Goal: Task Accomplishment & Management: Manage account settings

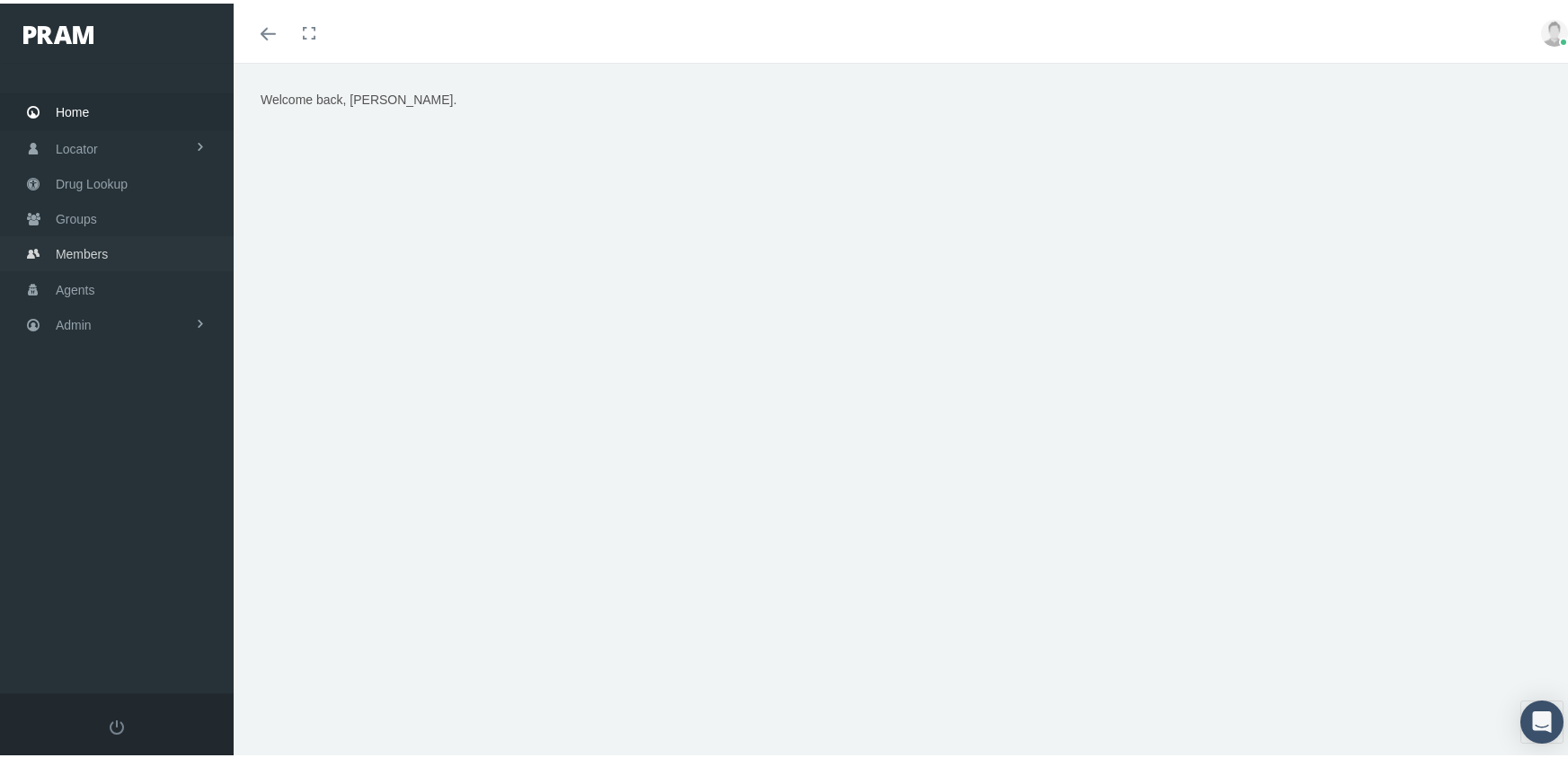
click at [91, 238] on span "Members" at bounding box center [82, 251] width 52 height 34
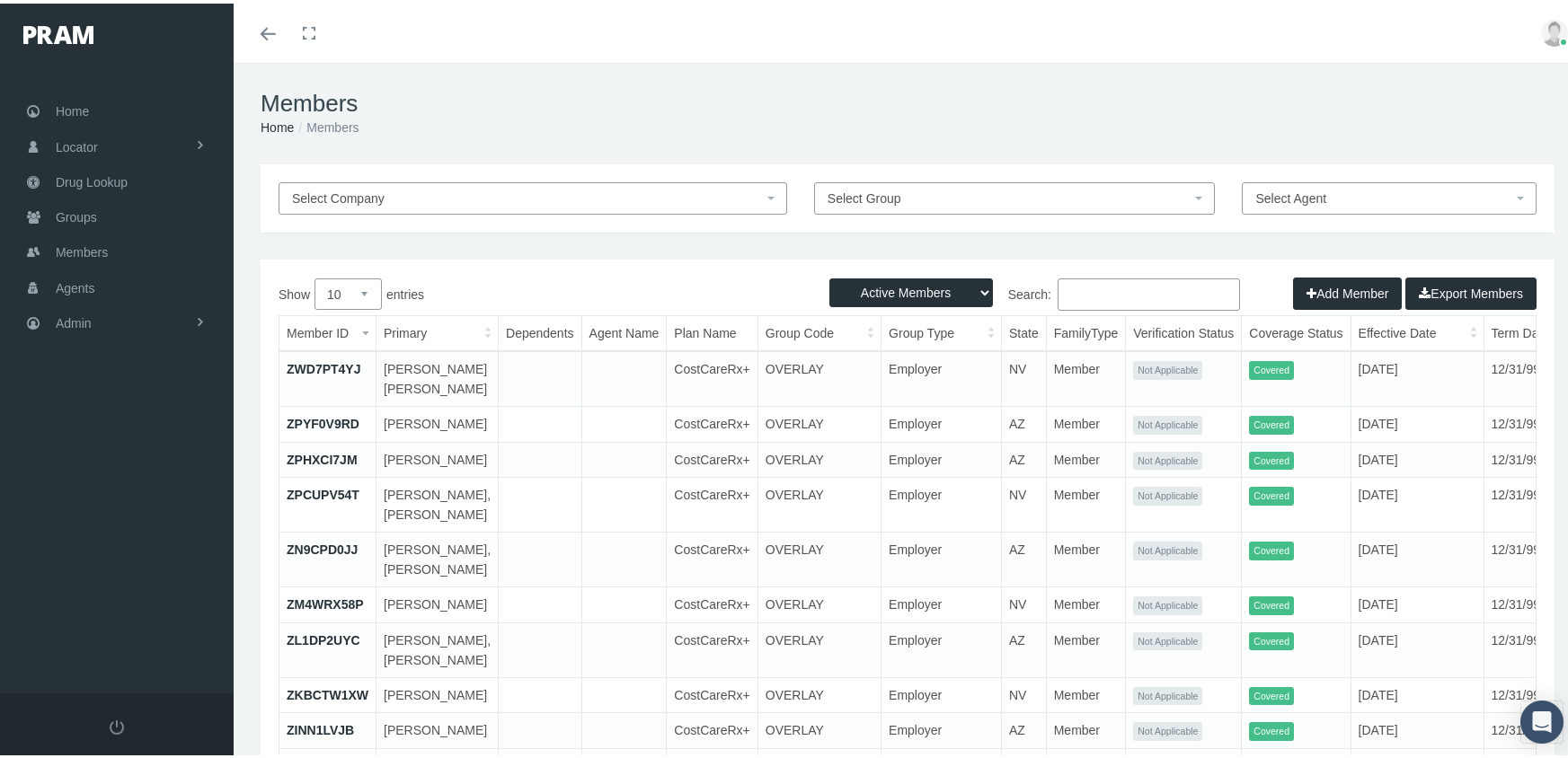
click at [880, 292] on select "Active Members Terminated Members Active & Terminated" at bounding box center [911, 289] width 163 height 28
select select "3"
click at [830, 275] on select "Active Members Terminated Members Active & Terminated" at bounding box center [911, 289] width 163 height 28
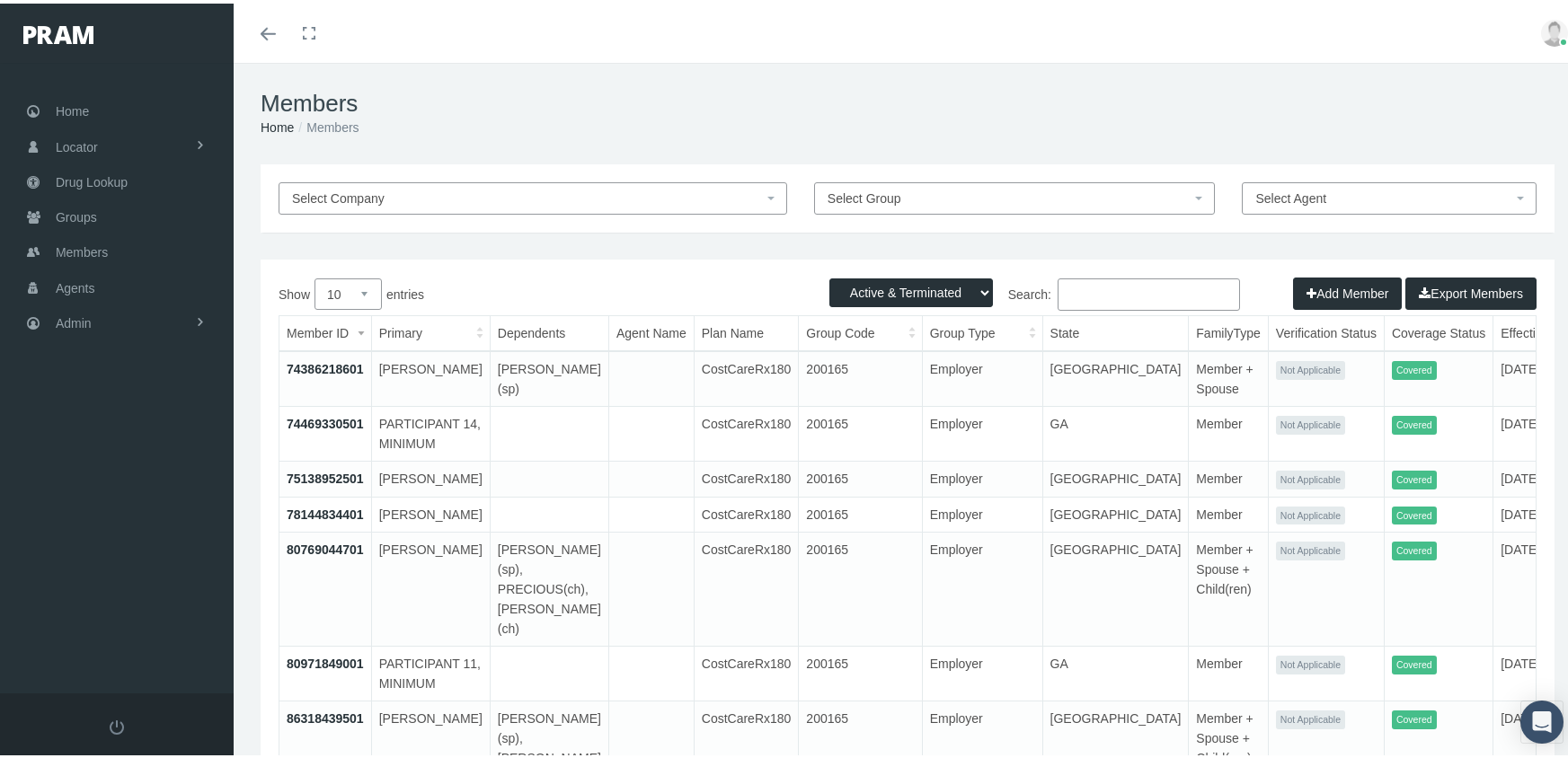
click at [1135, 295] on input "Search:" at bounding box center [1149, 291] width 182 height 32
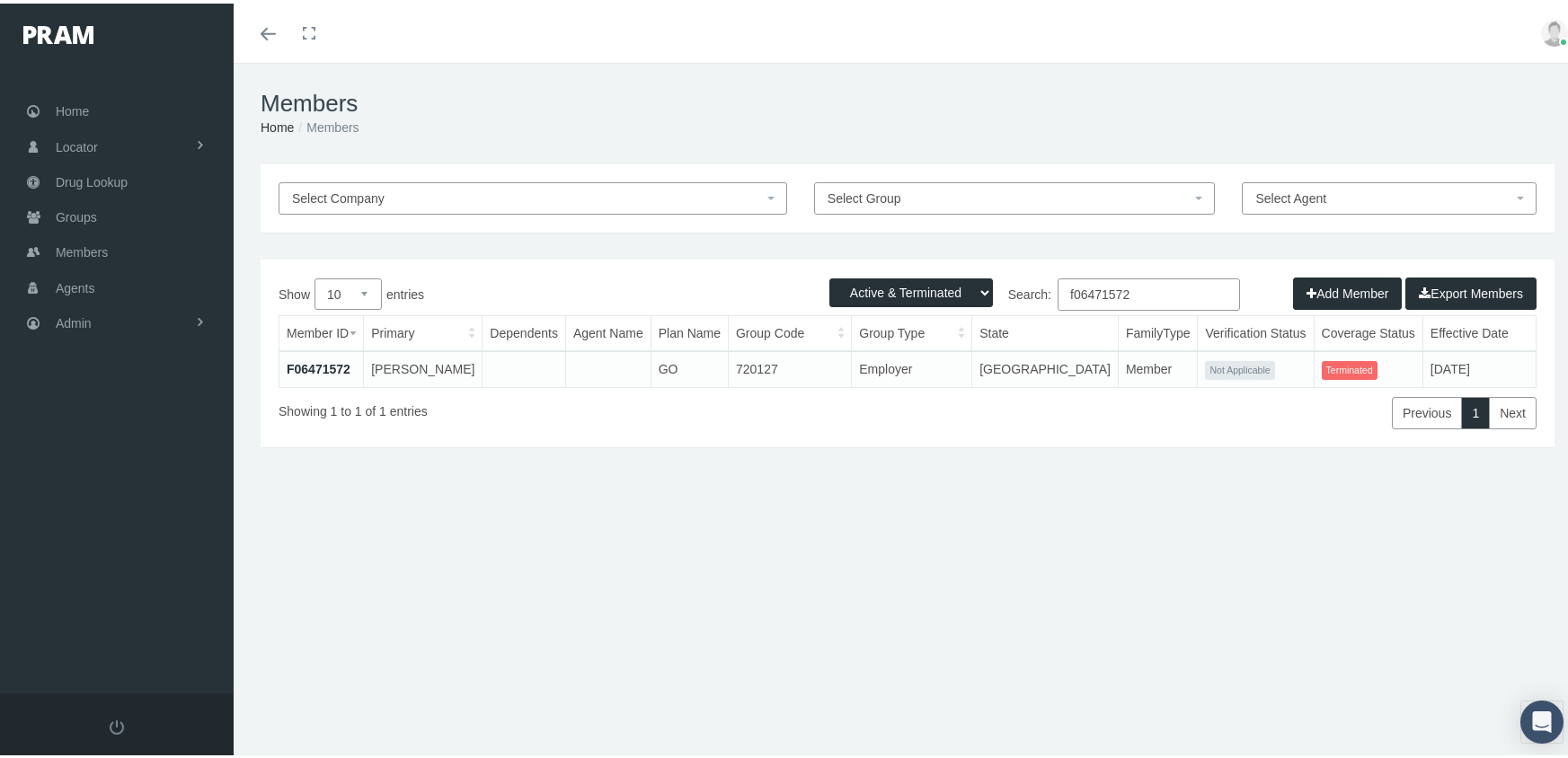
type input "f06471572"
click at [335, 359] on link "F06471572" at bounding box center [318, 365] width 64 height 14
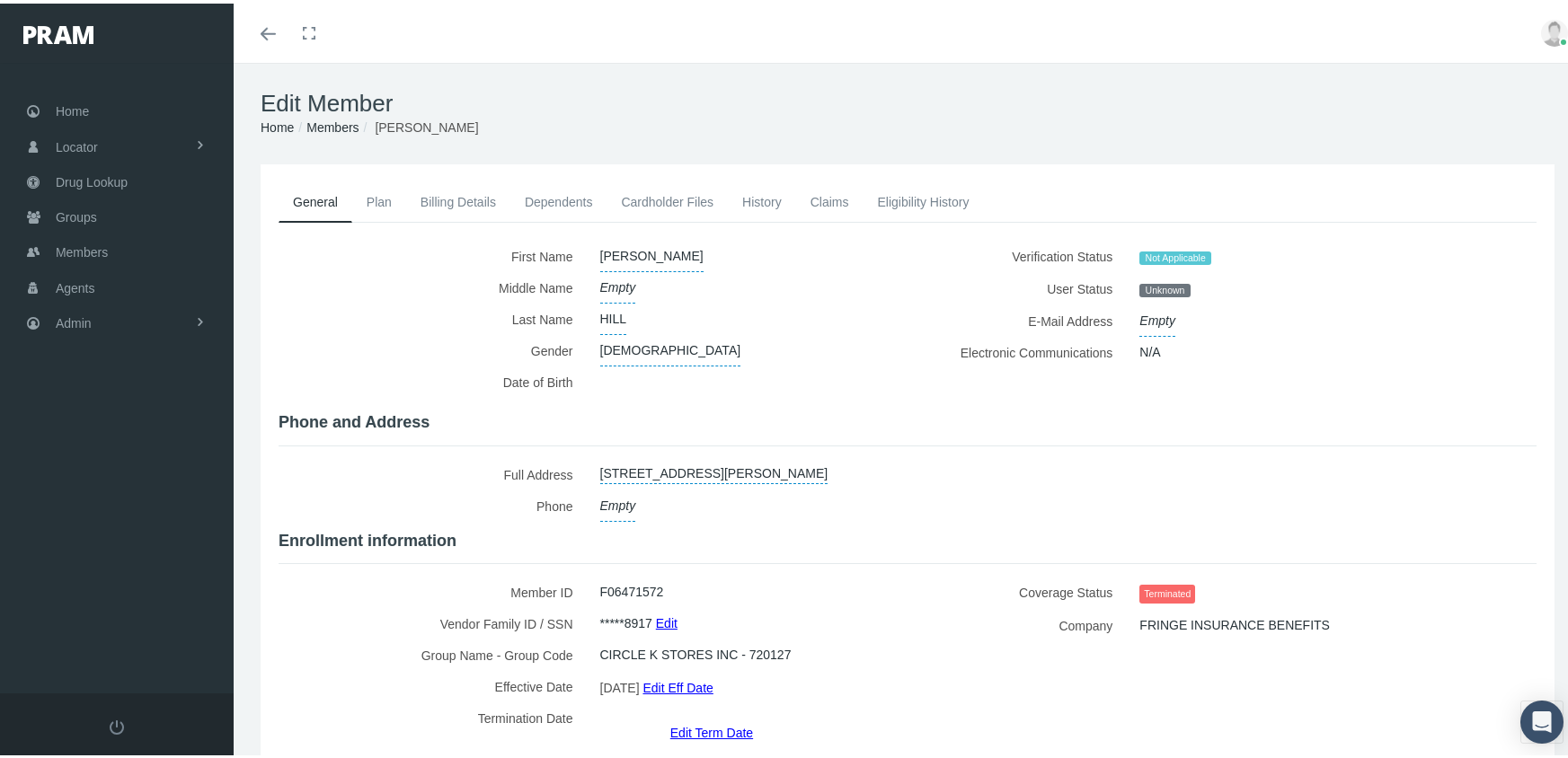
click at [717, 715] on link "Edit Term Date" at bounding box center [711, 728] width 83 height 26
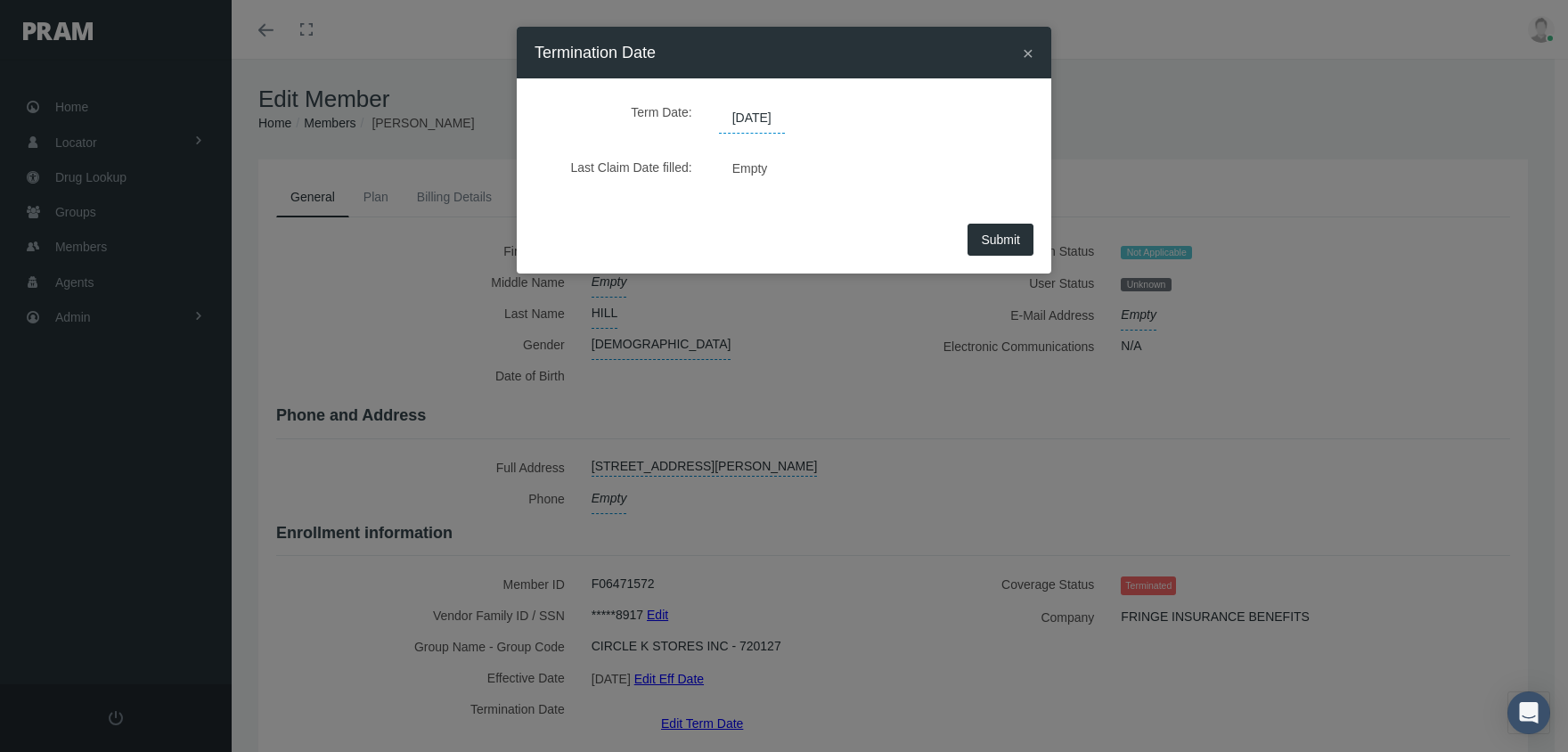
click at [771, 121] on span "[DATE]" at bounding box center [752, 119] width 66 height 30
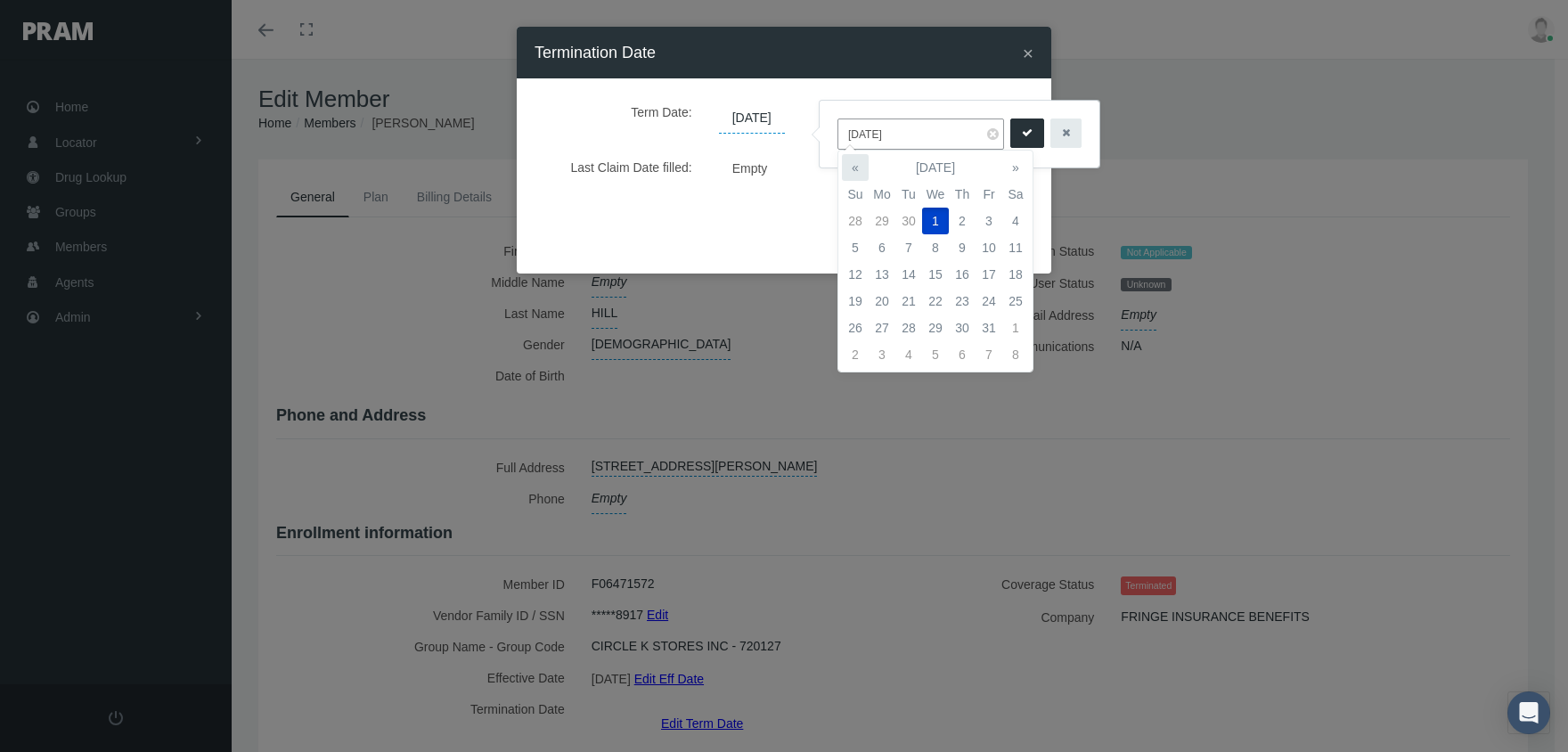
click at [848, 170] on th "«" at bounding box center [855, 168] width 26 height 26
click at [966, 322] on td "31" at bounding box center [962, 328] width 26 height 26
type input "07/31/2025"
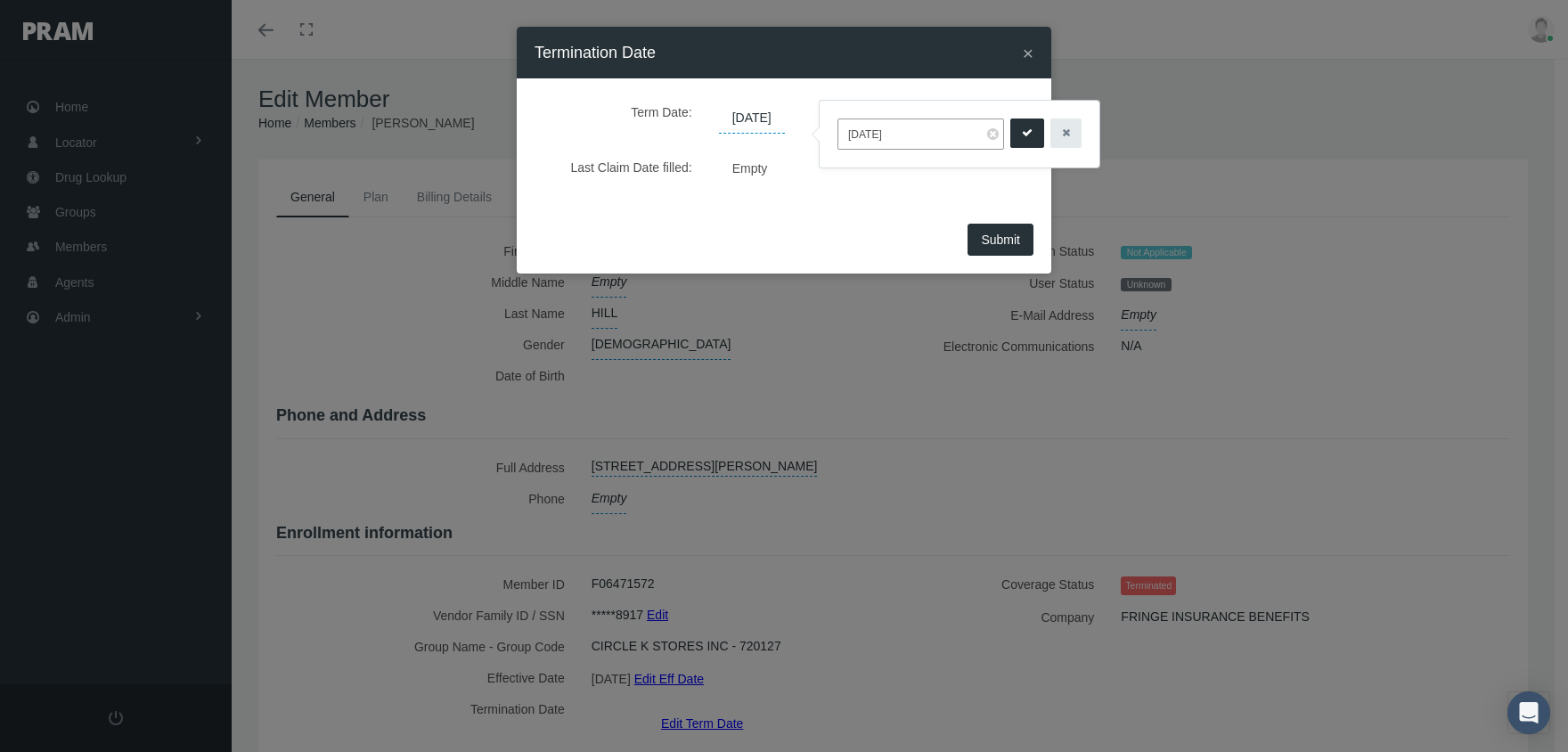
drag, startPoint x: 1021, startPoint y: 128, endPoint x: 1014, endPoint y: 201, distance: 73.3
click at [1021, 128] on button "submit" at bounding box center [1027, 133] width 34 height 29
click at [1008, 237] on span "Submit" at bounding box center [1001, 239] width 40 height 14
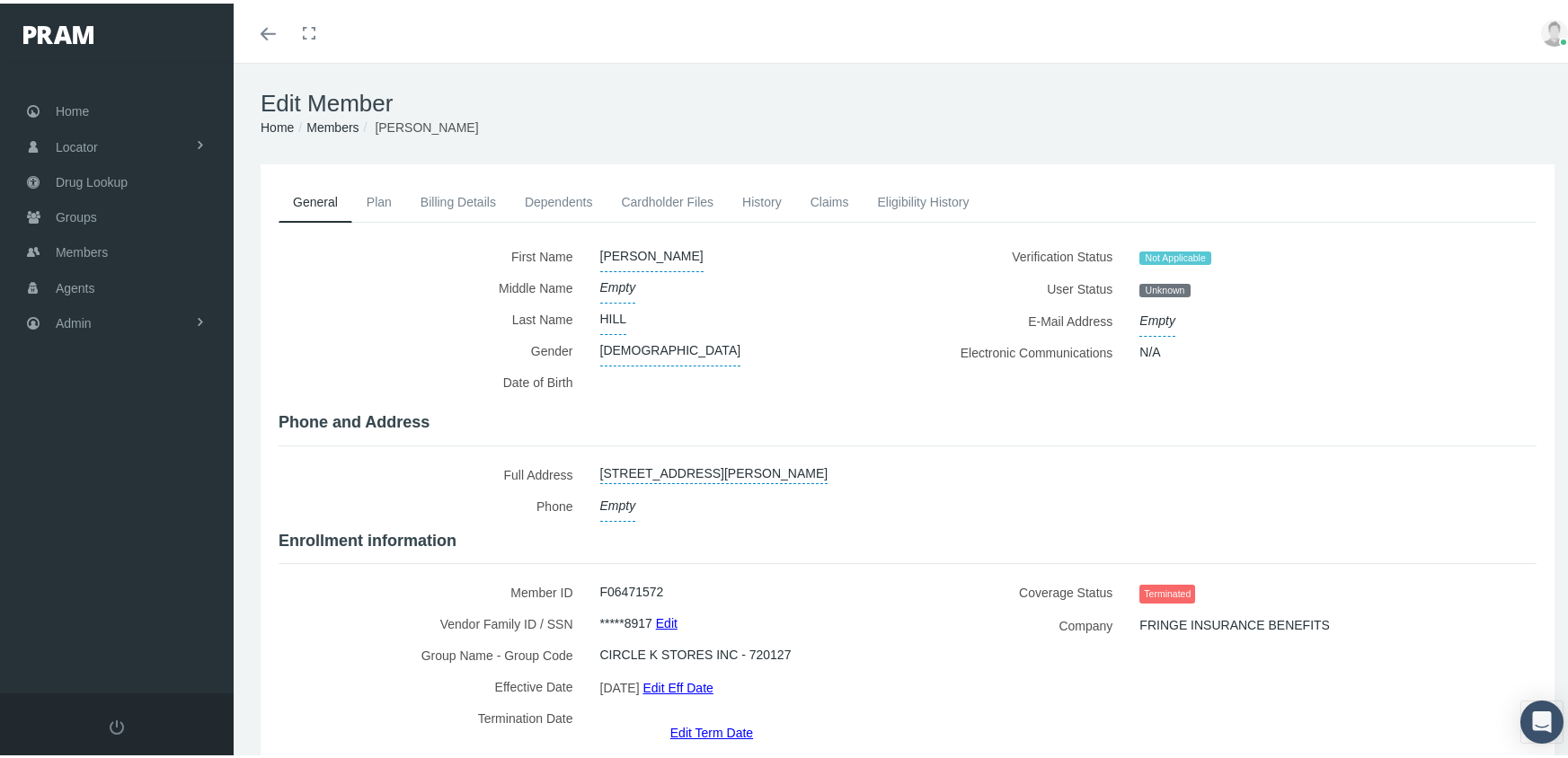
click at [330, 132] on li "Members" at bounding box center [326, 123] width 65 height 20
click at [334, 123] on link "Members" at bounding box center [332, 123] width 52 height 14
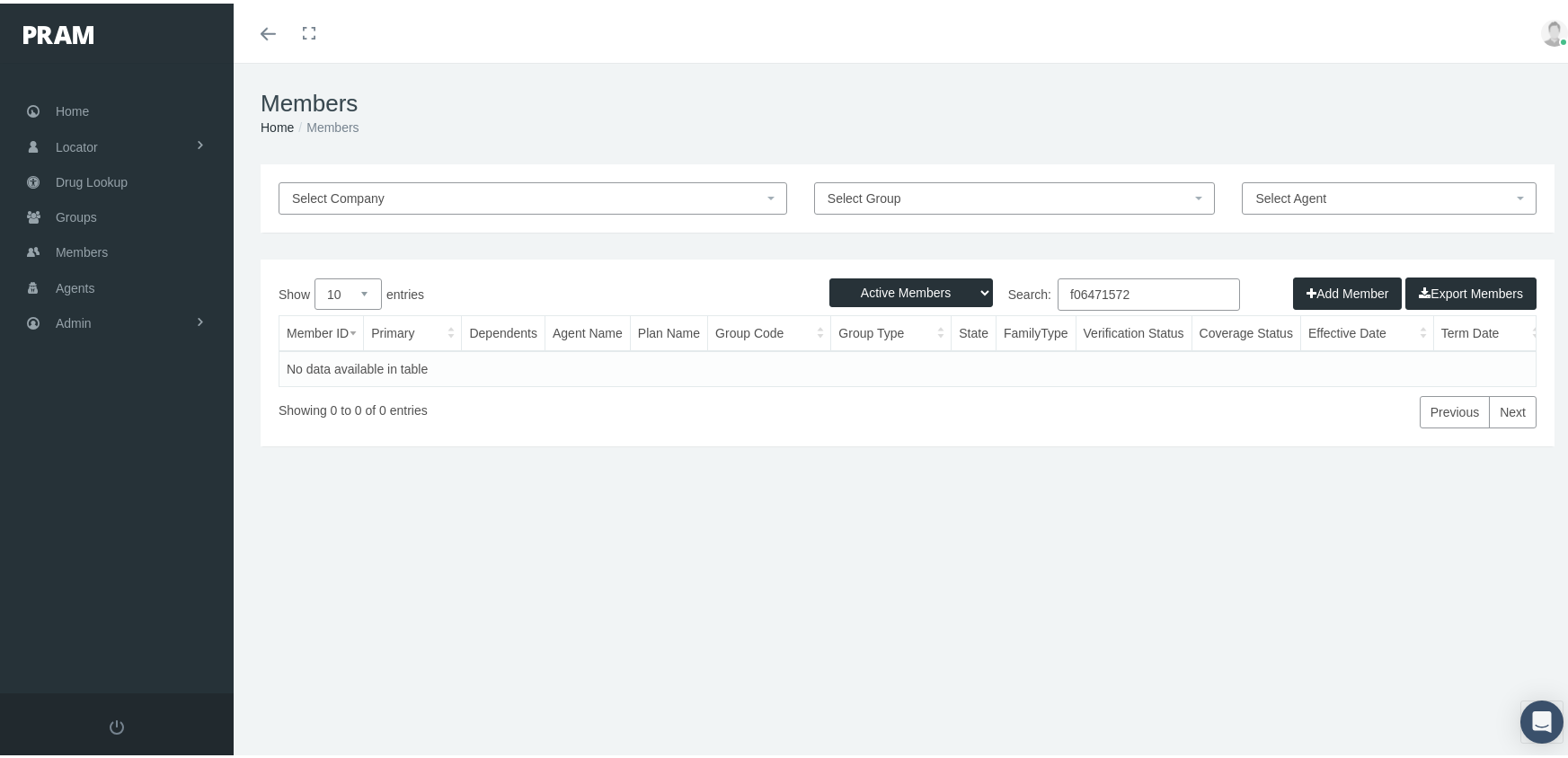
drag, startPoint x: 932, startPoint y: 291, endPoint x: 936, endPoint y: 302, distance: 11.7
click at [932, 291] on select "Active Members Terminated Members Active & Terminated" at bounding box center [911, 289] width 163 height 28
select select "3"
click at [830, 275] on select "Active Members Terminated Members Active & Terminated" at bounding box center [911, 289] width 163 height 28
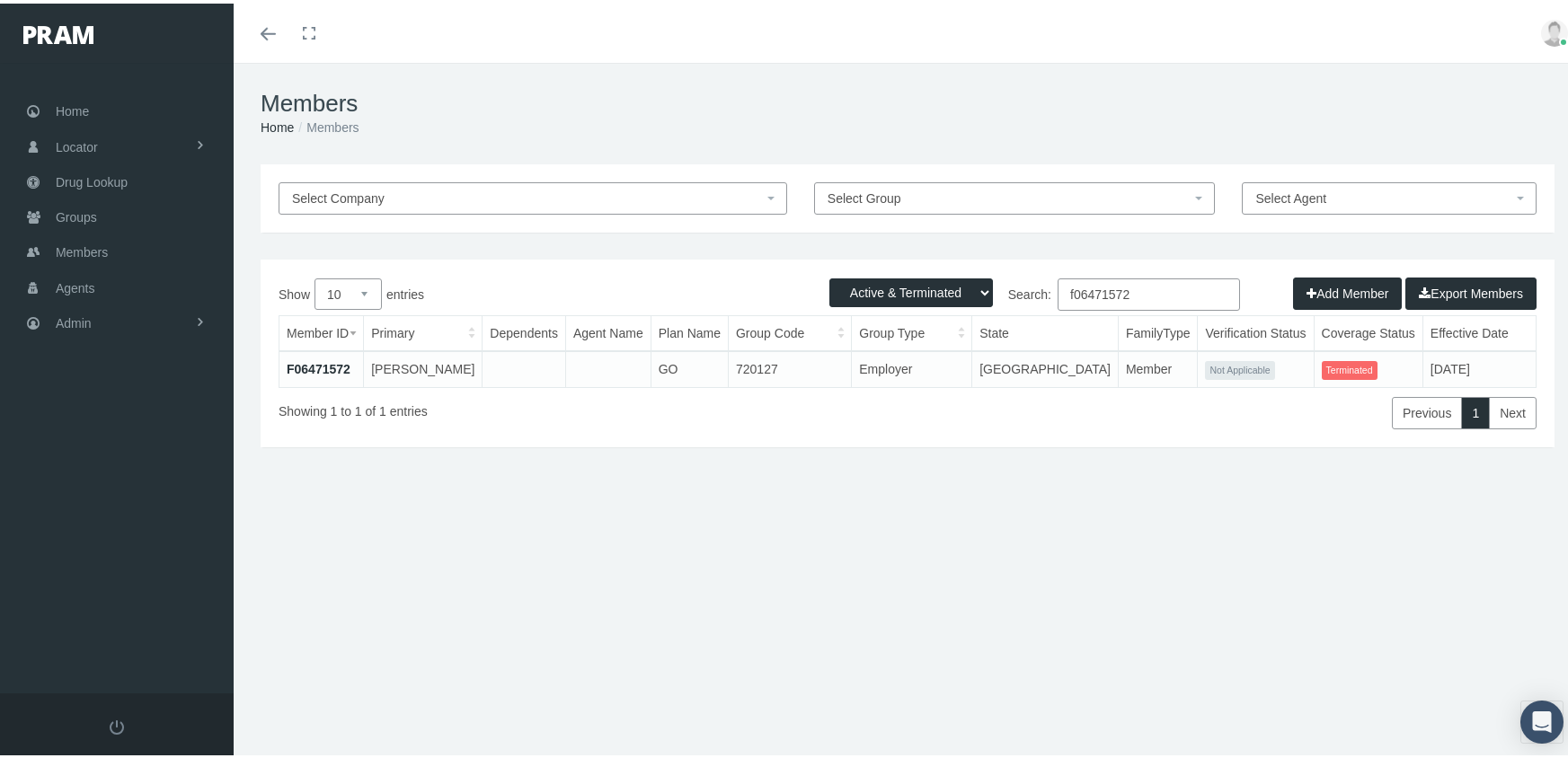
click at [1139, 287] on input "f06471572" at bounding box center [1149, 291] width 182 height 32
type input "f07660471"
click at [329, 363] on link "F07660471" at bounding box center [318, 365] width 64 height 14
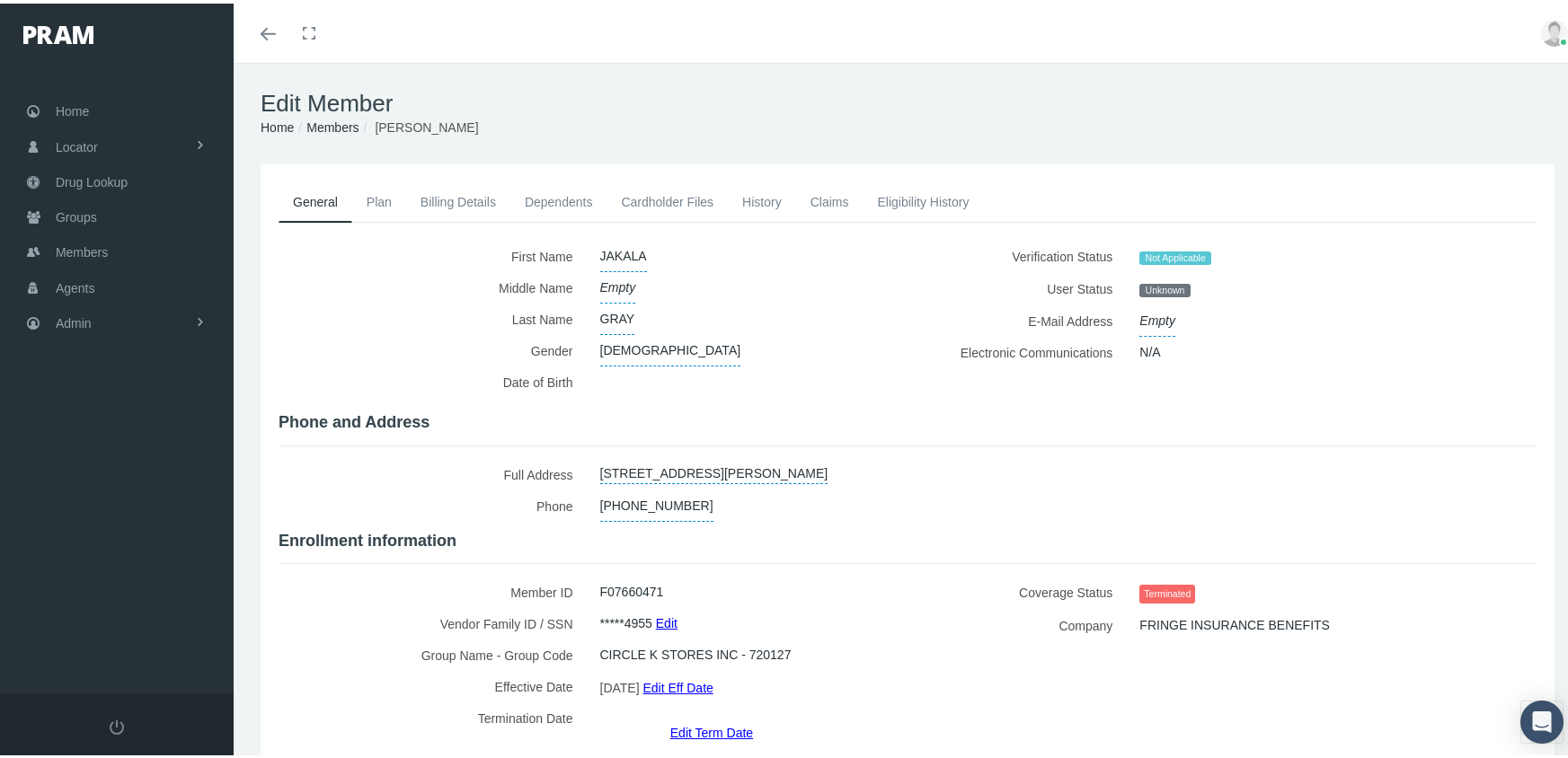
click at [712, 715] on link "Edit Term Date" at bounding box center [711, 728] width 83 height 26
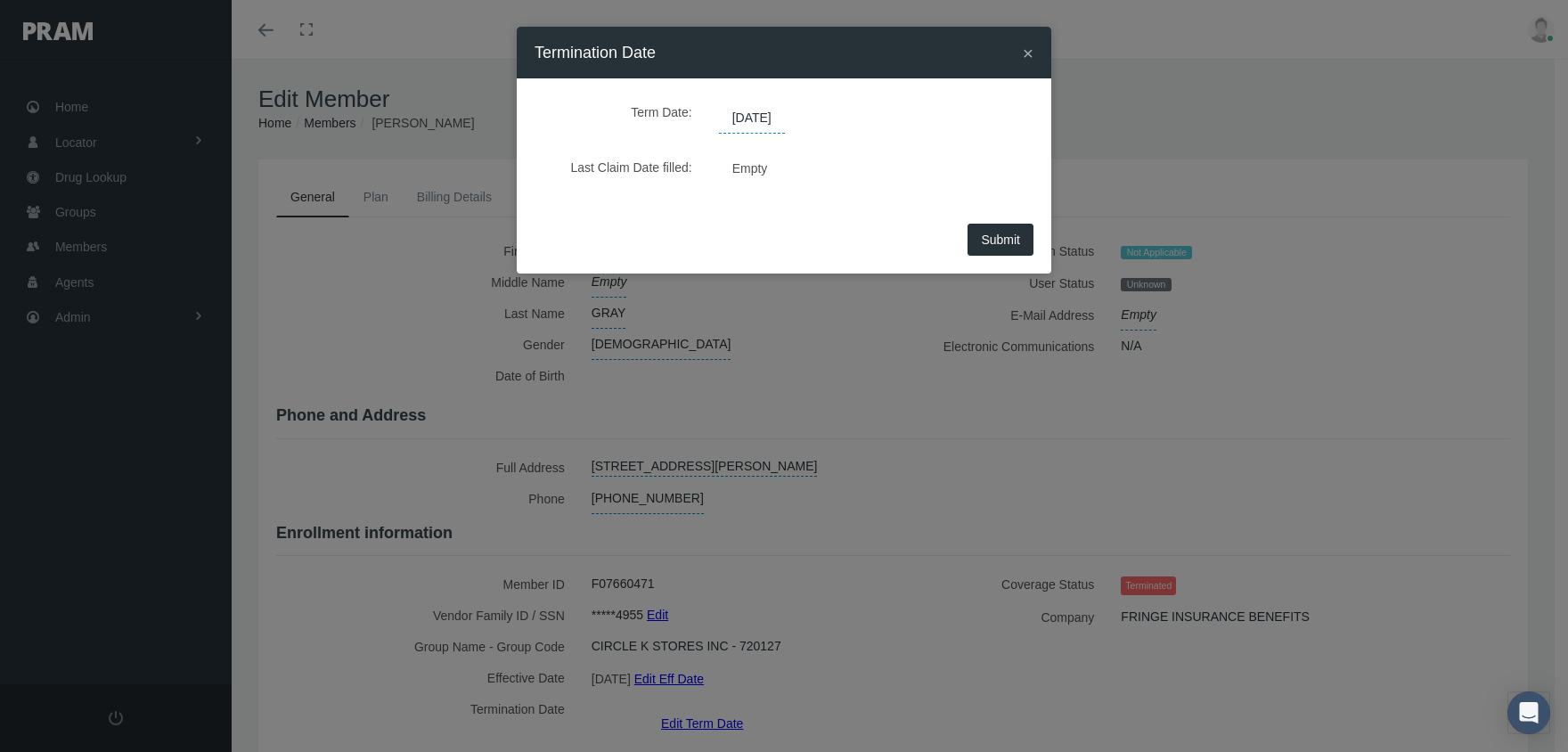
click at [776, 124] on span "[DATE]" at bounding box center [752, 119] width 66 height 30
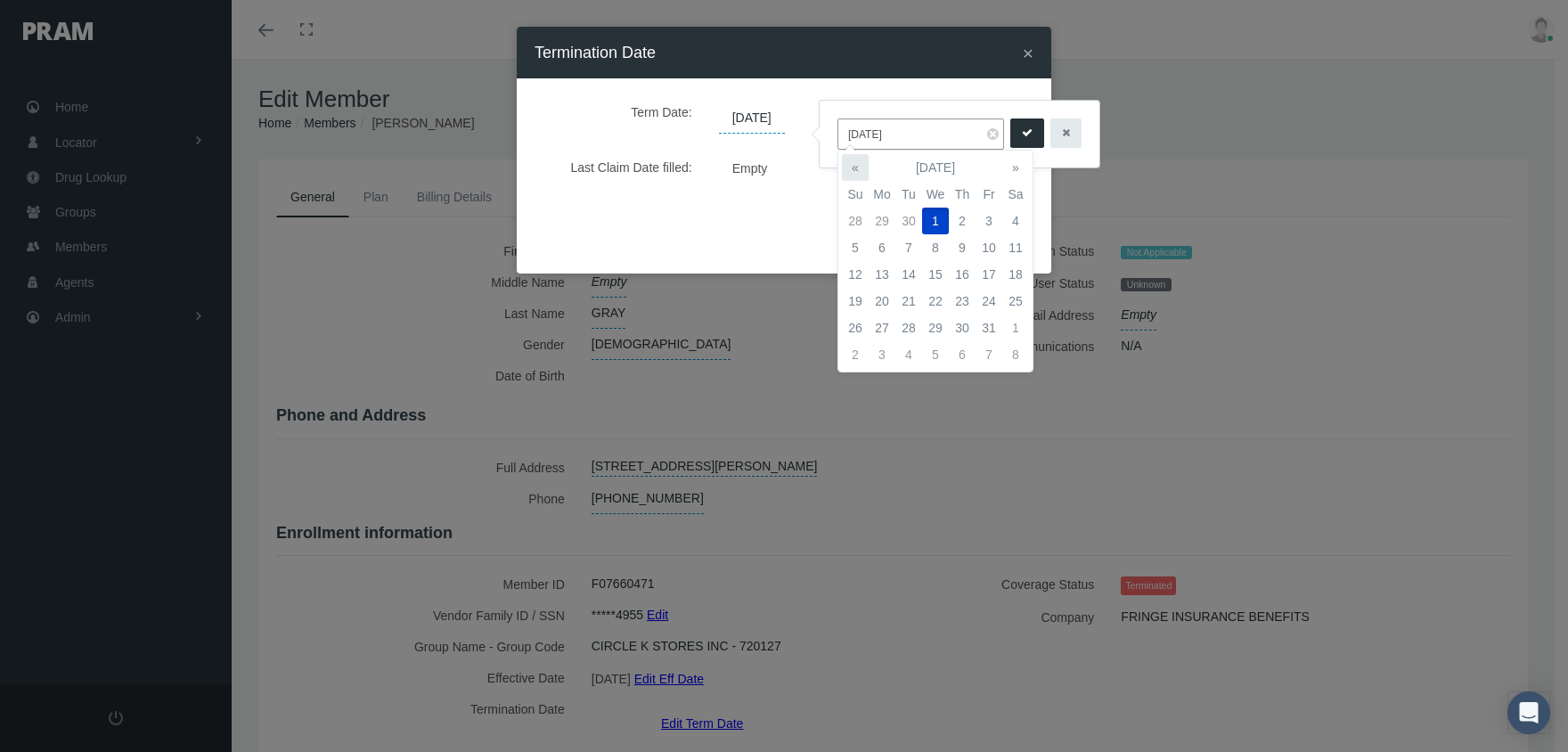
click at [853, 159] on th "«" at bounding box center [855, 168] width 26 height 26
click at [961, 324] on td "31" at bounding box center [962, 328] width 26 height 26
type input "07/31/2025"
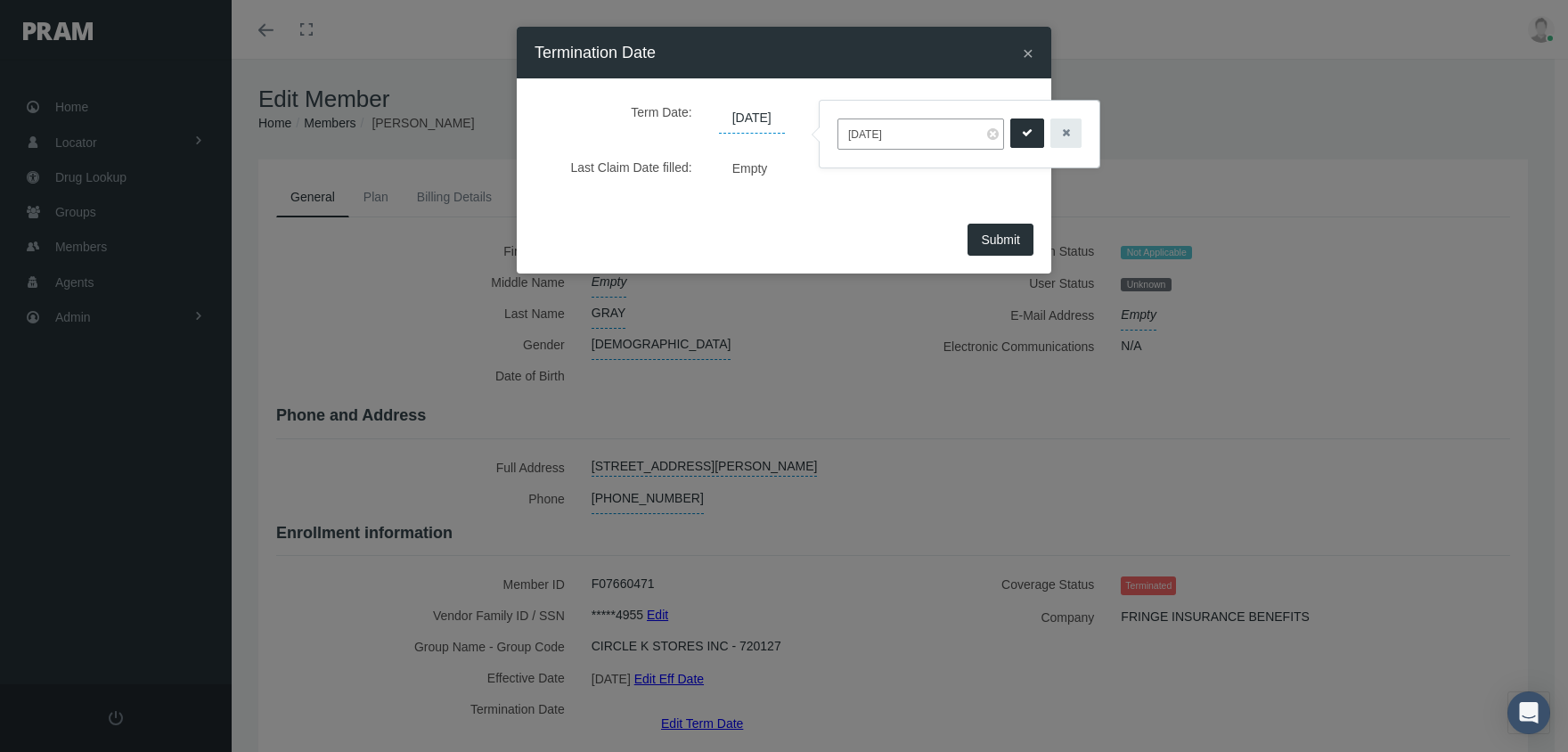
click at [1010, 130] on button "submit" at bounding box center [1027, 133] width 34 height 29
click at [994, 235] on span "Submit" at bounding box center [1001, 239] width 40 height 14
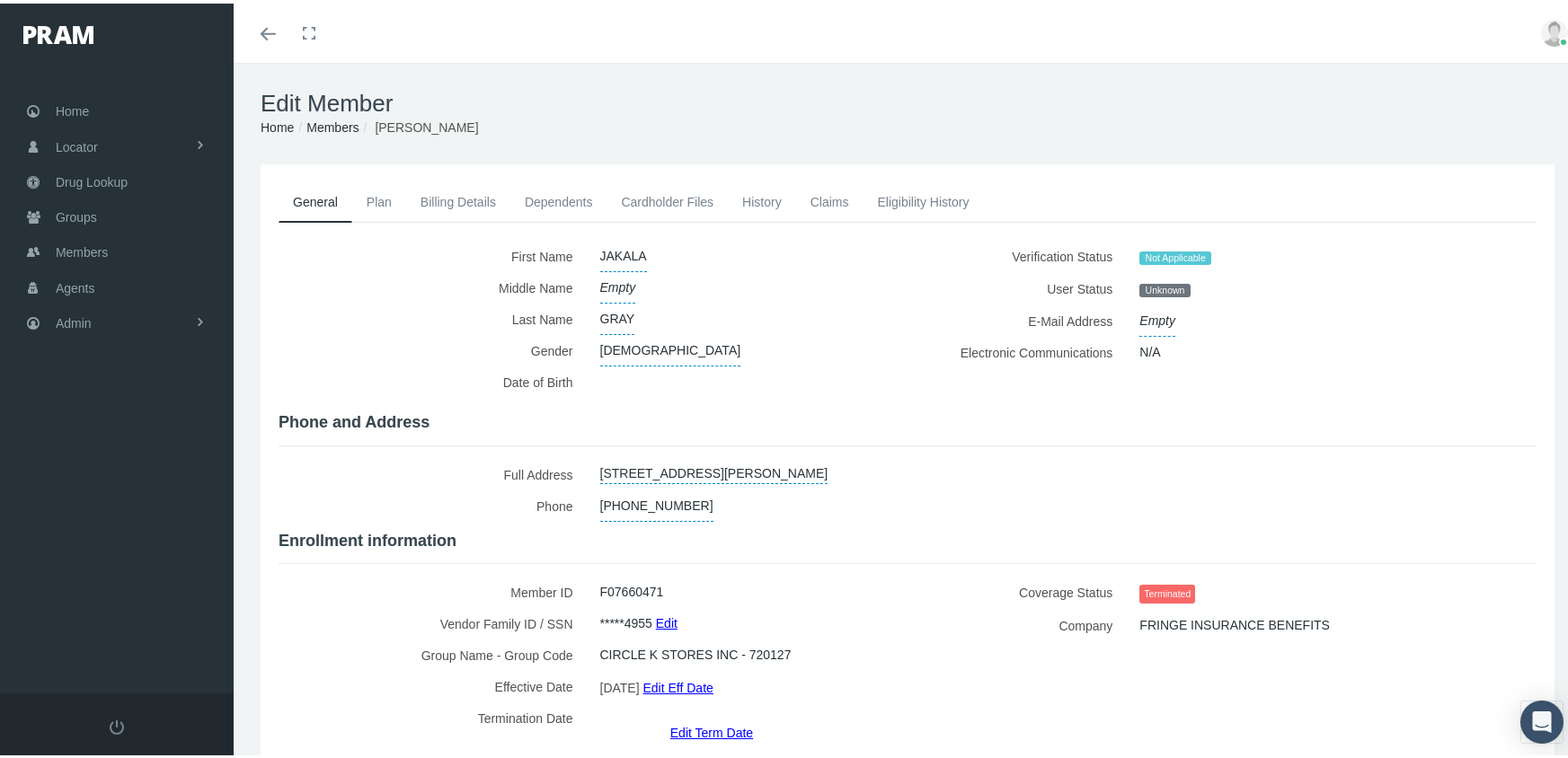
click at [335, 123] on link "Members" at bounding box center [332, 123] width 52 height 14
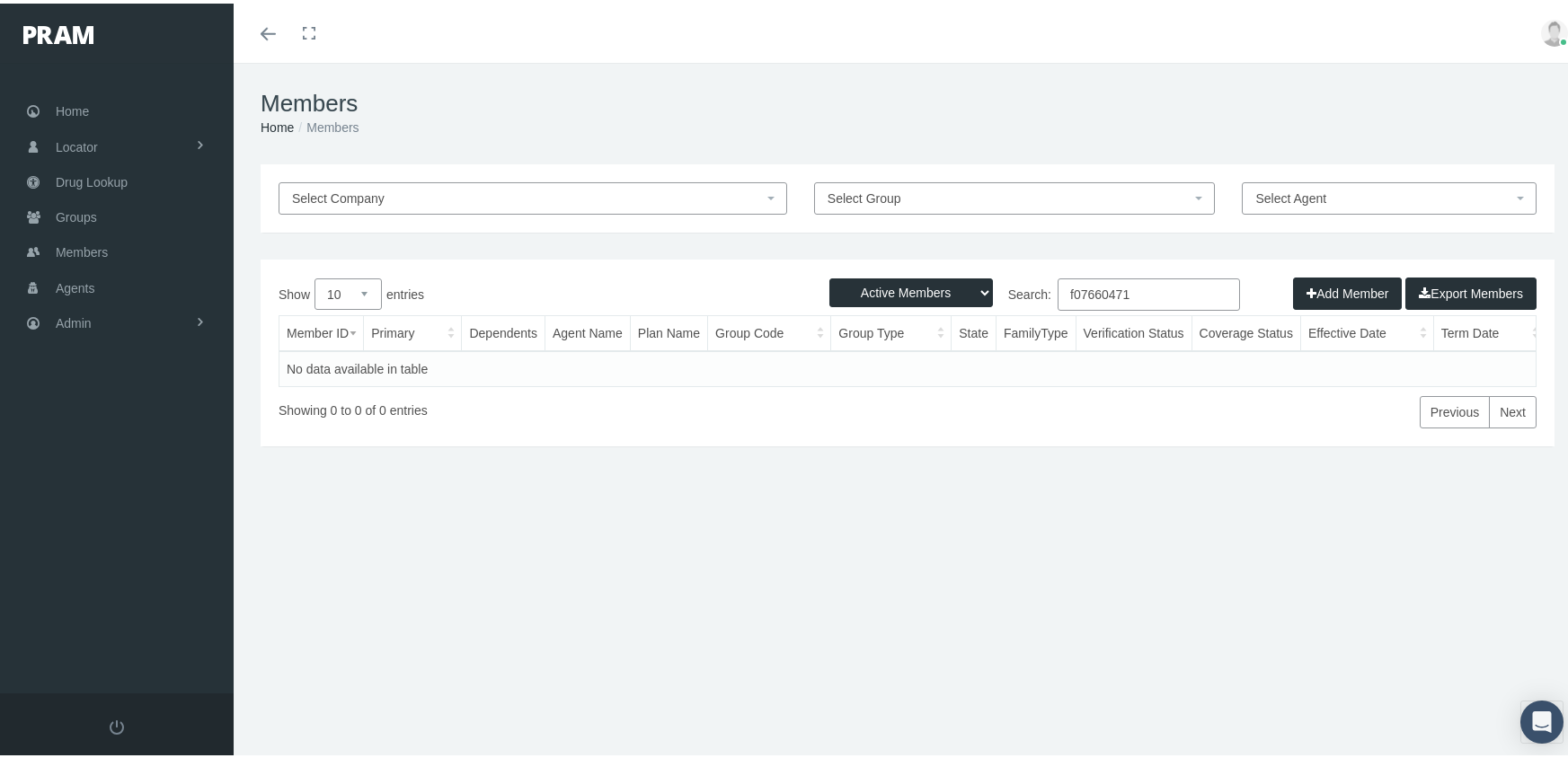
click at [895, 291] on select "Active Members Terminated Members Active & Terminated" at bounding box center [911, 289] width 163 height 28
select select "3"
click at [830, 275] on select "Active Members Terminated Members Active & Terminated" at bounding box center [911, 289] width 163 height 28
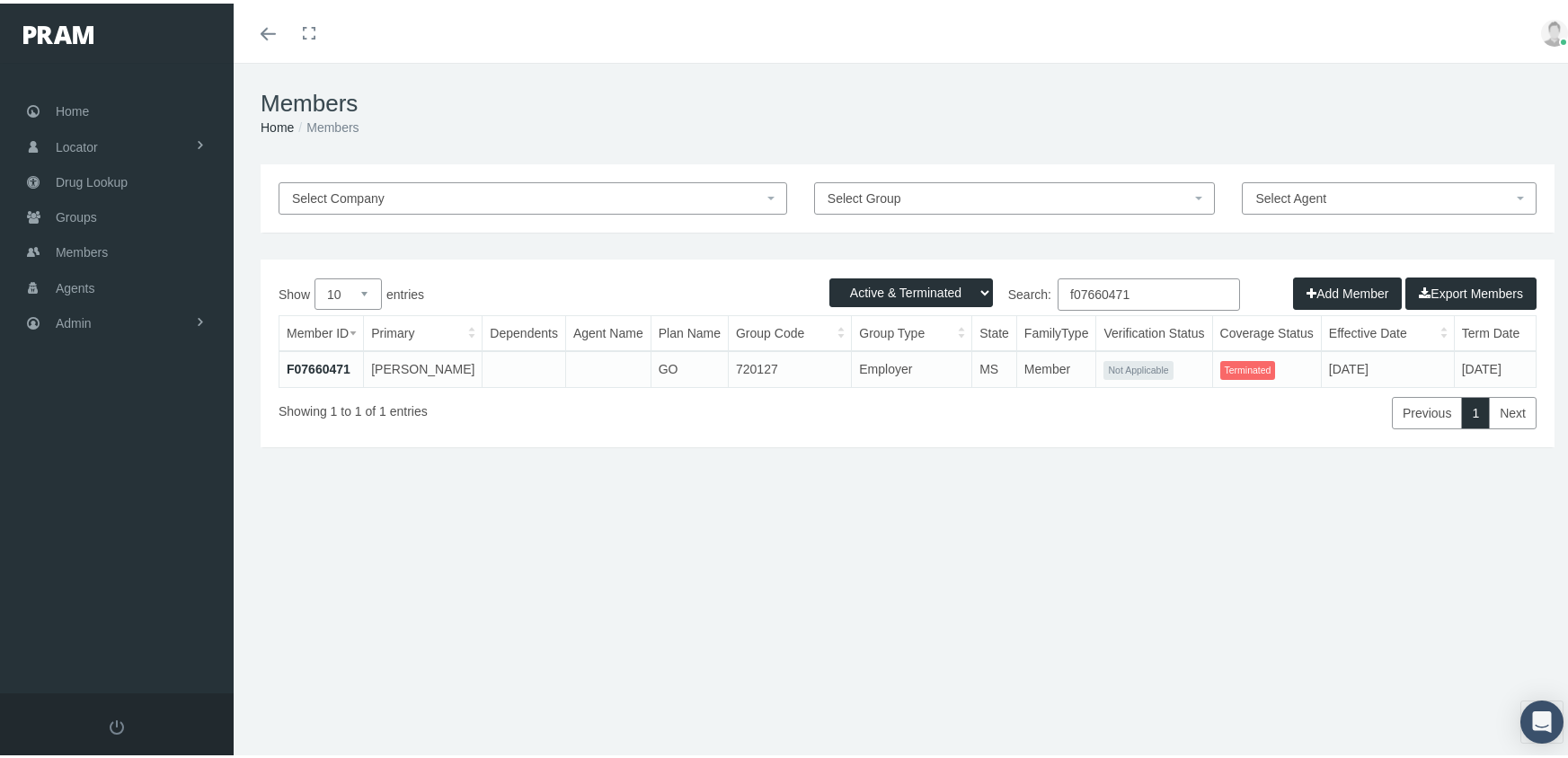
click at [1143, 289] on input "f07660471" at bounding box center [1149, 291] width 182 height 32
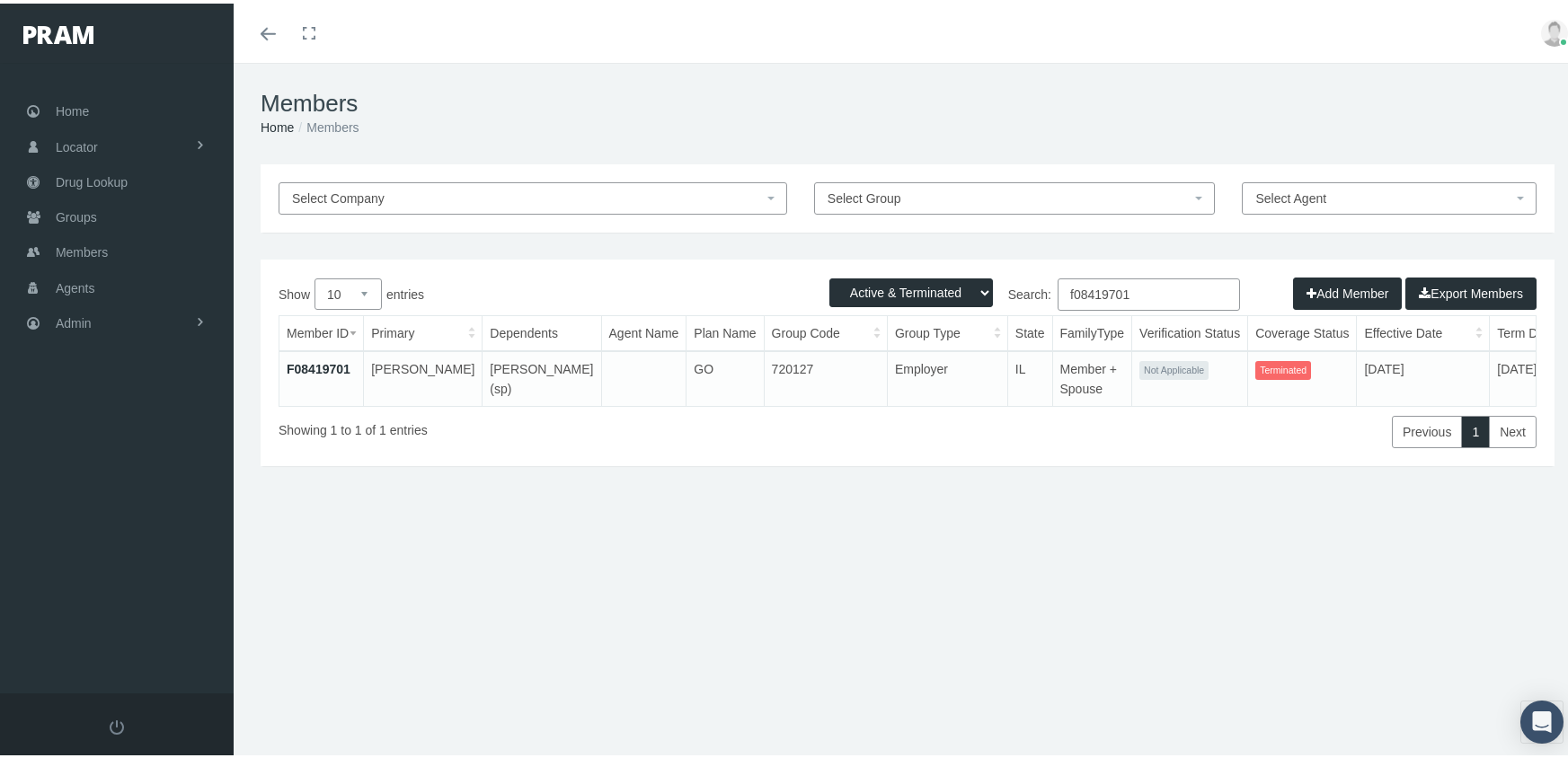
type input "f08419701"
drag, startPoint x: 320, startPoint y: 363, endPoint x: 337, endPoint y: 357, distance: 18.0
click at [320, 363] on link "F08419701" at bounding box center [318, 365] width 64 height 14
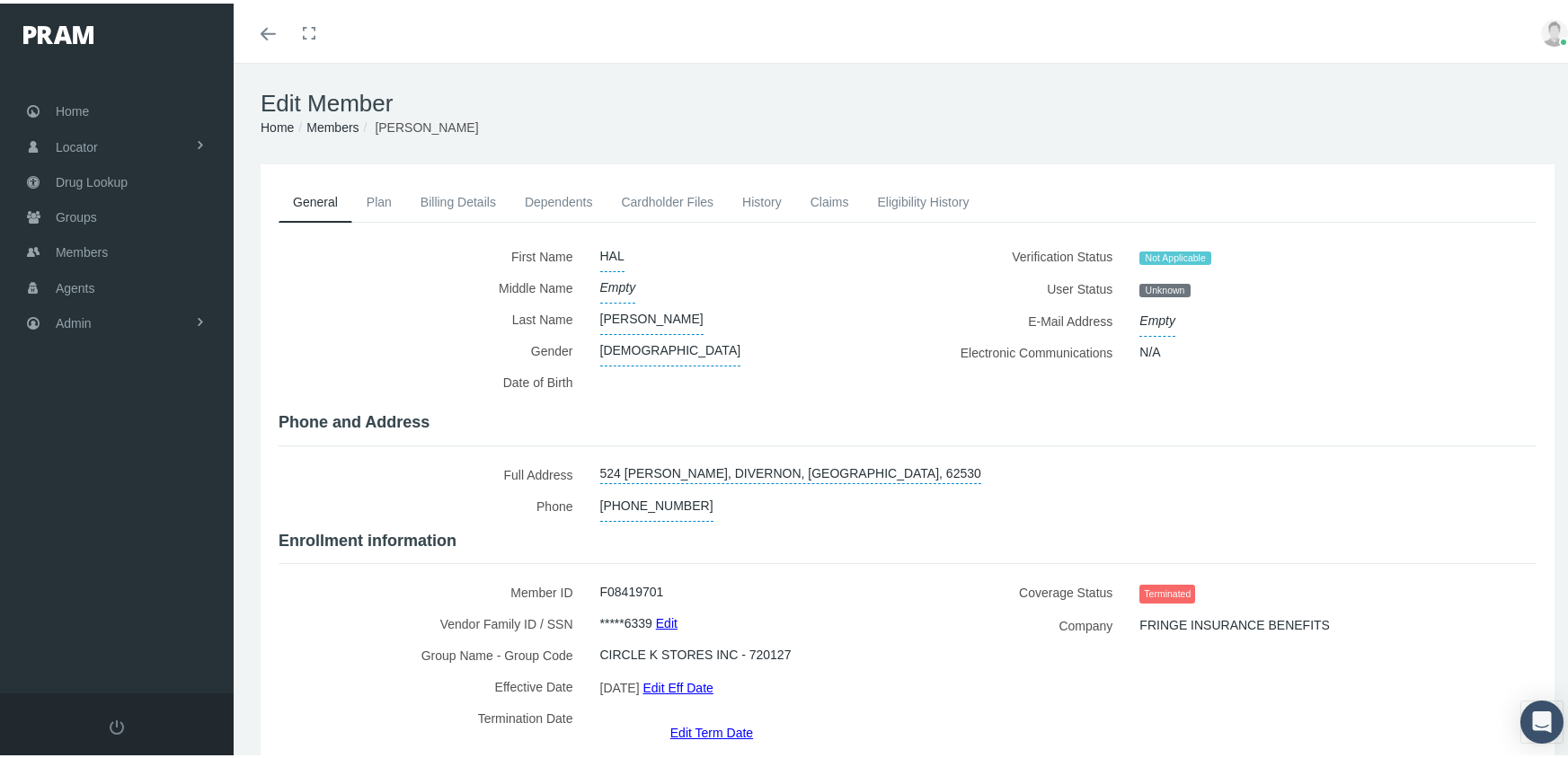
click at [676, 715] on link "Edit Term Date" at bounding box center [711, 728] width 83 height 26
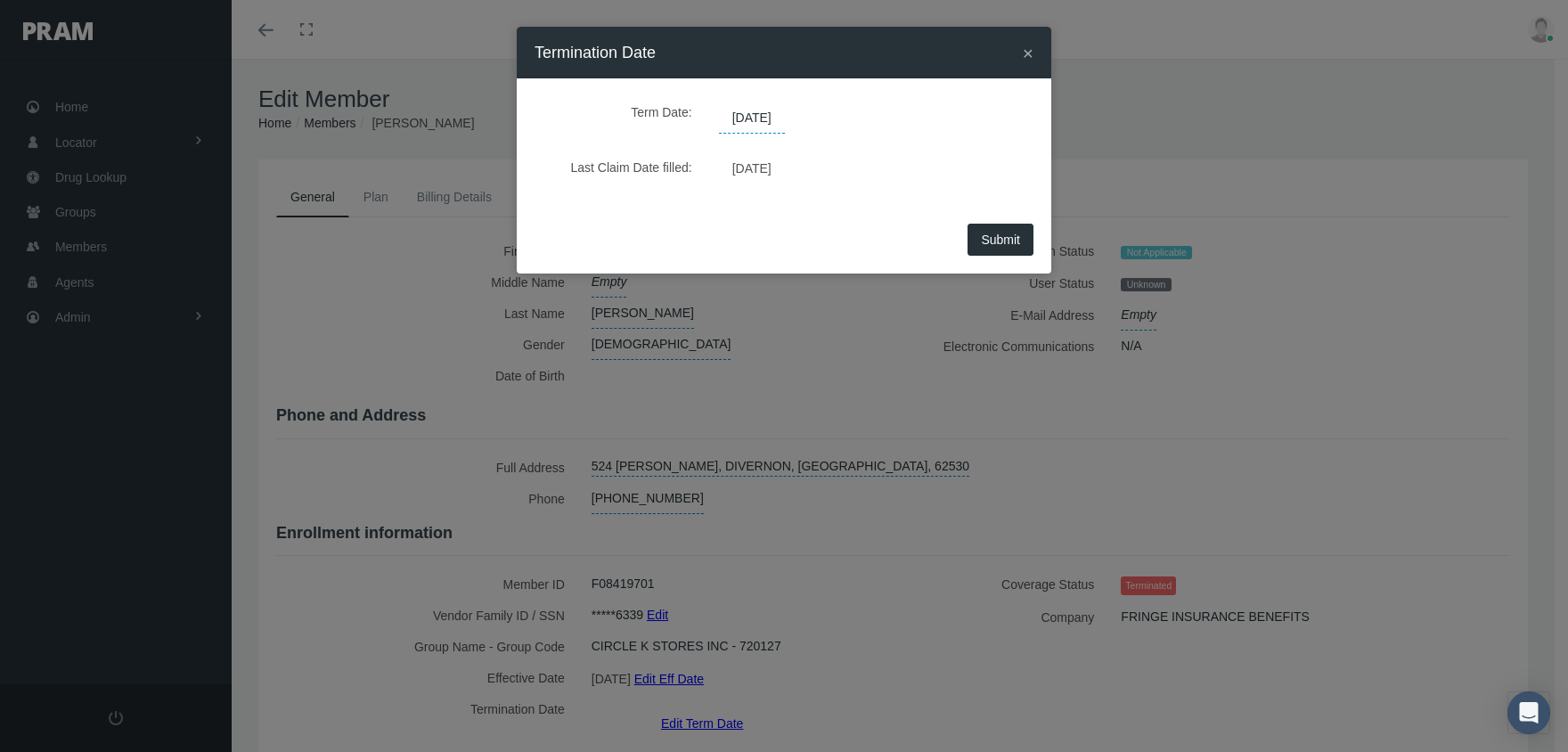
click at [747, 112] on span "[DATE]" at bounding box center [752, 119] width 66 height 30
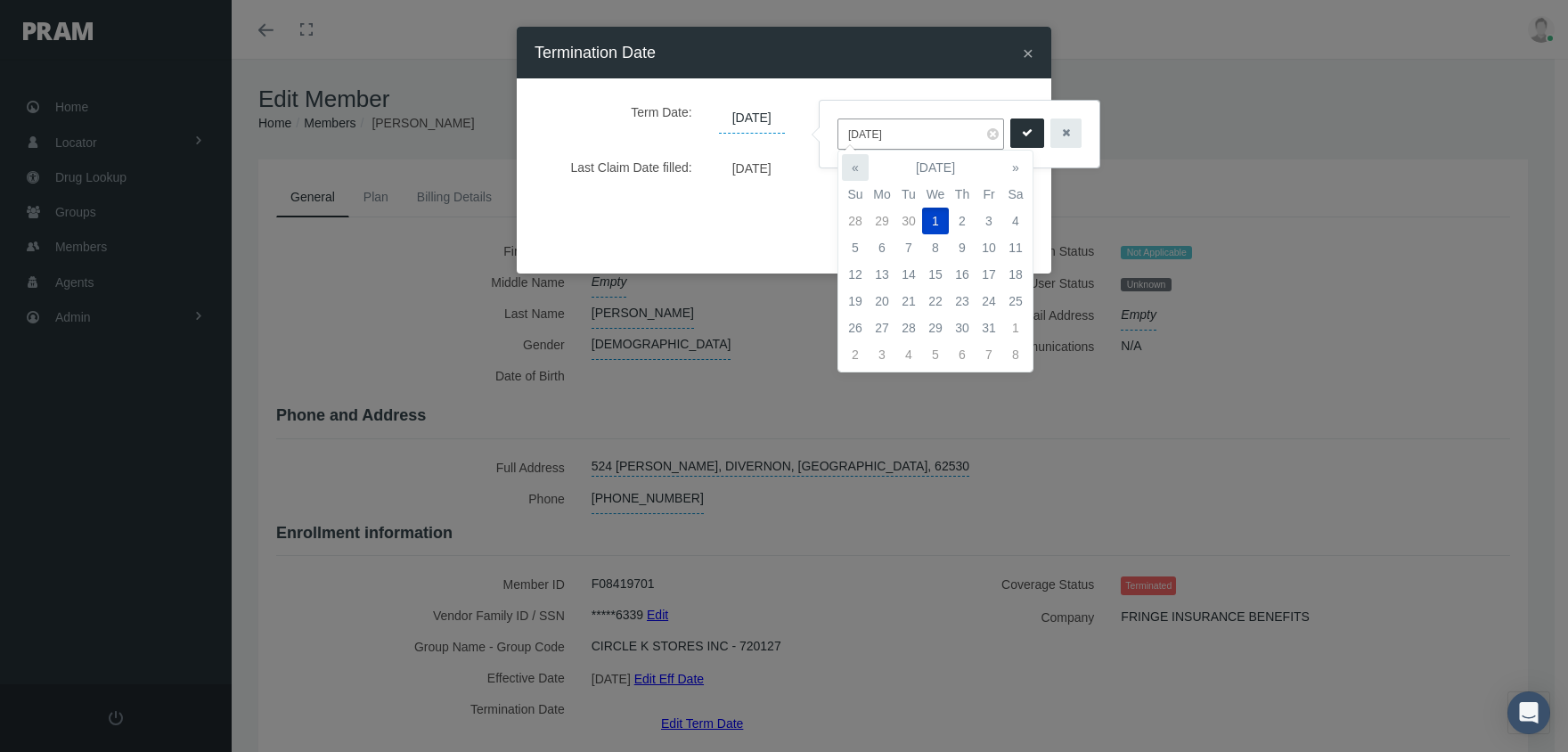
click at [862, 165] on th "«" at bounding box center [855, 168] width 26 height 26
drag, startPoint x: 963, startPoint y: 323, endPoint x: 1096, endPoint y: 95, distance: 264.0
click at [963, 322] on td "31" at bounding box center [962, 328] width 26 height 26
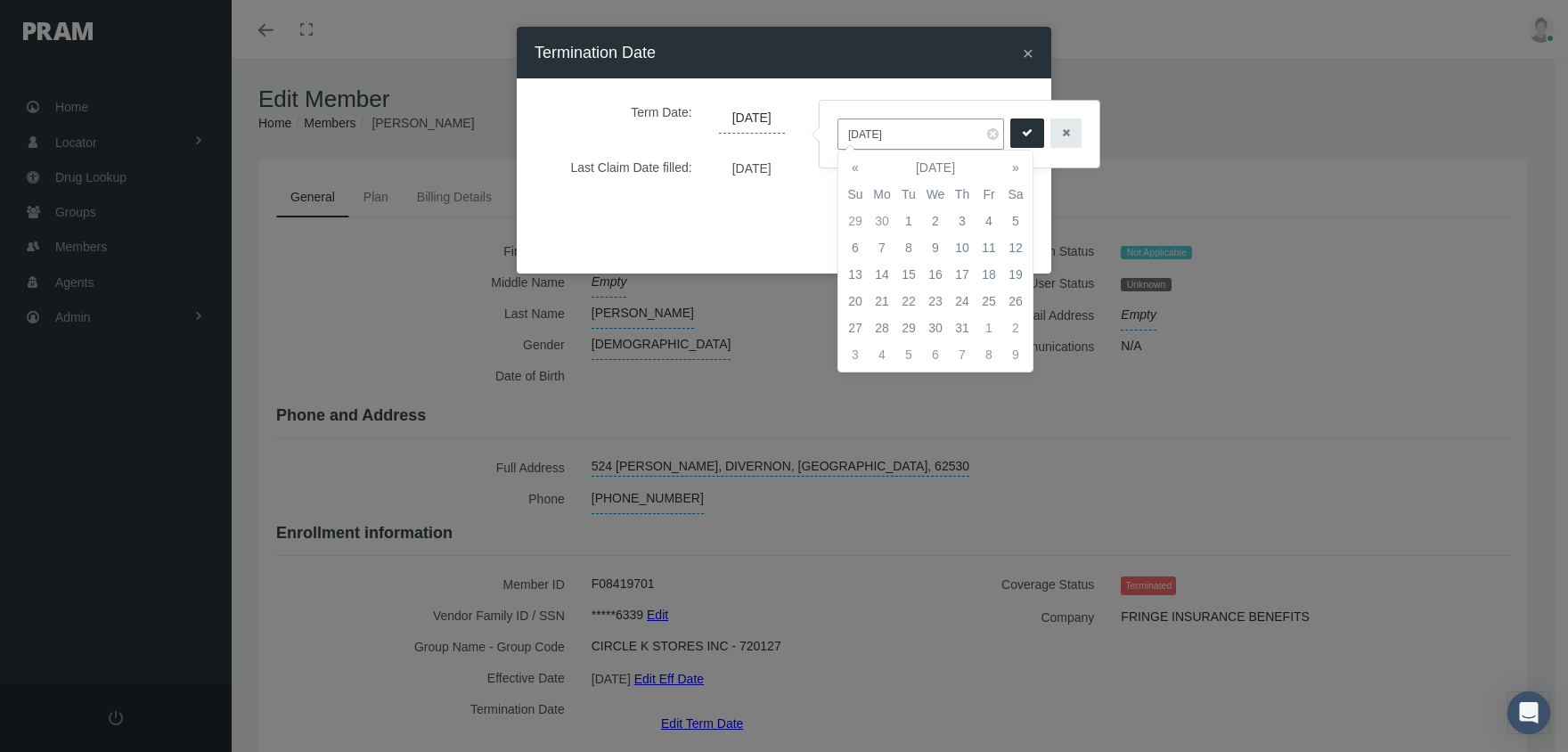
type input "[DATE]"
click at [1021, 128] on icon "submit" at bounding box center [1026, 133] width 10 height 17
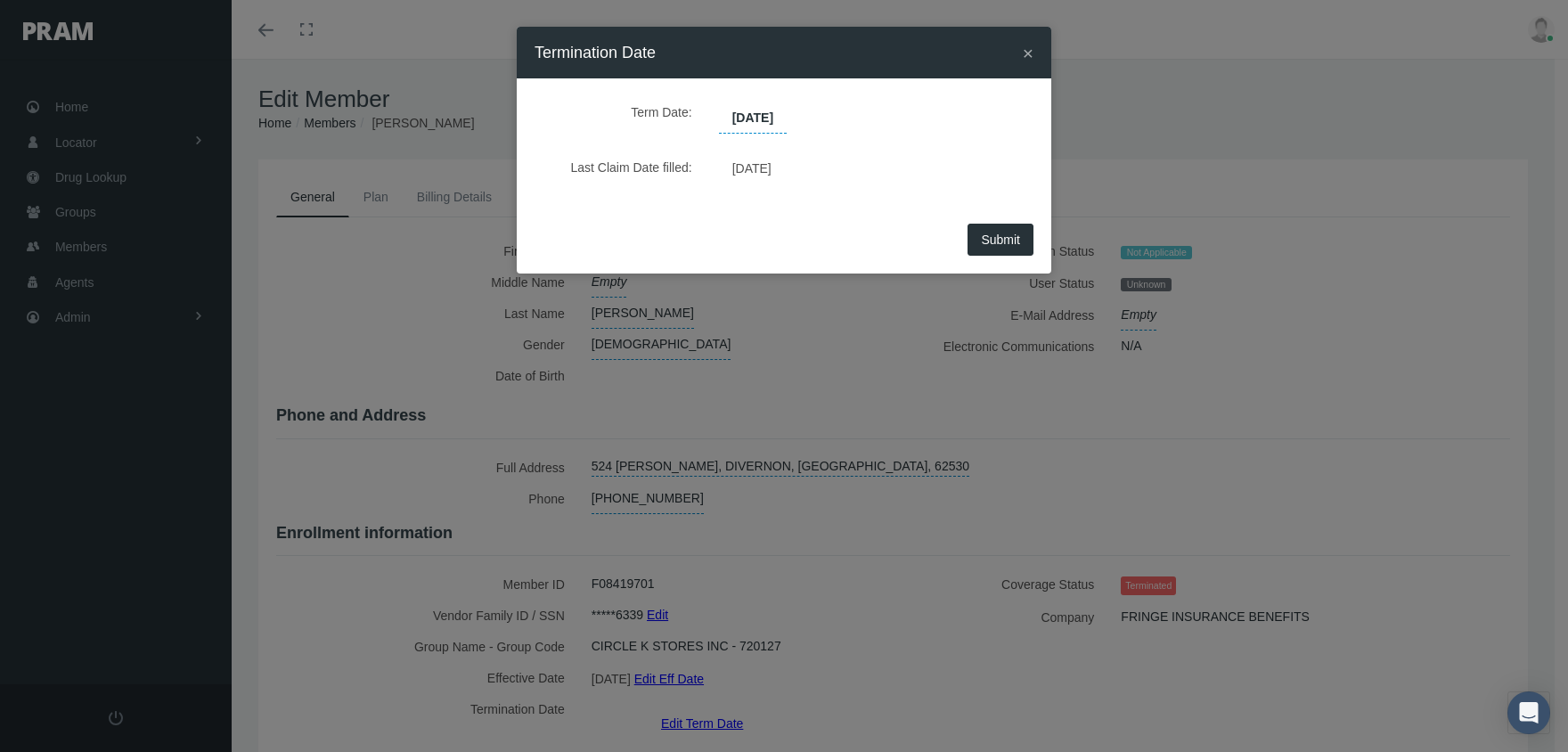
click at [1003, 237] on span "Submit" at bounding box center [1001, 239] width 40 height 14
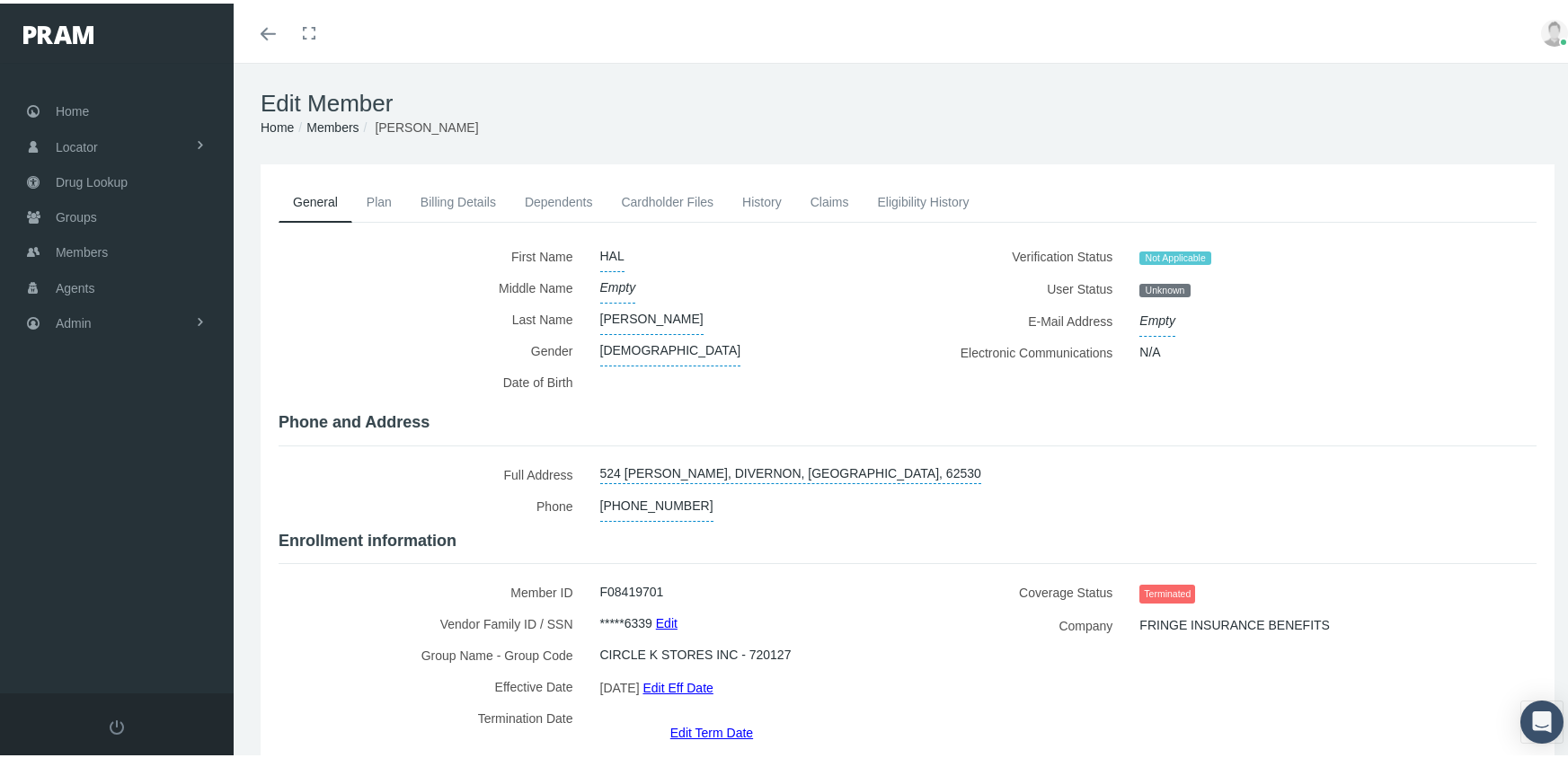
click at [343, 117] on link "Members" at bounding box center [332, 123] width 52 height 14
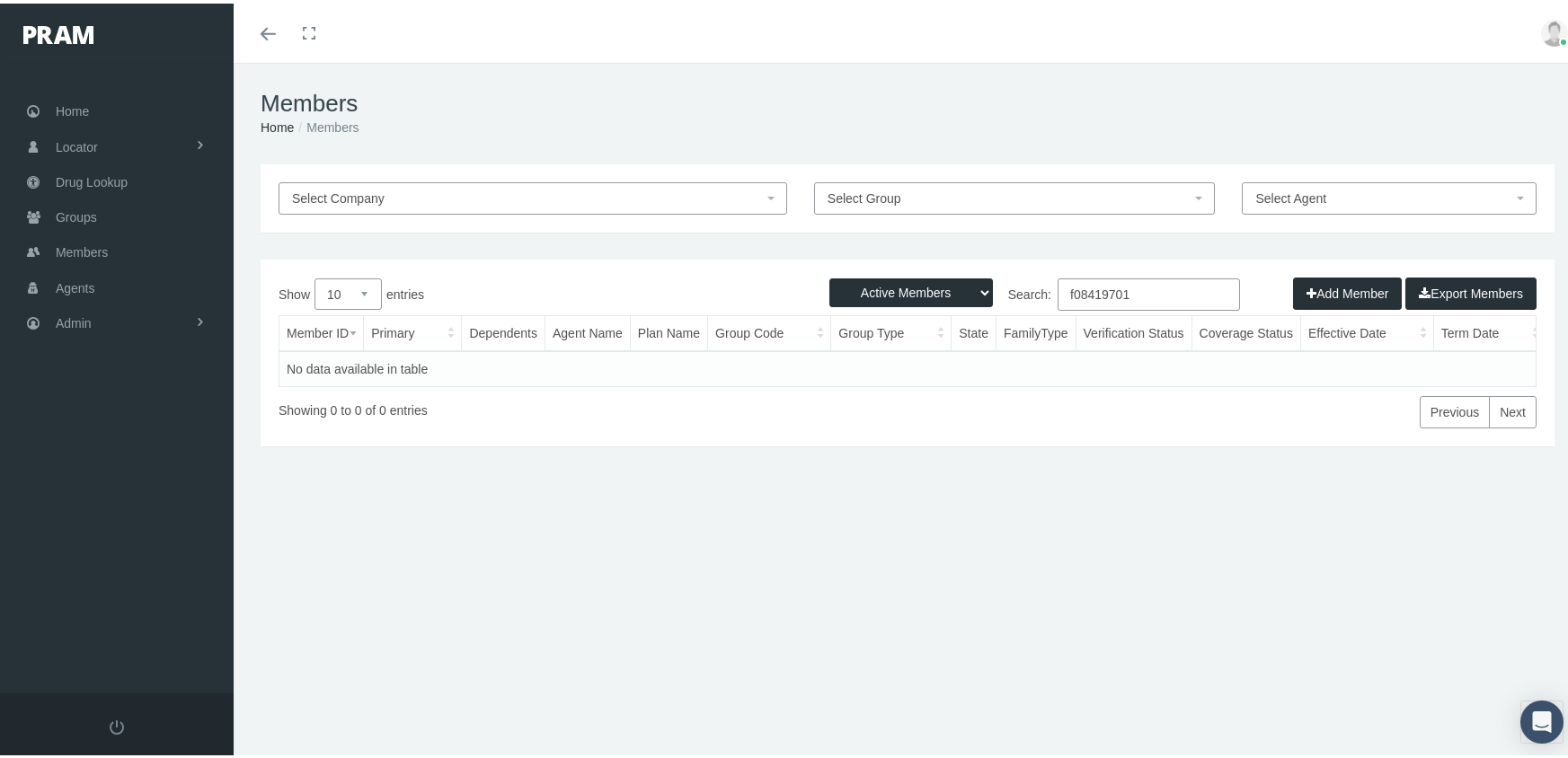
click at [896, 292] on select "Active Members Terminated Members Active & Terminated" at bounding box center [911, 289] width 163 height 28
select select "3"
click at [830, 275] on select "Active Members Terminated Members Active & Terminated" at bounding box center [911, 289] width 163 height 28
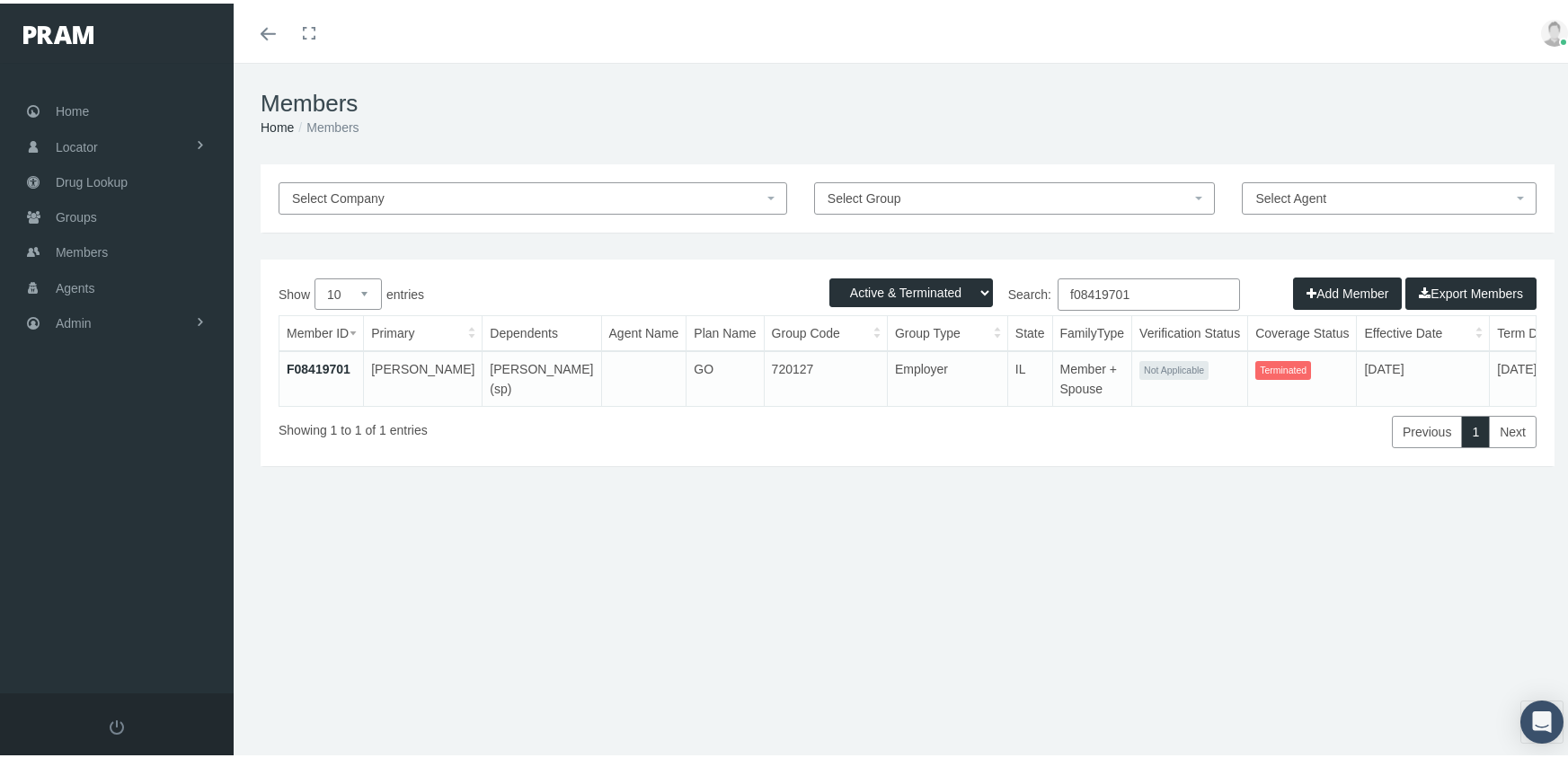
click at [1153, 294] on input "f08419701" at bounding box center [1149, 291] width 182 height 32
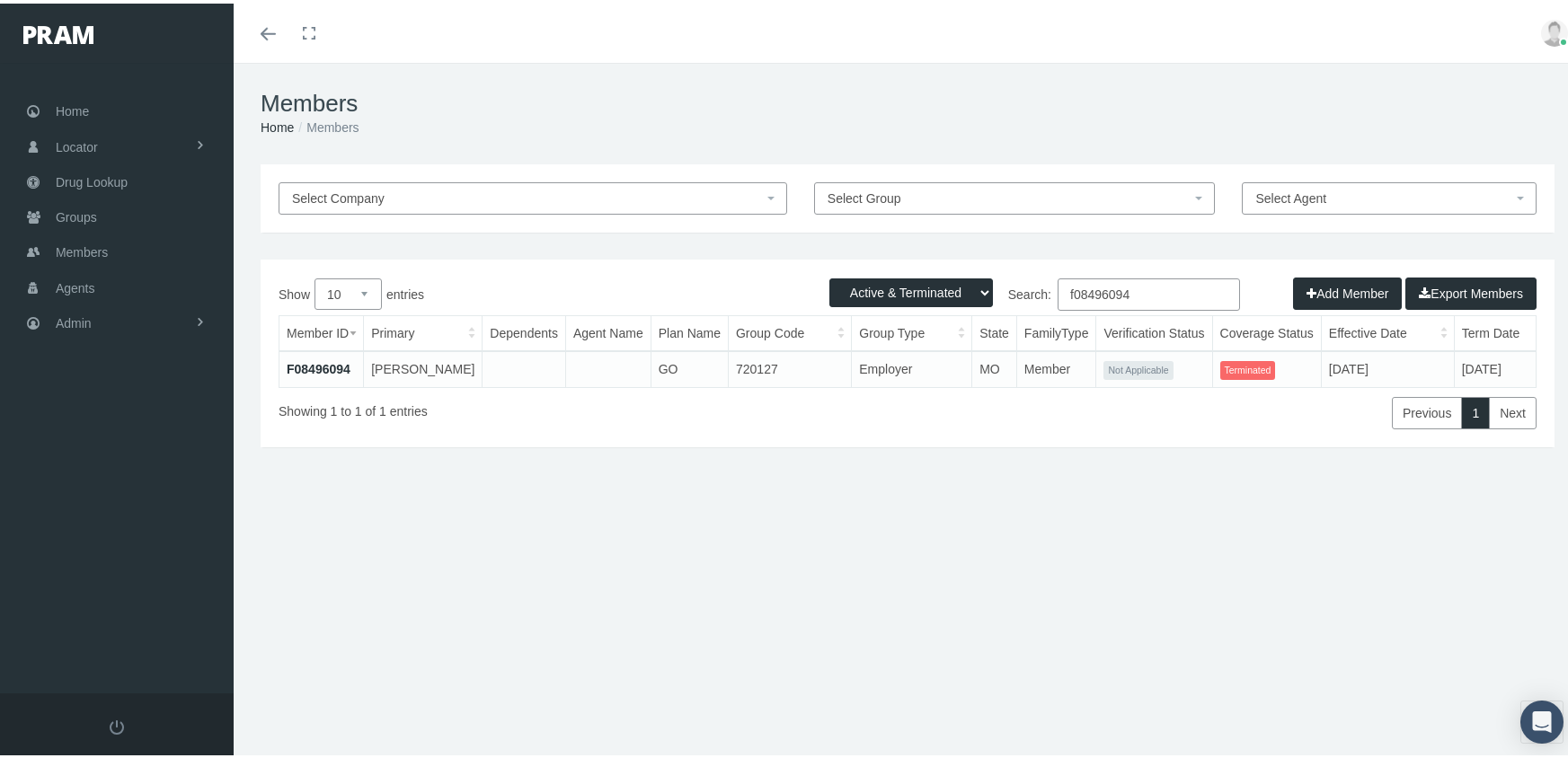
type input "f08496094"
click at [314, 358] on link "F08496094" at bounding box center [318, 365] width 64 height 14
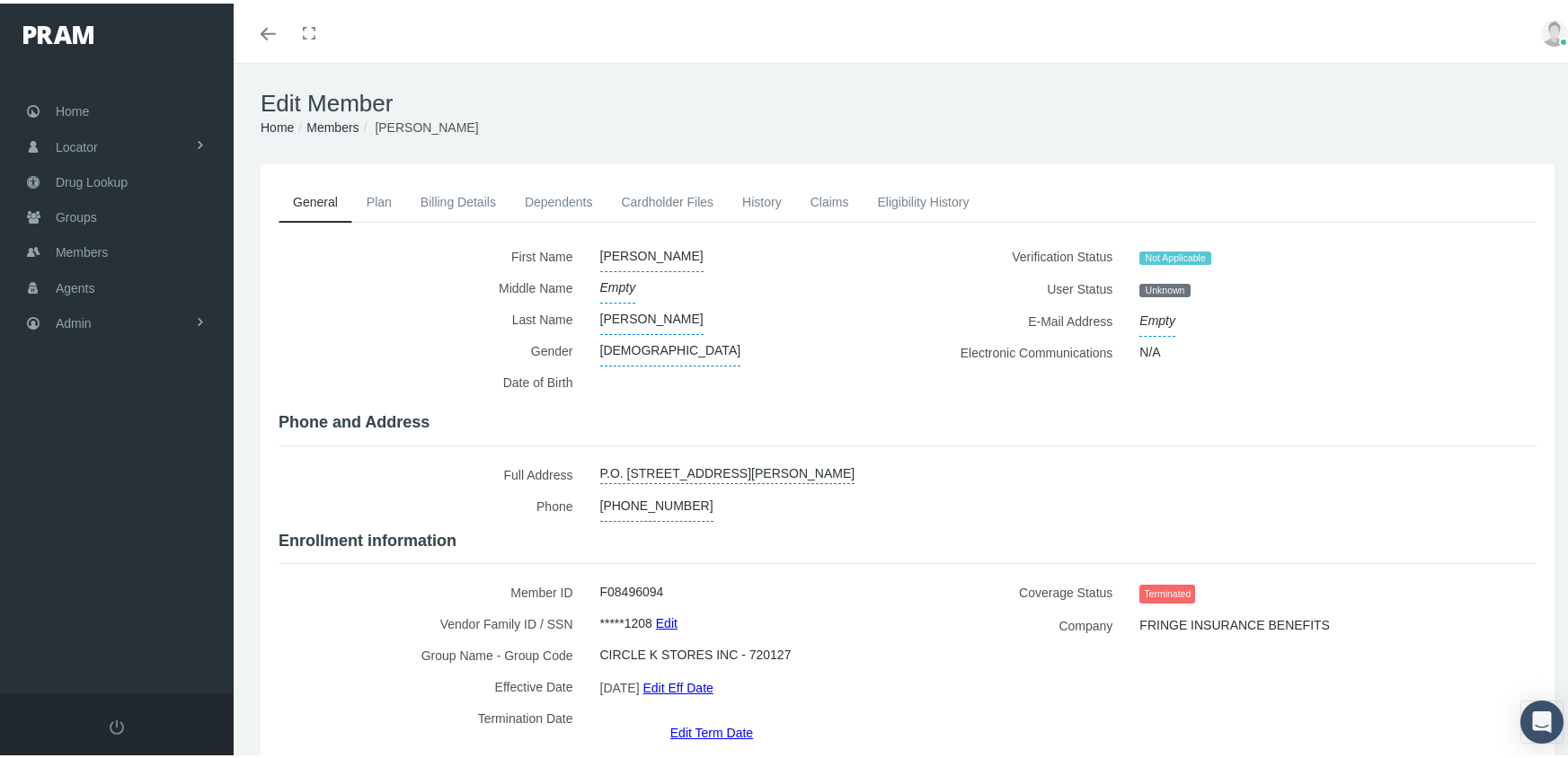
click at [706, 715] on link "Edit Term Date" at bounding box center [711, 728] width 83 height 26
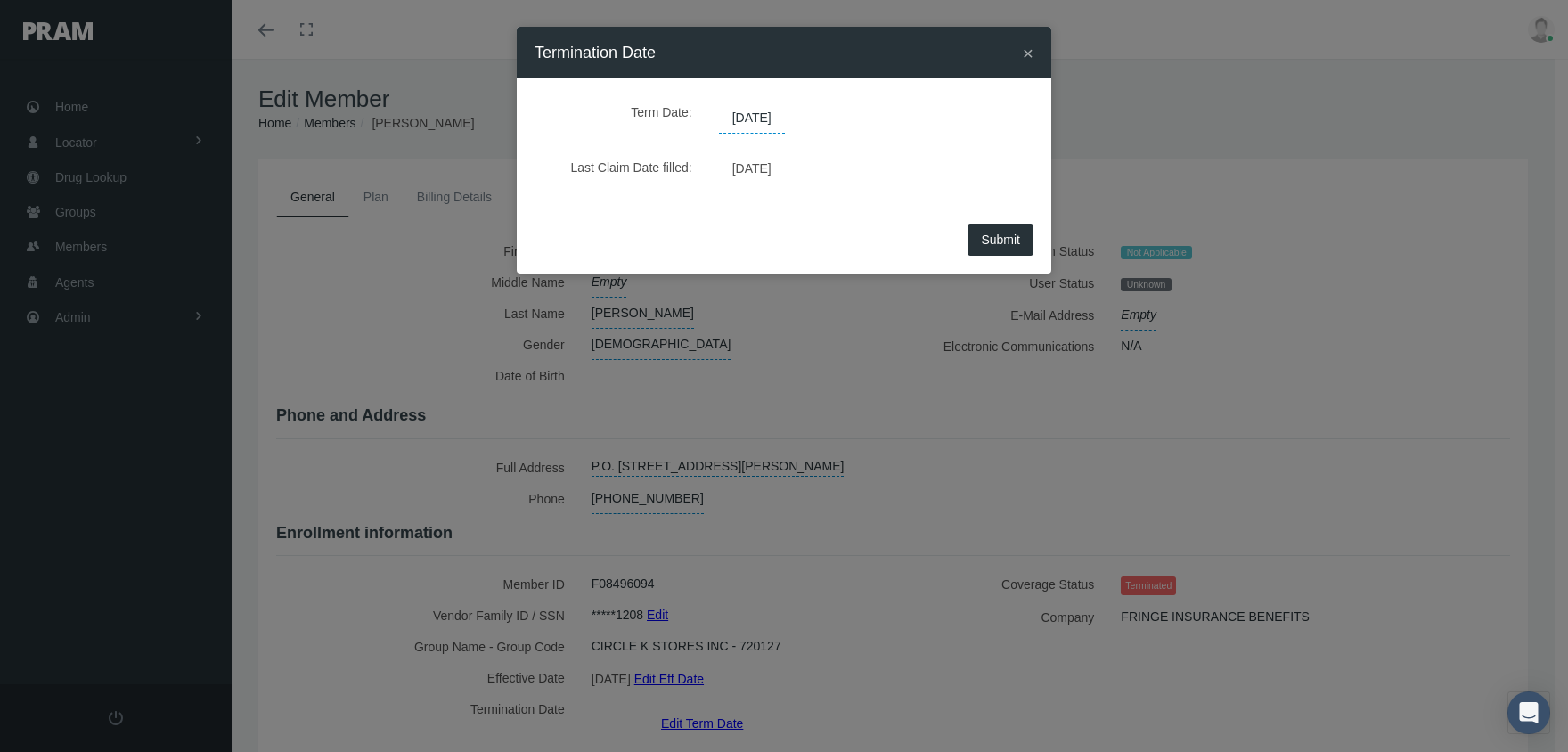
click at [781, 119] on span "[DATE]" at bounding box center [752, 119] width 66 height 30
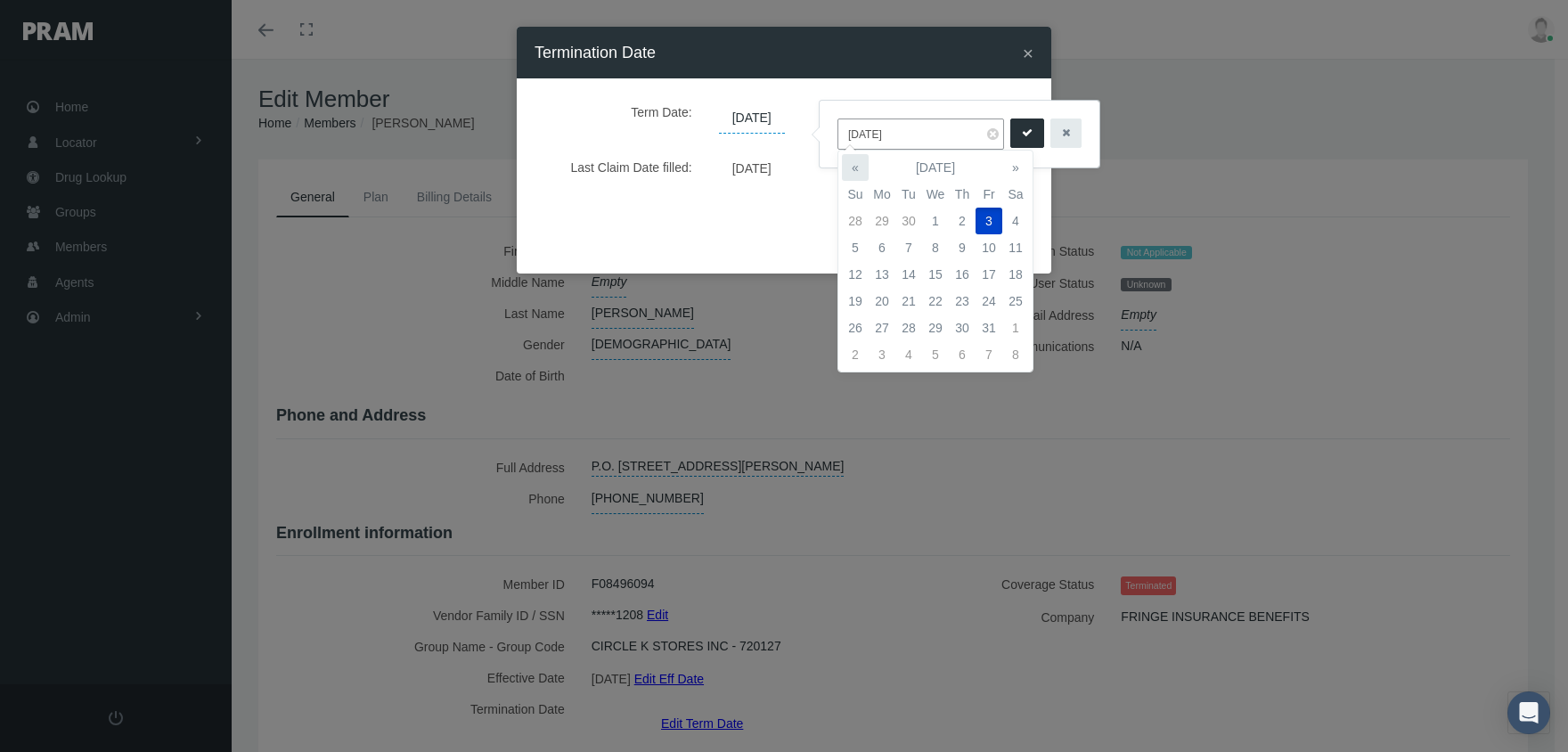
click at [860, 163] on th "«" at bounding box center [855, 168] width 26 height 26
click at [968, 319] on td "31" at bounding box center [962, 328] width 26 height 26
type input "[DATE]"
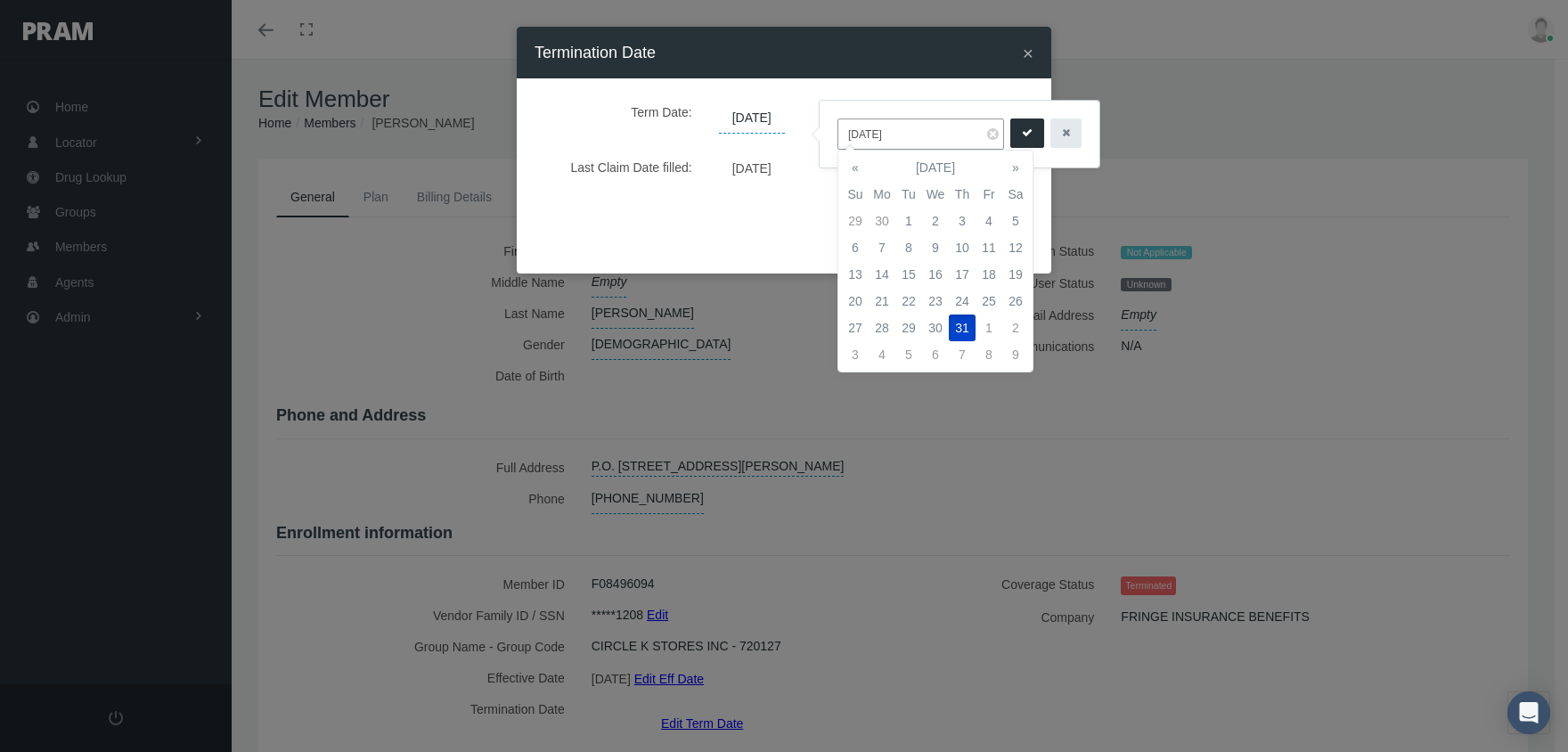
click at [1021, 134] on icon "submit" at bounding box center [1026, 133] width 10 height 17
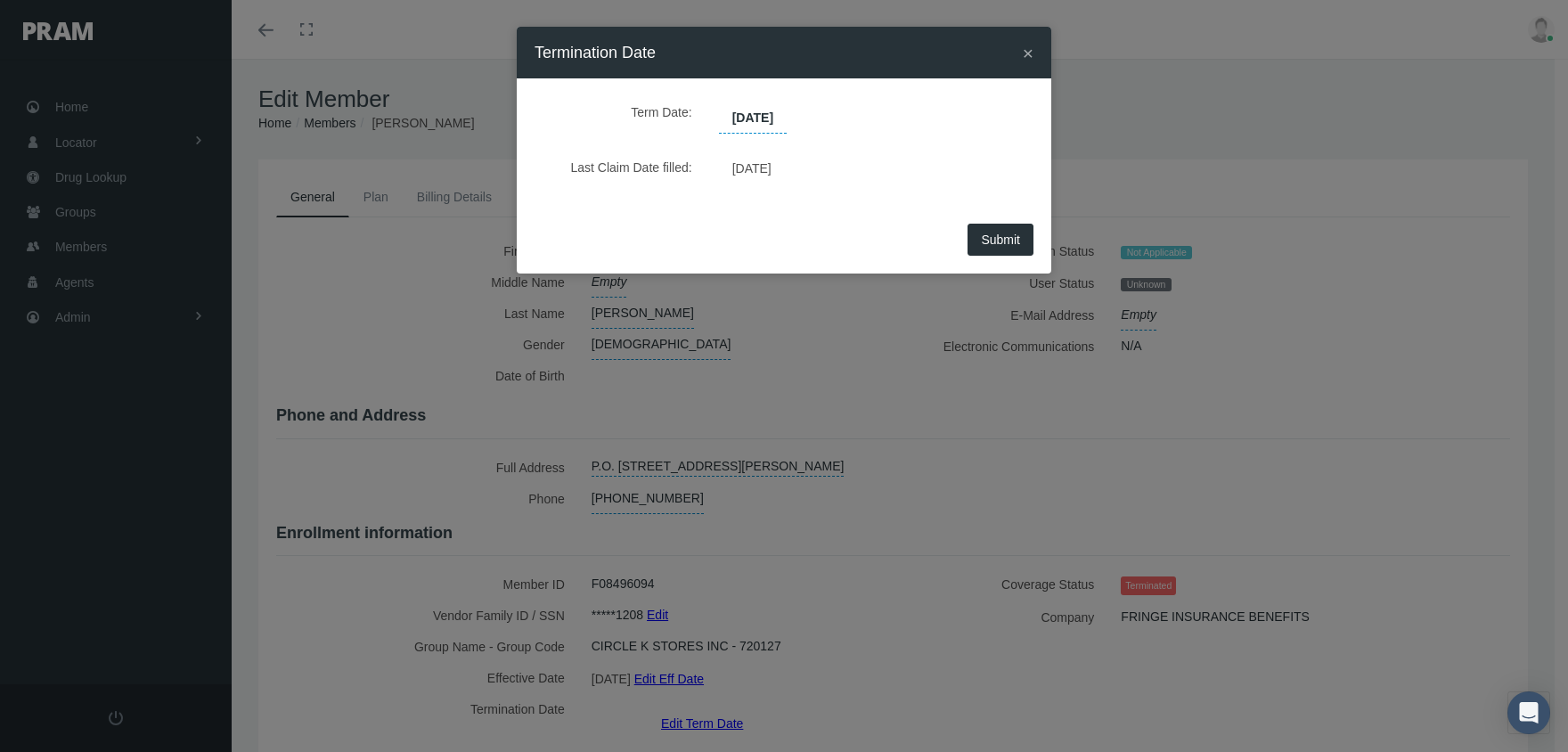
click at [987, 247] on button "Submit" at bounding box center [1001, 239] width 66 height 32
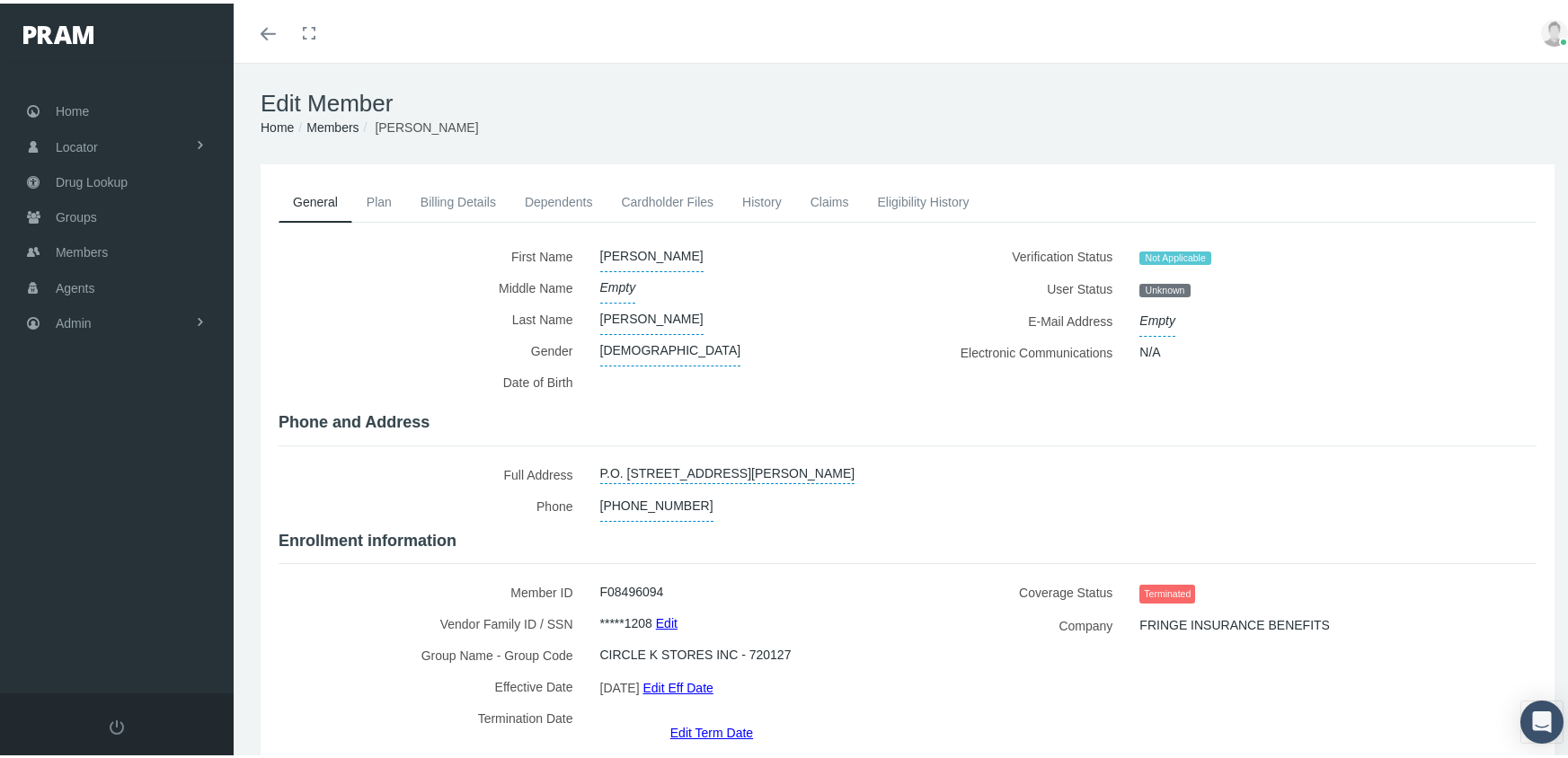
click at [338, 123] on link "Members" at bounding box center [332, 123] width 52 height 14
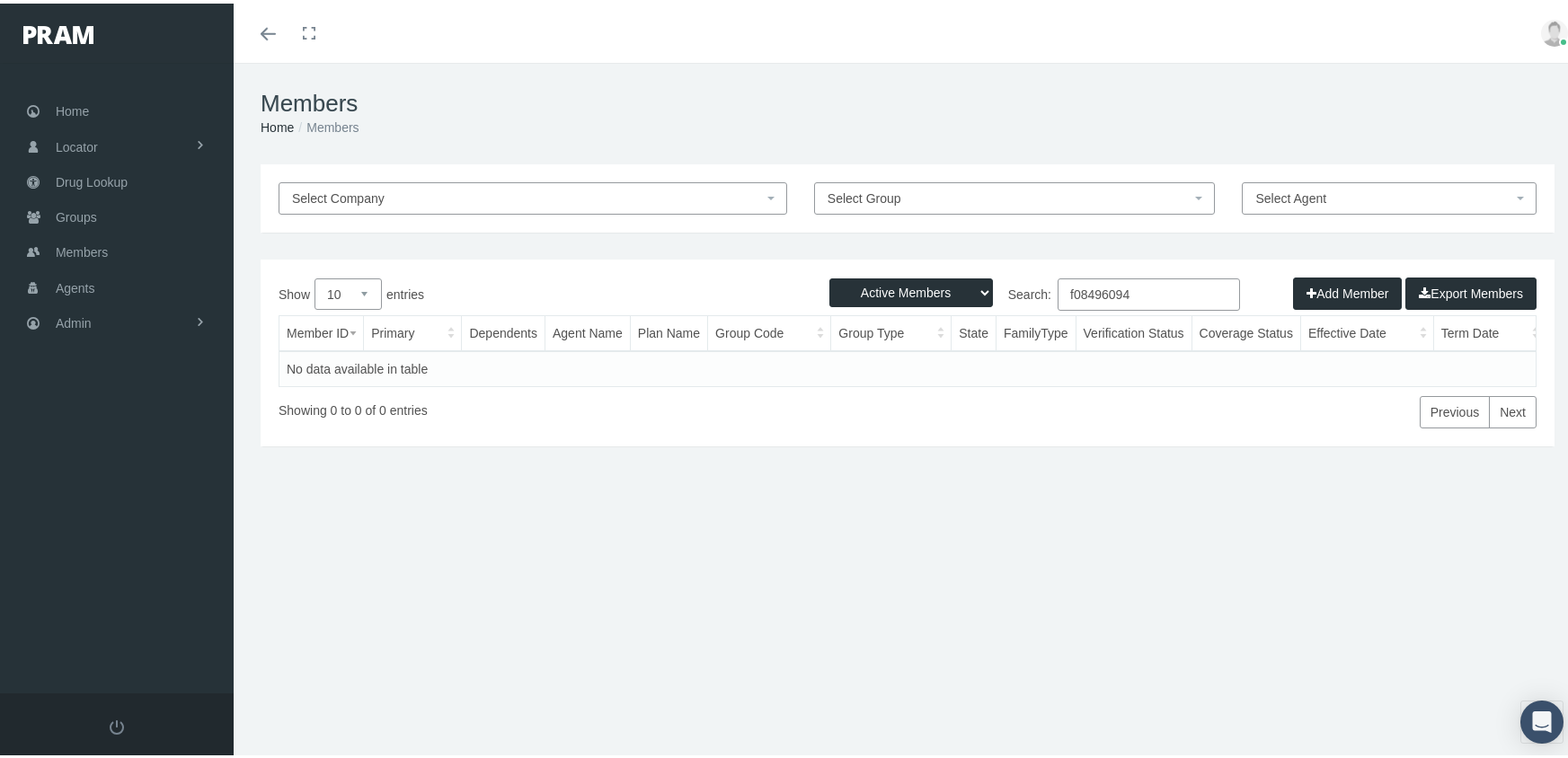
click at [859, 285] on select "Active Members Terminated Members Active & Terminated" at bounding box center [911, 289] width 163 height 28
select select "3"
click at [830, 275] on select "Active Members Terminated Members Active & Terminated" at bounding box center [911, 289] width 163 height 28
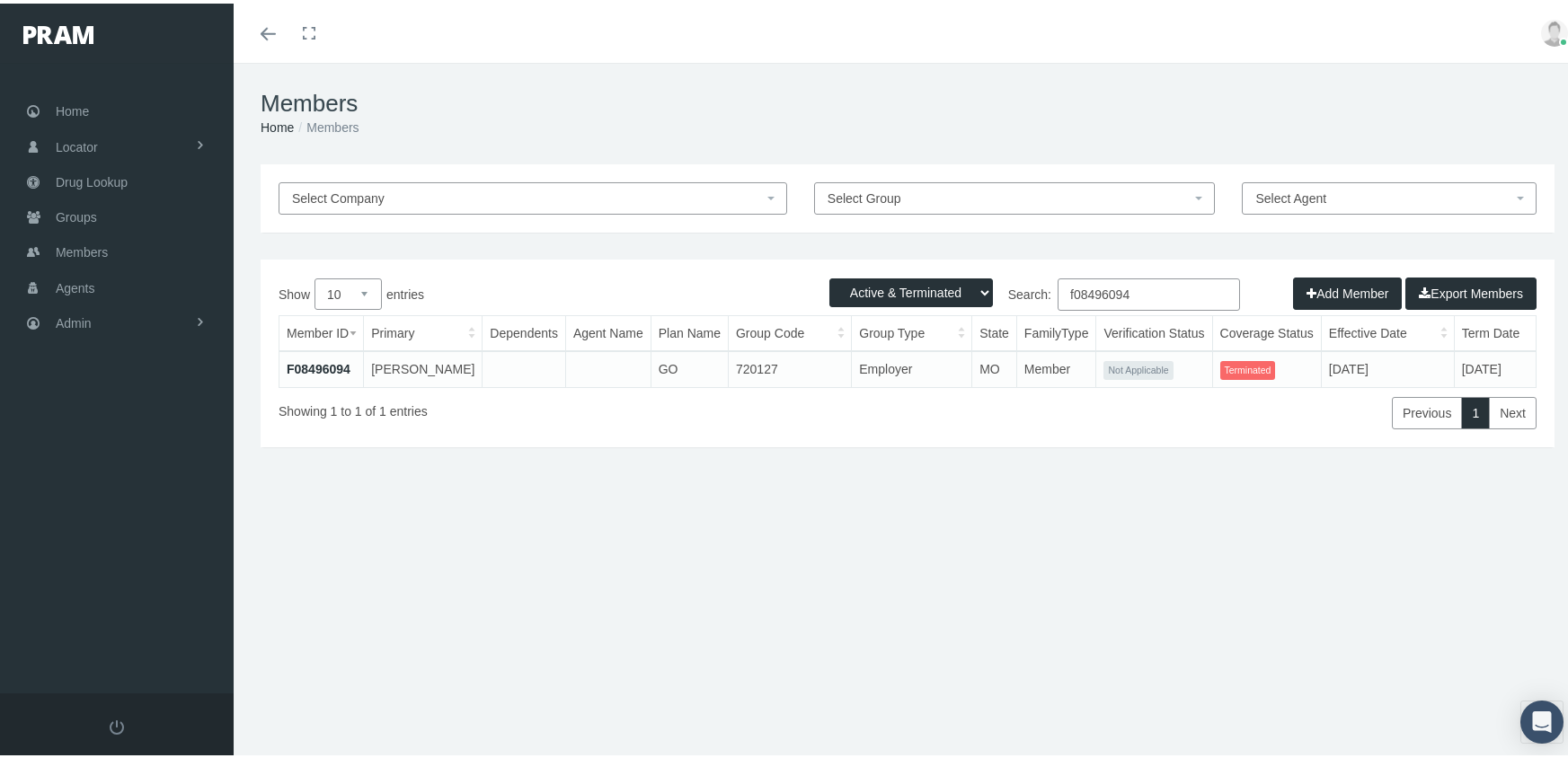
click at [1157, 285] on input "f08496094" at bounding box center [1149, 291] width 182 height 32
type input "f08923224"
click at [319, 366] on link "F08923224" at bounding box center [318, 365] width 64 height 14
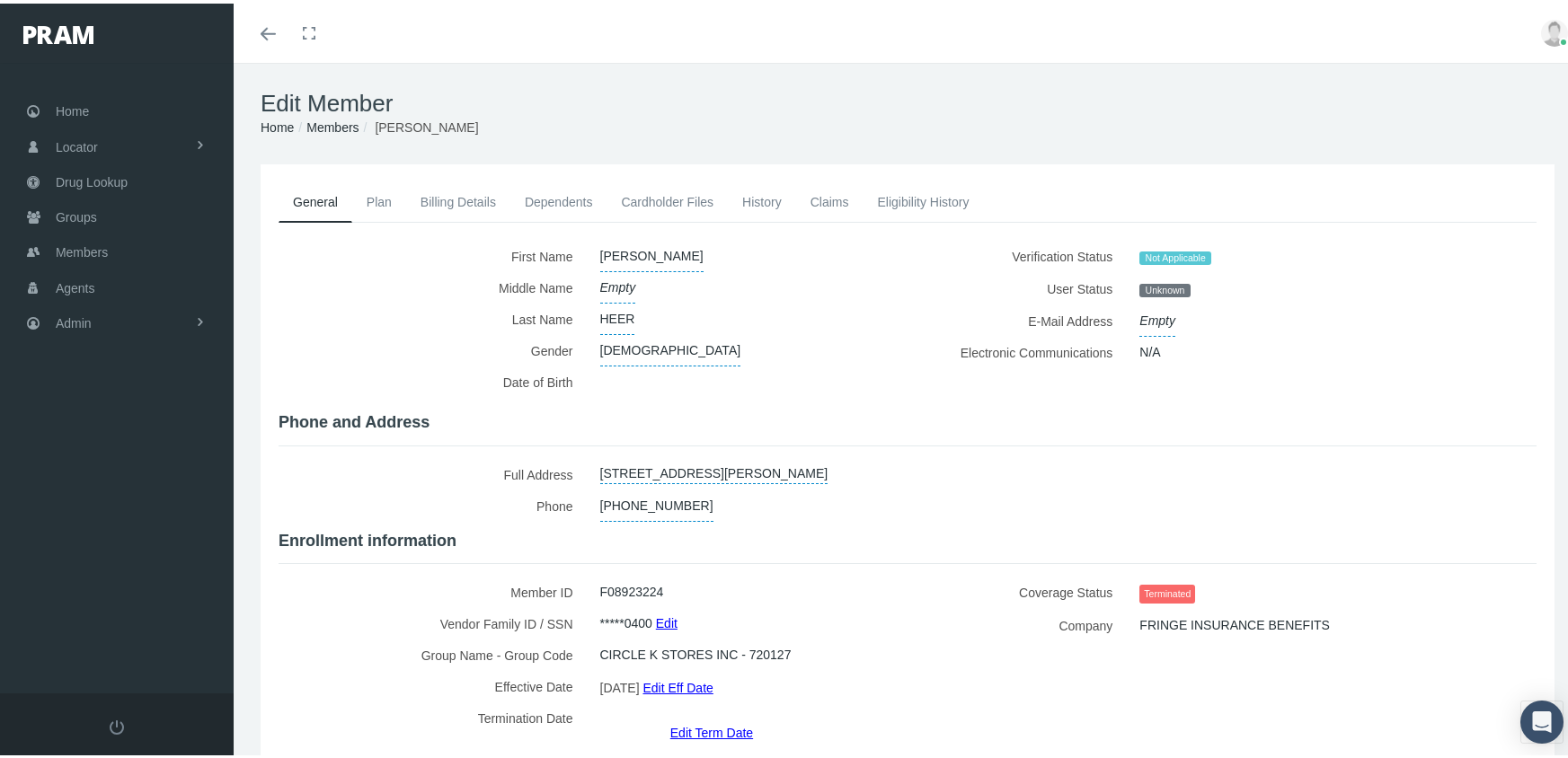
click at [692, 715] on link "Edit Term Date" at bounding box center [711, 728] width 83 height 26
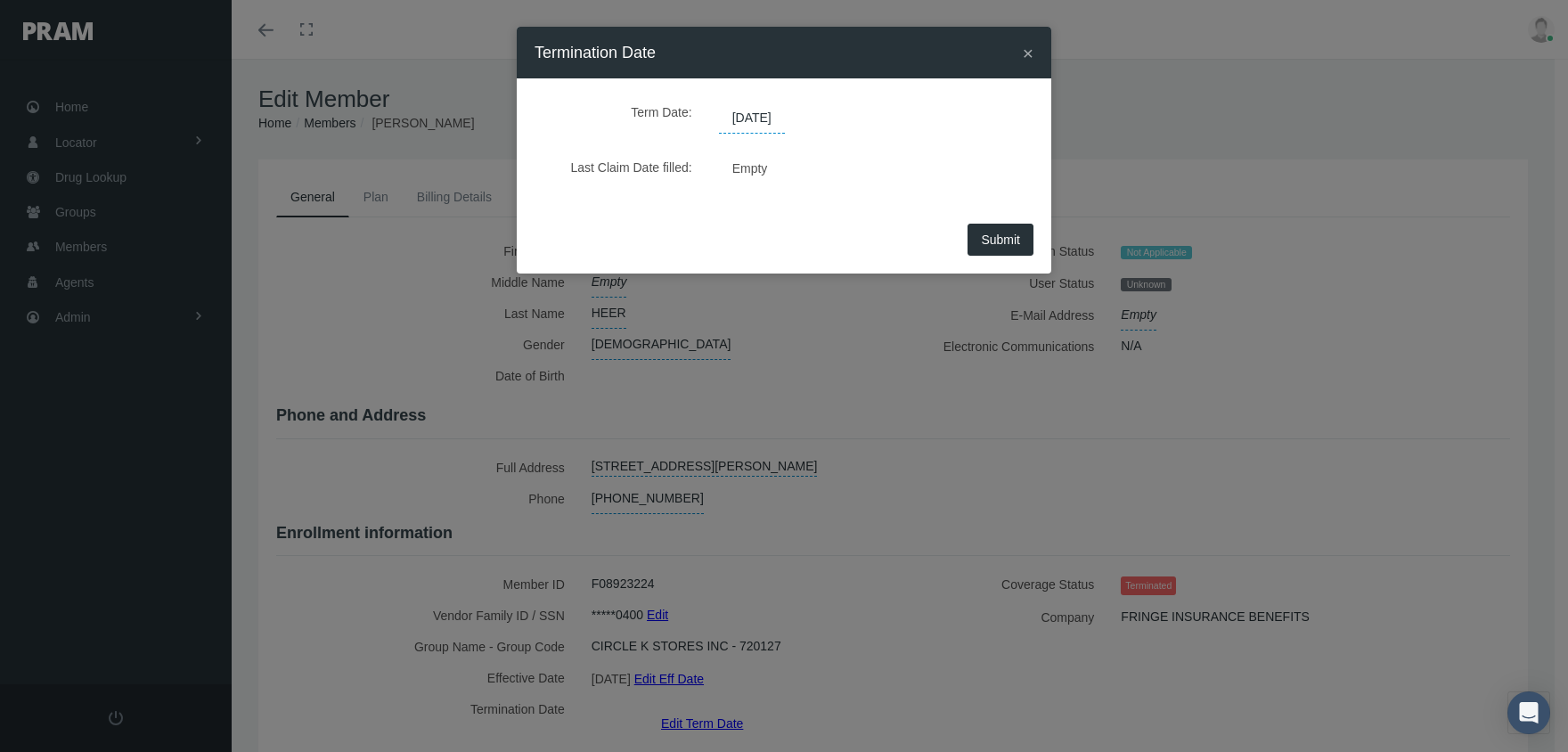
click at [785, 110] on span "10/01/2025" at bounding box center [752, 119] width 66 height 30
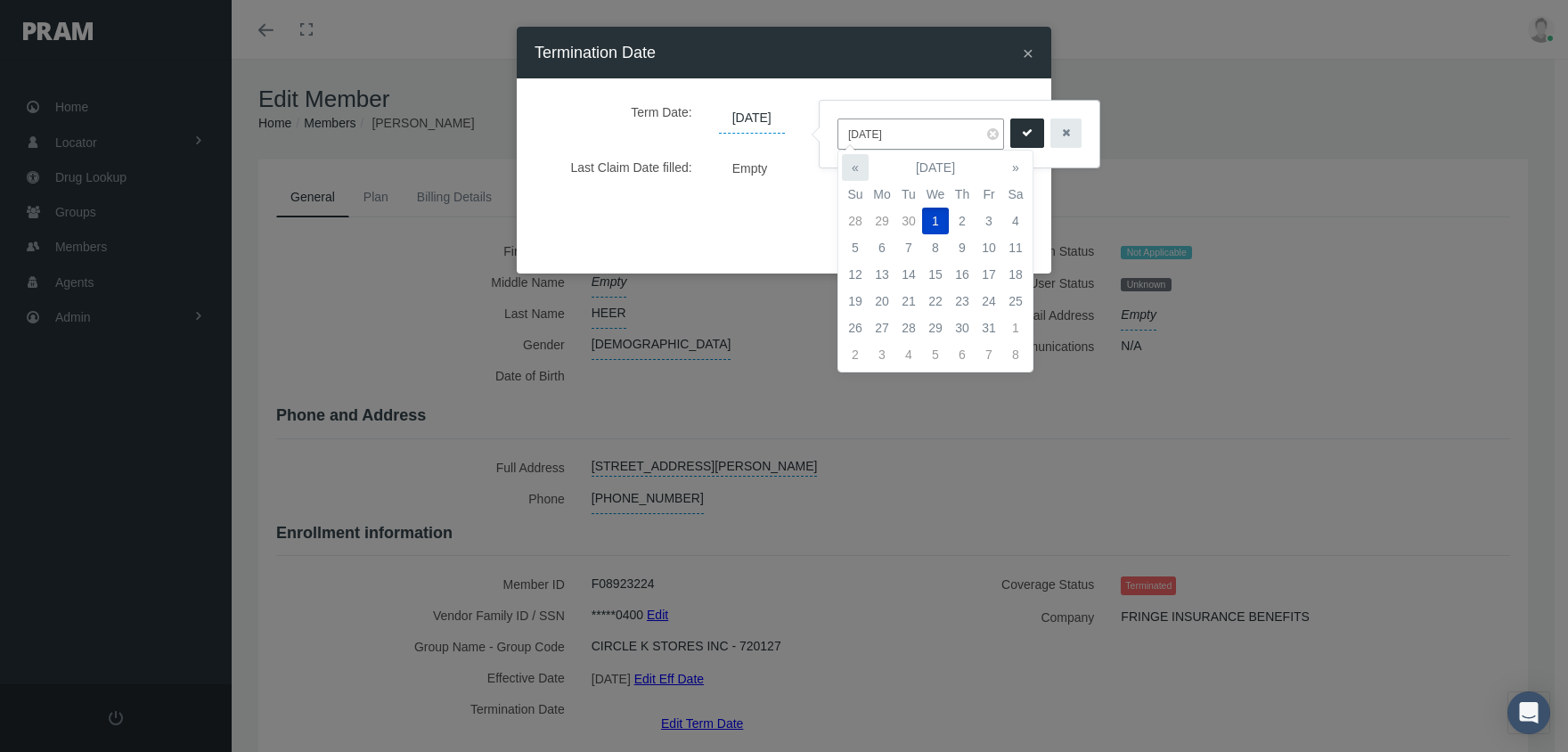
click at [859, 164] on th "«" at bounding box center [855, 168] width 26 height 26
click at [965, 319] on td "31" at bounding box center [962, 328] width 26 height 26
type input "07/31/2025"
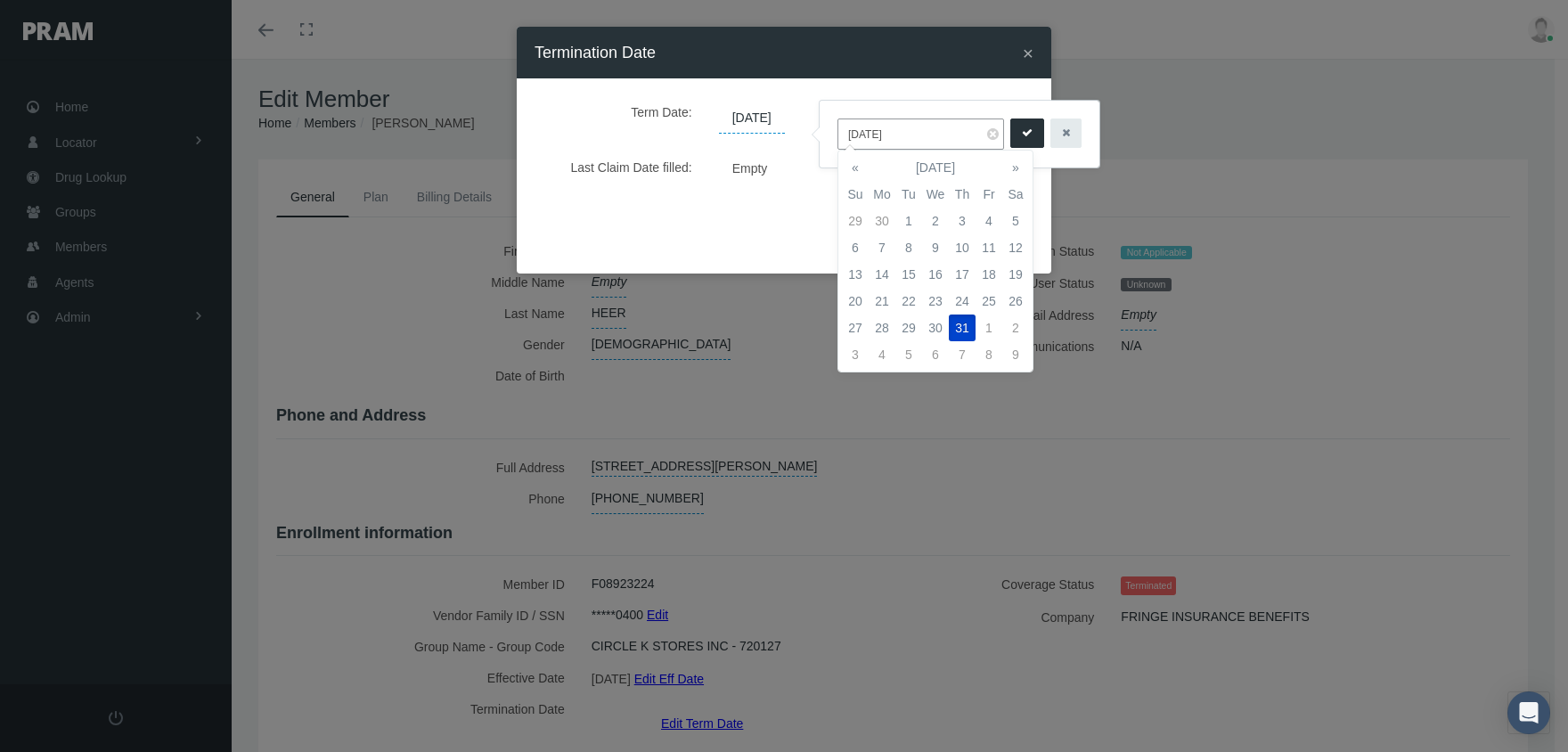
click at [1010, 135] on button "submit" at bounding box center [1027, 133] width 34 height 29
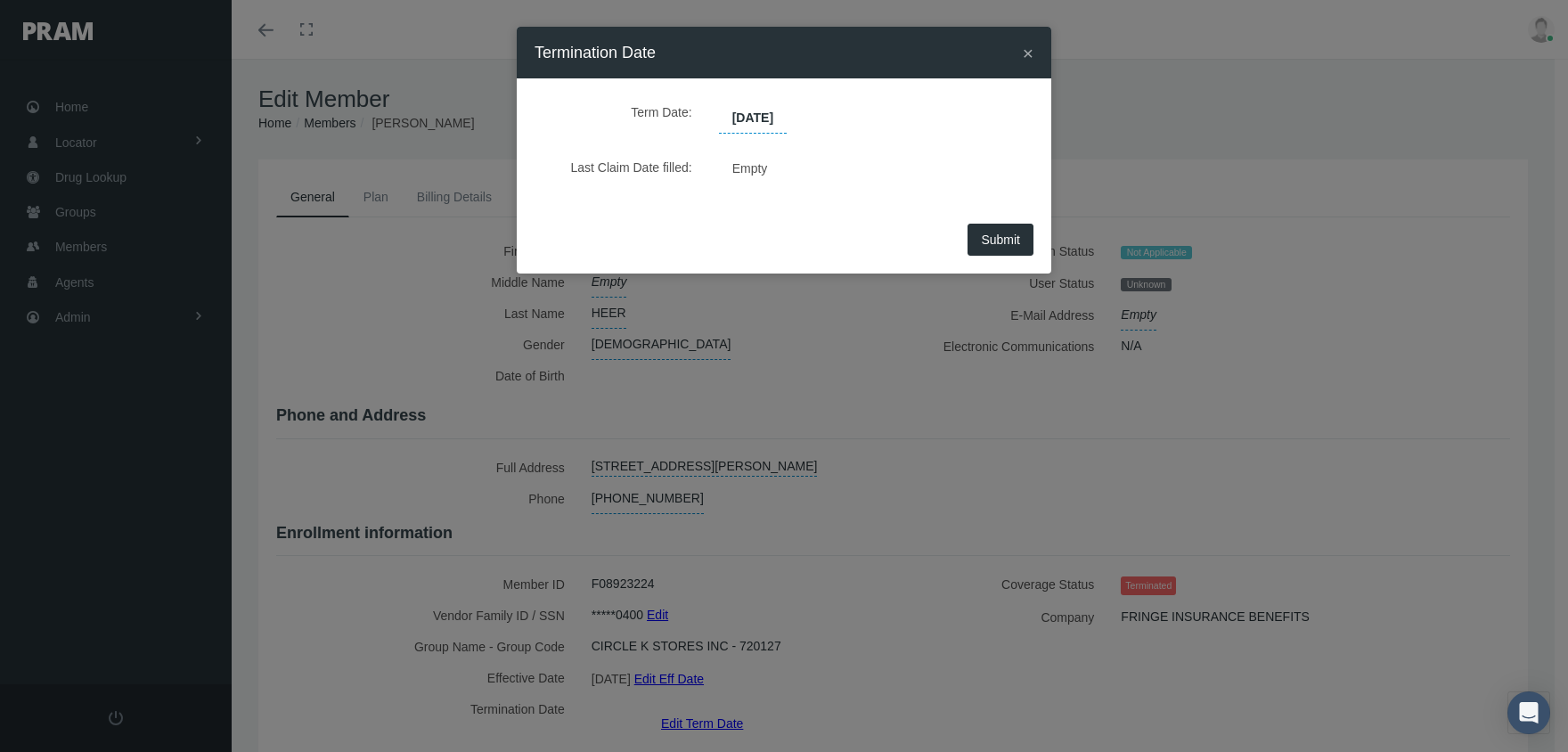
click at [987, 242] on span "Submit" at bounding box center [1001, 239] width 40 height 14
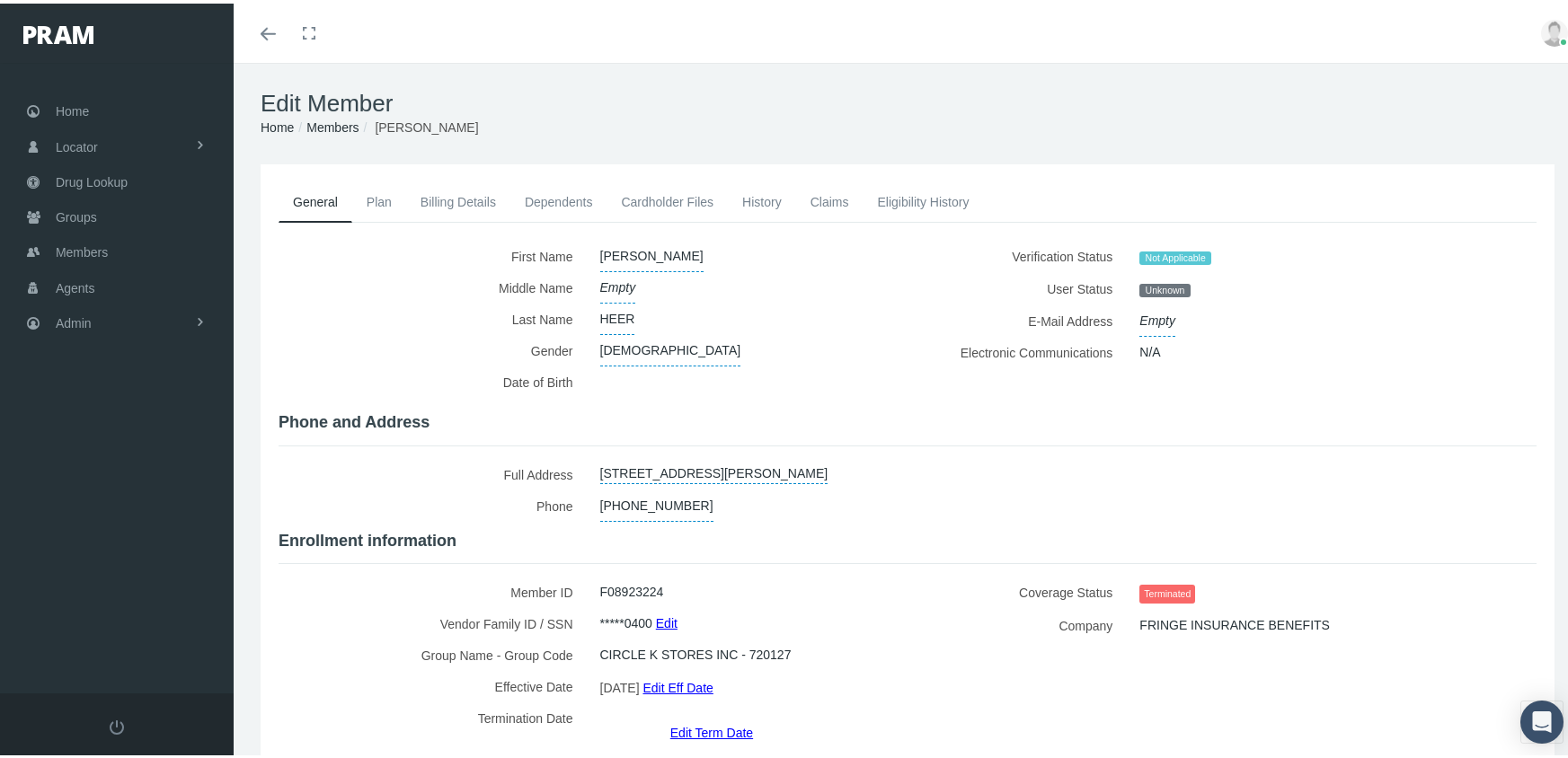
click at [334, 131] on link "Members" at bounding box center [332, 123] width 52 height 14
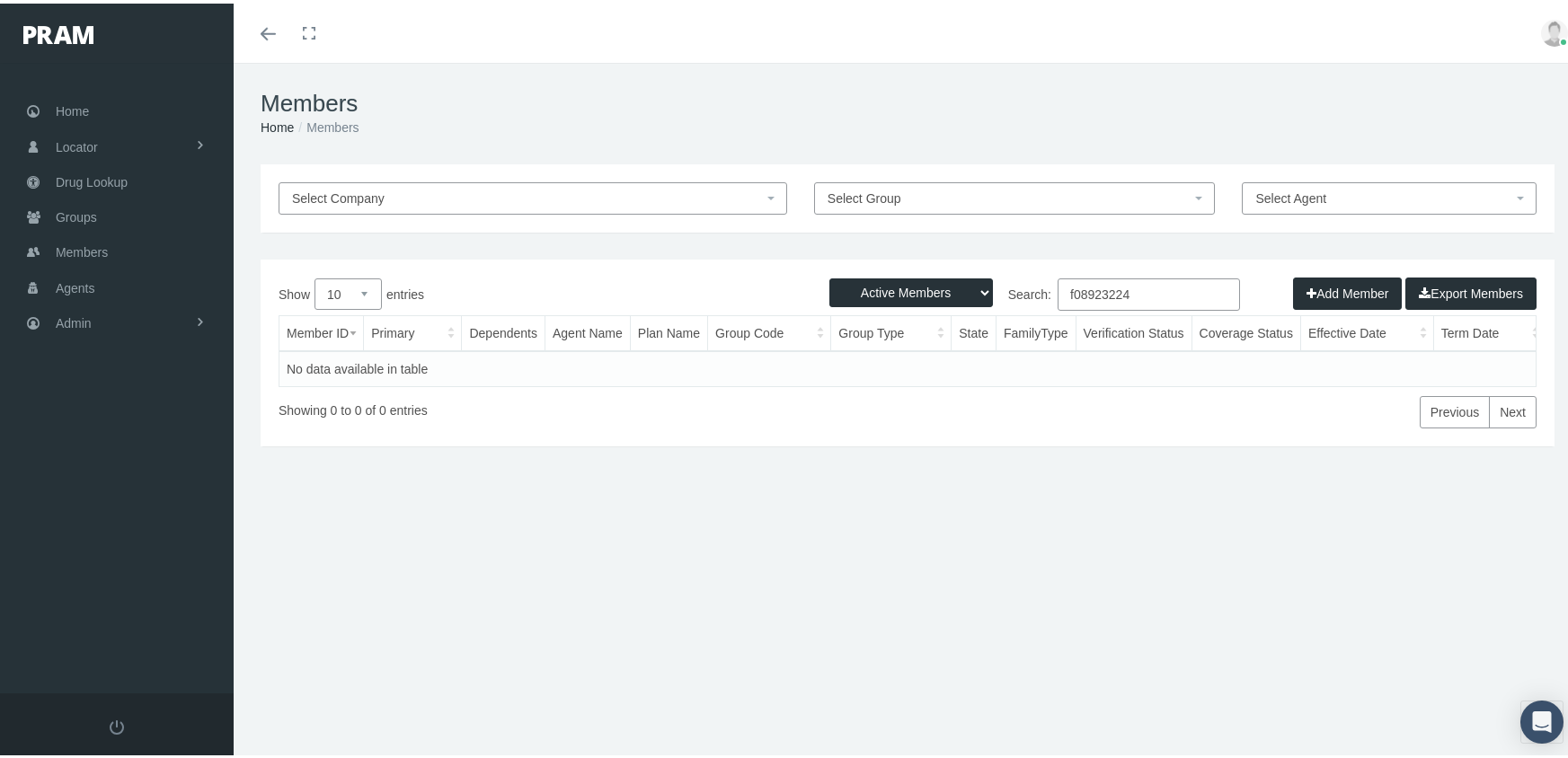
click at [906, 283] on select "Active Members Terminated Members Active & Terminated" at bounding box center [911, 289] width 163 height 28
select select "3"
click at [830, 275] on select "Active Members Terminated Members Active & Terminated" at bounding box center [911, 289] width 163 height 28
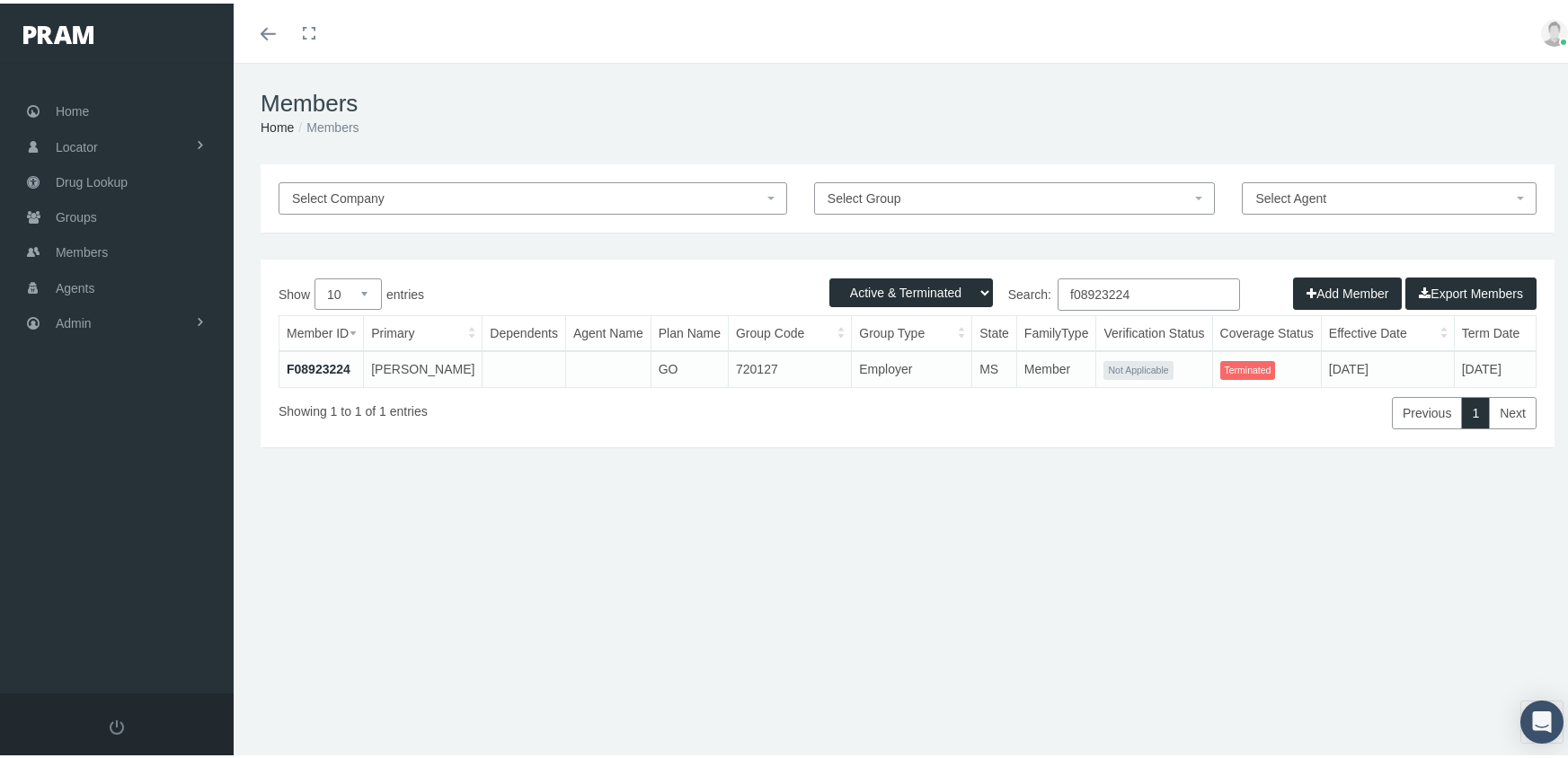
click at [1138, 293] on input "f08923224" at bounding box center [1149, 291] width 182 height 32
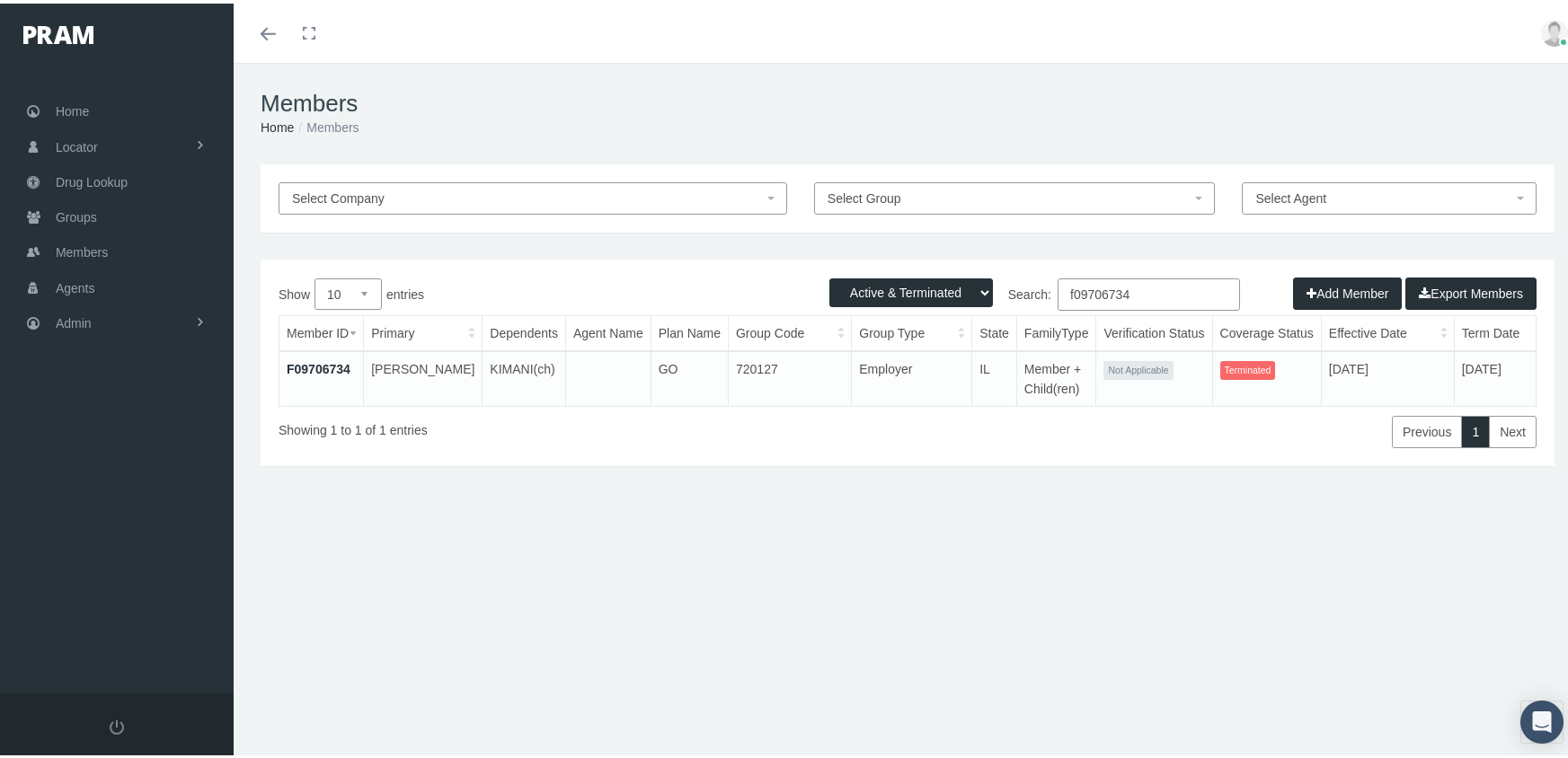
type input "f09706734"
click at [307, 360] on link "F09706734" at bounding box center [318, 365] width 64 height 14
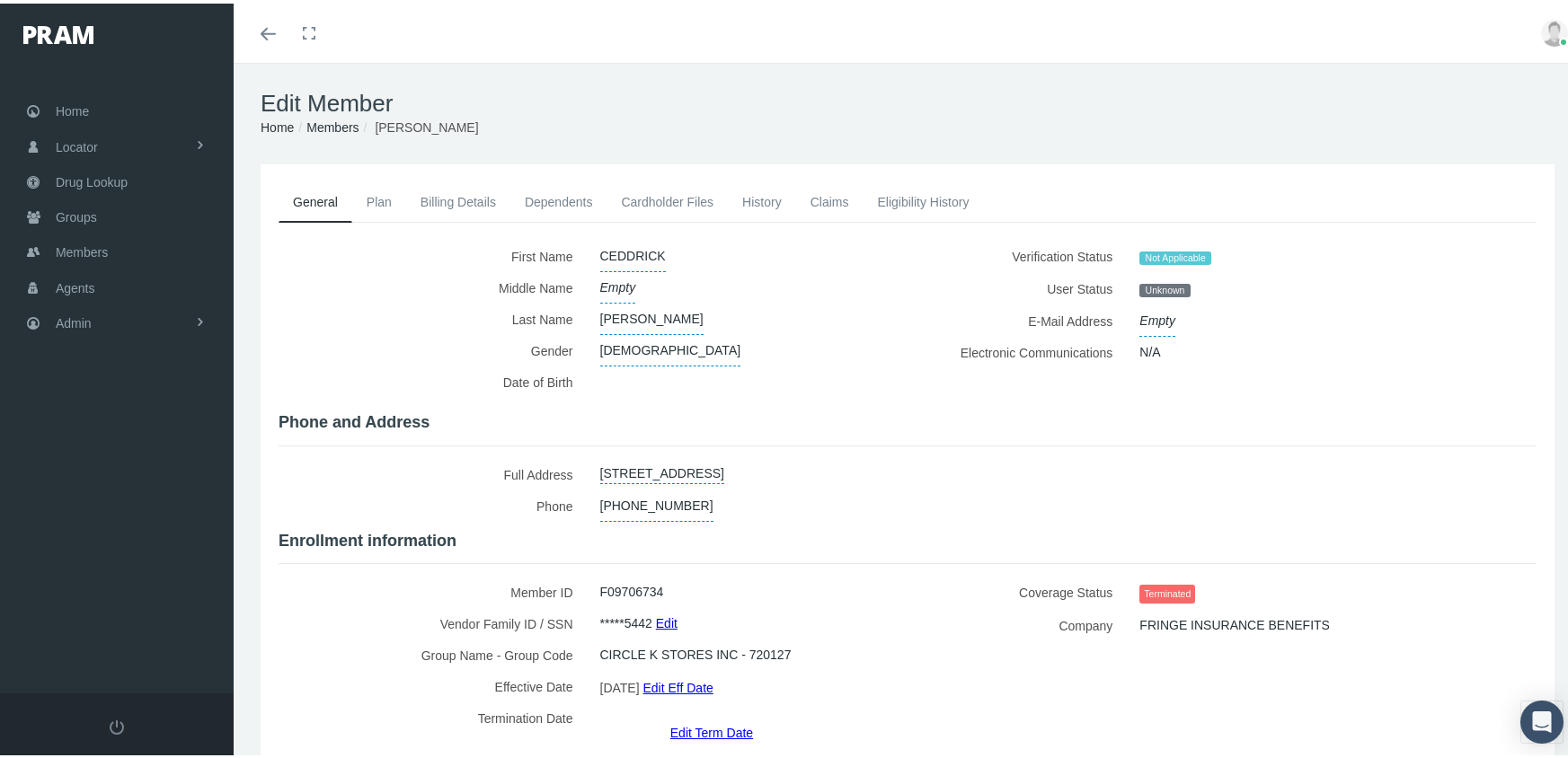
click at [692, 715] on link "Edit Term Date" at bounding box center [711, 728] width 83 height 26
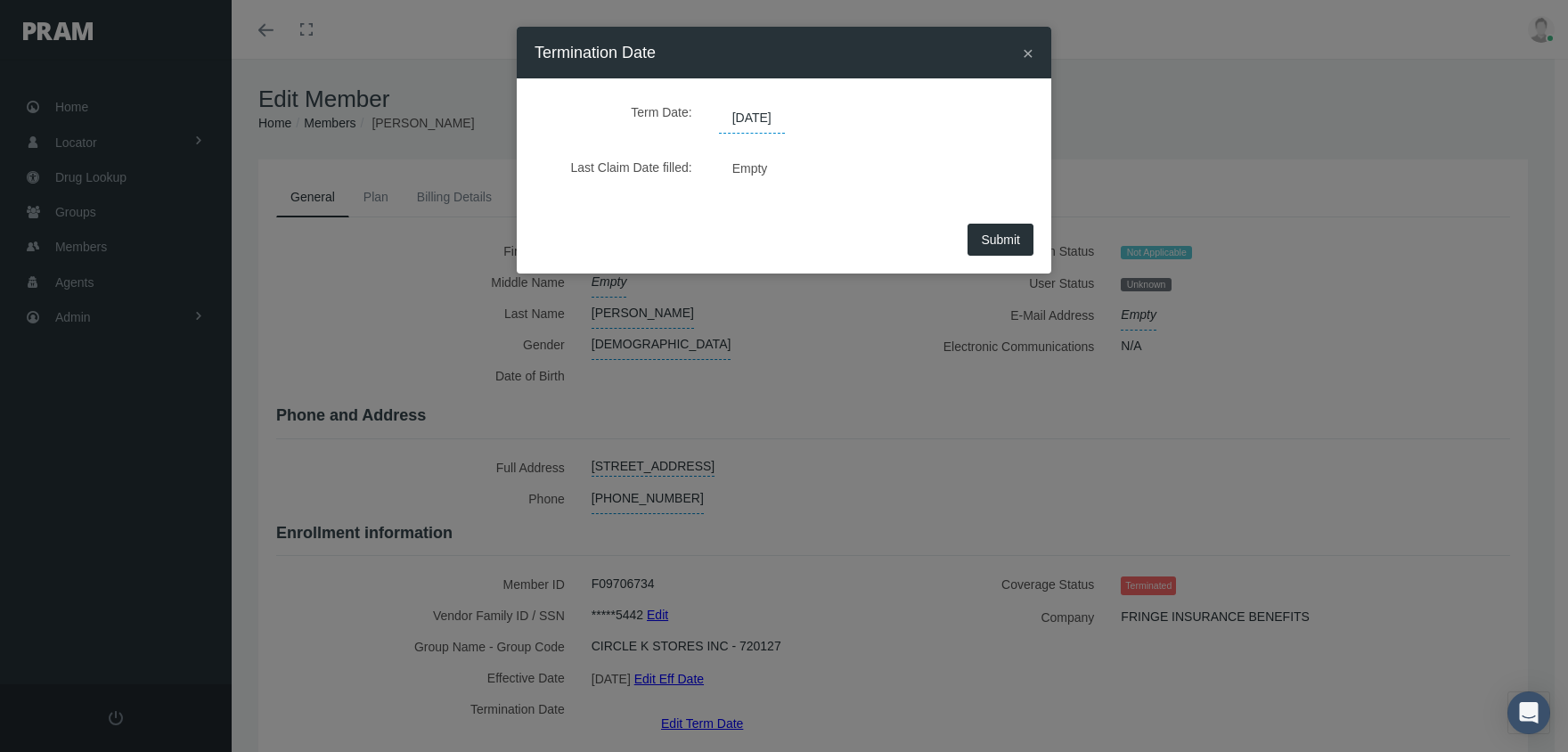
click at [768, 122] on span "[DATE]" at bounding box center [752, 119] width 66 height 30
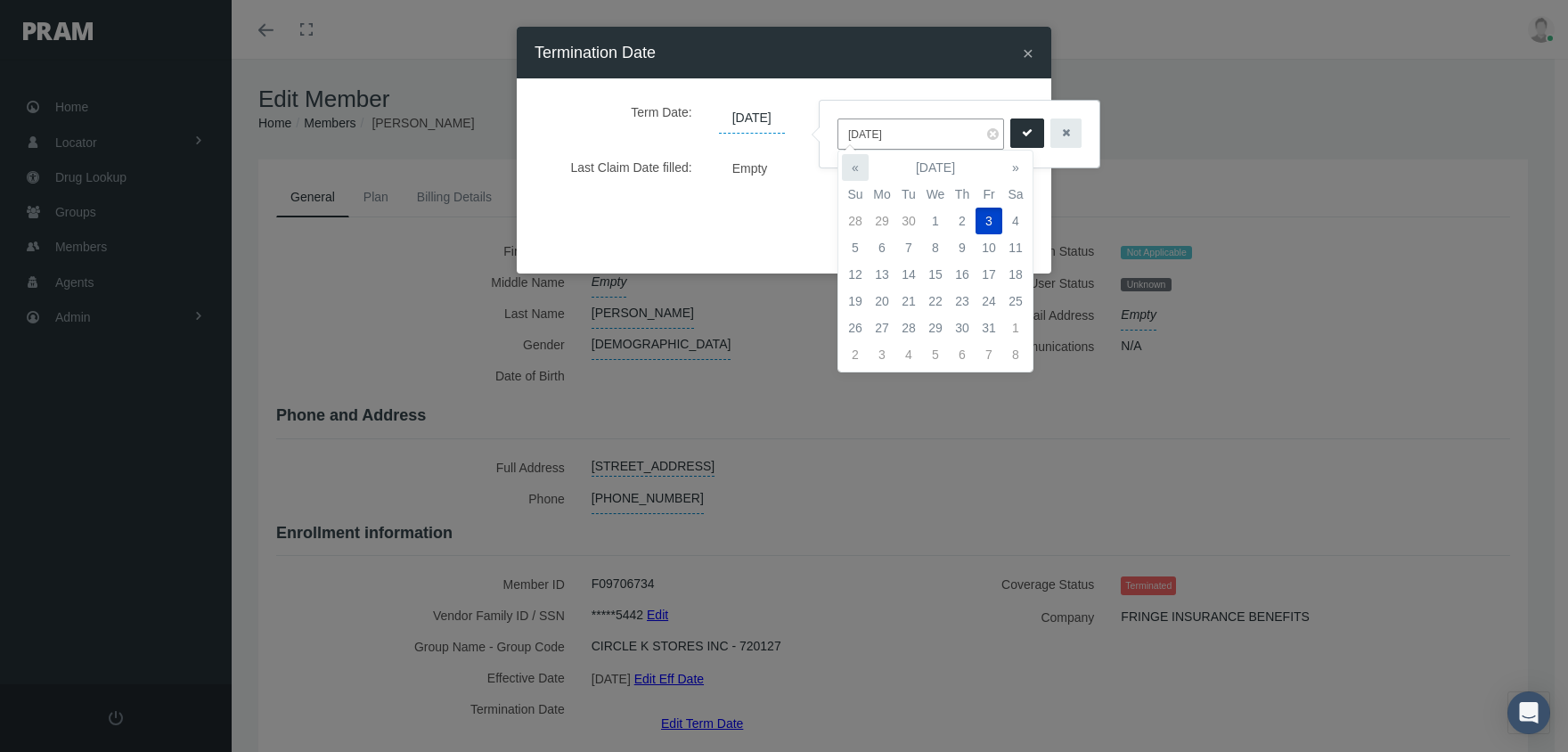
click at [865, 171] on th "«" at bounding box center [855, 168] width 26 height 26
click at [993, 219] on td "1" at bounding box center [988, 221] width 26 height 26
type input "[DATE]"
click at [1022, 135] on button "submit" at bounding box center [1027, 133] width 34 height 29
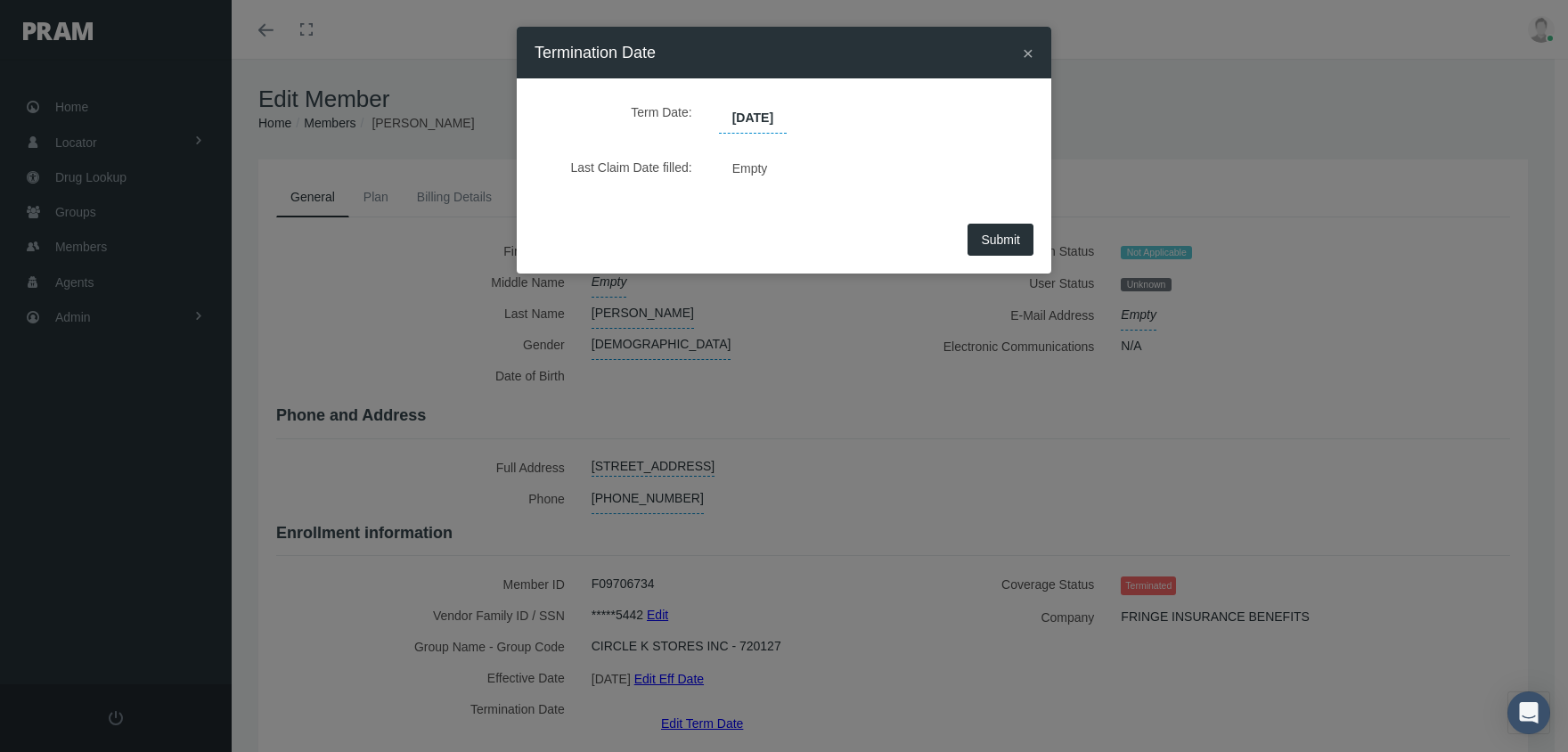
click at [1018, 249] on button "Submit" at bounding box center [1001, 239] width 66 height 32
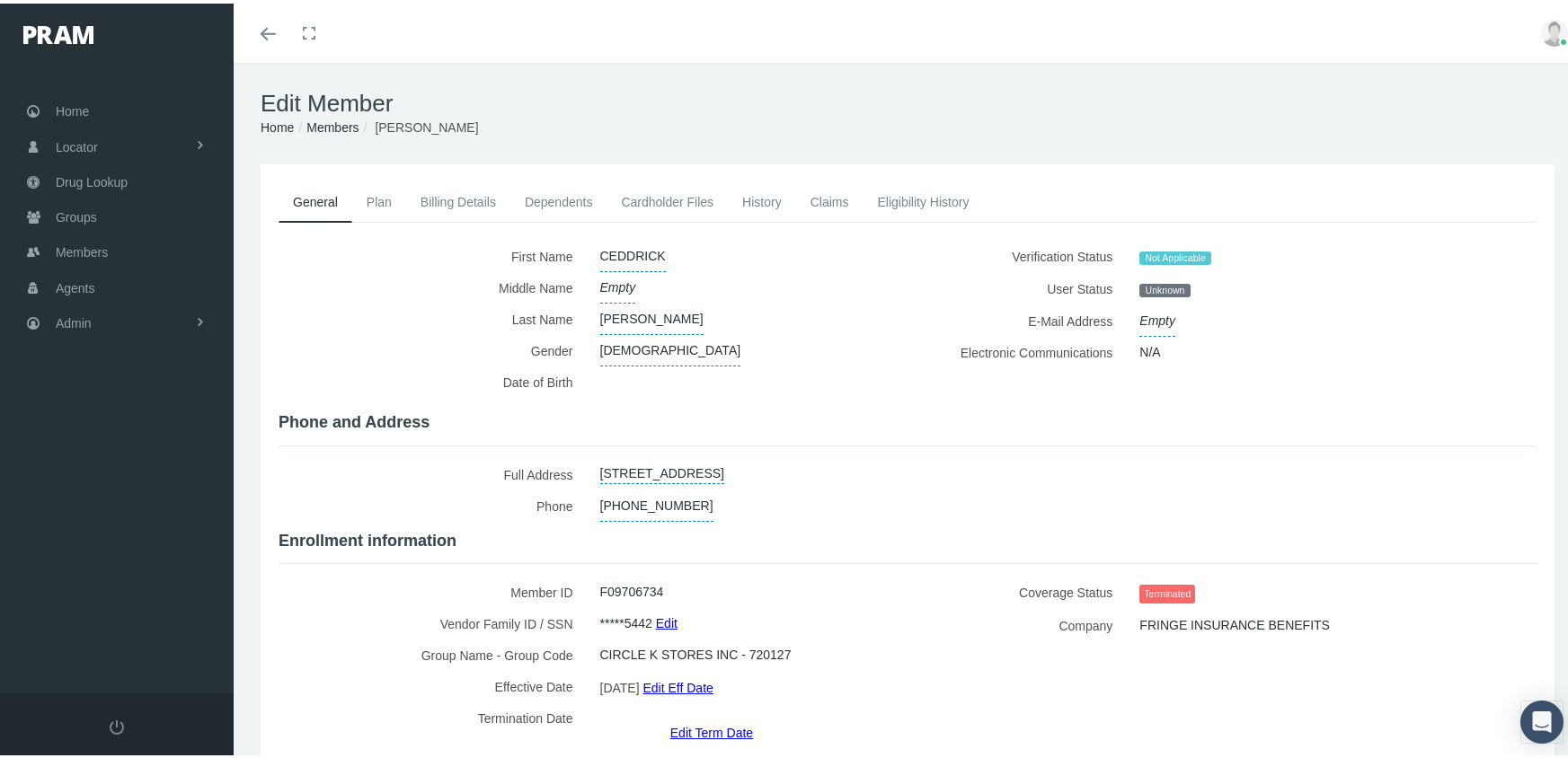
click at [326, 117] on link "Members" at bounding box center [332, 123] width 52 height 14
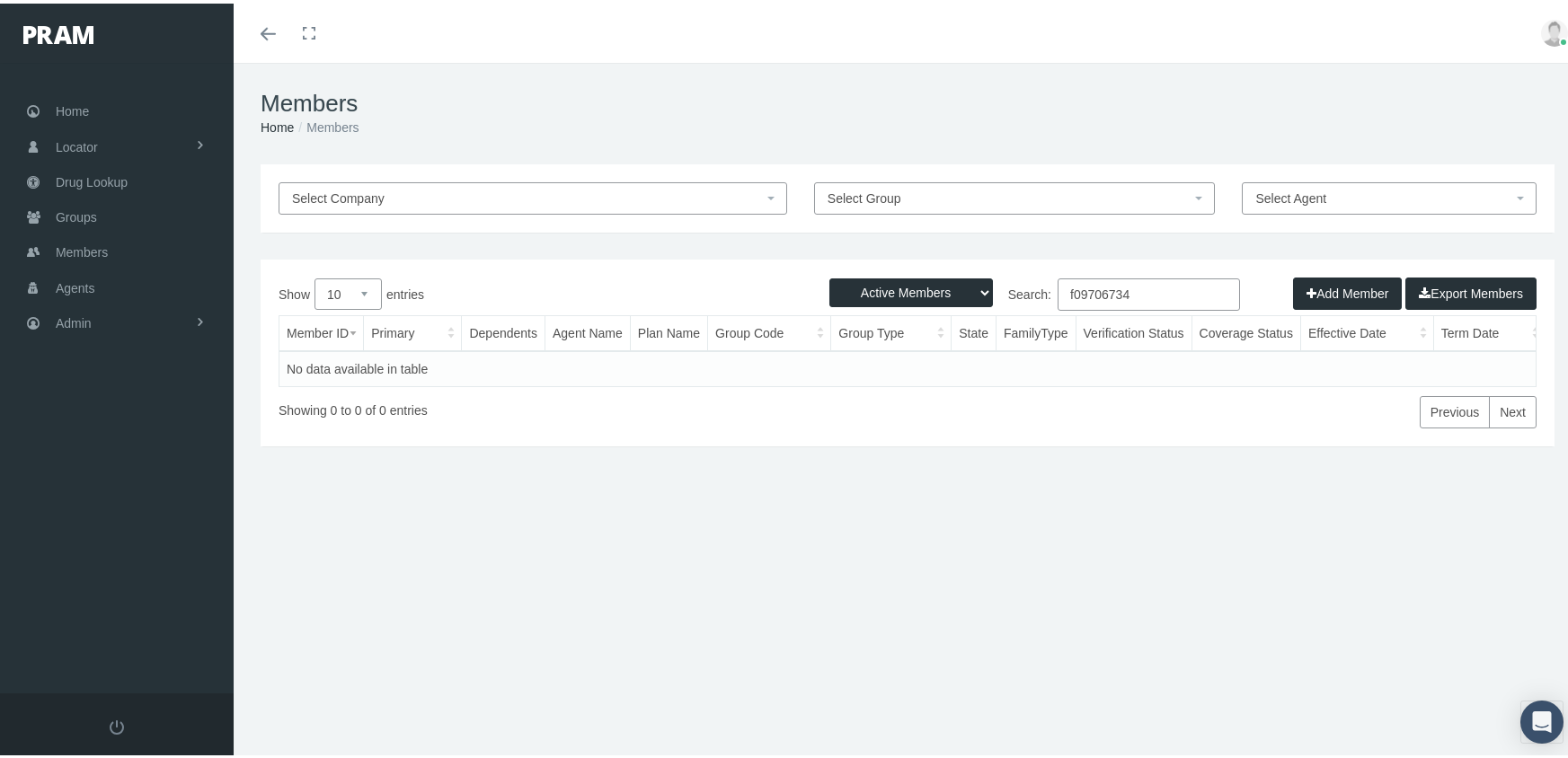
click at [906, 294] on select "Active Members Terminated Members Active & Terminated" at bounding box center [911, 289] width 163 height 28
select select "3"
click at [830, 275] on select "Active Members Terminated Members Active & Terminated" at bounding box center [911, 289] width 163 height 28
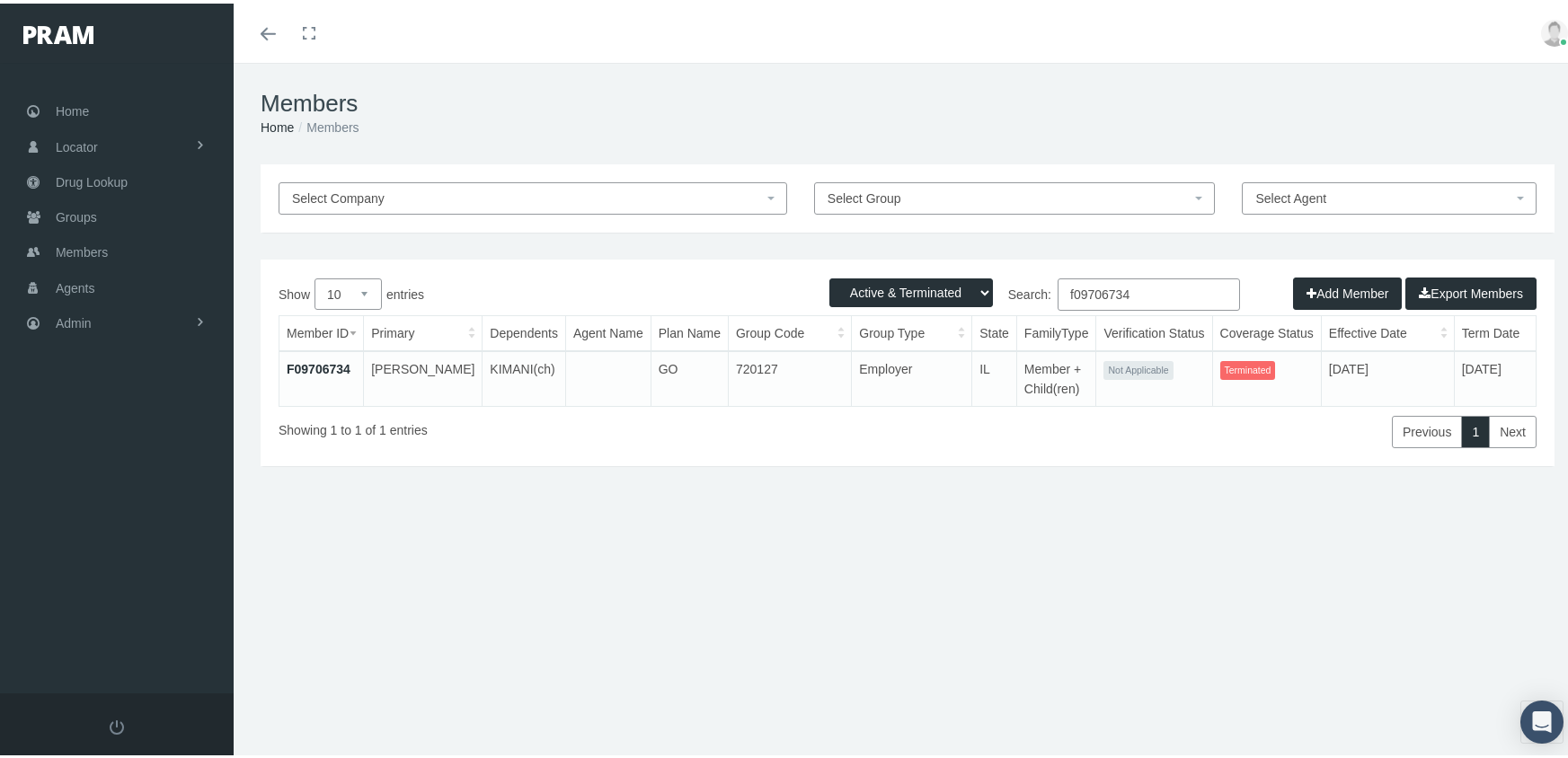
click at [1144, 288] on input "f09706734" at bounding box center [1149, 291] width 182 height 32
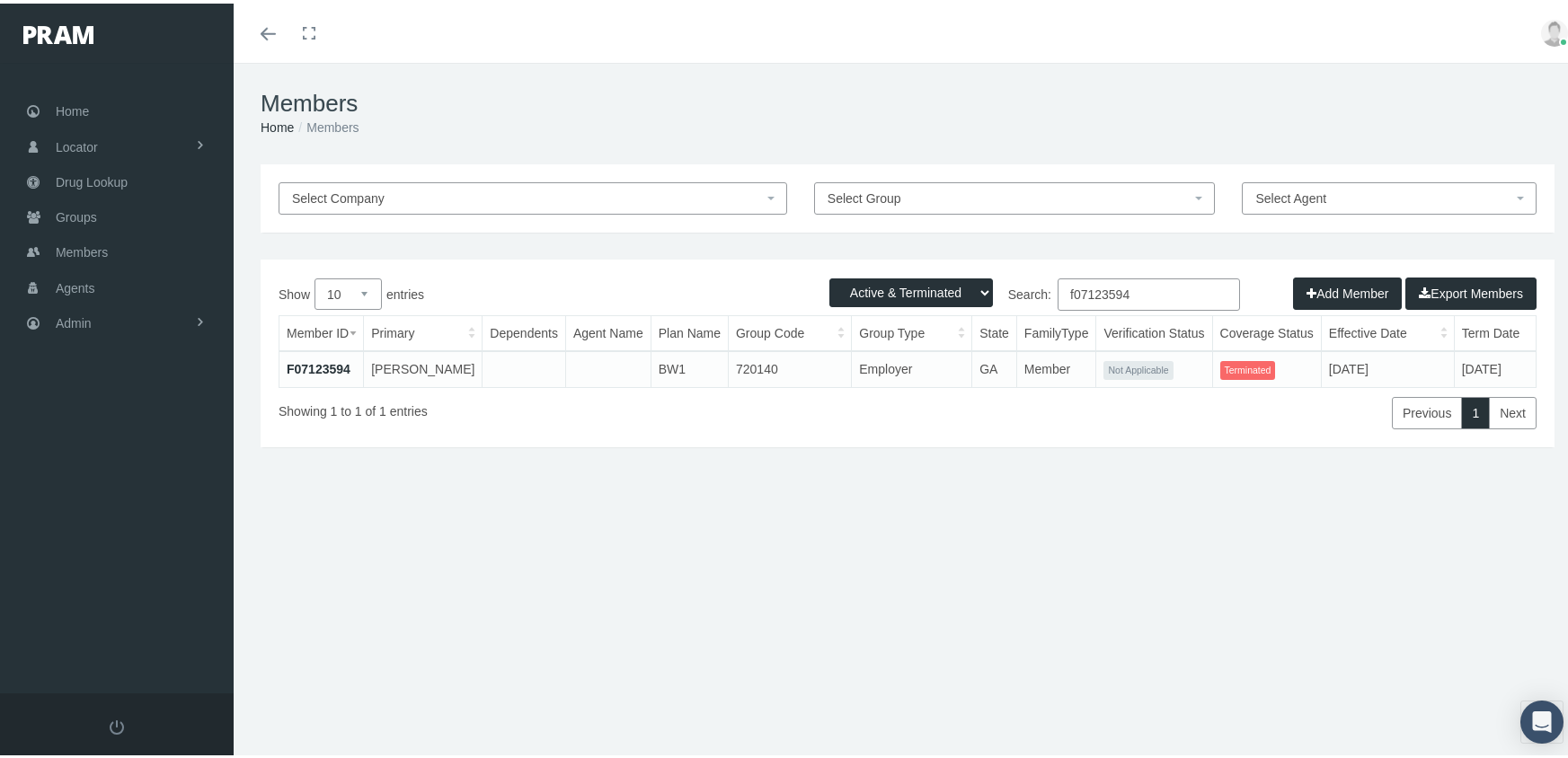
type input "f07123594"
click at [344, 363] on link "F07123594" at bounding box center [318, 365] width 64 height 14
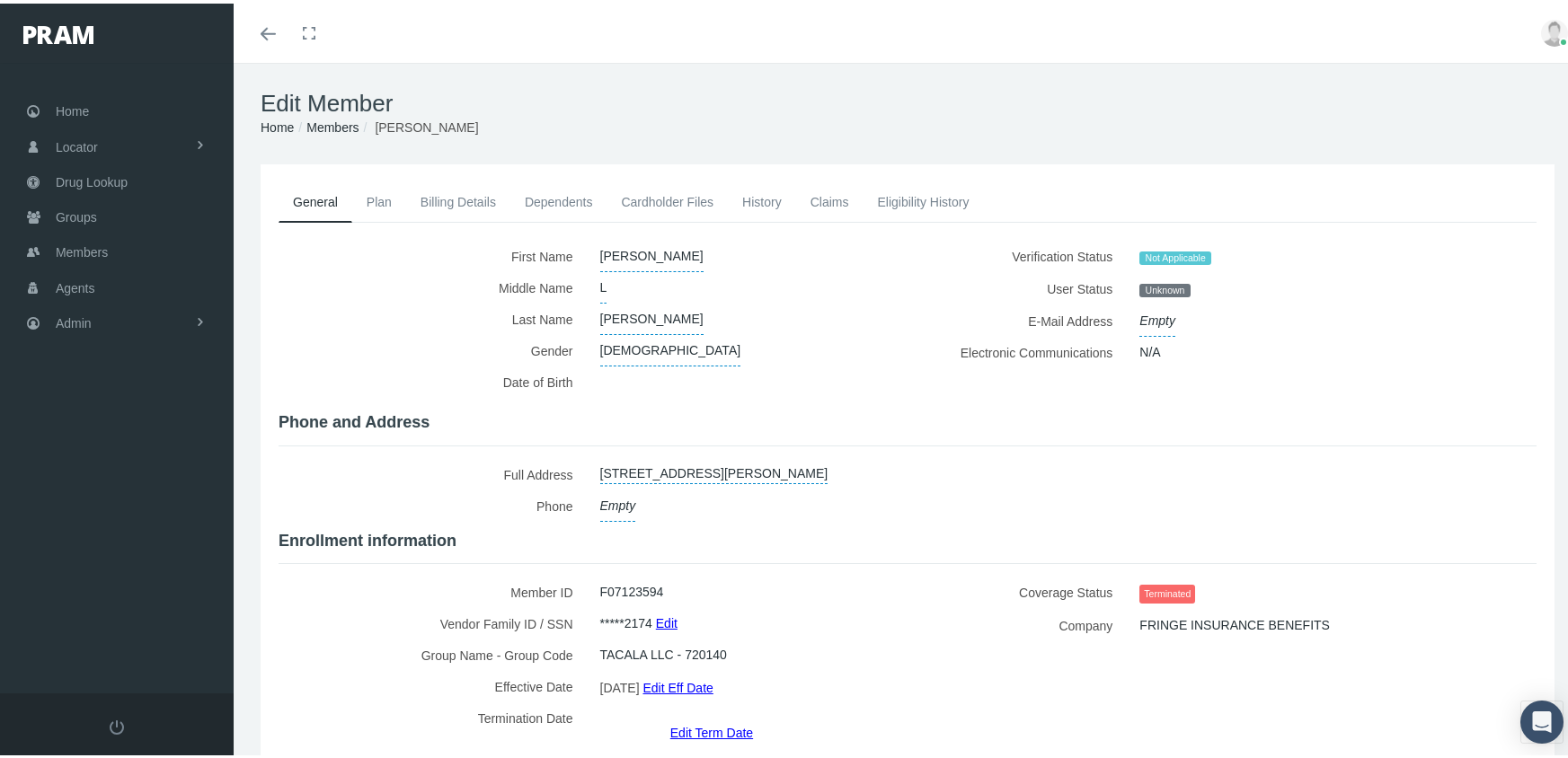
click at [695, 715] on link "Edit Term Date" at bounding box center [711, 728] width 83 height 26
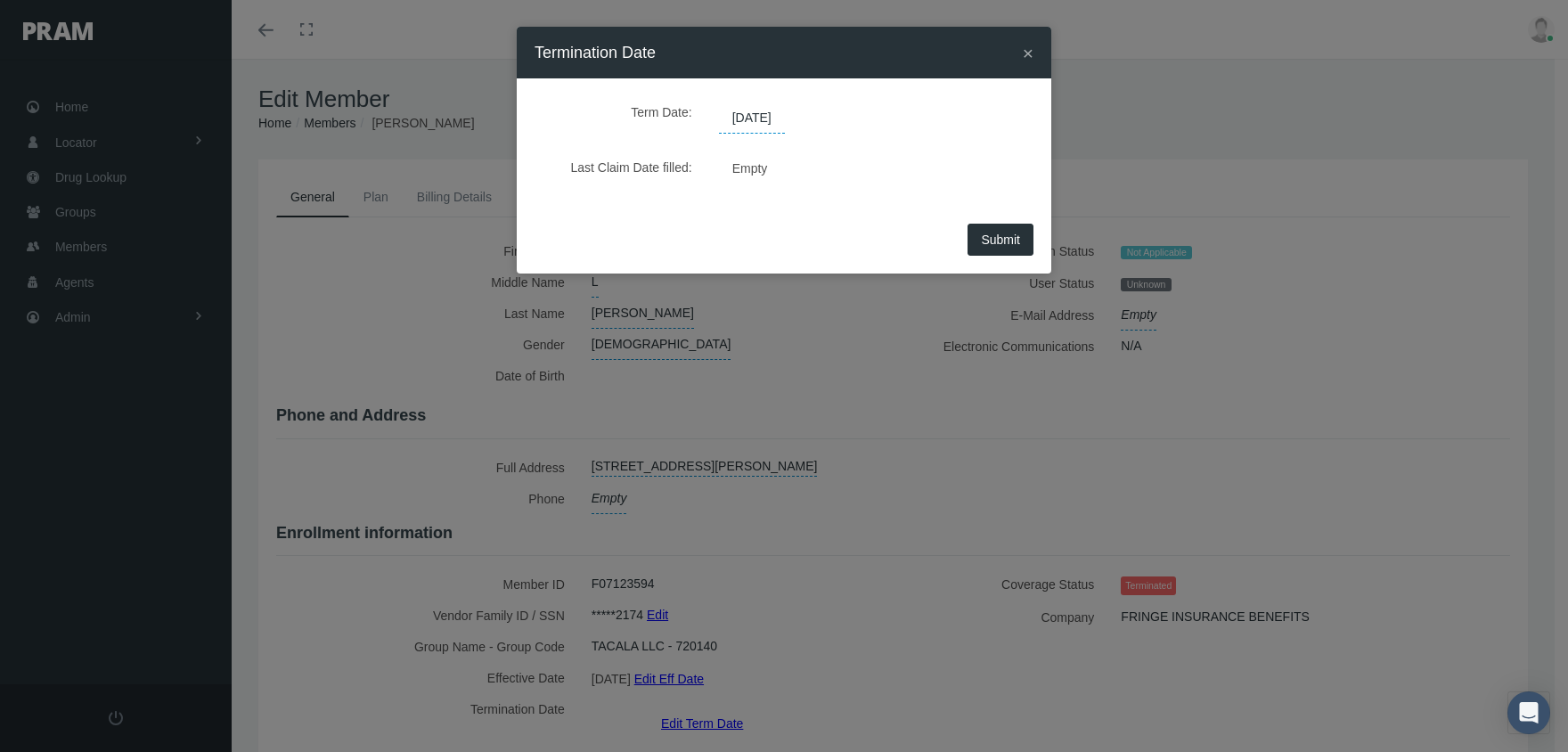
click at [775, 118] on span "[DATE]" at bounding box center [752, 119] width 66 height 30
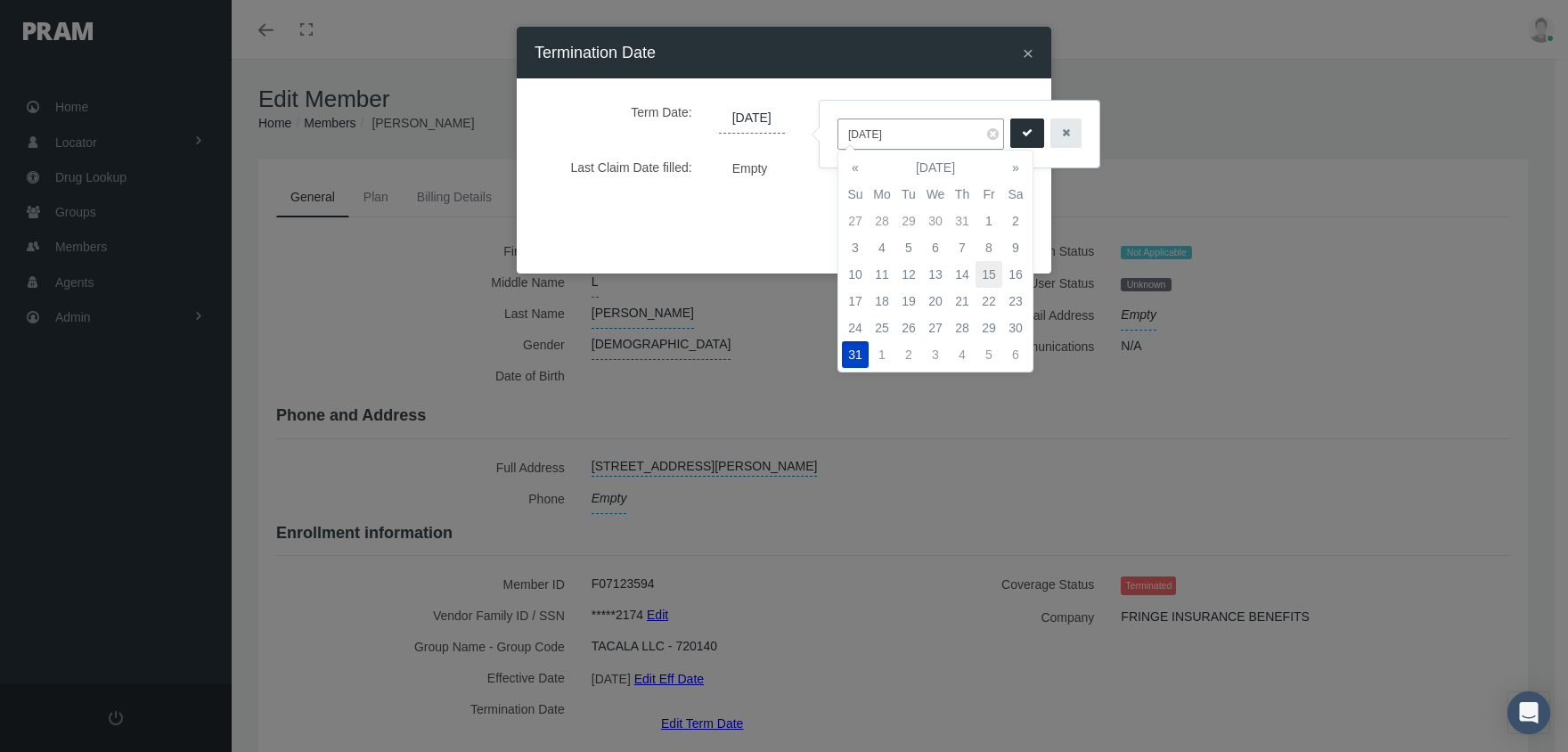
click at [989, 270] on td "15" at bounding box center [988, 274] width 26 height 26
type input "[DATE]"
click at [1013, 123] on button "submit" at bounding box center [1027, 133] width 34 height 29
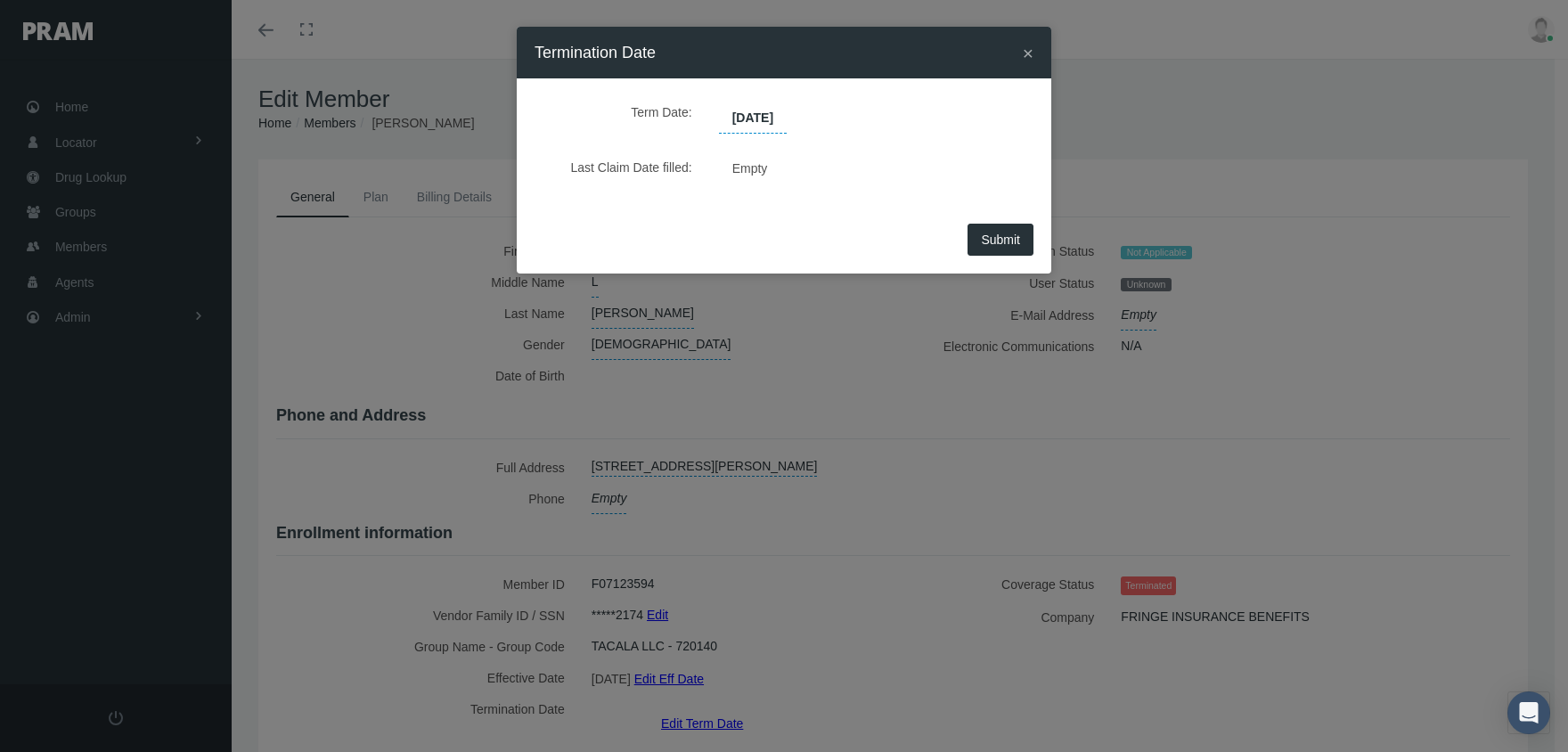
click at [1018, 230] on button "Submit" at bounding box center [1001, 239] width 66 height 32
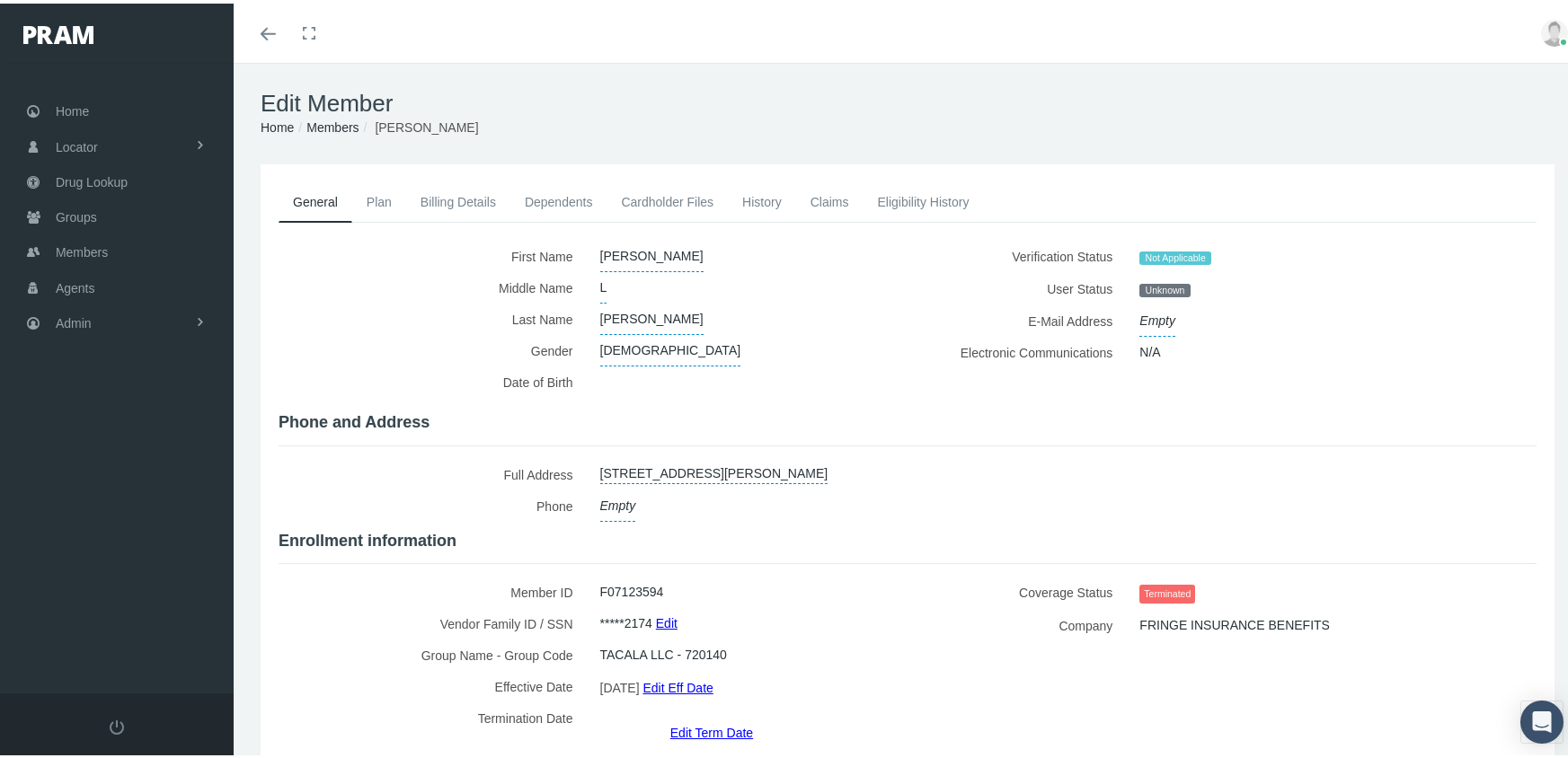
click at [335, 117] on link "Members" at bounding box center [332, 123] width 52 height 14
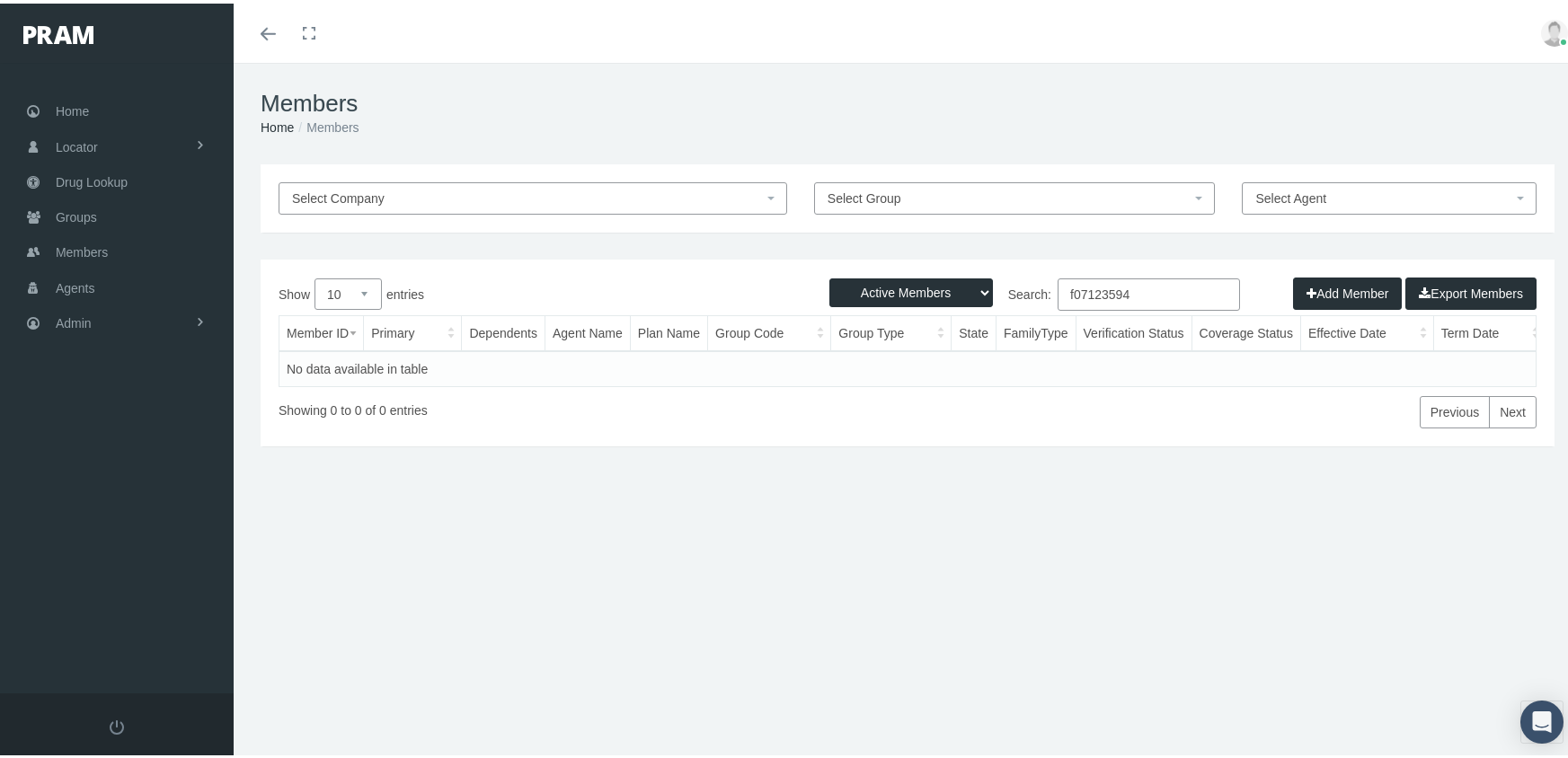
click at [907, 283] on select "Active Members Terminated Members Active & Terminated" at bounding box center [911, 289] width 163 height 28
select select "3"
click at [830, 275] on select "Active Members Terminated Members Active & Terminated" at bounding box center [911, 289] width 163 height 28
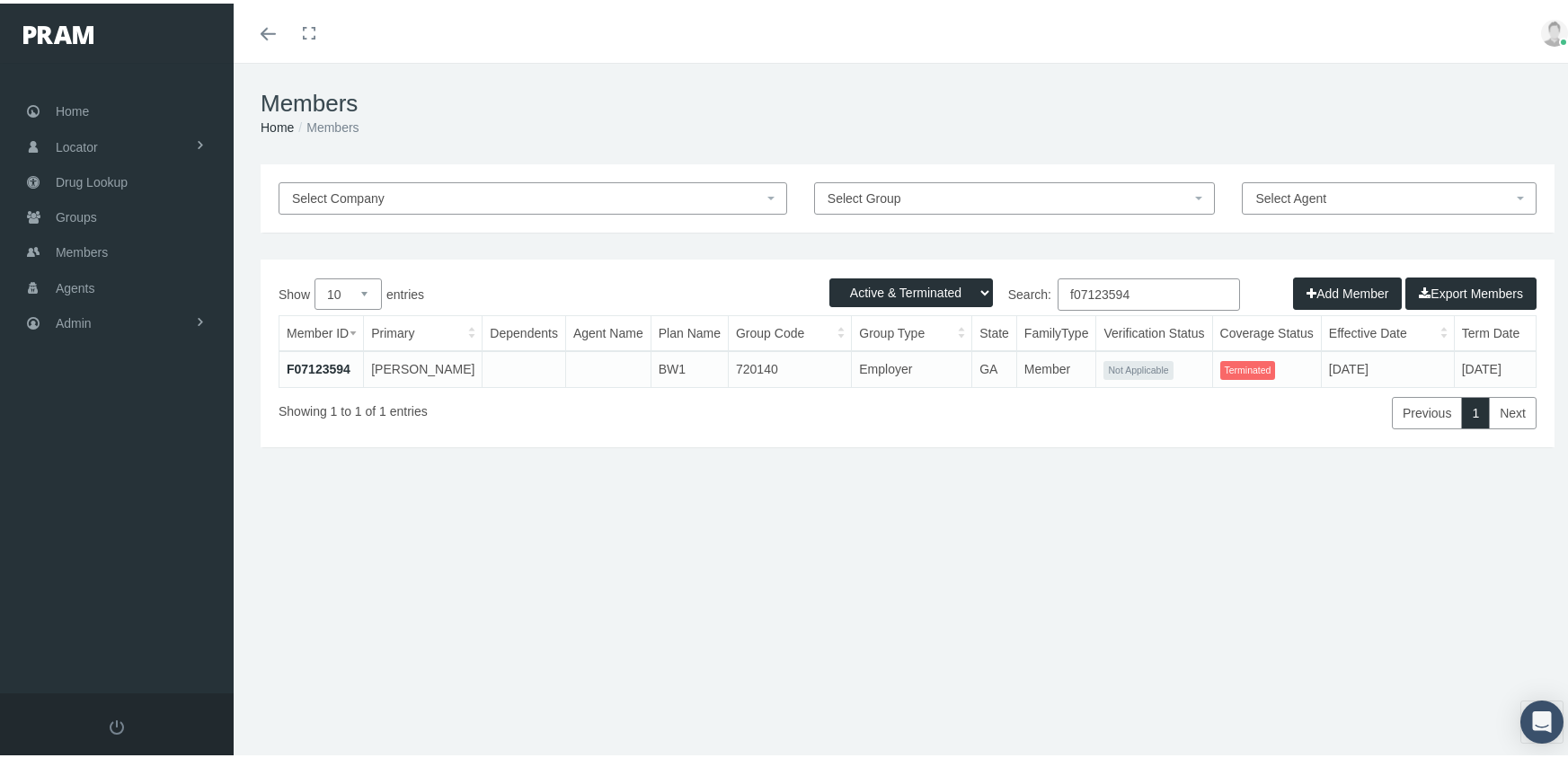
click at [1143, 295] on input "f07123594" at bounding box center [1149, 291] width 182 height 32
type input "f08875039"
click at [309, 367] on link "F08875039" at bounding box center [318, 365] width 64 height 14
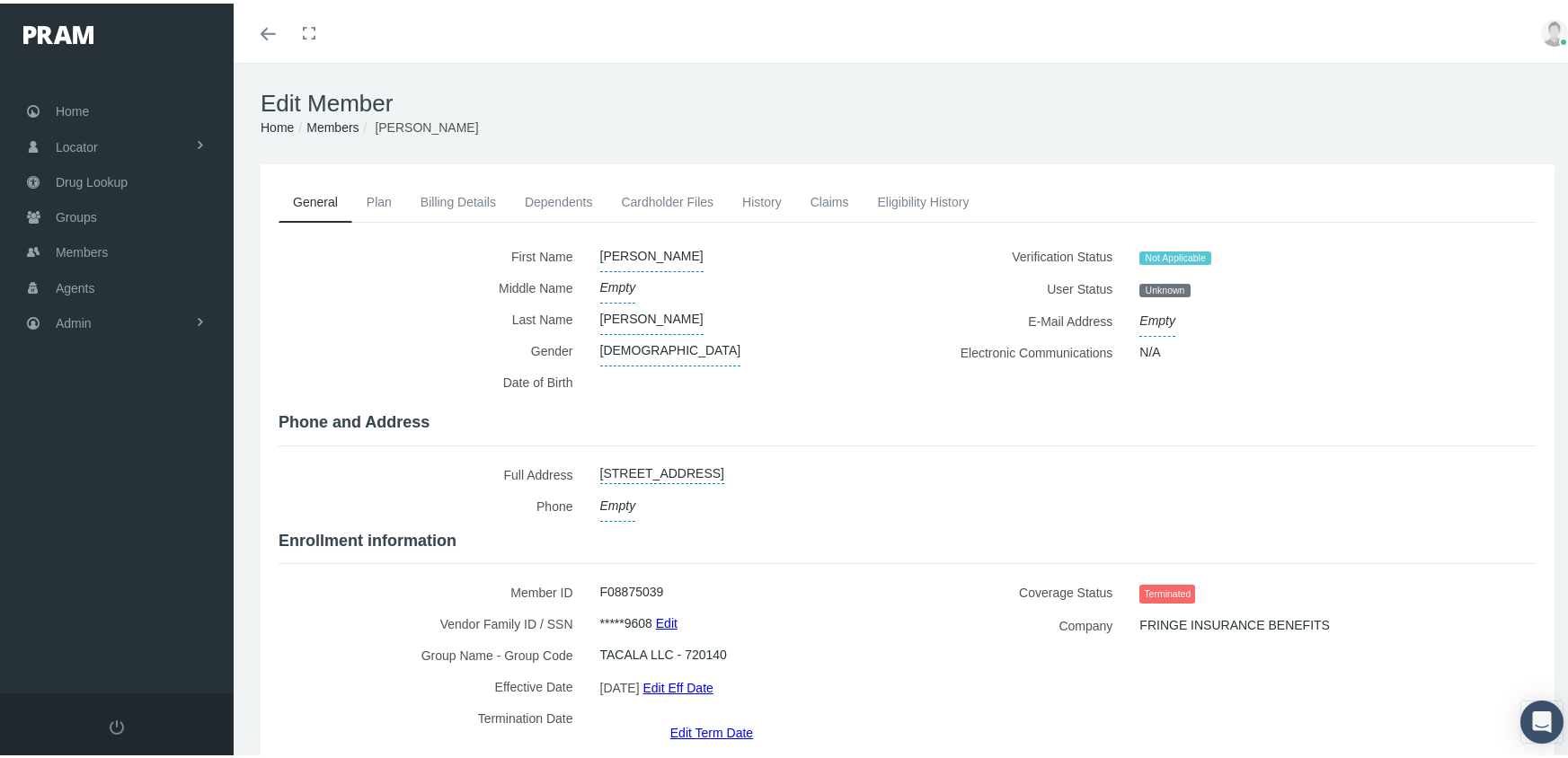
click at [709, 715] on link "Edit Term Date" at bounding box center [711, 728] width 83 height 26
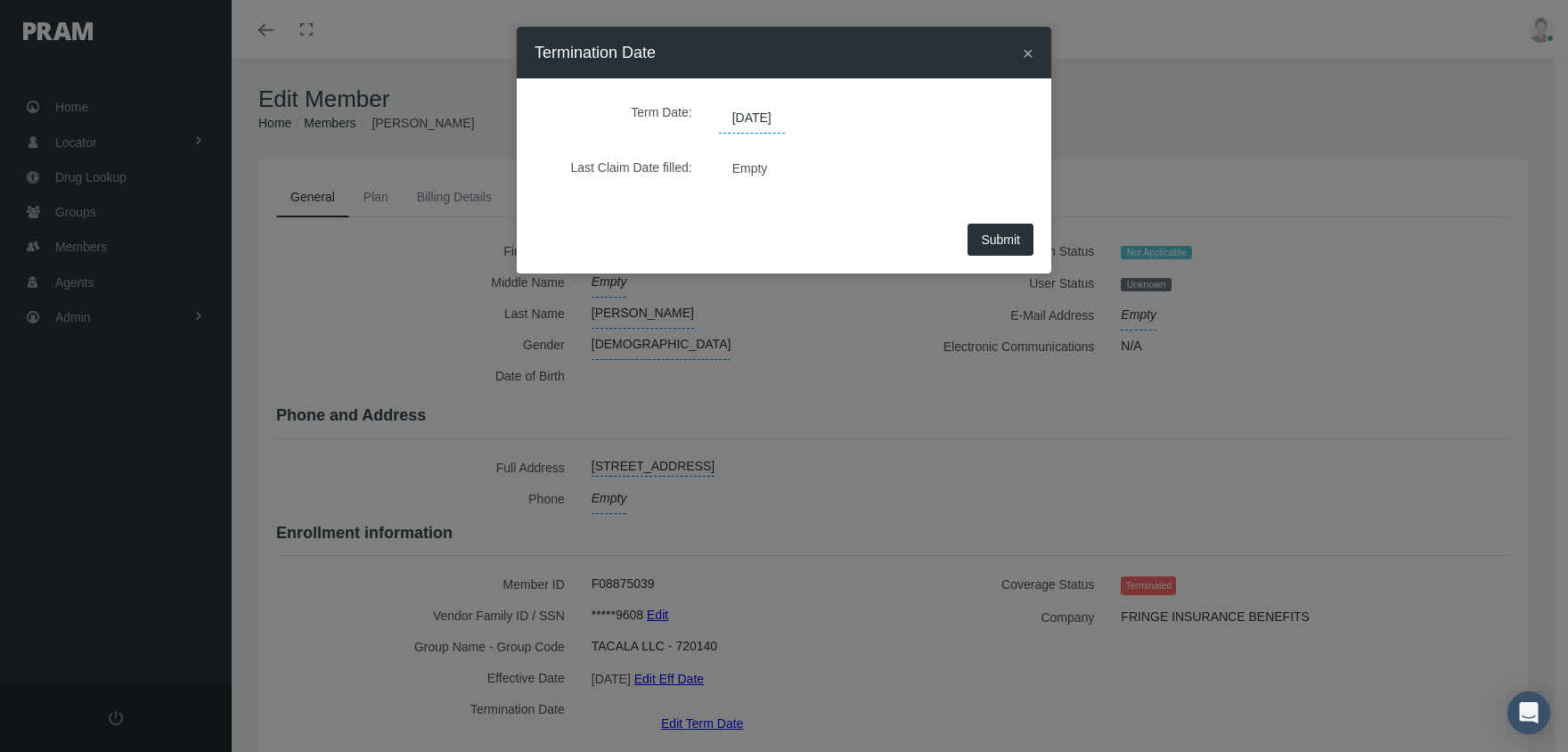
click at [757, 112] on span "[DATE]" at bounding box center [752, 119] width 66 height 30
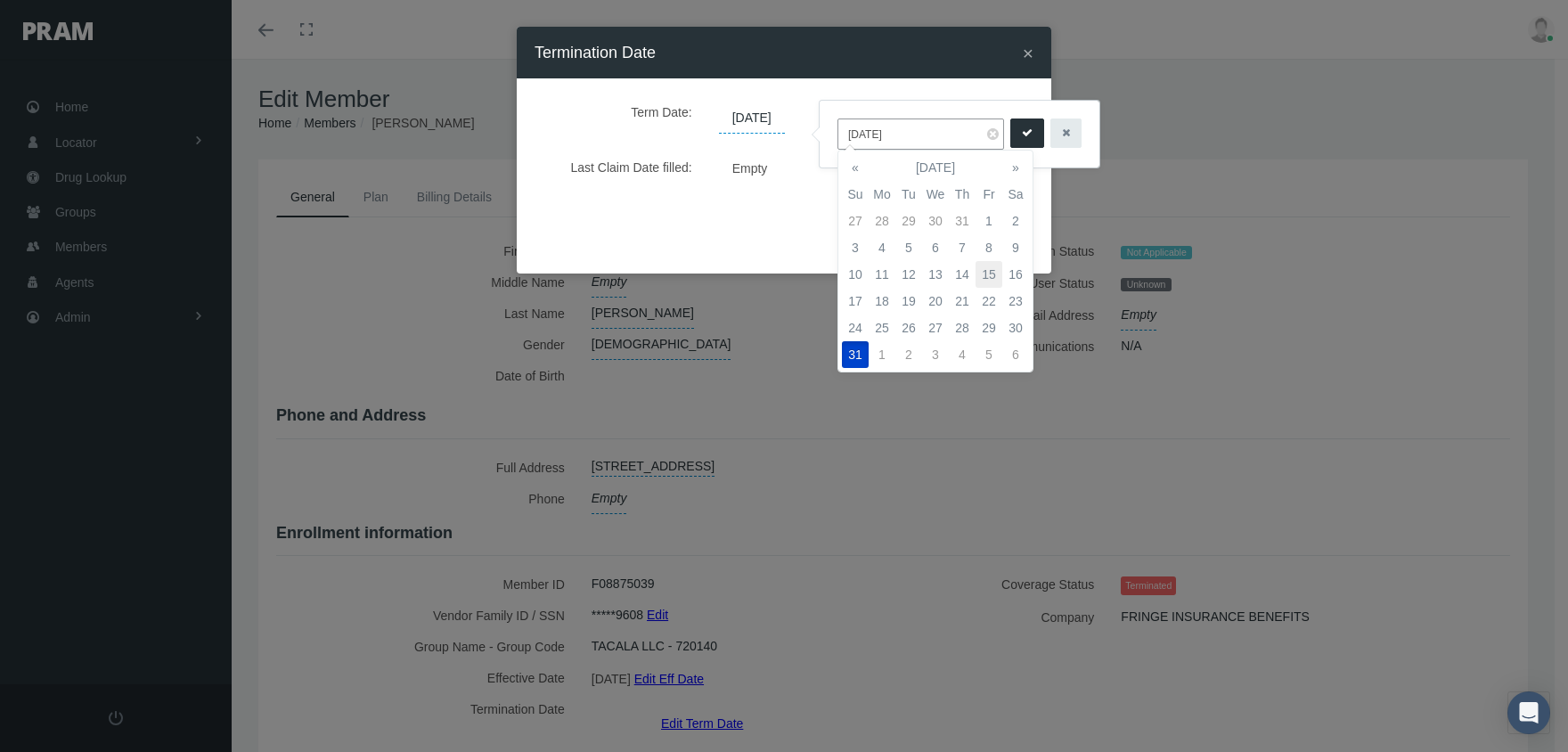
click at [993, 269] on td "15" at bounding box center [988, 274] width 26 height 26
type input "[DATE]"
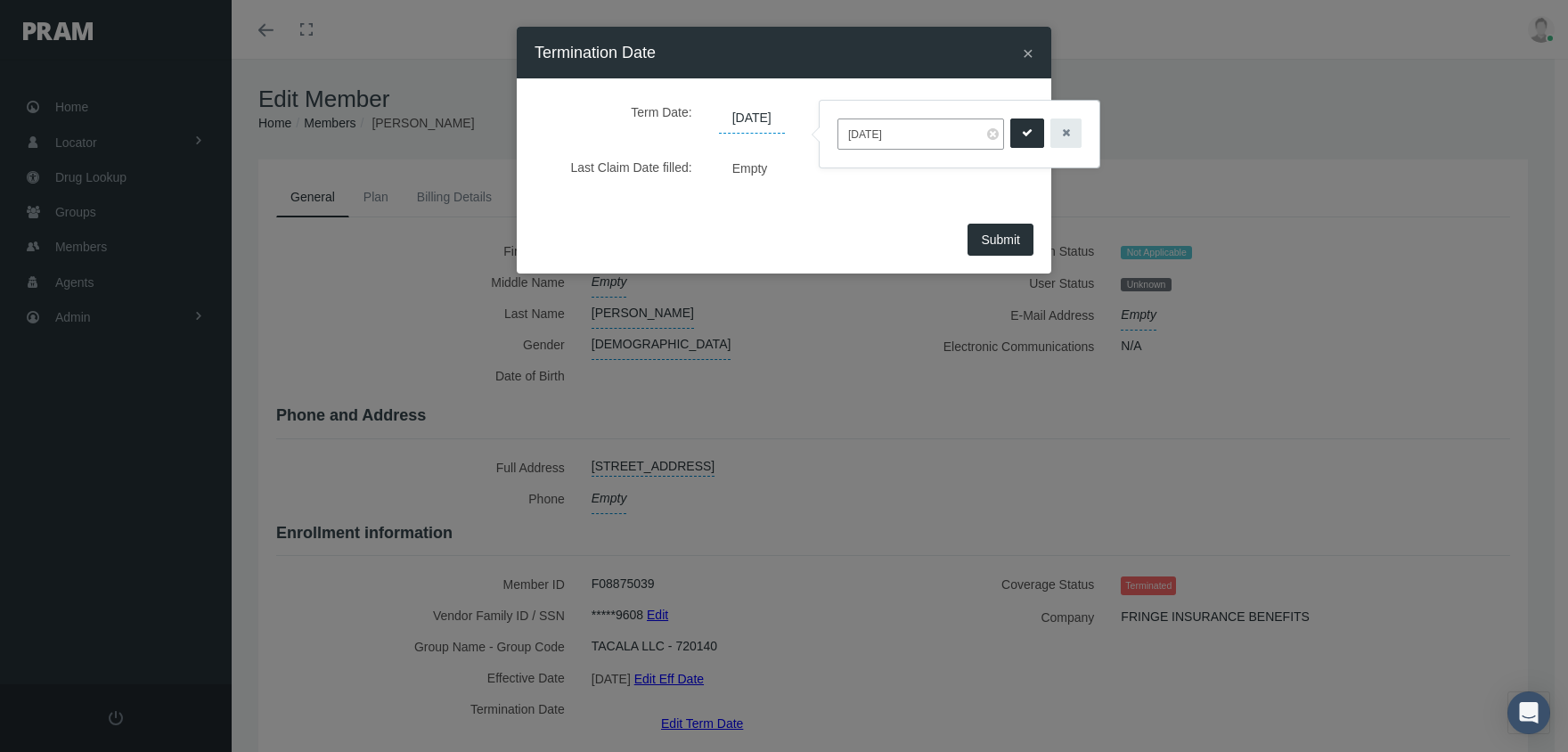
click at [1021, 130] on icon "submit" at bounding box center [1026, 133] width 10 height 17
click at [1004, 243] on span "Submit" at bounding box center [1001, 239] width 40 height 14
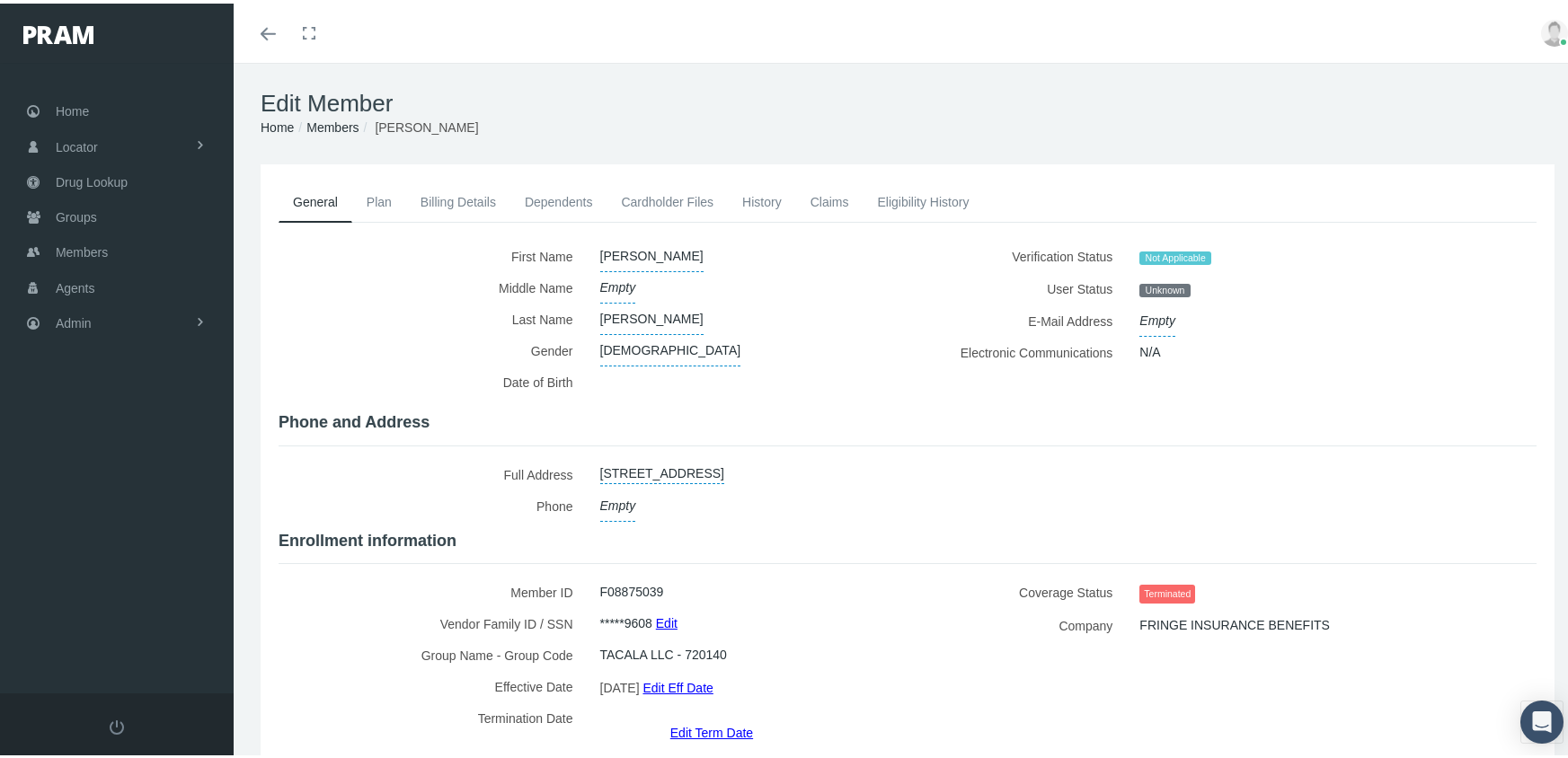
click at [331, 123] on link "Members" at bounding box center [332, 123] width 52 height 14
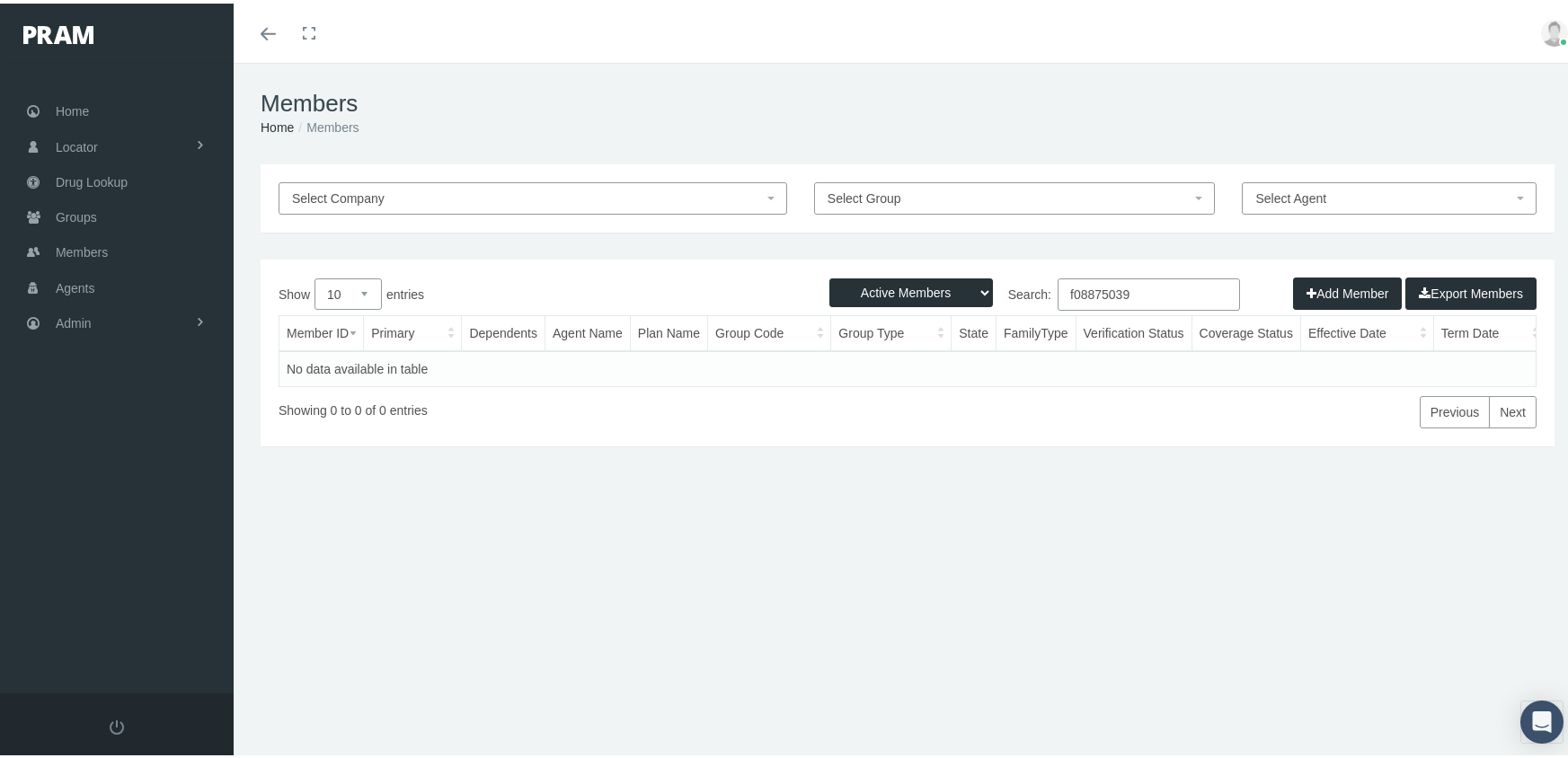
click at [889, 284] on select "Active Members Terminated Members Active & Terminated" at bounding box center [911, 289] width 163 height 28
select select "3"
click at [830, 275] on select "Active Members Terminated Members Active & Terminated" at bounding box center [911, 289] width 163 height 28
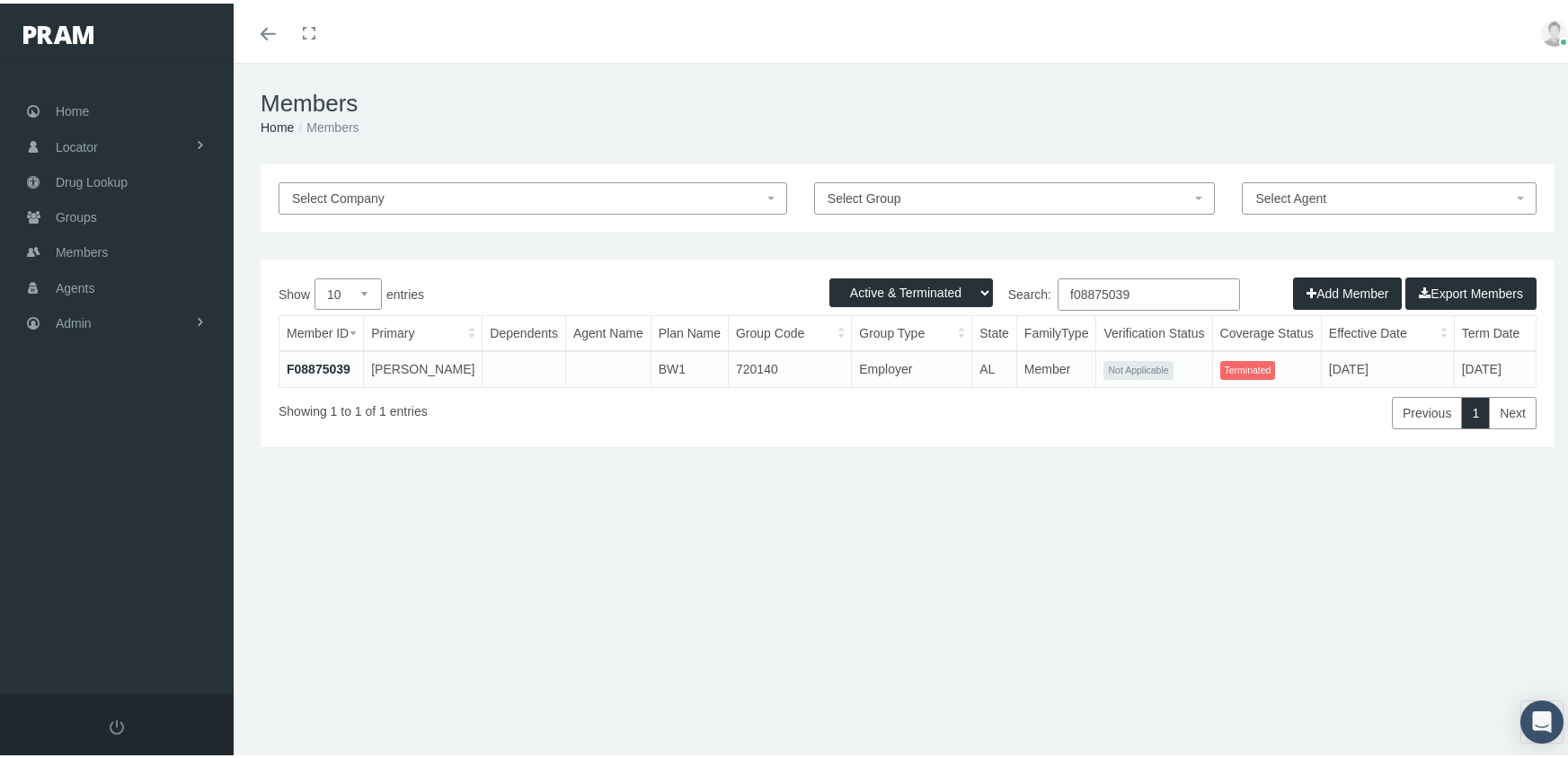
click at [1154, 299] on input "f08875039" at bounding box center [1149, 291] width 182 height 32
type input "f02612972"
click at [331, 360] on link "F02612972" at bounding box center [318, 365] width 64 height 14
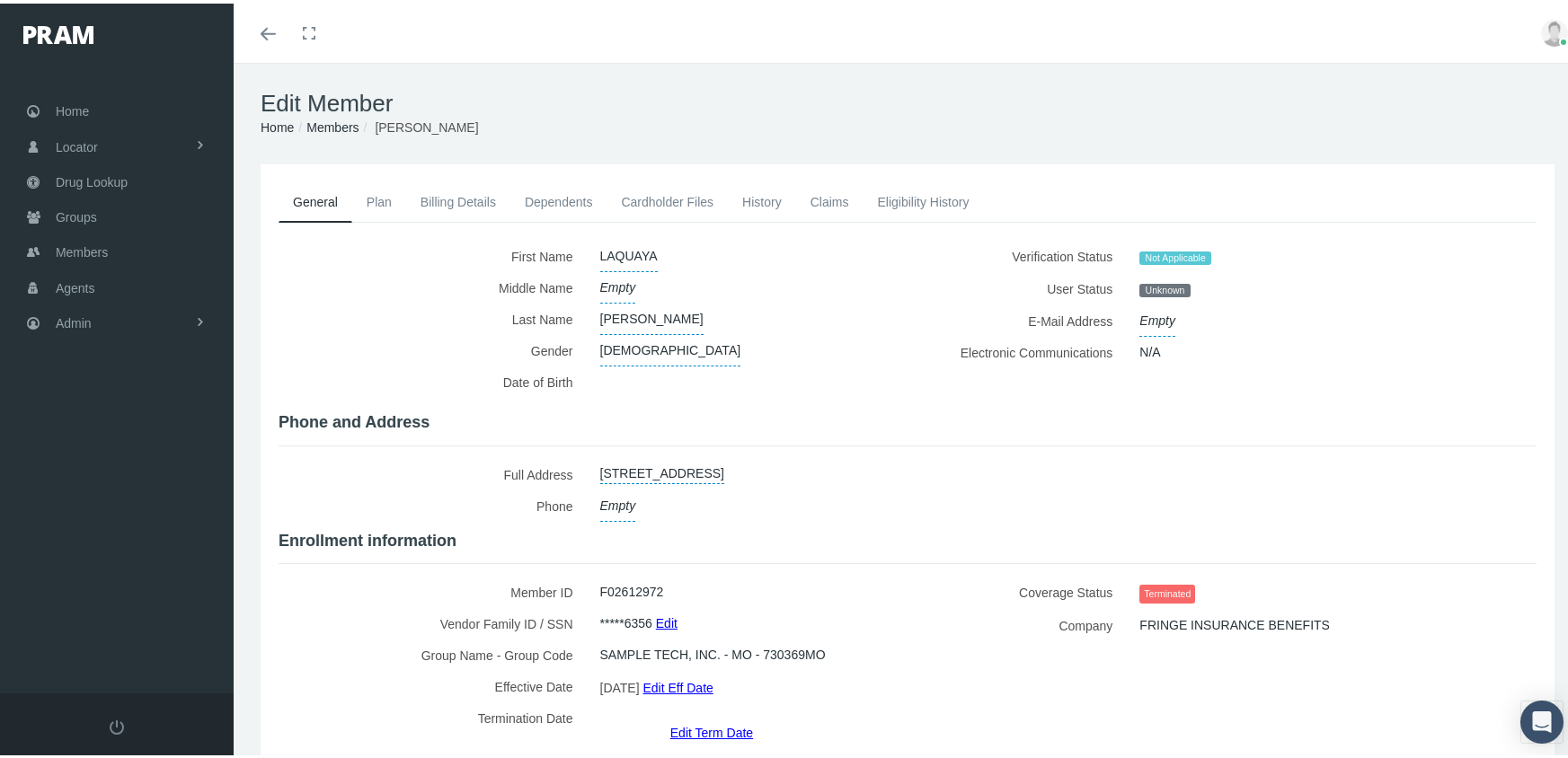
click at [716, 715] on link "Edit Term Date" at bounding box center [711, 728] width 83 height 26
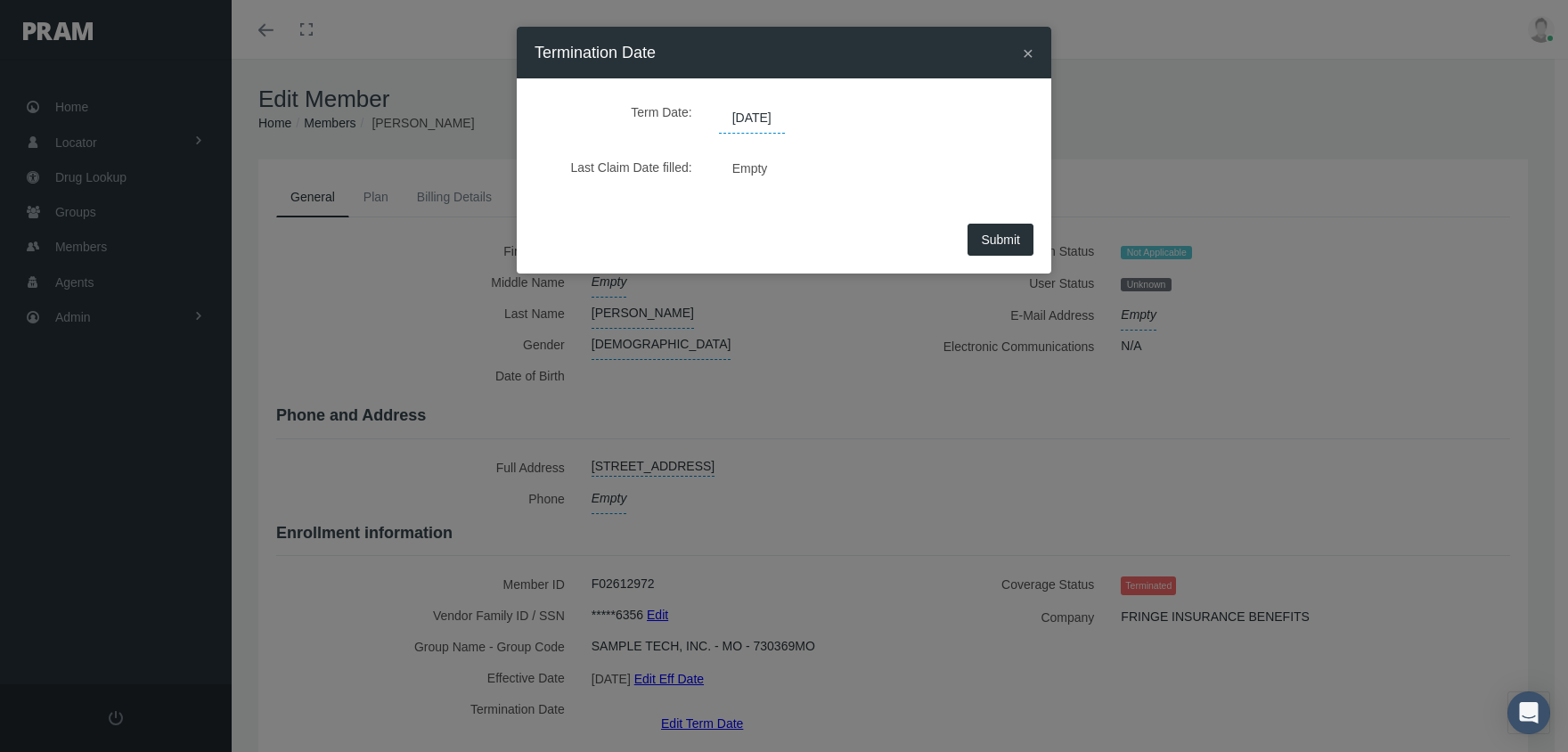
click at [755, 117] on span "[DATE]" at bounding box center [752, 119] width 66 height 30
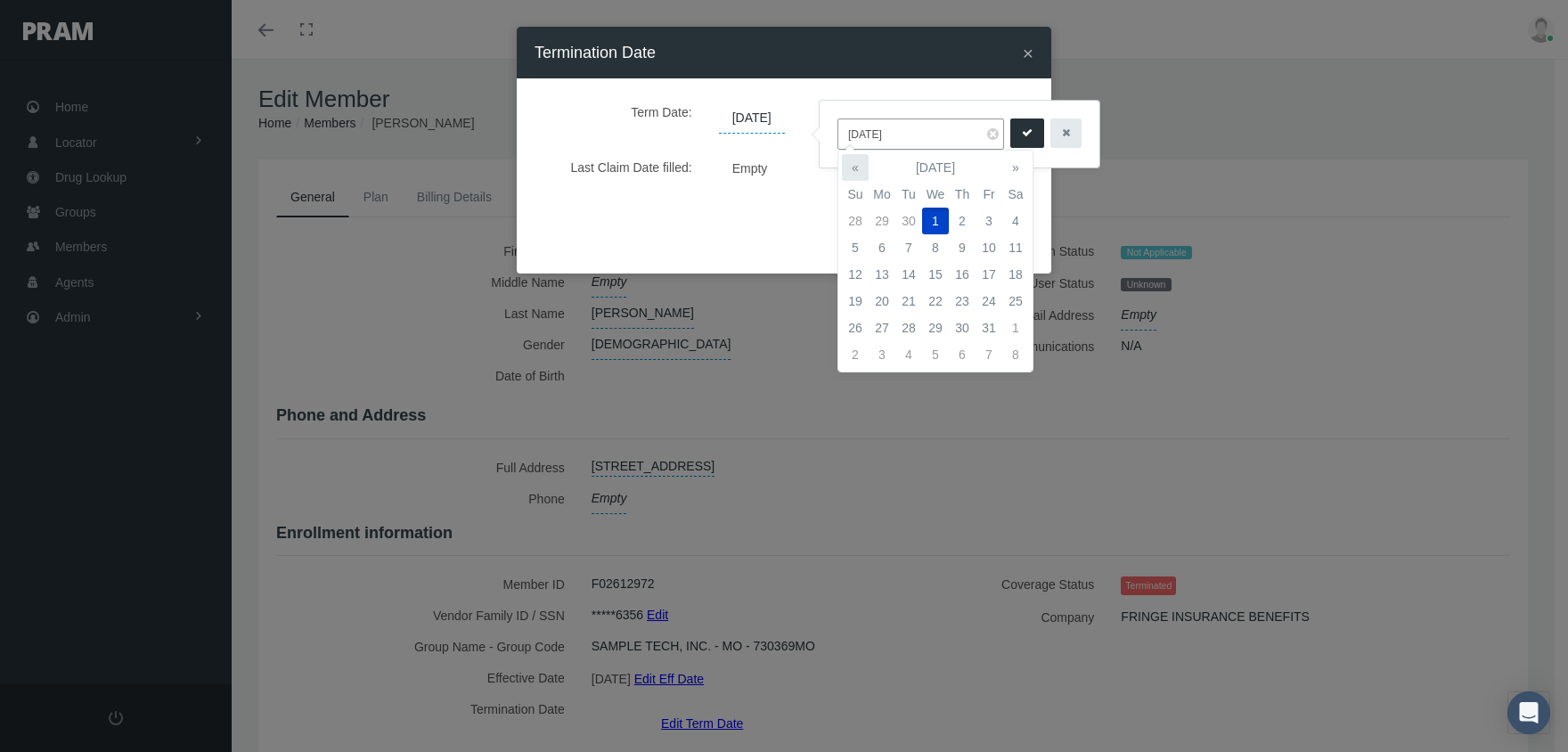
click at [854, 165] on th "«" at bounding box center [855, 168] width 26 height 26
click at [854, 164] on th "«" at bounding box center [855, 168] width 26 height 26
click at [960, 318] on td "31" at bounding box center [962, 328] width 26 height 26
type input "[DATE]"
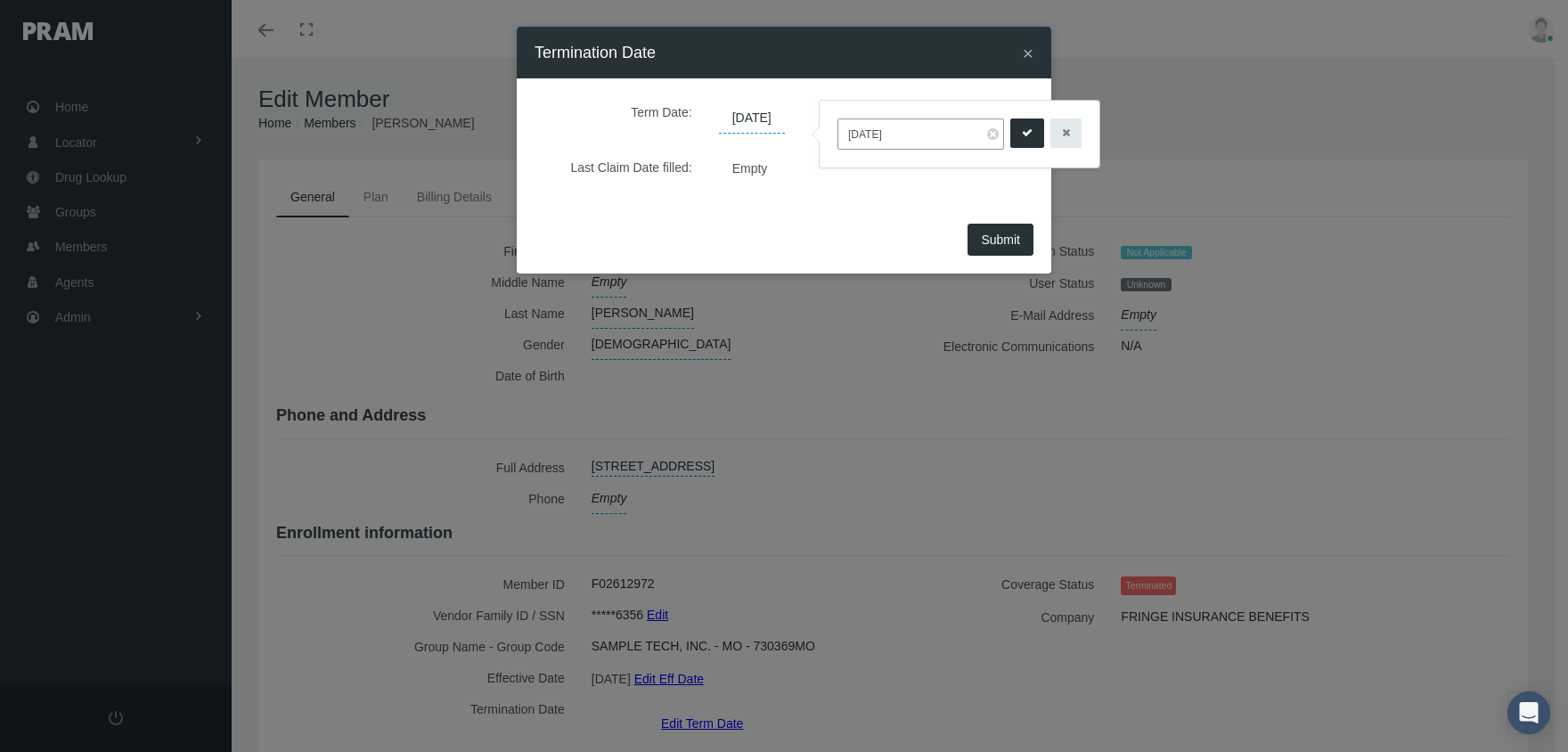
click at [1021, 132] on icon "submit" at bounding box center [1026, 133] width 10 height 17
click at [995, 237] on span "Submit" at bounding box center [1001, 239] width 40 height 14
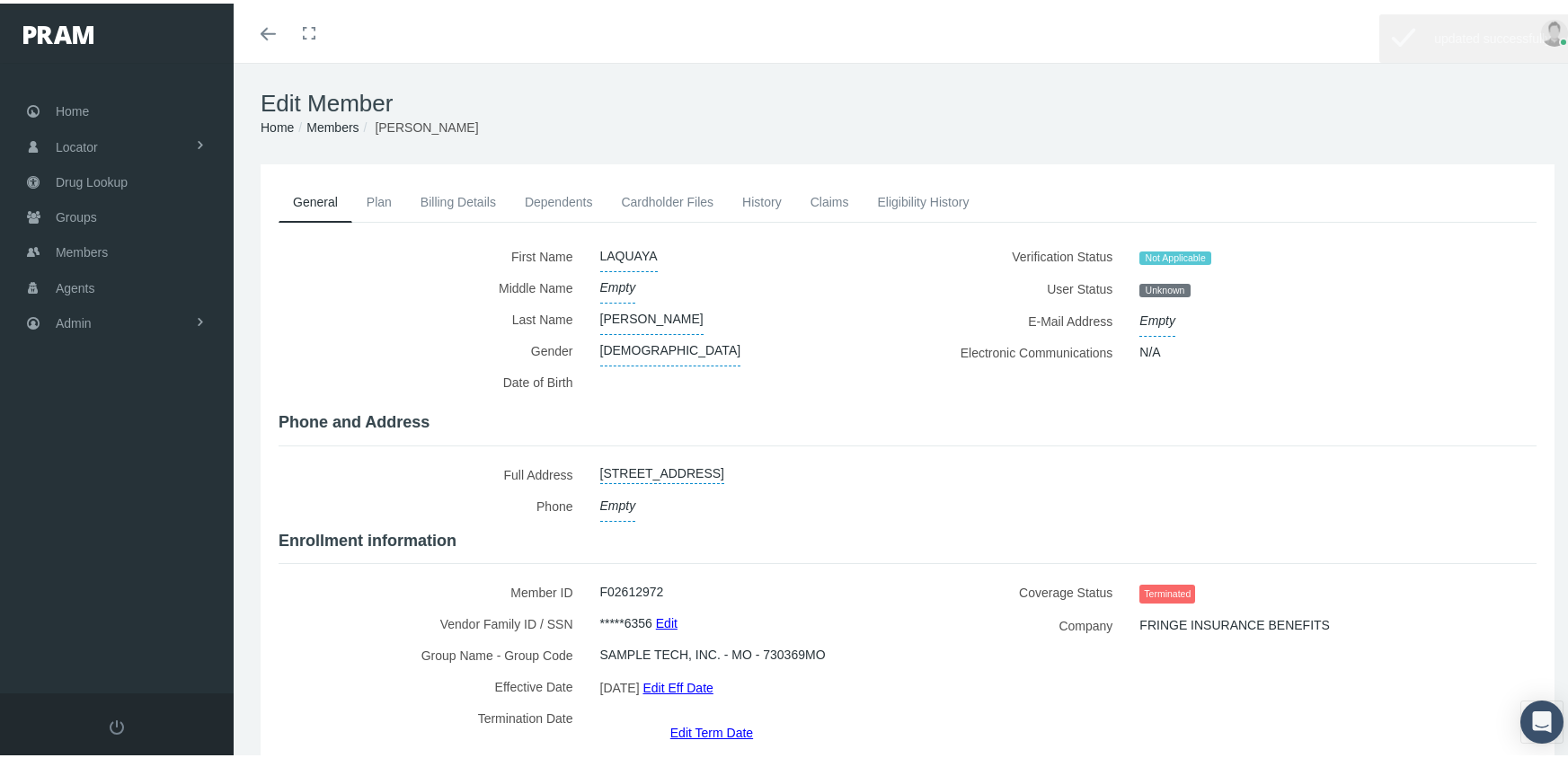
click at [339, 123] on link "Members" at bounding box center [332, 123] width 52 height 14
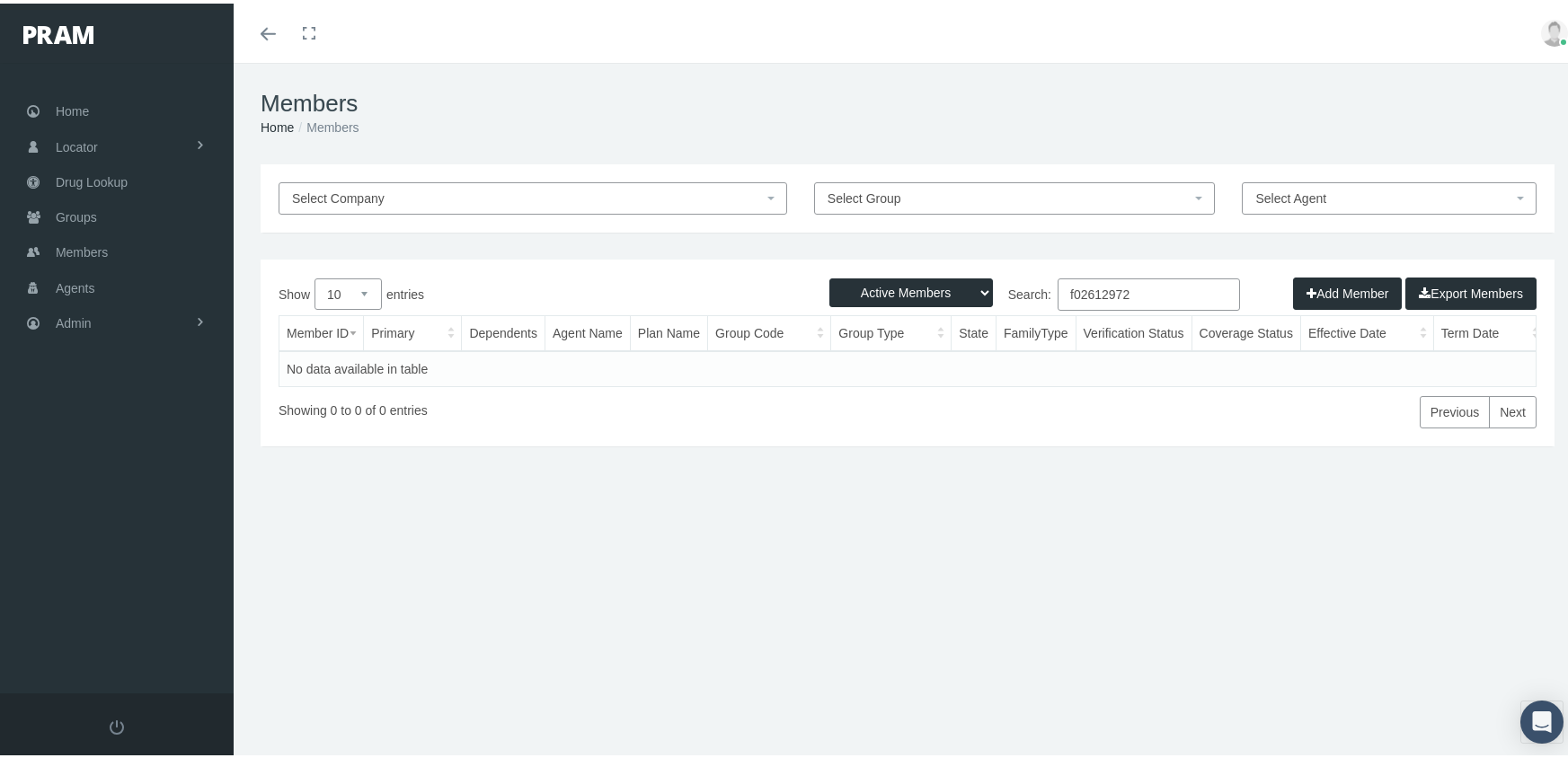
click at [870, 289] on select "Active Members Terminated Members Active & Terminated" at bounding box center [911, 289] width 163 height 28
select select "3"
click at [830, 275] on select "Active Members Terminated Members Active & Terminated" at bounding box center [911, 289] width 163 height 28
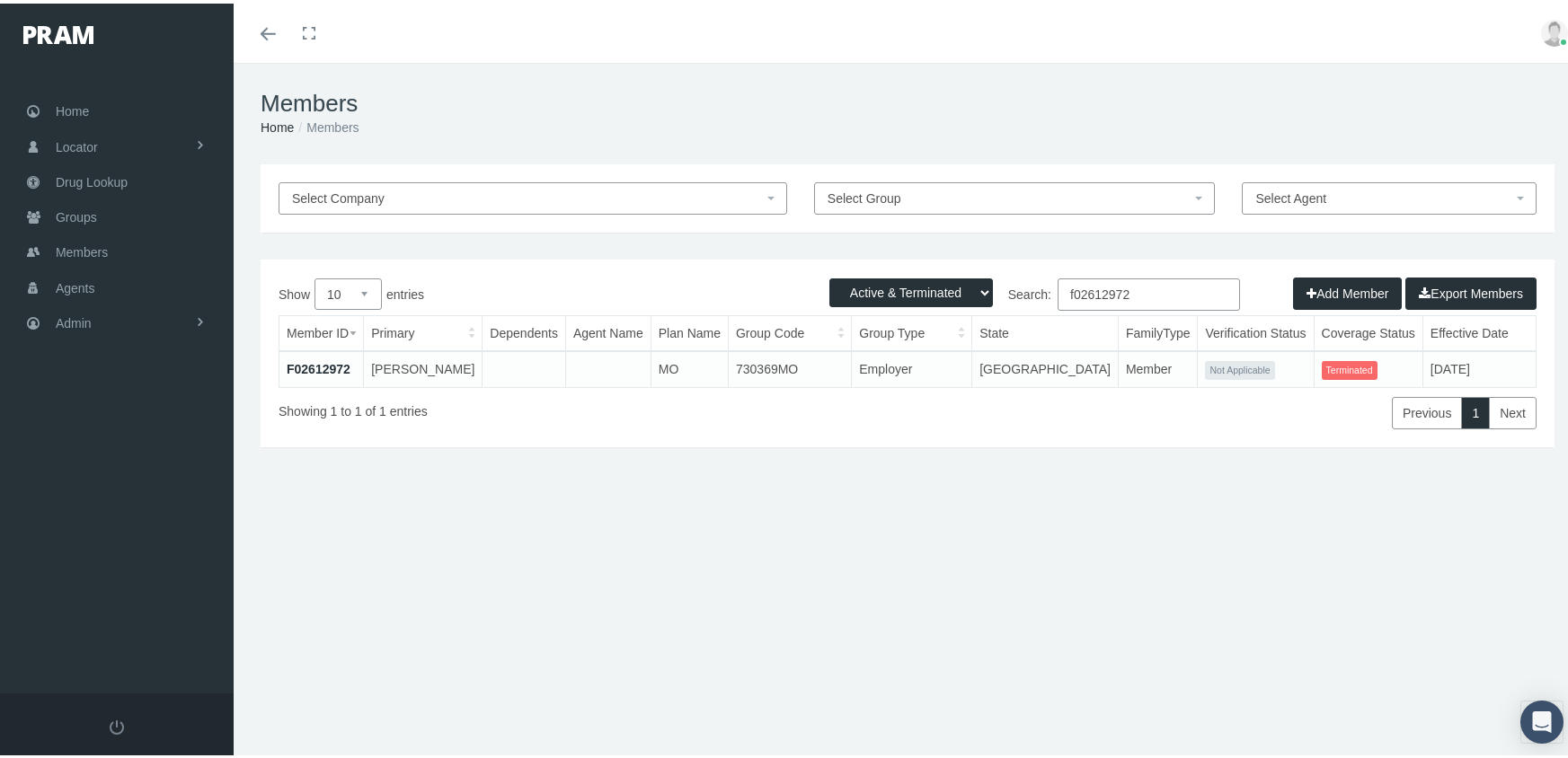
click at [1159, 286] on input "f02612972" at bounding box center [1149, 291] width 182 height 32
type input "f08101129"
click at [302, 358] on link "F08101129" at bounding box center [318, 365] width 64 height 14
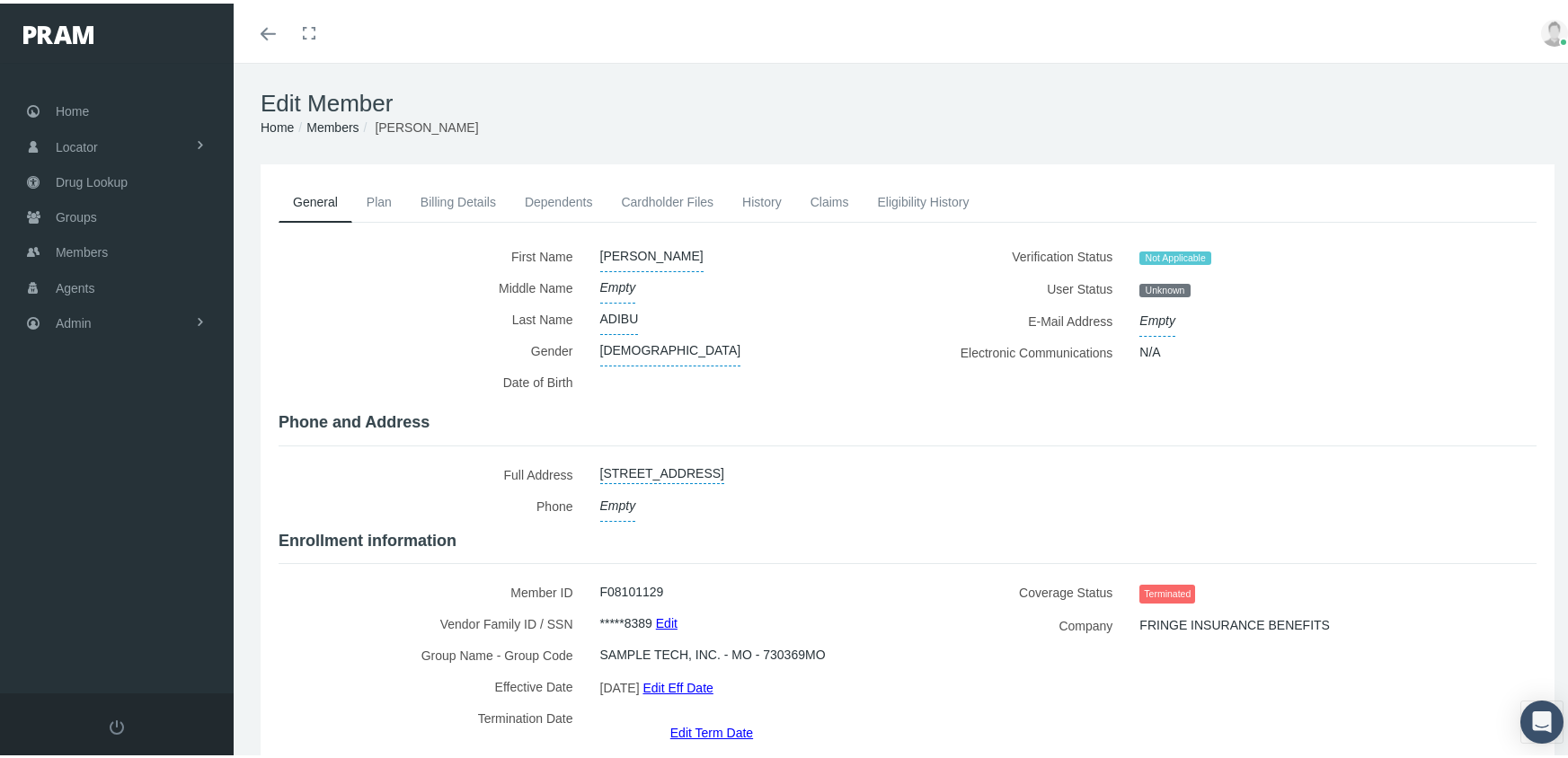
click at [692, 715] on link "Edit Term Date" at bounding box center [711, 728] width 83 height 26
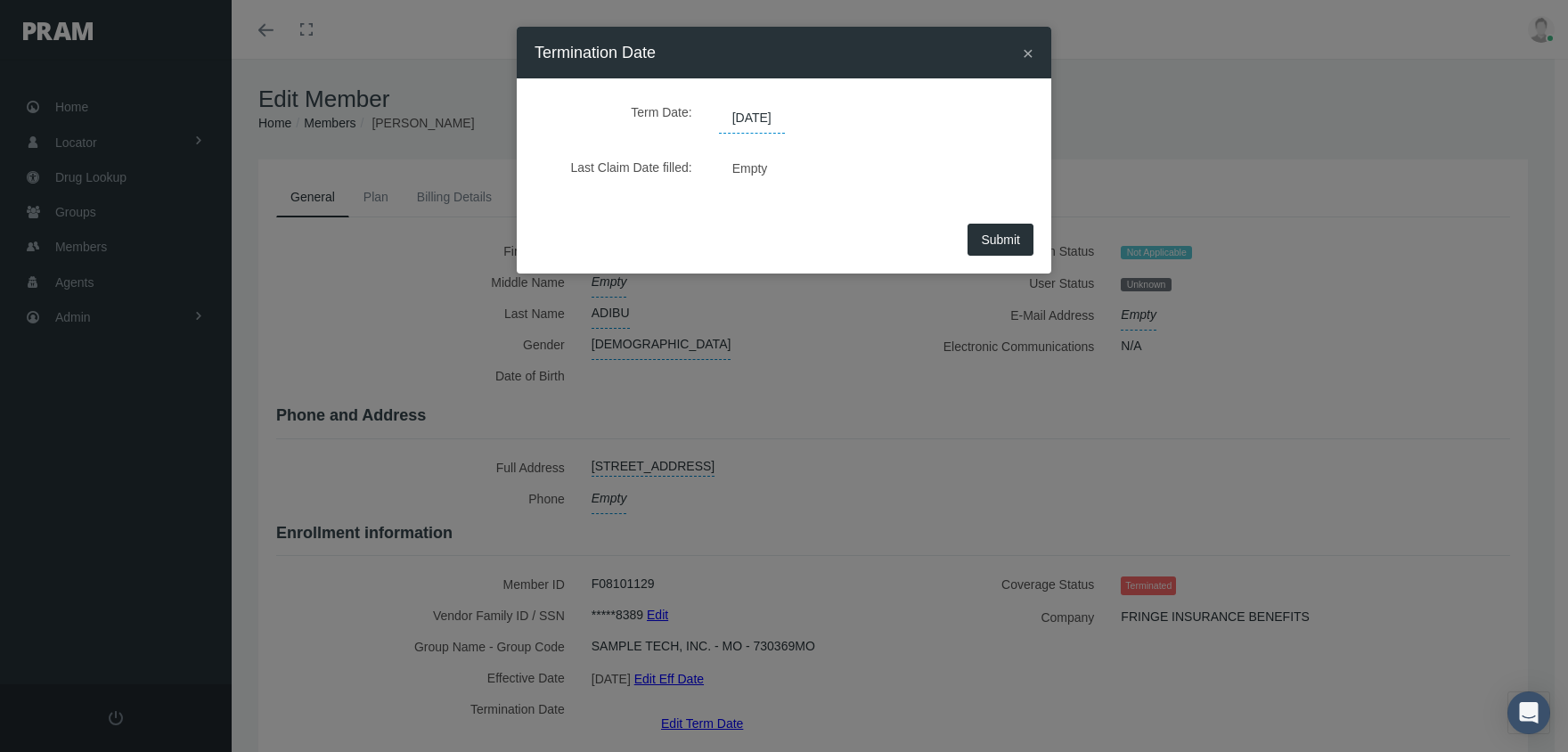
click at [755, 114] on span "[DATE]" at bounding box center [752, 119] width 66 height 30
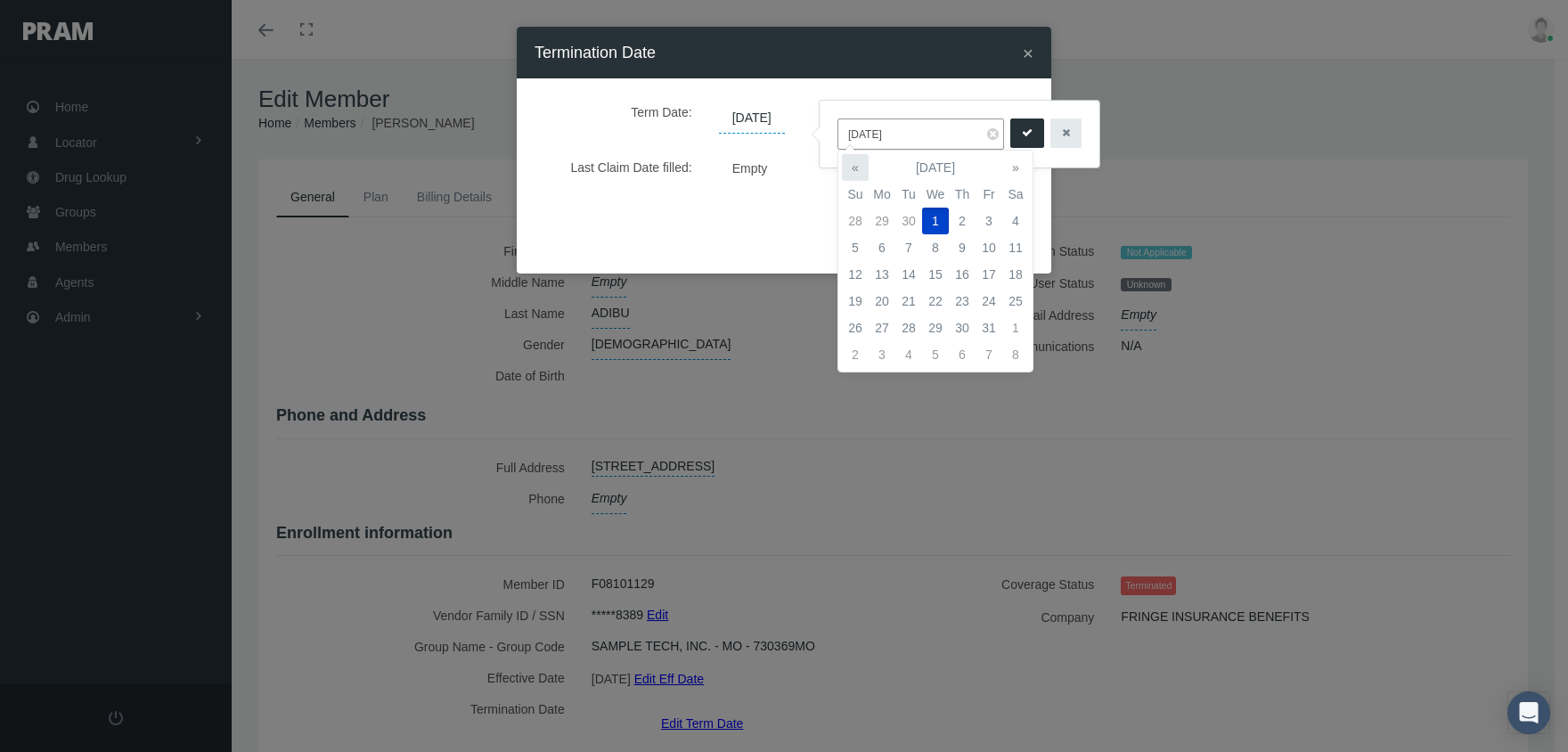
click at [863, 172] on th "«" at bounding box center [855, 168] width 26 height 26
click at [966, 323] on td "31" at bounding box center [962, 328] width 26 height 26
type input "[DATE]"
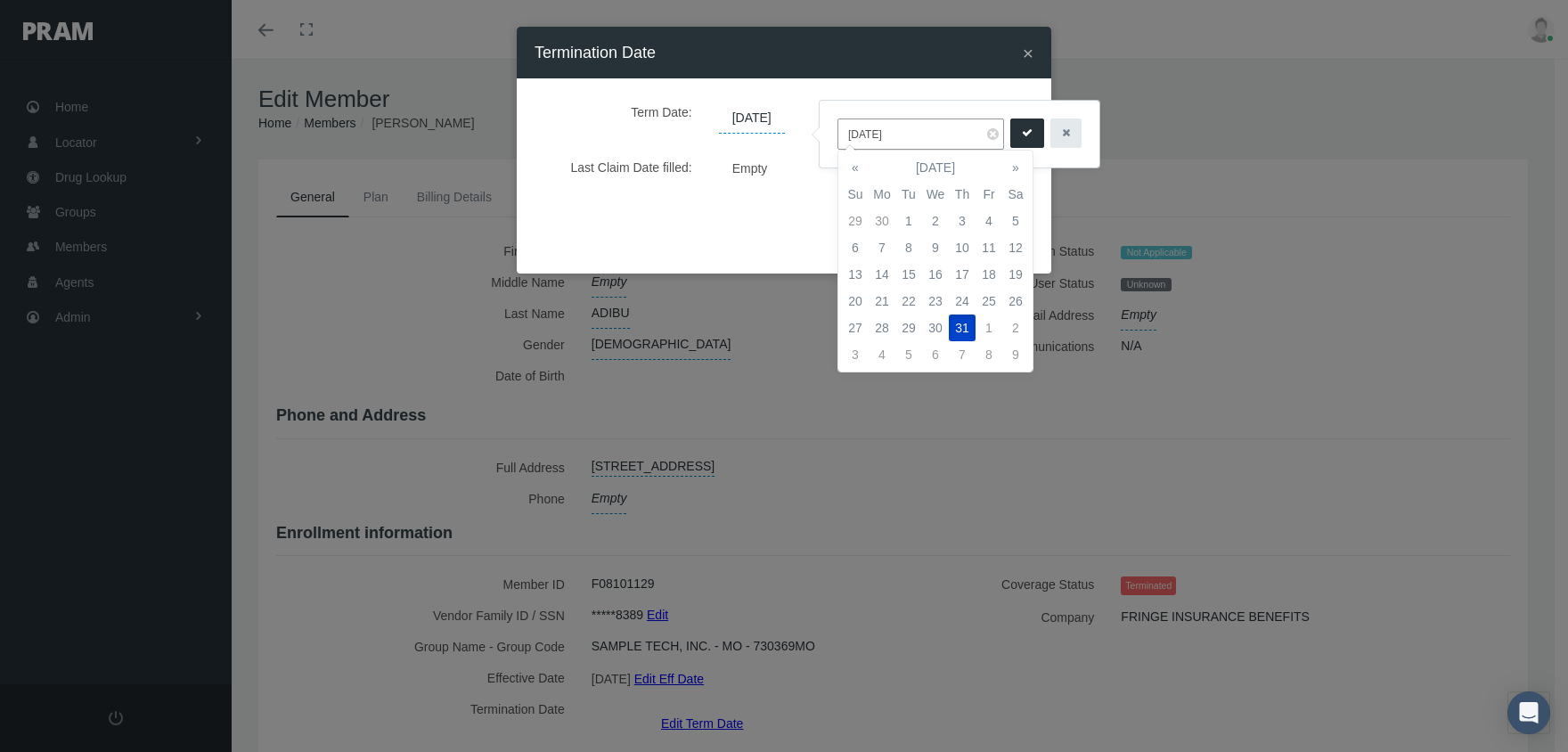
click at [1010, 129] on button "submit" at bounding box center [1027, 133] width 34 height 29
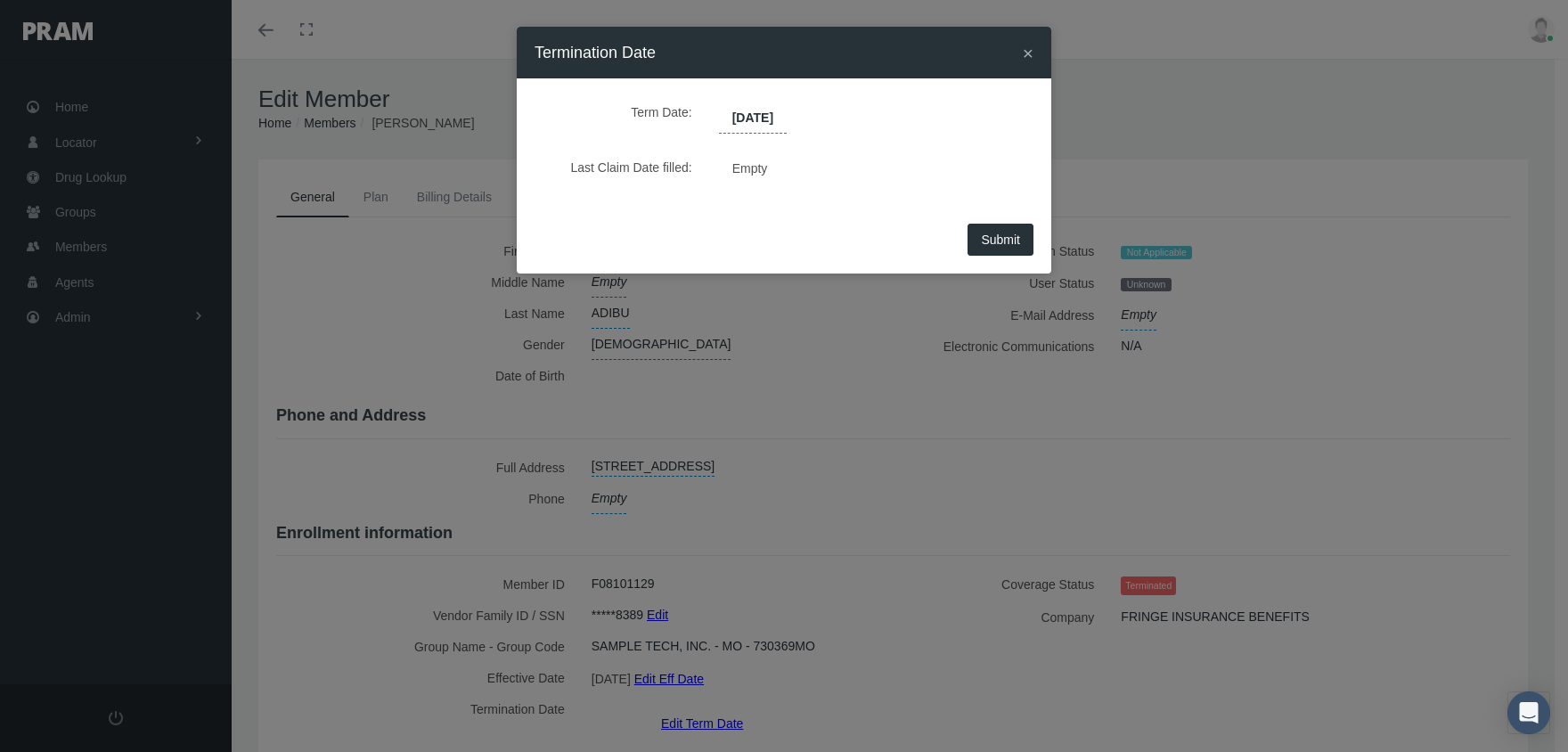
click at [1015, 257] on div "Submit" at bounding box center [783, 246] width 534 height 56
click at [1014, 253] on button "Submit" at bounding box center [1001, 239] width 66 height 32
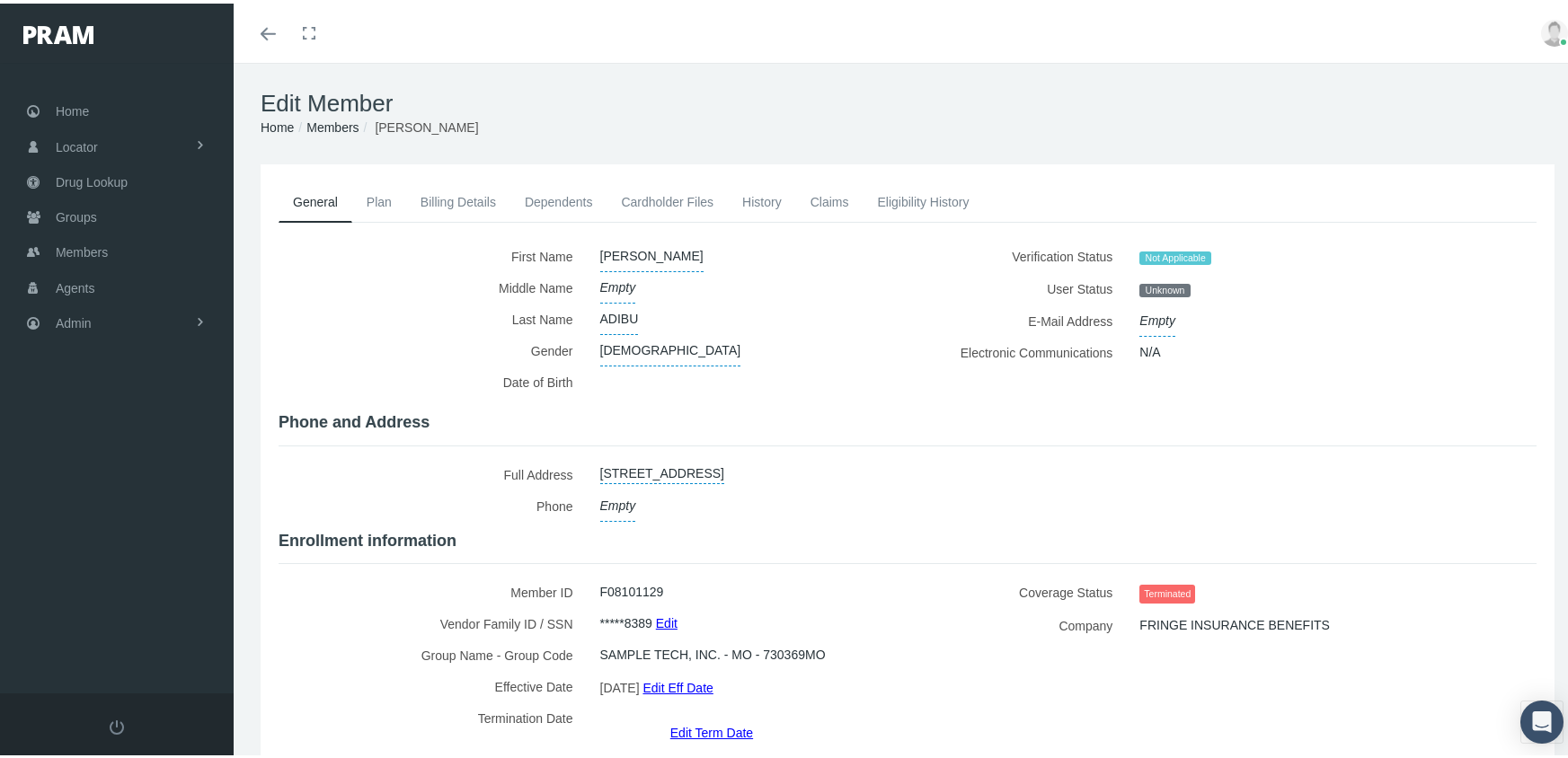
click at [324, 134] on li "Members" at bounding box center [326, 123] width 65 height 20
click at [324, 123] on link "Members" at bounding box center [332, 123] width 52 height 14
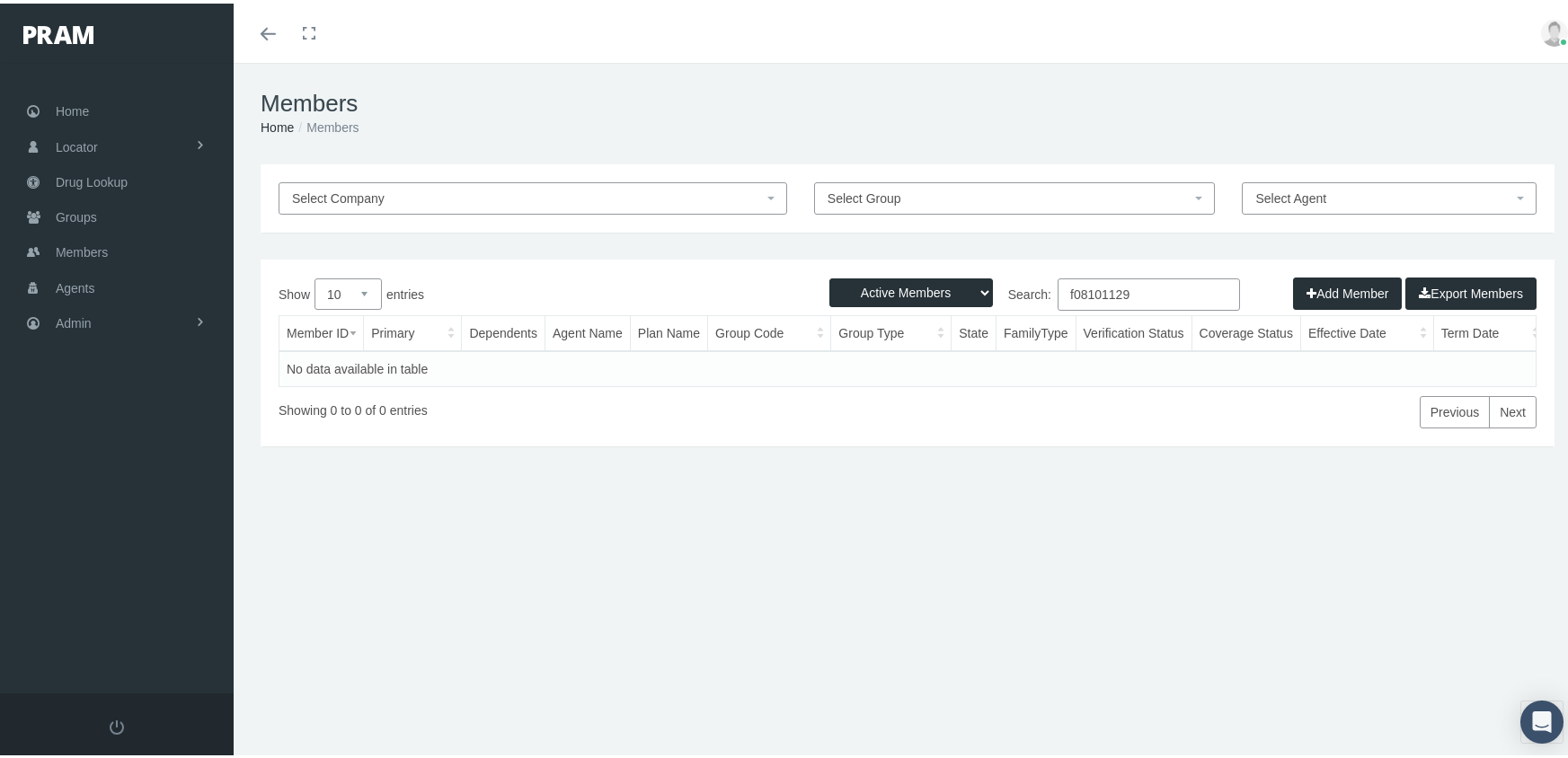
click at [878, 291] on select "Active Members Terminated Members Active & Terminated" at bounding box center [911, 289] width 163 height 28
select select "3"
click at [830, 275] on select "Active Members Terminated Members Active & Terminated" at bounding box center [911, 289] width 163 height 28
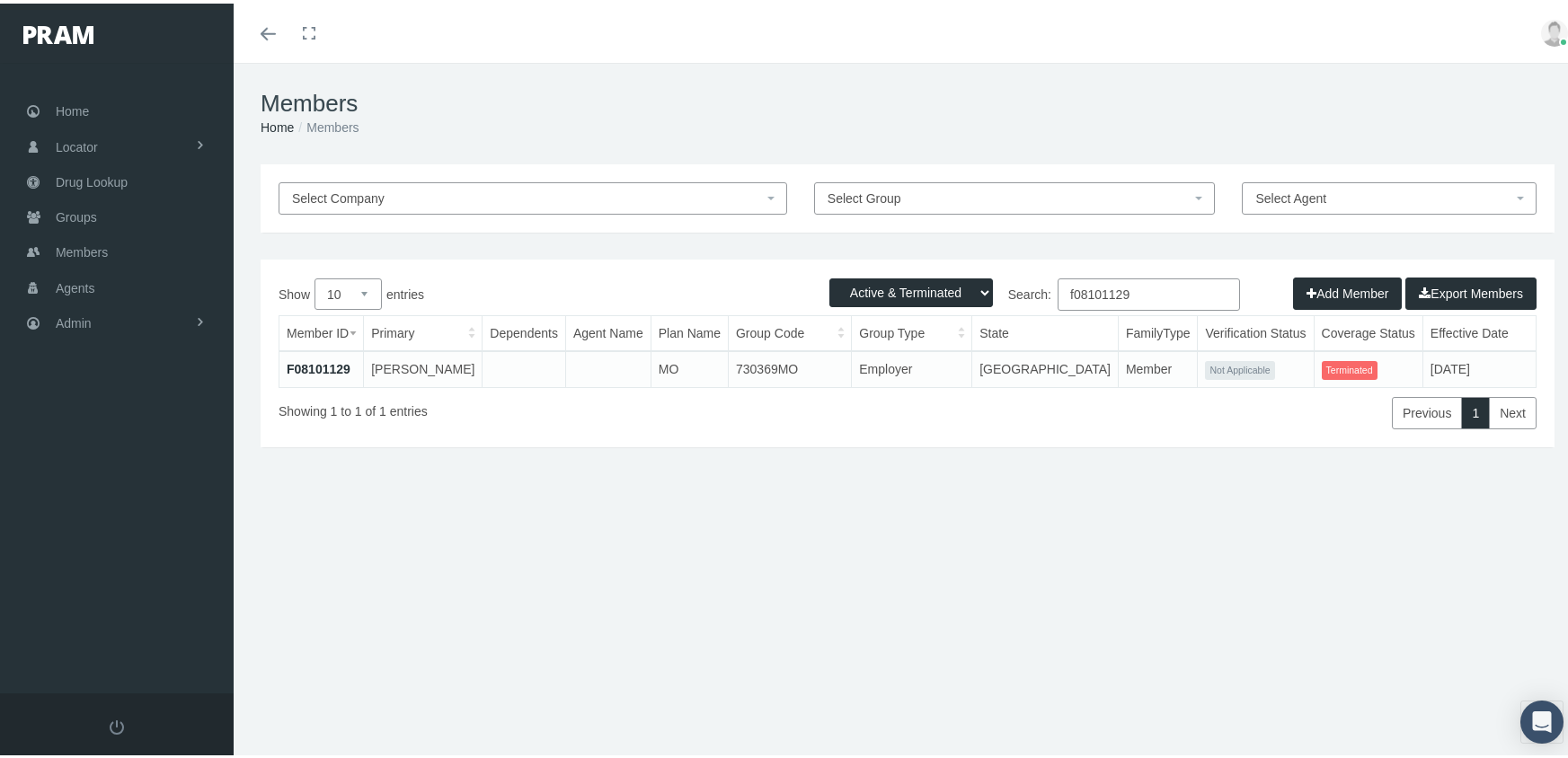
click at [1139, 294] on input "f08101129" at bounding box center [1149, 291] width 182 height 32
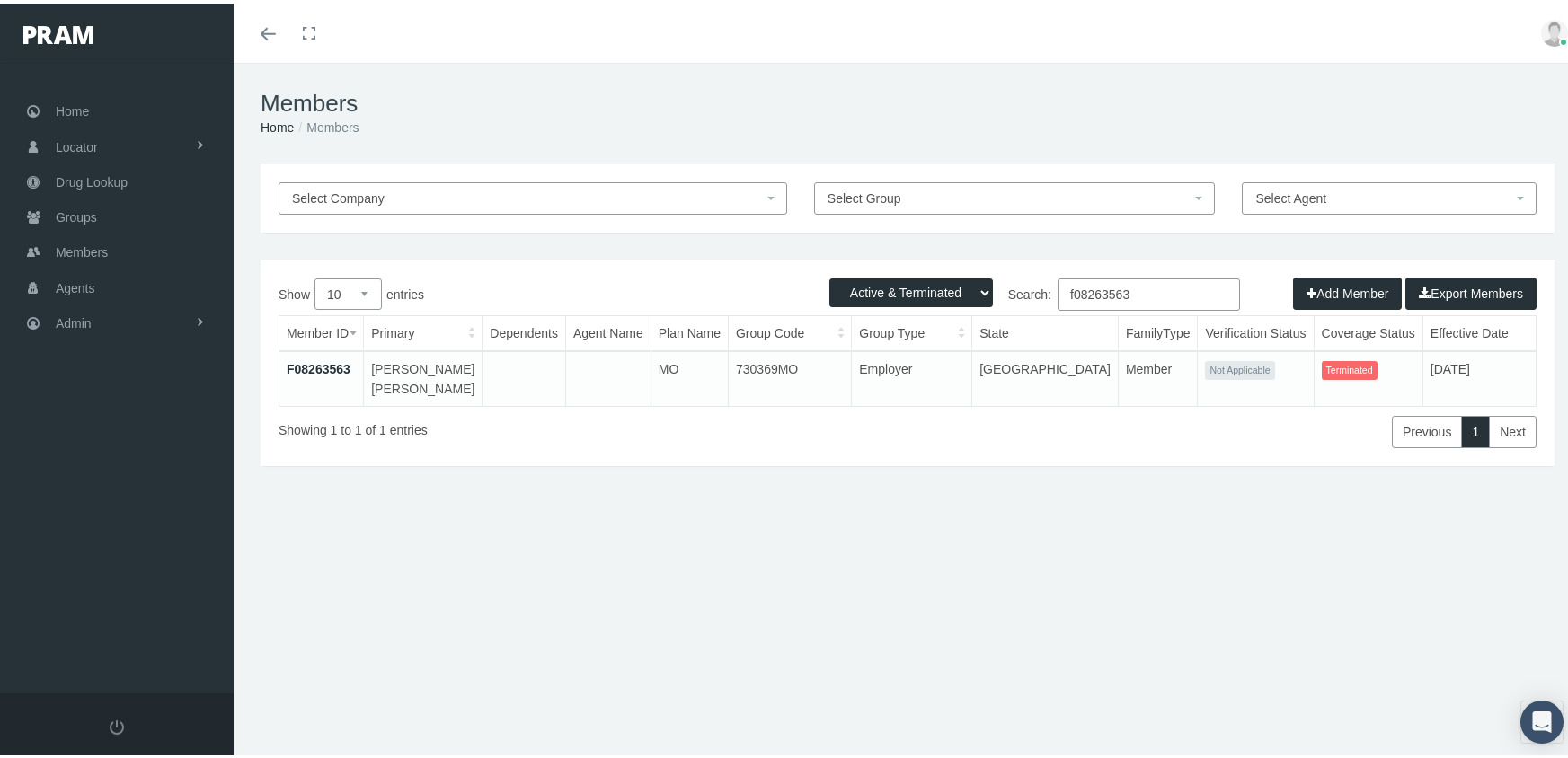
type input "f08263563"
click at [315, 365] on link "F08263563" at bounding box center [318, 365] width 64 height 14
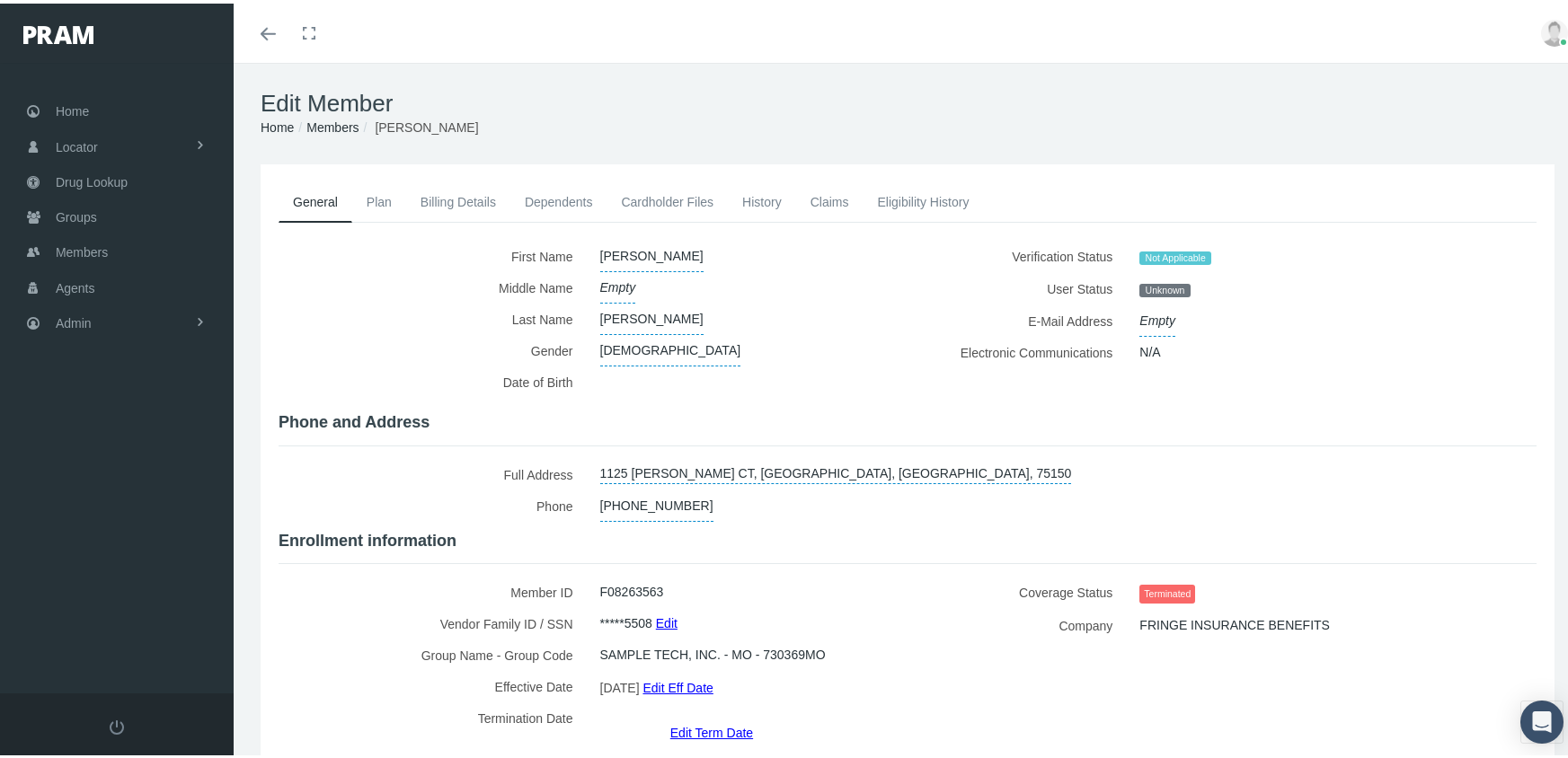
click at [706, 715] on link "Edit Term Date" at bounding box center [711, 728] width 83 height 26
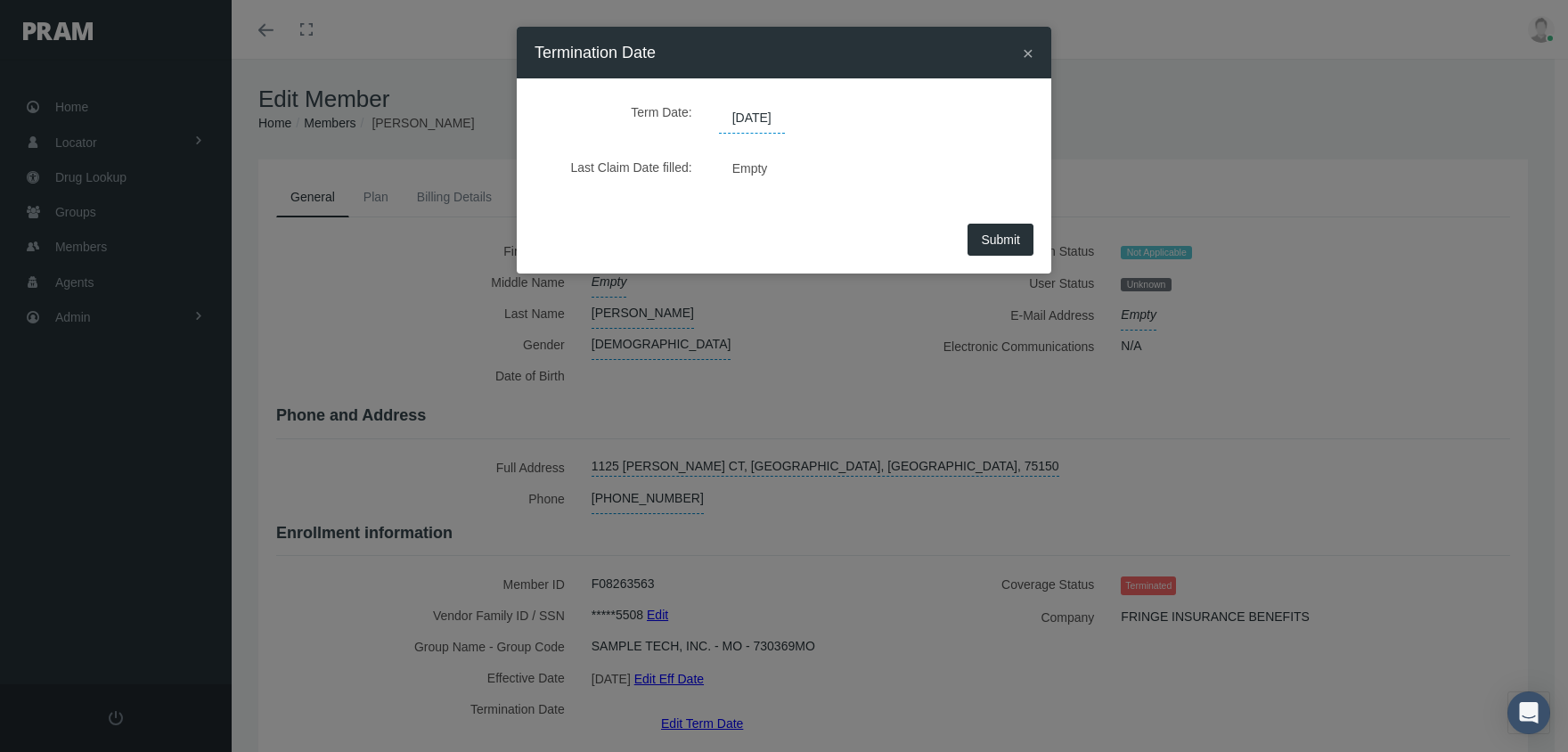
click at [736, 121] on span "[DATE]" at bounding box center [752, 119] width 66 height 30
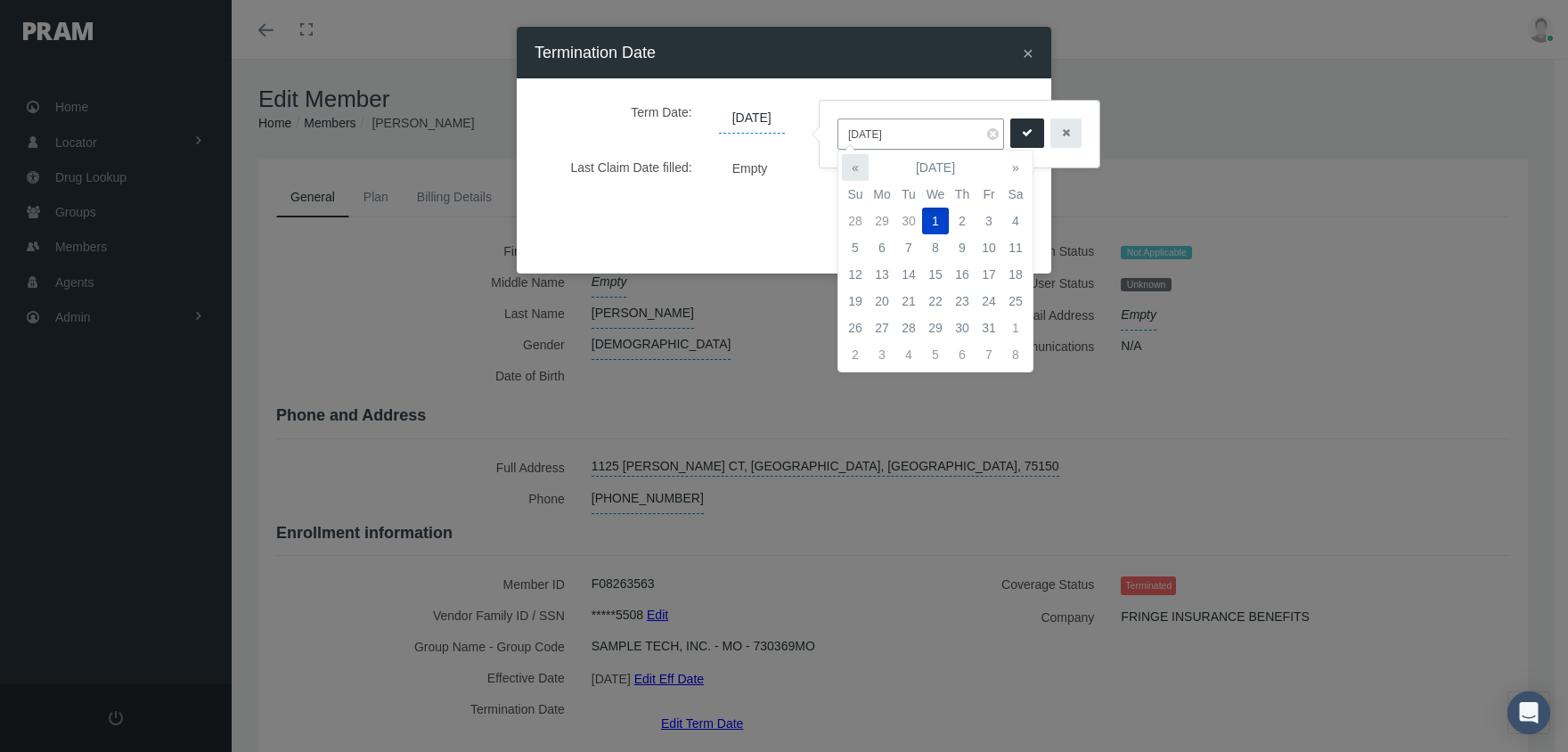
click at [857, 161] on th "«" at bounding box center [855, 168] width 26 height 26
click at [857, 162] on th "«" at bounding box center [855, 168] width 26 height 26
click at [962, 321] on td "31" at bounding box center [962, 328] width 26 height 26
type input "[DATE]"
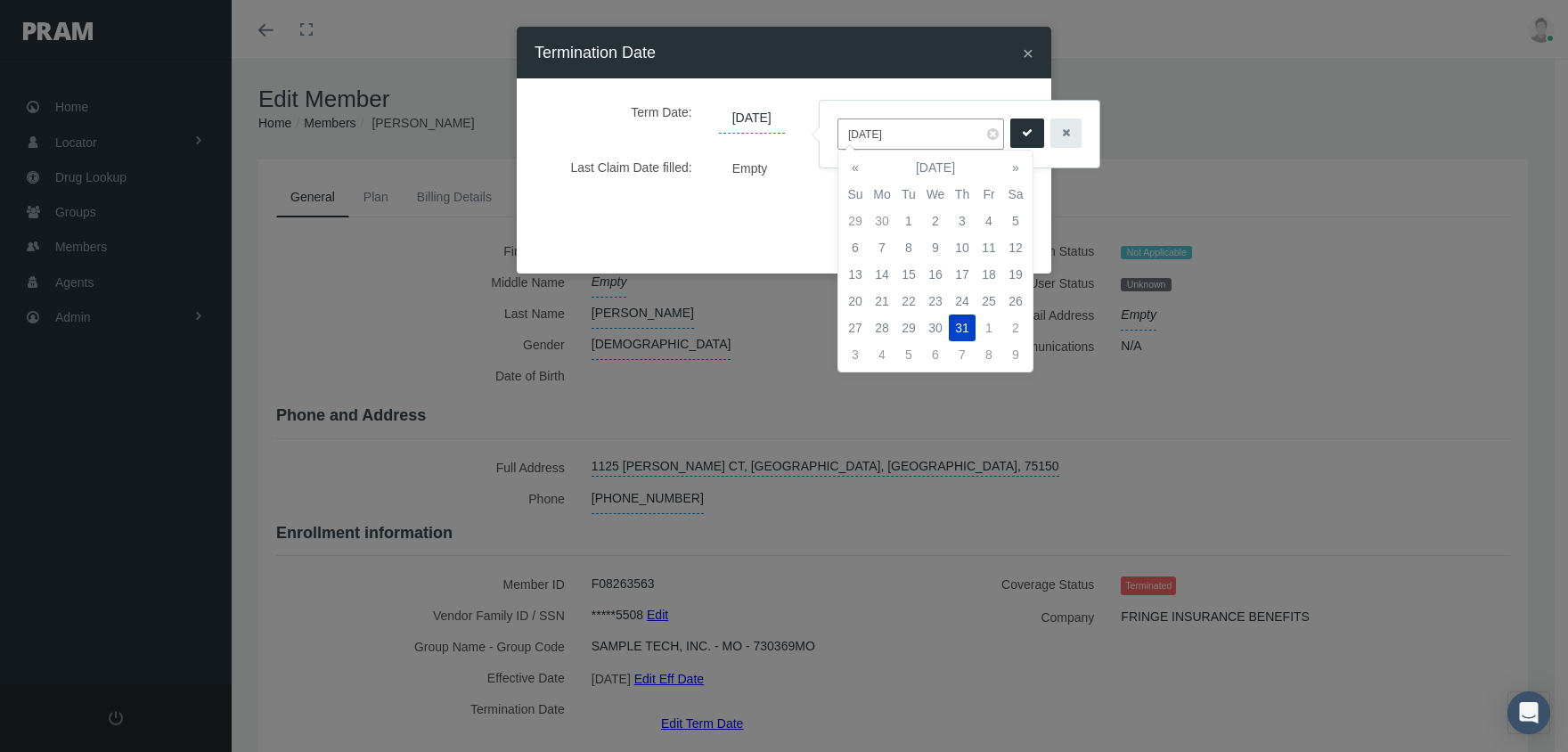
click at [1021, 128] on icon "submit" at bounding box center [1026, 133] width 10 height 17
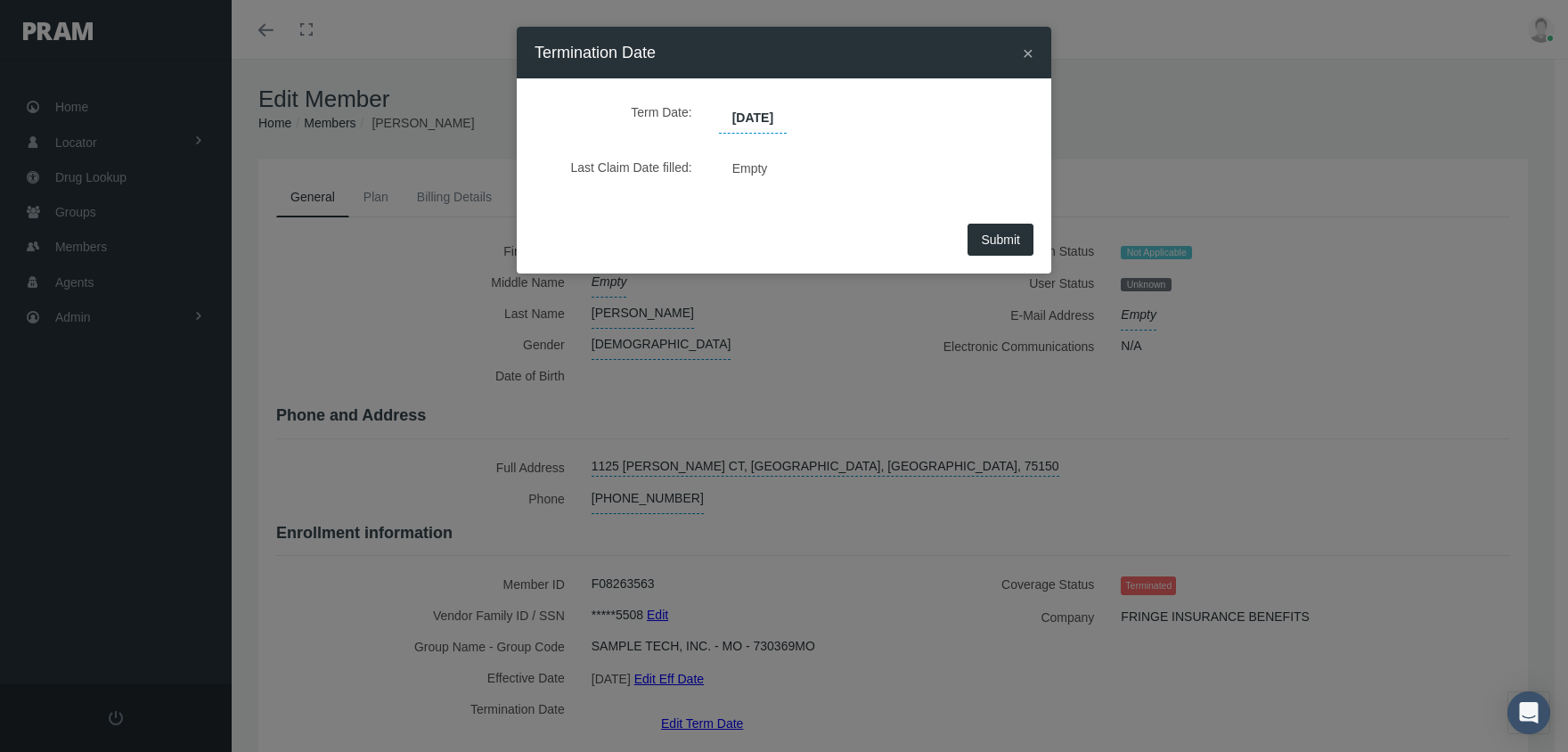
click at [991, 237] on span "Submit" at bounding box center [1001, 239] width 40 height 14
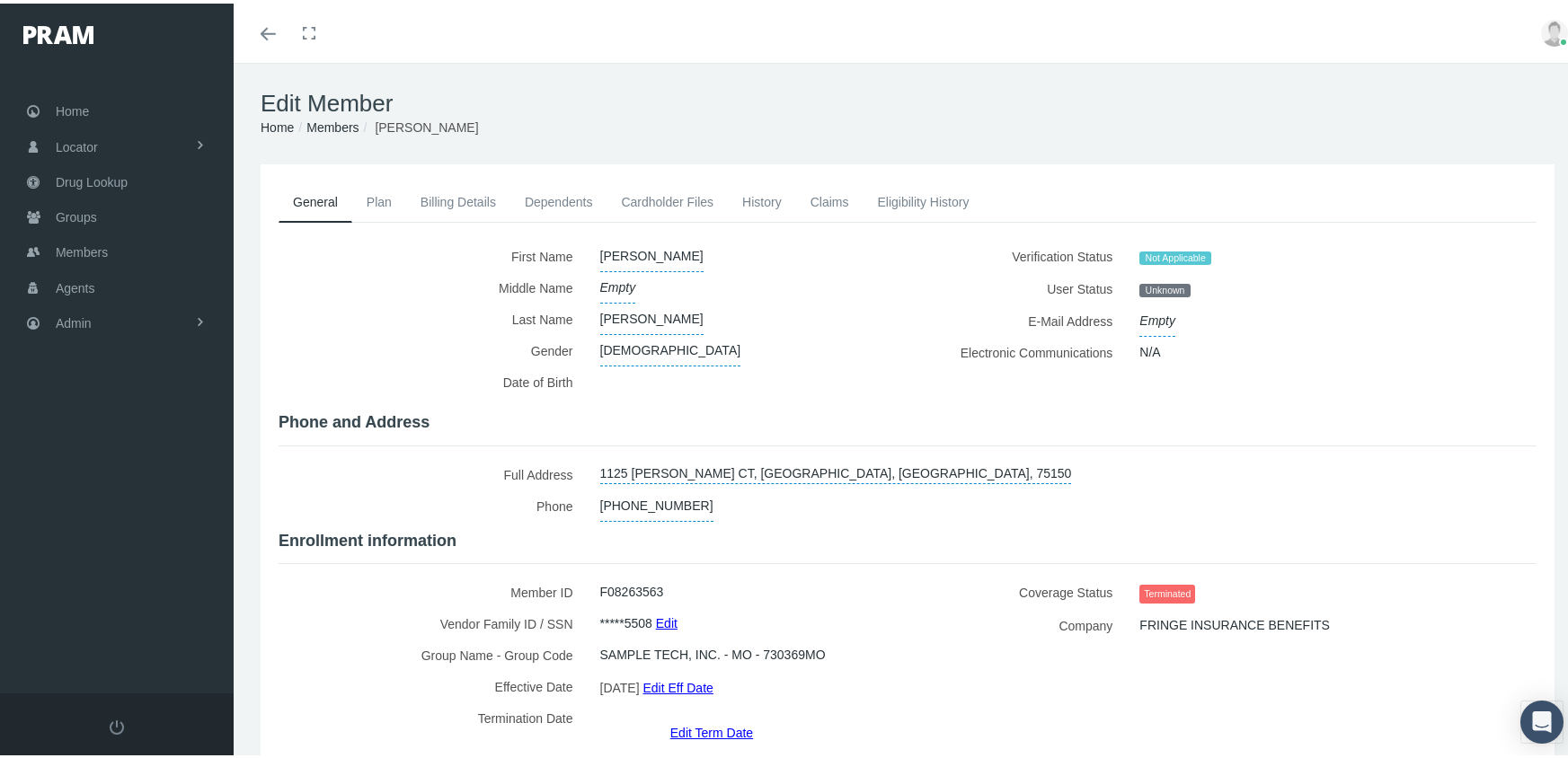
click at [339, 123] on link "Members" at bounding box center [332, 123] width 52 height 14
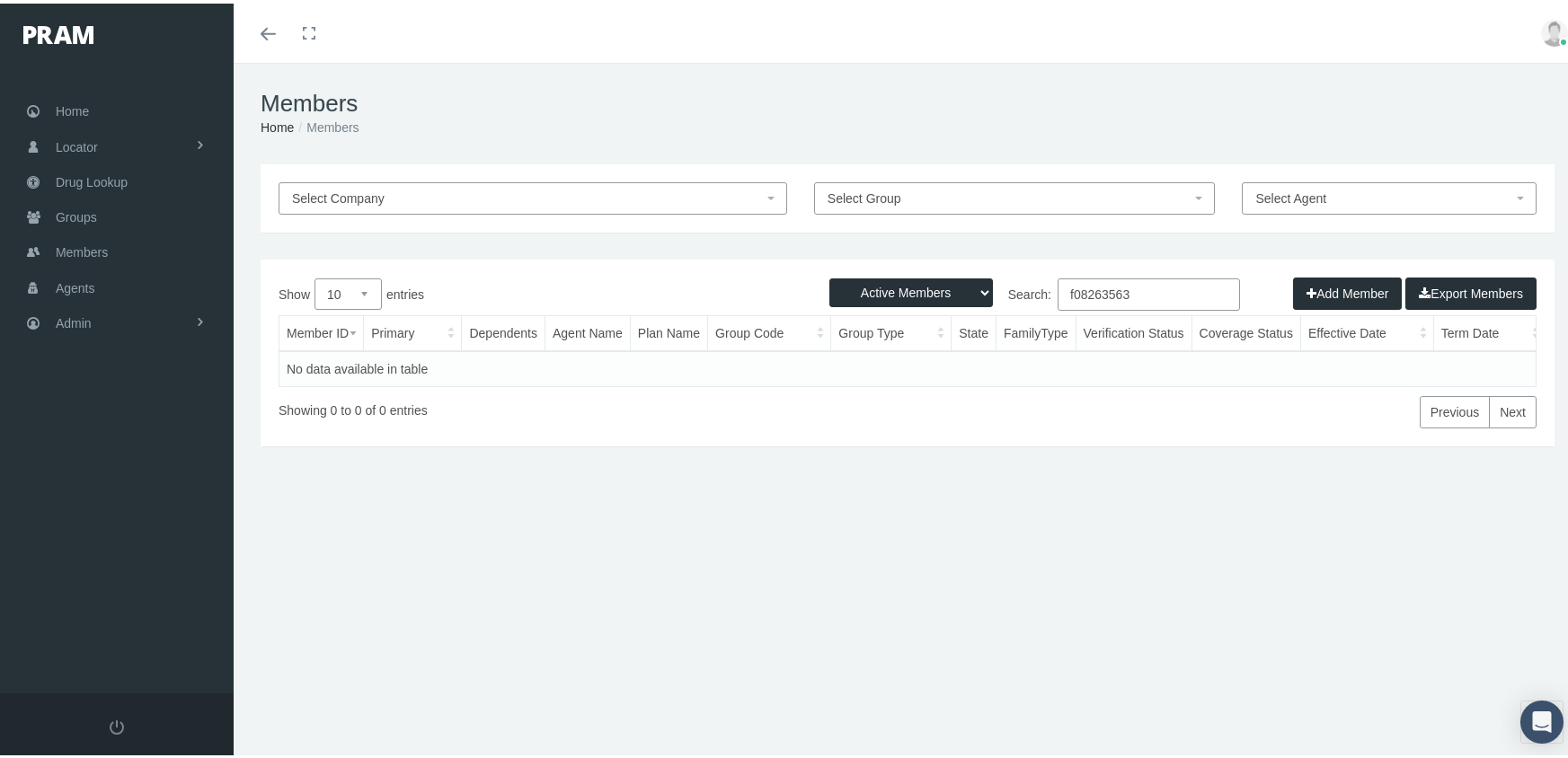
click at [857, 290] on select "Active Members Terminated Members Active & Terminated" at bounding box center [911, 289] width 163 height 28
select select "3"
click at [830, 275] on select "Active Members Terminated Members Active & Terminated" at bounding box center [911, 289] width 163 height 28
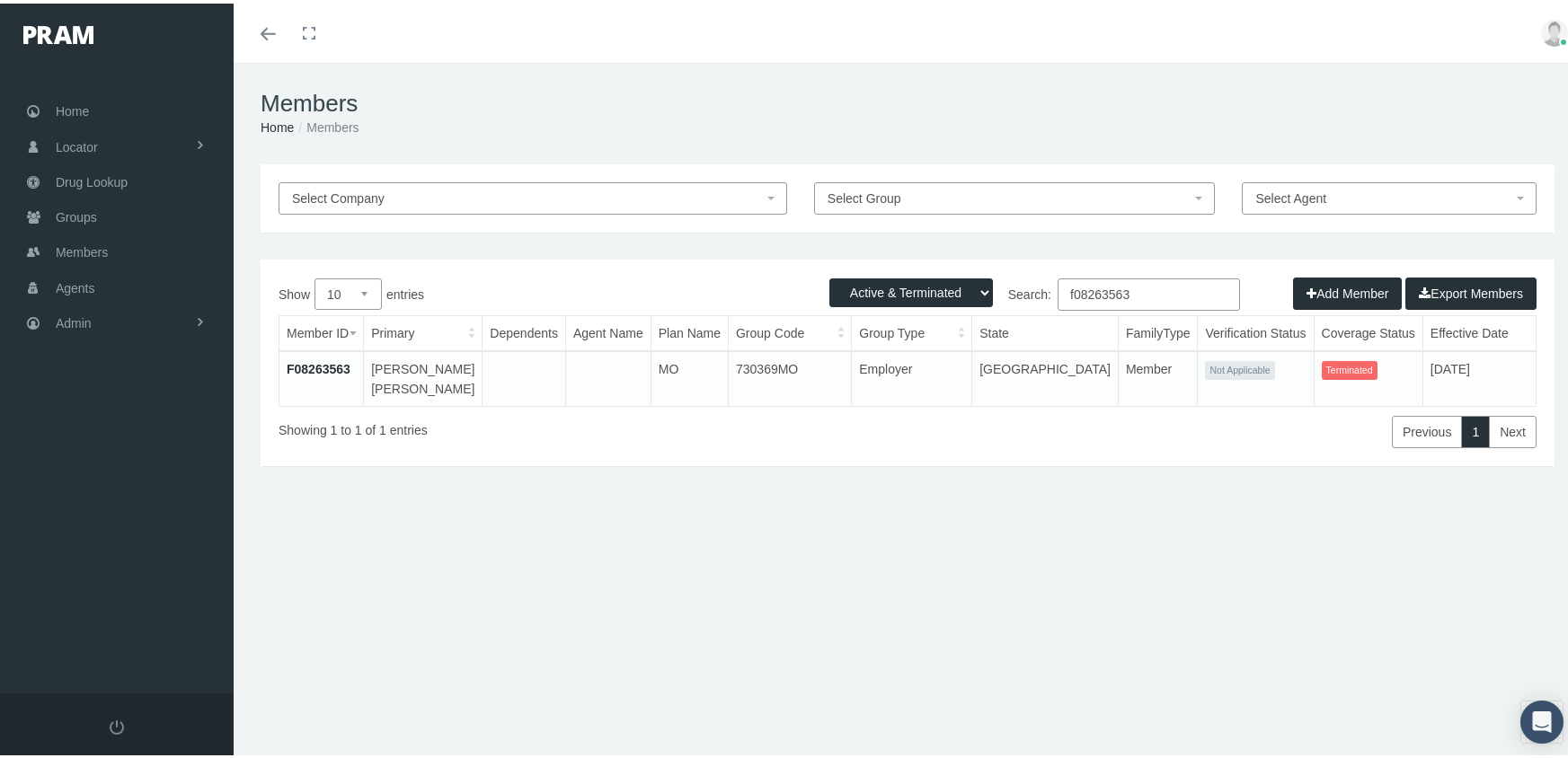
click at [1154, 293] on input "f08263563" at bounding box center [1149, 291] width 182 height 32
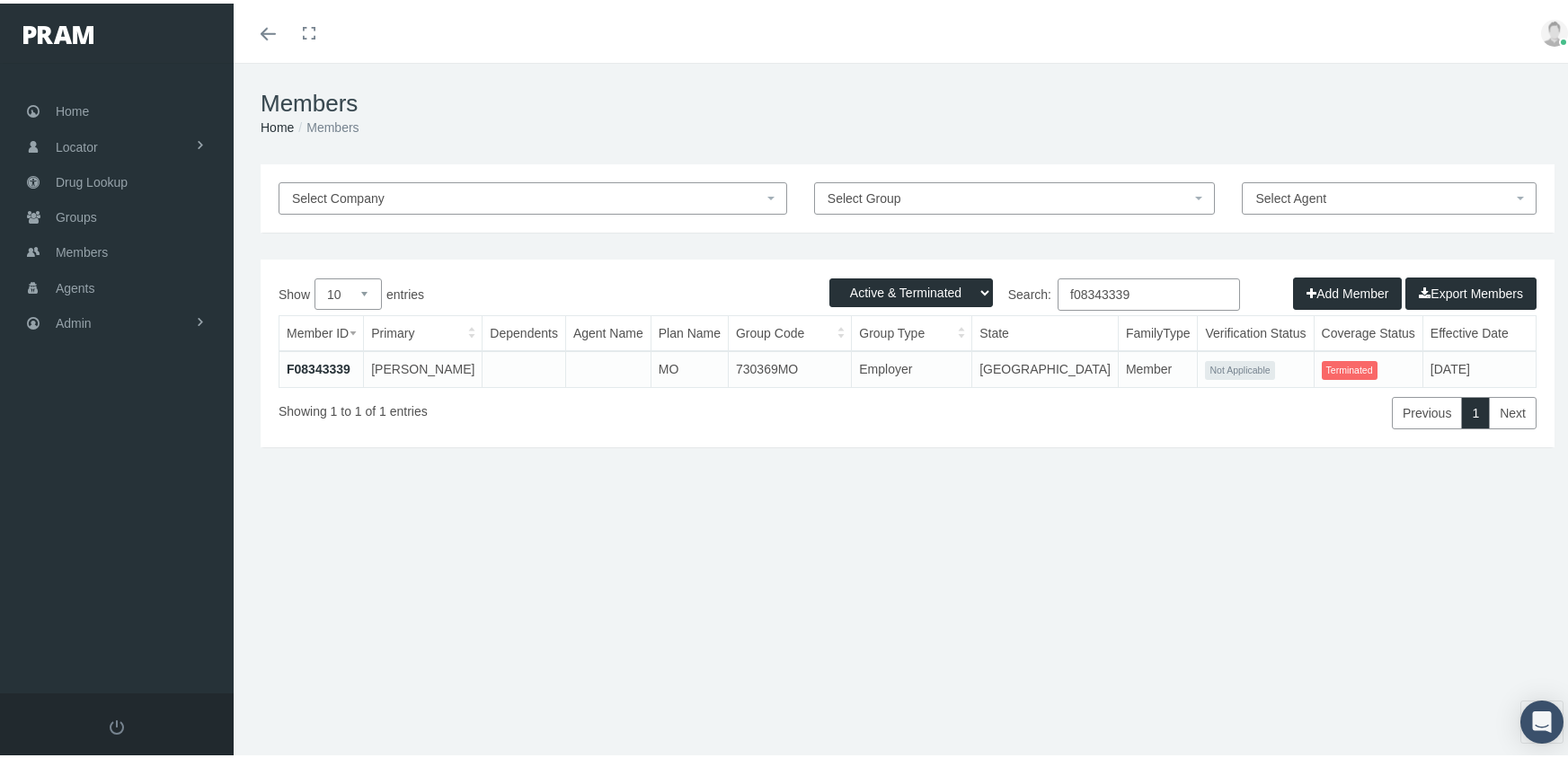
type input "f08343339"
click at [333, 355] on td "F08343339" at bounding box center [321, 366] width 85 height 36
click at [332, 362] on link "F08343339" at bounding box center [318, 365] width 64 height 14
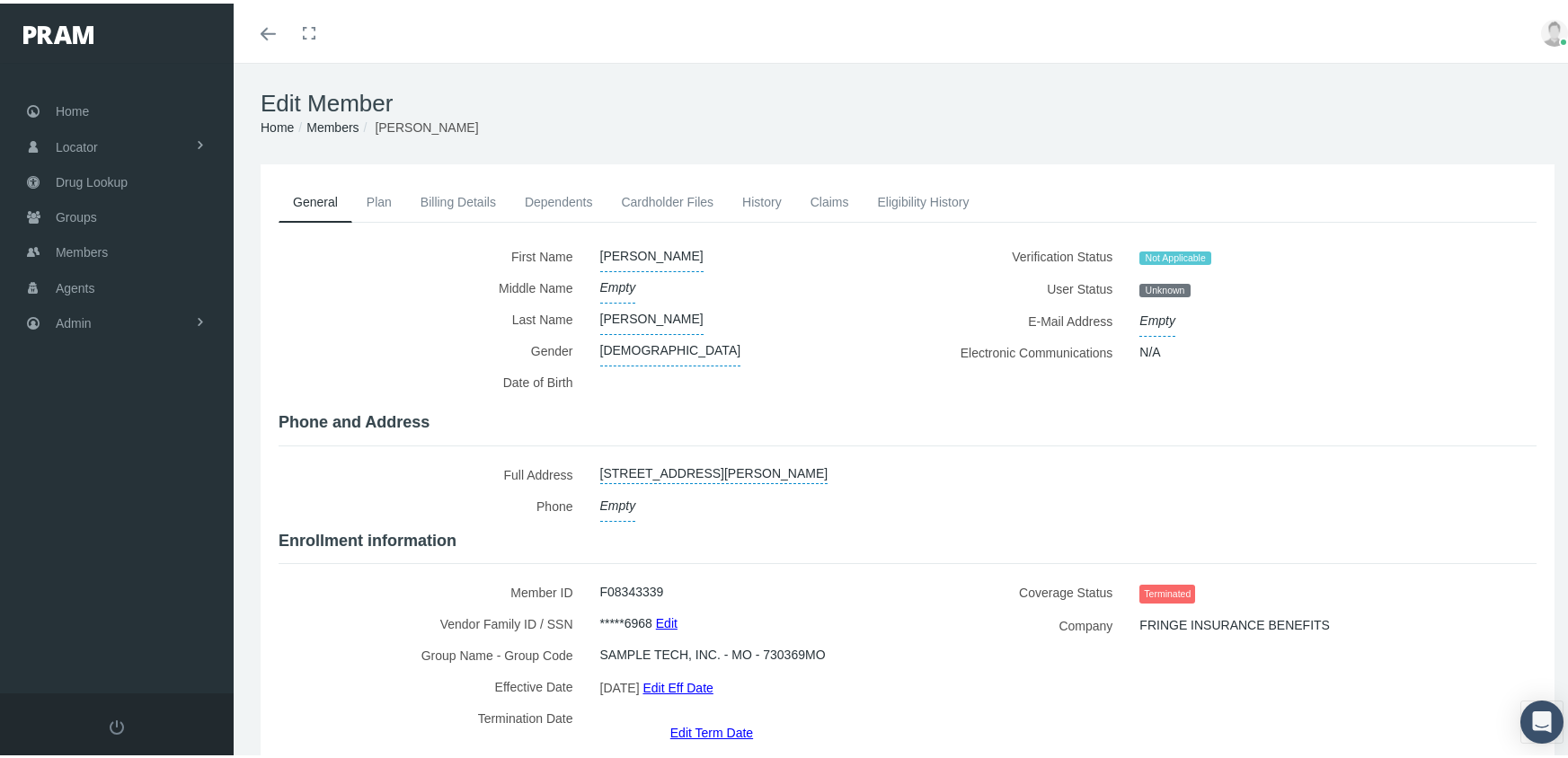
click at [709, 715] on link "Edit Term Date" at bounding box center [711, 728] width 83 height 26
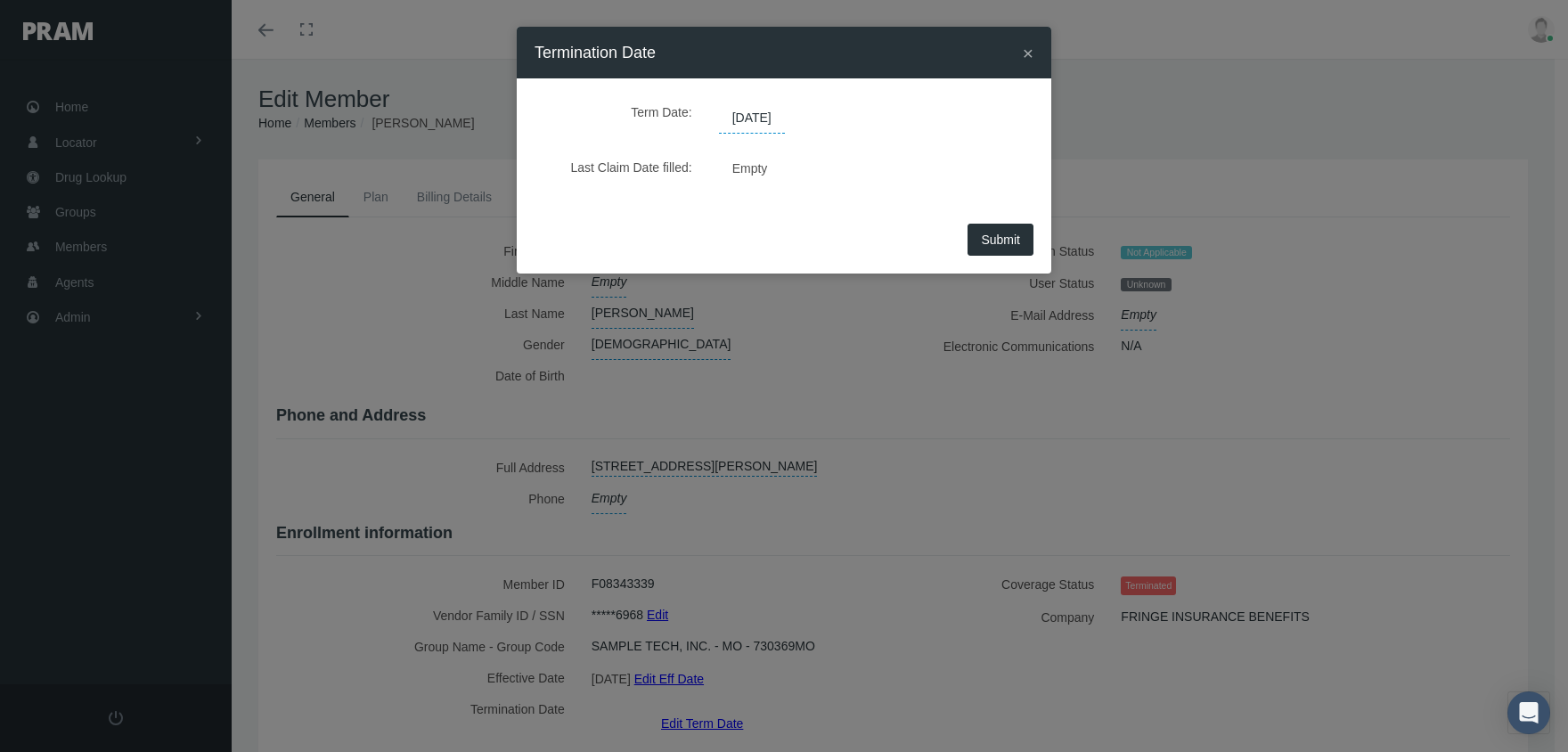
click at [775, 111] on span "[DATE]" at bounding box center [752, 119] width 66 height 30
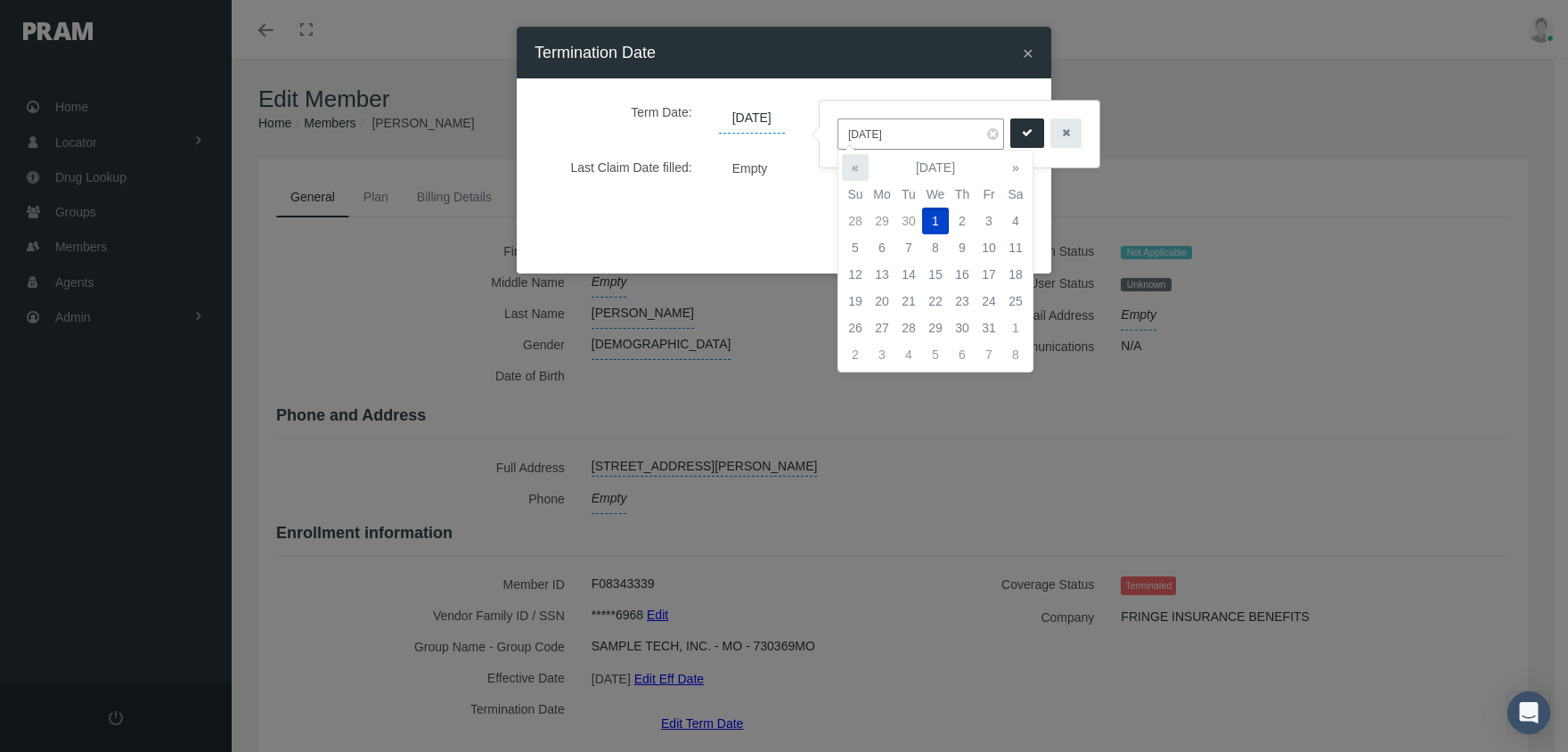
click at [860, 165] on th "«" at bounding box center [855, 168] width 26 height 26
click at [965, 318] on td "31" at bounding box center [962, 328] width 26 height 26
type input "[DATE]"
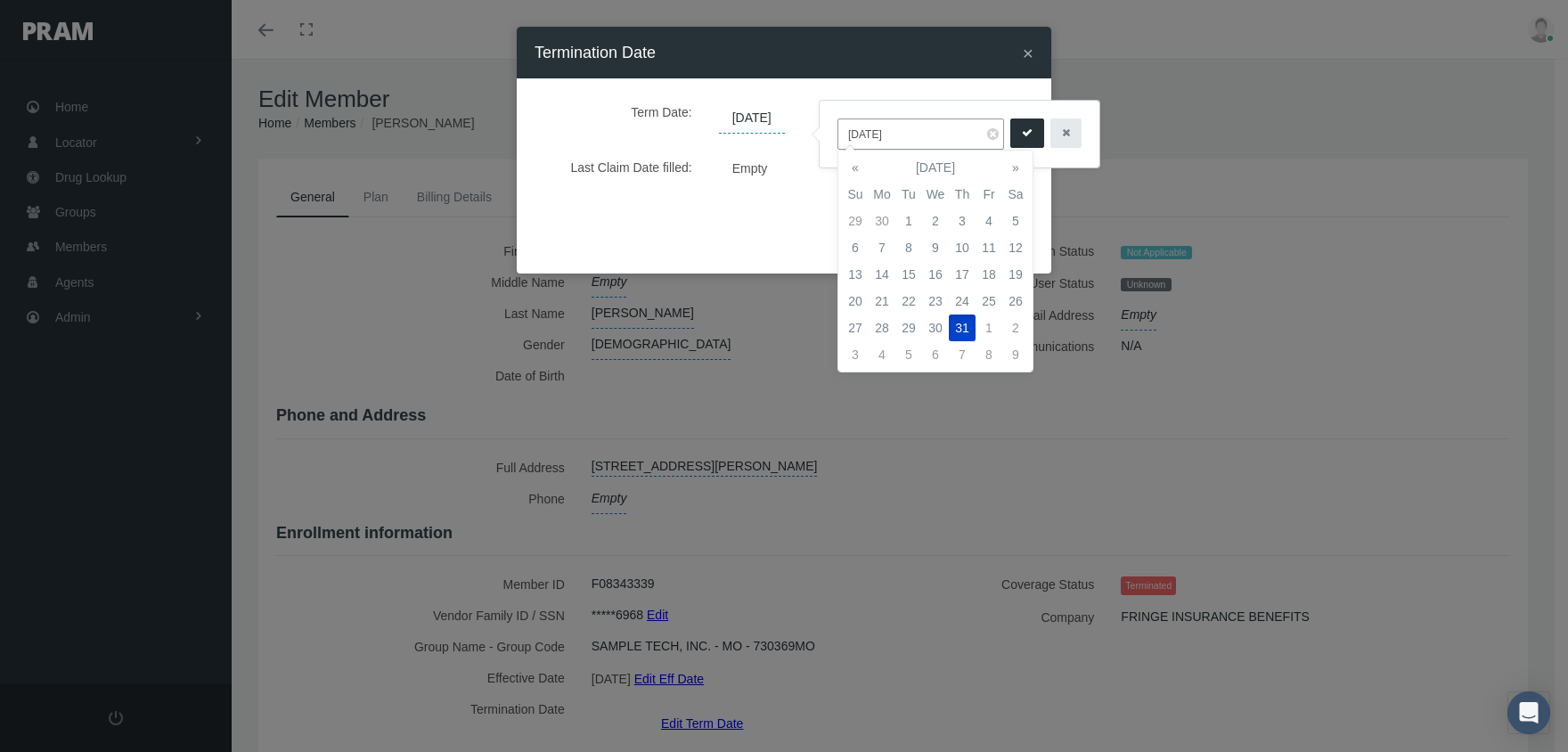
click at [1021, 126] on icon "submit" at bounding box center [1026, 133] width 10 height 17
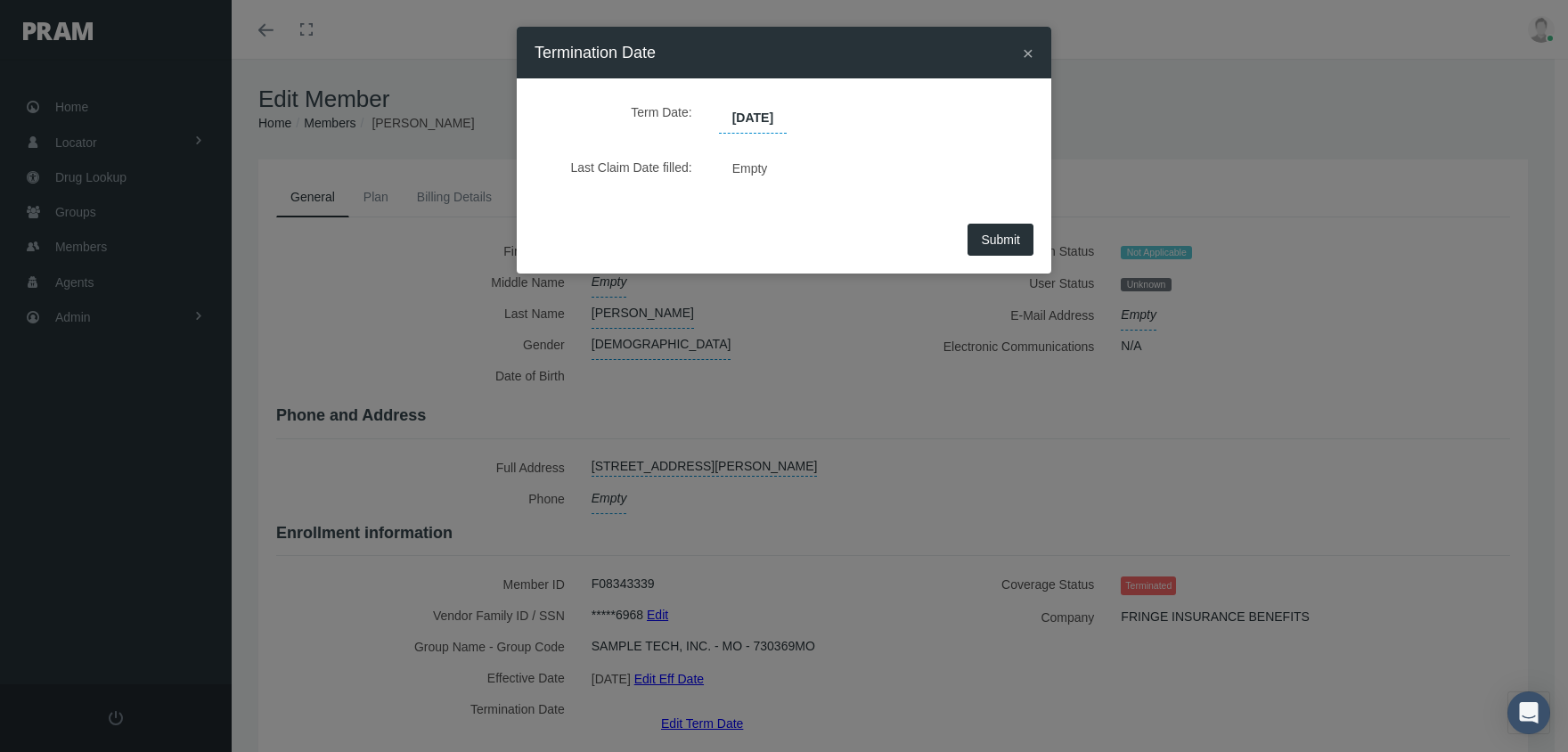
click at [1013, 243] on span "Submit" at bounding box center [1001, 239] width 40 height 14
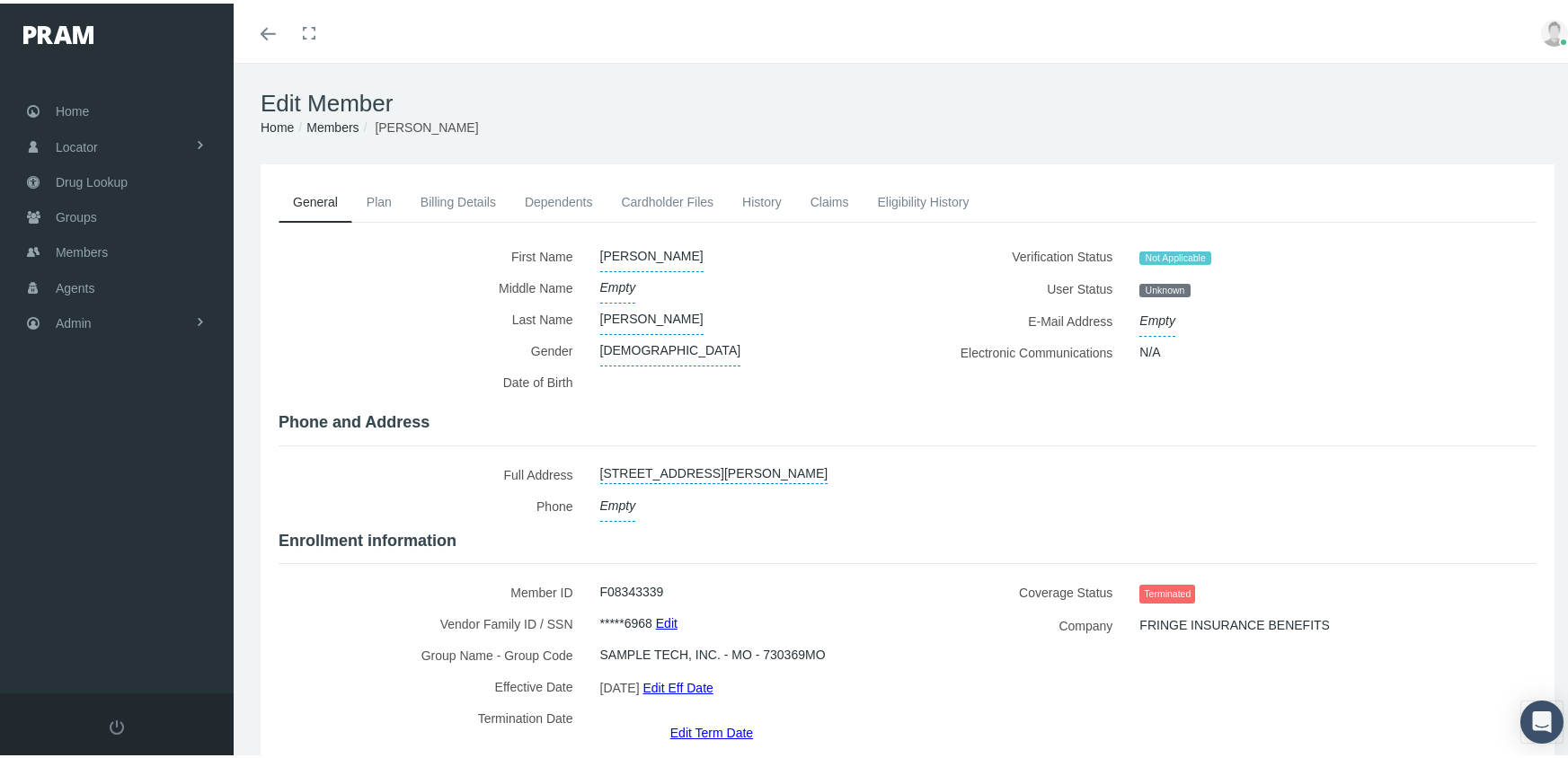
click at [323, 118] on link "Members" at bounding box center [332, 123] width 52 height 14
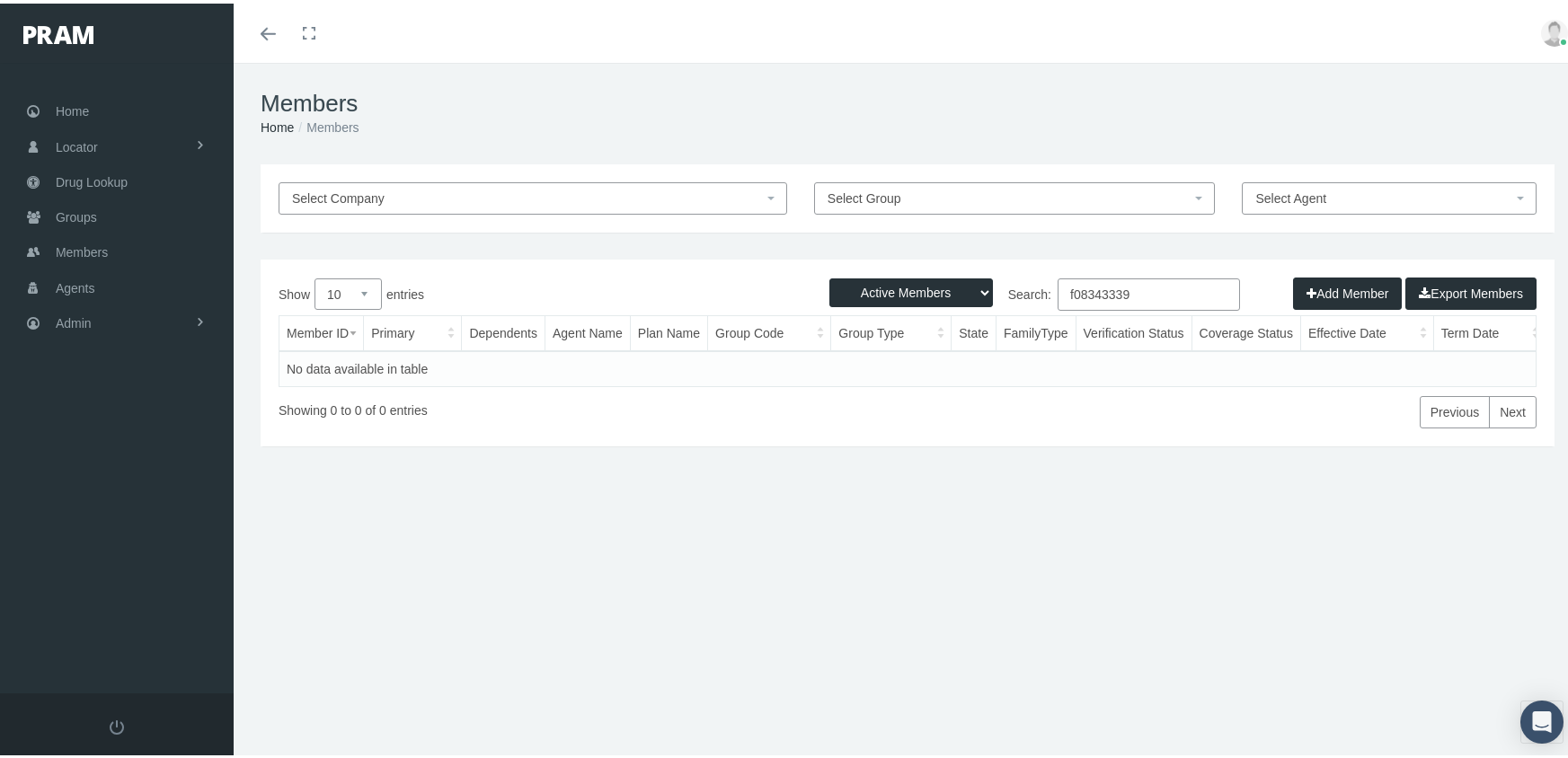
click at [915, 286] on select "Active Members Terminated Members Active & Terminated" at bounding box center [911, 289] width 163 height 28
select select "3"
click at [830, 275] on select "Active Members Terminated Members Active & Terminated" at bounding box center [911, 289] width 163 height 28
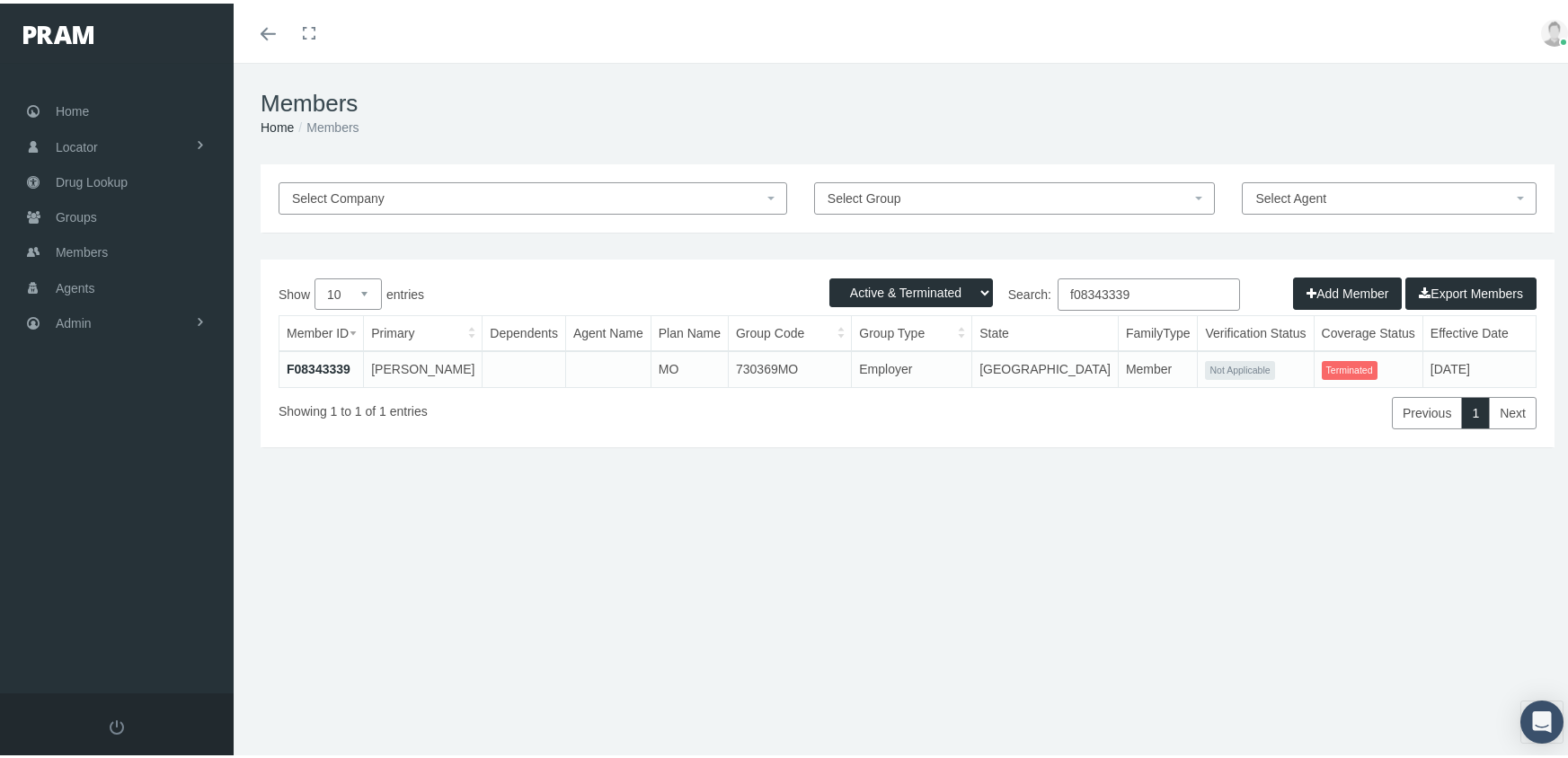
click at [1143, 292] on input "f08343339" at bounding box center [1149, 291] width 182 height 32
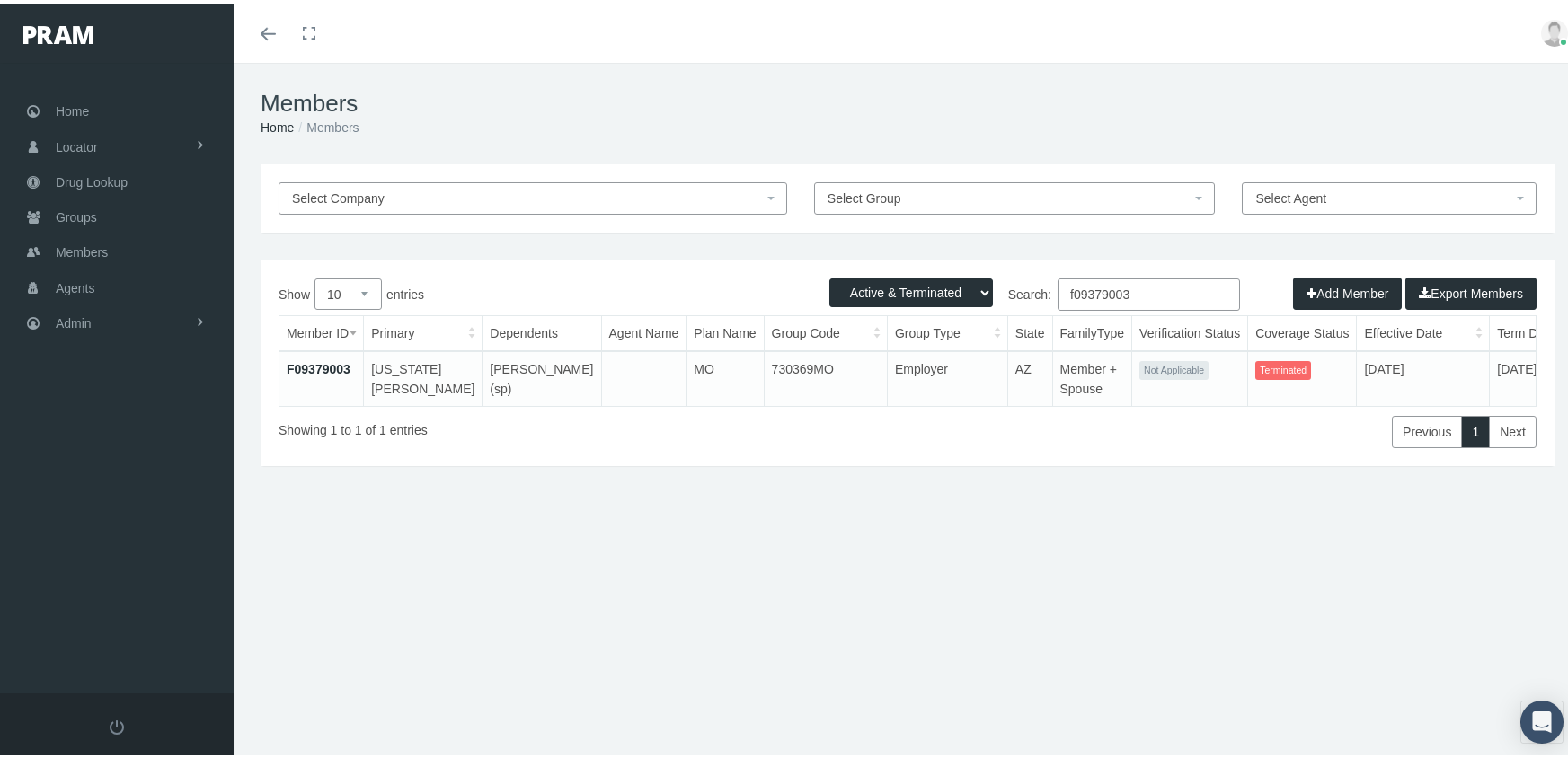
drag, startPoint x: 1138, startPoint y: 294, endPoint x: 919, endPoint y: 271, distance: 220.2
click at [919, 271] on div "Active Members Terminated Members Active & Terminated Add Member Export Members…" at bounding box center [907, 358] width 1293 height 206
type input "f09379003"
drag, startPoint x: 325, startPoint y: 363, endPoint x: 407, endPoint y: 374, distance: 82.7
click at [325, 363] on link "F09379003" at bounding box center [318, 365] width 64 height 14
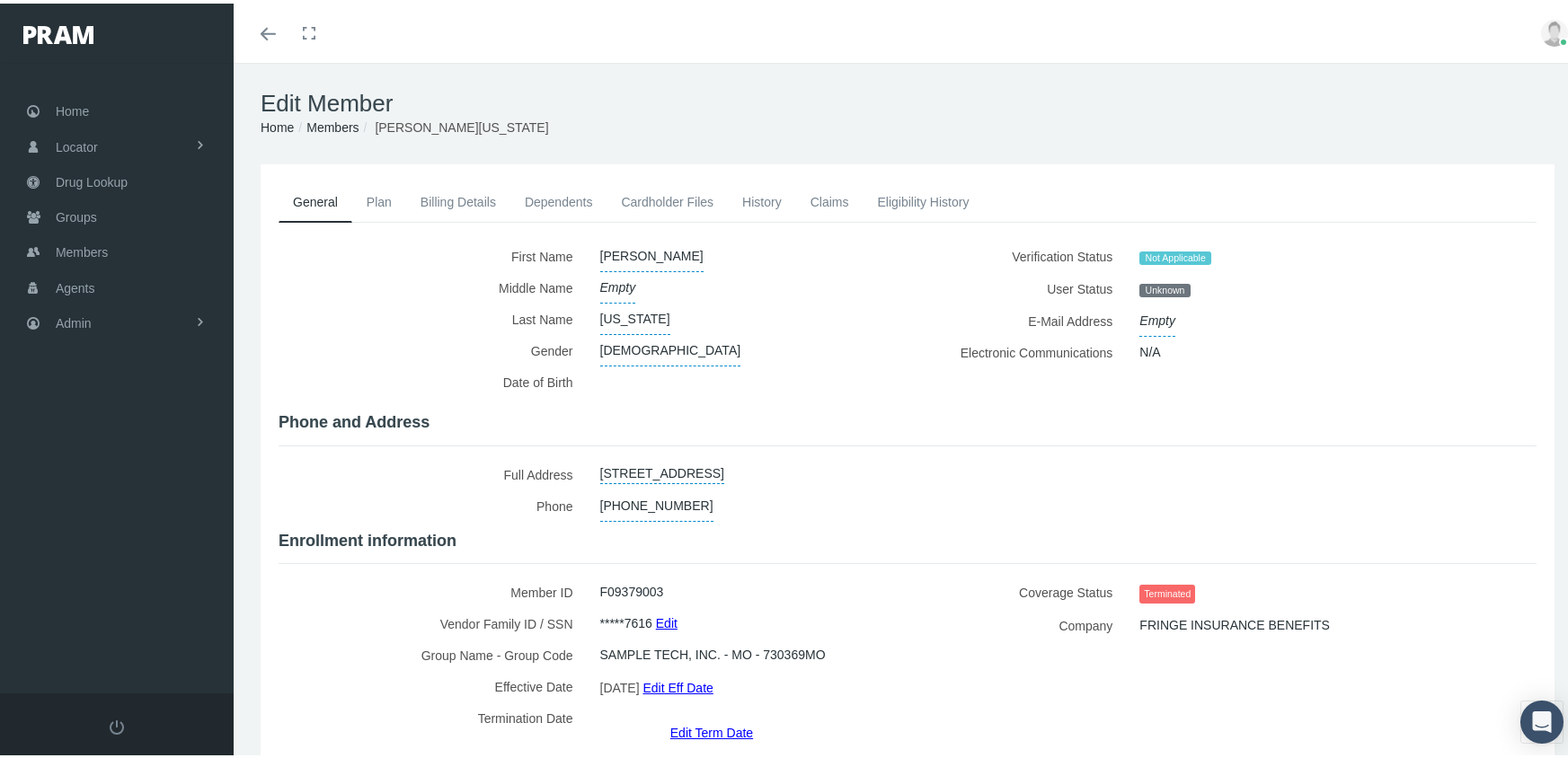
click at [710, 715] on link "Edit Term Date" at bounding box center [711, 728] width 83 height 26
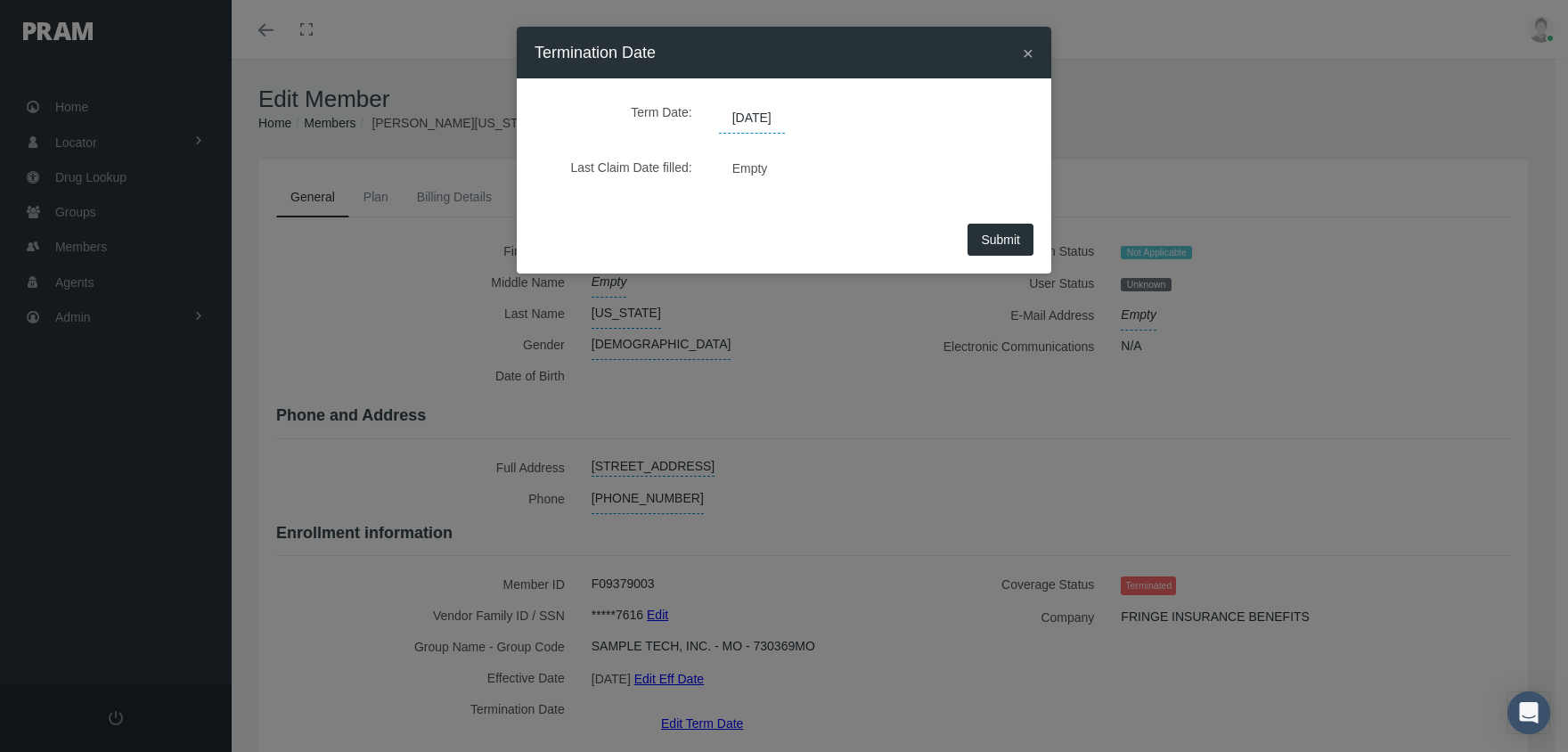
click at [781, 112] on span "[DATE]" at bounding box center [752, 119] width 66 height 30
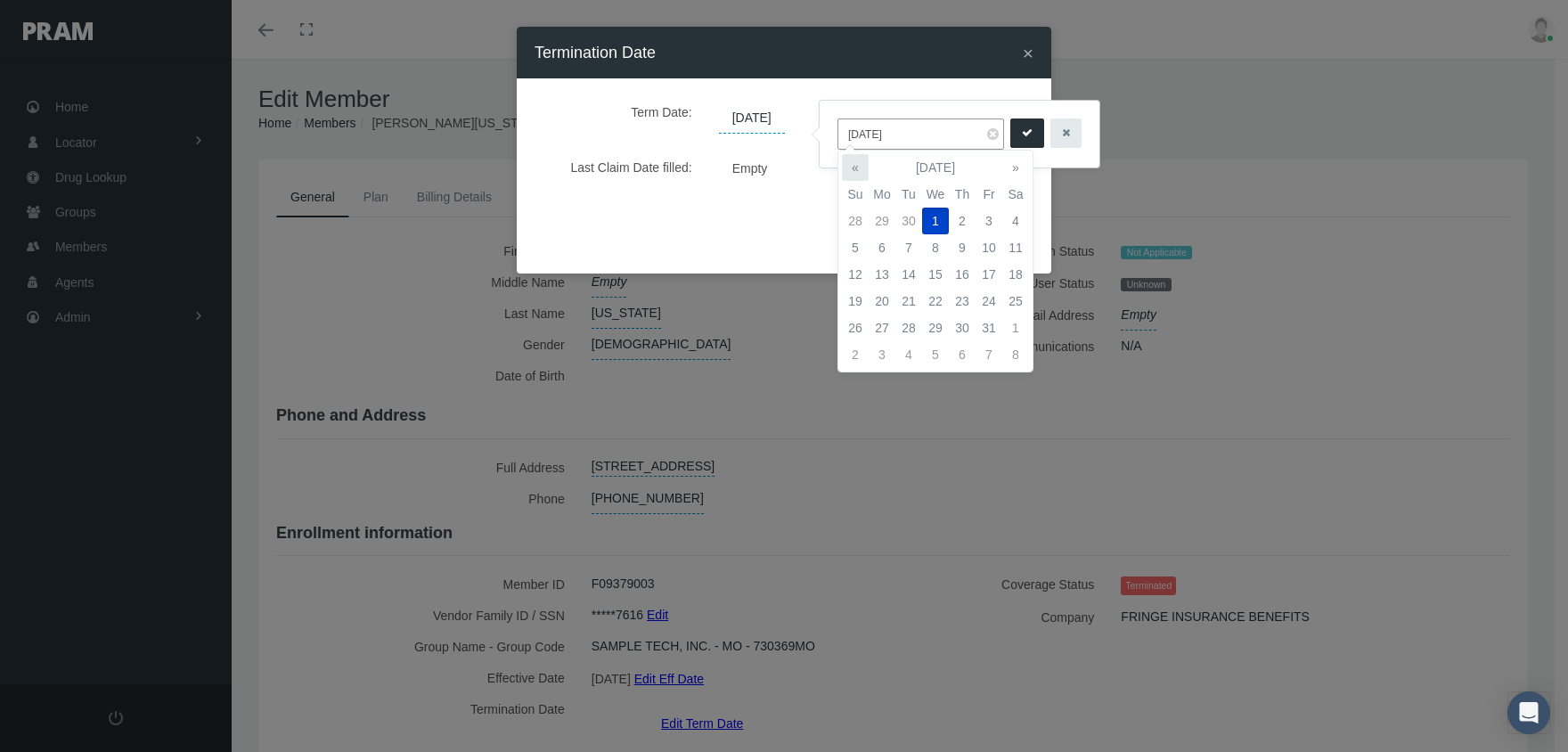
click at [853, 162] on th "«" at bounding box center [855, 168] width 26 height 26
click at [955, 325] on td "31" at bounding box center [962, 328] width 26 height 26
type input "[DATE]"
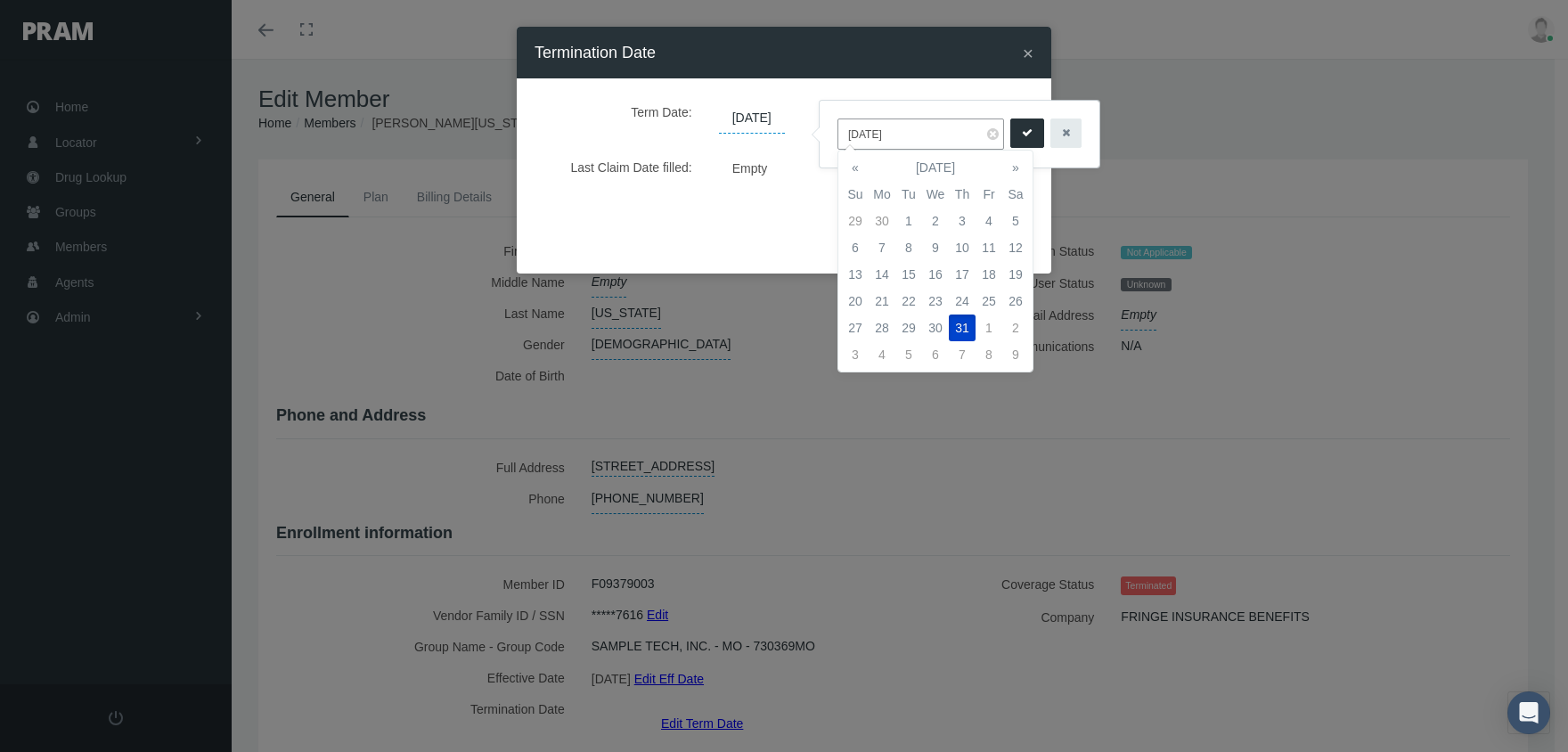
click at [1021, 131] on icon "submit" at bounding box center [1026, 133] width 10 height 17
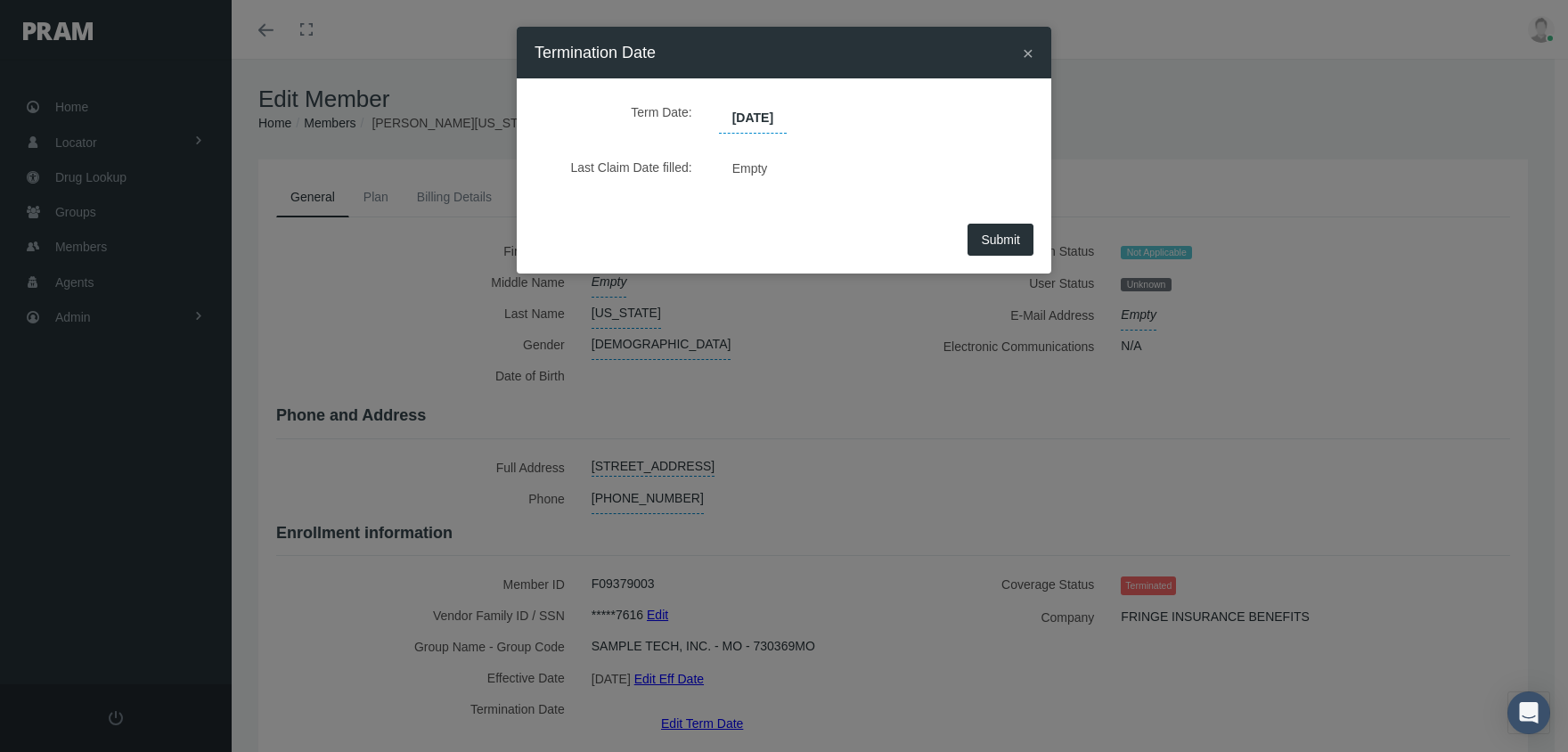
click at [995, 236] on span "Submit" at bounding box center [1001, 239] width 40 height 14
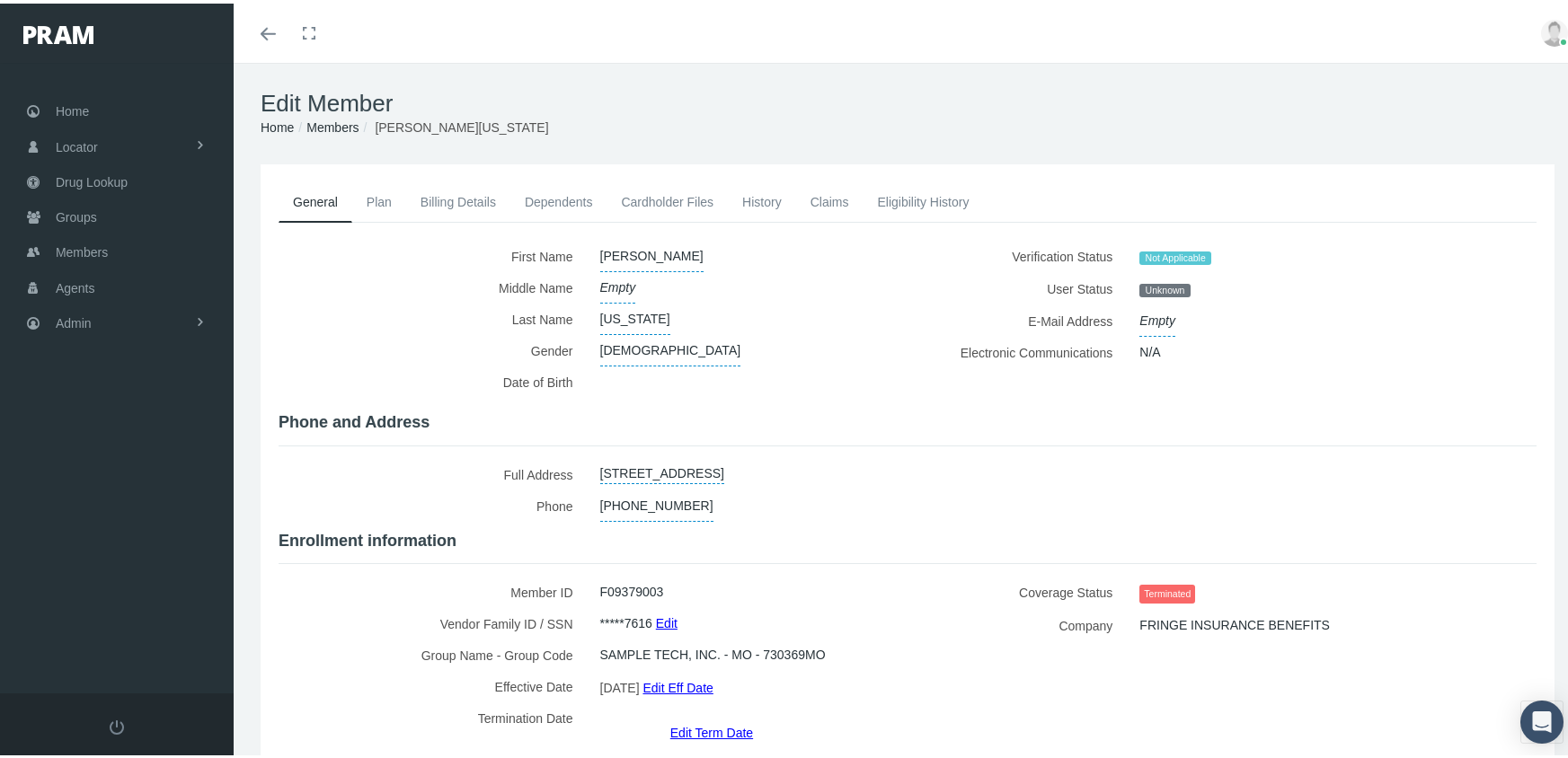
click at [336, 126] on link "Members" at bounding box center [332, 123] width 52 height 14
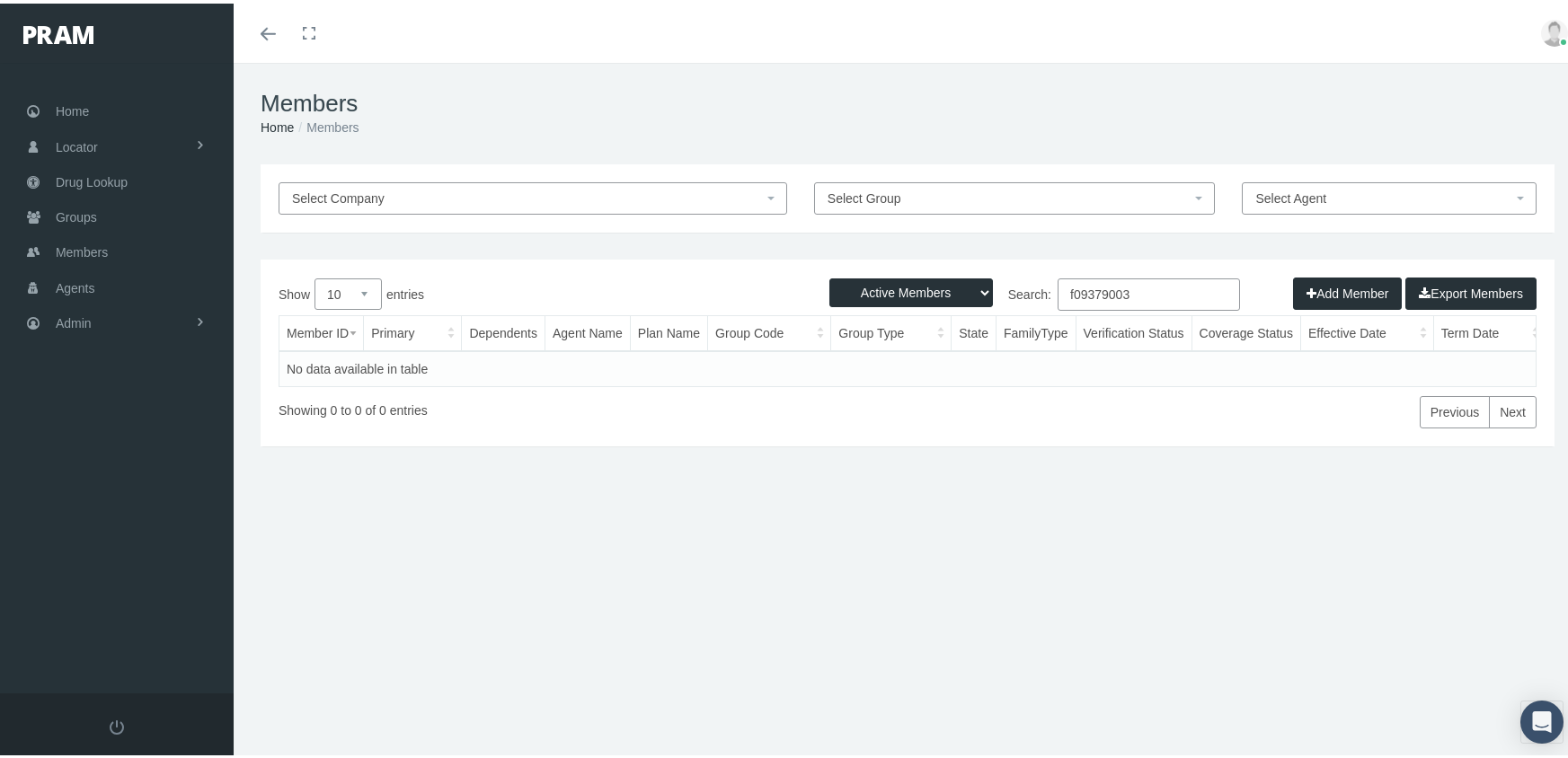
click at [877, 284] on select "Active Members Terminated Members Active & Terminated" at bounding box center [911, 289] width 163 height 28
select select "3"
click at [830, 275] on select "Active Members Terminated Members Active & Terminated" at bounding box center [911, 289] width 163 height 28
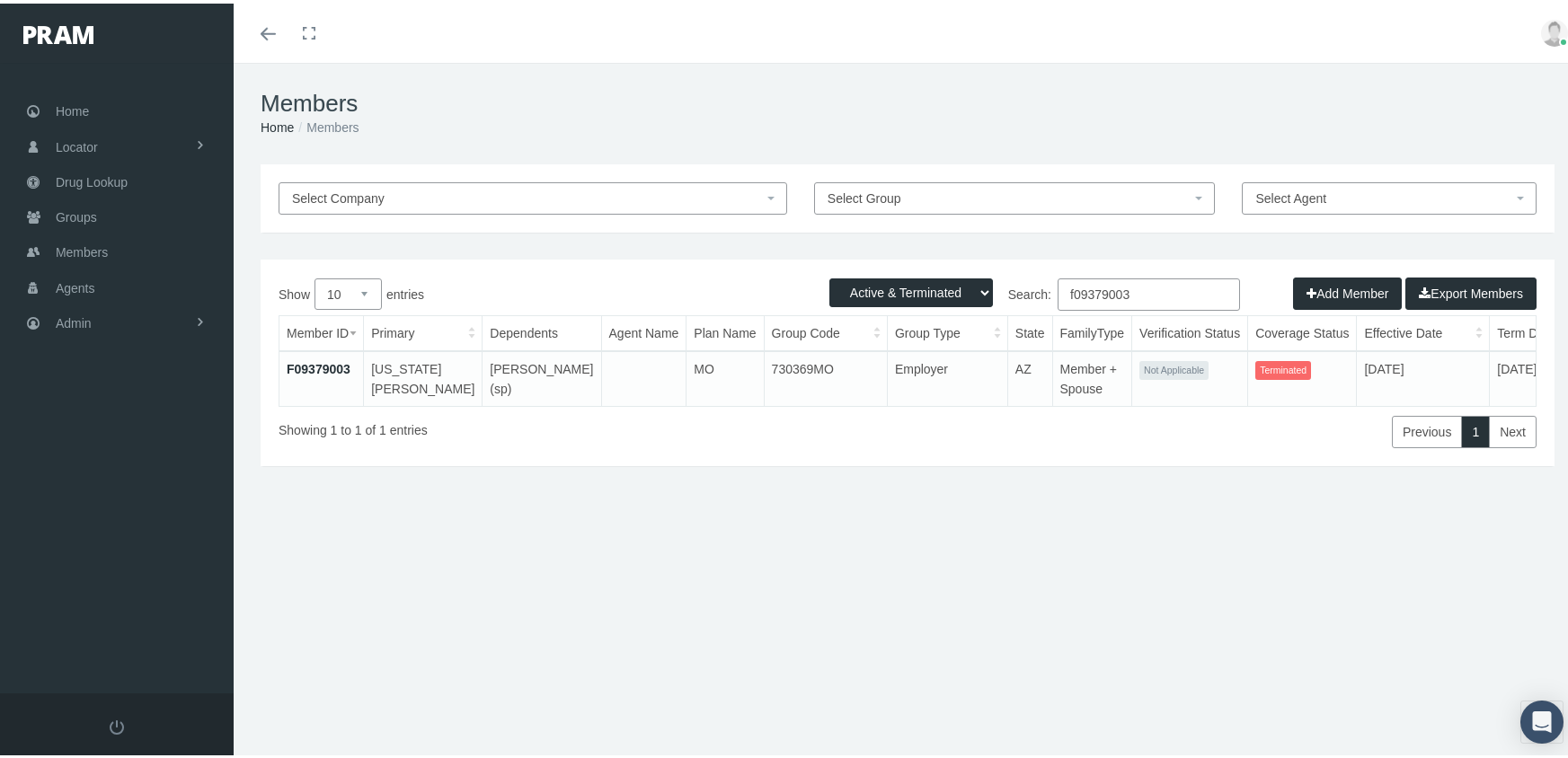
click at [1144, 294] on input "f09379003" at bounding box center [1149, 291] width 182 height 32
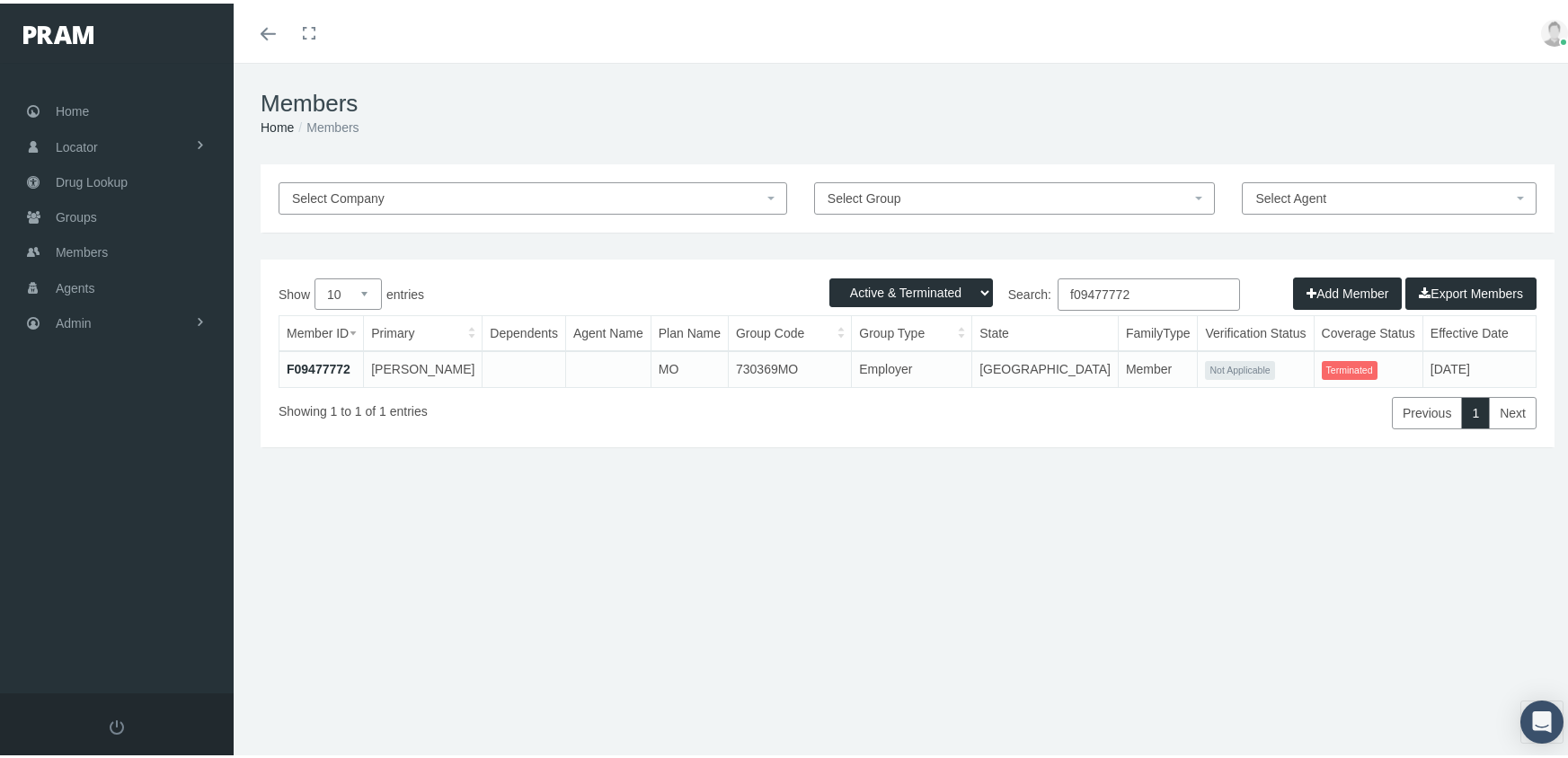
type input "f09477772"
click at [337, 366] on link "F09477772" at bounding box center [318, 365] width 64 height 14
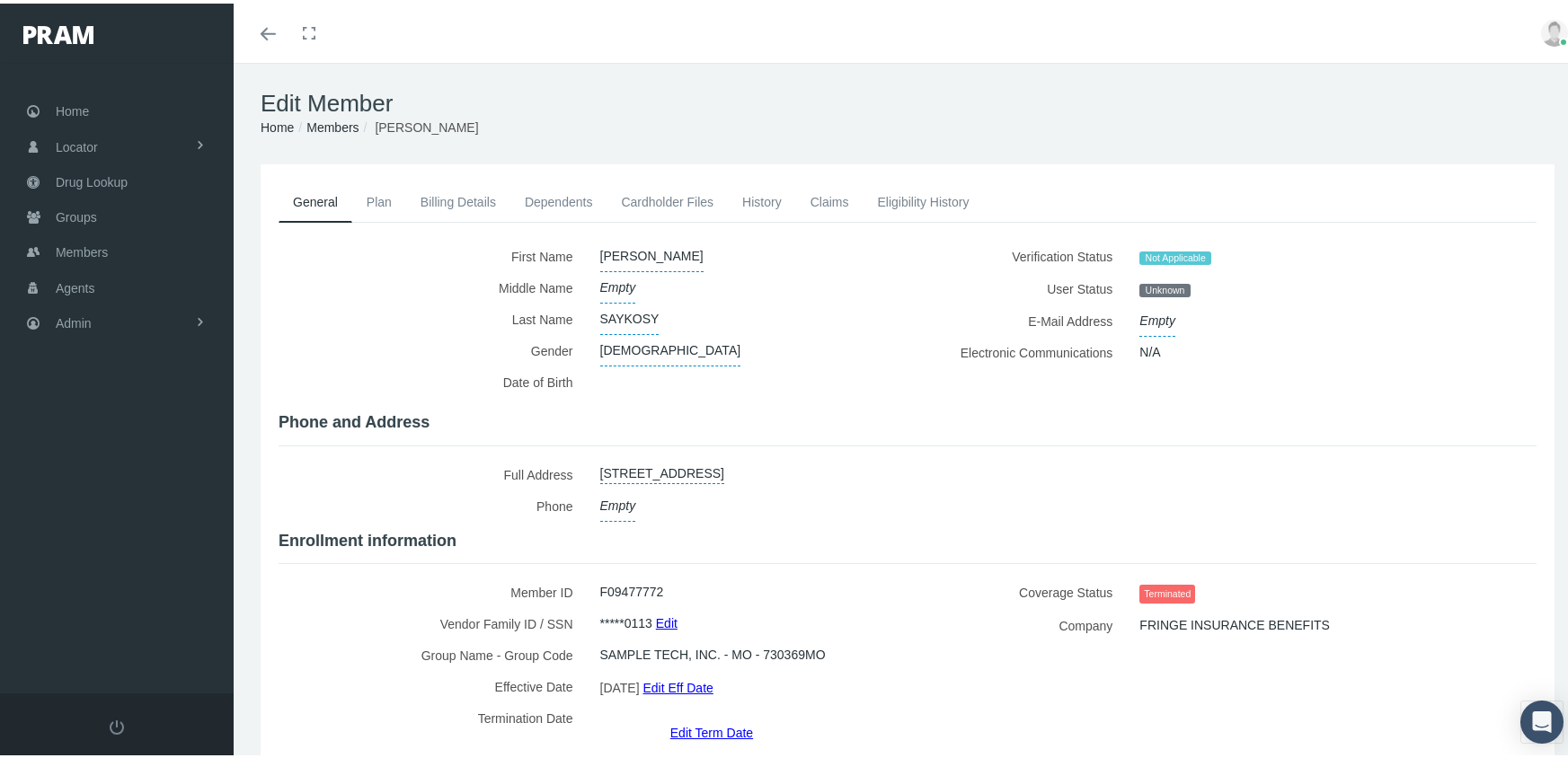
click at [710, 715] on link "Edit Term Date" at bounding box center [711, 728] width 83 height 26
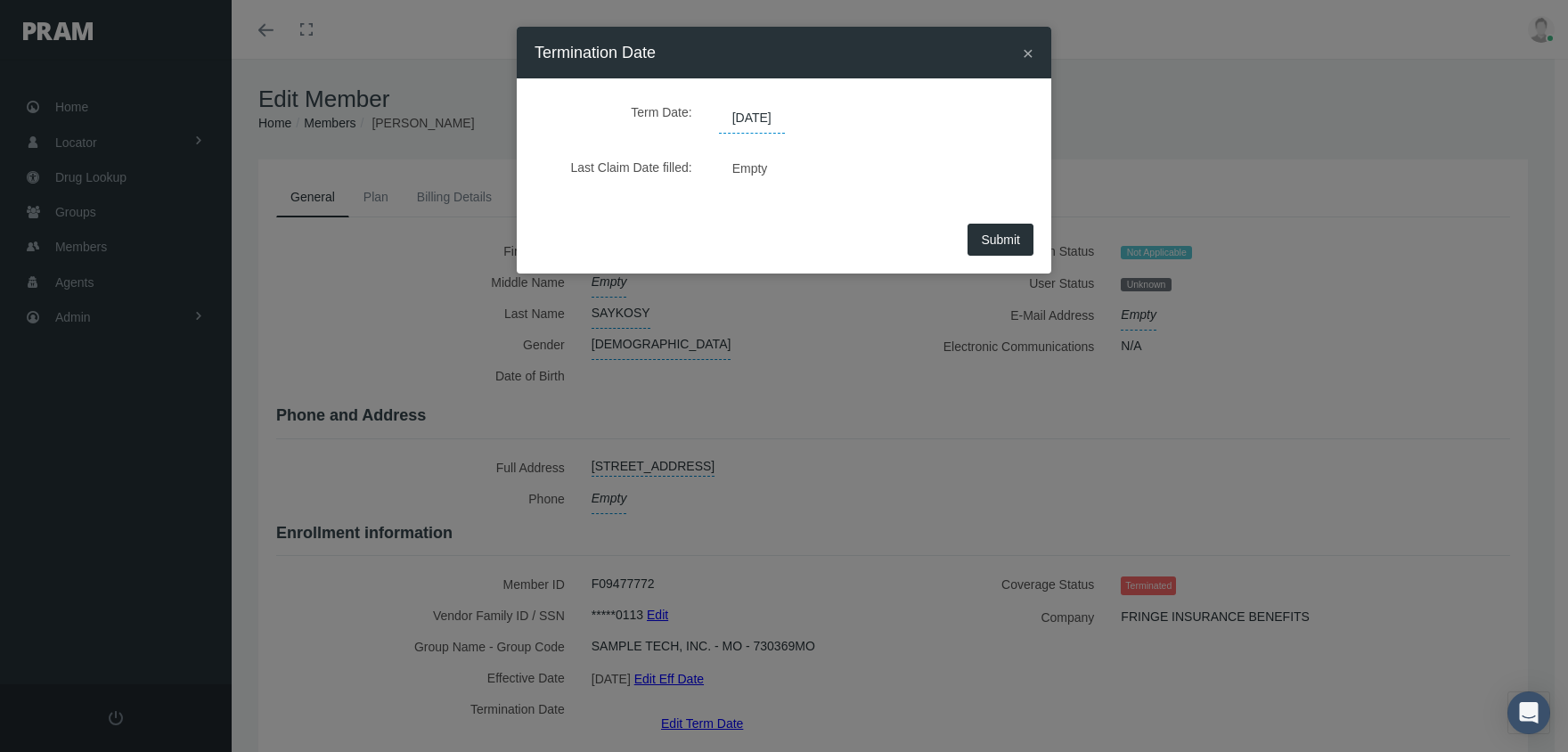
click at [761, 110] on span "[DATE]" at bounding box center [752, 119] width 66 height 30
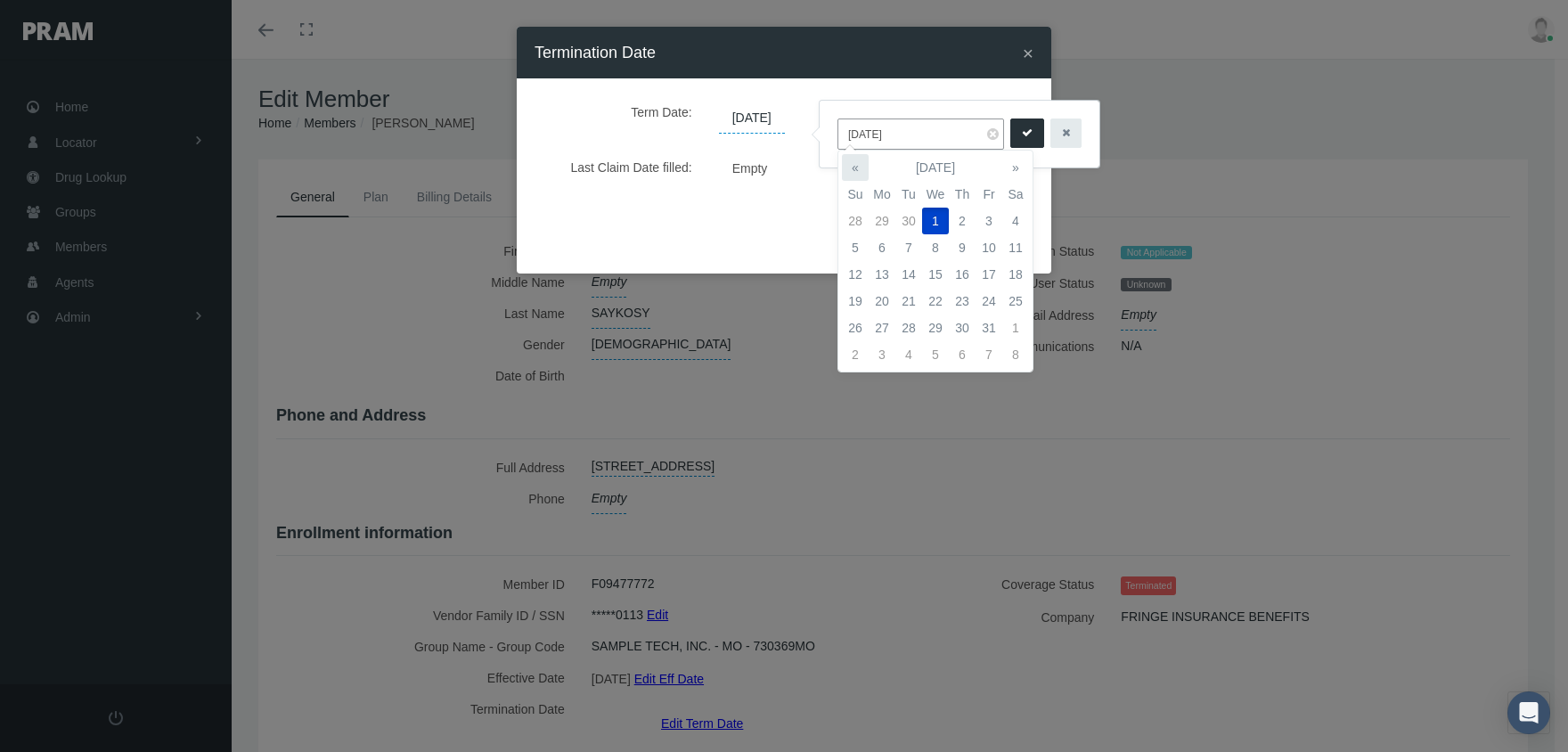
click at [850, 157] on th "«" at bounding box center [855, 168] width 26 height 26
click at [851, 156] on th "«" at bounding box center [855, 168] width 26 height 26
click at [961, 316] on td "31" at bounding box center [962, 328] width 26 height 26
type input "07/31/2025"
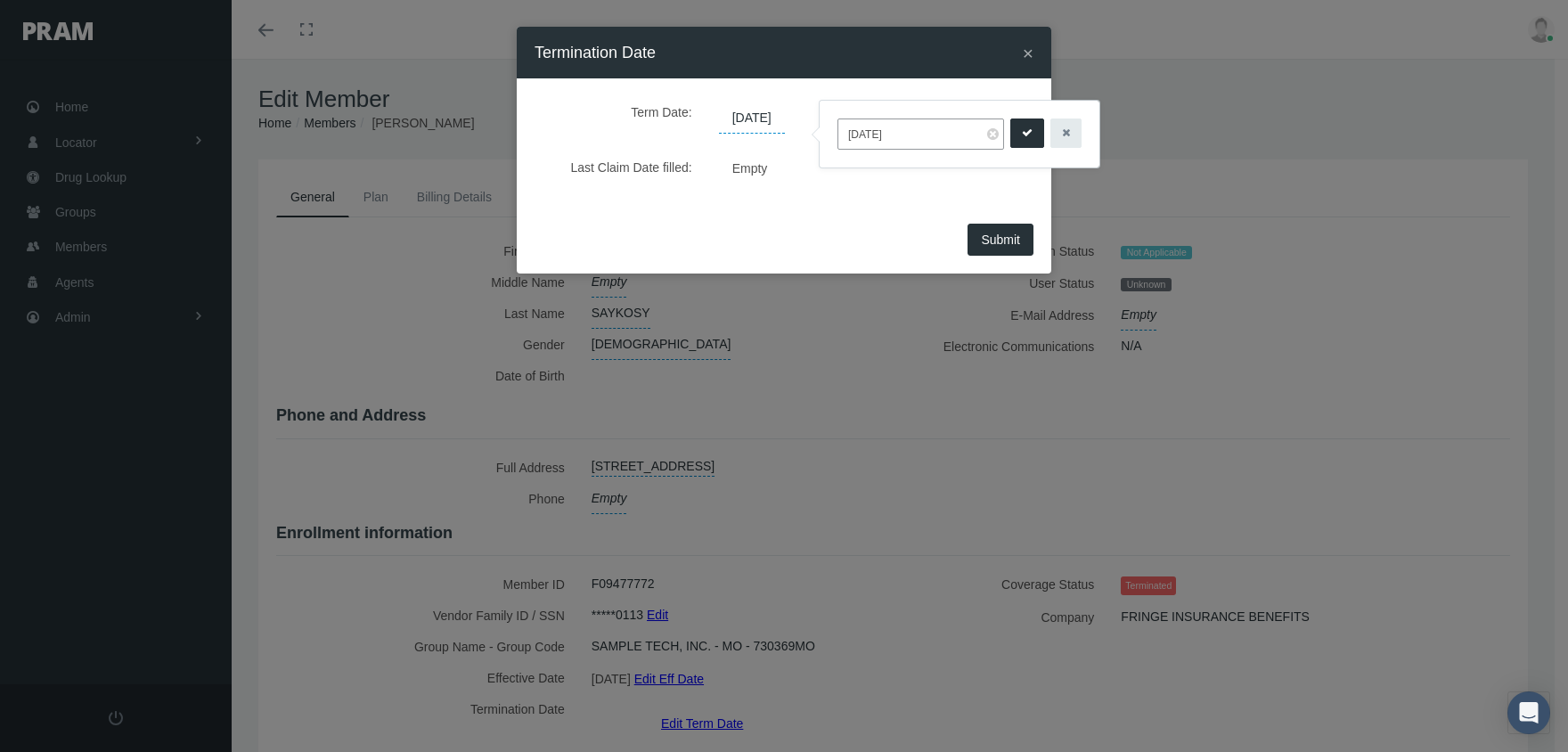
click at [1021, 134] on icon "submit" at bounding box center [1026, 133] width 10 height 17
click at [1012, 230] on button "Submit" at bounding box center [1001, 239] width 66 height 32
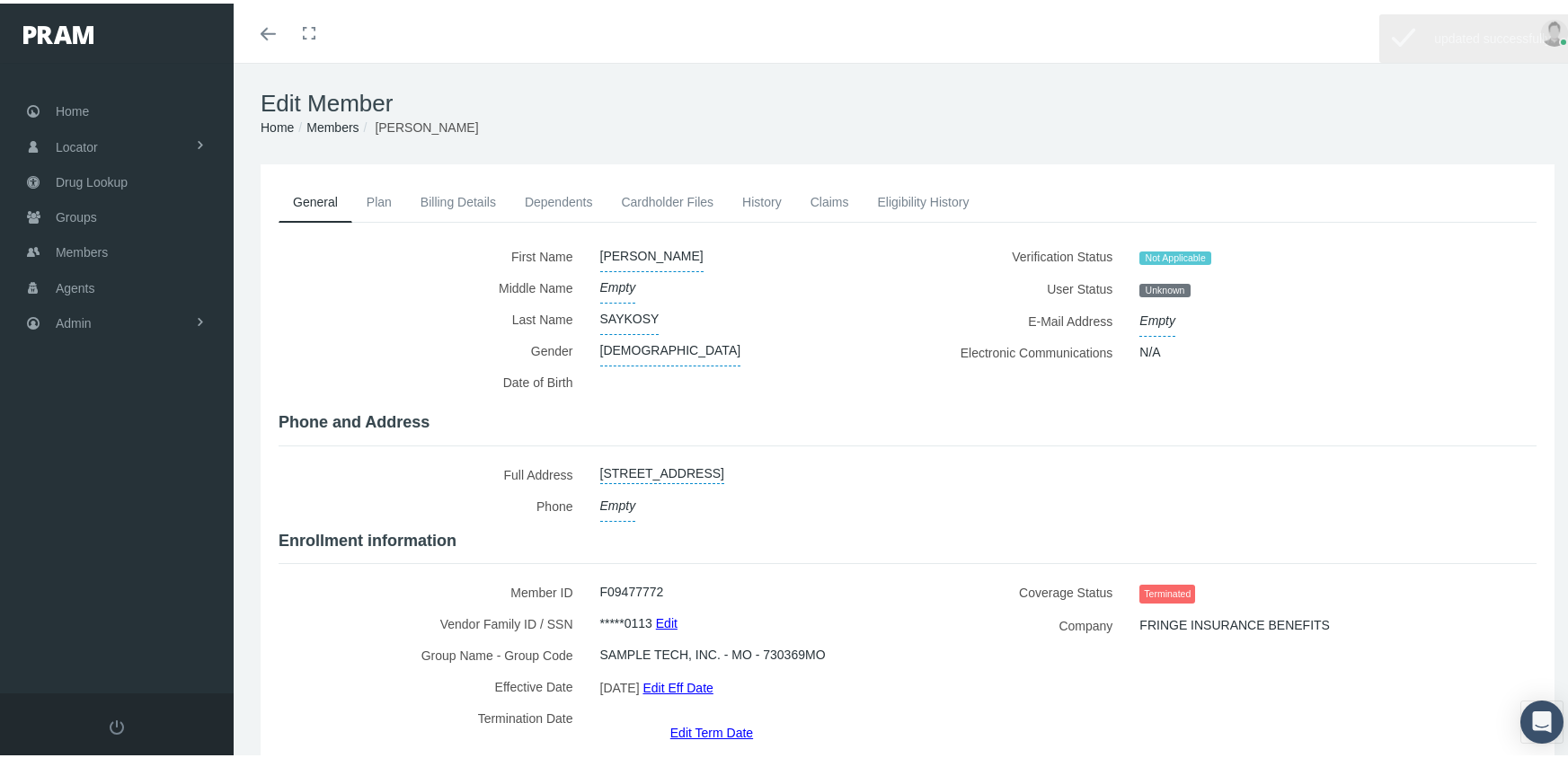
click at [343, 117] on link "Members" at bounding box center [332, 123] width 52 height 14
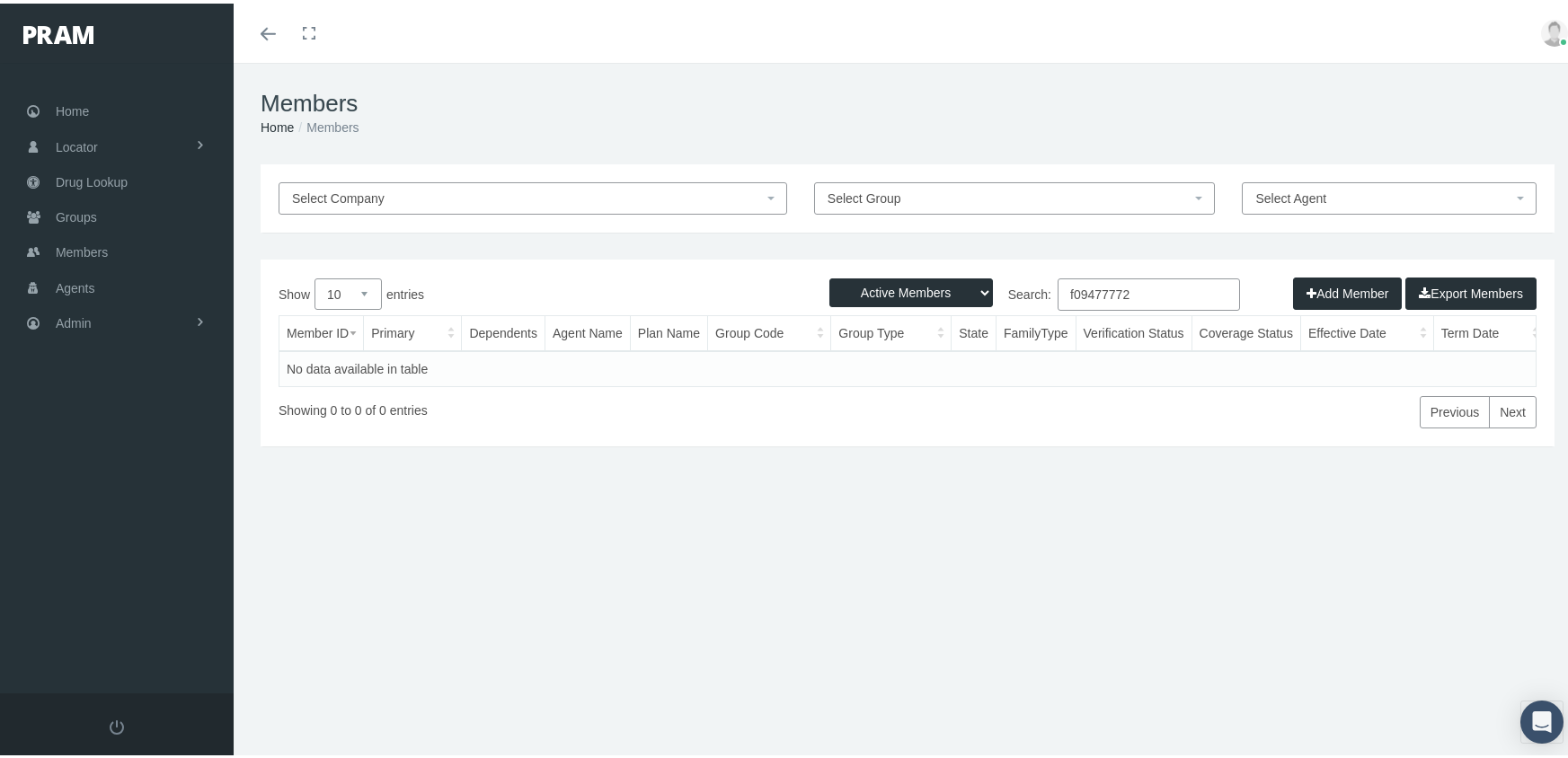
click at [869, 292] on select "Active Members Terminated Members Active & Terminated" at bounding box center [911, 289] width 163 height 28
select select "3"
click at [830, 275] on select "Active Members Terminated Members Active & Terminated" at bounding box center [911, 289] width 163 height 28
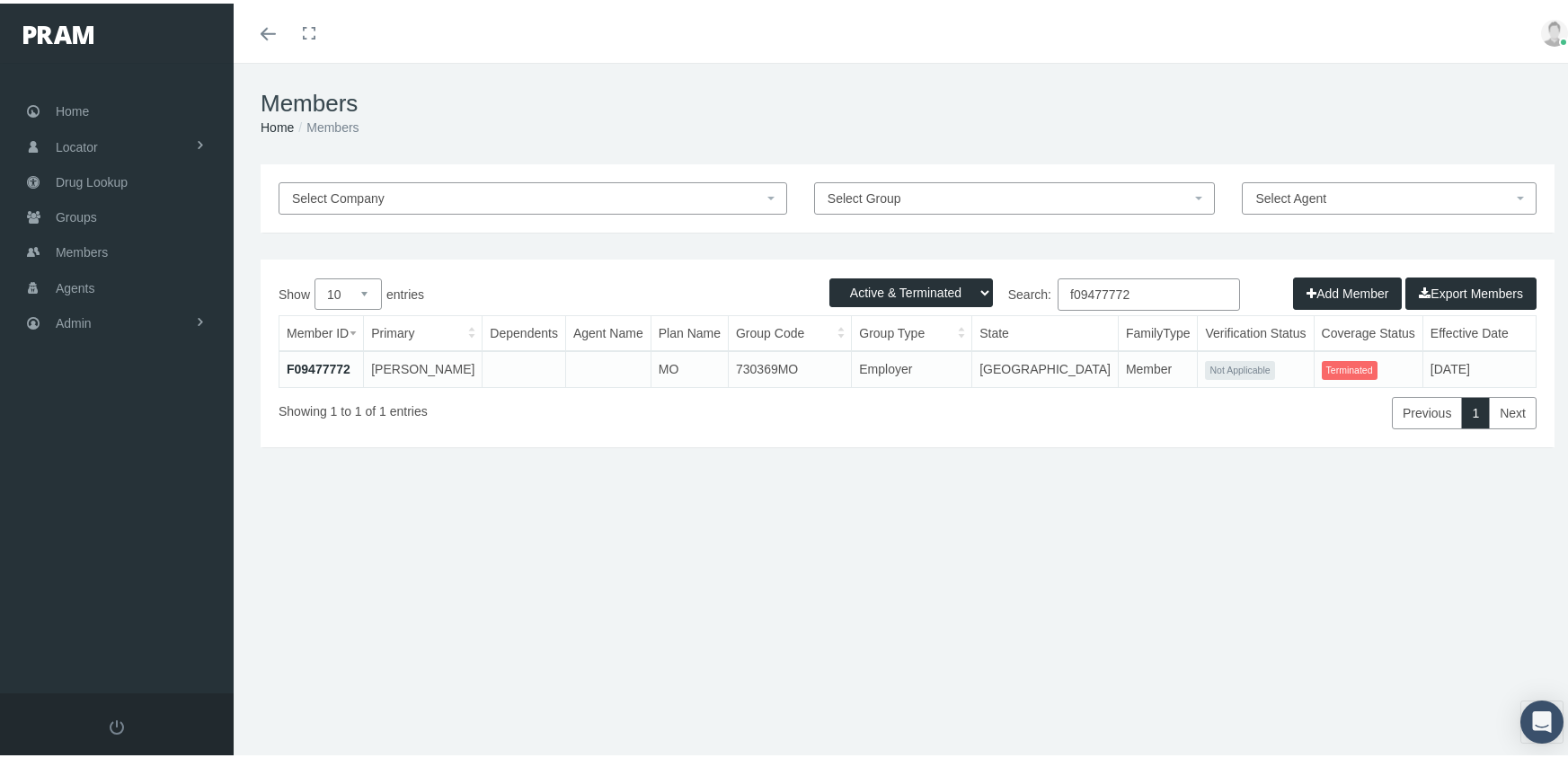
click at [1141, 288] on input "f09477772" at bounding box center [1149, 291] width 182 height 32
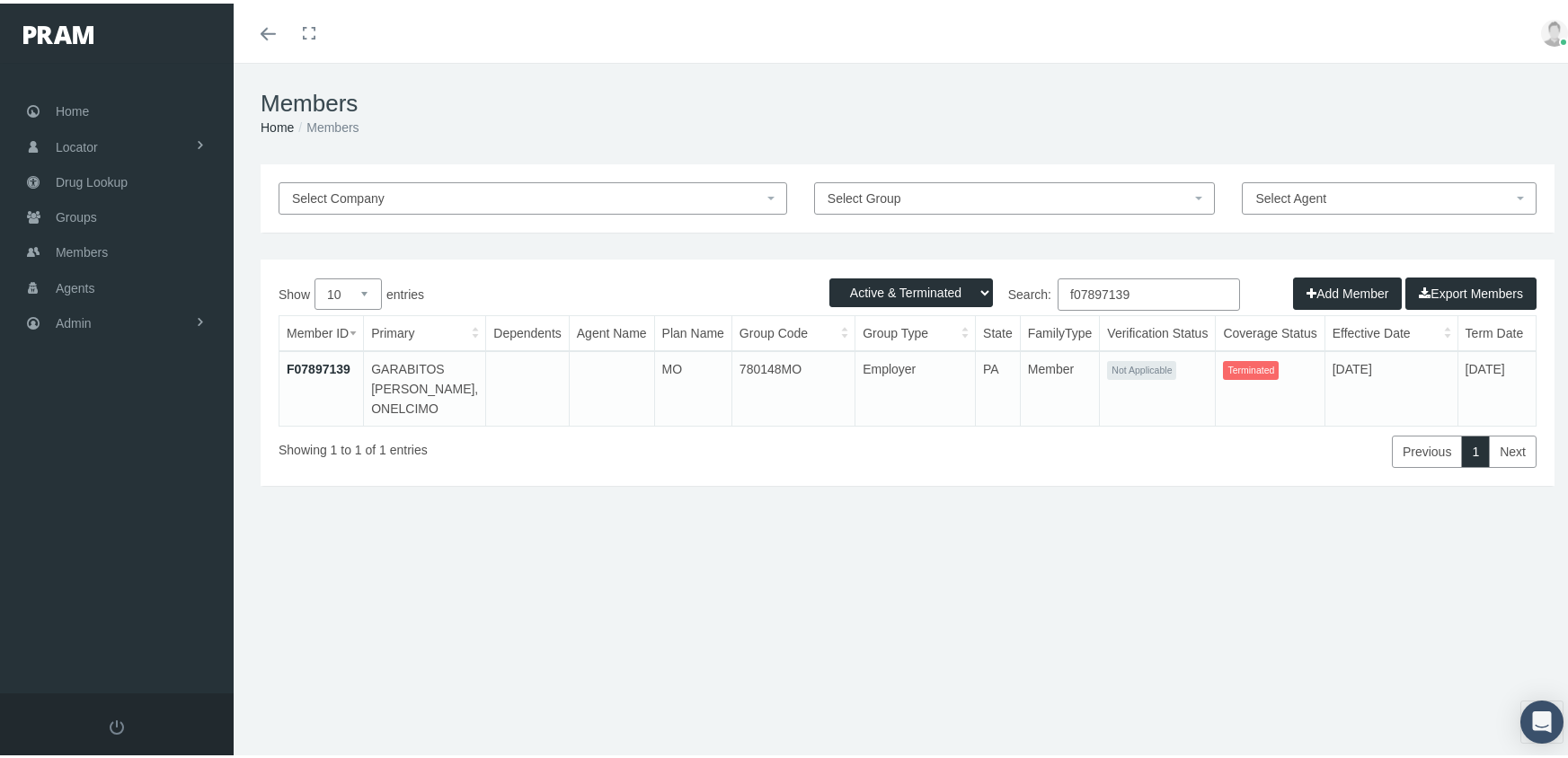
type input "f07897139"
click at [310, 354] on td "F07897139" at bounding box center [321, 385] width 85 height 74
click at [311, 367] on link "F07897139" at bounding box center [318, 365] width 64 height 14
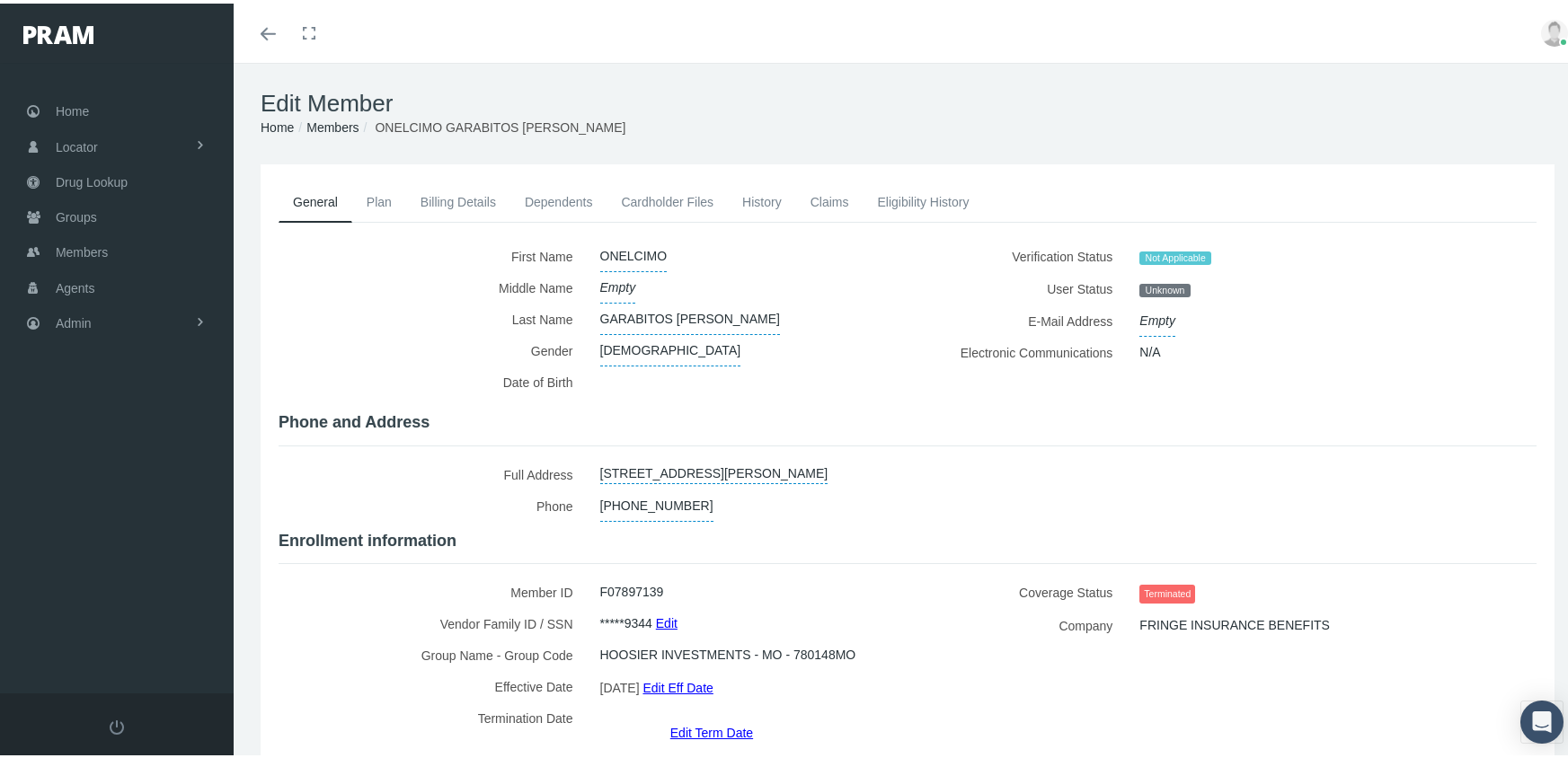
click at [707, 715] on link "Edit Term Date" at bounding box center [711, 728] width 83 height 26
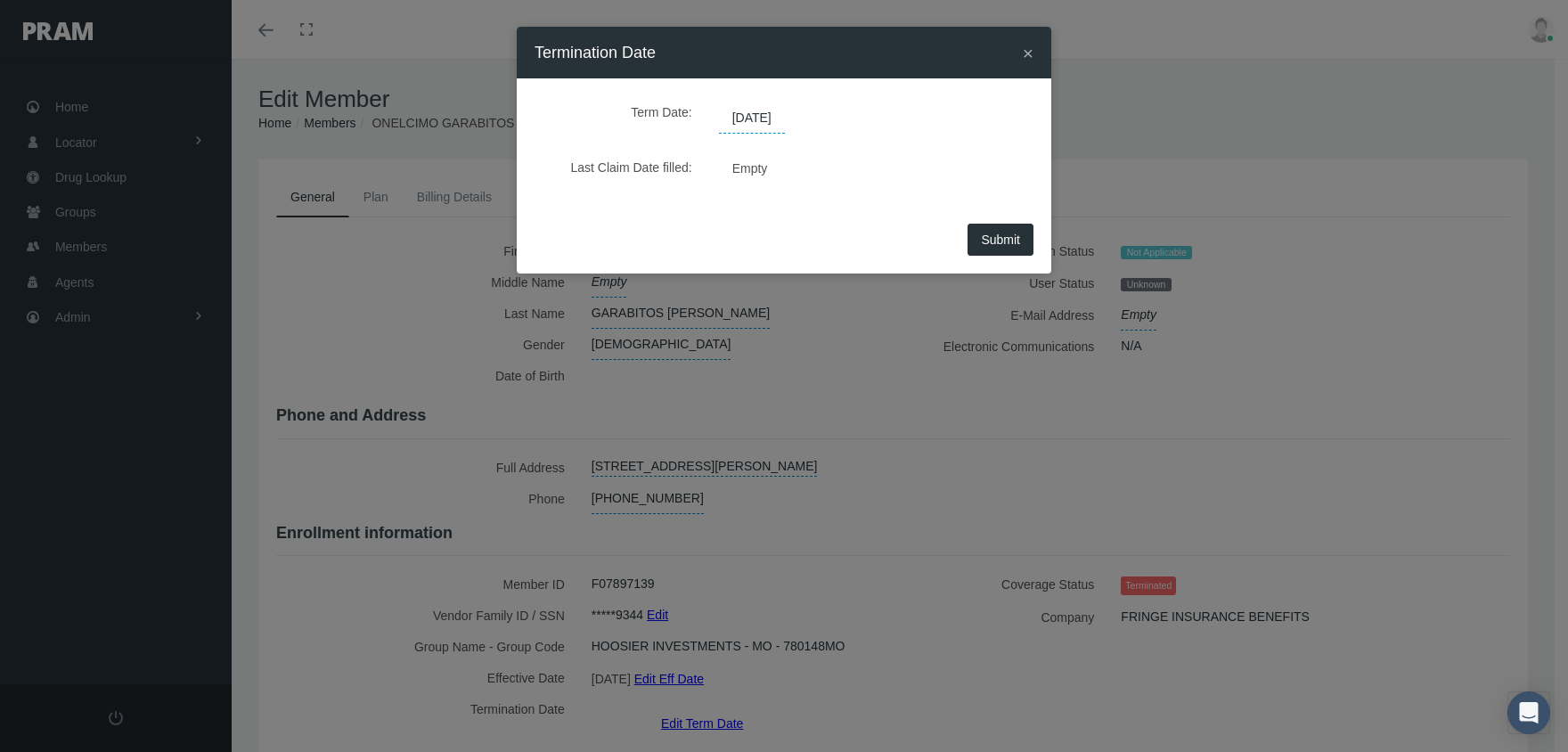
click at [760, 121] on span "09/29/2025" at bounding box center [752, 119] width 66 height 30
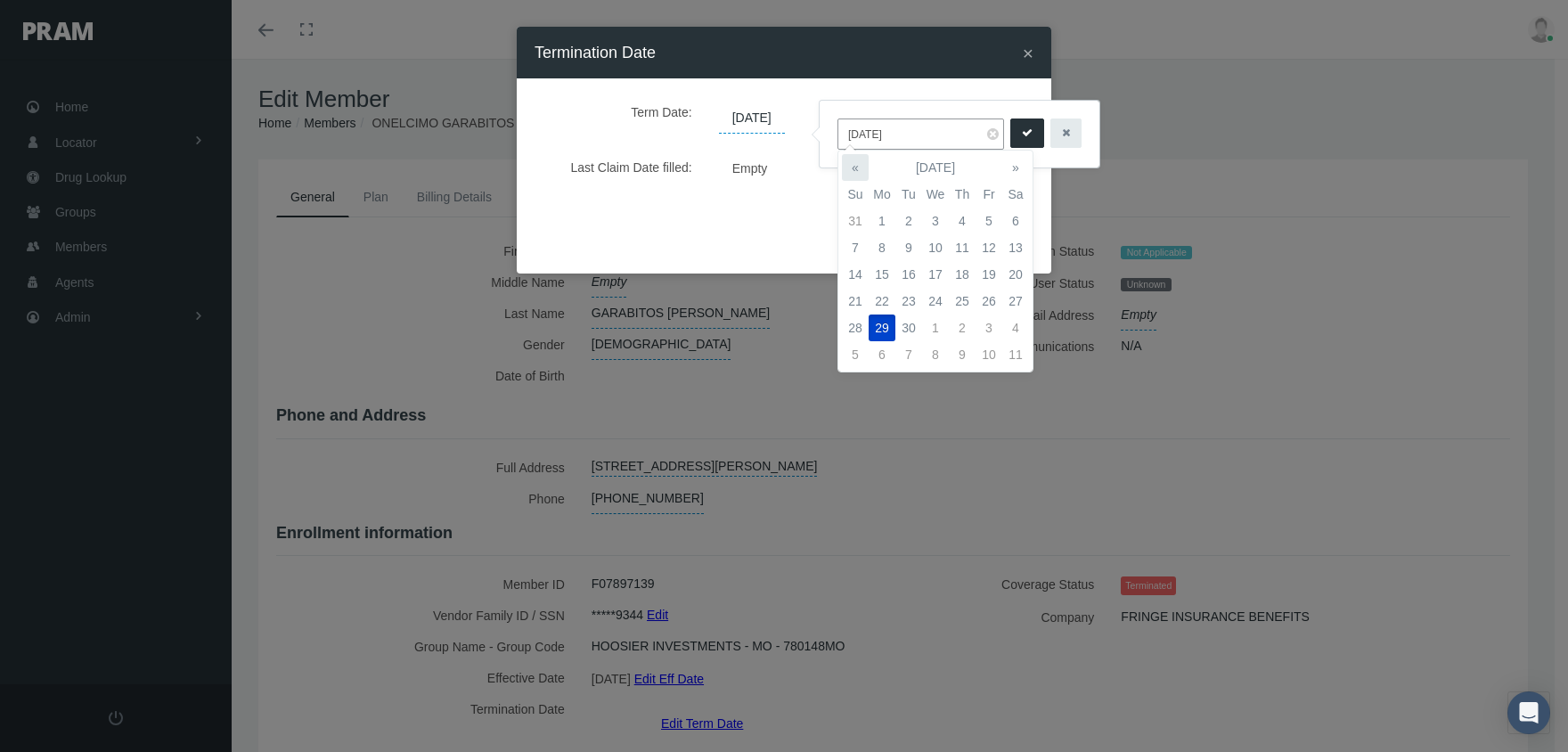
click at [853, 166] on th "«" at bounding box center [855, 168] width 26 height 26
click at [849, 321] on td "27" at bounding box center [855, 328] width 26 height 26
type input "07/27/2025"
click at [1021, 133] on icon "submit" at bounding box center [1026, 133] width 10 height 17
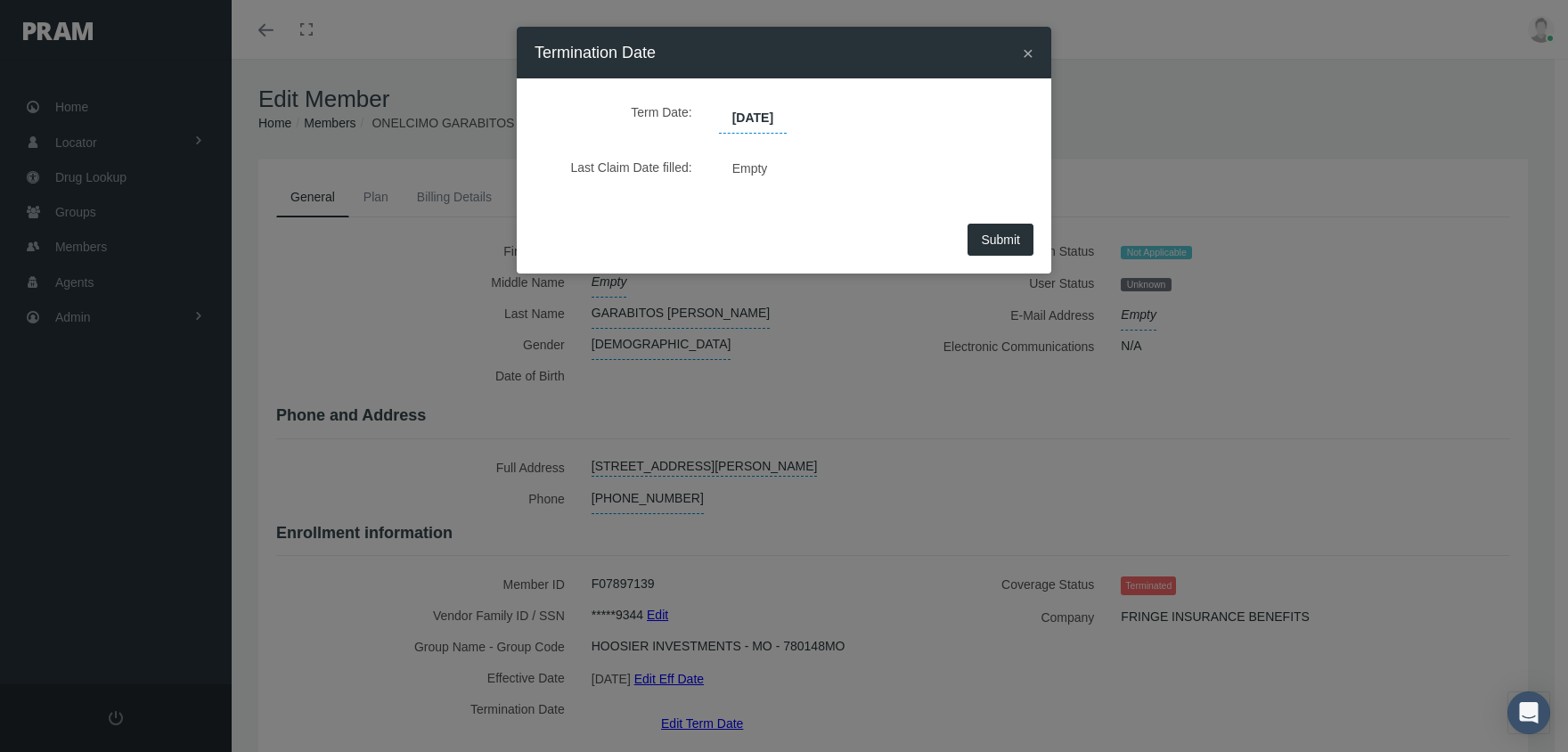
click at [998, 244] on span "Submit" at bounding box center [1001, 239] width 40 height 14
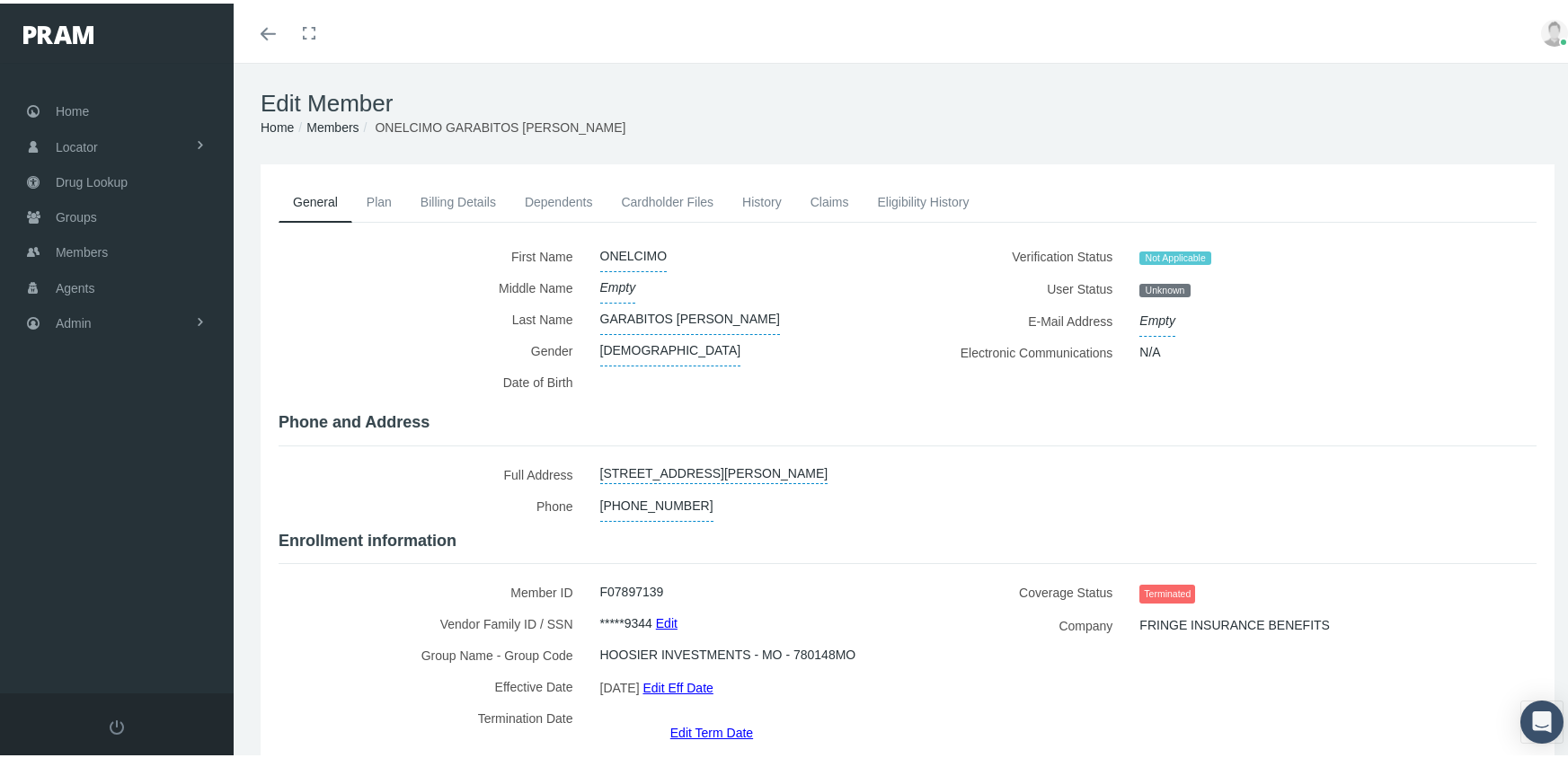
click at [335, 131] on link "Members" at bounding box center [332, 123] width 52 height 14
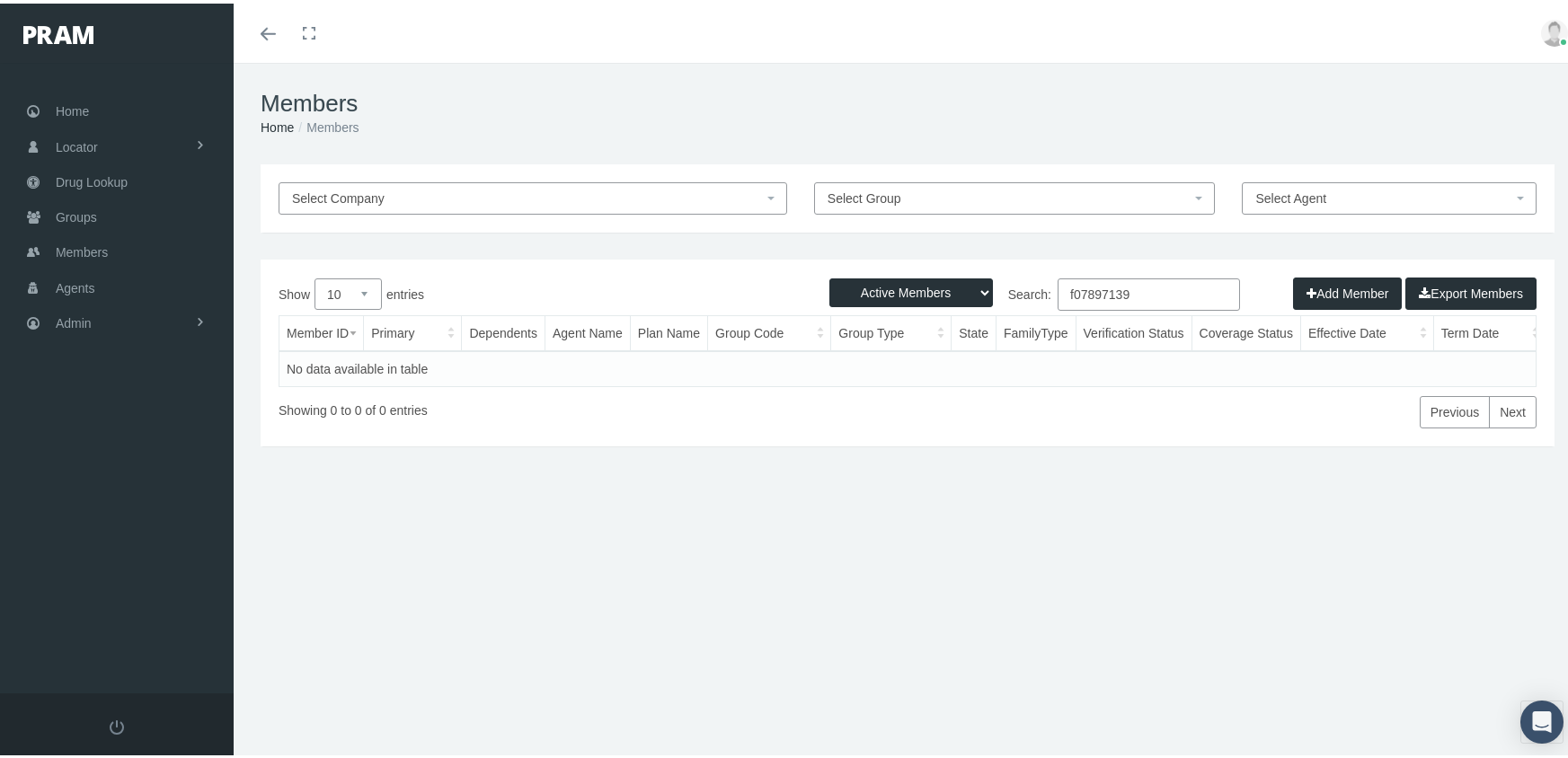
click at [879, 288] on select "Active Members Terminated Members Active & Terminated" at bounding box center [911, 289] width 163 height 28
select select "3"
click at [830, 275] on select "Active Members Terminated Members Active & Terminated" at bounding box center [911, 289] width 163 height 28
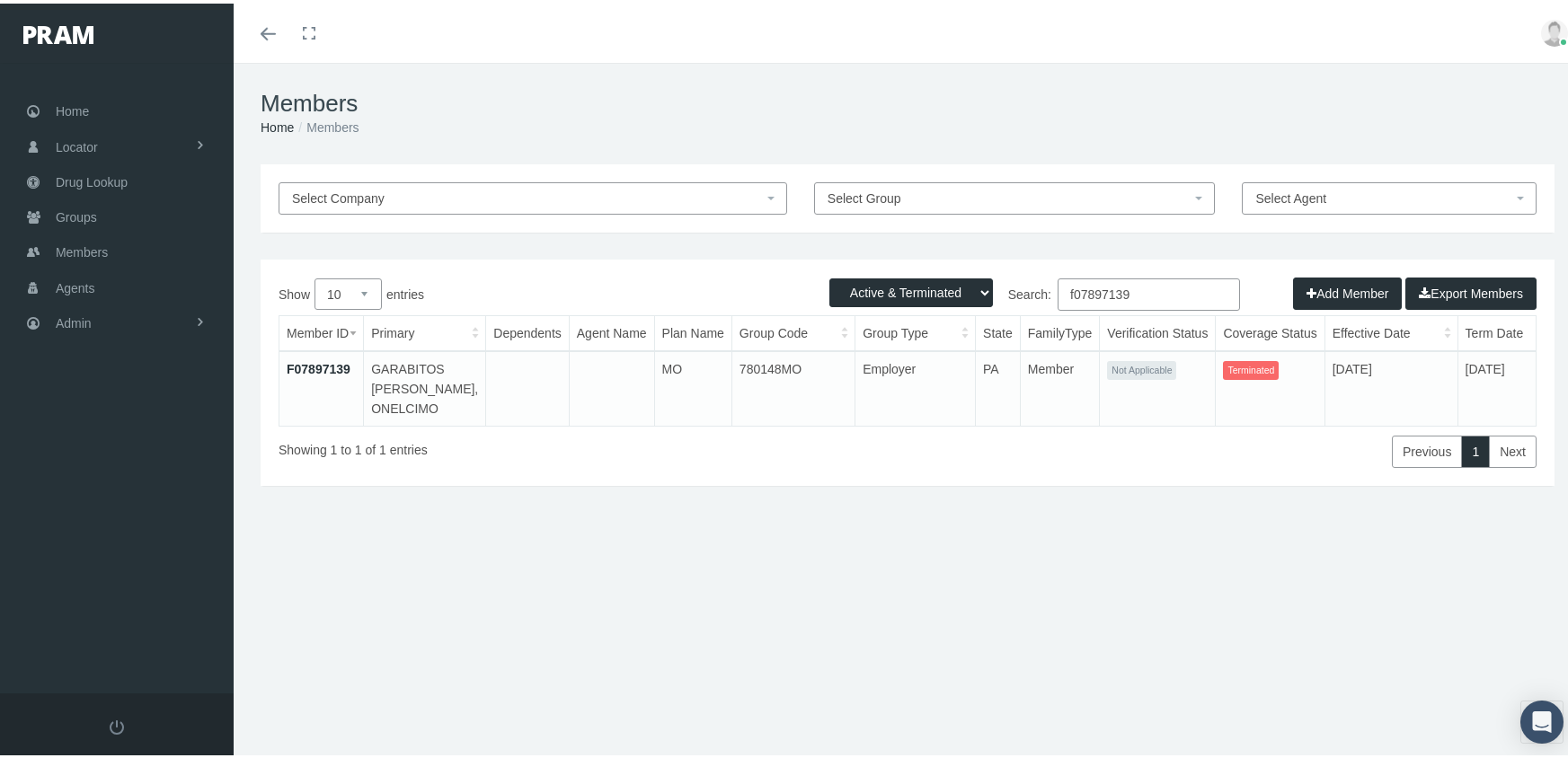
click at [1151, 293] on input "f07897139" at bounding box center [1149, 291] width 182 height 32
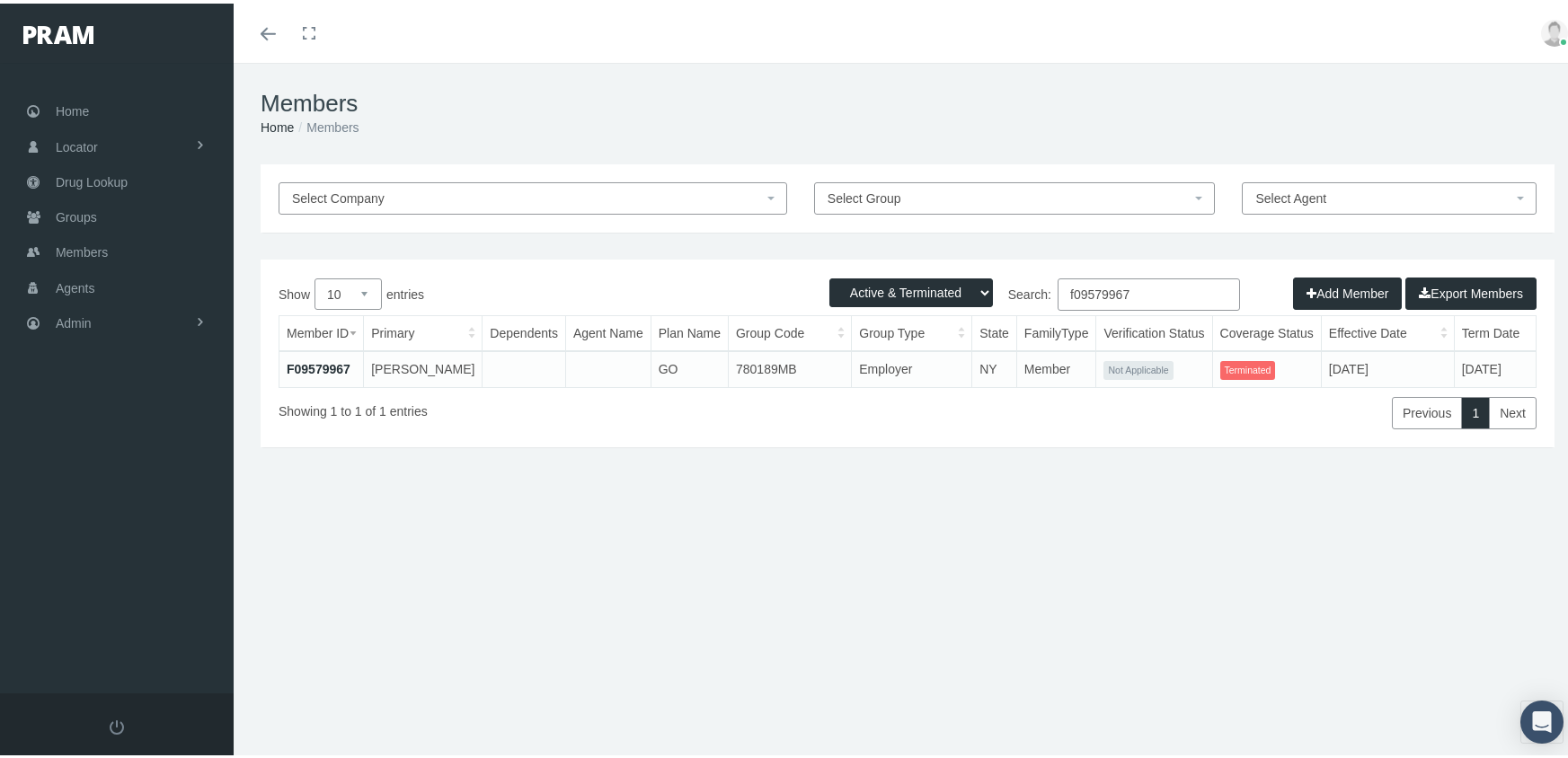
type input "f09579967"
click at [321, 361] on link "F09579967" at bounding box center [318, 365] width 64 height 14
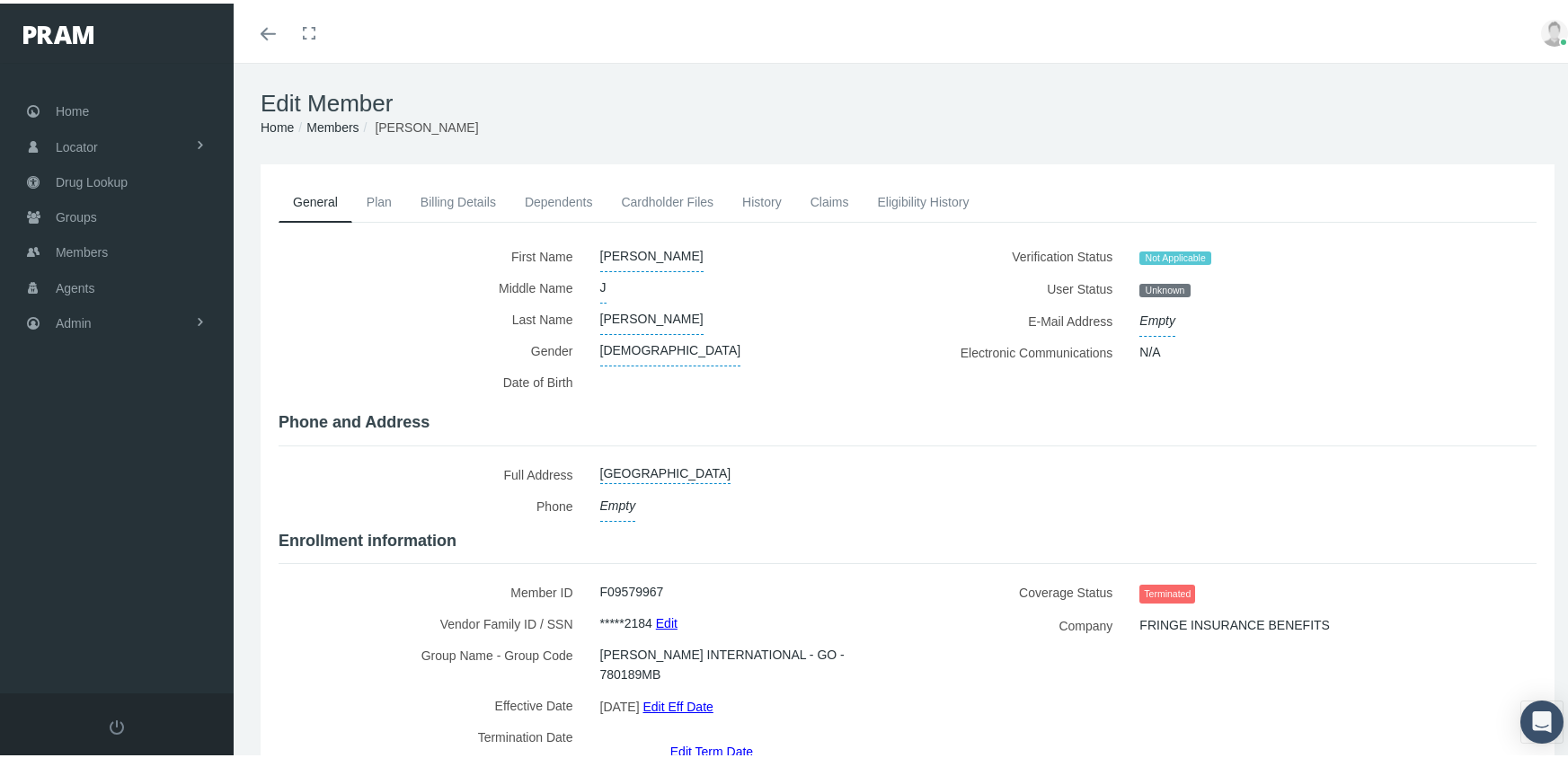
click at [699, 734] on link "Edit Term Date" at bounding box center [711, 747] width 83 height 26
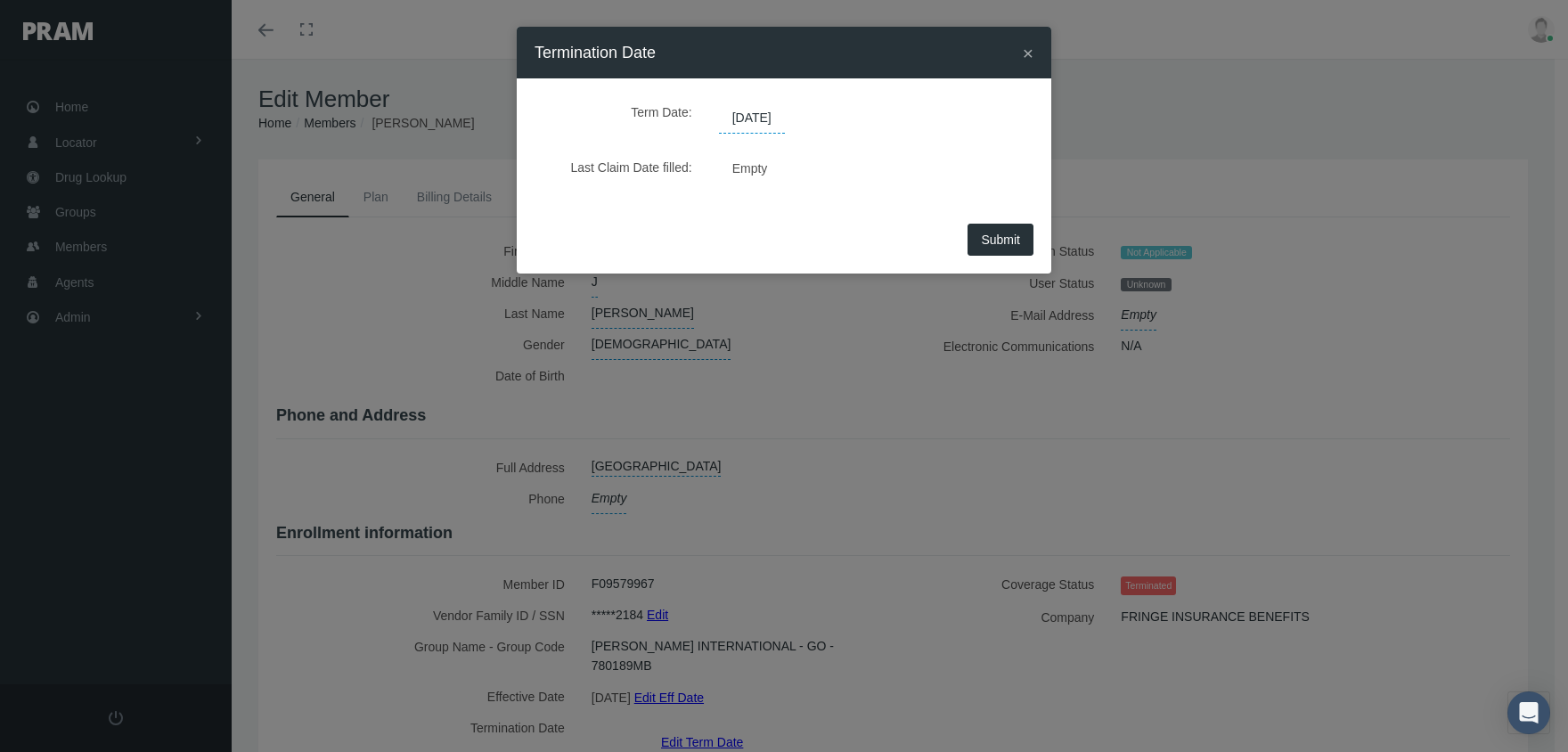
click at [758, 122] on span "[DATE]" at bounding box center [752, 119] width 66 height 30
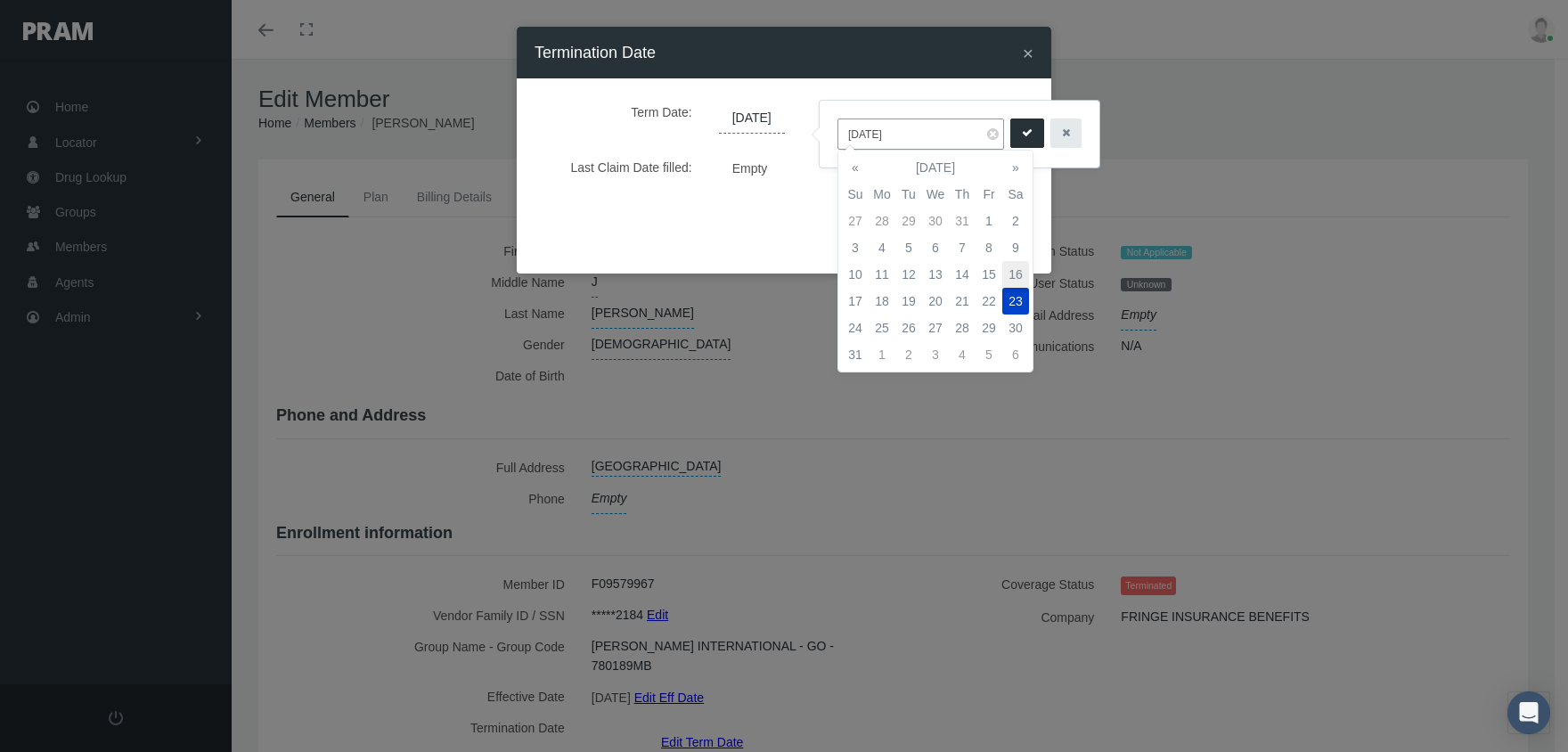
click at [1008, 275] on td "16" at bounding box center [1016, 274] width 26 height 26
type input "[DATE]"
click at [1010, 132] on button "submit" at bounding box center [1027, 133] width 34 height 29
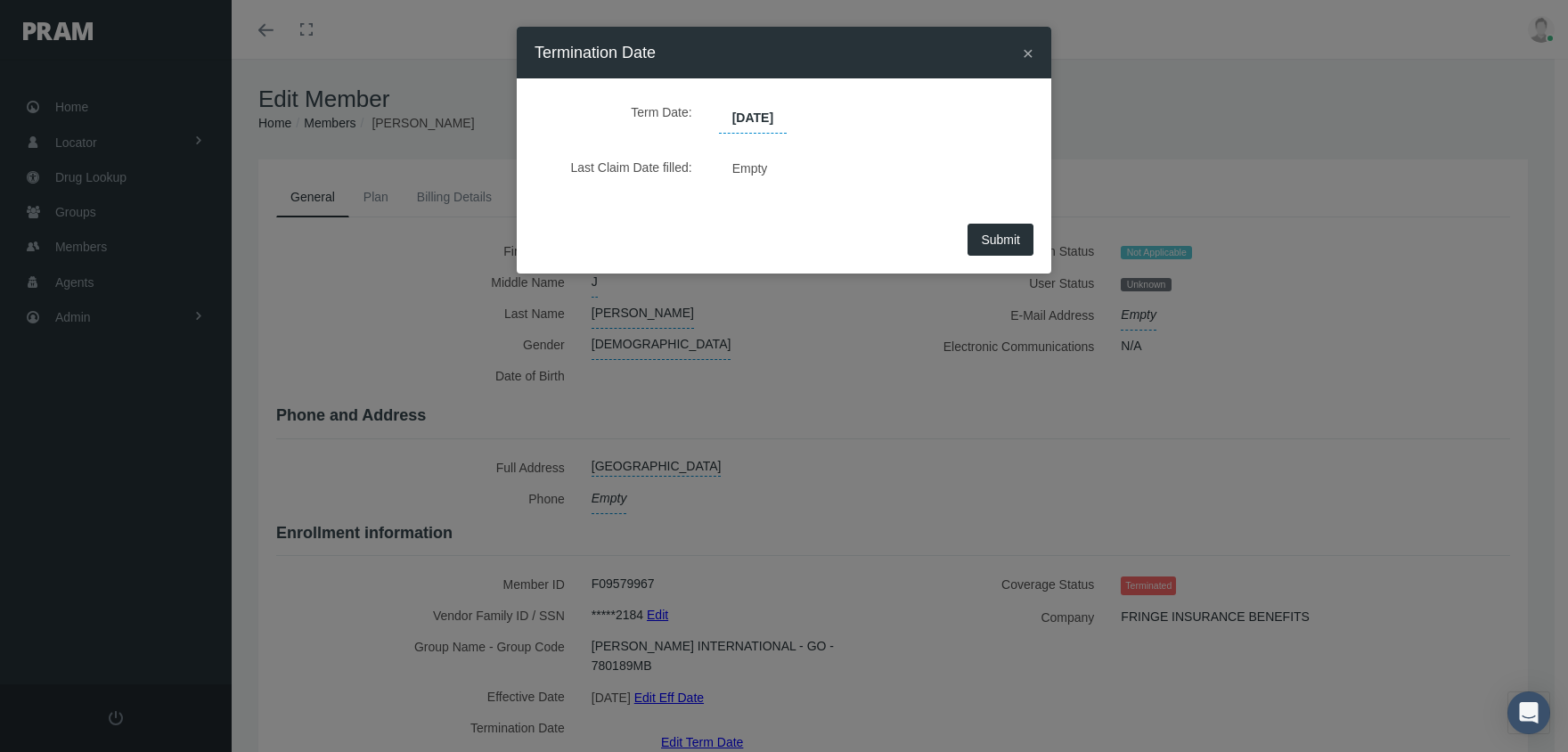
click at [993, 244] on span "Submit" at bounding box center [1001, 239] width 40 height 14
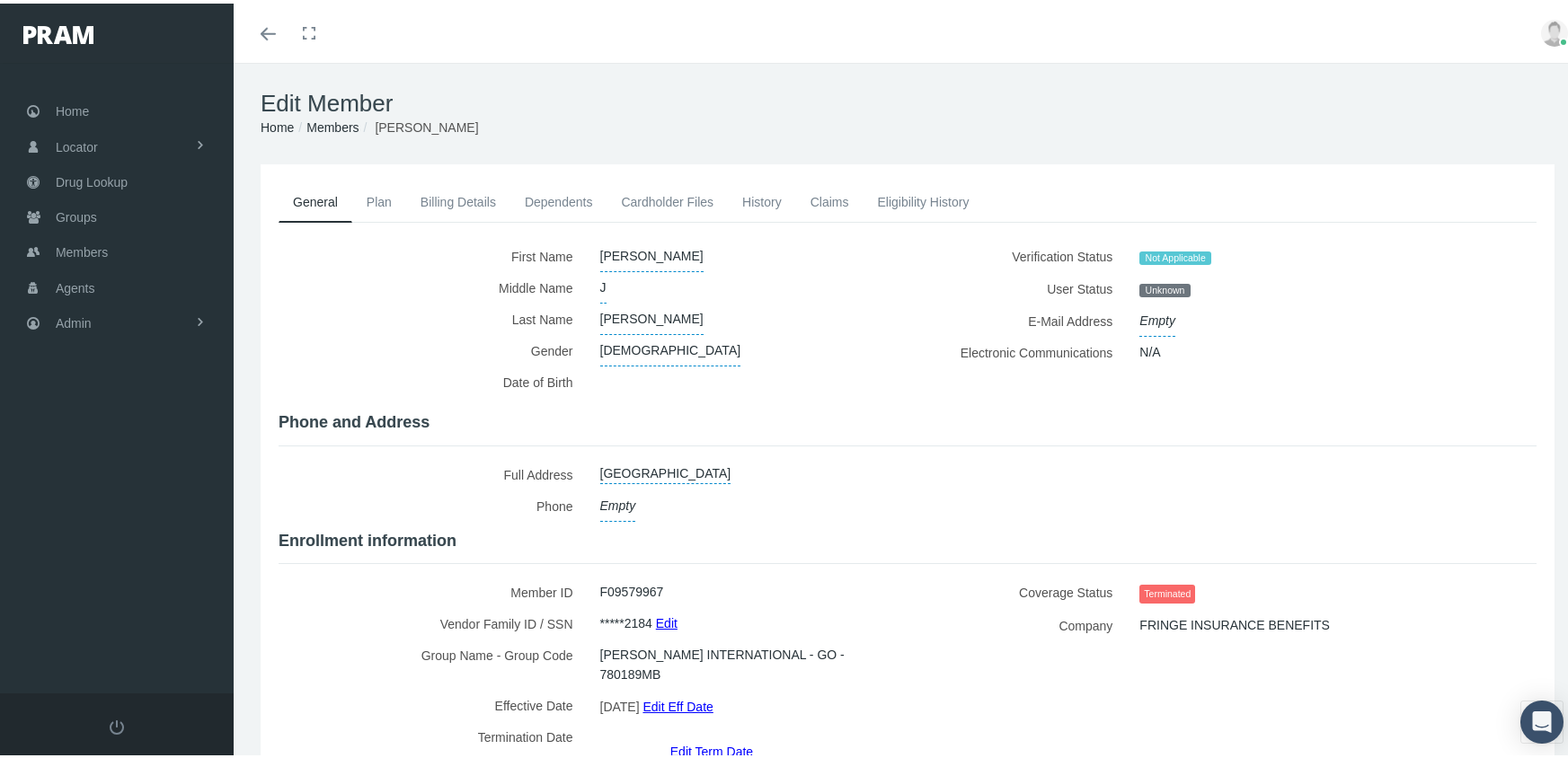
click at [336, 119] on link "Members" at bounding box center [332, 123] width 52 height 14
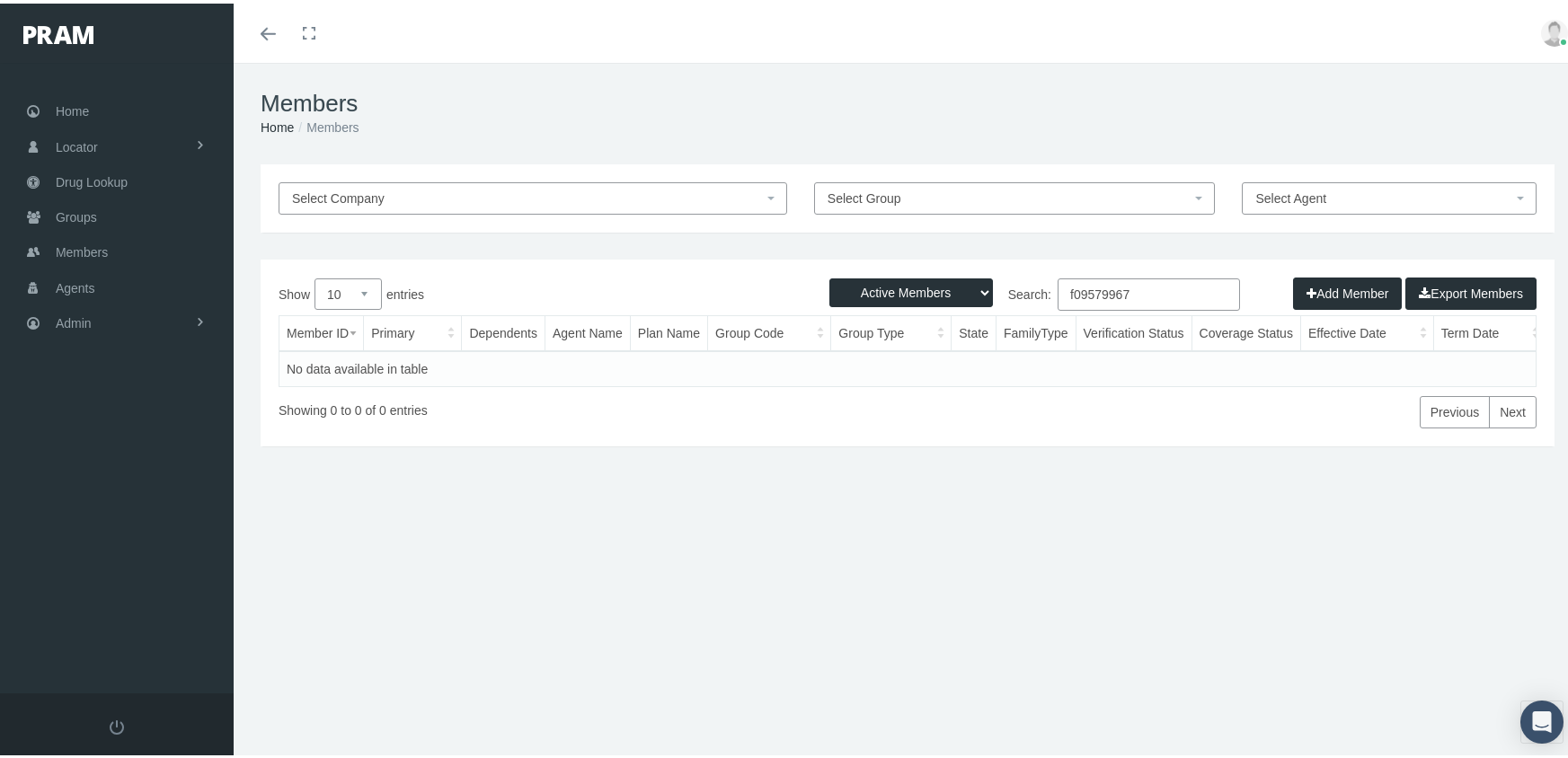
click at [896, 291] on select "Active Members Terminated Members Active & Terminated" at bounding box center [911, 289] width 163 height 28
select select "3"
click at [830, 275] on select "Active Members Terminated Members Active & Terminated" at bounding box center [911, 289] width 163 height 28
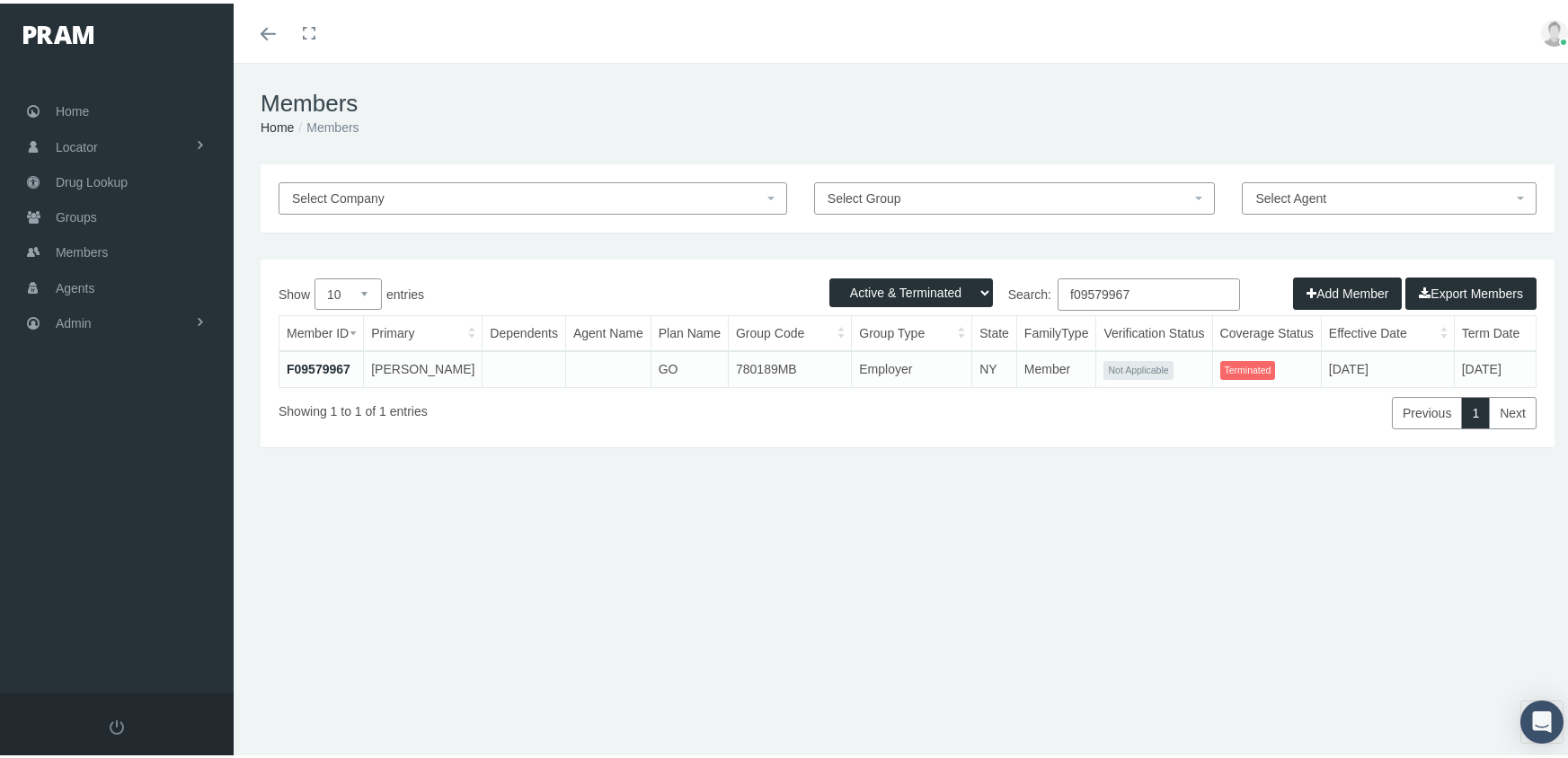
click at [1130, 294] on input "f09579967" at bounding box center [1149, 291] width 182 height 32
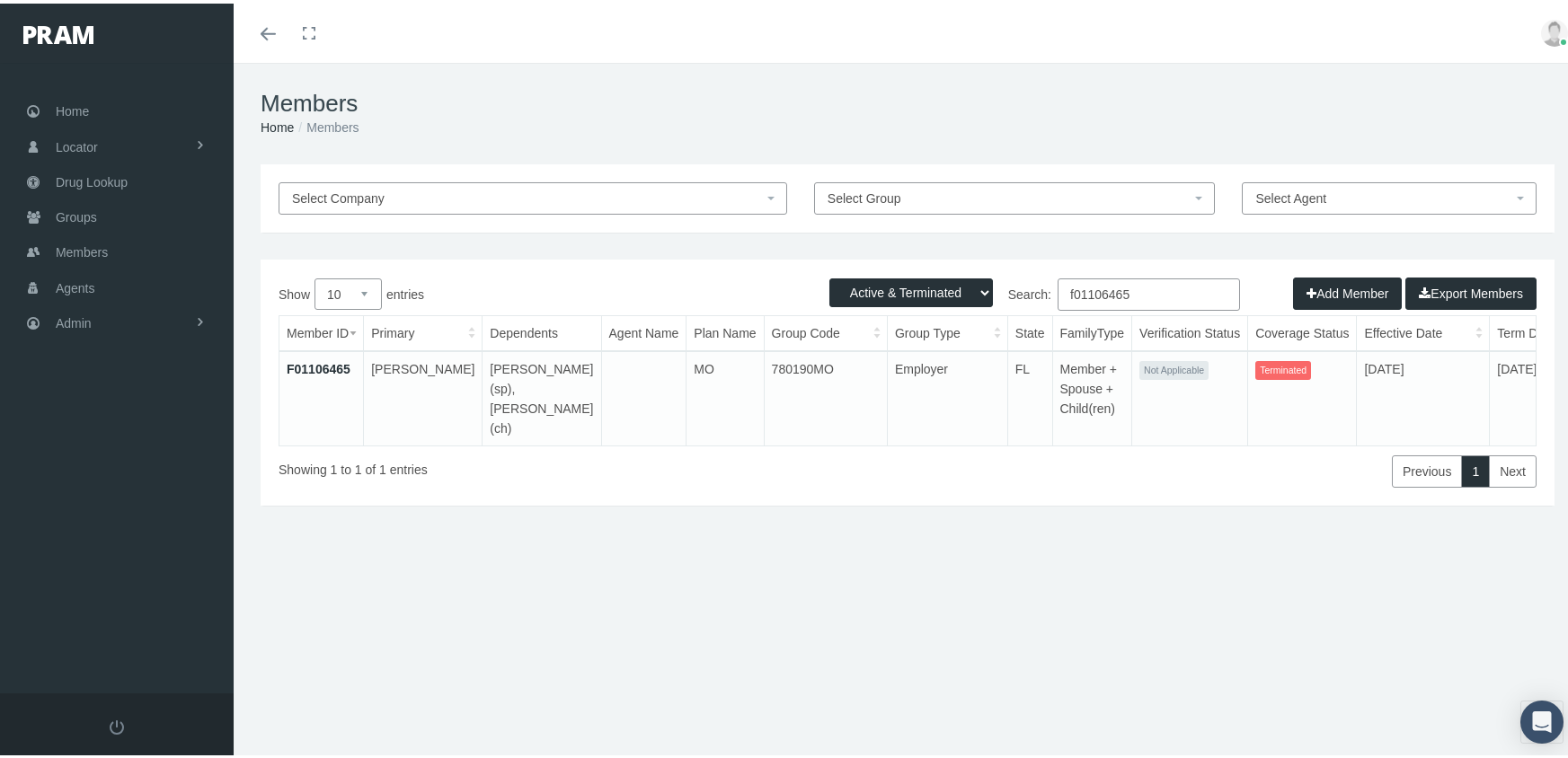
type input "f01106465"
click at [301, 363] on link "F01106465" at bounding box center [318, 365] width 64 height 14
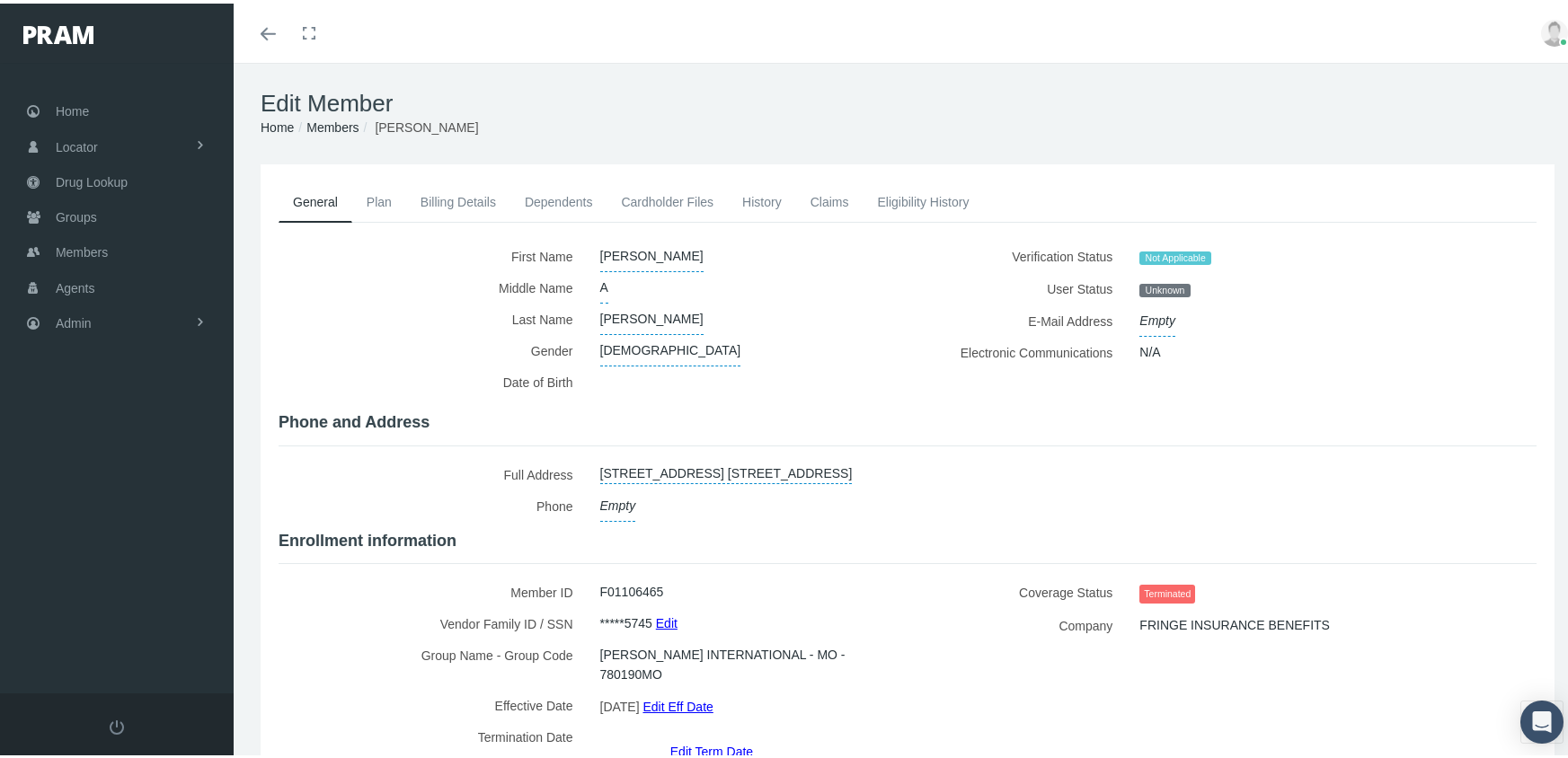
click at [724, 734] on link "Edit Term Date" at bounding box center [711, 747] width 83 height 26
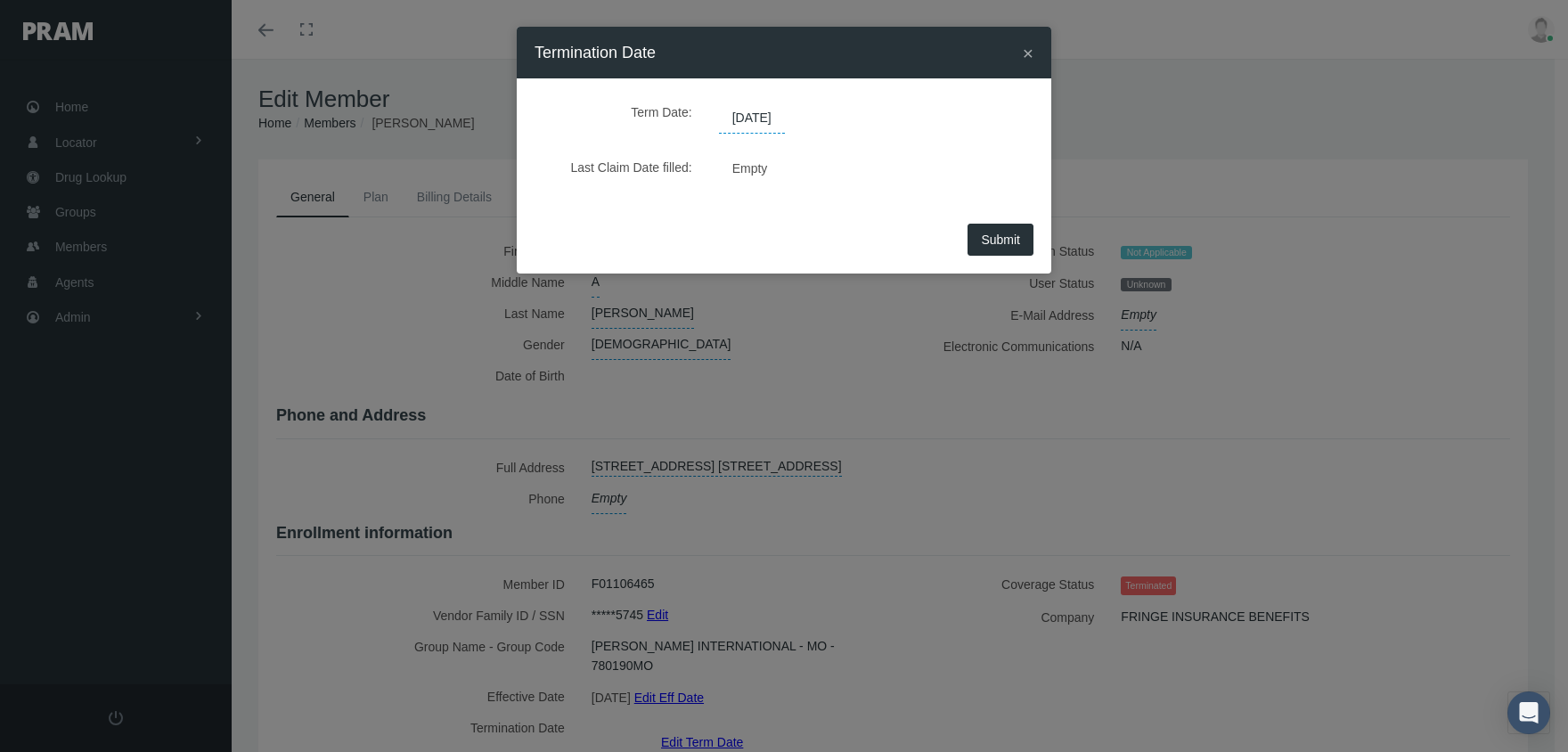
click at [746, 124] on span "[DATE]" at bounding box center [752, 119] width 66 height 30
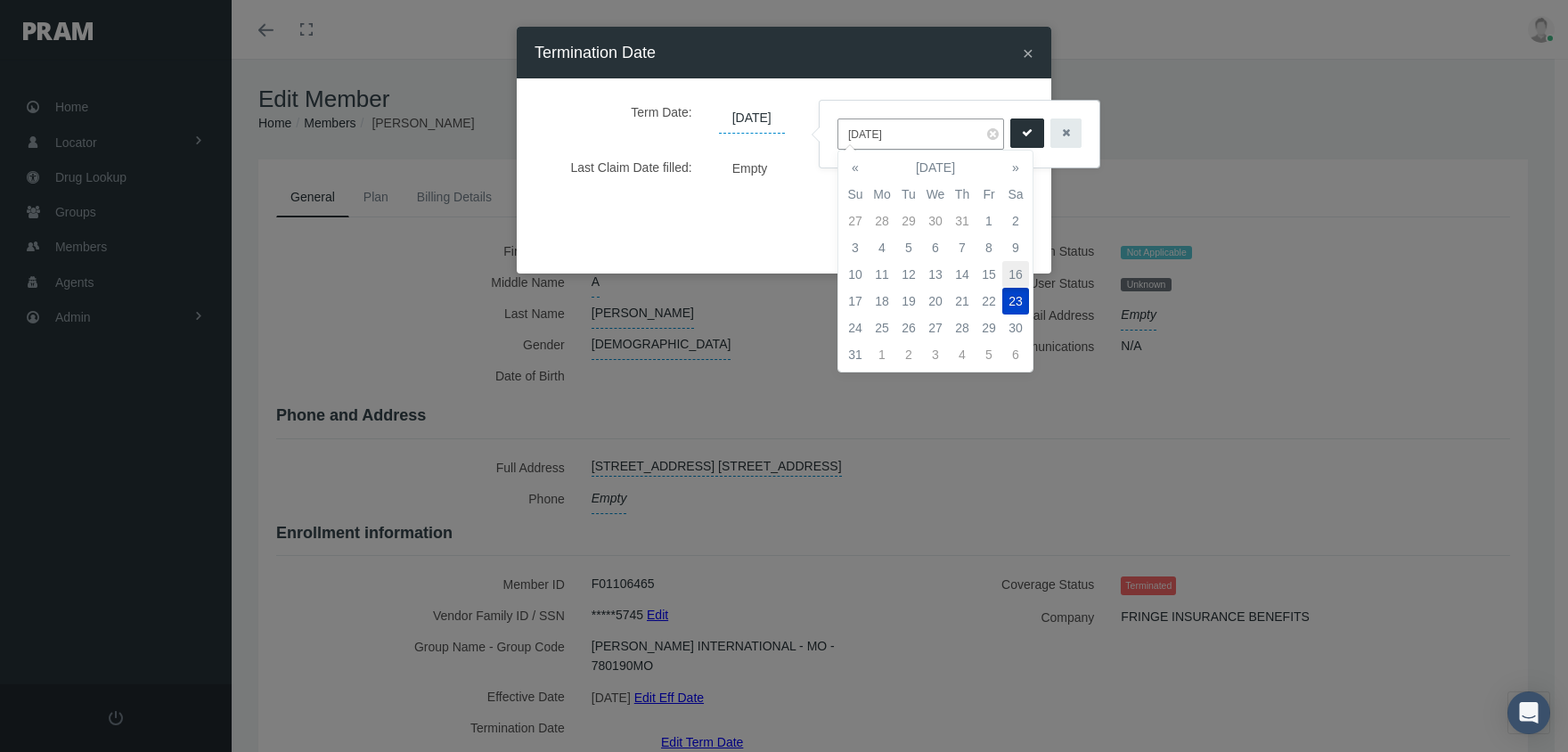
click at [1017, 269] on td "16" at bounding box center [1016, 274] width 26 height 26
type input "[DATE]"
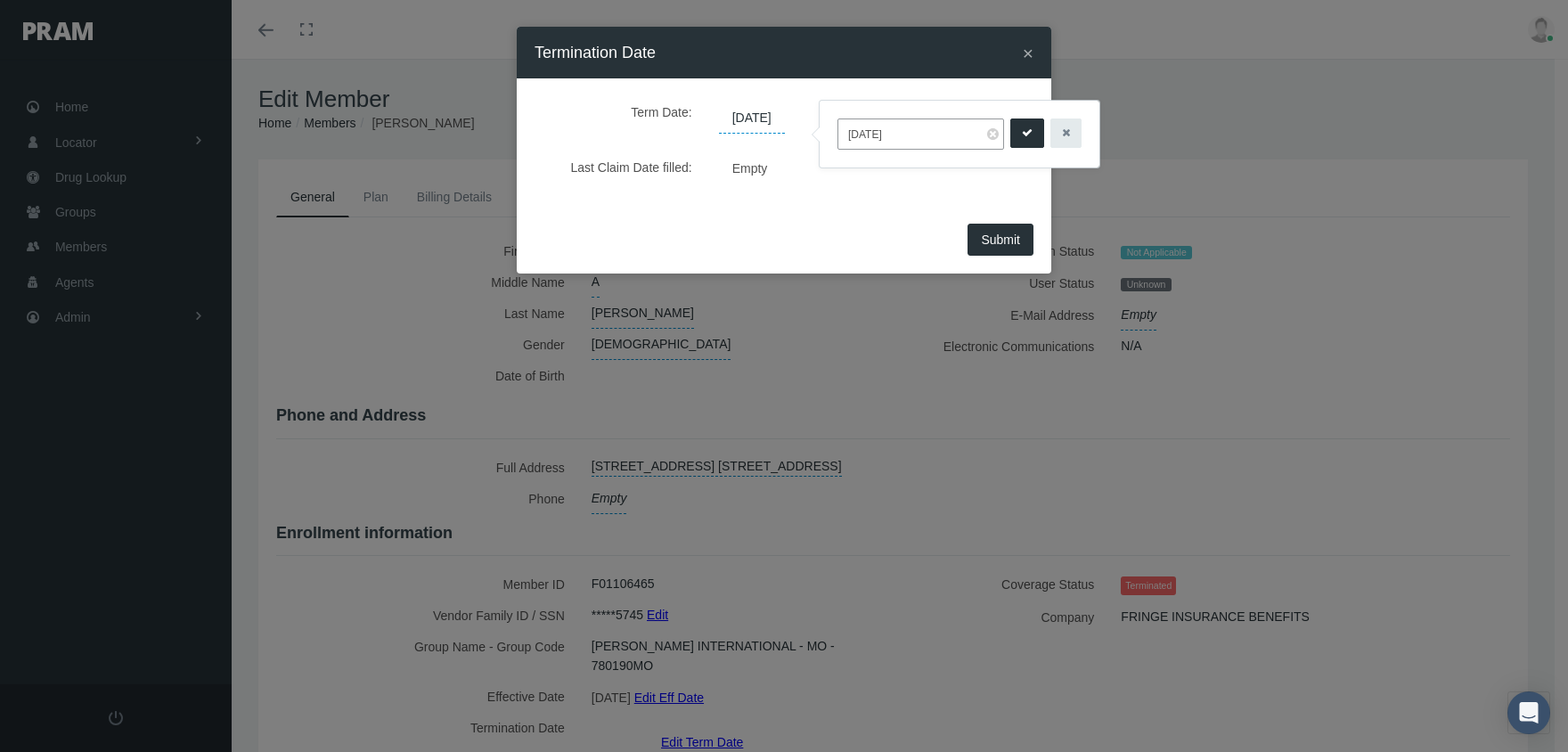
click at [1021, 126] on icon "submit" at bounding box center [1026, 133] width 10 height 17
click at [1016, 250] on button "Submit" at bounding box center [1001, 239] width 66 height 32
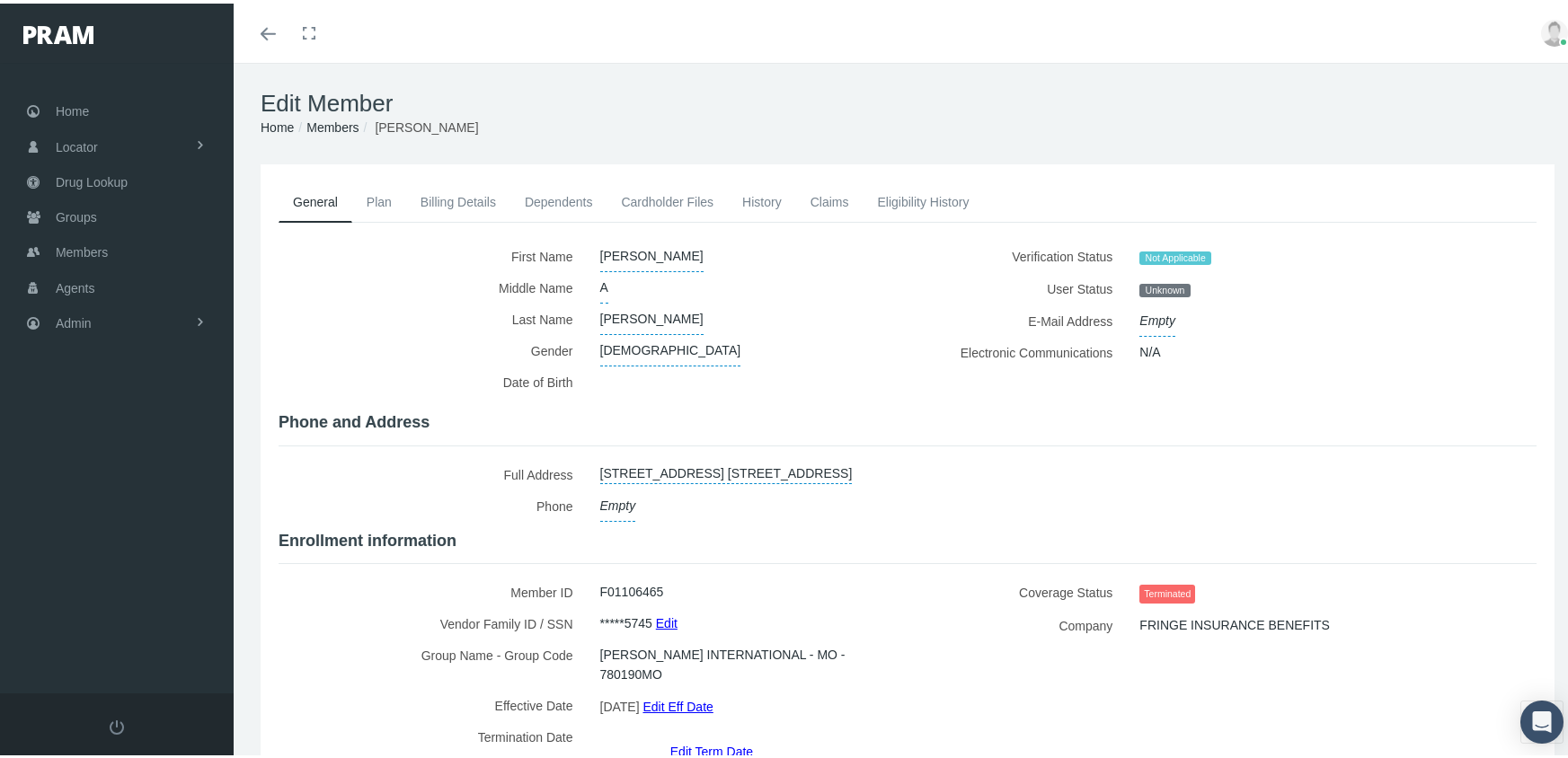
click at [335, 117] on link "Members" at bounding box center [332, 123] width 52 height 14
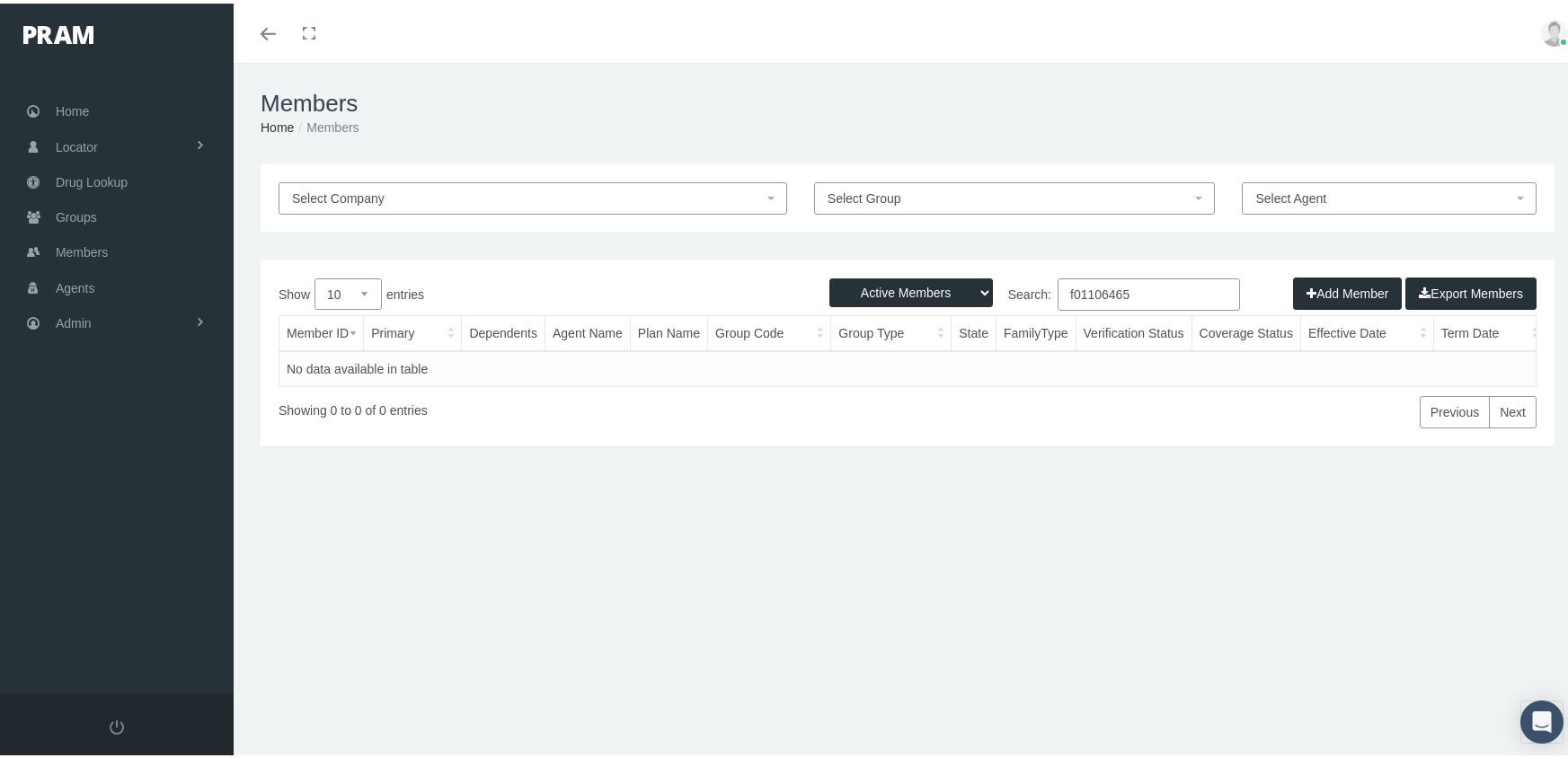
click at [892, 288] on select "Active Members Terminated Members Active & Terminated" at bounding box center [911, 289] width 163 height 28
select select "3"
click at [830, 275] on select "Active Members Terminated Members Active & Terminated" at bounding box center [911, 289] width 163 height 28
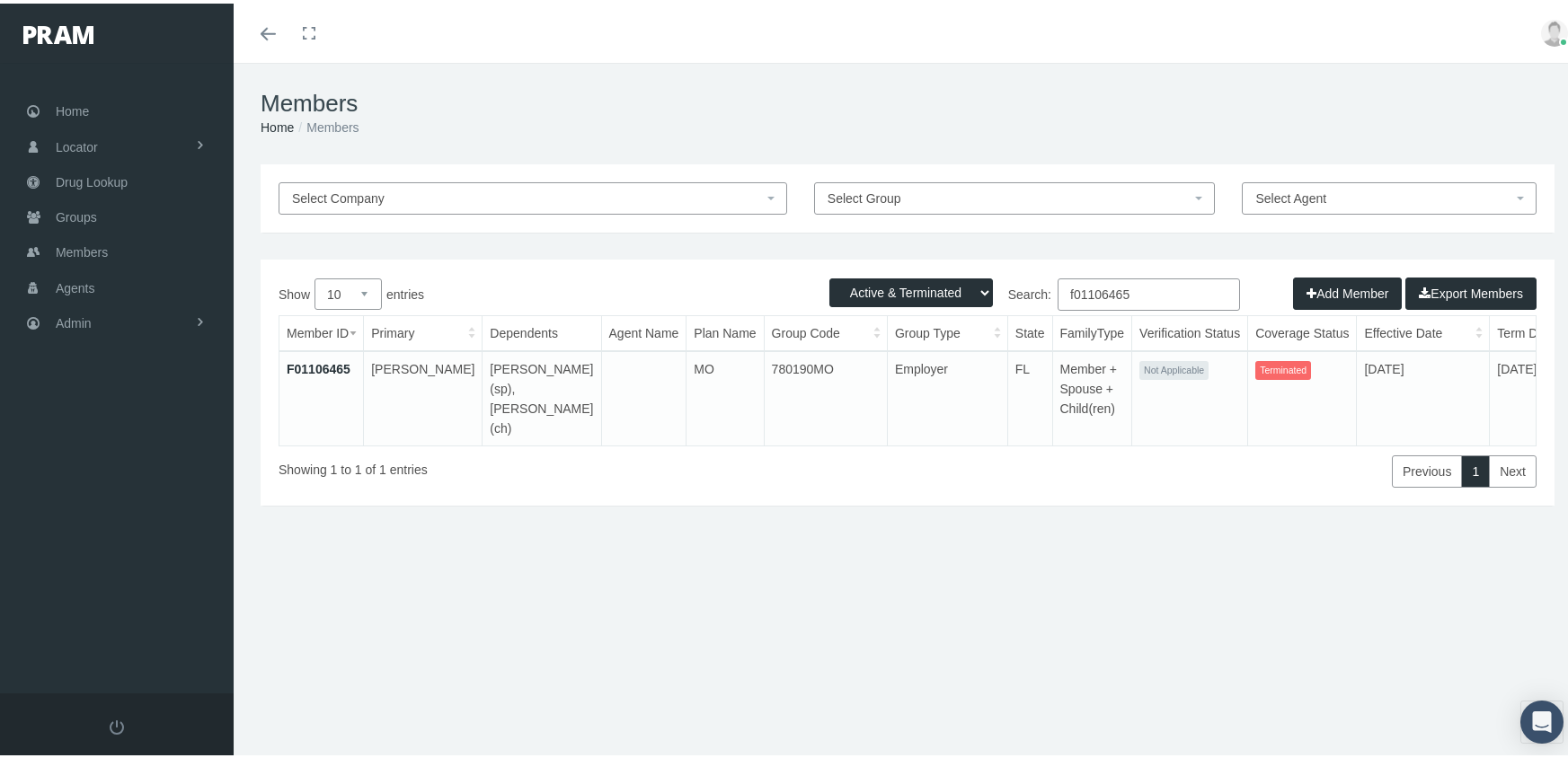
click at [1138, 292] on input "f01106465" at bounding box center [1149, 291] width 182 height 32
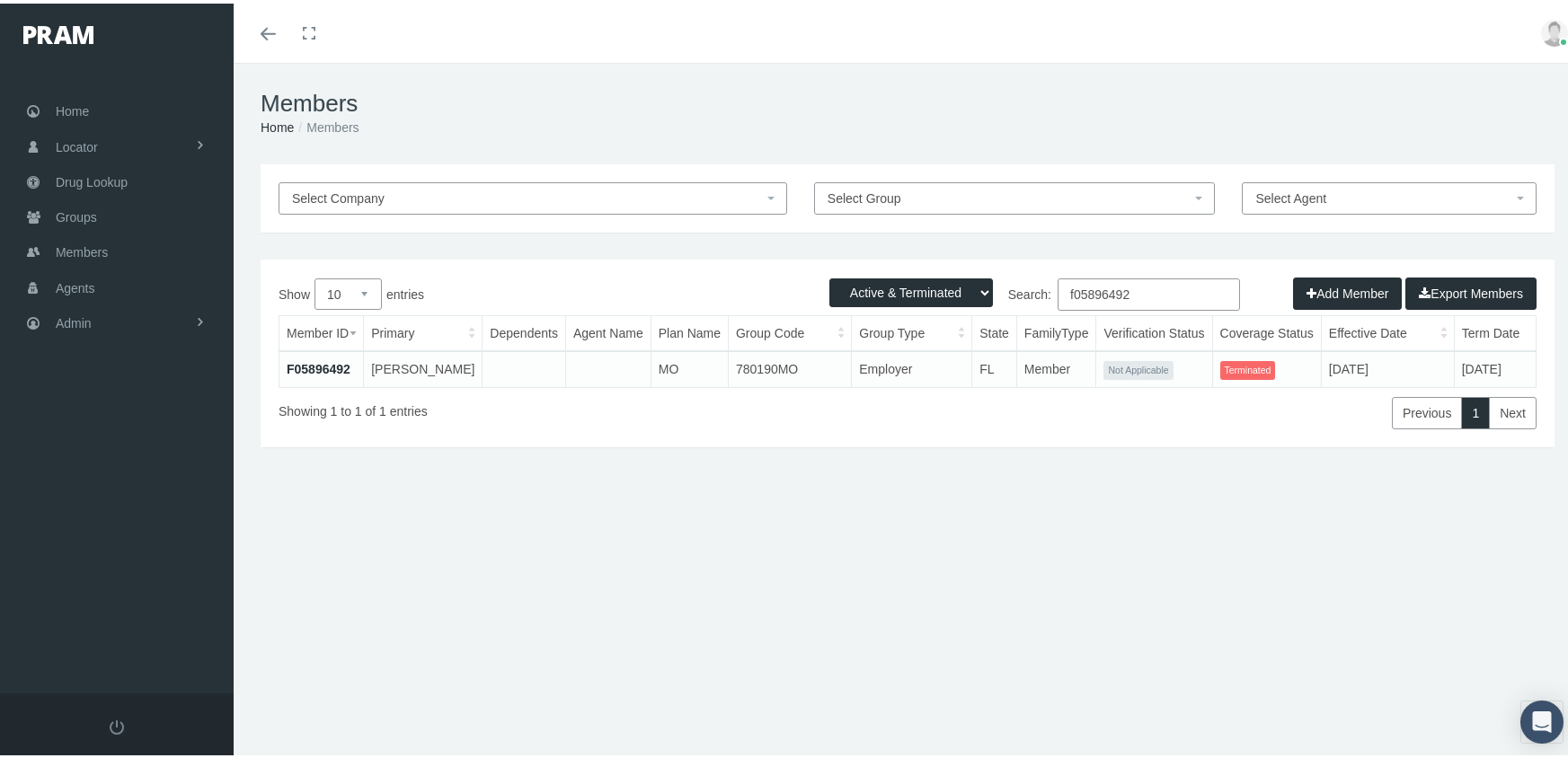
type input "f05896492"
click at [309, 355] on td "F05896492" at bounding box center [321, 366] width 85 height 36
click at [327, 358] on link "F05896492" at bounding box center [318, 365] width 64 height 14
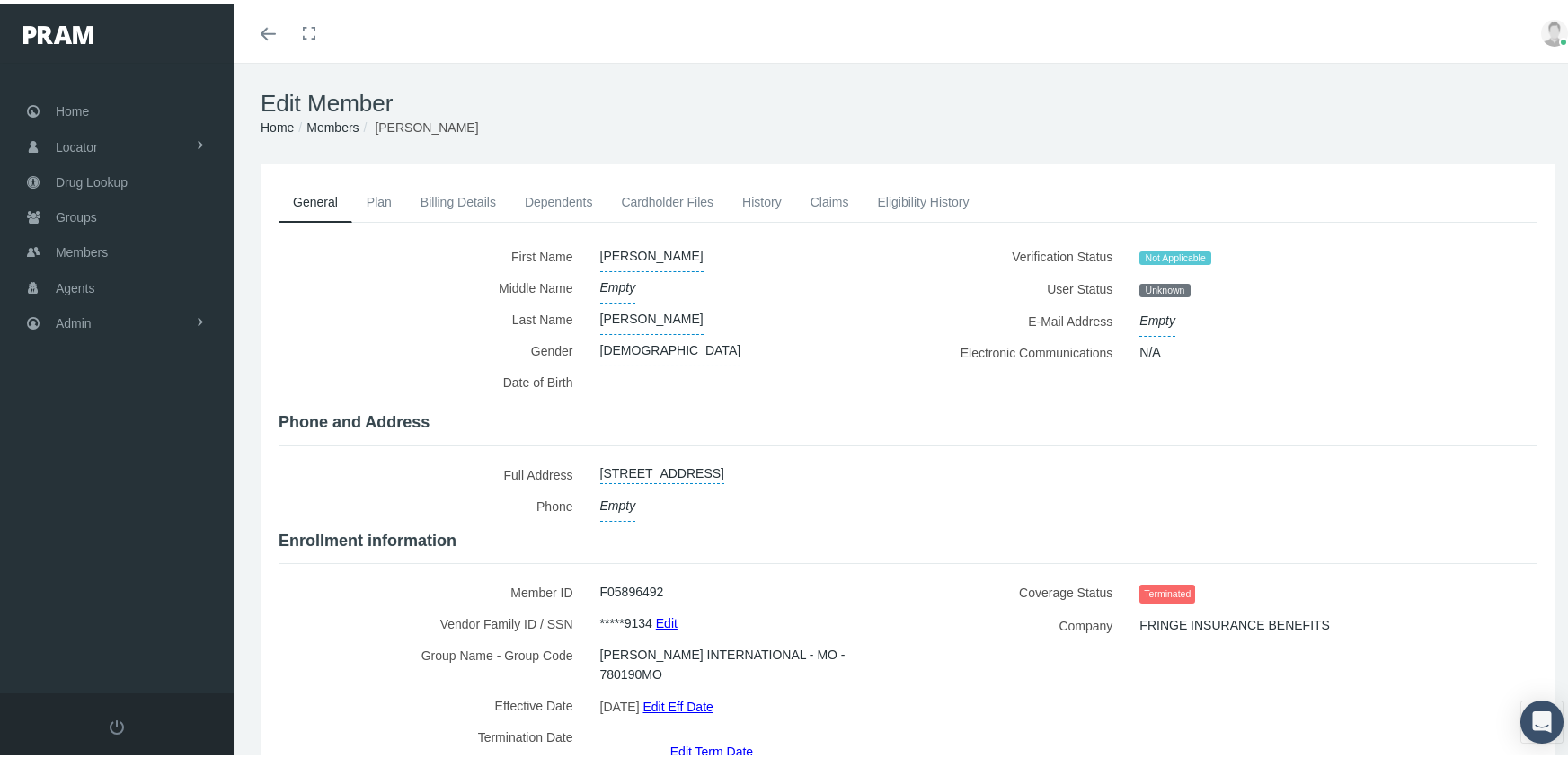
click at [709, 734] on link "Edit Term Date" at bounding box center [711, 747] width 83 height 26
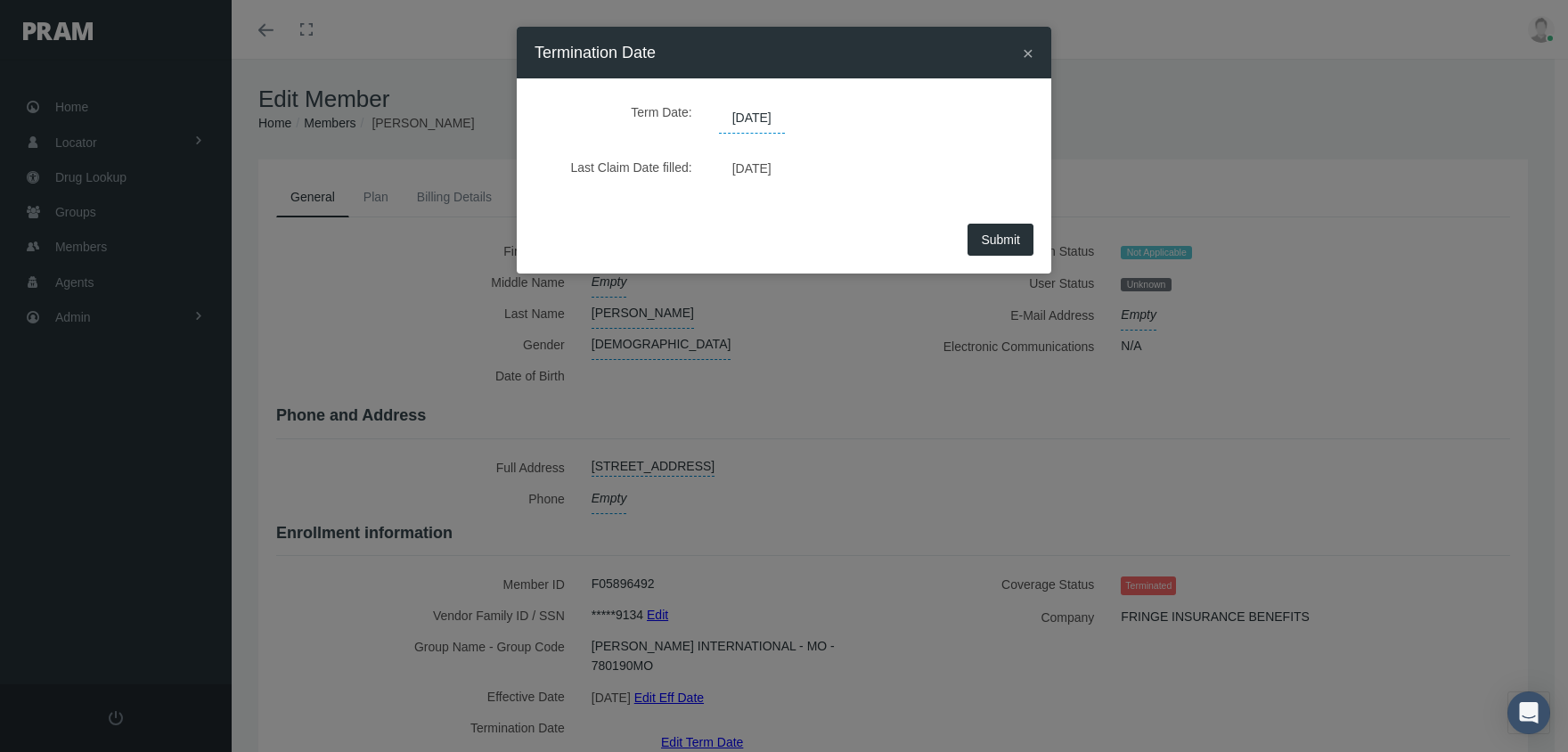
click at [774, 123] on span "08/30/2025" at bounding box center [752, 119] width 66 height 30
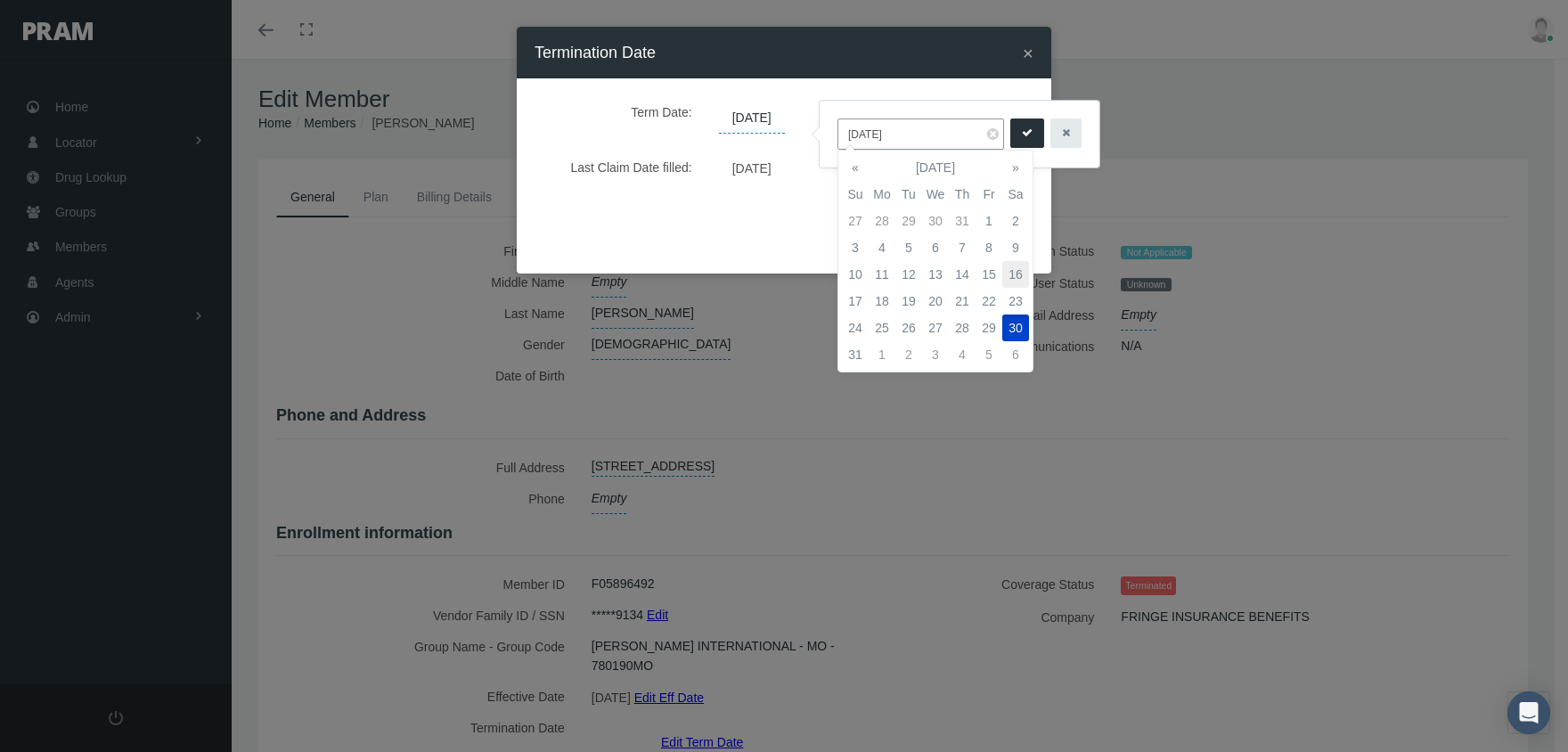
click at [1020, 273] on td "16" at bounding box center [1016, 274] width 26 height 26
type input "[DATE]"
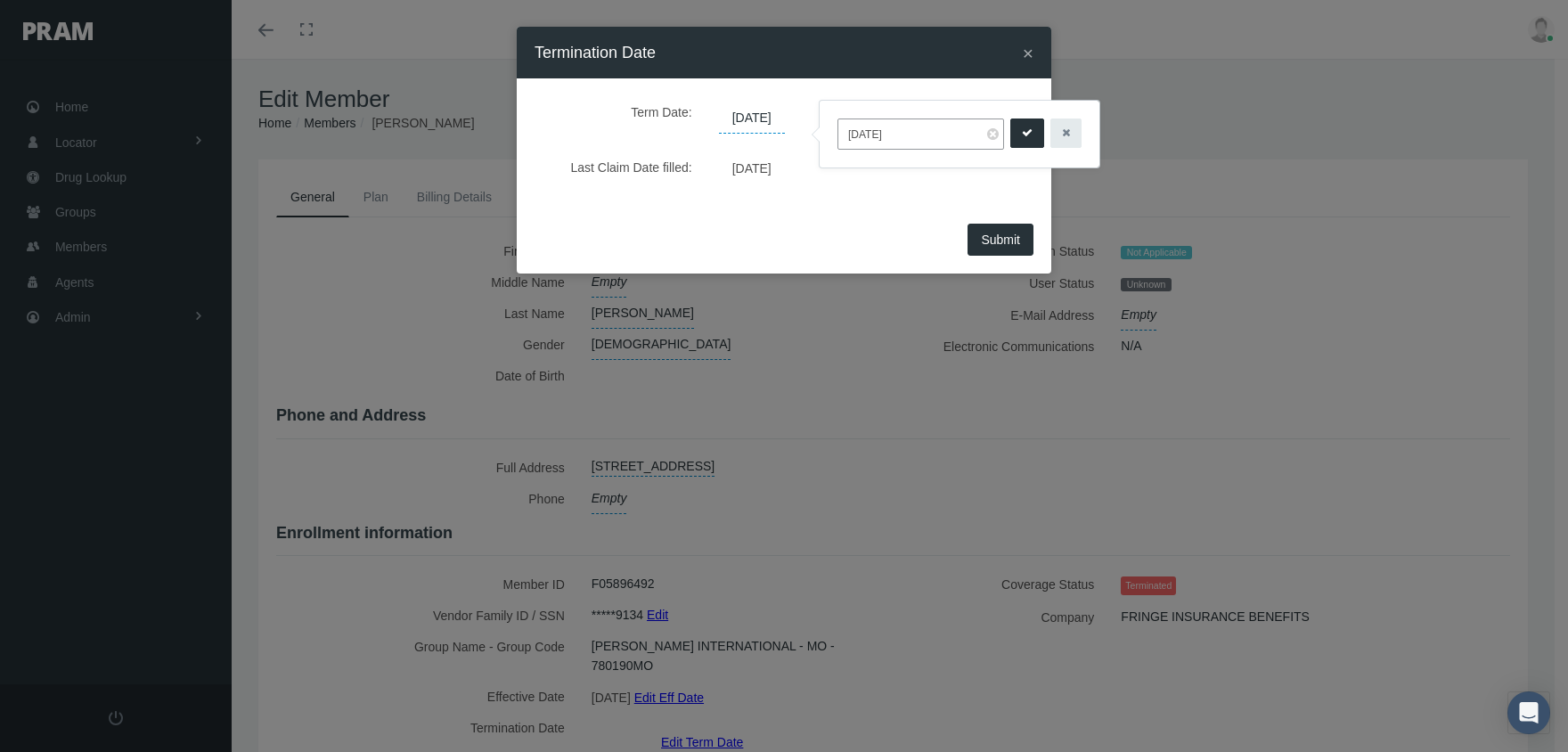
click at [1010, 131] on button "submit" at bounding box center [1027, 133] width 34 height 29
click at [1004, 237] on span "Submit" at bounding box center [1001, 239] width 40 height 14
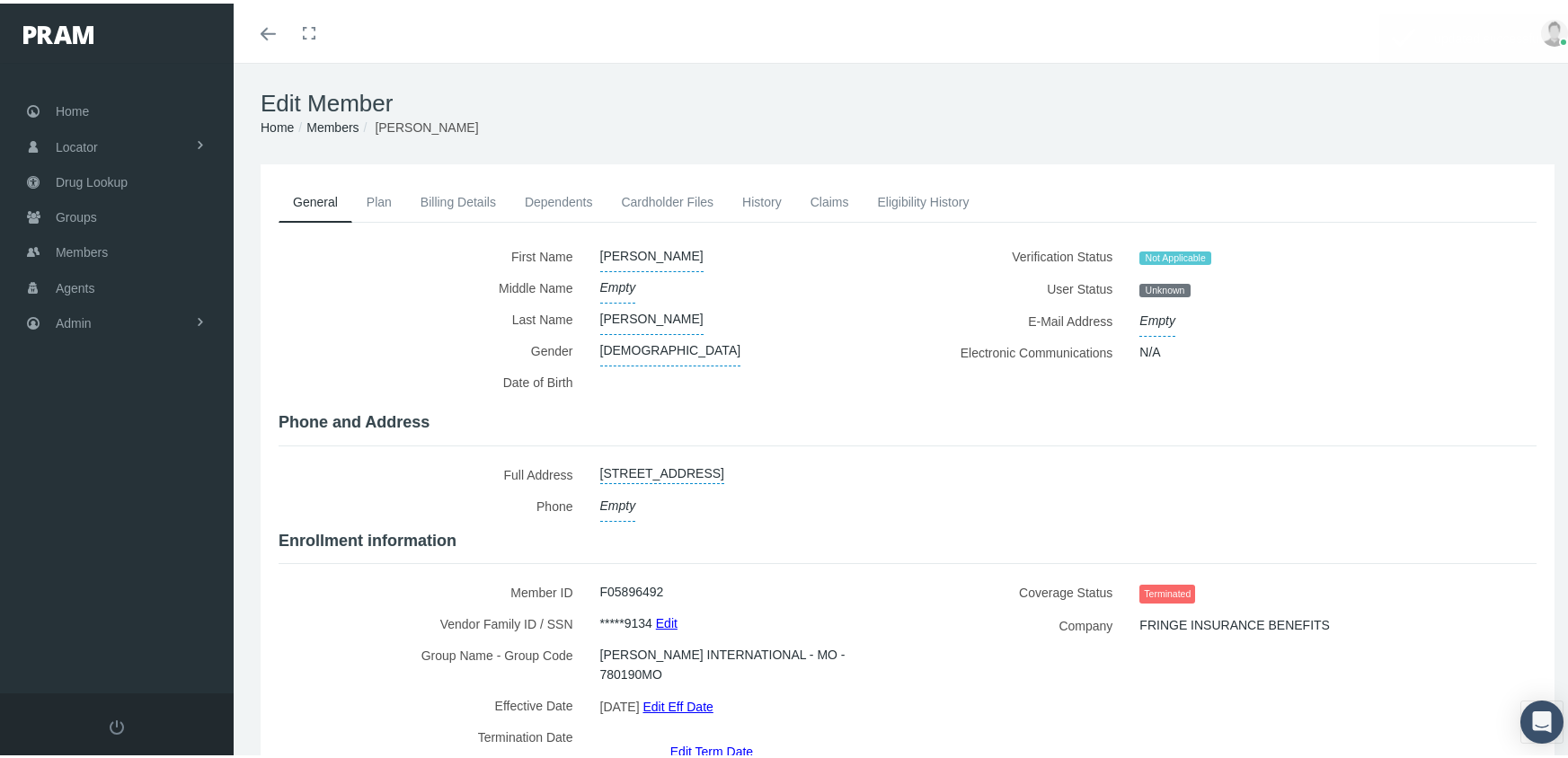
click at [342, 129] on link "Members" at bounding box center [332, 123] width 52 height 14
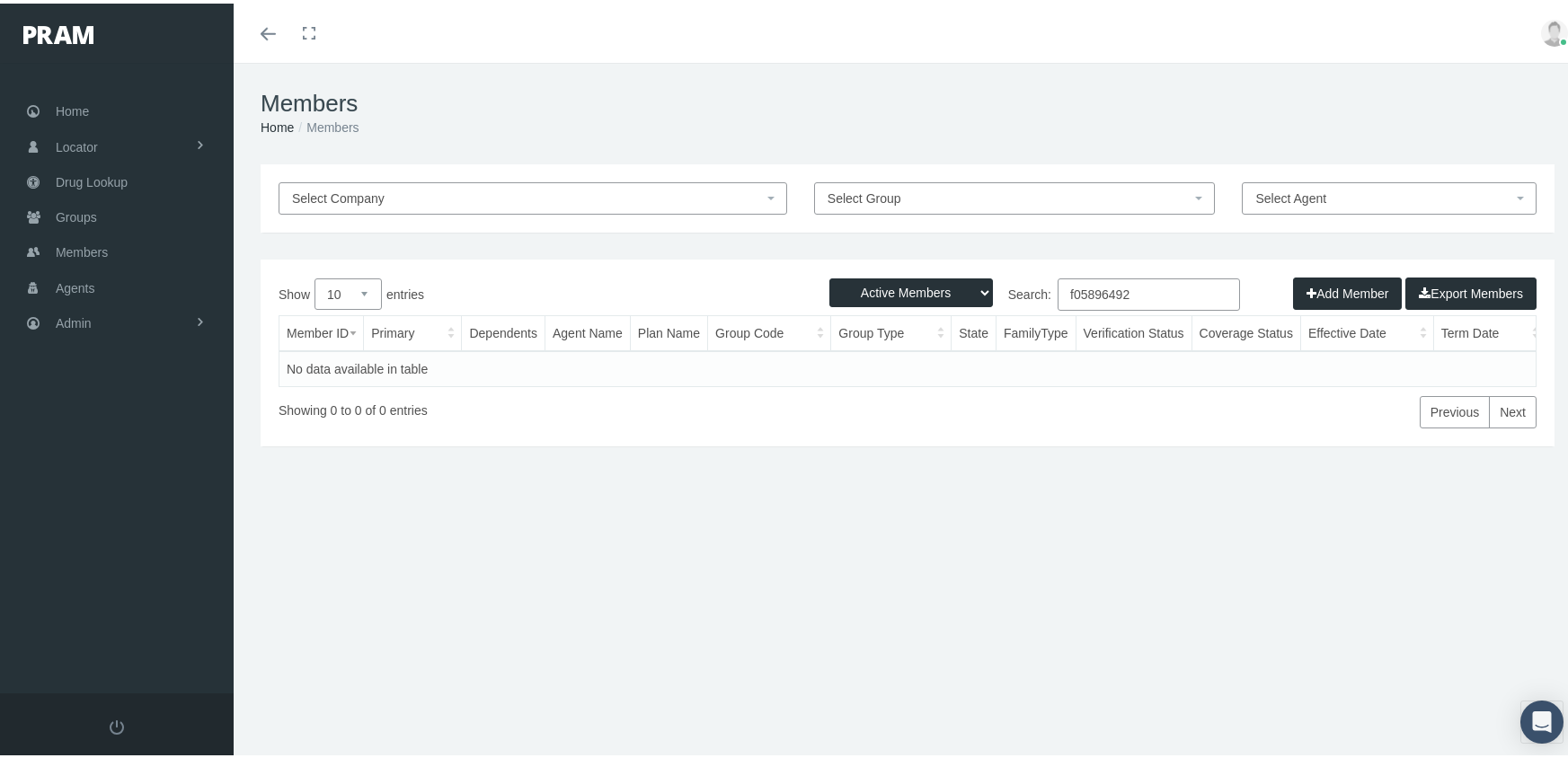
click at [898, 289] on select "Active Members Terminated Members Active & Terminated" at bounding box center [911, 289] width 163 height 28
select select "3"
click at [830, 275] on select "Active Members Terminated Members Active & Terminated" at bounding box center [911, 289] width 163 height 28
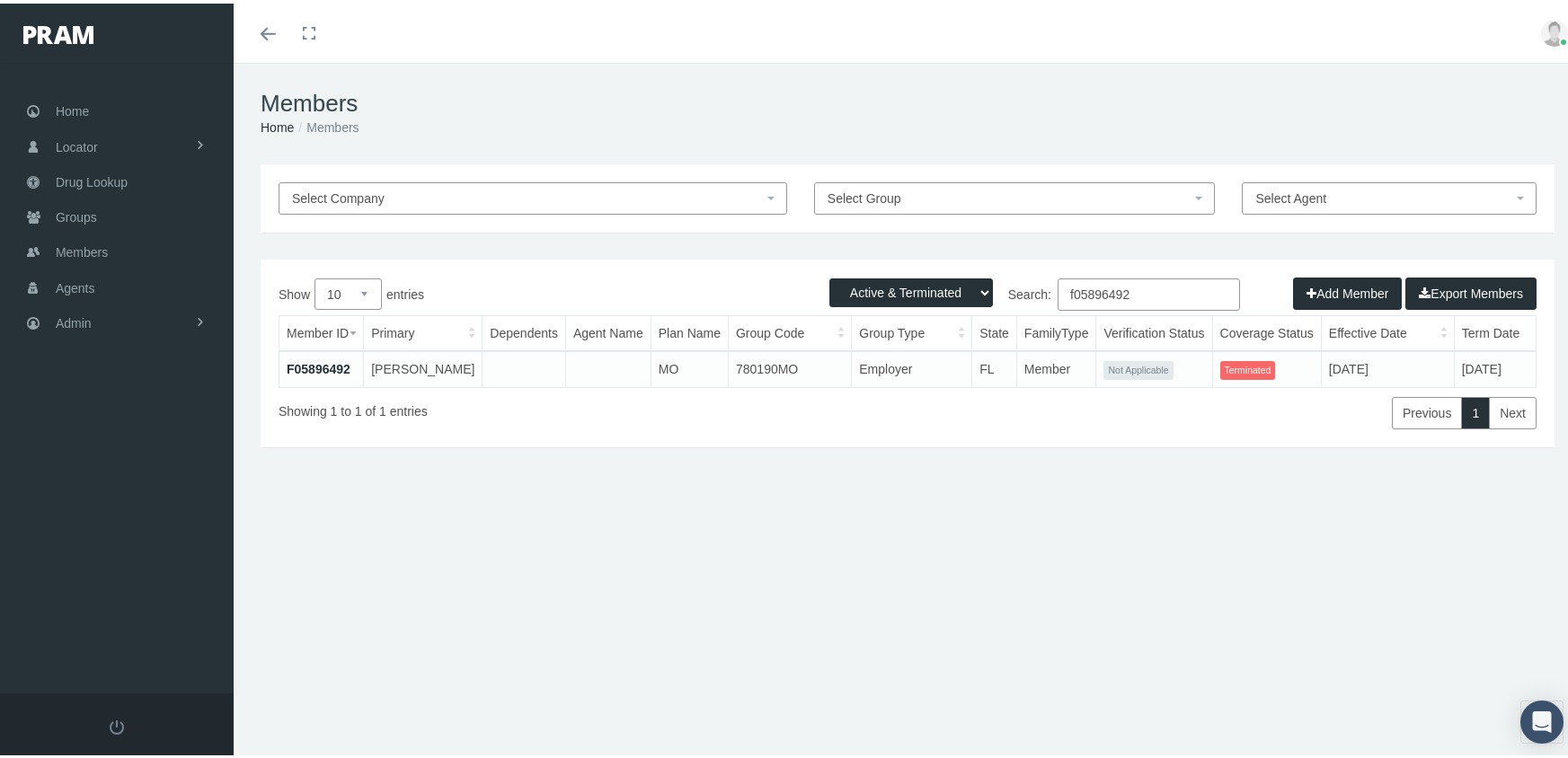
click at [1148, 291] on input "f05896492" at bounding box center [1149, 291] width 182 height 32
type input "f08545816"
click at [322, 365] on link "F08545816" at bounding box center [318, 365] width 64 height 14
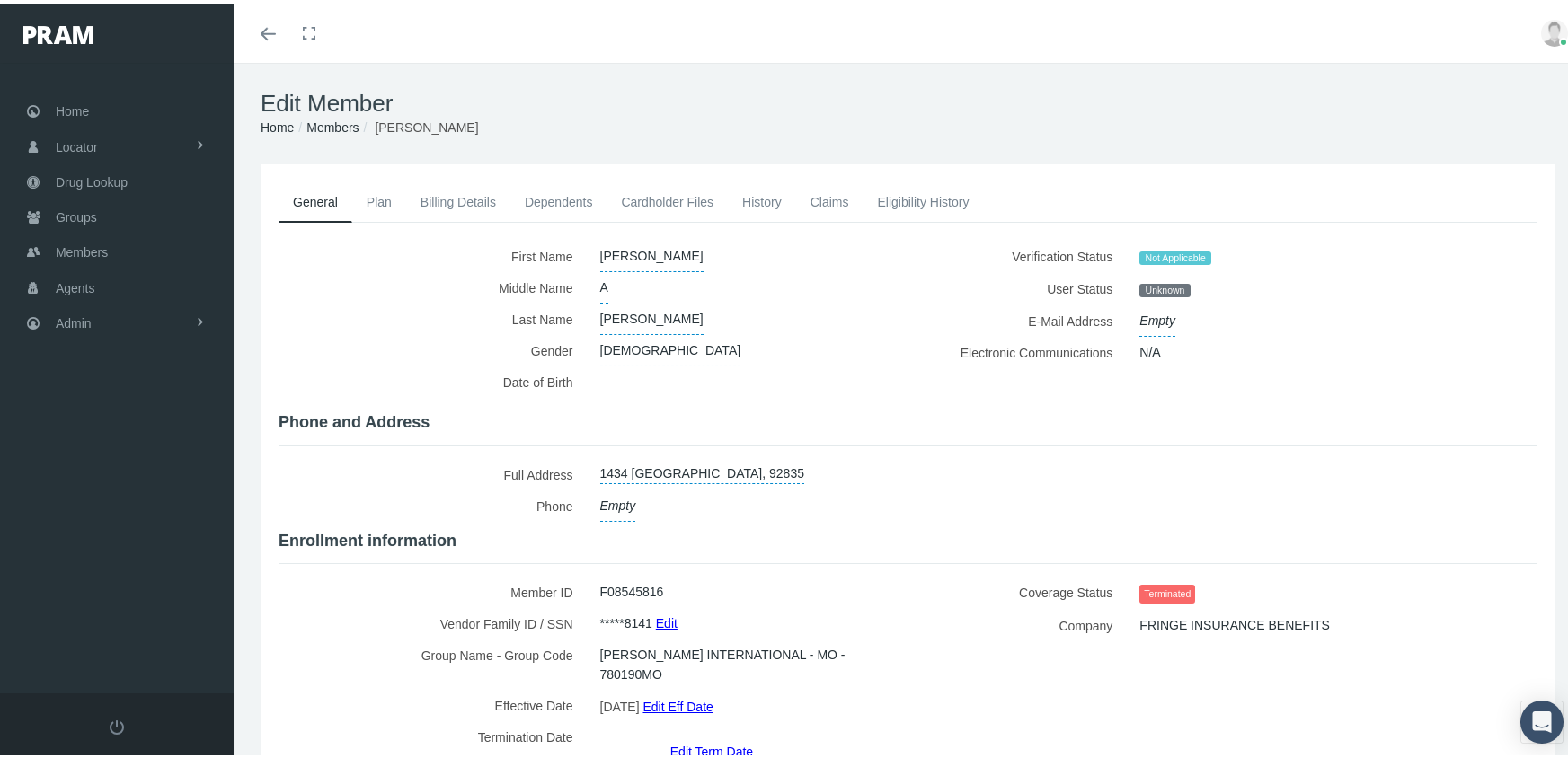
click at [687, 734] on link "Edit Term Date" at bounding box center [711, 747] width 83 height 26
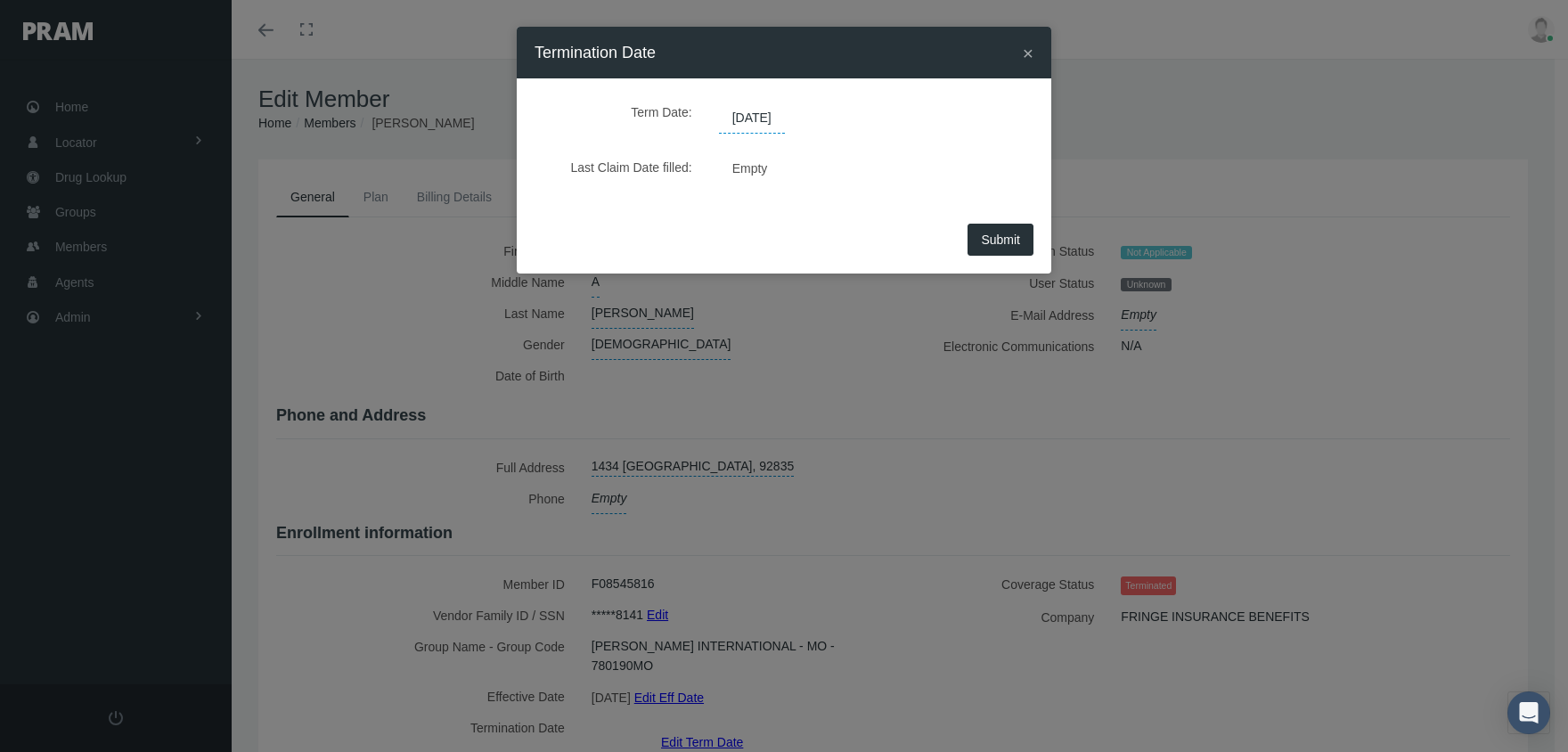
click at [750, 116] on span "08/23/2025" at bounding box center [752, 119] width 66 height 30
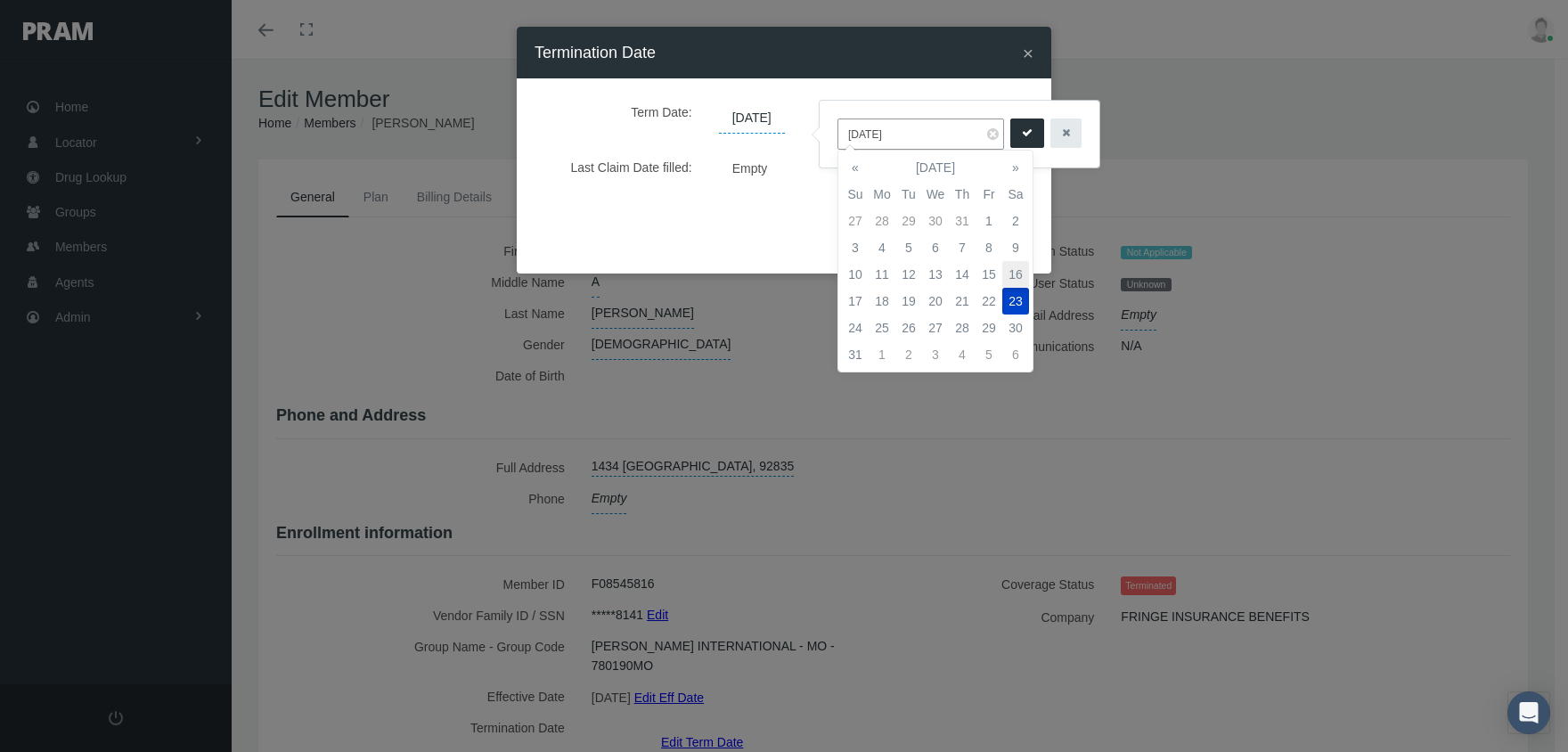
click at [1007, 270] on td "16" at bounding box center [1016, 274] width 26 height 26
type input "[DATE]"
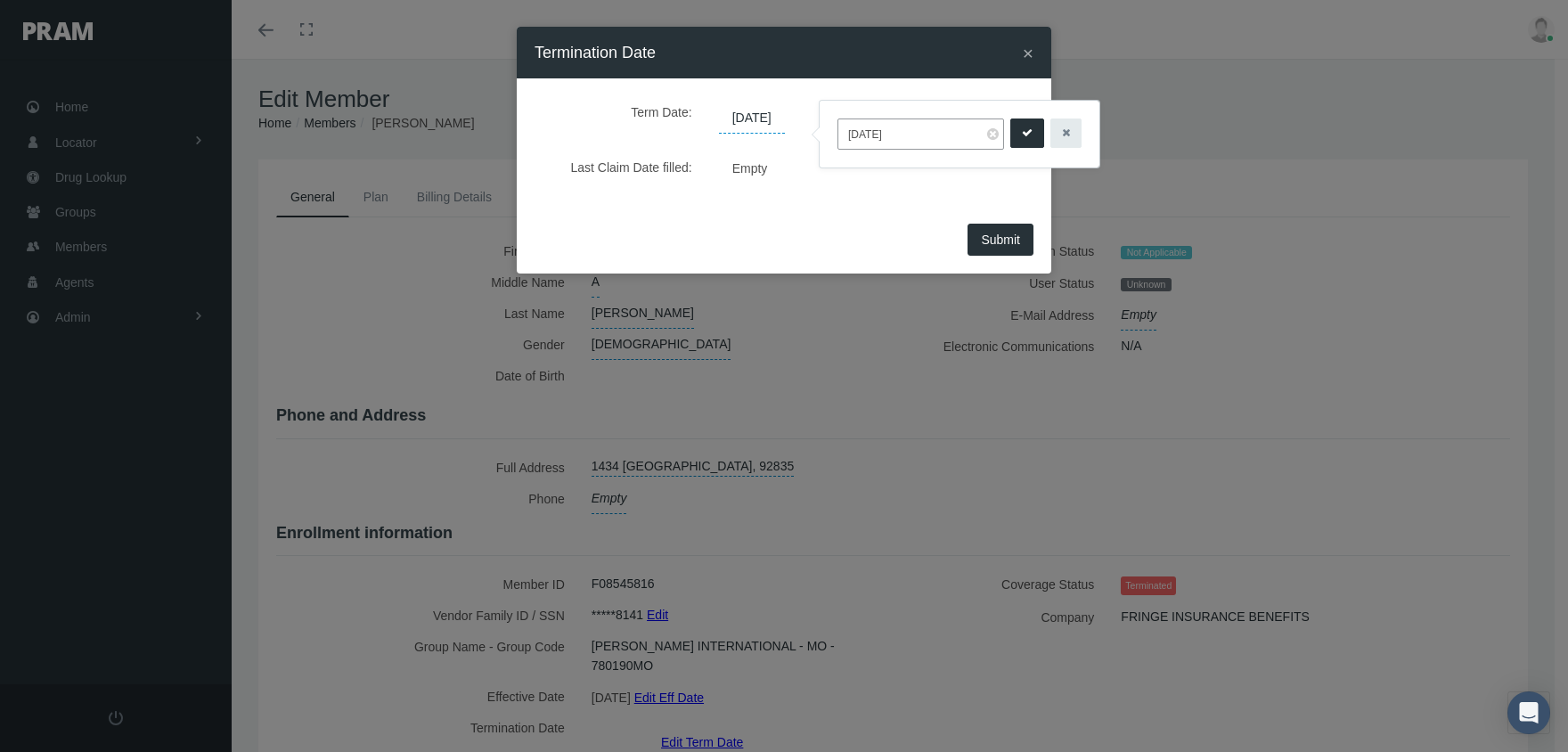
click at [1010, 128] on button "submit" at bounding box center [1027, 133] width 34 height 29
click at [1012, 235] on span "Submit" at bounding box center [1001, 239] width 40 height 14
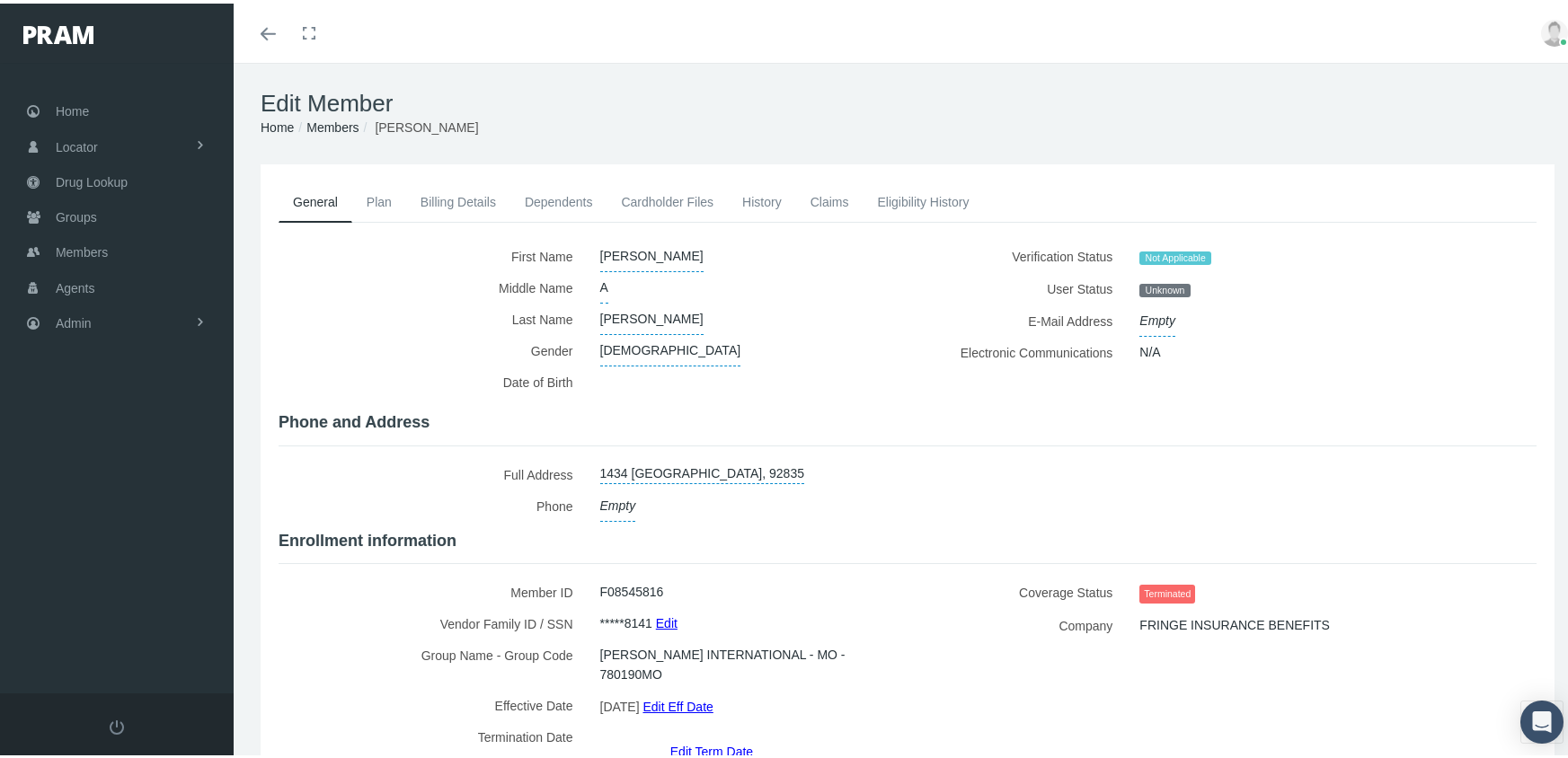
click at [337, 122] on link "Members" at bounding box center [332, 123] width 52 height 14
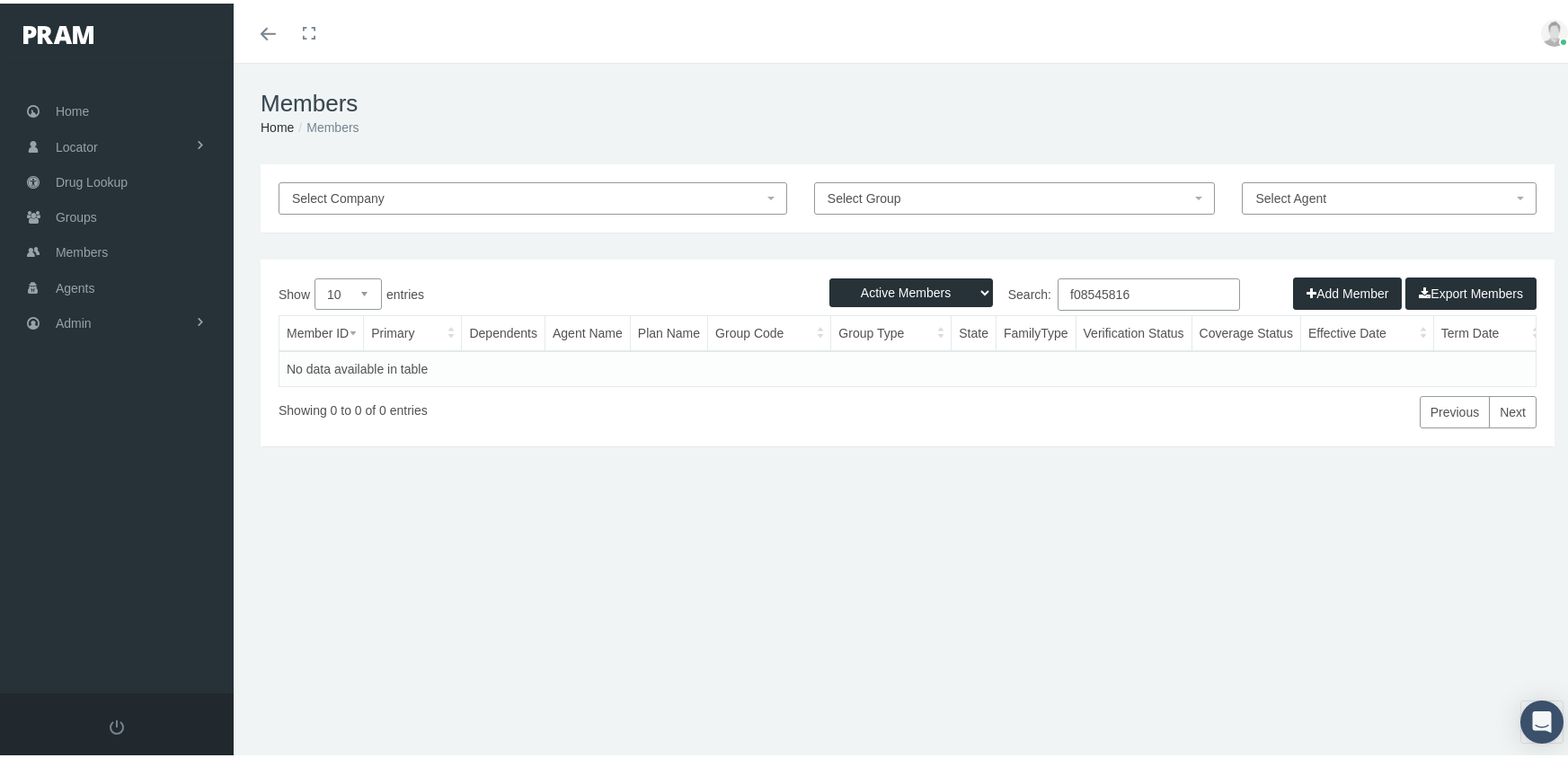
click at [878, 288] on select "Active Members Terminated Members Active & Terminated" at bounding box center [911, 289] width 163 height 28
select select "3"
click at [830, 275] on select "Active Members Terminated Members Active & Terminated" at bounding box center [911, 289] width 163 height 28
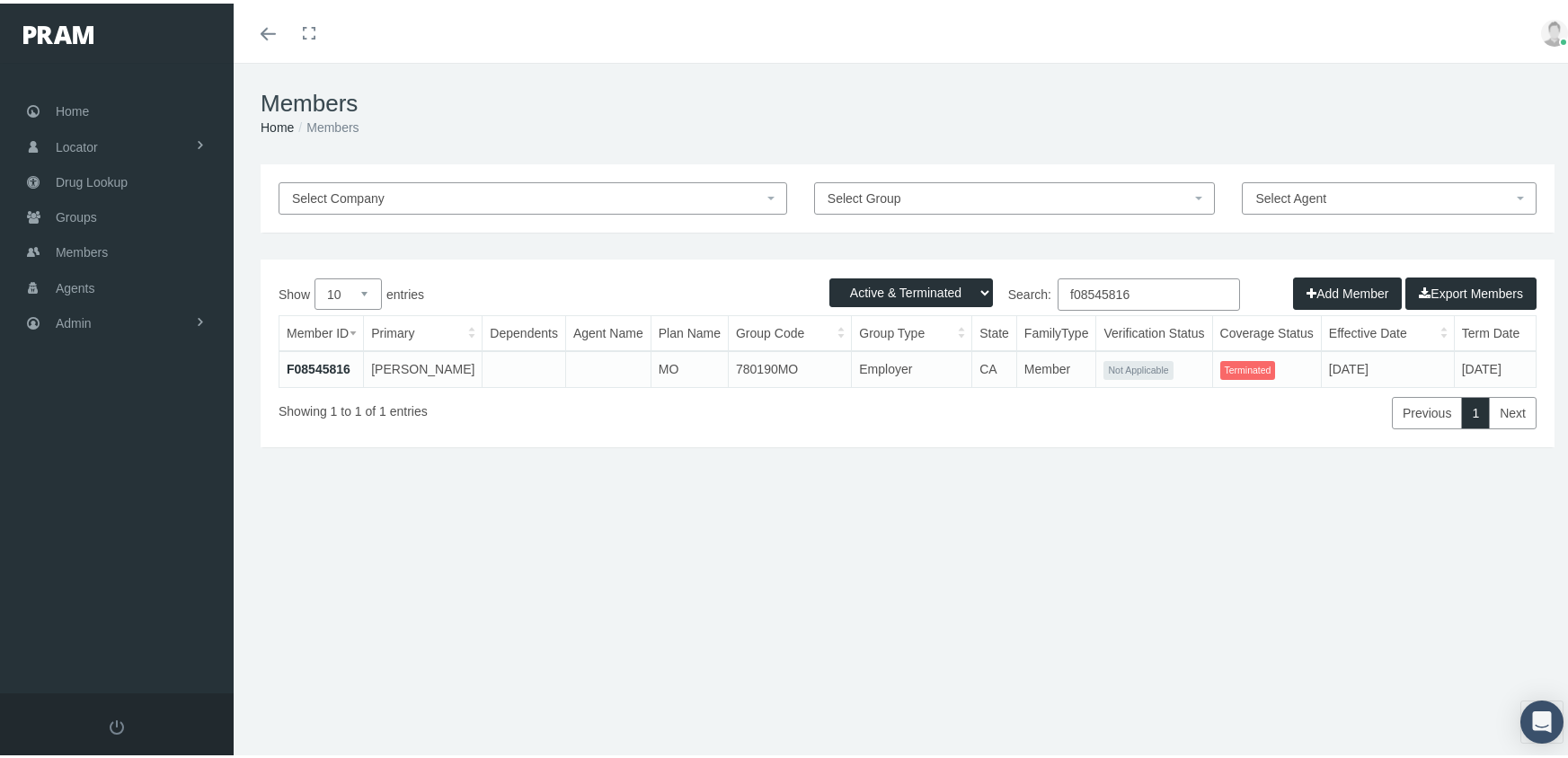
click at [1143, 291] on input "f08545816" at bounding box center [1149, 291] width 182 height 32
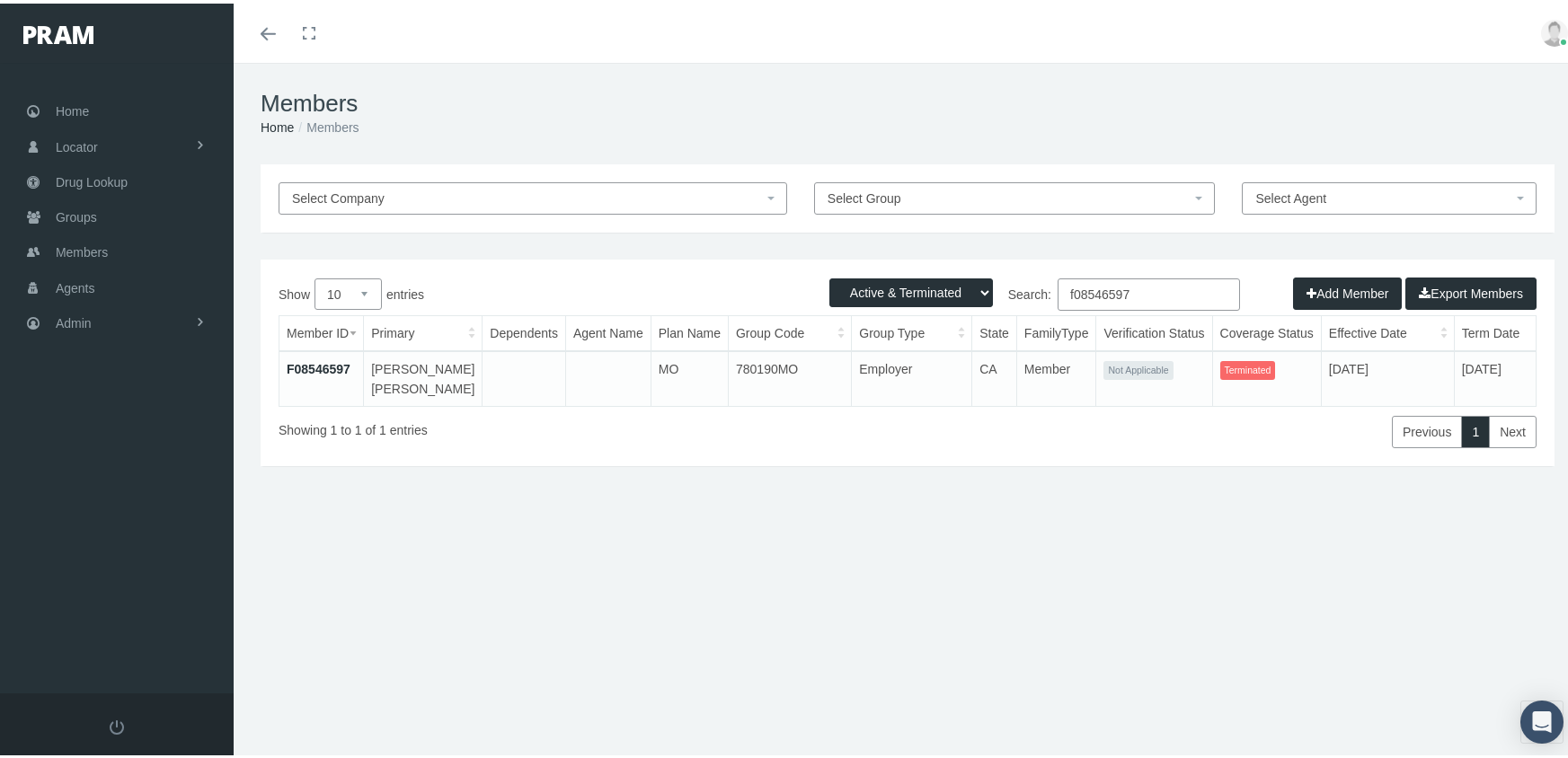
type input "f08546597"
click at [327, 361] on link "F08546597" at bounding box center [318, 365] width 64 height 14
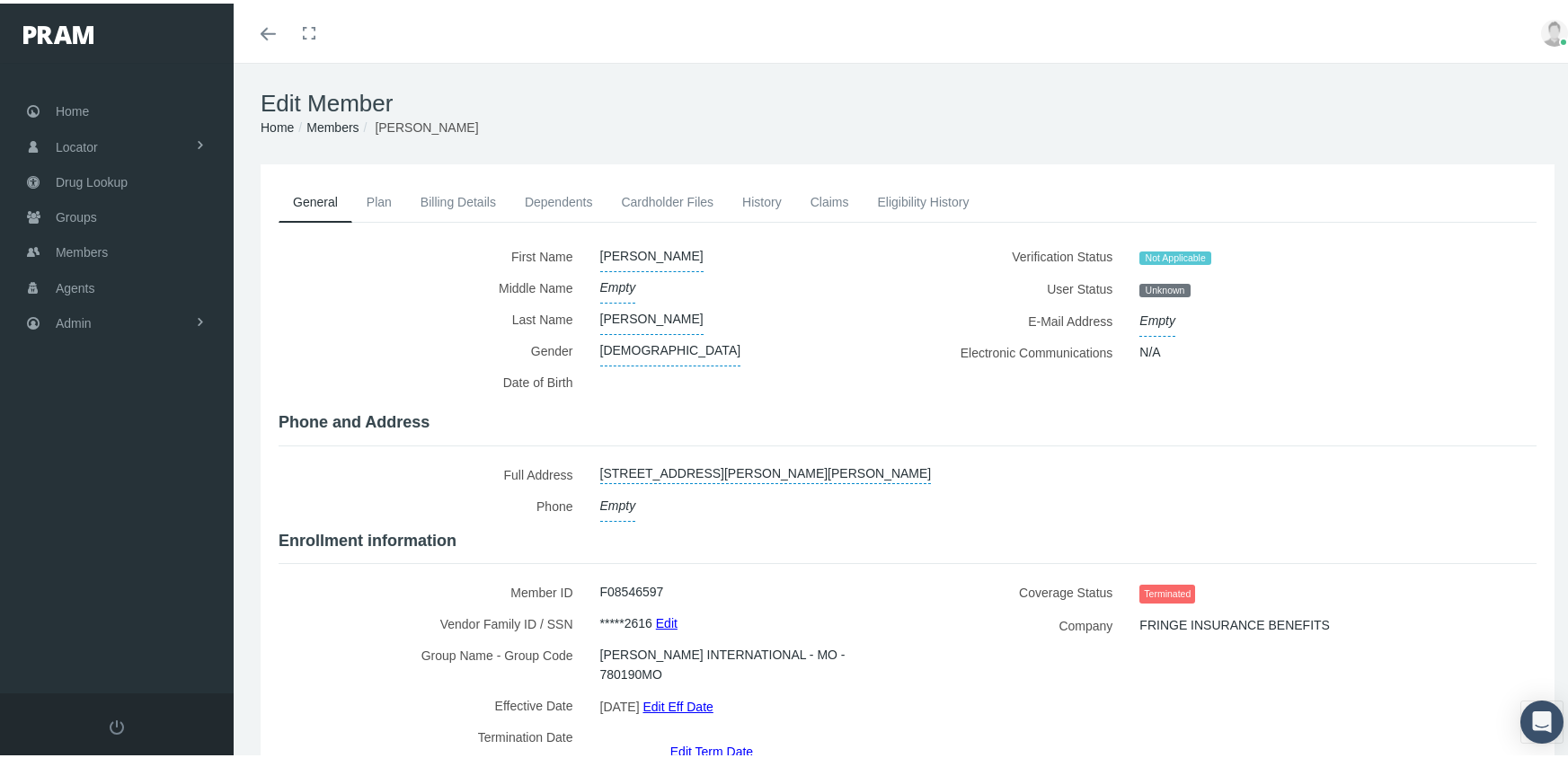
click at [719, 734] on link "Edit Term Date" at bounding box center [711, 747] width 83 height 26
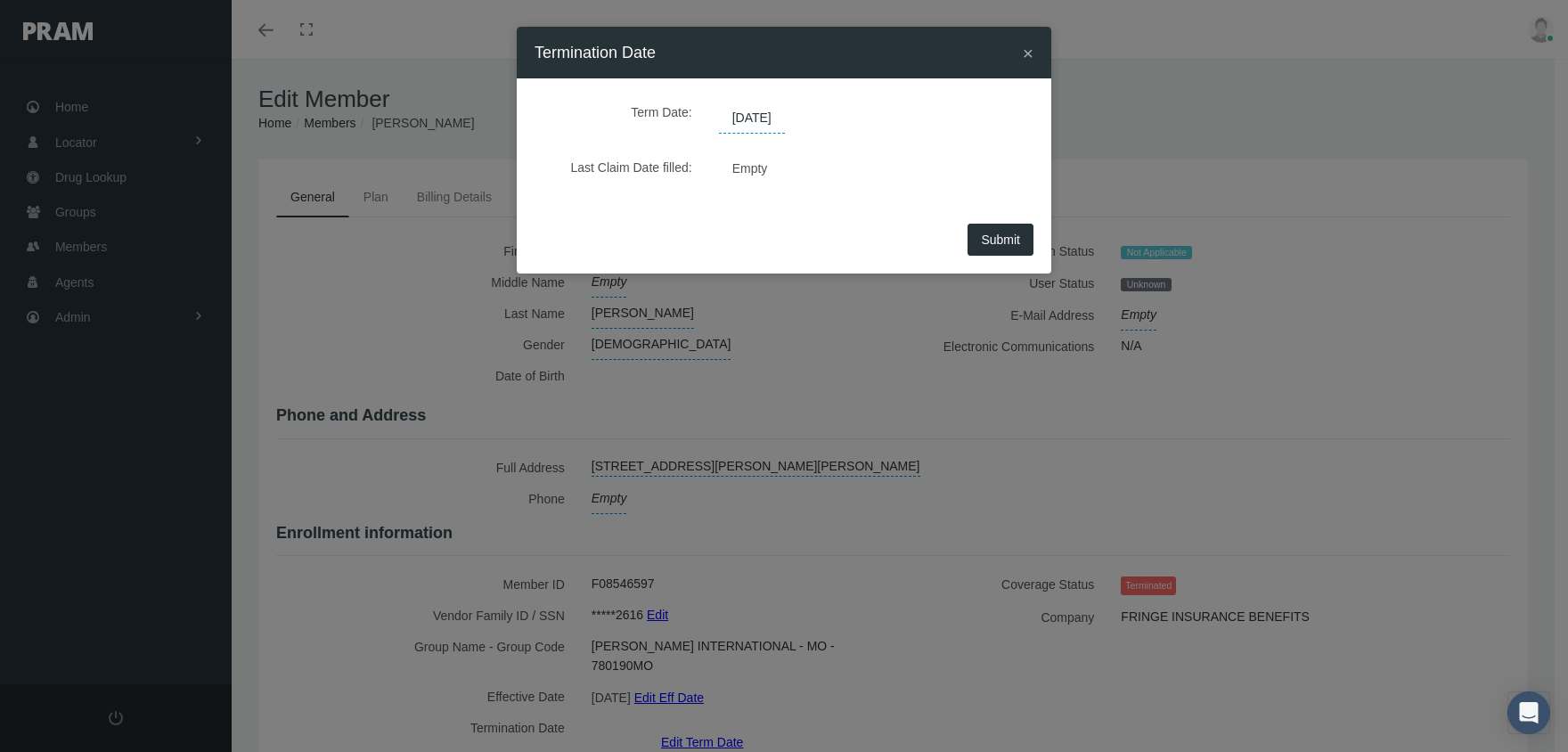
click at [760, 117] on span "09/27/2025" at bounding box center [752, 119] width 66 height 30
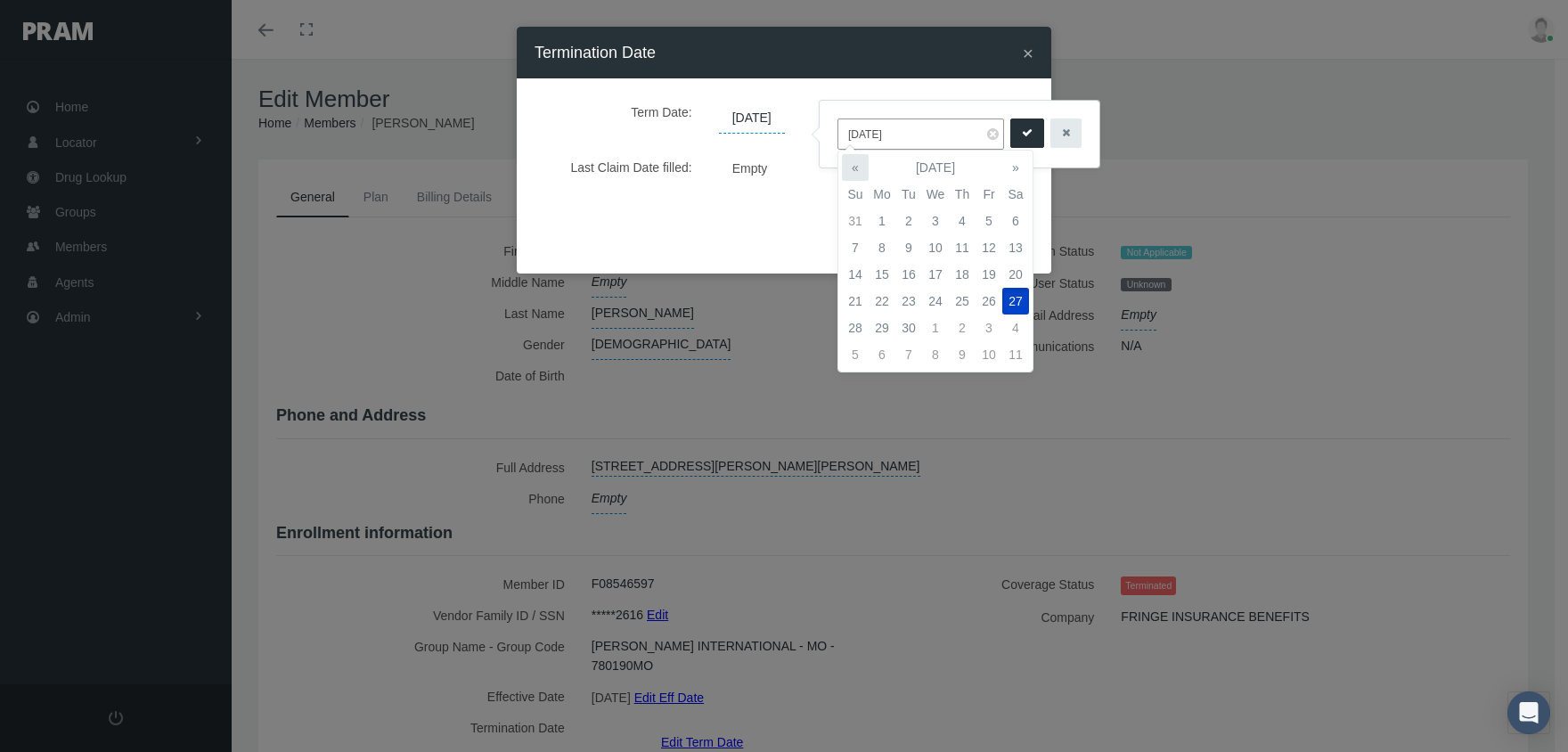
click at [859, 163] on th "«" at bounding box center [855, 168] width 26 height 26
click at [1011, 271] on td "16" at bounding box center [1016, 274] width 26 height 26
type input "[DATE]"
click at [1021, 137] on icon "submit" at bounding box center [1026, 133] width 10 height 17
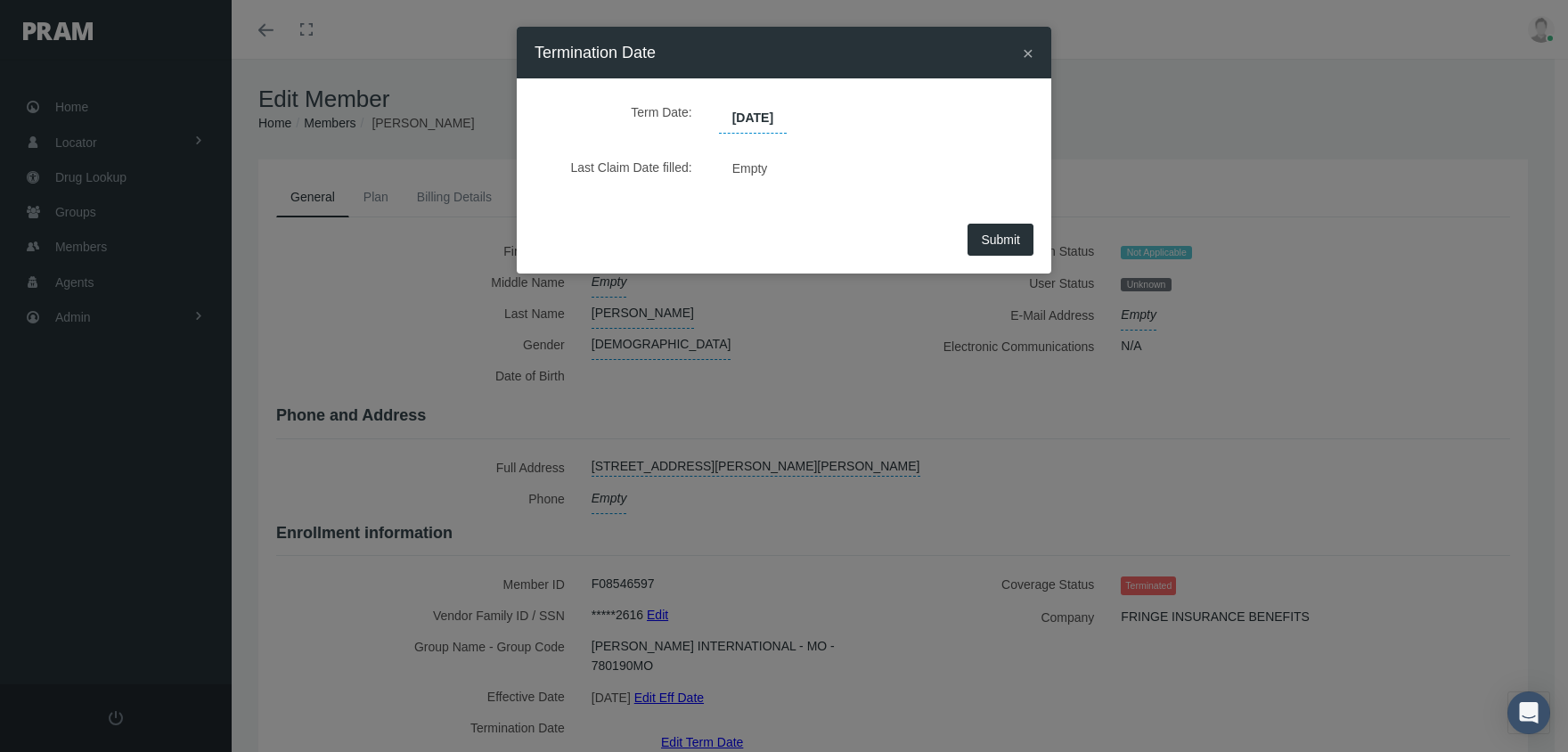
click at [1005, 237] on span "Submit" at bounding box center [1001, 239] width 40 height 14
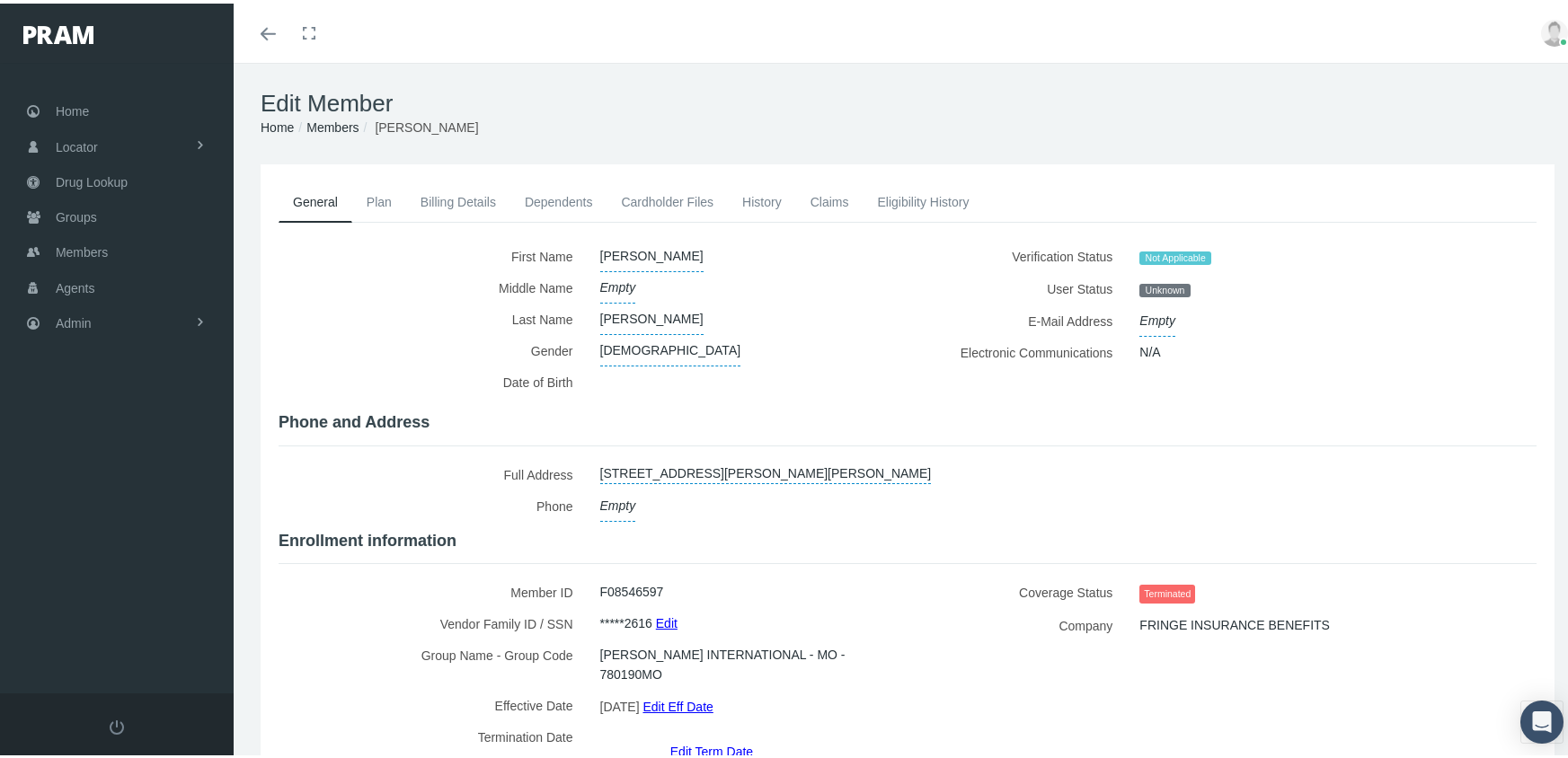
click at [317, 113] on h1 "Edit Member" at bounding box center [907, 100] width 1293 height 28
click at [337, 123] on link "Members" at bounding box center [332, 123] width 52 height 14
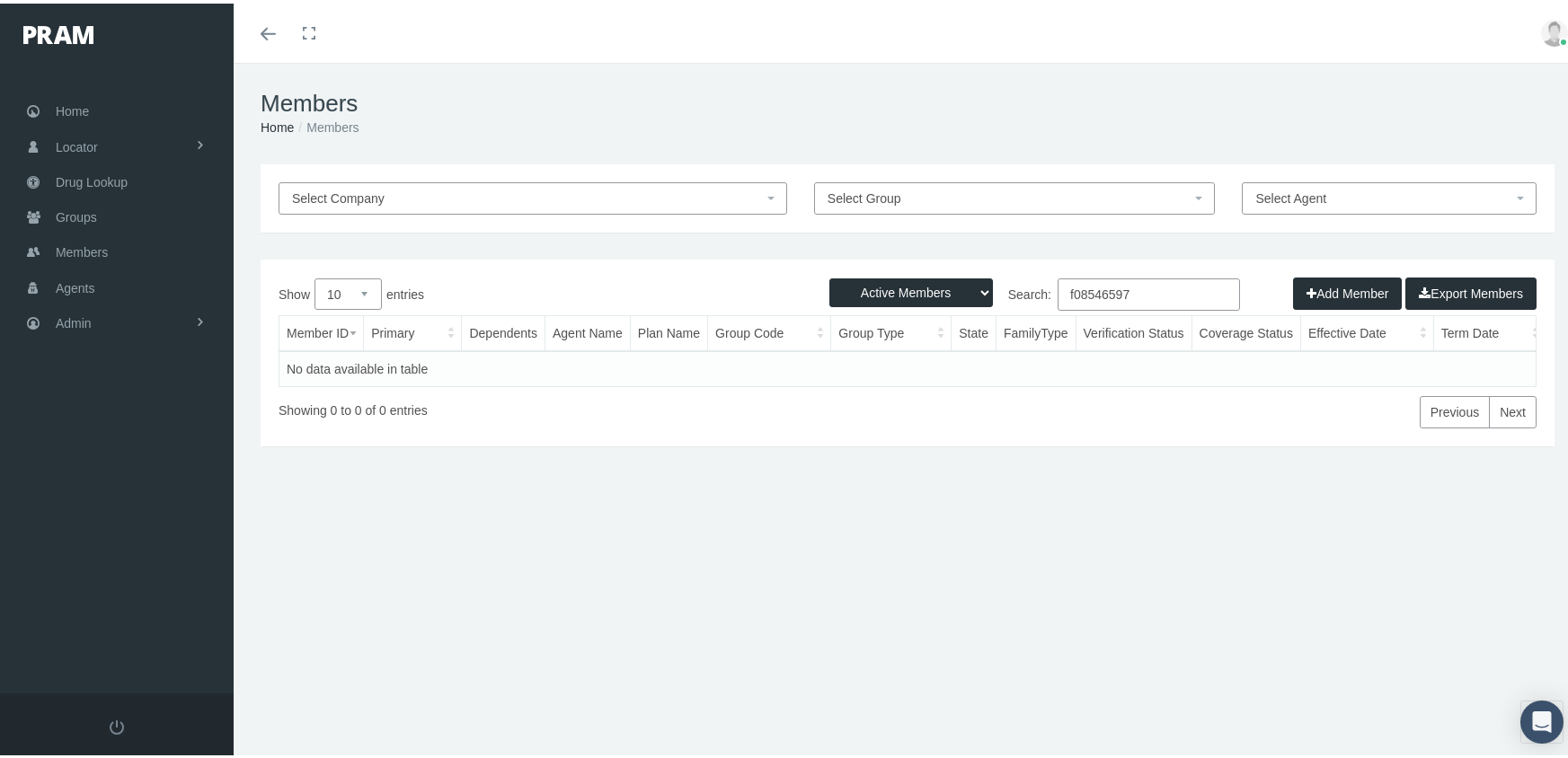
click at [871, 291] on select "Active Members Terminated Members Active & Terminated" at bounding box center [911, 289] width 163 height 28
select select "3"
click at [830, 275] on select "Active Members Terminated Members Active & Terminated" at bounding box center [911, 289] width 163 height 28
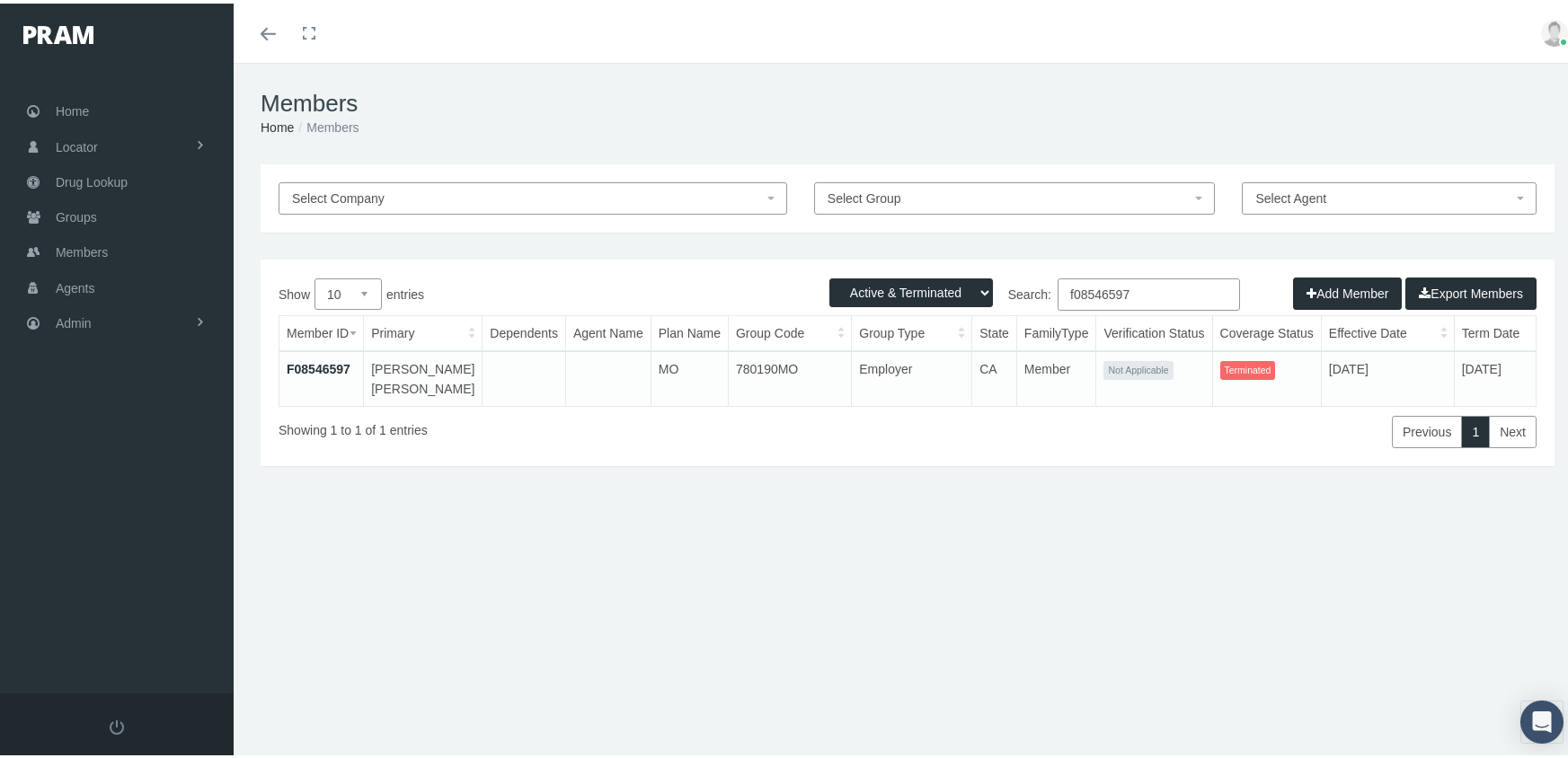
click at [1146, 284] on input "f08546597" at bounding box center [1149, 291] width 182 height 32
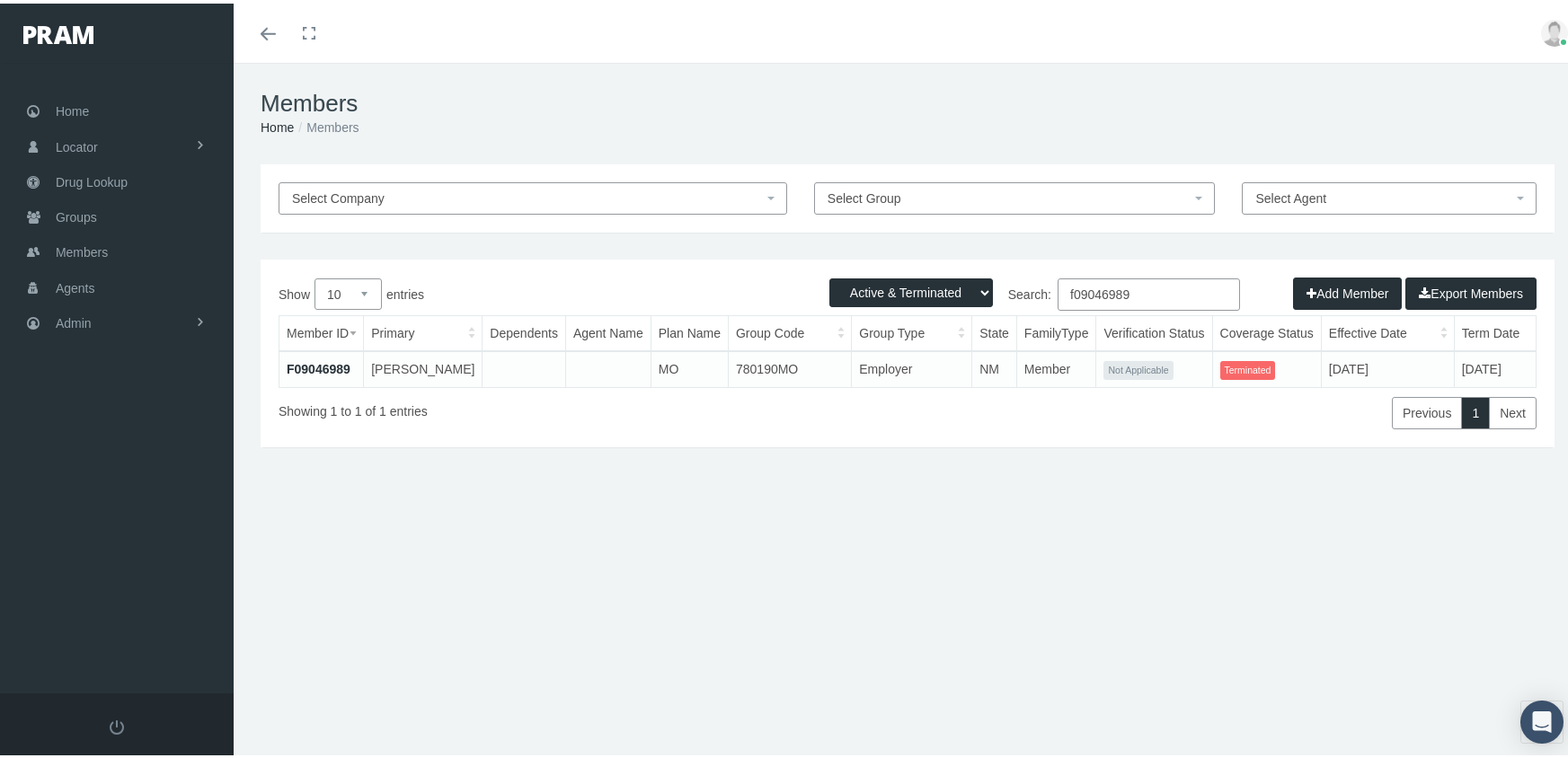
type input "f09046989"
click at [298, 360] on link "F09046989" at bounding box center [318, 365] width 64 height 14
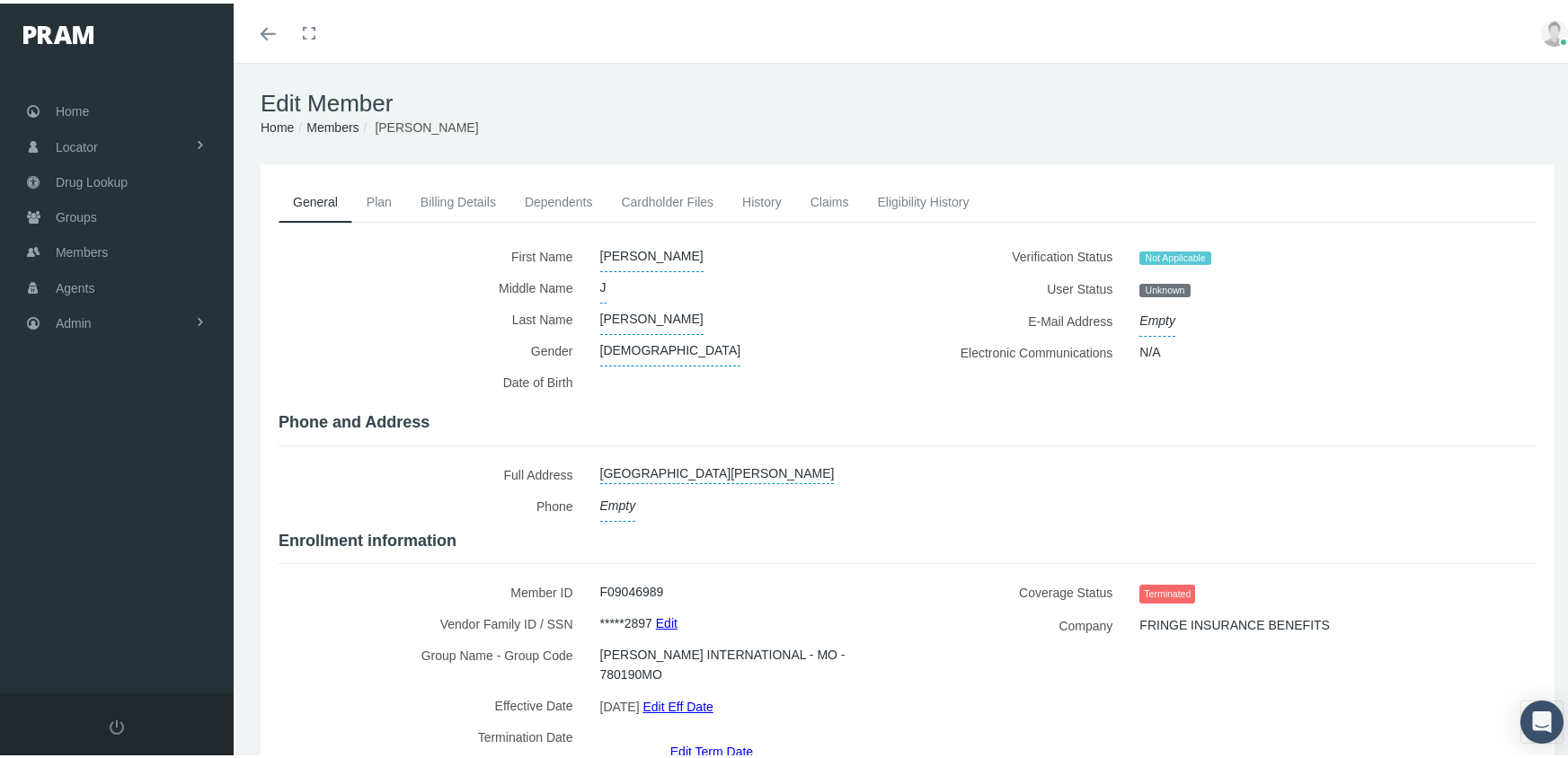
click at [723, 734] on link "Edit Term Date" at bounding box center [711, 747] width 83 height 26
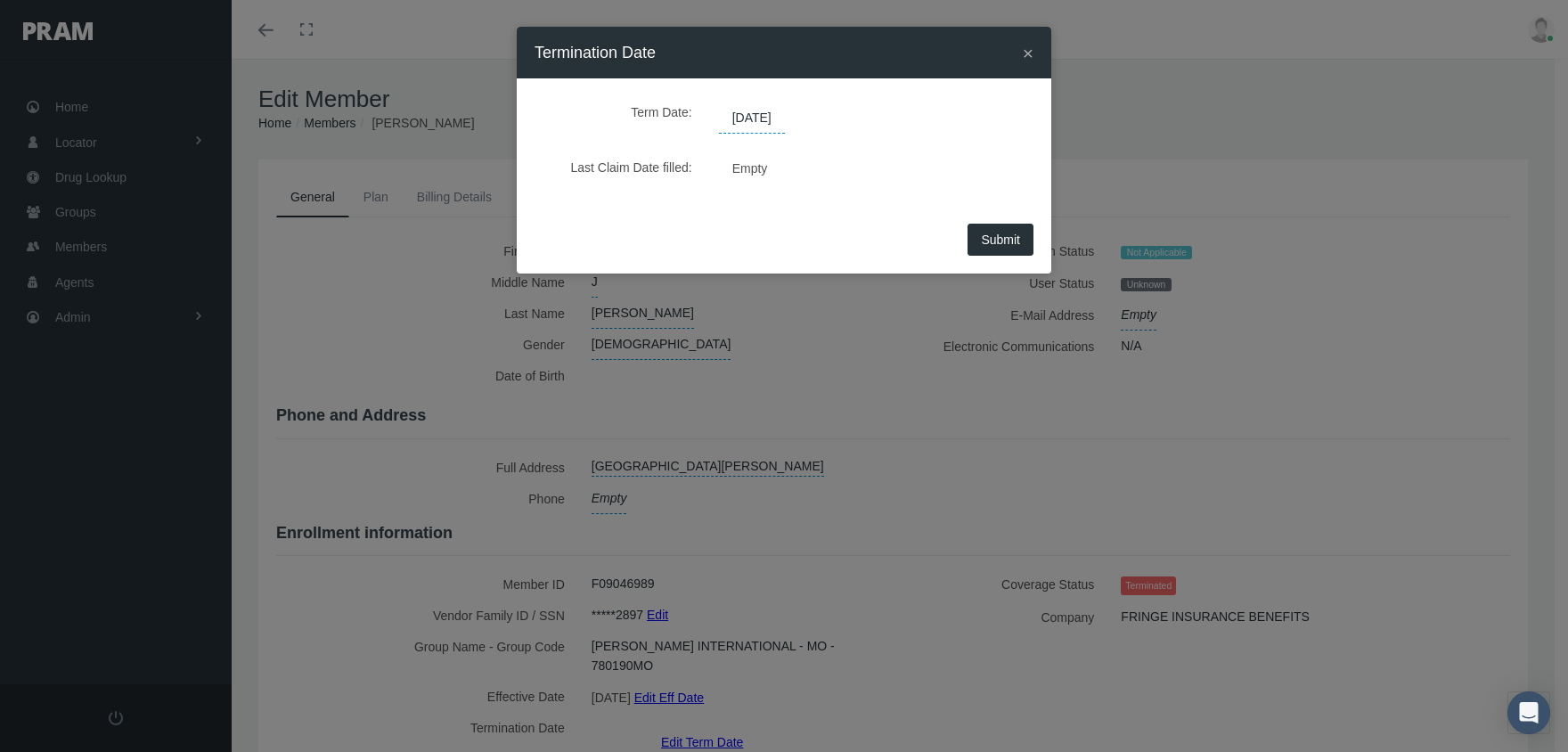
click at [753, 122] on span "[DATE]" at bounding box center [752, 119] width 66 height 30
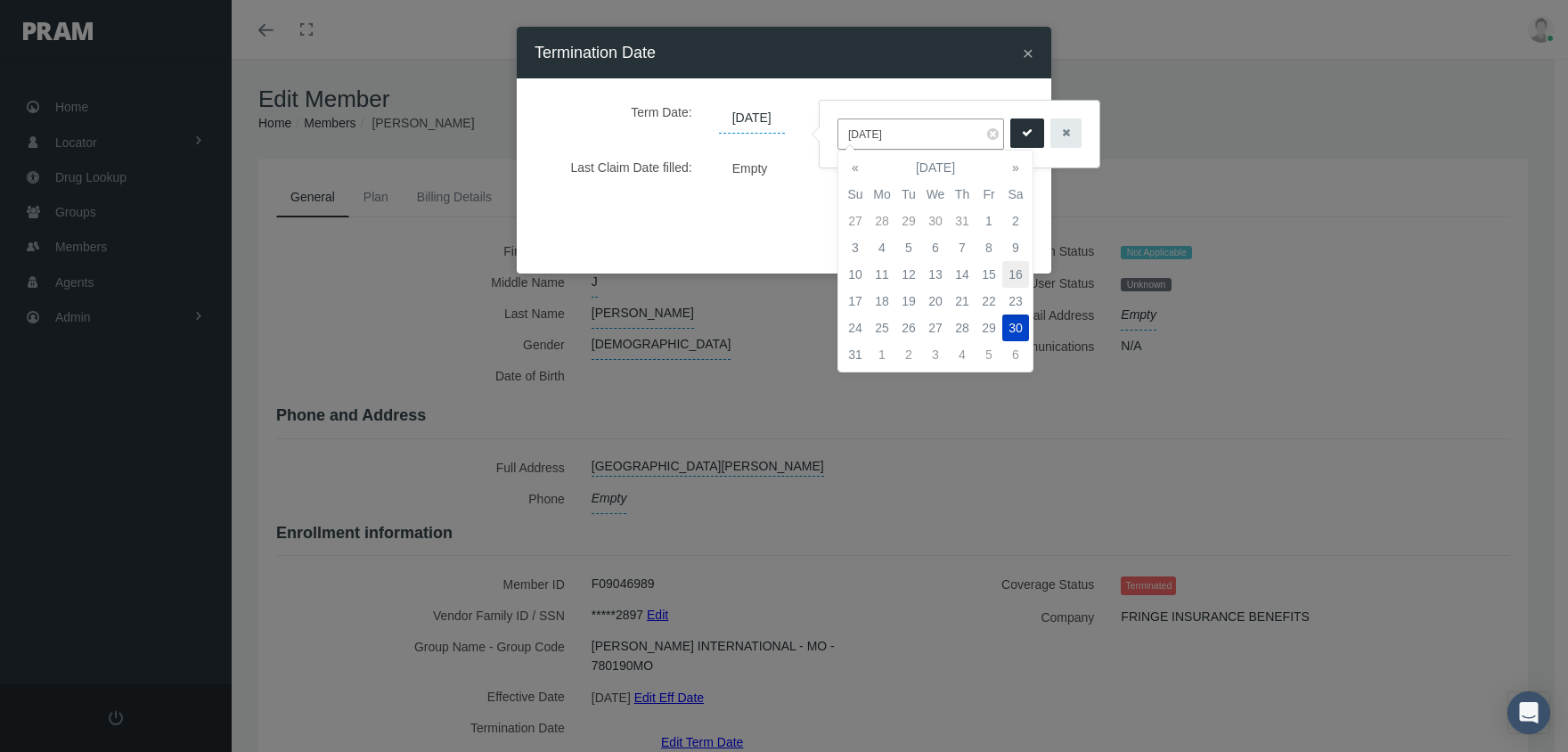
click at [1020, 262] on td "16" at bounding box center [1016, 274] width 26 height 26
type input "[DATE]"
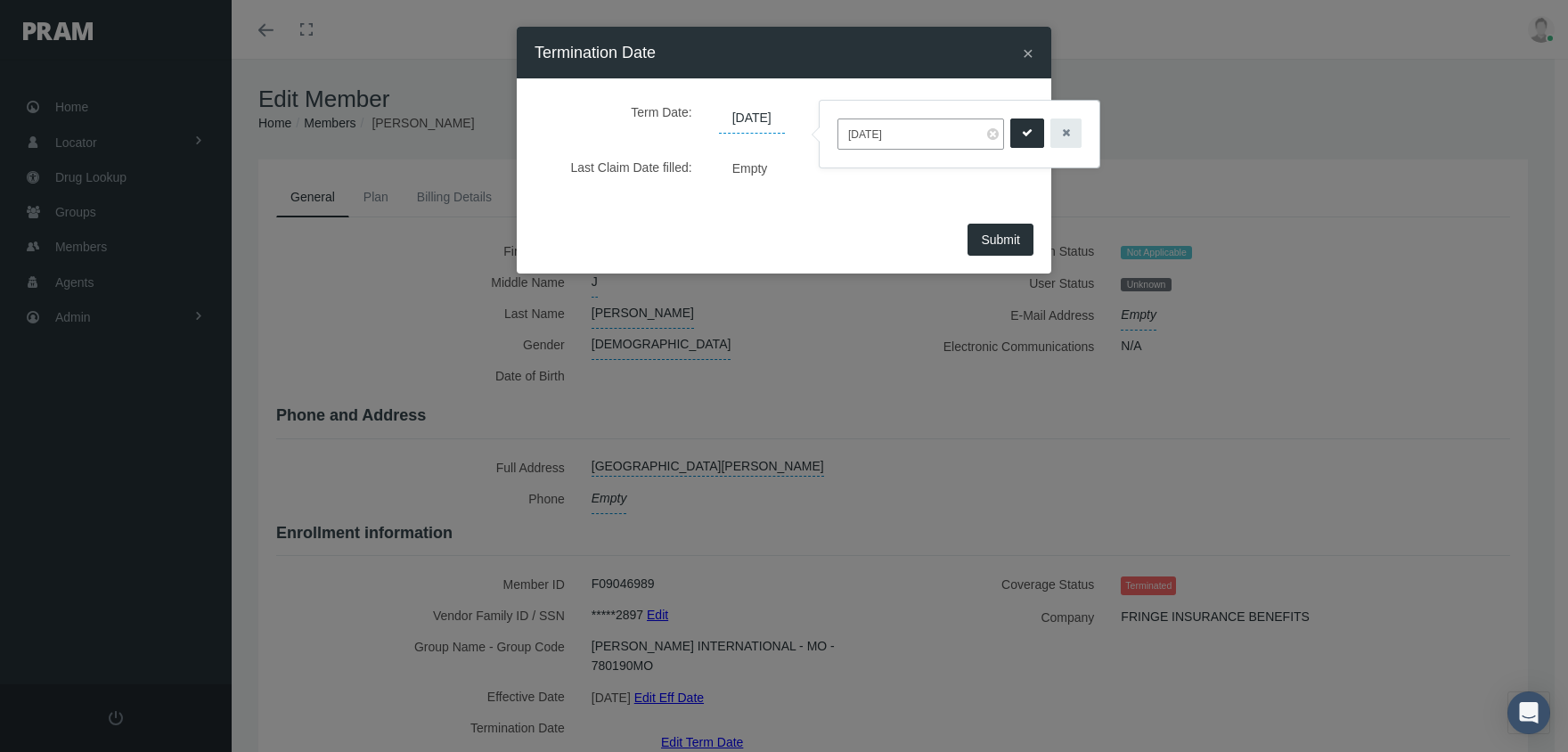
click at [1021, 134] on icon "submit" at bounding box center [1026, 133] width 10 height 17
click at [988, 236] on span "Submit" at bounding box center [1001, 239] width 40 height 14
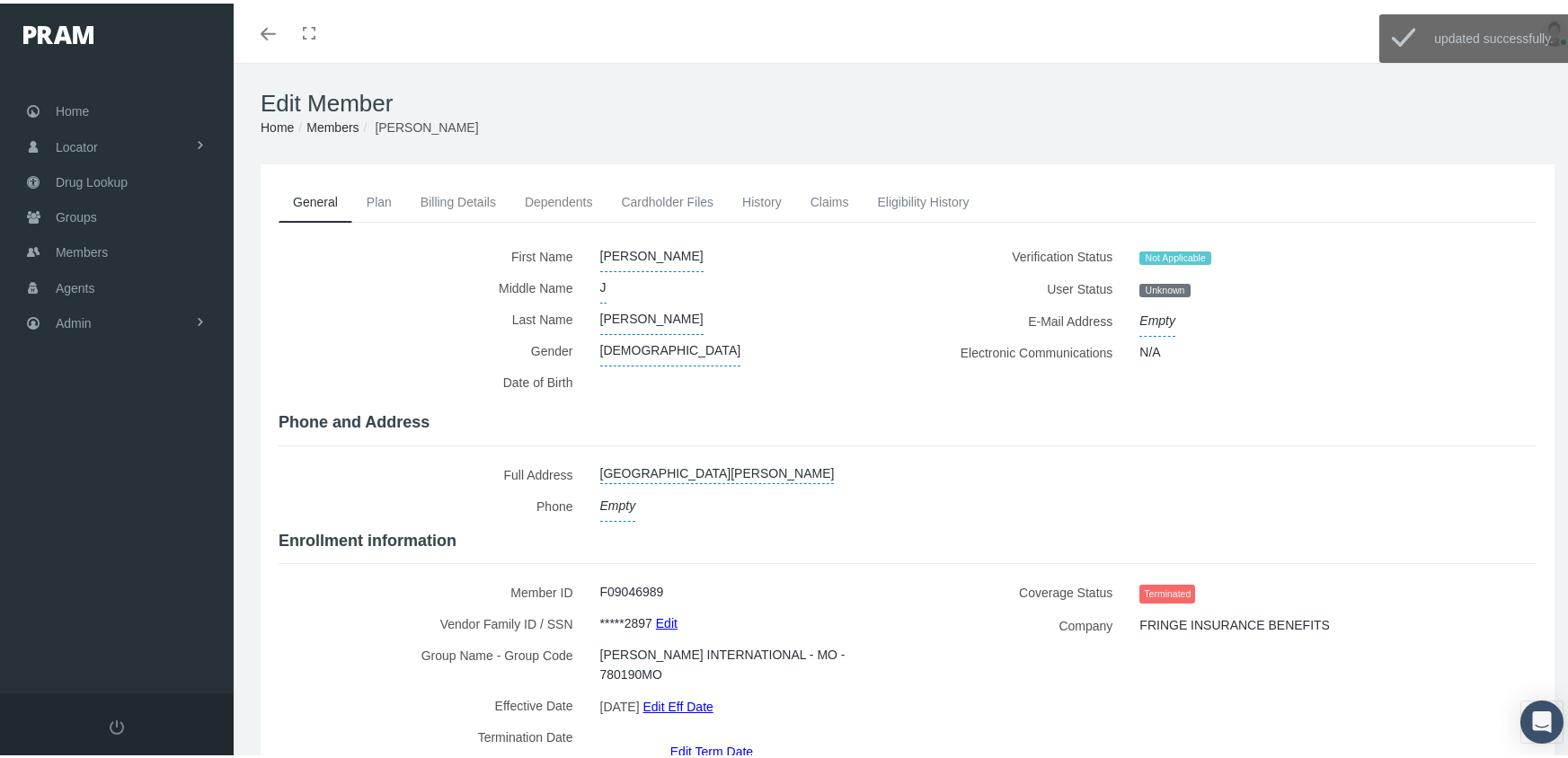
click at [357, 123] on link "Members" at bounding box center [332, 123] width 52 height 14
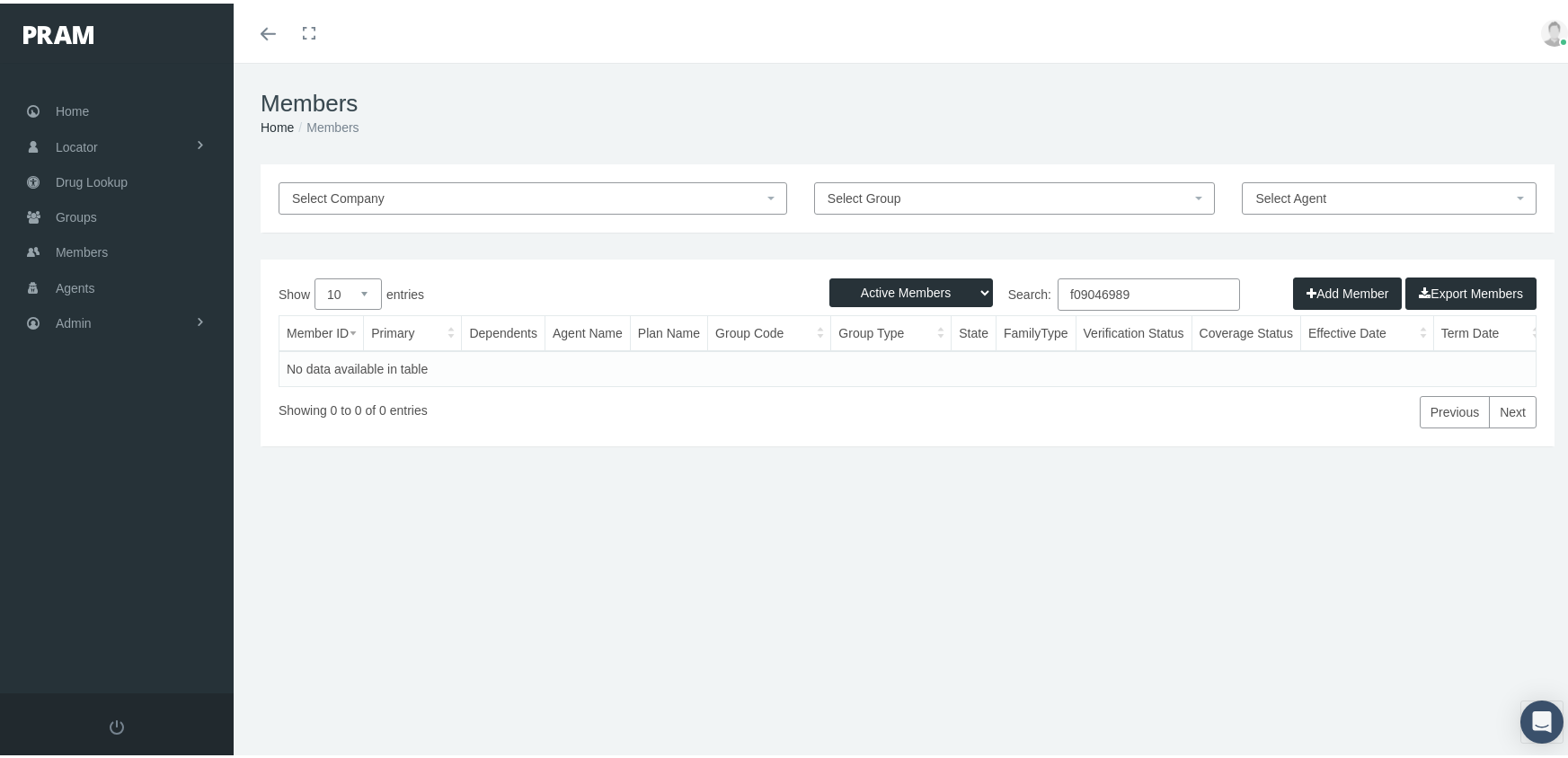
click at [911, 282] on select "Active Members Terminated Members Active & Terminated" at bounding box center [911, 289] width 163 height 28
select select "3"
click at [830, 275] on select "Active Members Terminated Members Active & Terminated" at bounding box center [911, 289] width 163 height 28
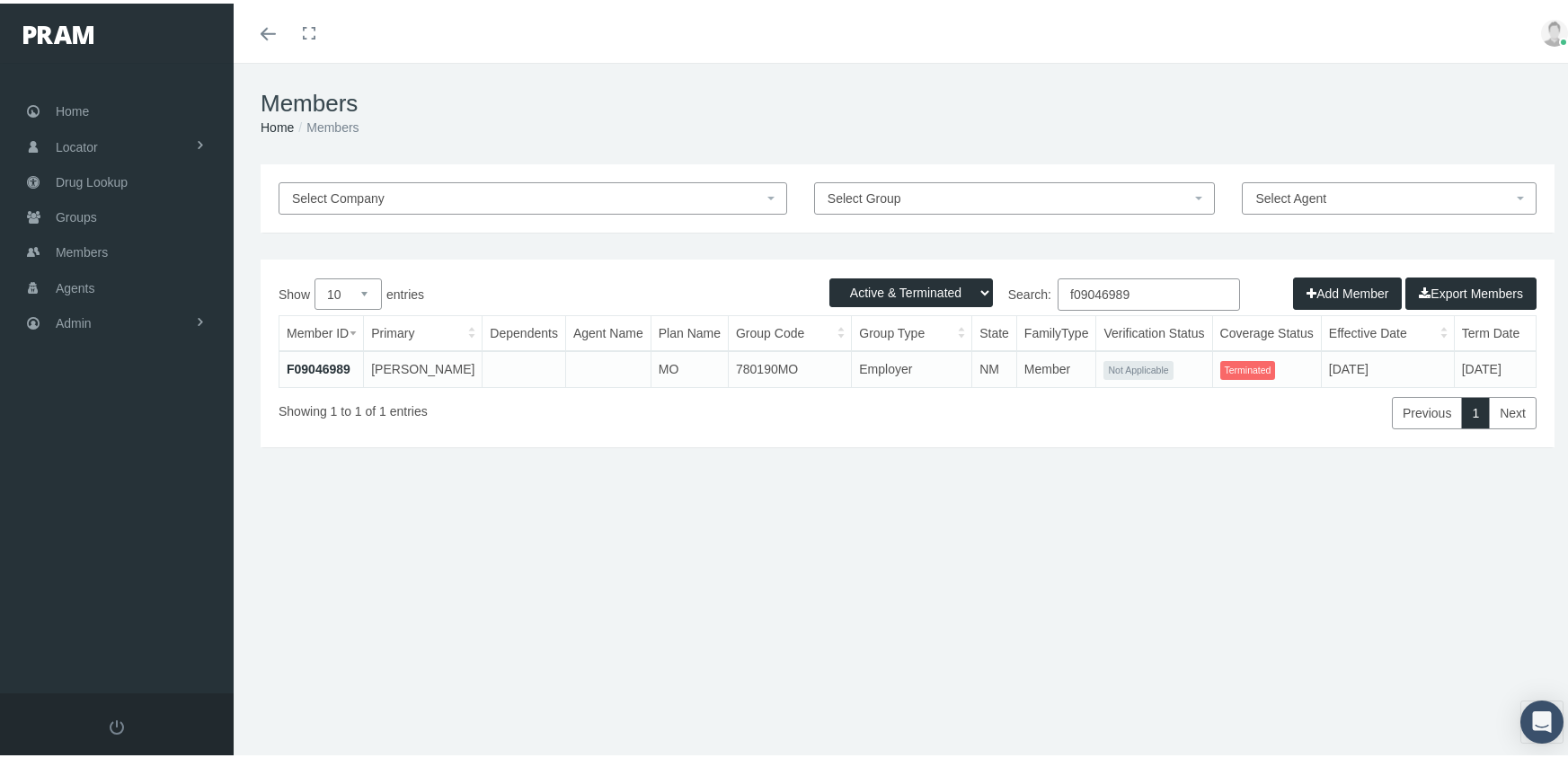
click at [1150, 290] on input "f09046989" at bounding box center [1149, 291] width 182 height 32
type input "f09607152"
click at [314, 360] on link "F09607152" at bounding box center [318, 365] width 64 height 14
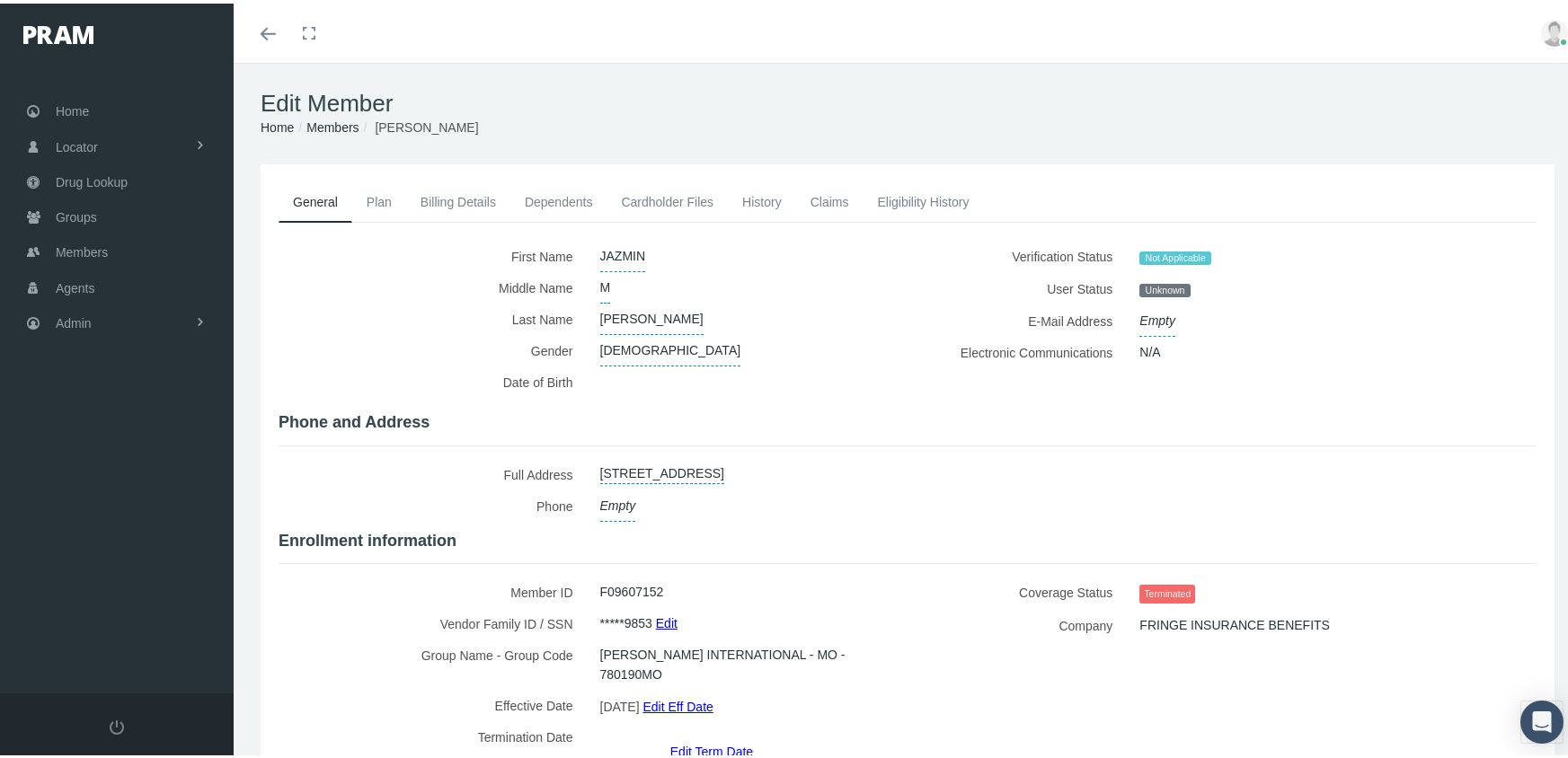
click at [702, 734] on link "Edit Term Date" at bounding box center [711, 747] width 83 height 26
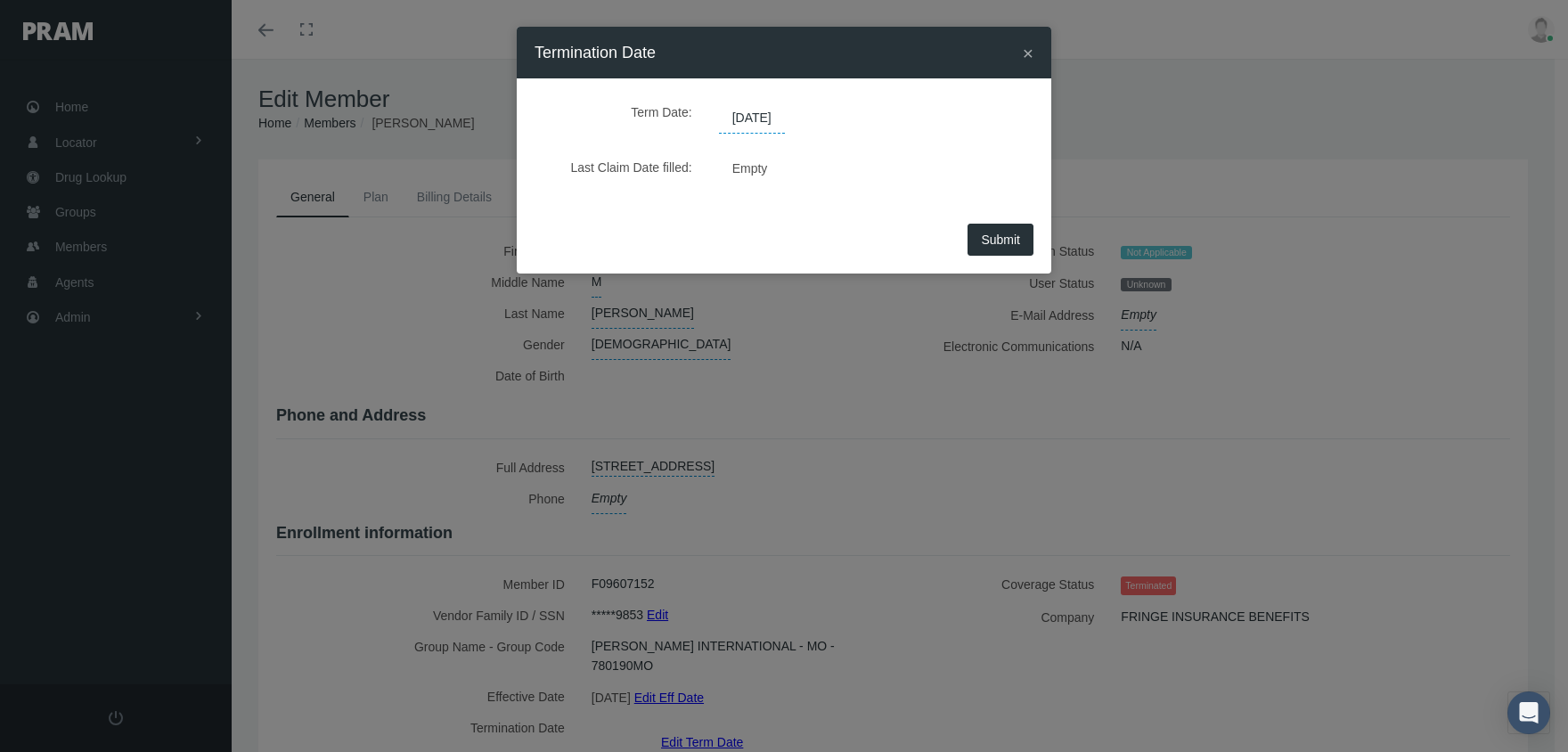
click at [782, 123] on span "[DATE]" at bounding box center [752, 119] width 66 height 30
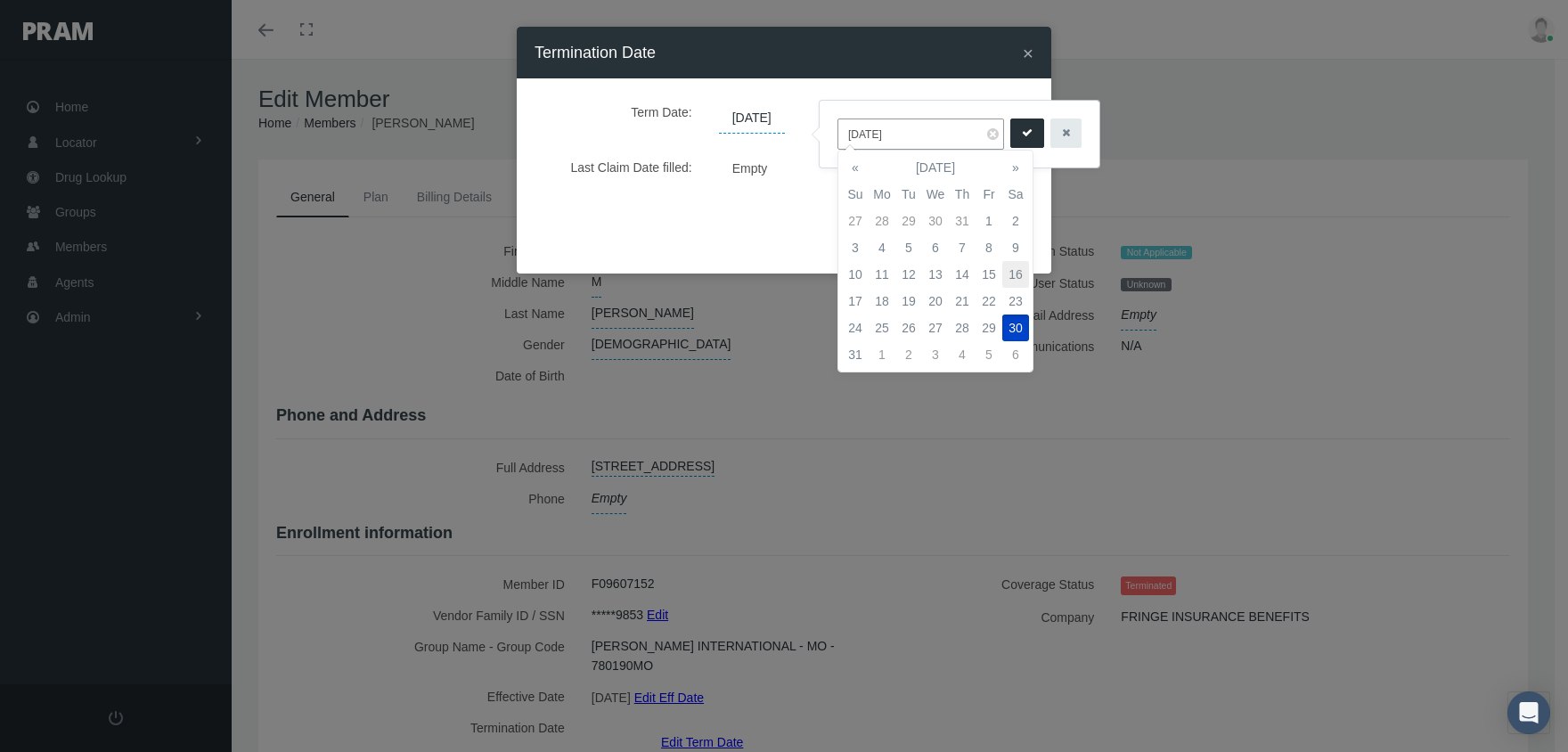
click at [1020, 269] on td "16" at bounding box center [1016, 274] width 26 height 26
type input "[DATE]"
click at [1021, 134] on icon "submit" at bounding box center [1026, 133] width 10 height 17
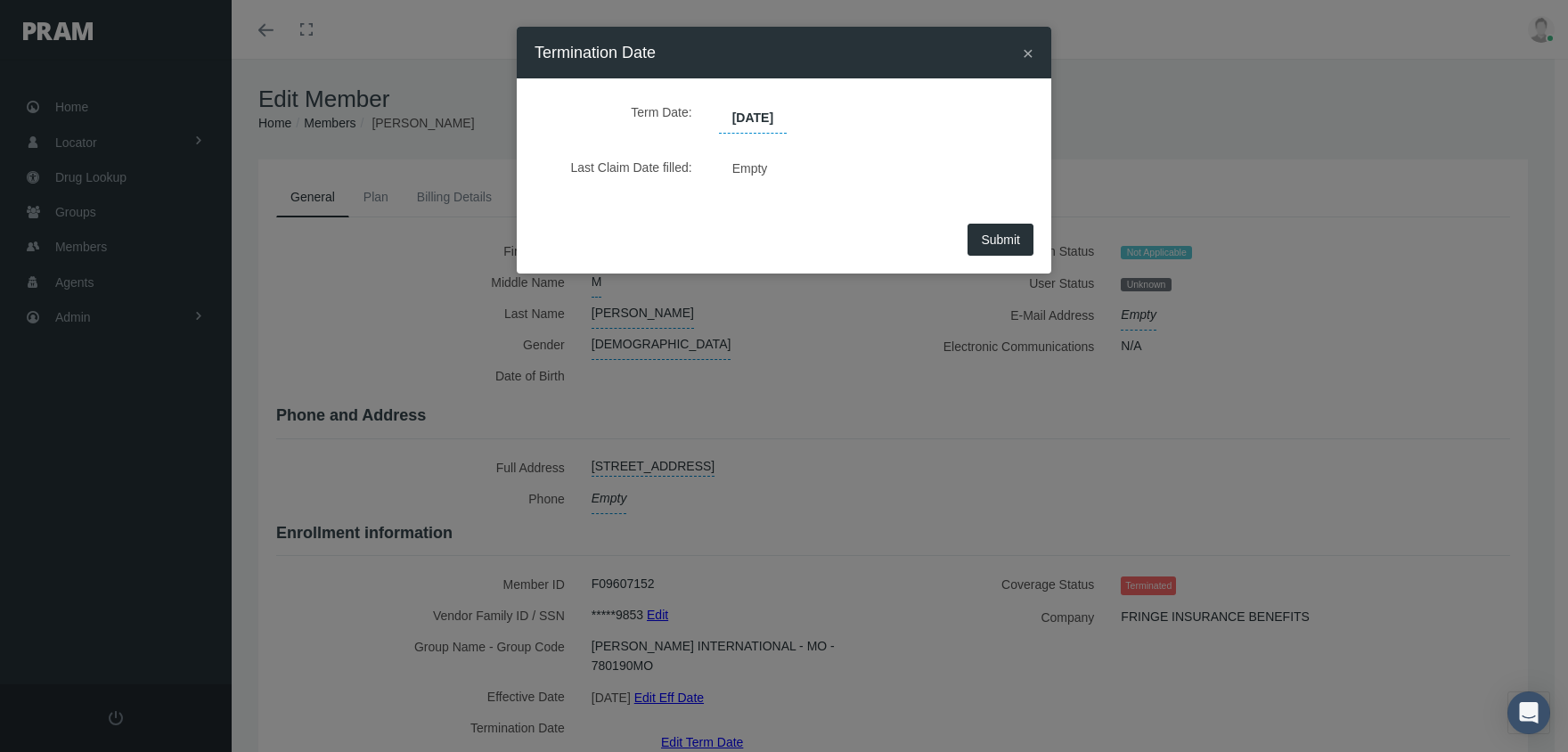
click at [1012, 230] on button "Submit" at bounding box center [1001, 239] width 66 height 32
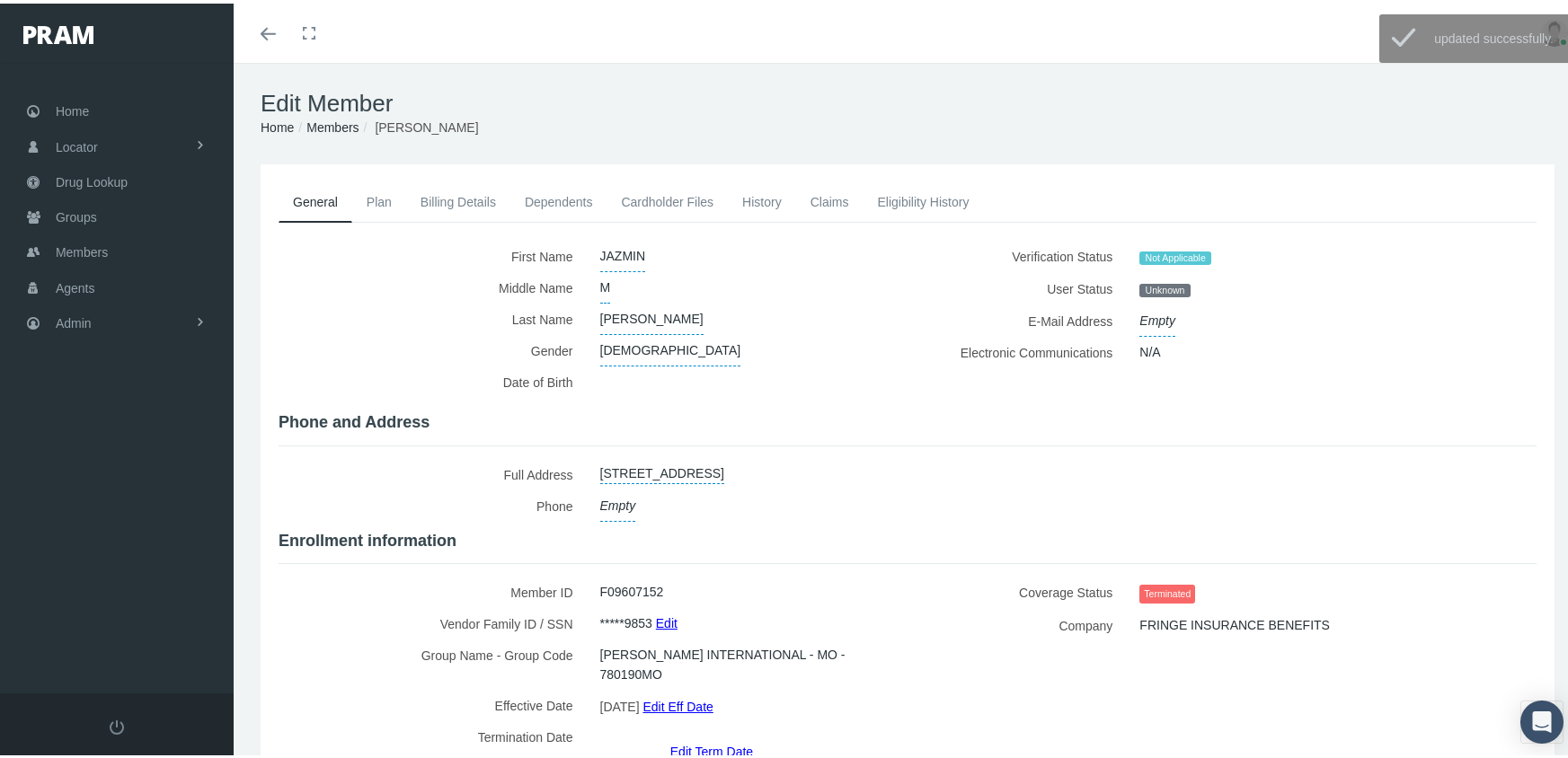
click at [337, 120] on link "Members" at bounding box center [332, 123] width 52 height 14
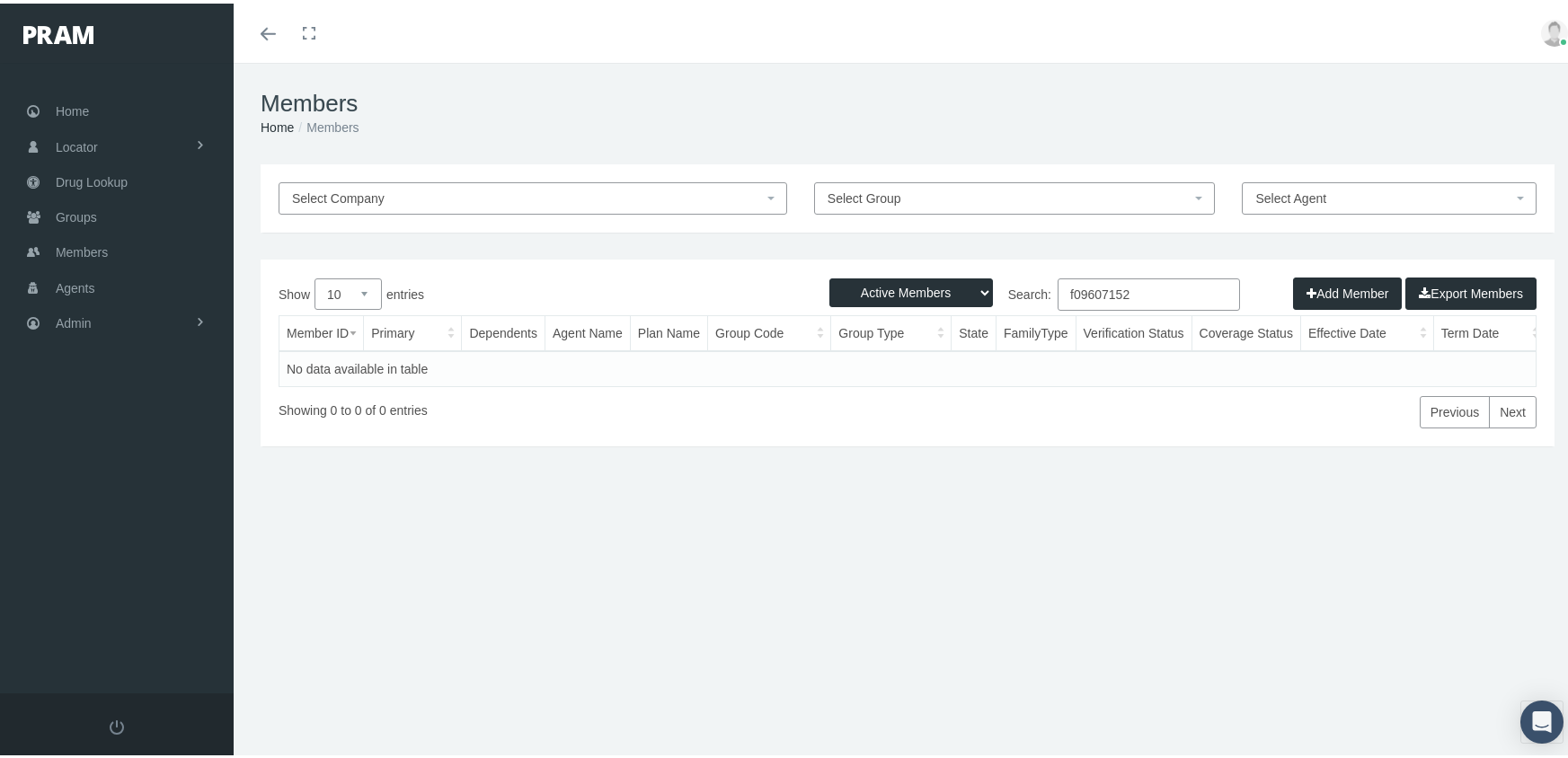
click at [878, 294] on select "Active Members Terminated Members Active & Terminated" at bounding box center [911, 289] width 163 height 28
select select "3"
click at [830, 275] on select "Active Members Terminated Members Active & Terminated" at bounding box center [911, 289] width 163 height 28
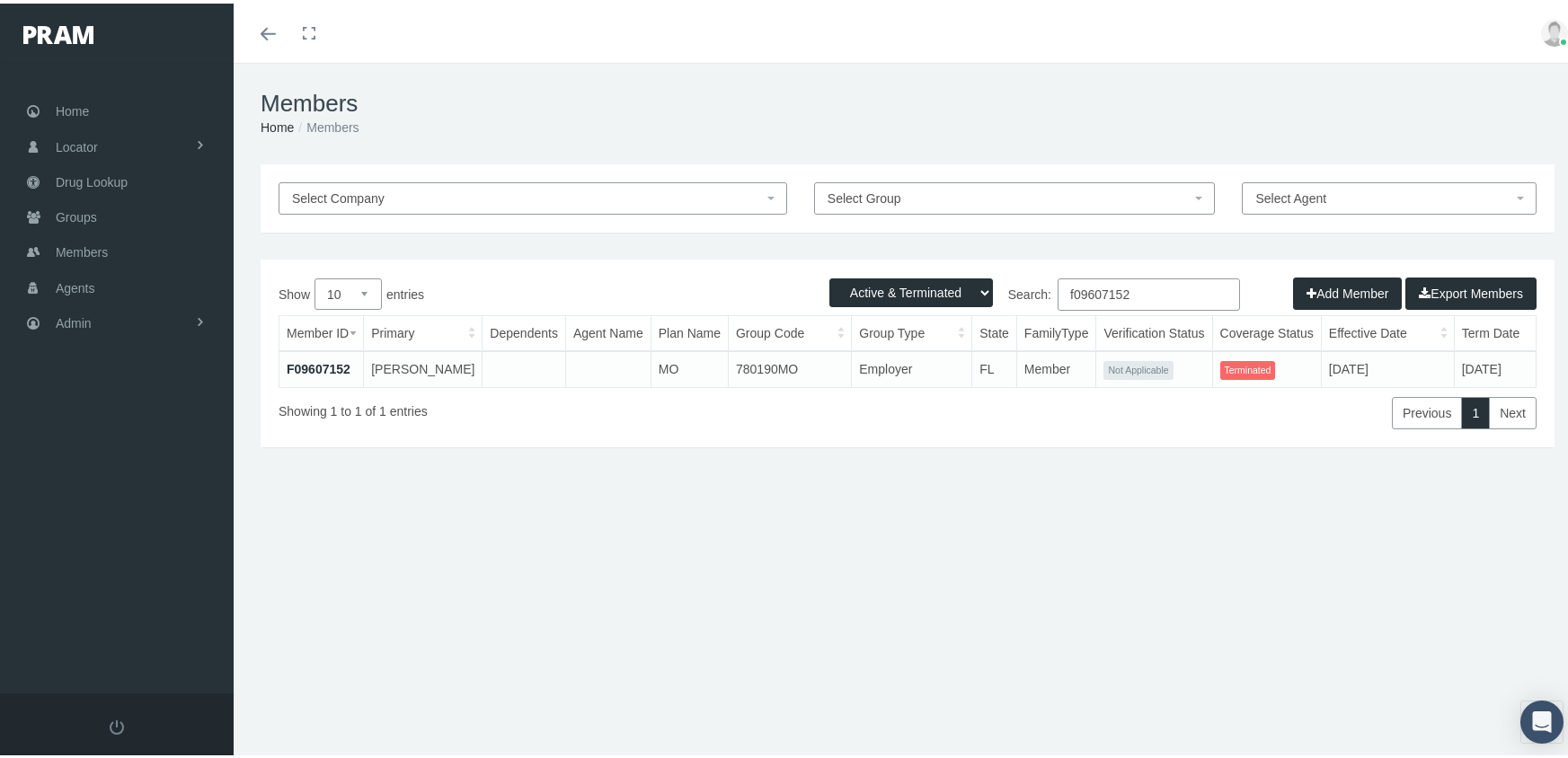
click at [1147, 291] on input "f09607152" at bounding box center [1149, 291] width 182 height 32
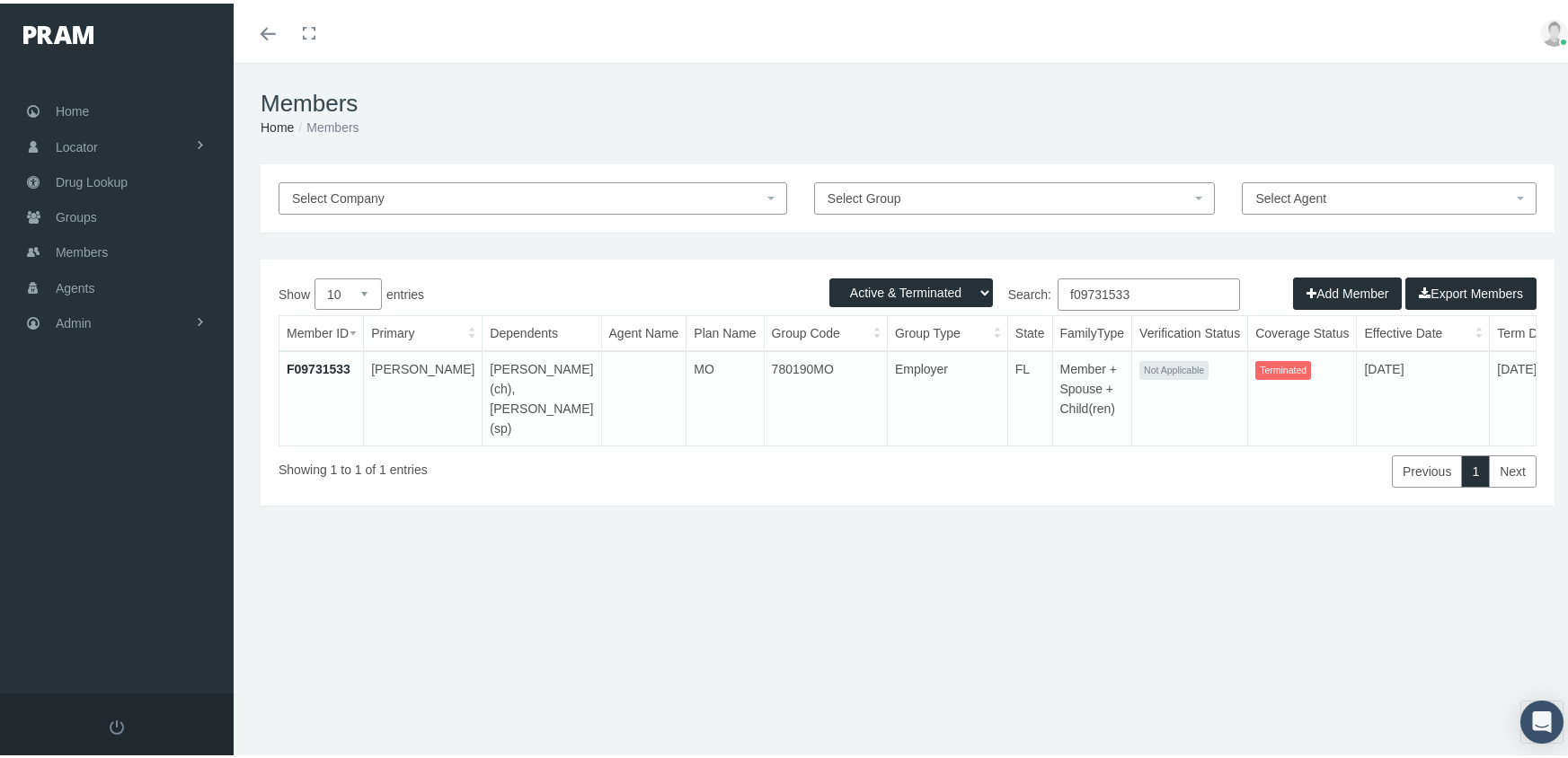
type input "f09731533"
click at [332, 358] on link "F09731533" at bounding box center [318, 365] width 64 height 14
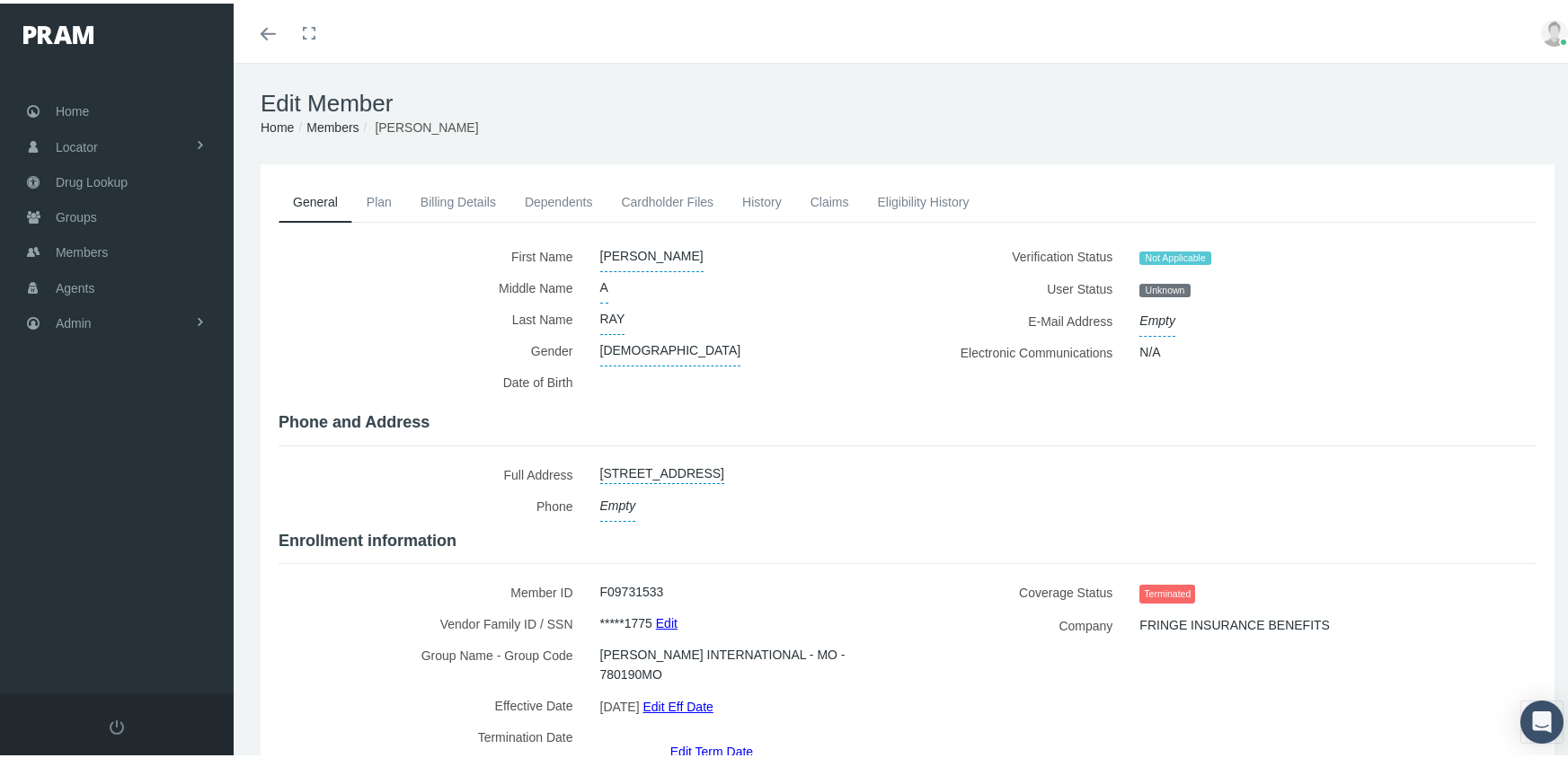
click at [709, 734] on link "Edit Term Date" at bounding box center [711, 747] width 83 height 26
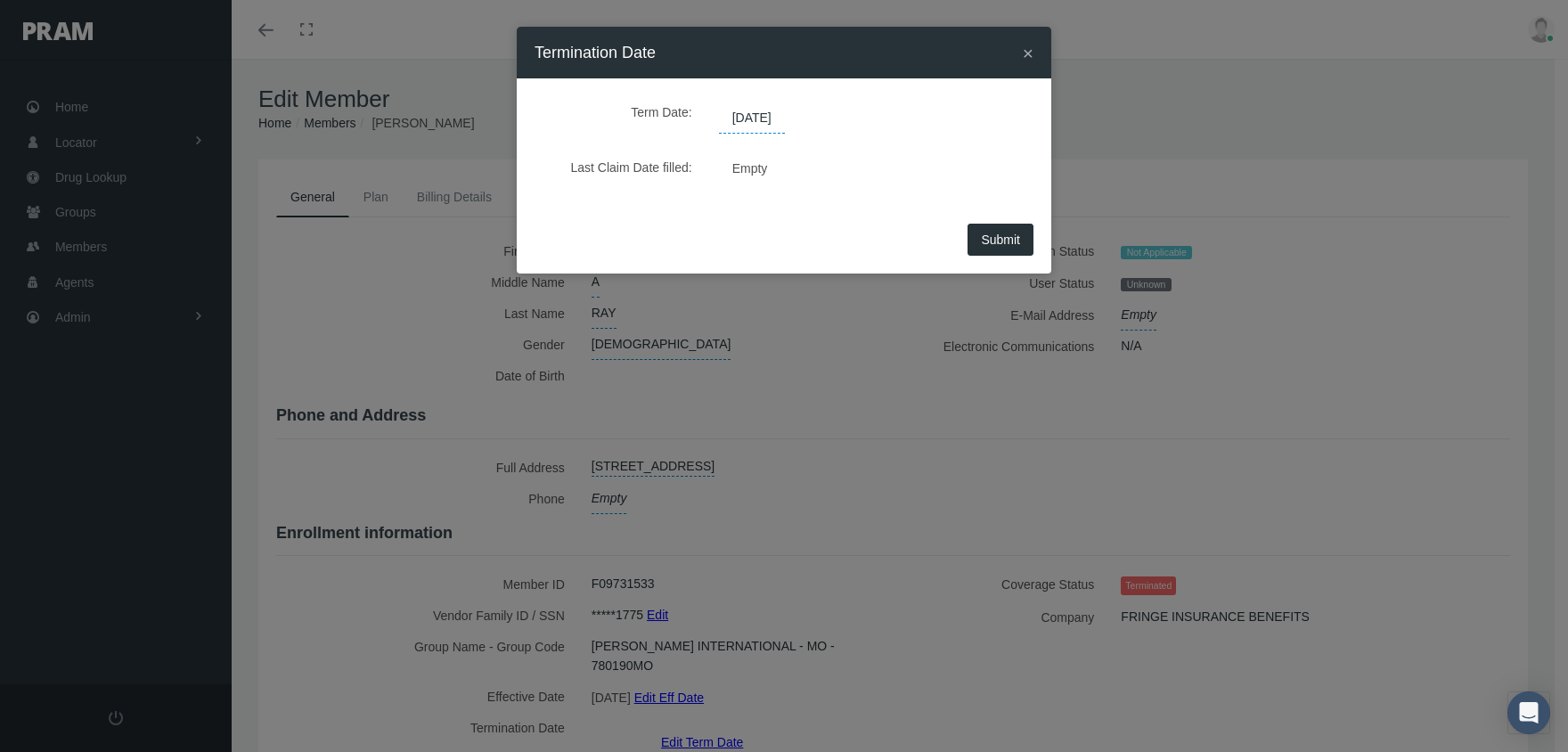
click at [745, 122] on span "[DATE]" at bounding box center [752, 119] width 66 height 30
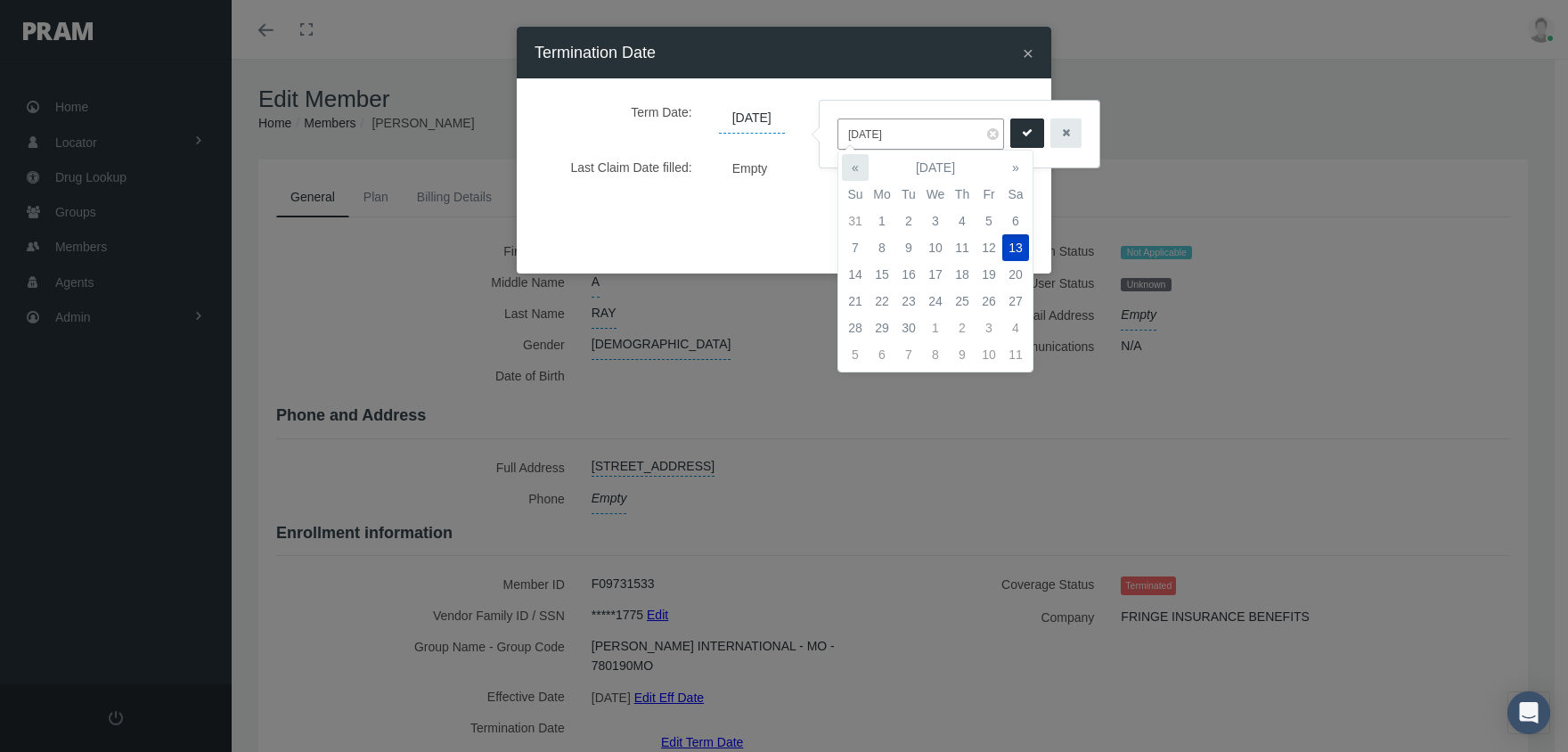
click at [853, 171] on th "«" at bounding box center [855, 168] width 26 height 26
click at [1011, 273] on td "16" at bounding box center [1016, 274] width 26 height 26
type input "08/16/2025"
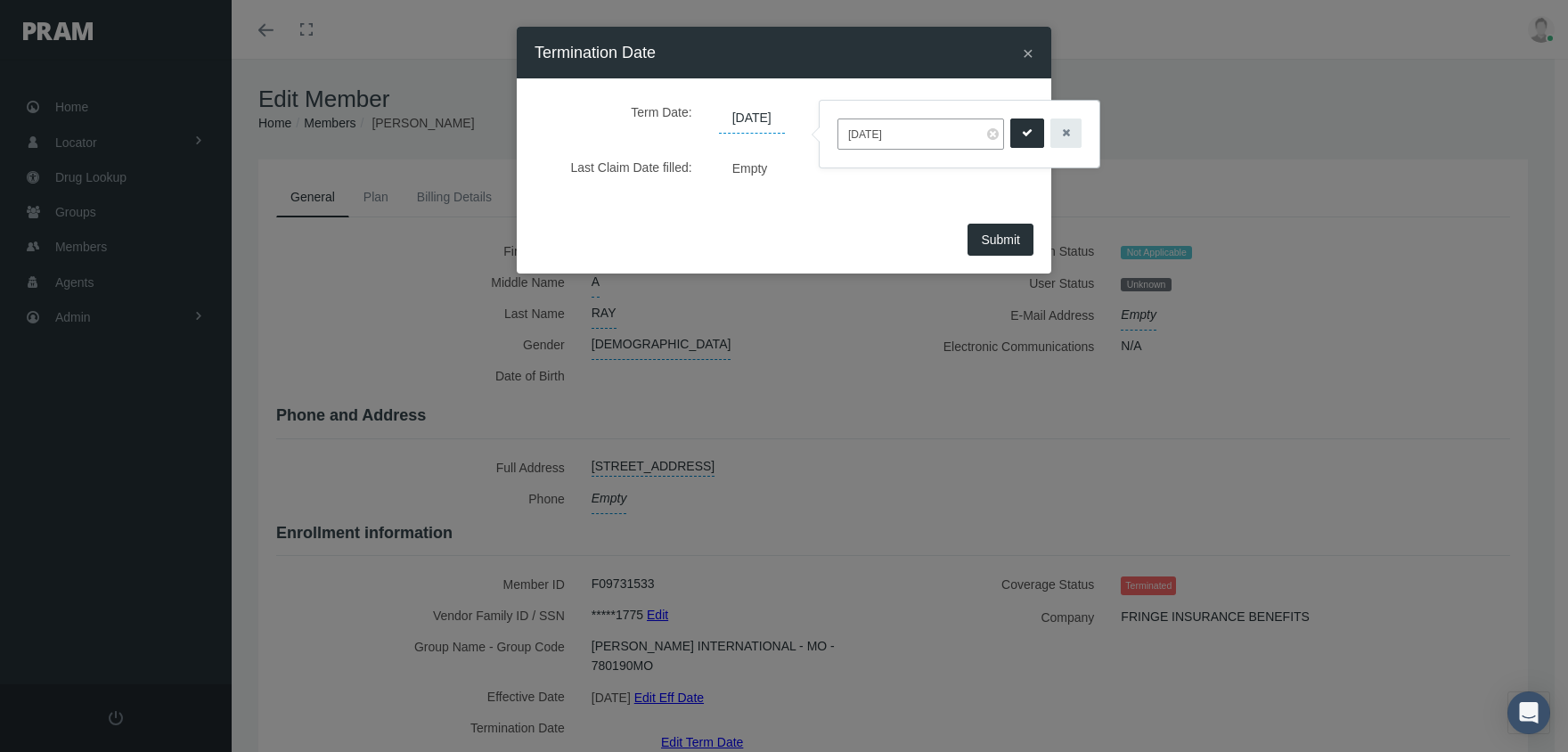
click at [1021, 129] on icon "submit" at bounding box center [1026, 133] width 10 height 17
click at [1029, 246] on button "Submit" at bounding box center [1001, 239] width 66 height 32
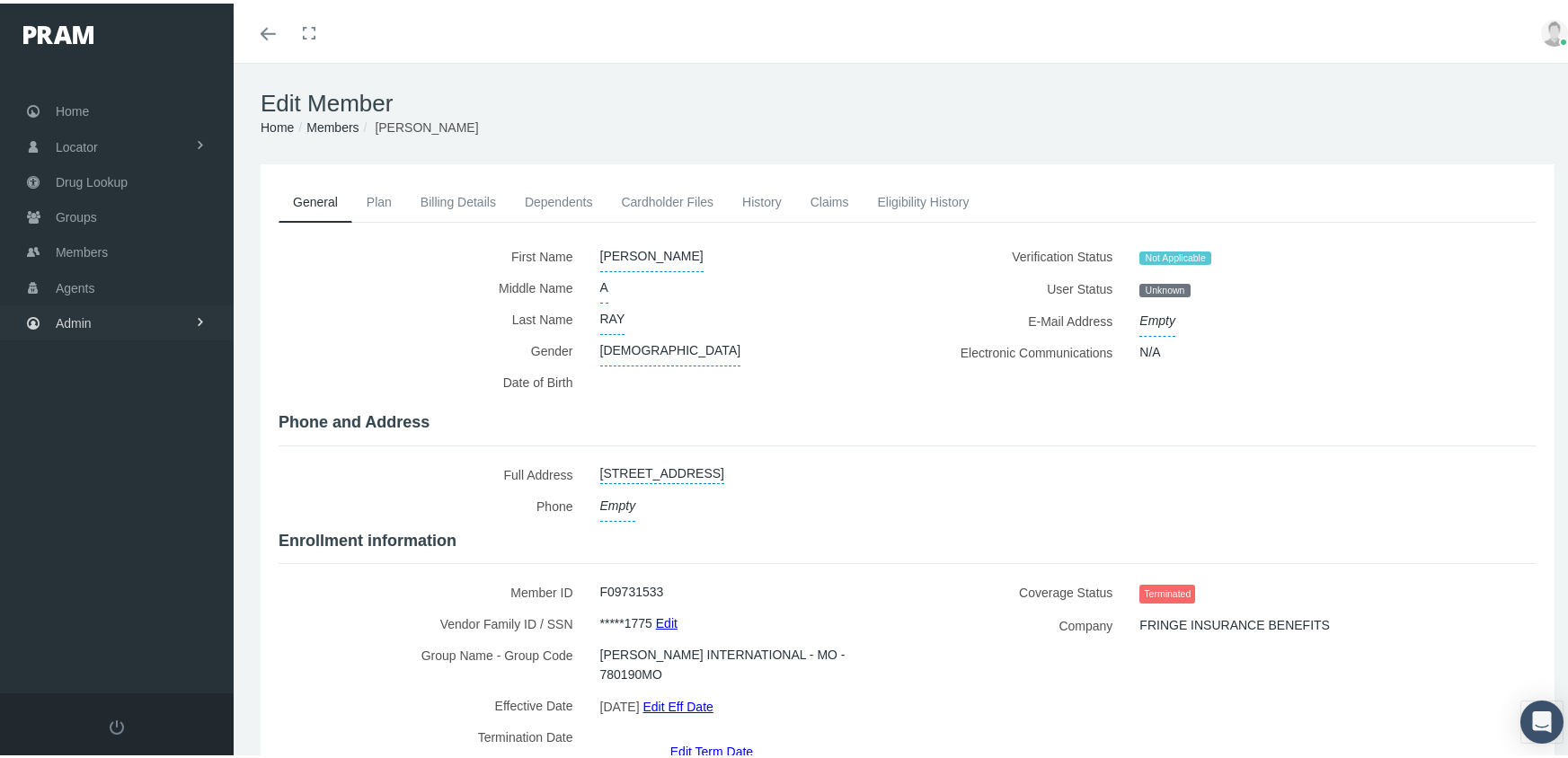
click at [86, 307] on span "Admin" at bounding box center [74, 320] width 36 height 34
click at [89, 444] on span "Group Billing" at bounding box center [110, 459] width 72 height 30
click at [90, 607] on span "Corrections" at bounding box center [103, 622] width 65 height 30
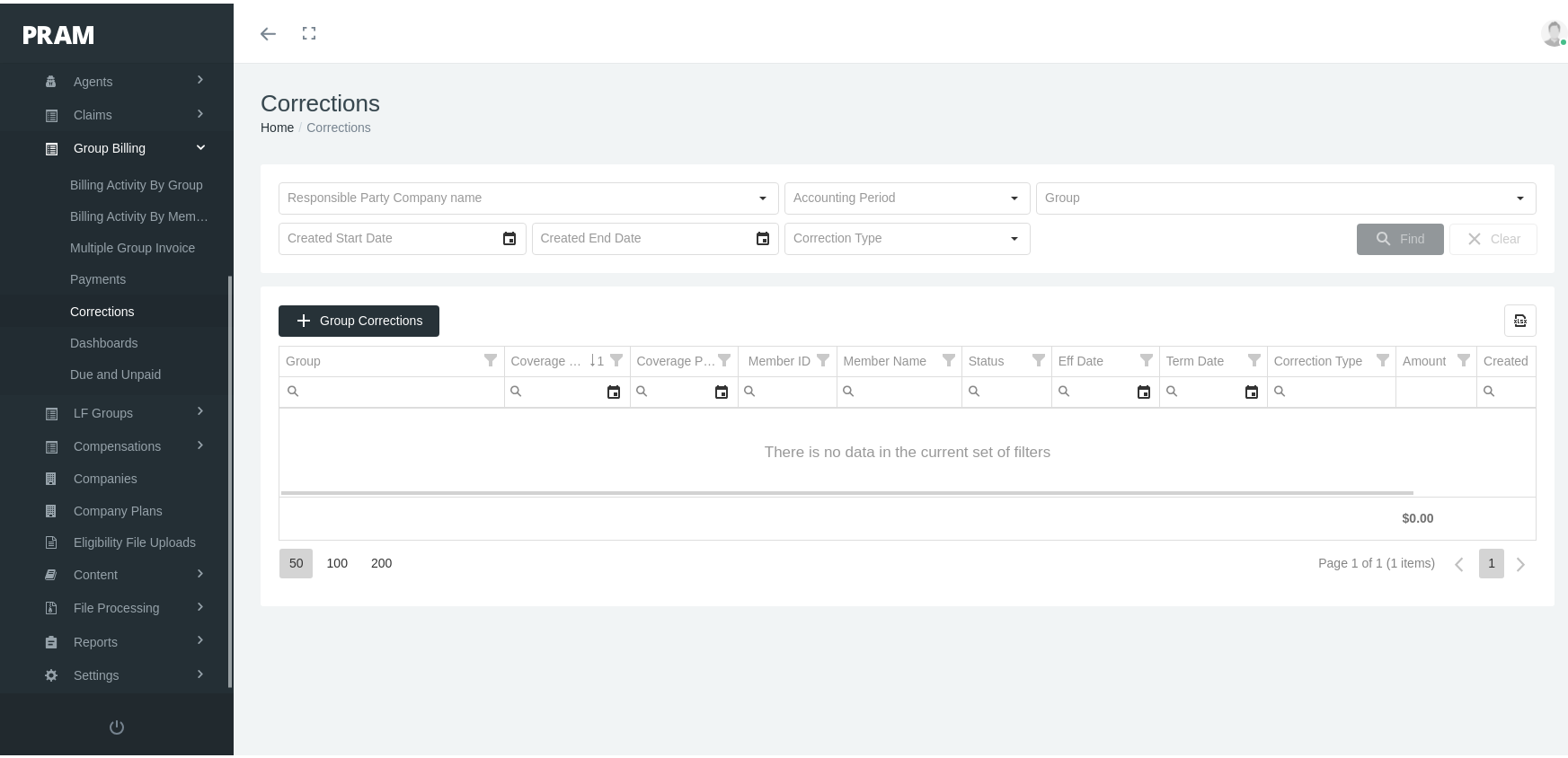
scroll to position [325, 0]
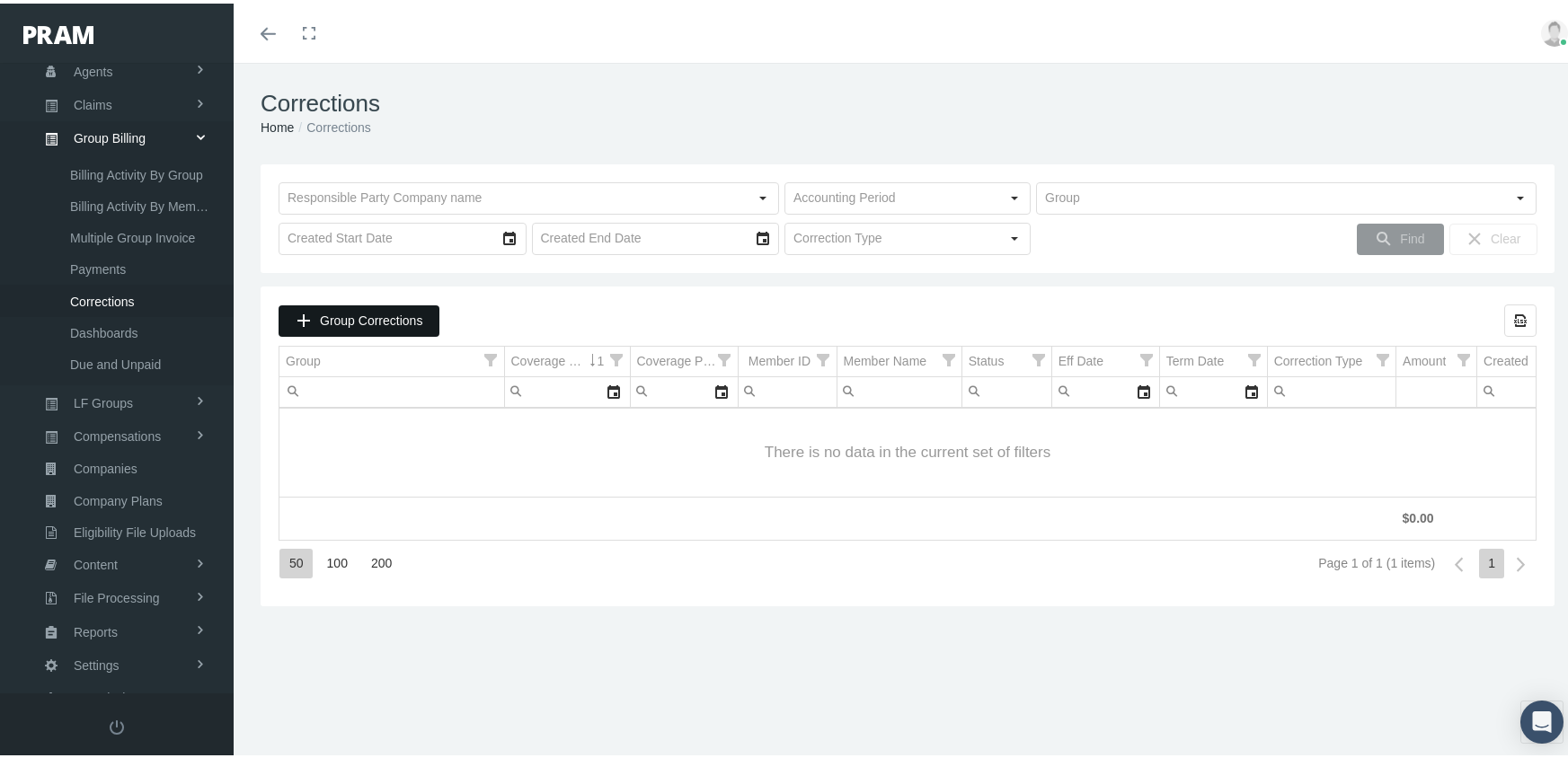
click at [370, 323] on span "Group Corrections" at bounding box center [372, 316] width 103 height 14
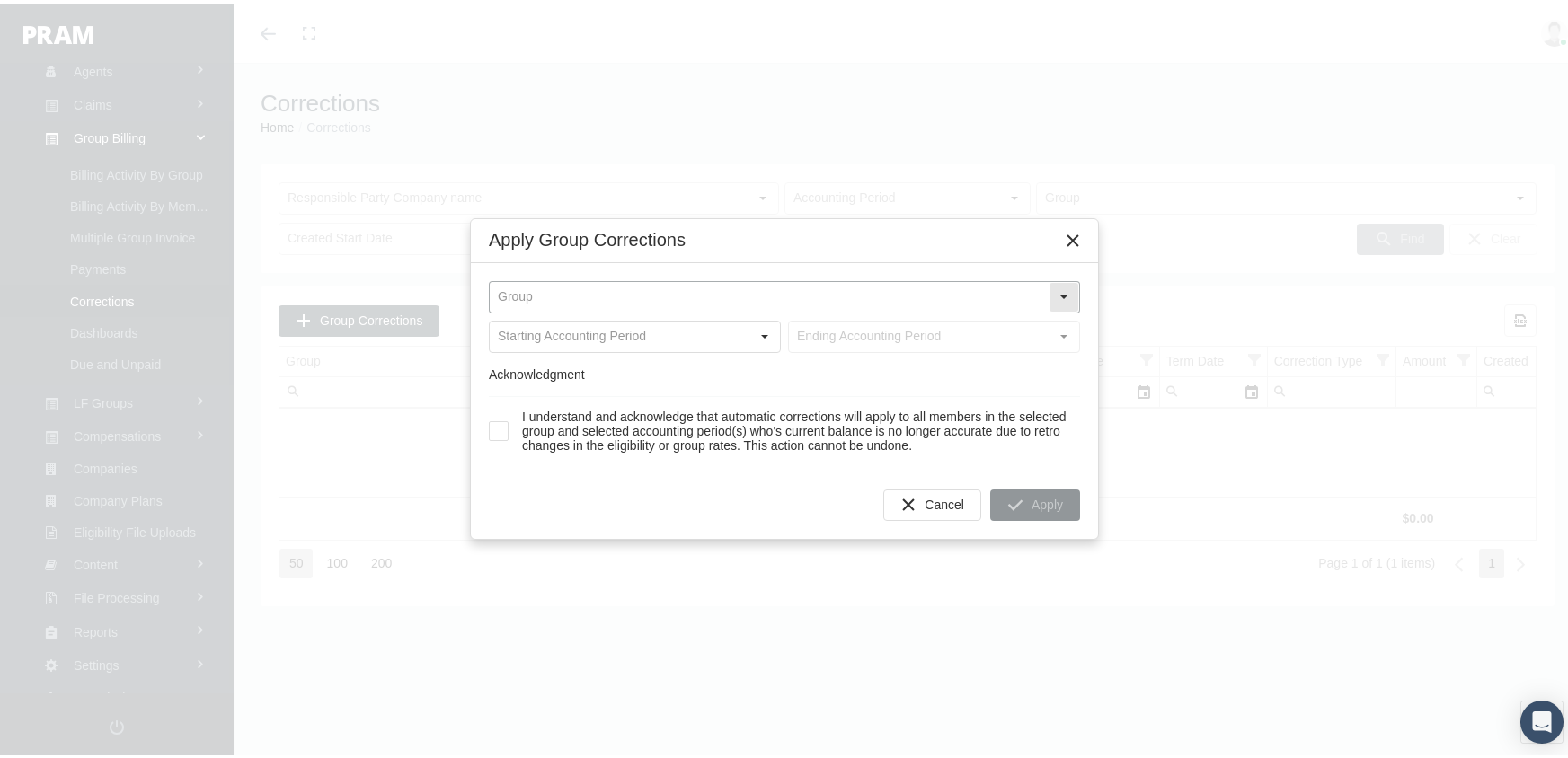
click at [545, 290] on input "text" at bounding box center [769, 294] width 559 height 30
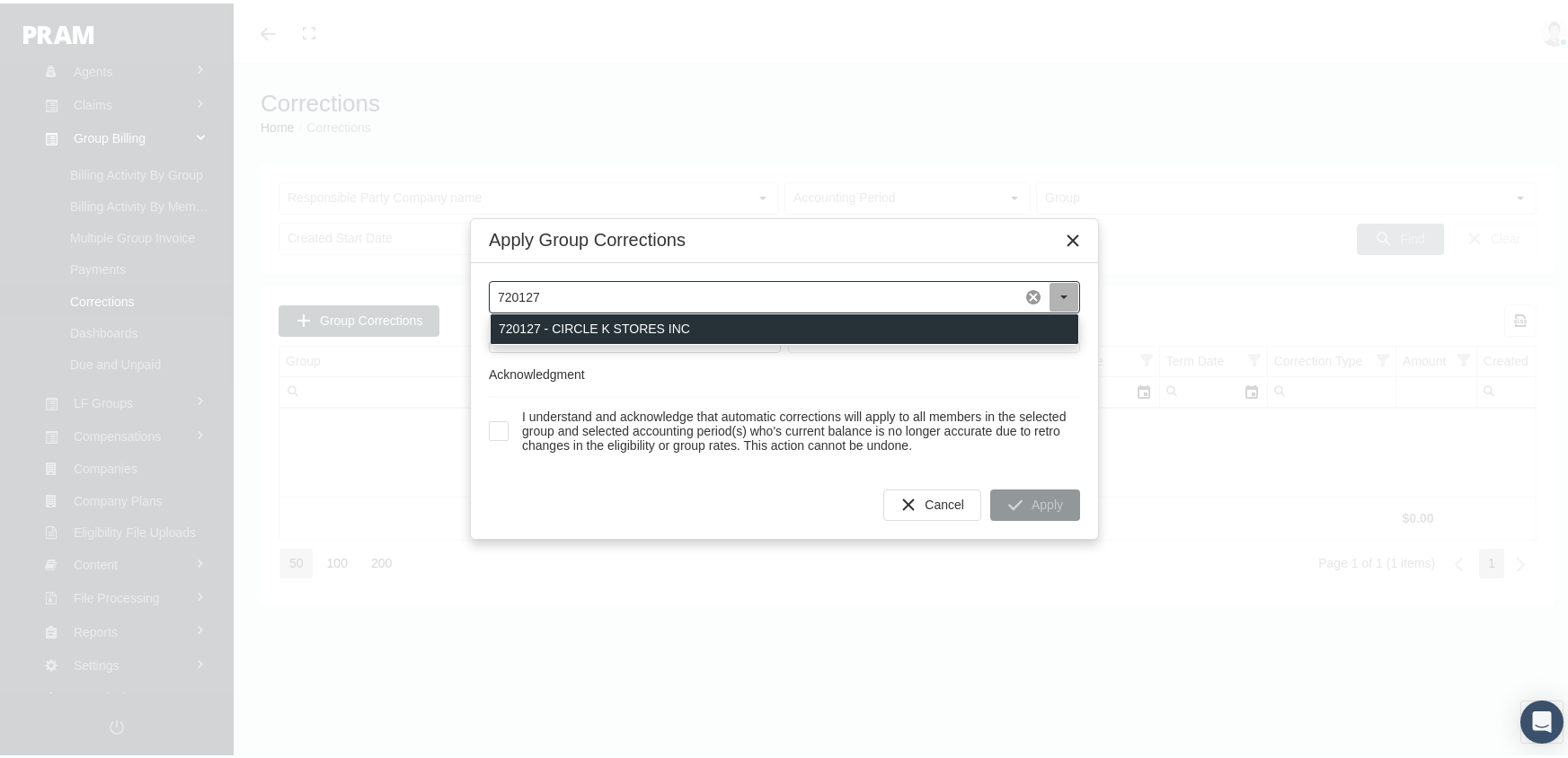
click at [621, 313] on div "720127 - CIRCLE K STORES INC" at bounding box center [784, 325] width 587 height 29
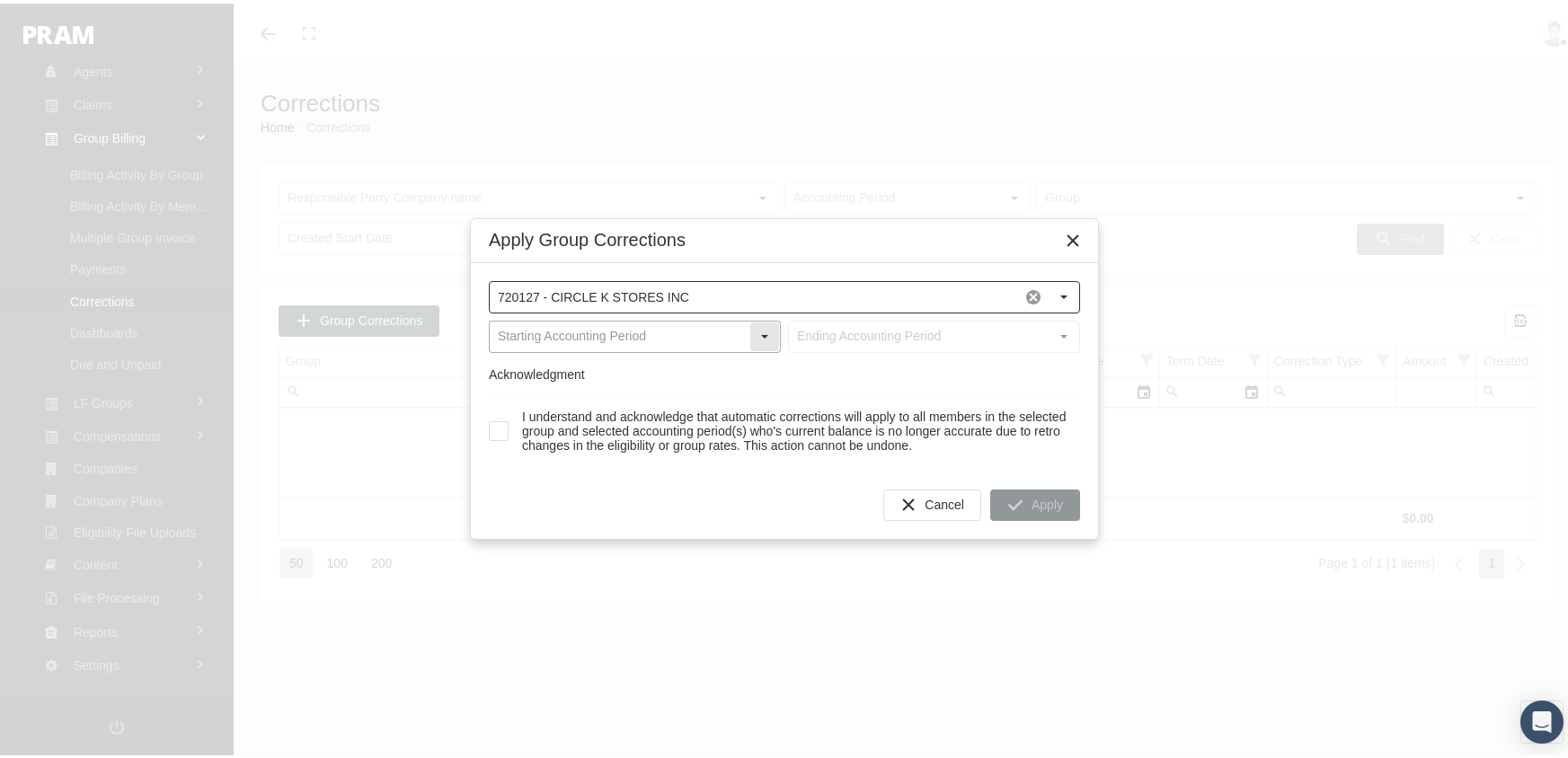
type input "720127 - CIRCLE K STORES INC"
click at [601, 326] on input "text" at bounding box center [619, 333] width 259 height 30
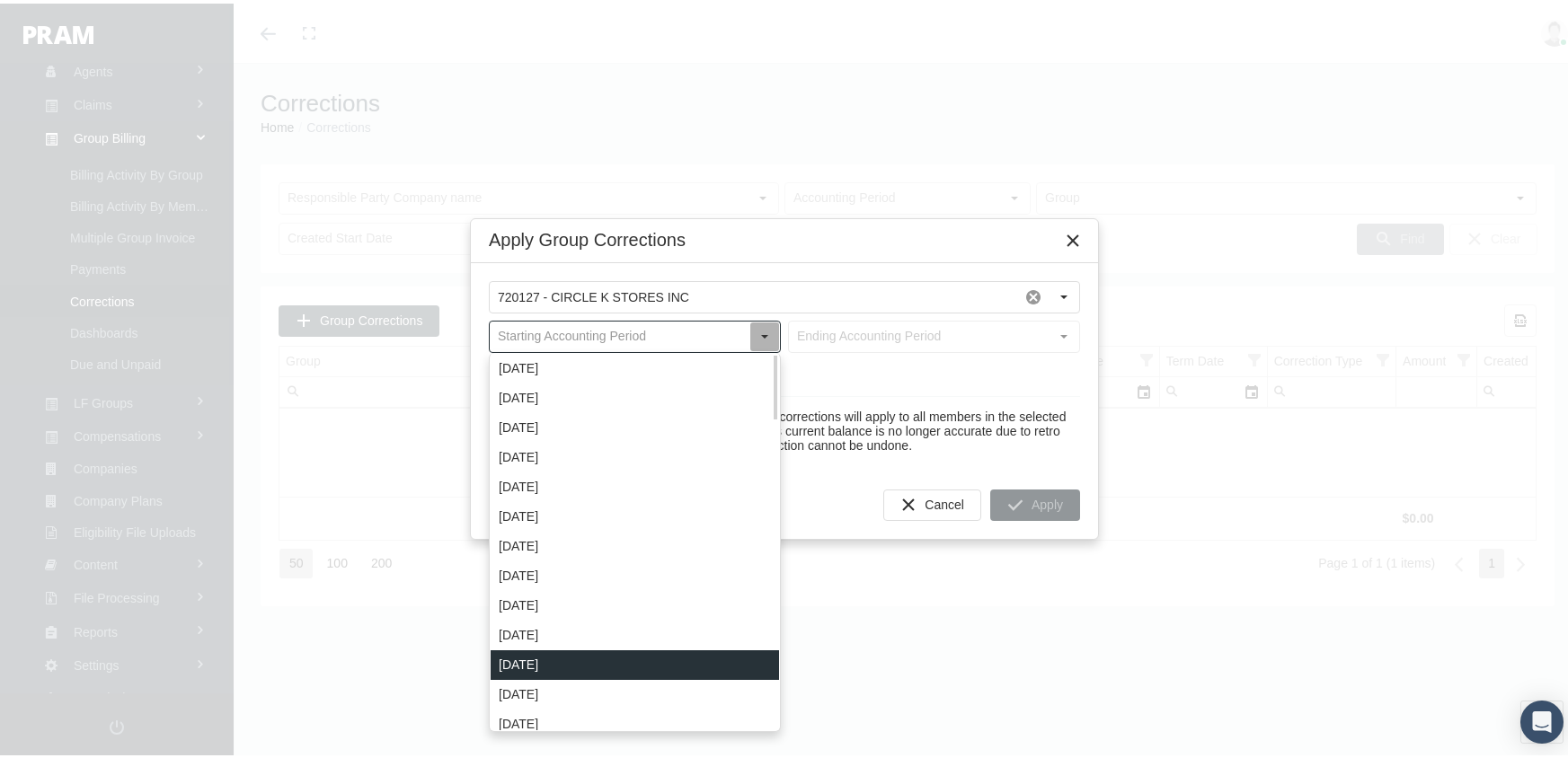
click at [559, 654] on div "January 2025" at bounding box center [634, 661] width 288 height 29
type input "January 2025"
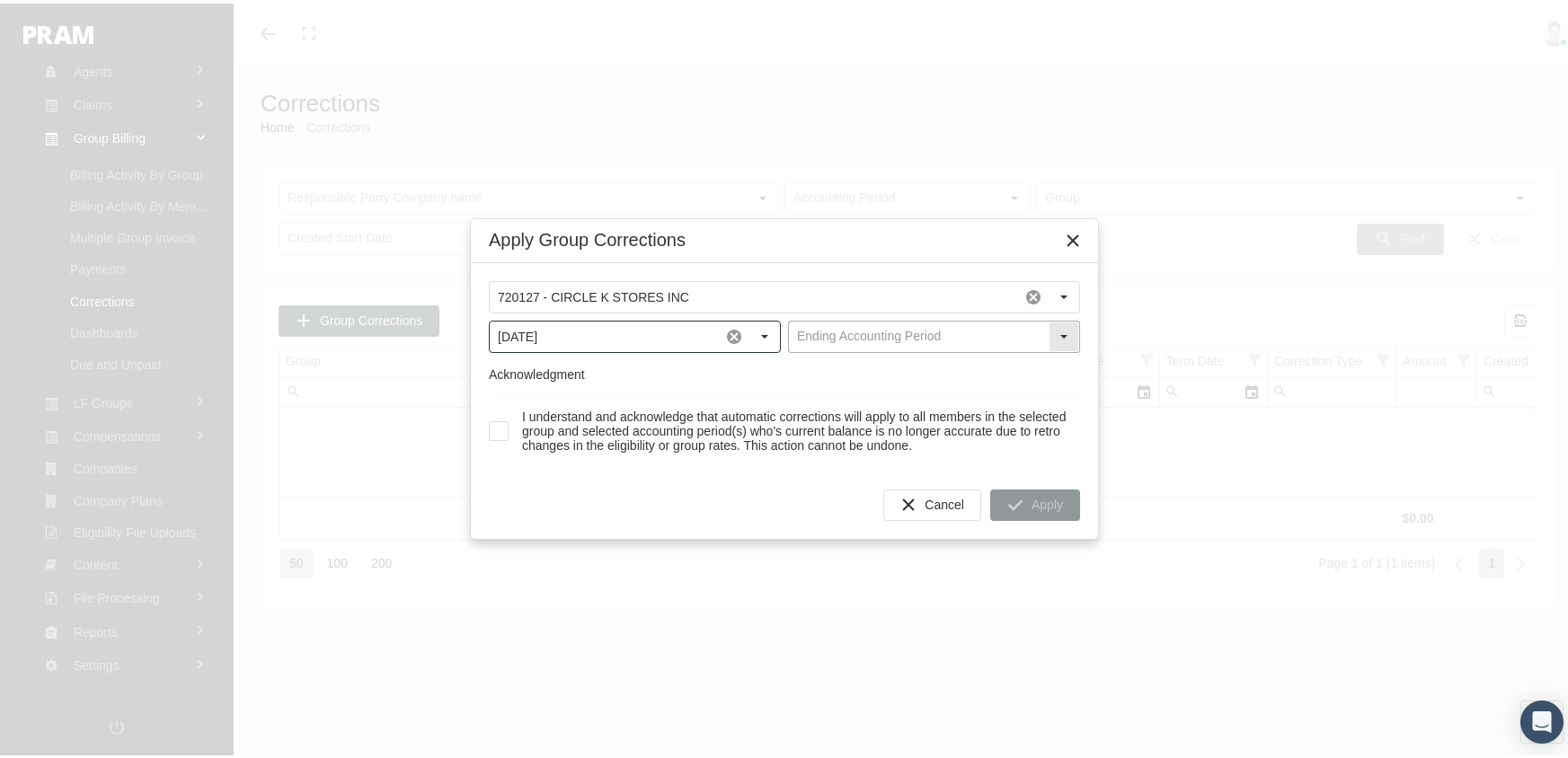
click at [975, 327] on input "text" at bounding box center [918, 333] width 259 height 30
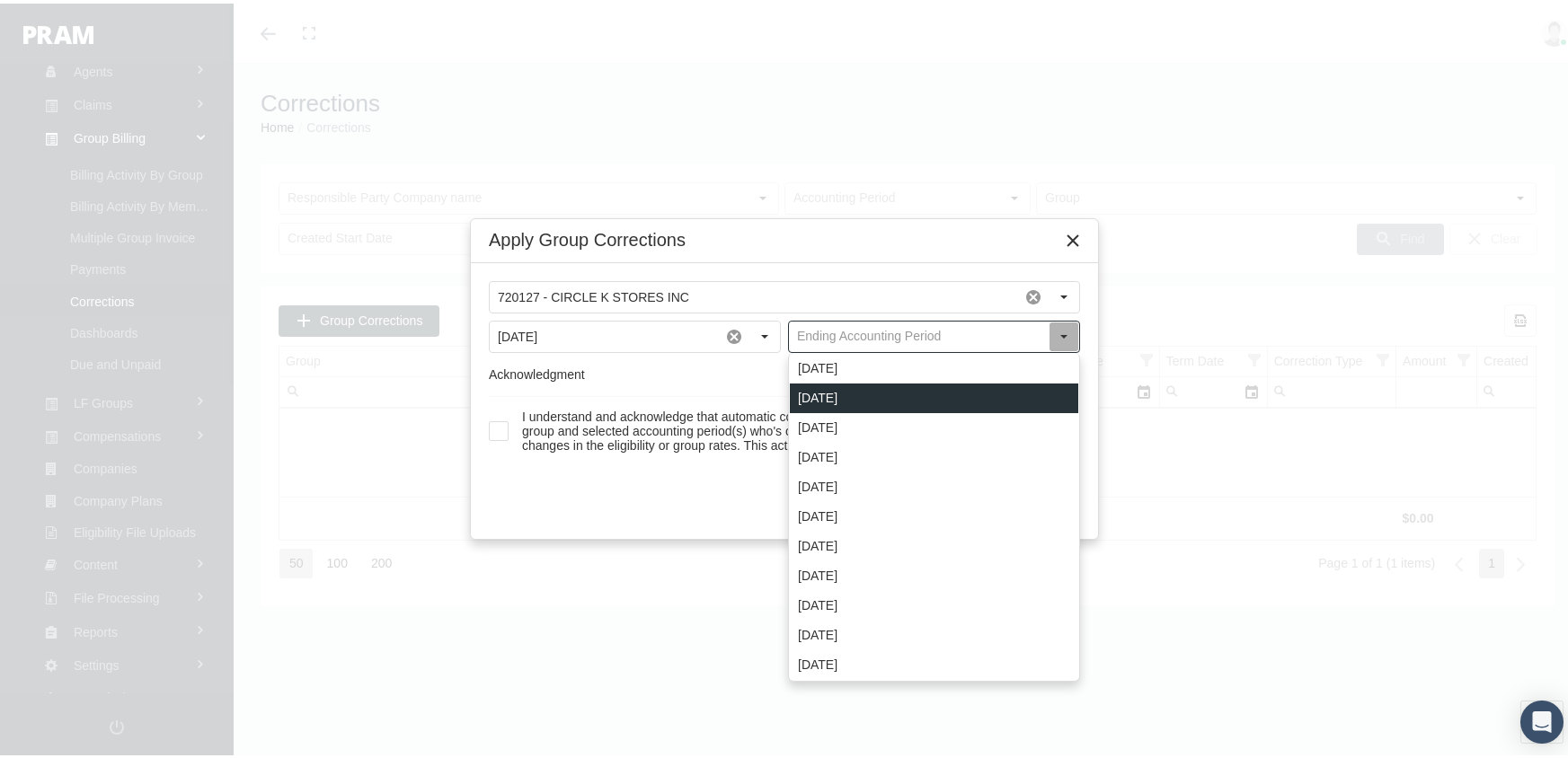
click at [859, 394] on div "[DATE]" at bounding box center [933, 394] width 288 height 29
type input "[DATE]"
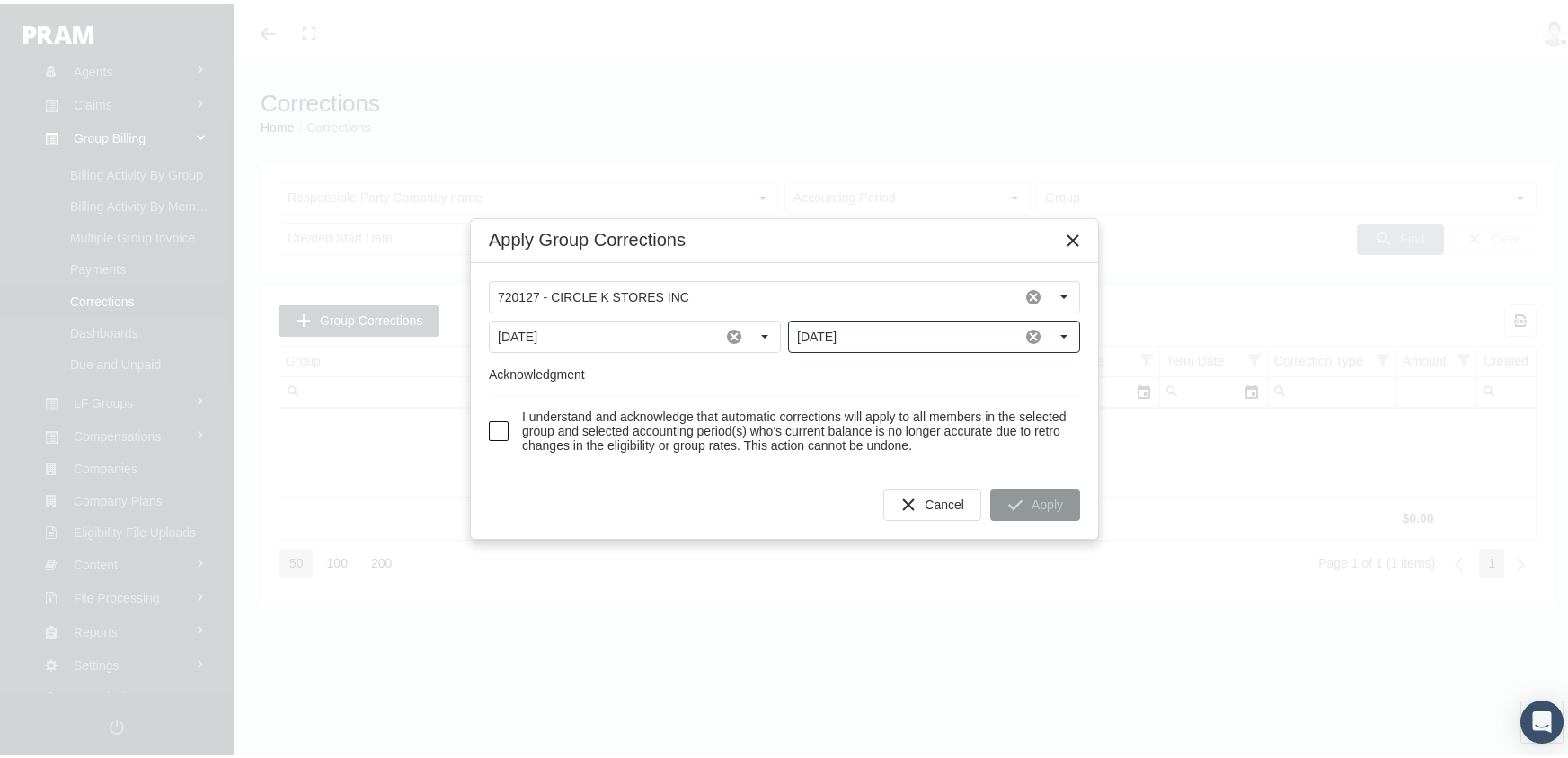
click at [498, 429] on span at bounding box center [498, 427] width 20 height 20
click at [1024, 507] on div "Apply" at bounding box center [1035, 501] width 88 height 29
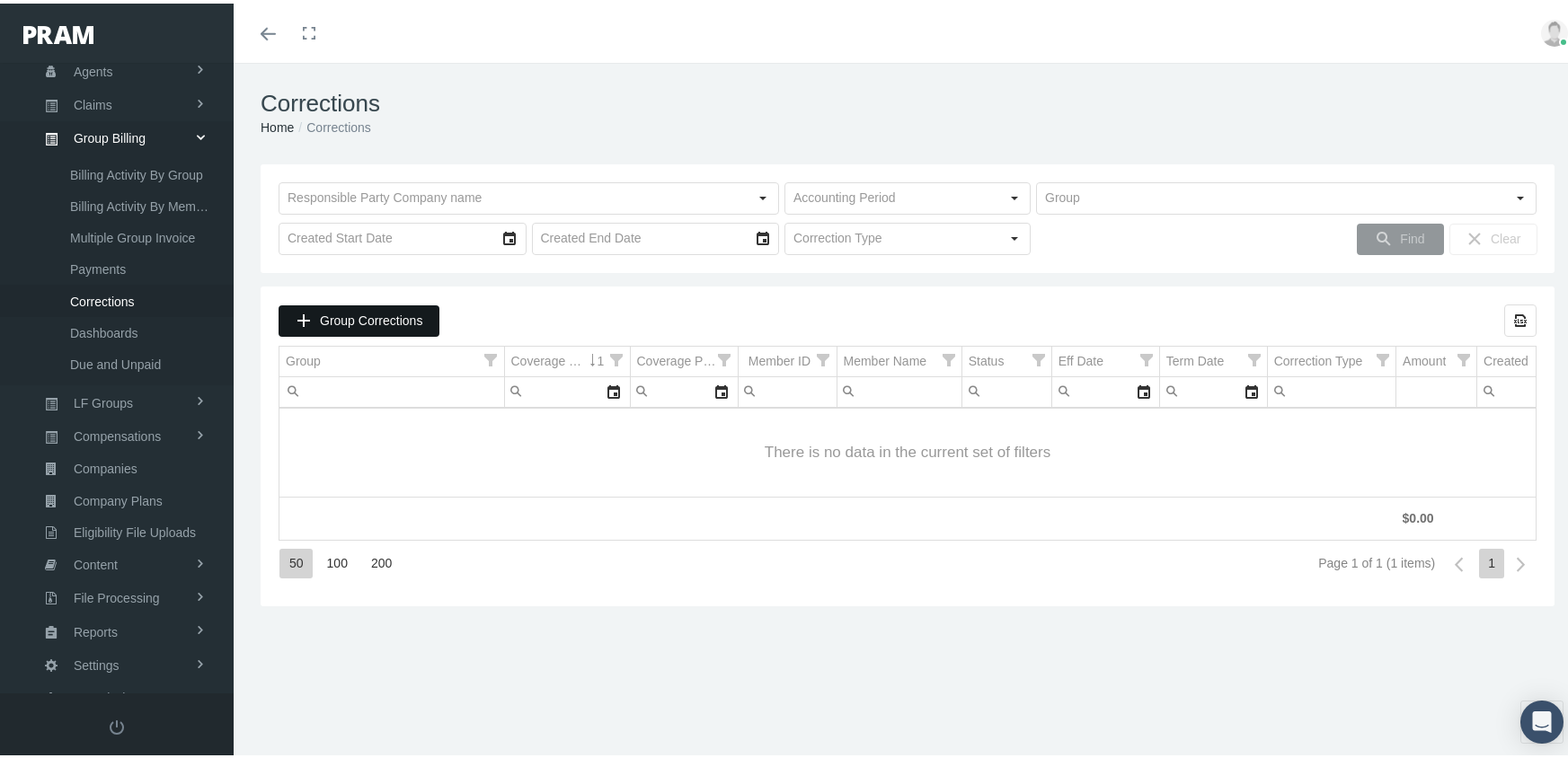
click at [383, 315] on span "Group Corrections" at bounding box center [372, 316] width 103 height 14
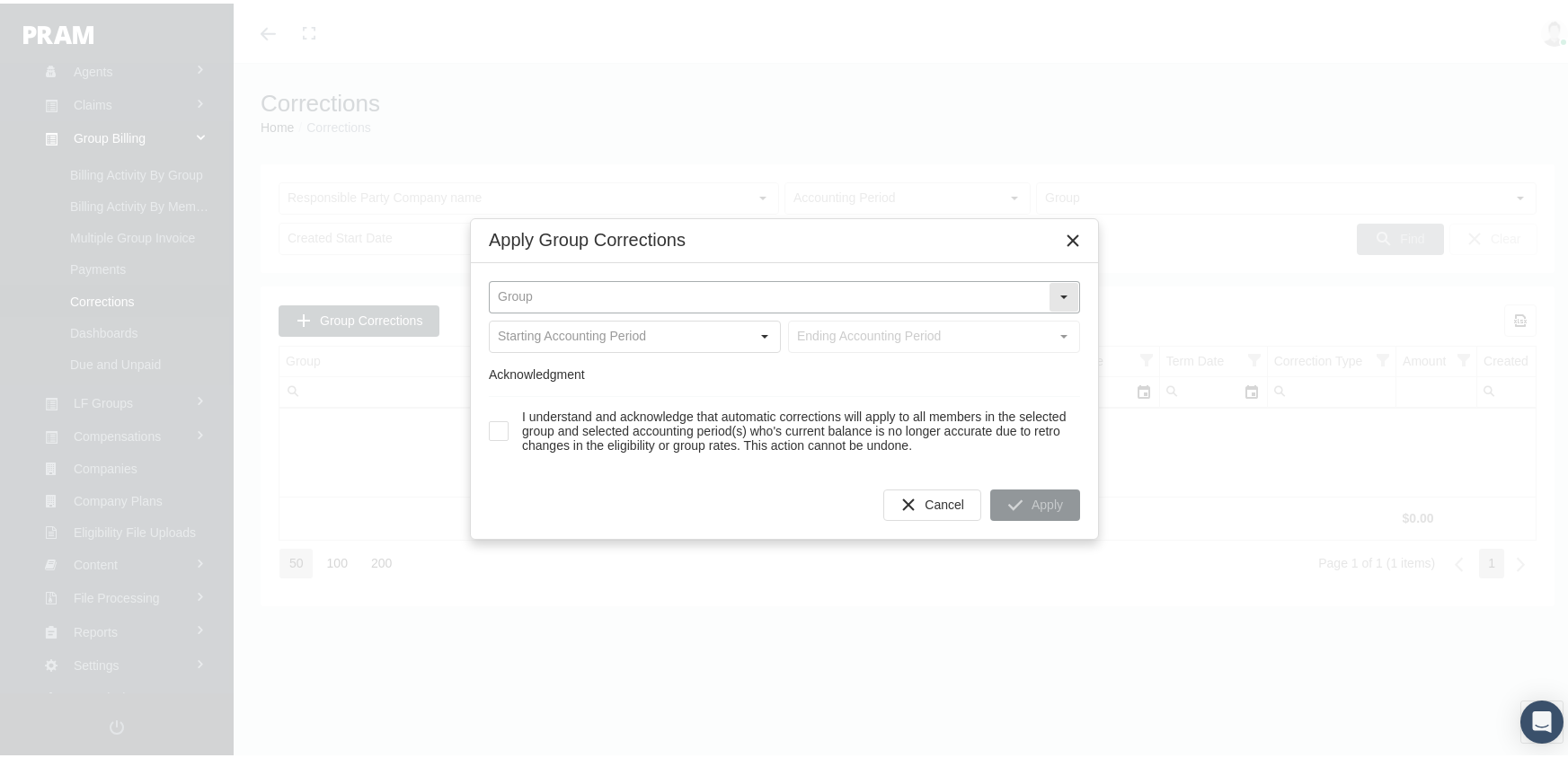
click at [597, 285] on input "text" at bounding box center [769, 294] width 559 height 30
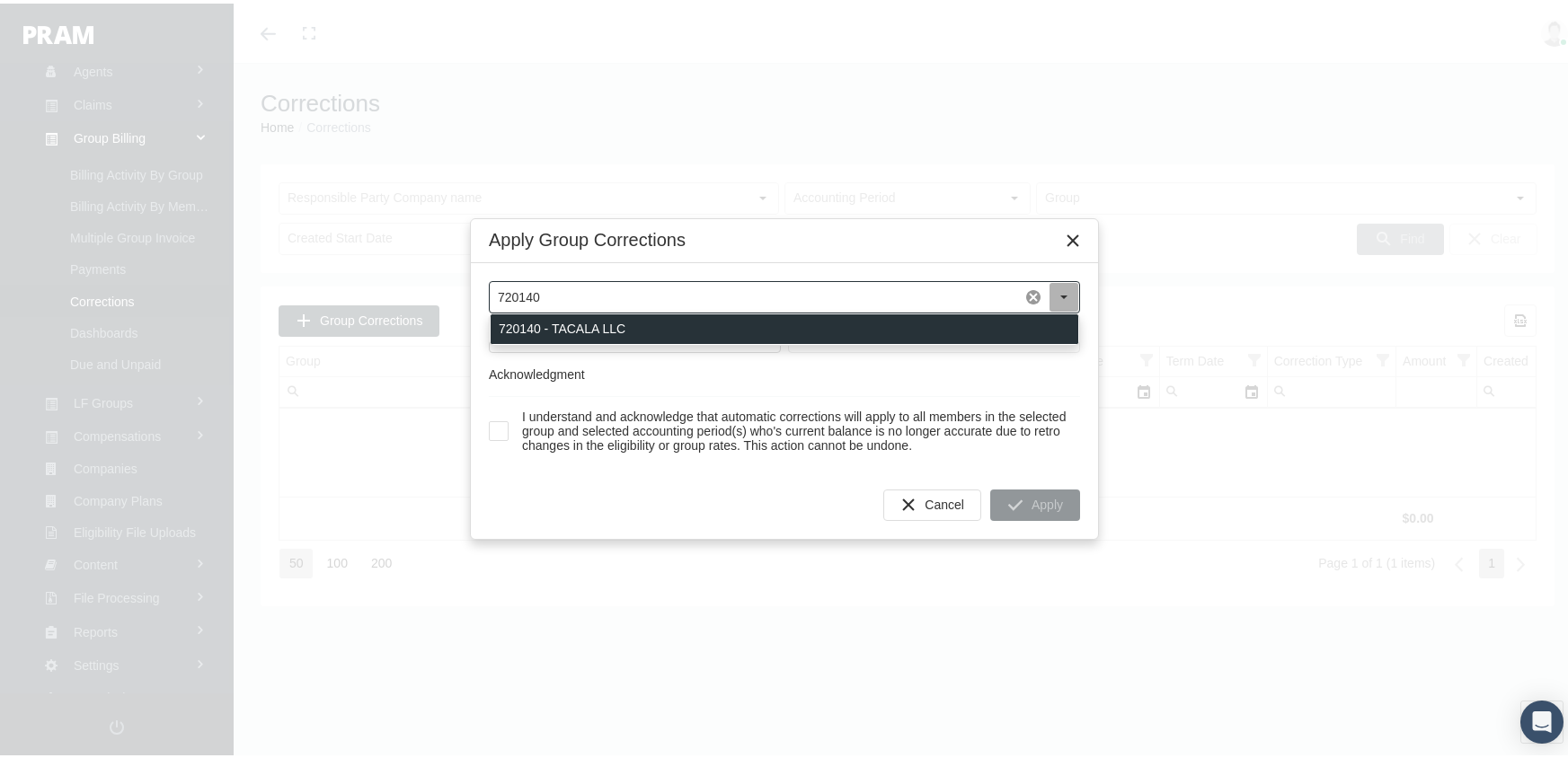
click at [622, 322] on div "720140 - TACALA LLC" at bounding box center [784, 325] width 587 height 29
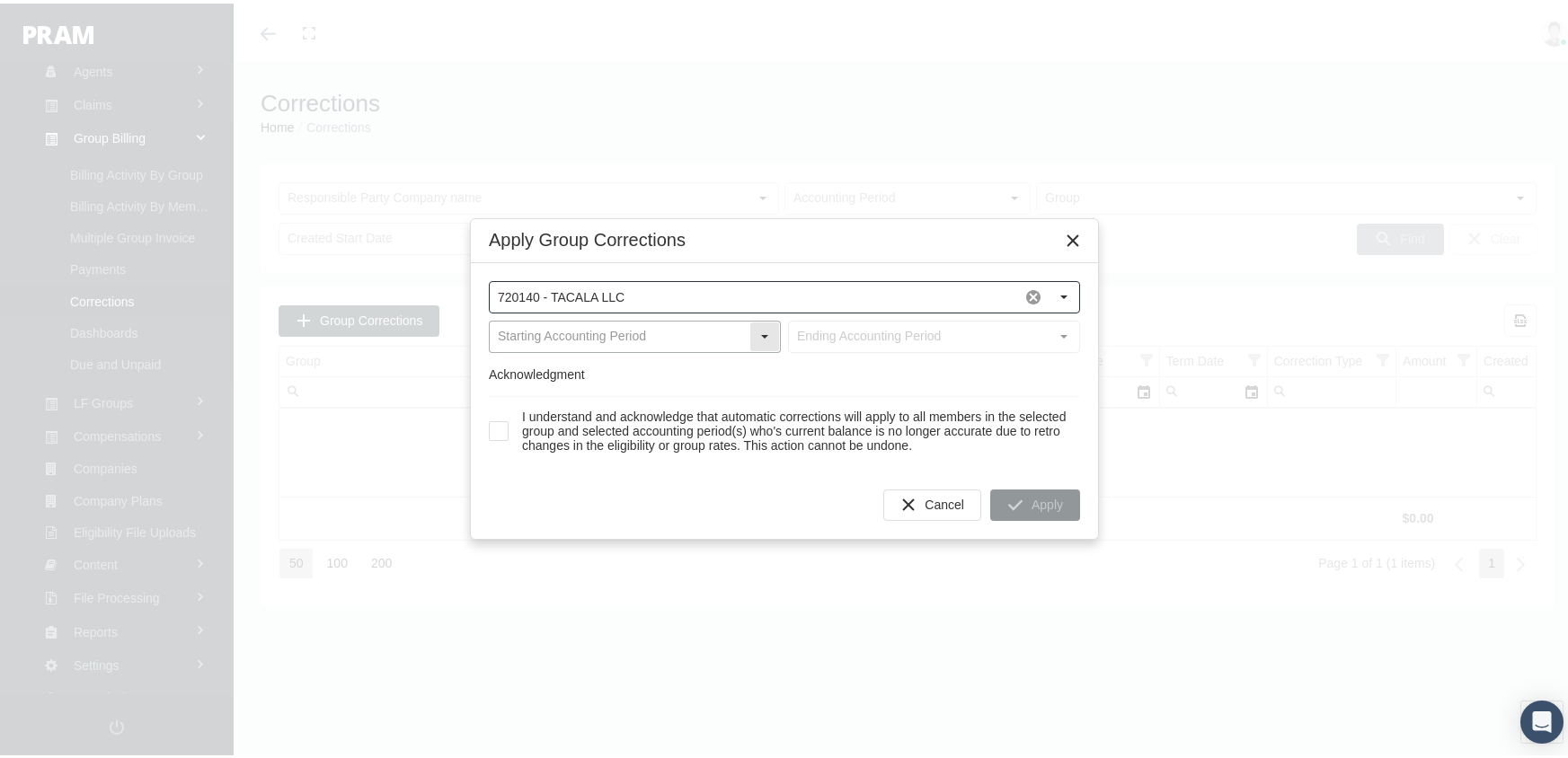
type input "720140 - TACALA LLC"
click at [622, 322] on input "text" at bounding box center [619, 333] width 259 height 30
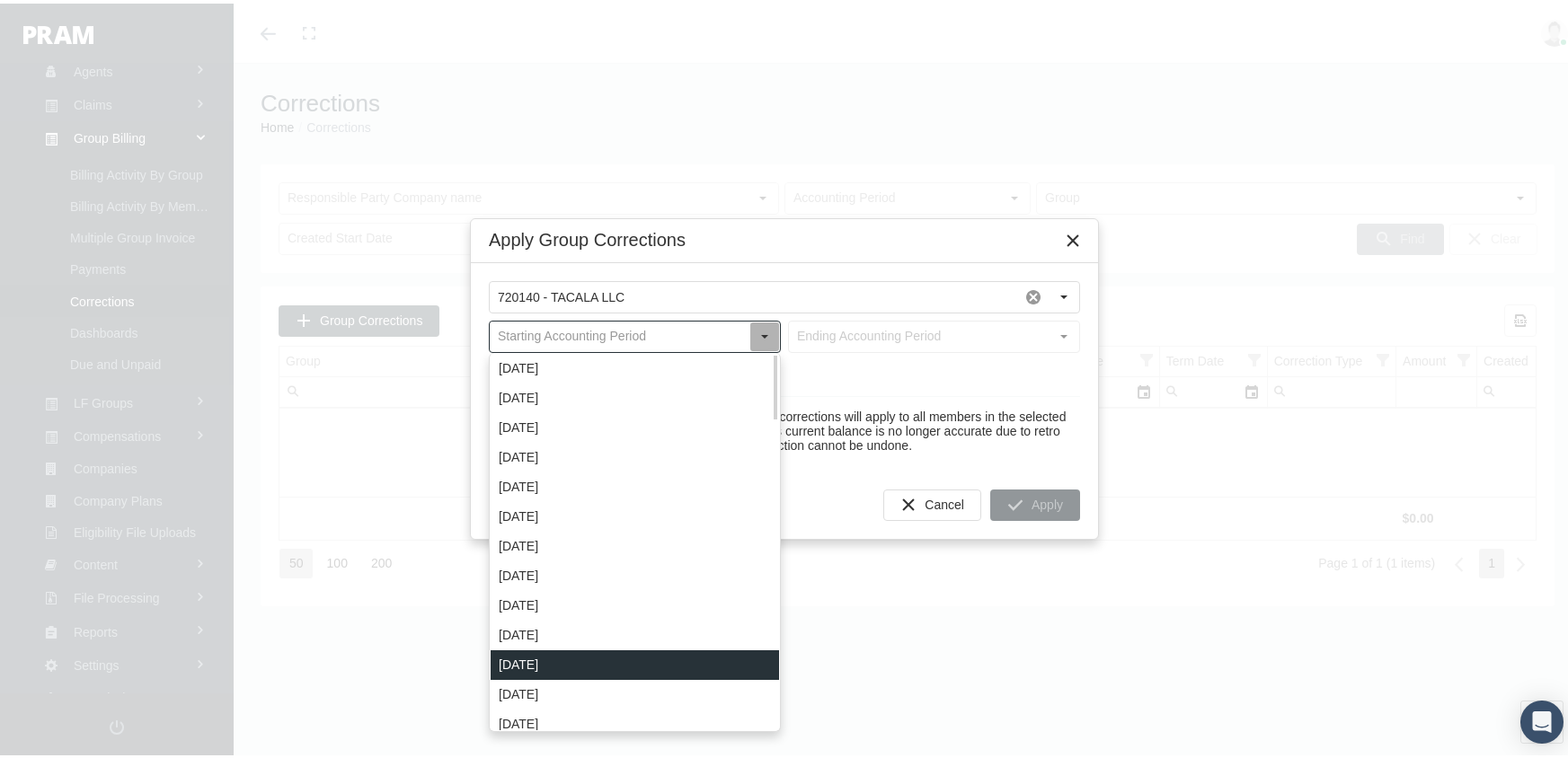
click at [552, 660] on div "[DATE]" at bounding box center [634, 661] width 288 height 29
type input "[DATE]"
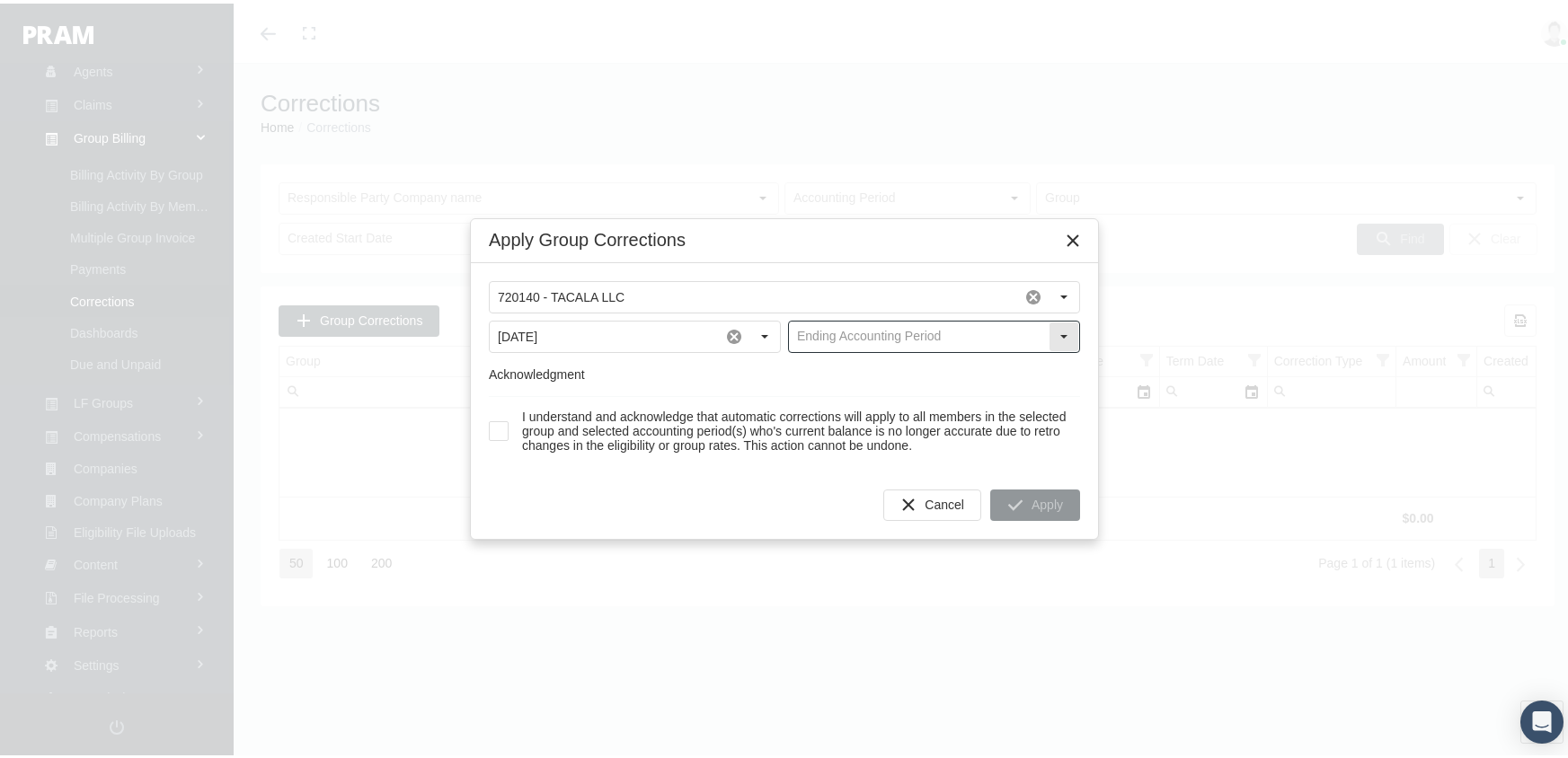
click at [847, 324] on input "text" at bounding box center [918, 333] width 259 height 30
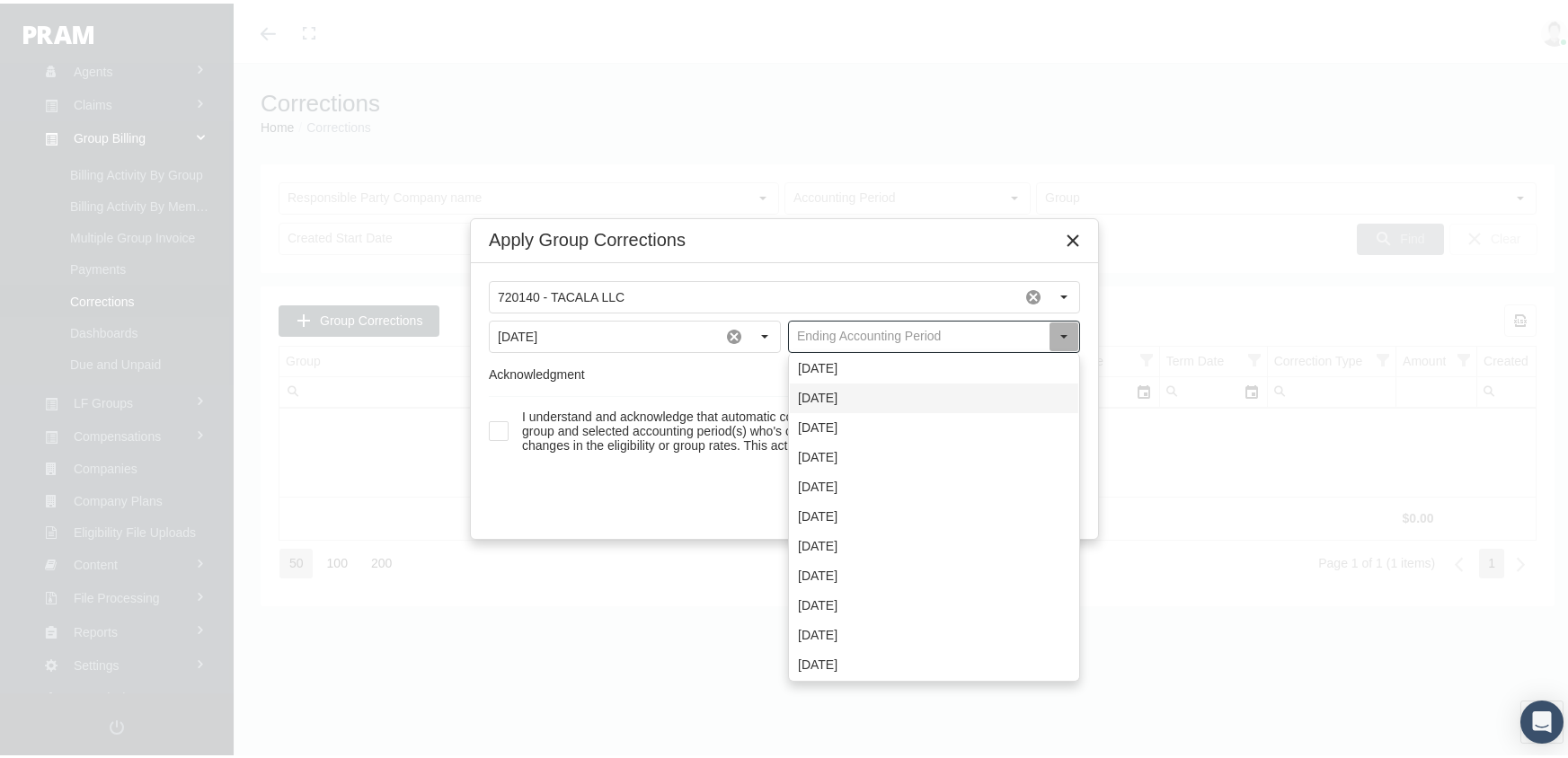
click at [837, 394] on div "[DATE]" at bounding box center [933, 394] width 288 height 29
type input "[DATE]"
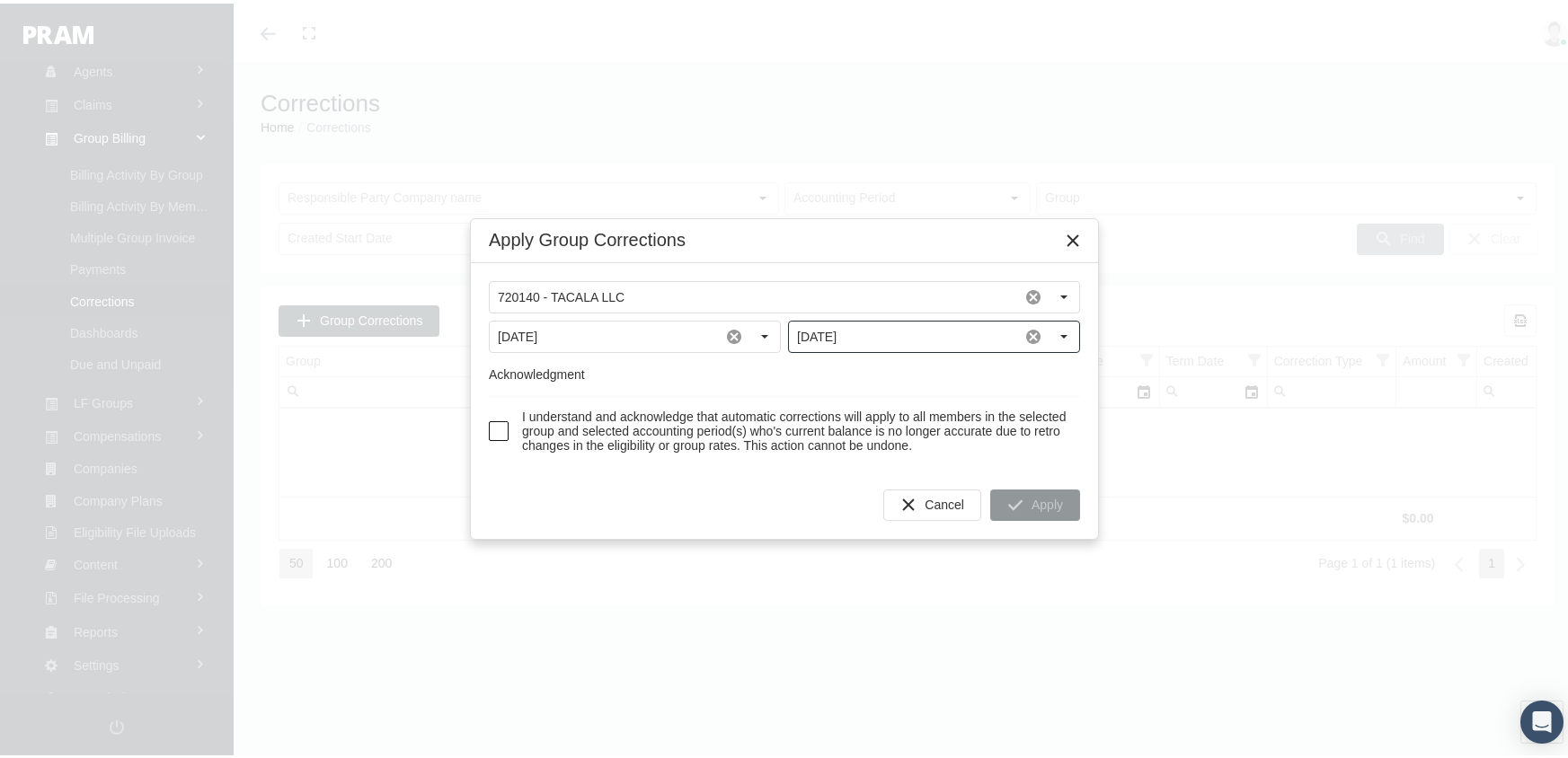
click at [501, 432] on span at bounding box center [498, 427] width 20 height 20
click at [1026, 503] on div "Apply" at bounding box center [1035, 501] width 88 height 29
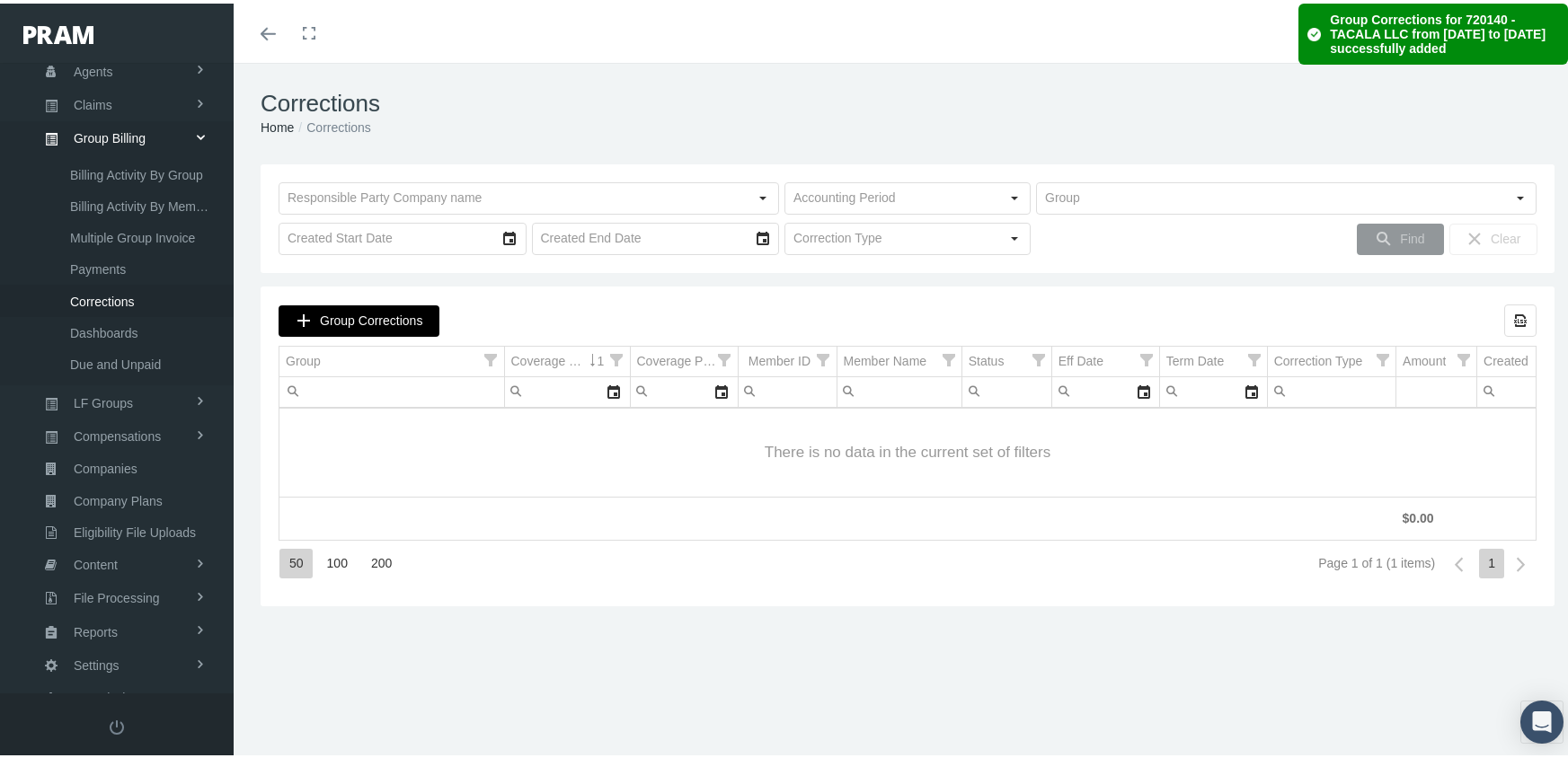
click at [371, 311] on span "Group Corrections" at bounding box center [372, 316] width 103 height 14
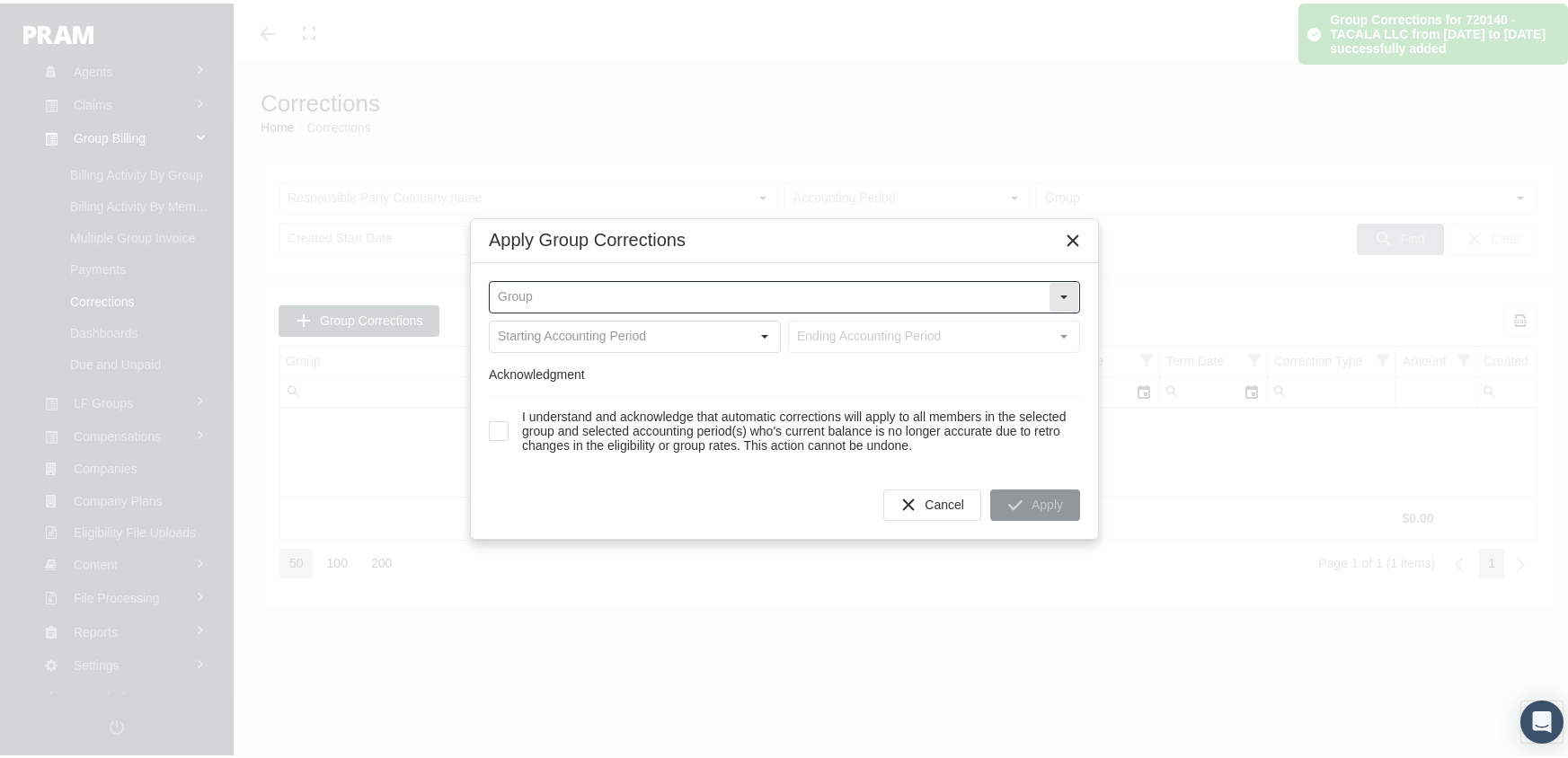
click at [698, 288] on input "text" at bounding box center [769, 294] width 559 height 30
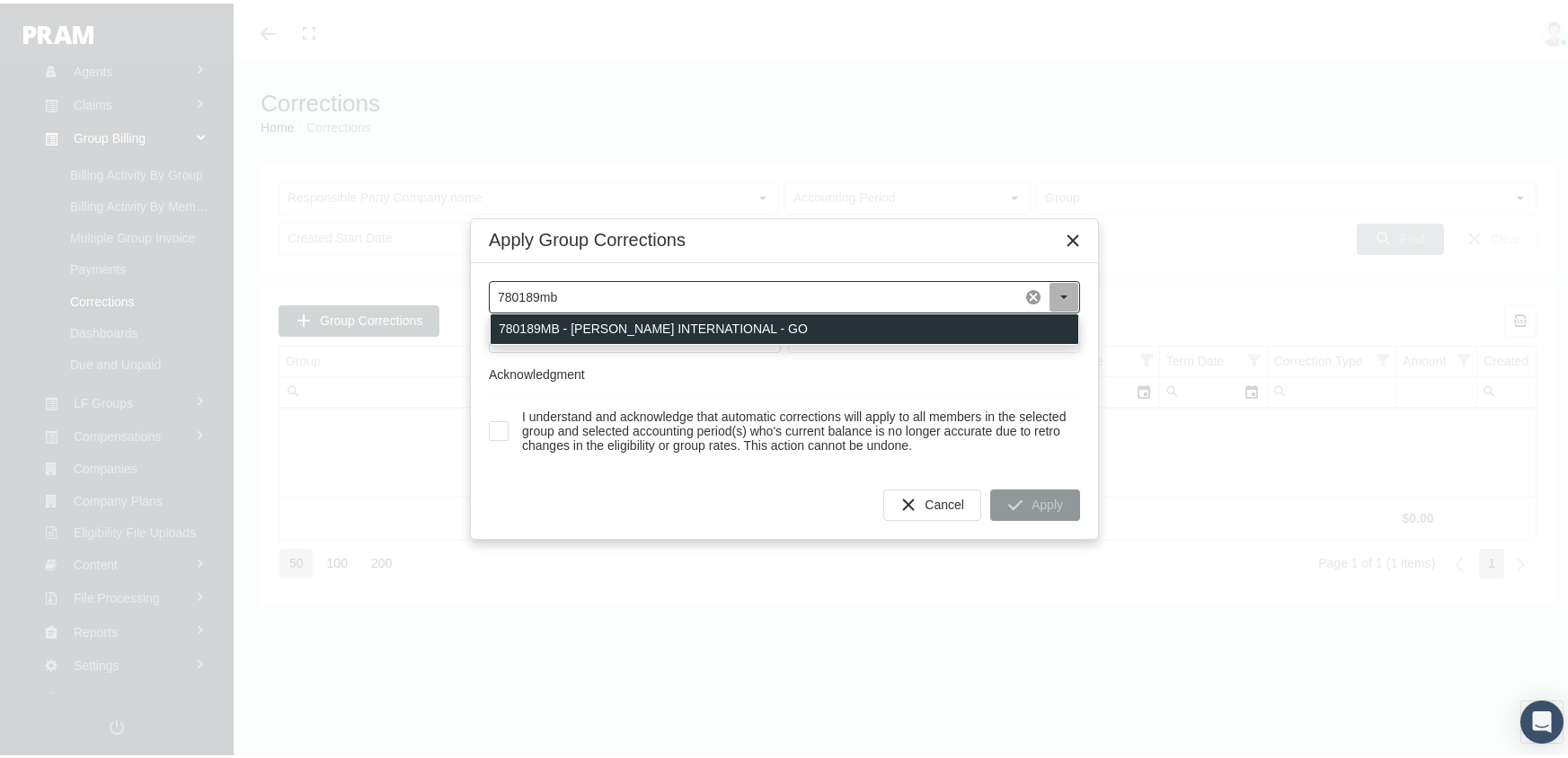
click at [702, 317] on div "780189MB - [PERSON_NAME] INTERNATIONAL - GO" at bounding box center [784, 325] width 587 height 29
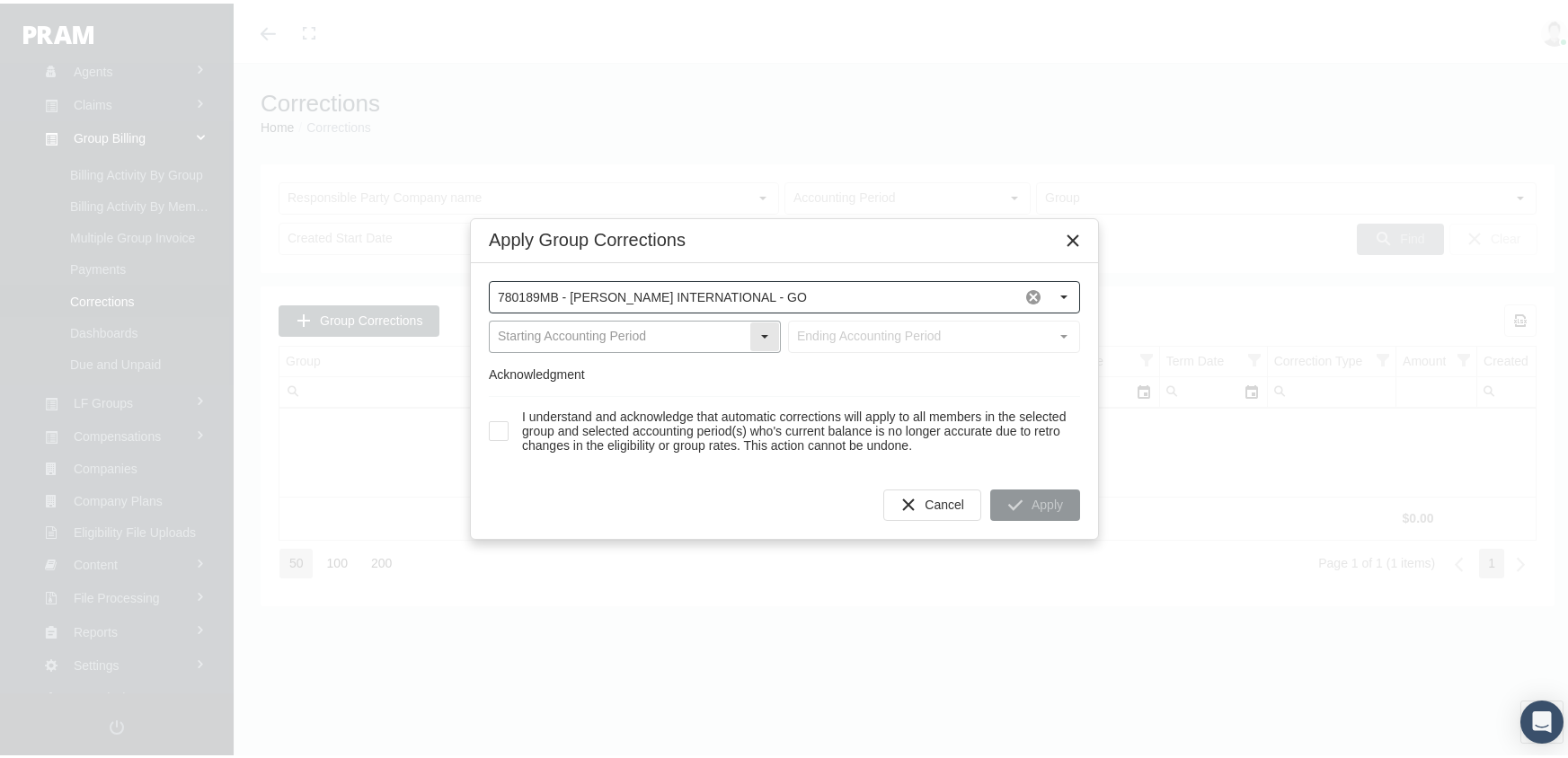
type input "780189MB - [PERSON_NAME] INTERNATIONAL - GO"
click at [657, 331] on input "text" at bounding box center [619, 333] width 259 height 30
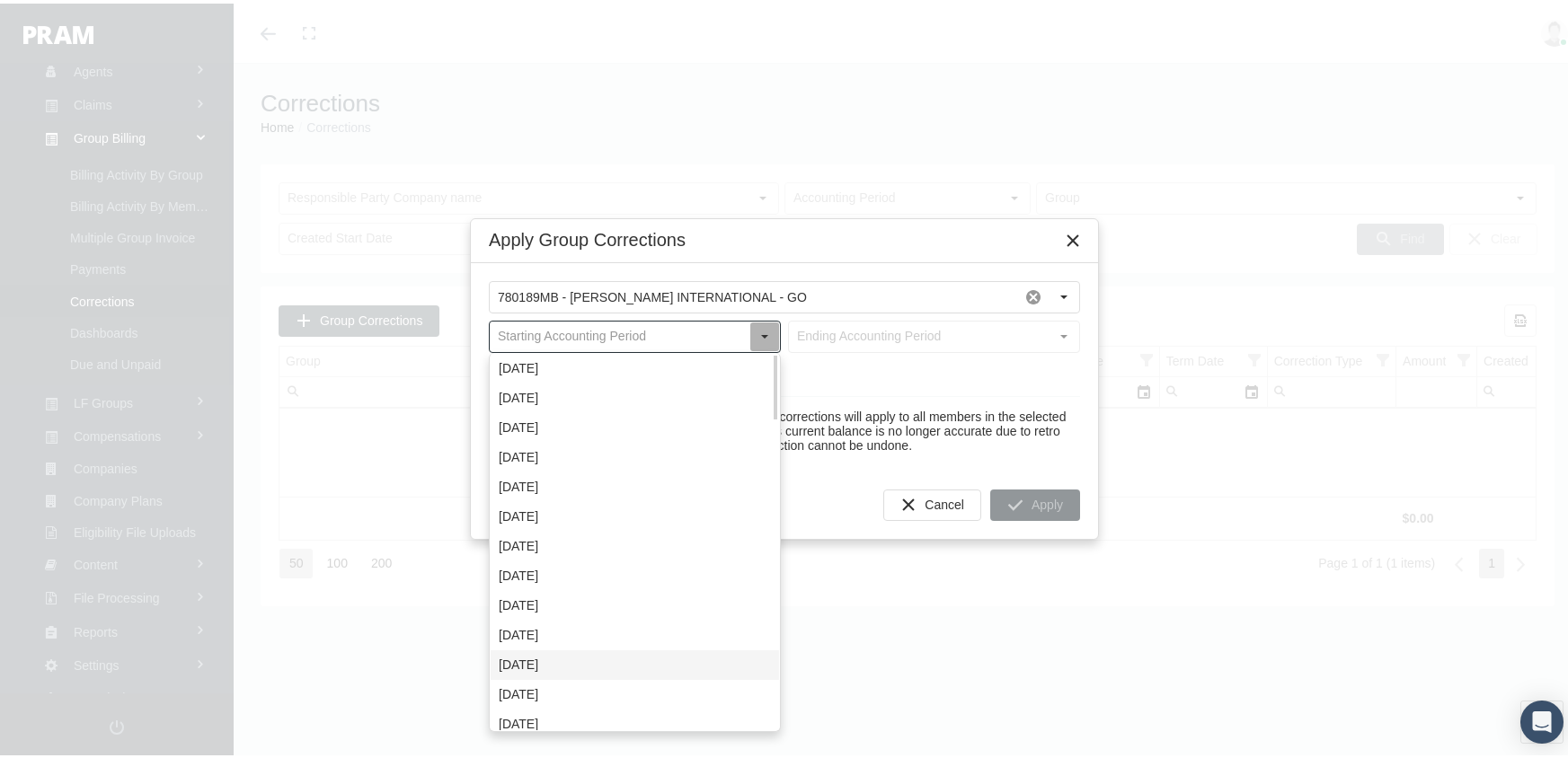
click at [564, 660] on div "[DATE]" at bounding box center [634, 661] width 288 height 29
type input "[DATE]"
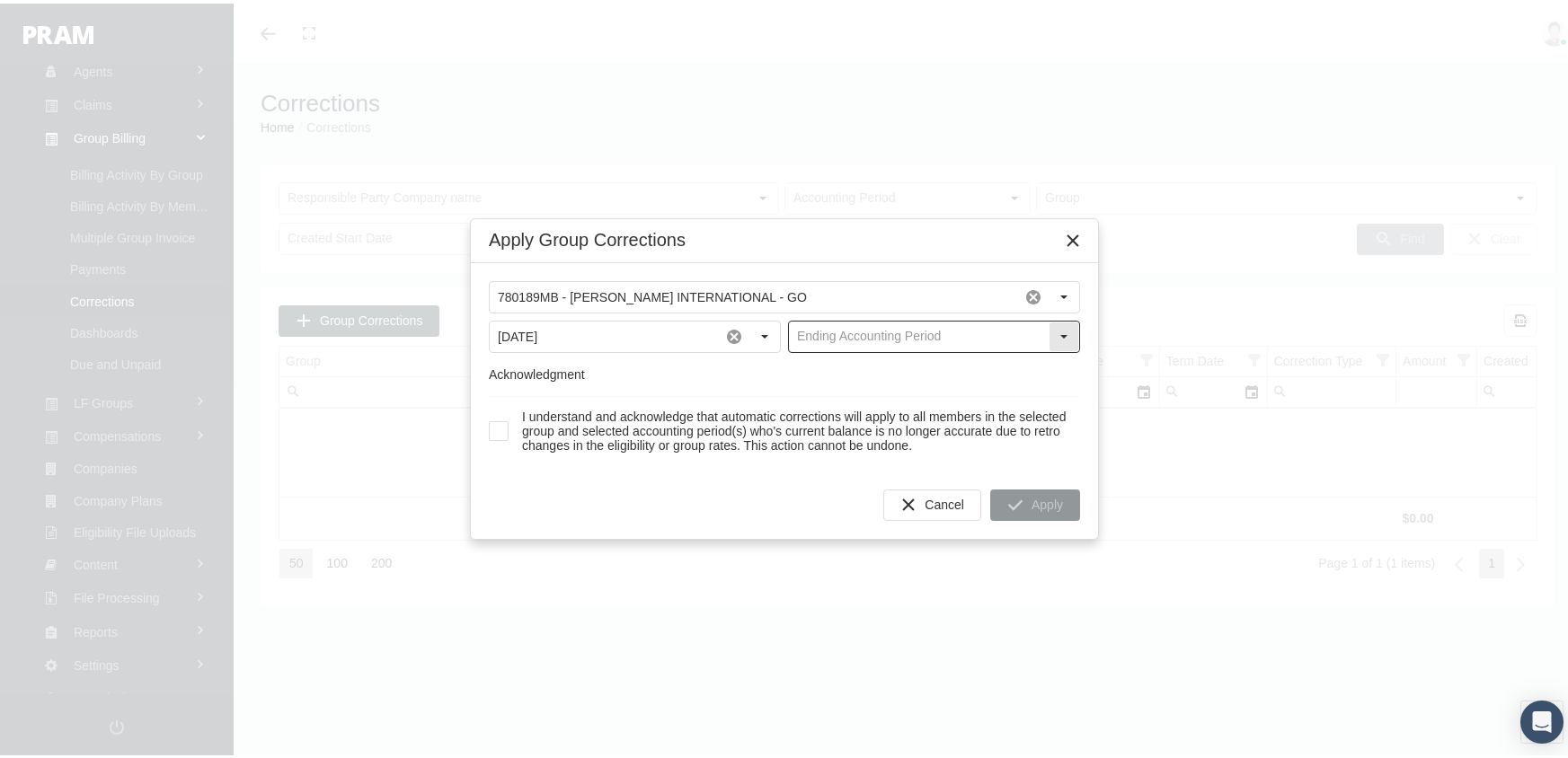
click at [908, 332] on input "text" at bounding box center [918, 333] width 259 height 30
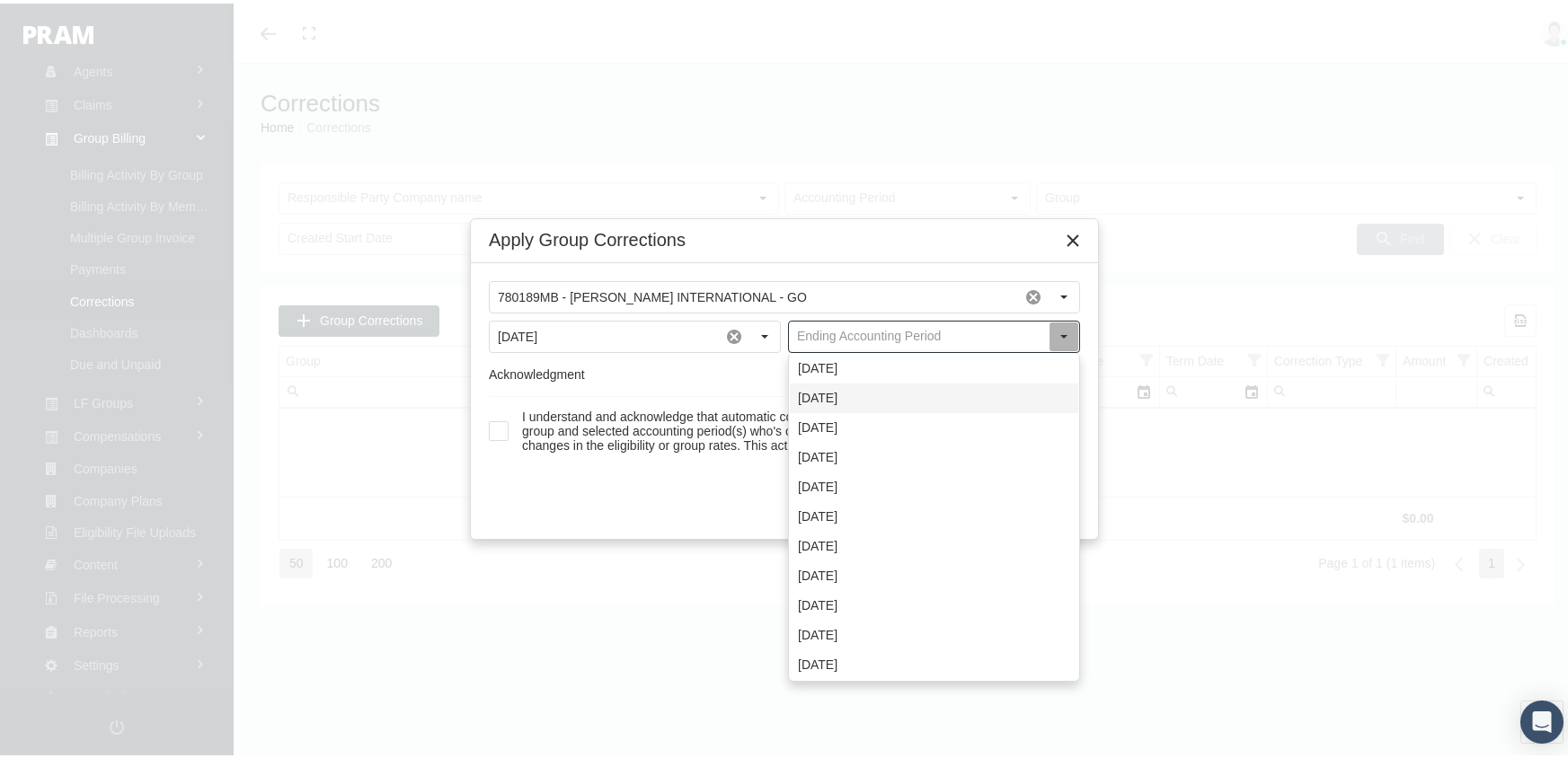
click at [857, 398] on div "[DATE]" at bounding box center [933, 394] width 288 height 29
type input "[DATE]"
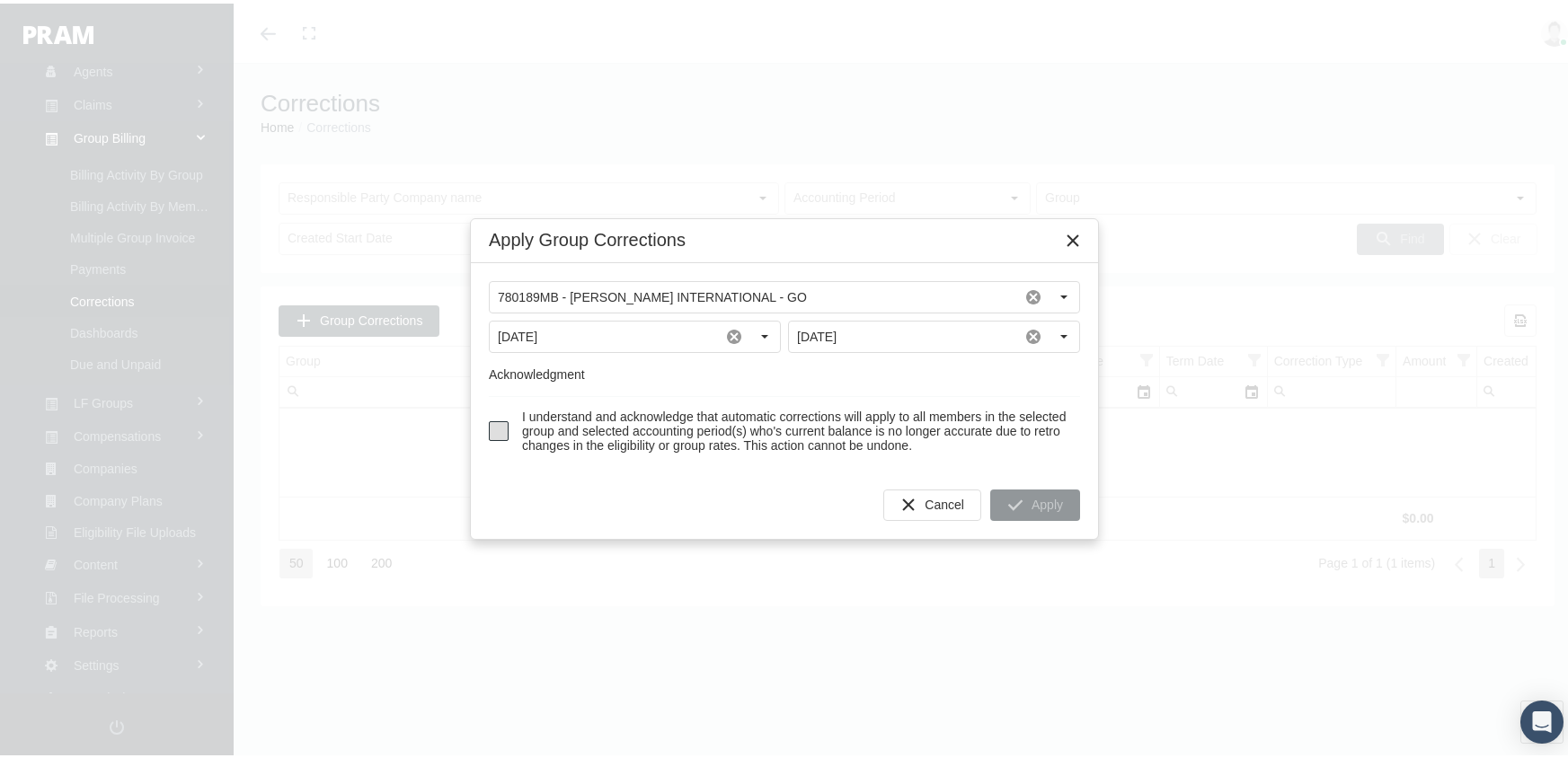
click at [495, 431] on span at bounding box center [498, 427] width 20 height 20
click at [1023, 506] on icon "Apply" at bounding box center [1015, 501] width 16 height 16
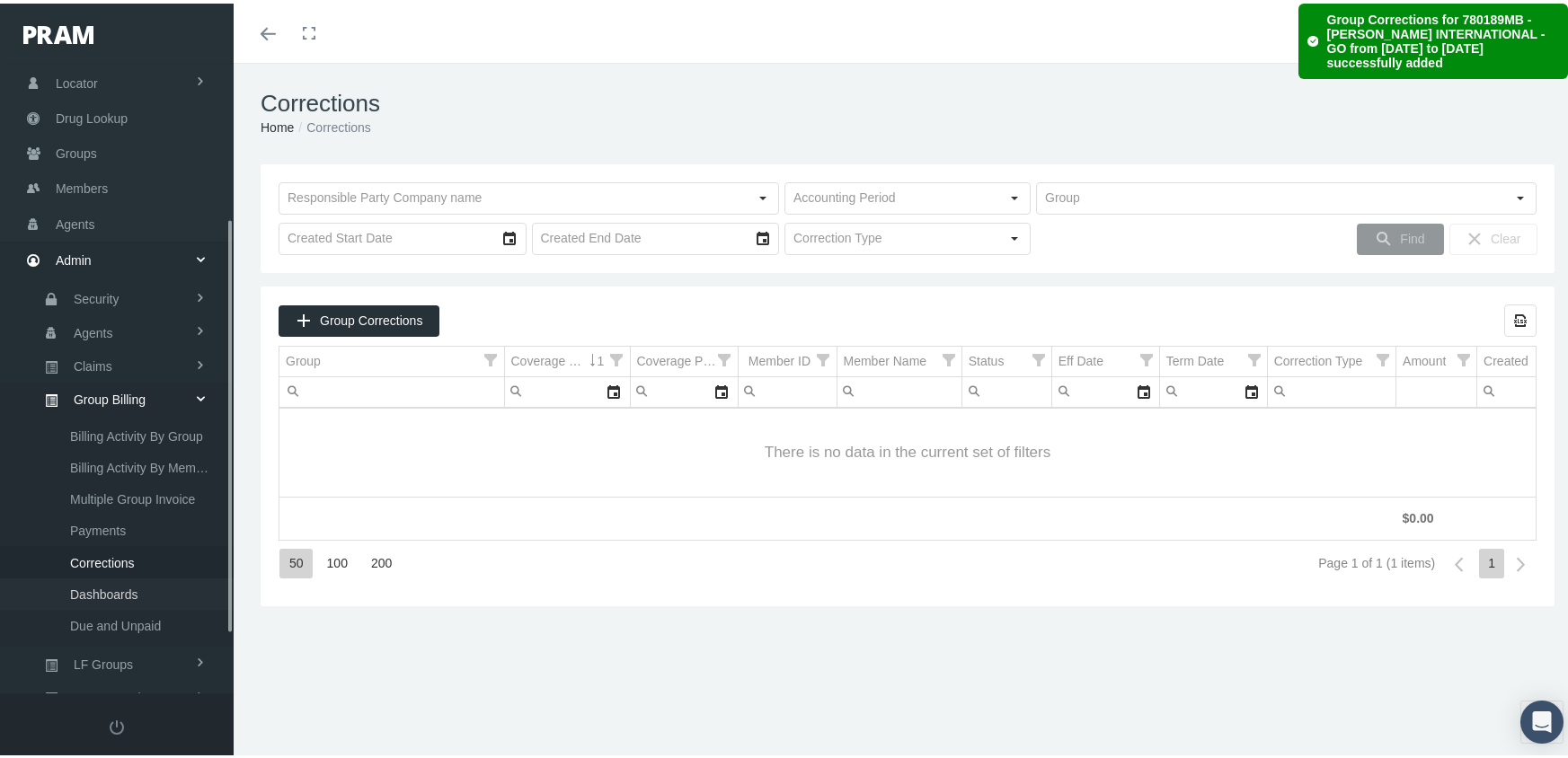
scroll to position [0, 0]
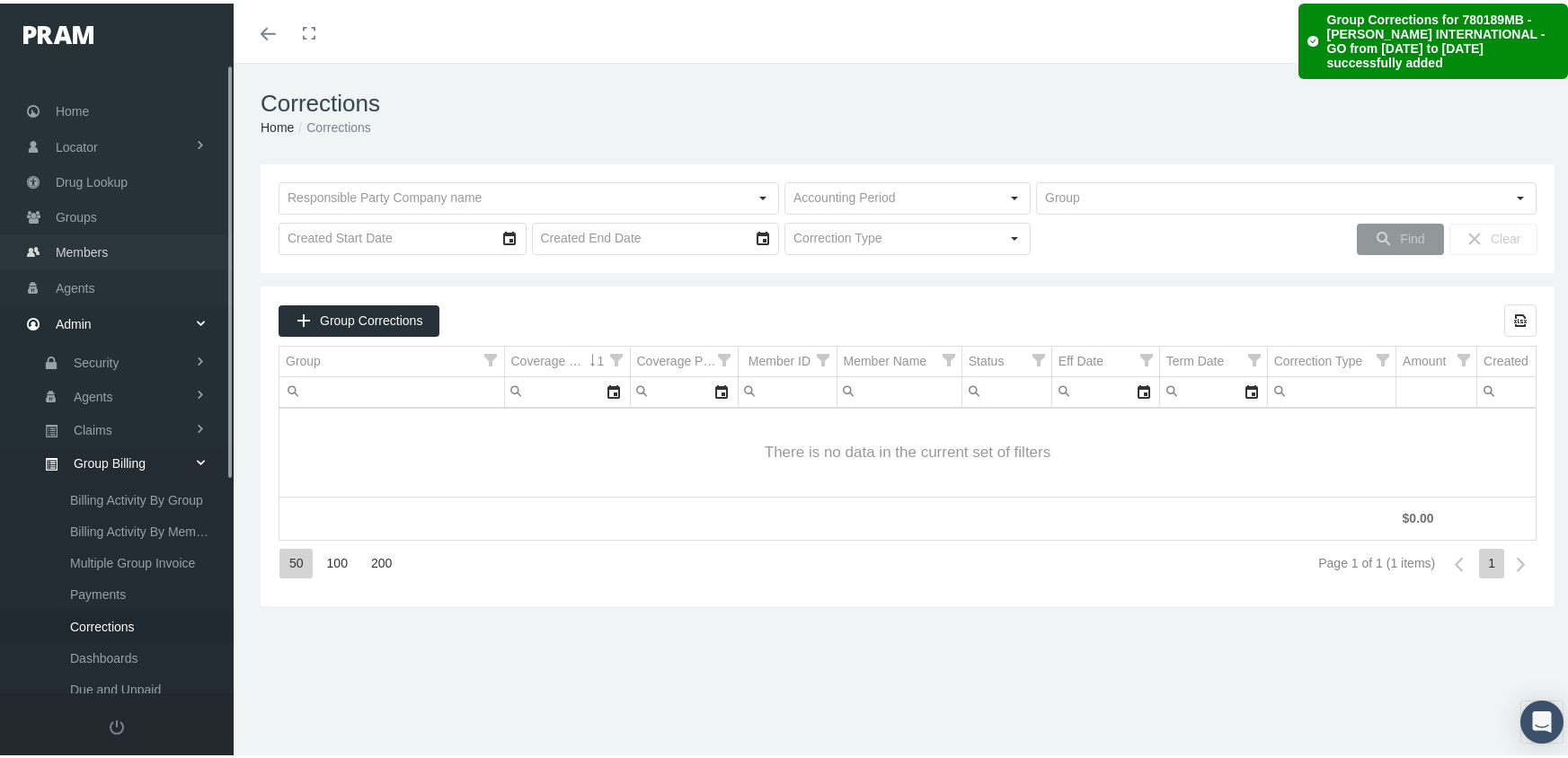
click at [75, 236] on span "Members" at bounding box center [82, 249] width 52 height 34
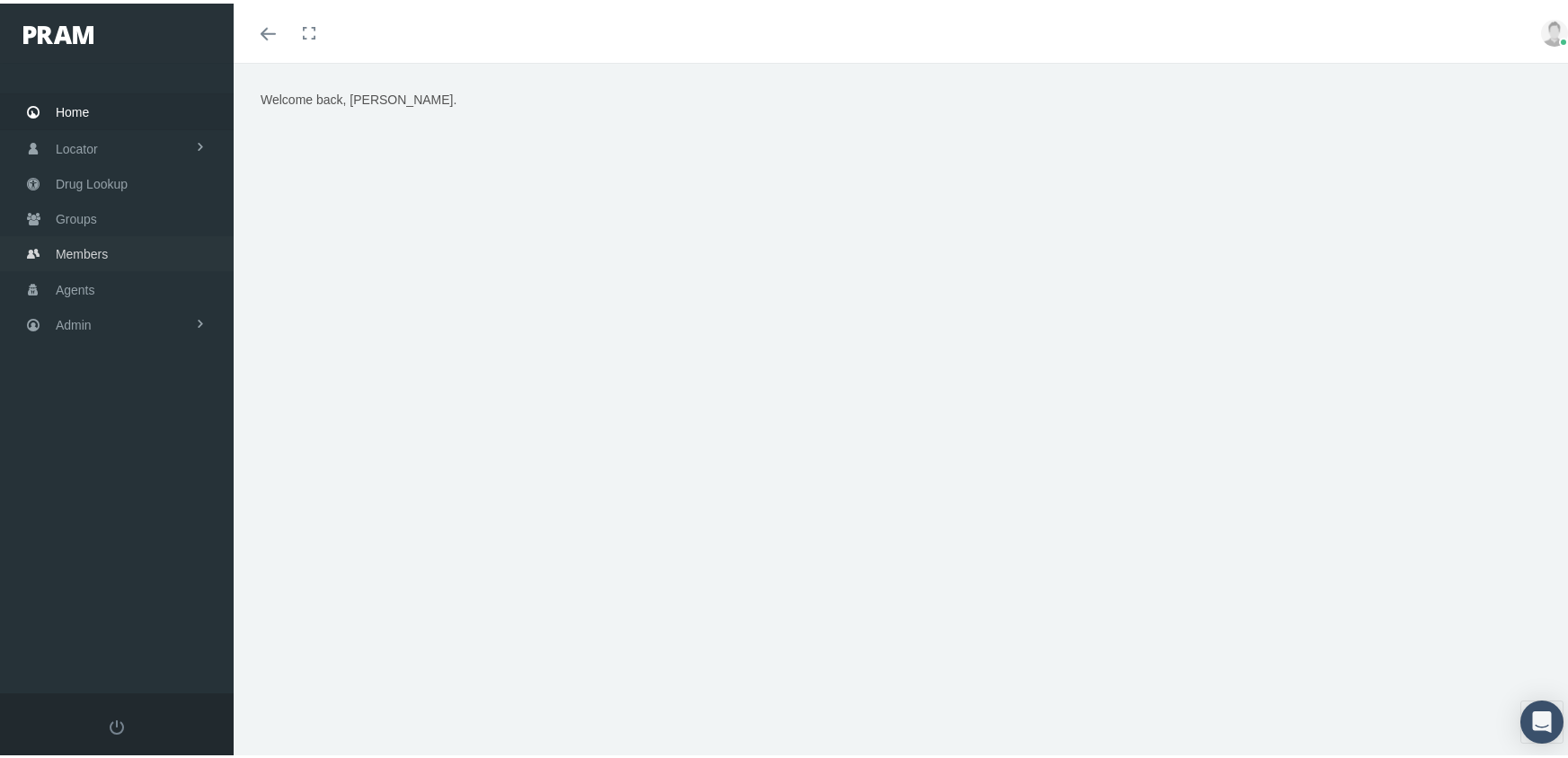
click at [70, 238] on span "Members" at bounding box center [82, 251] width 52 height 34
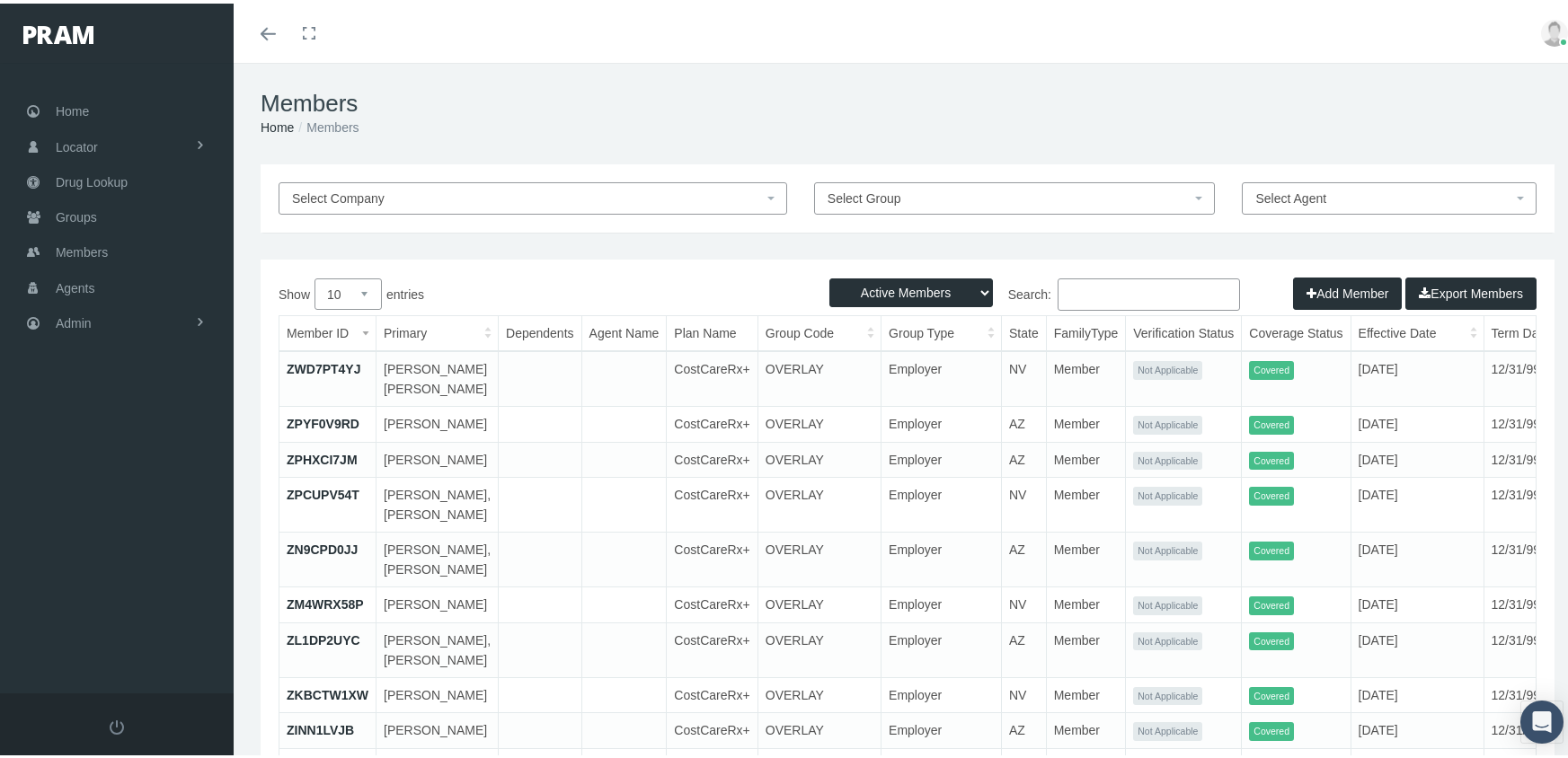
click at [927, 295] on select "Active Members Terminated Members Active & Terminated" at bounding box center [911, 289] width 163 height 28
select select "3"
click at [830, 275] on select "Active Members Terminated Members Active & Terminated" at bounding box center [911, 289] width 163 height 28
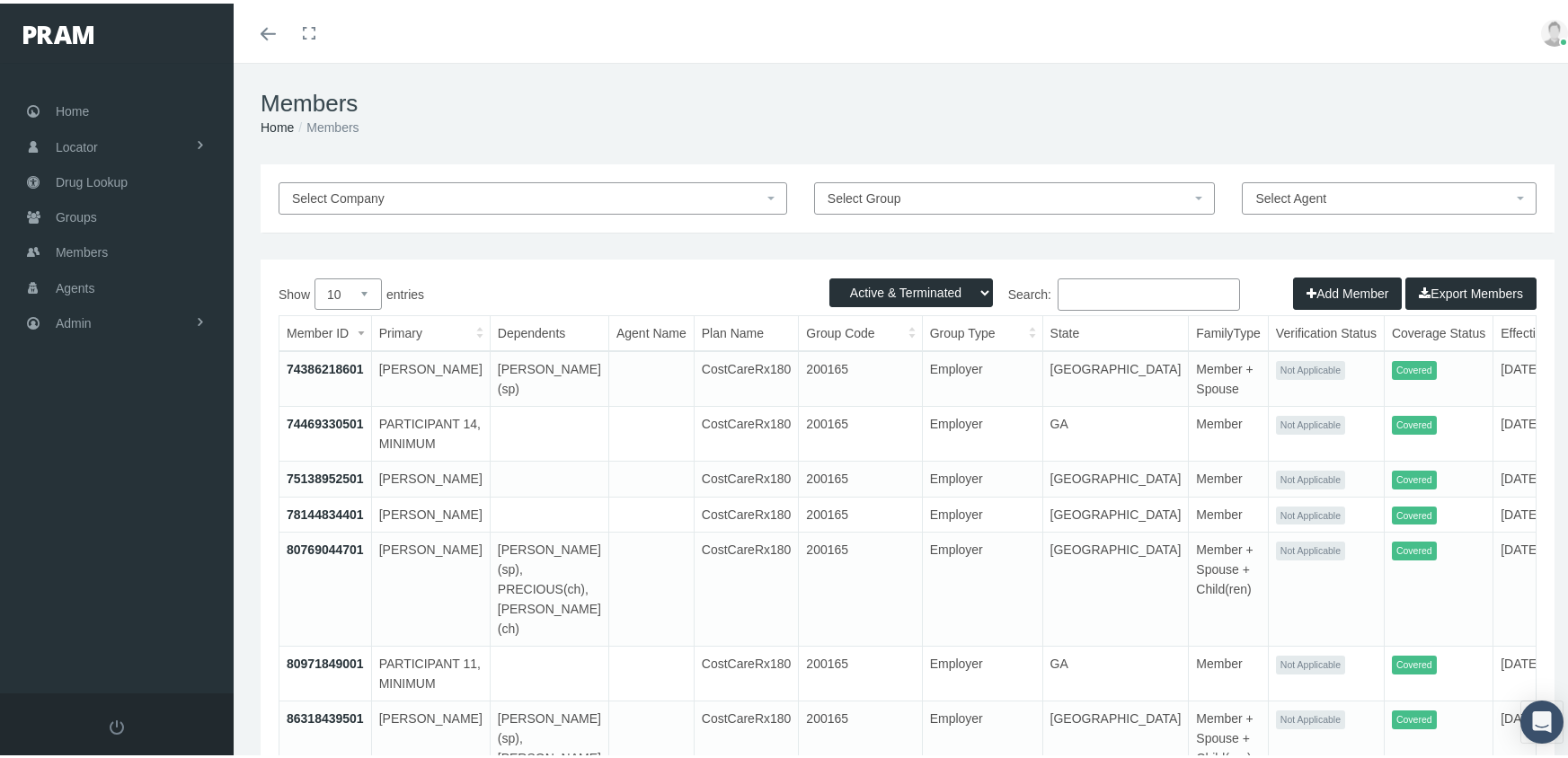
click at [1105, 289] on input "Search:" at bounding box center [1149, 291] width 182 height 32
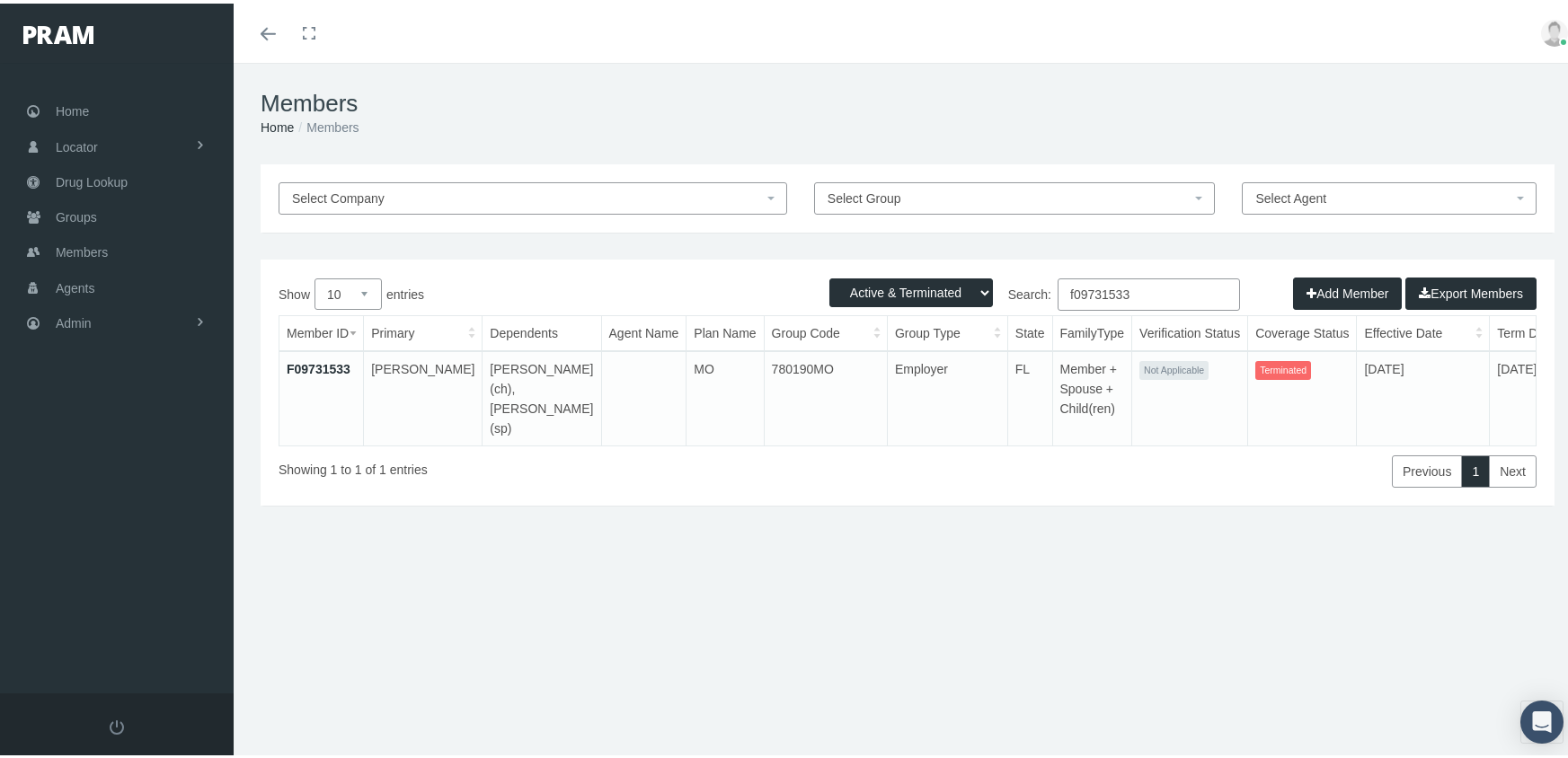
type input "f09731533"
click at [369, 198] on span "Select Company" at bounding box center [337, 195] width 92 height 14
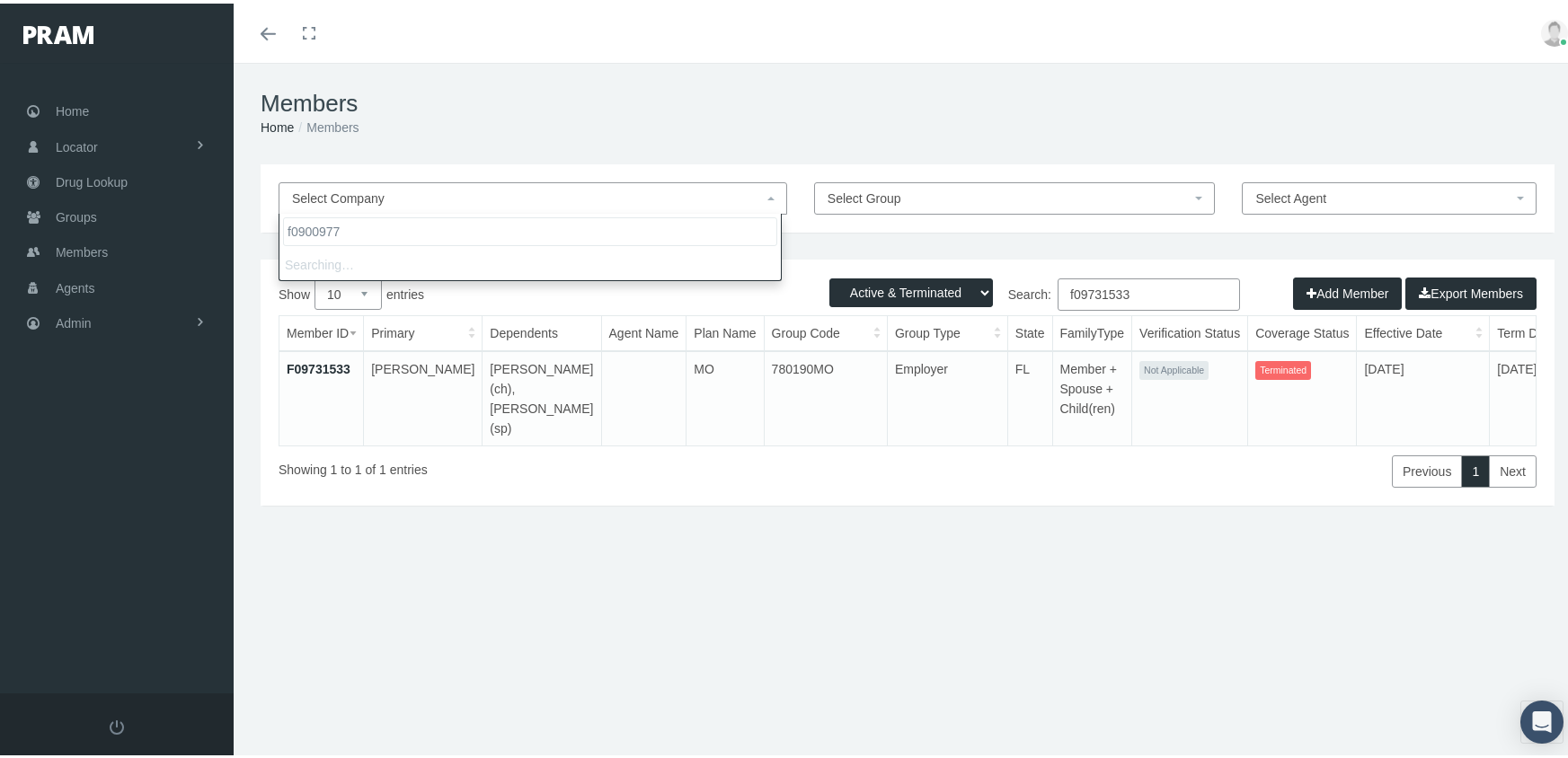
type input "f09009771"
drag, startPoint x: 362, startPoint y: 224, endPoint x: 247, endPoint y: 214, distance: 115.4
click at [247, 214] on body "Toggle Fullscreen Toggle navigation Toggle menubar Toggle fullscreen Profile Lo…" at bounding box center [791, 379] width 1581 height 758
click at [908, 285] on select "Active Members Terminated Members Active & Terminated" at bounding box center [911, 289] width 163 height 28
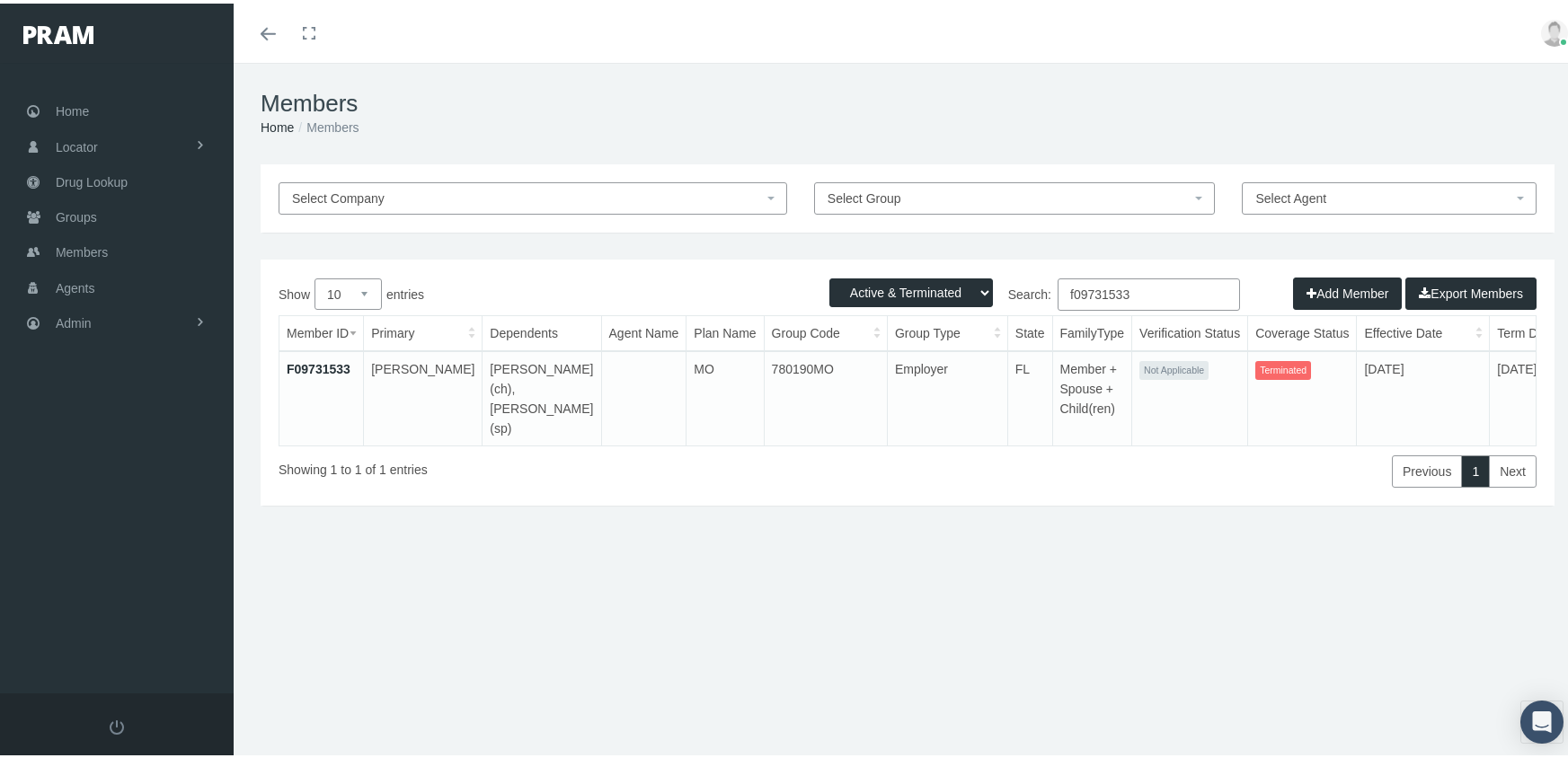
click at [1194, 238] on div "Select Company Select Group Select Agent Loading... Active Members Terminated M…" at bounding box center [908, 385] width 1348 height 449
drag, startPoint x: 1159, startPoint y: 295, endPoint x: 740, endPoint y: 302, distance: 419.1
click at [728, 293] on div "Show 10 25 50 100 entries Search: f09731533" at bounding box center [908, 293] width 1258 height 37
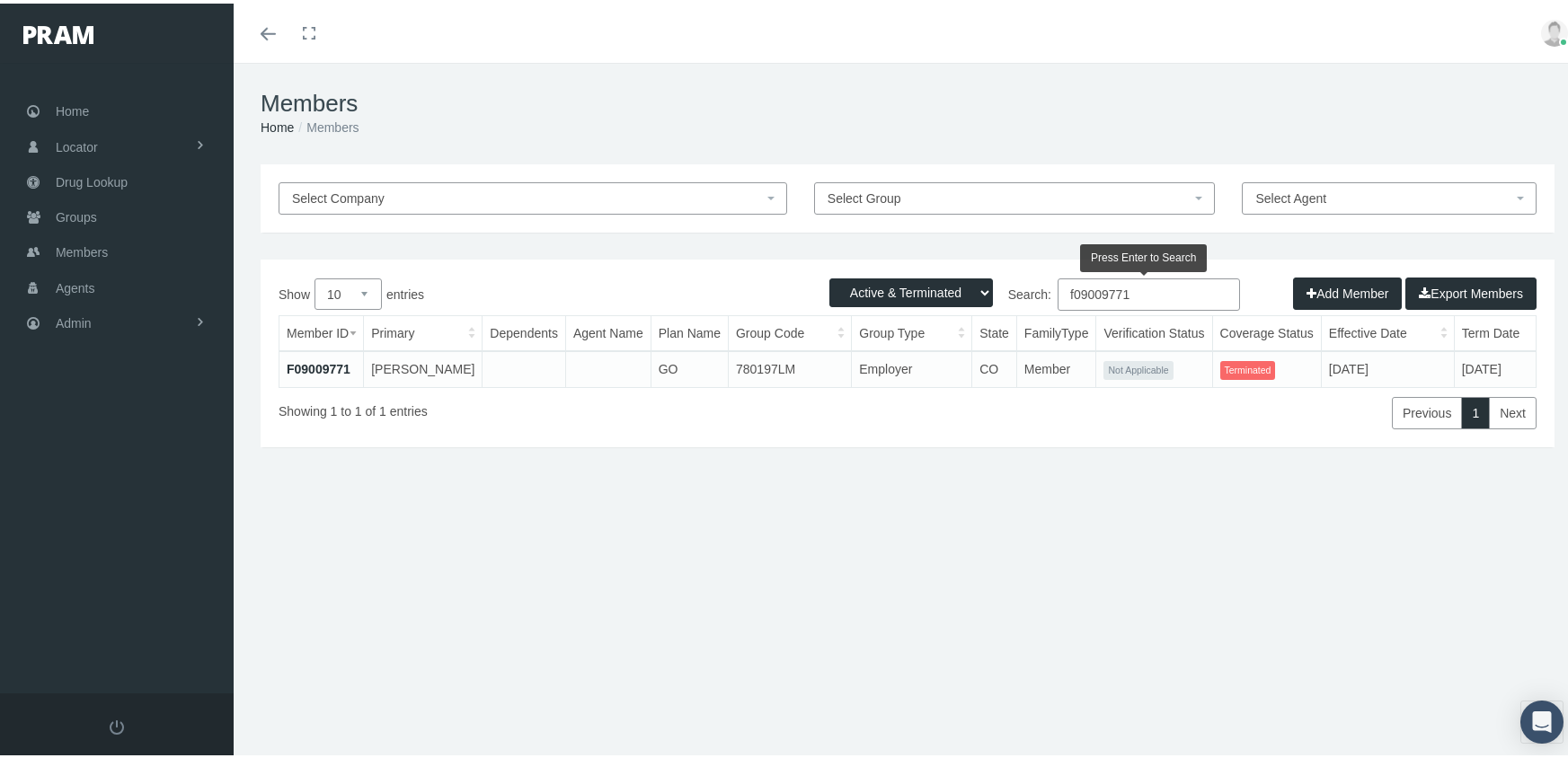
type input "f09009771"
click at [333, 363] on link "F09009771" at bounding box center [318, 365] width 64 height 14
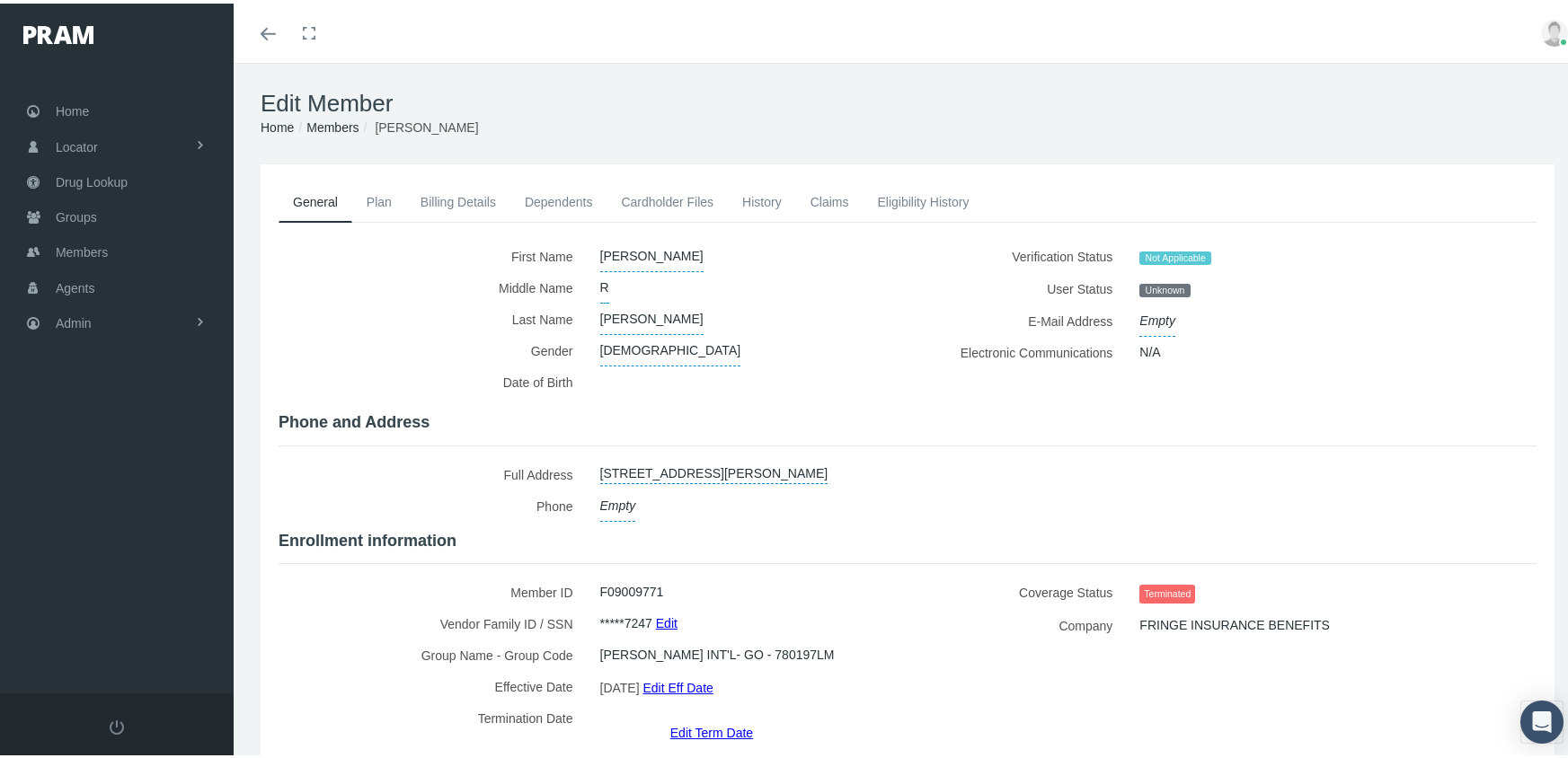
click at [700, 715] on link "Edit Term Date" at bounding box center [711, 728] width 83 height 26
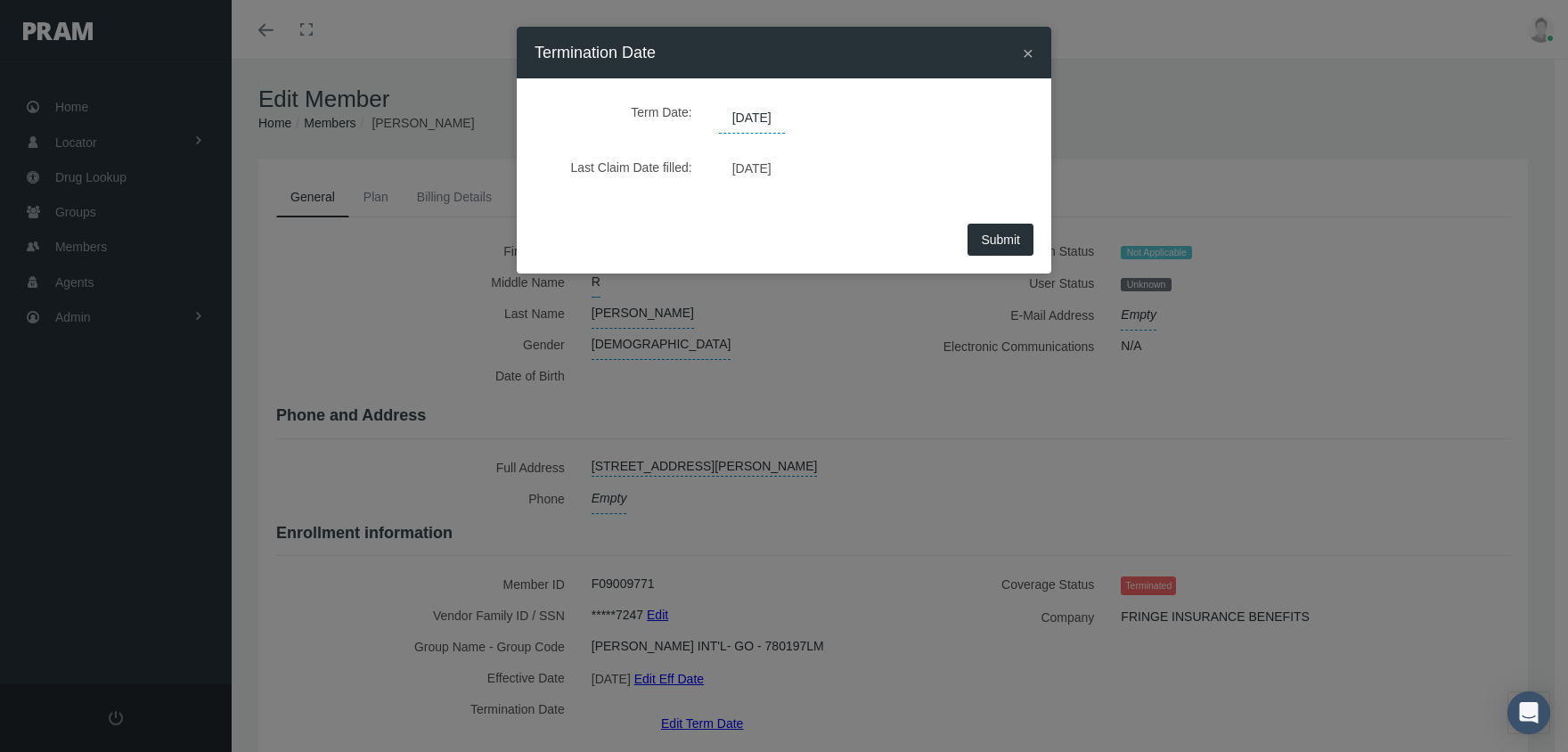
click at [778, 114] on span "[DATE]" at bounding box center [752, 119] width 66 height 30
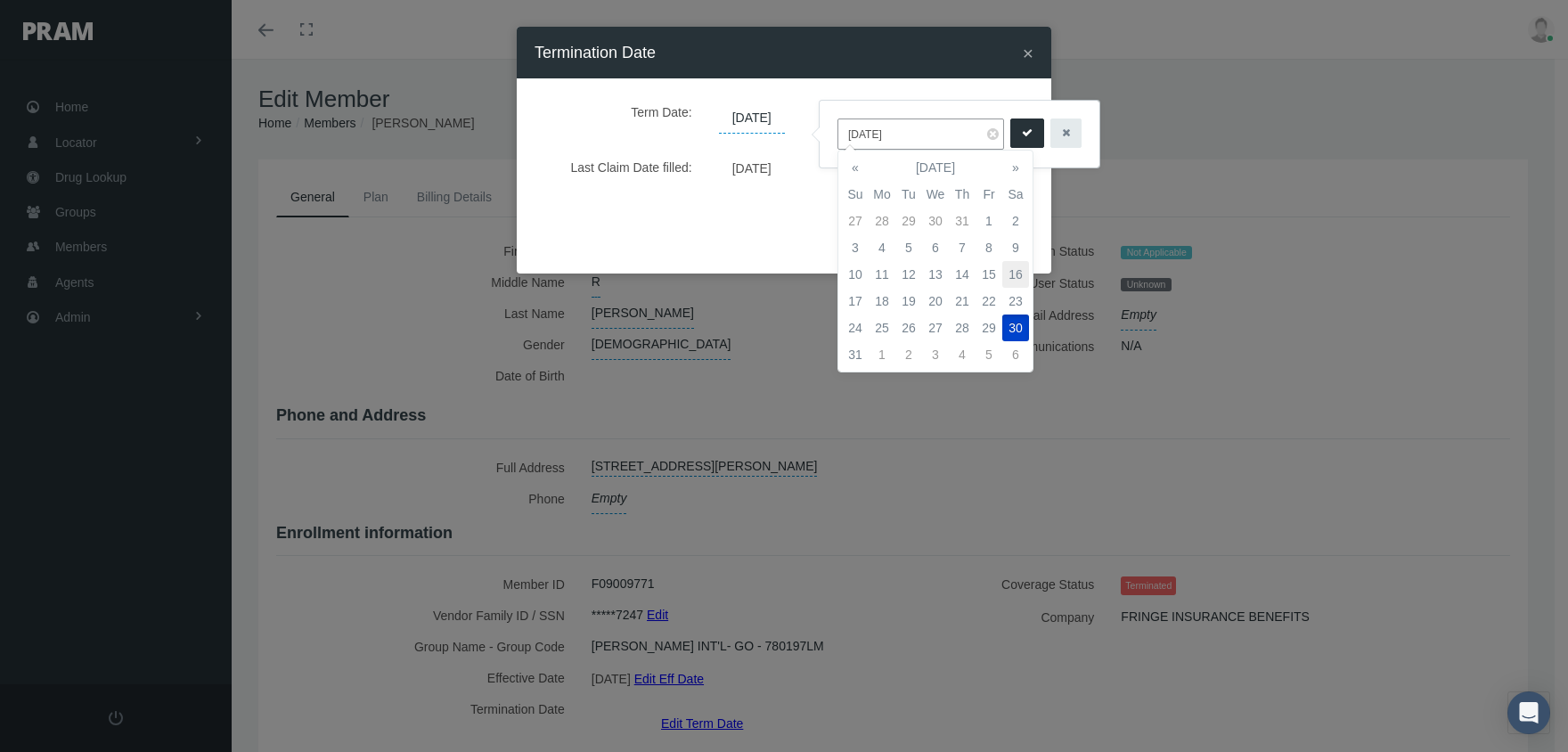
click at [1020, 266] on td "16" at bounding box center [1016, 274] width 26 height 26
type input "[DATE]"
click at [1021, 130] on icon "submit" at bounding box center [1026, 133] width 10 height 17
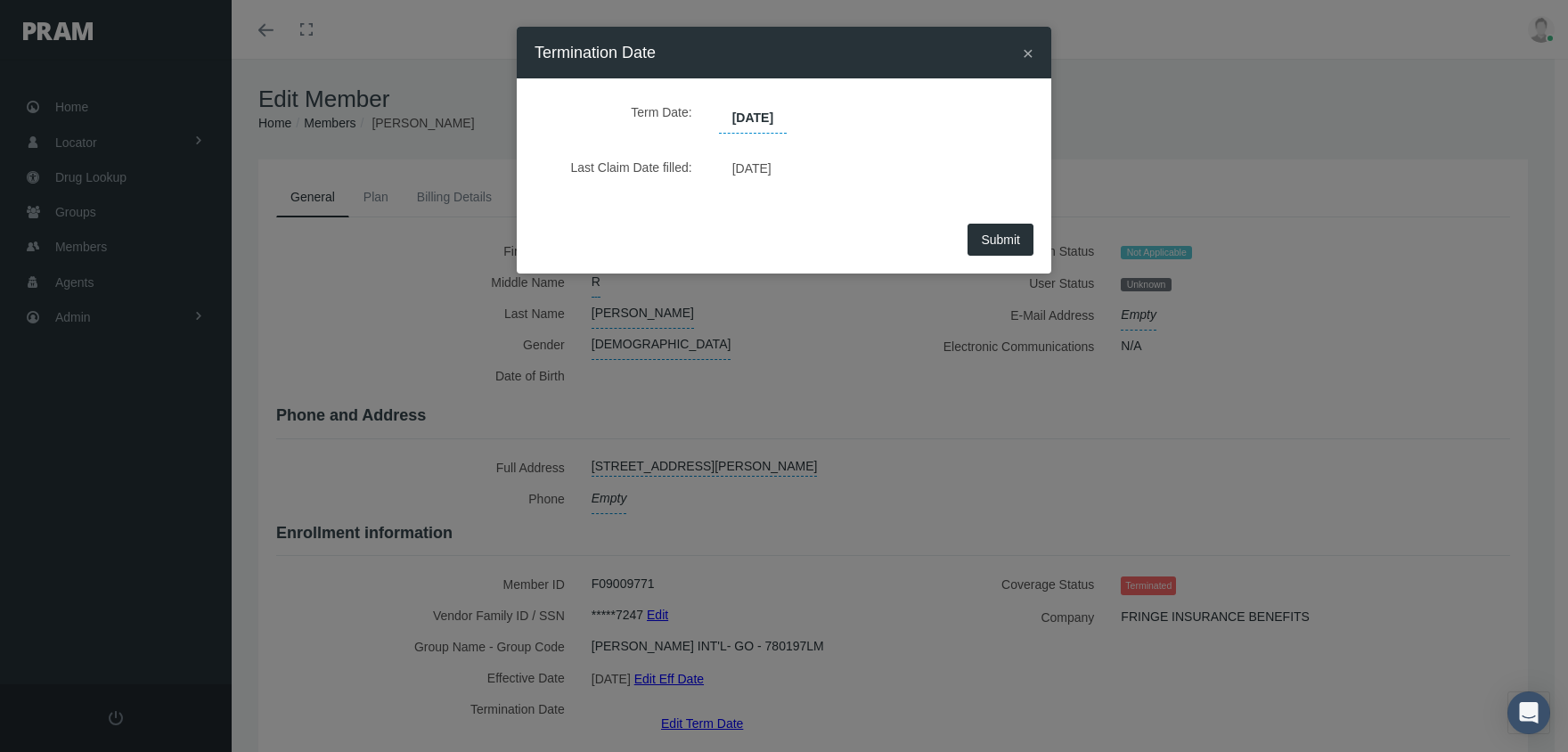
click at [991, 244] on span "Submit" at bounding box center [1001, 239] width 40 height 14
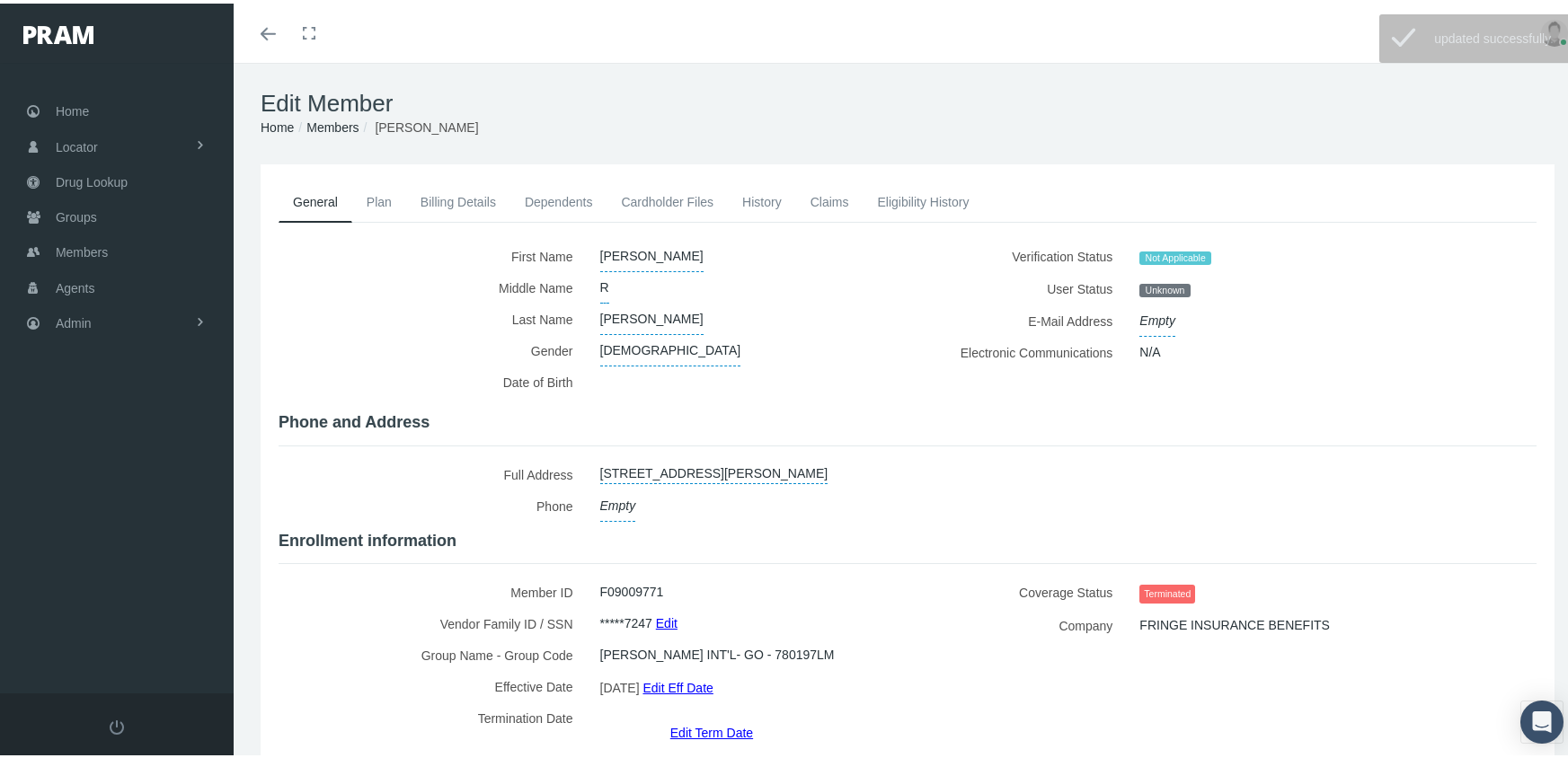
click at [338, 117] on link "Members" at bounding box center [332, 123] width 52 height 14
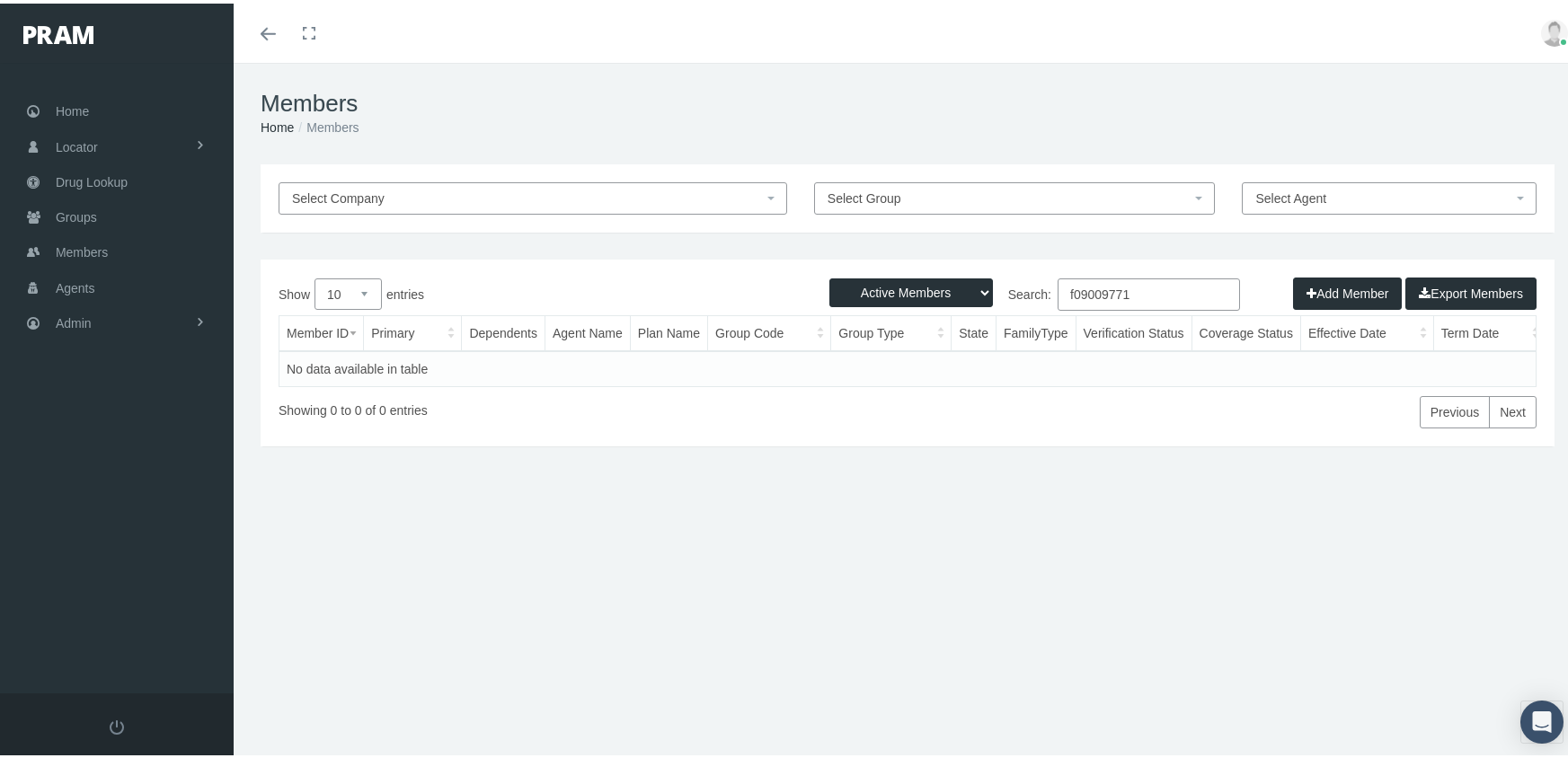
drag, startPoint x: 902, startPoint y: 285, endPoint x: 907, endPoint y: 294, distance: 10.3
click at [902, 285] on select "Active Members Terminated Members Active & Terminated" at bounding box center [911, 289] width 163 height 28
select select "3"
click at [830, 275] on select "Active Members Terminated Members Active & Terminated" at bounding box center [911, 289] width 163 height 28
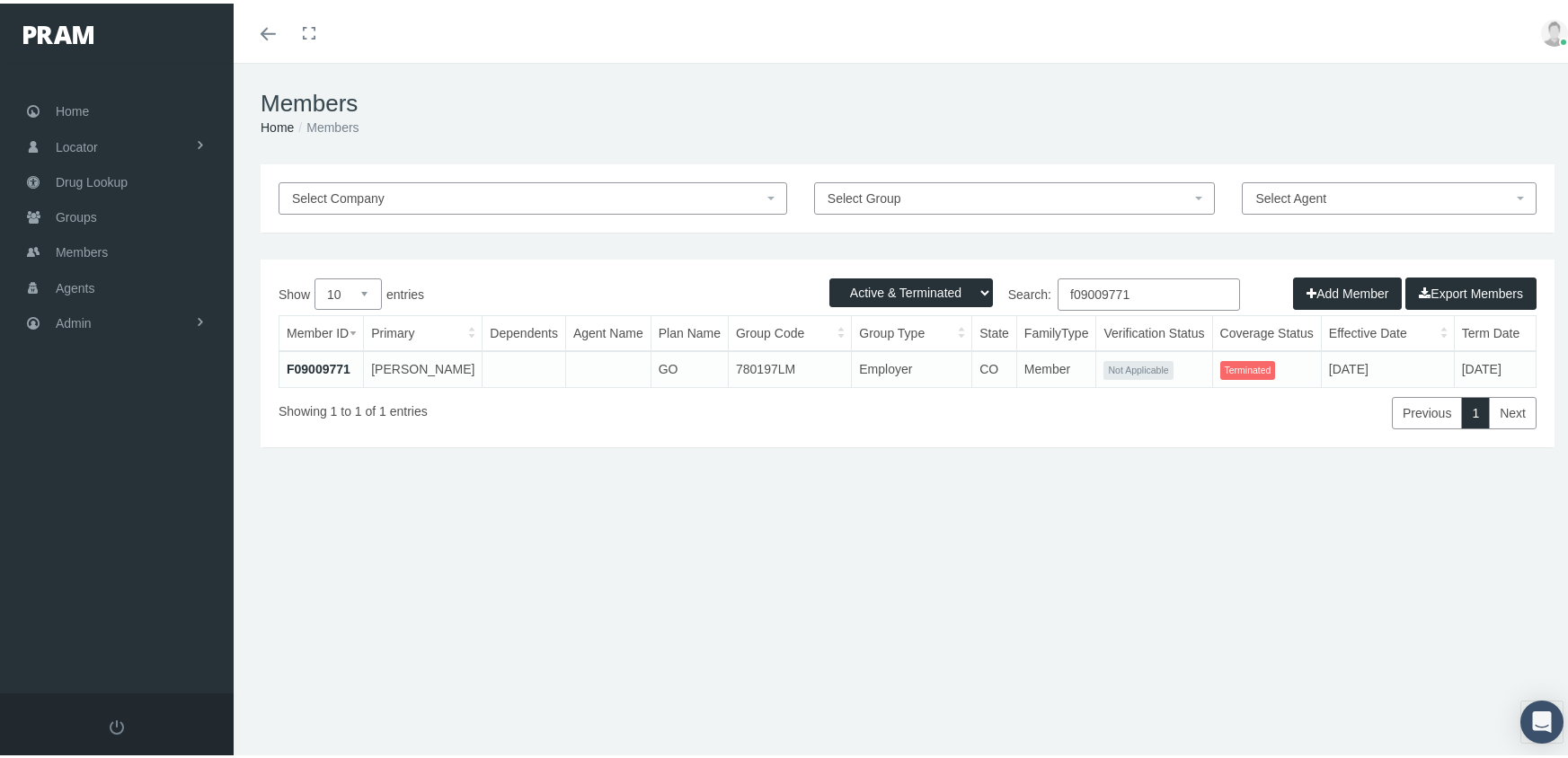
click at [1155, 286] on input "f09009771" at bounding box center [1149, 291] width 182 height 32
type input "f09607160"
click at [349, 352] on td "F09607160" at bounding box center [321, 366] width 85 height 36
click at [323, 367] on link "F09607160" at bounding box center [318, 365] width 64 height 14
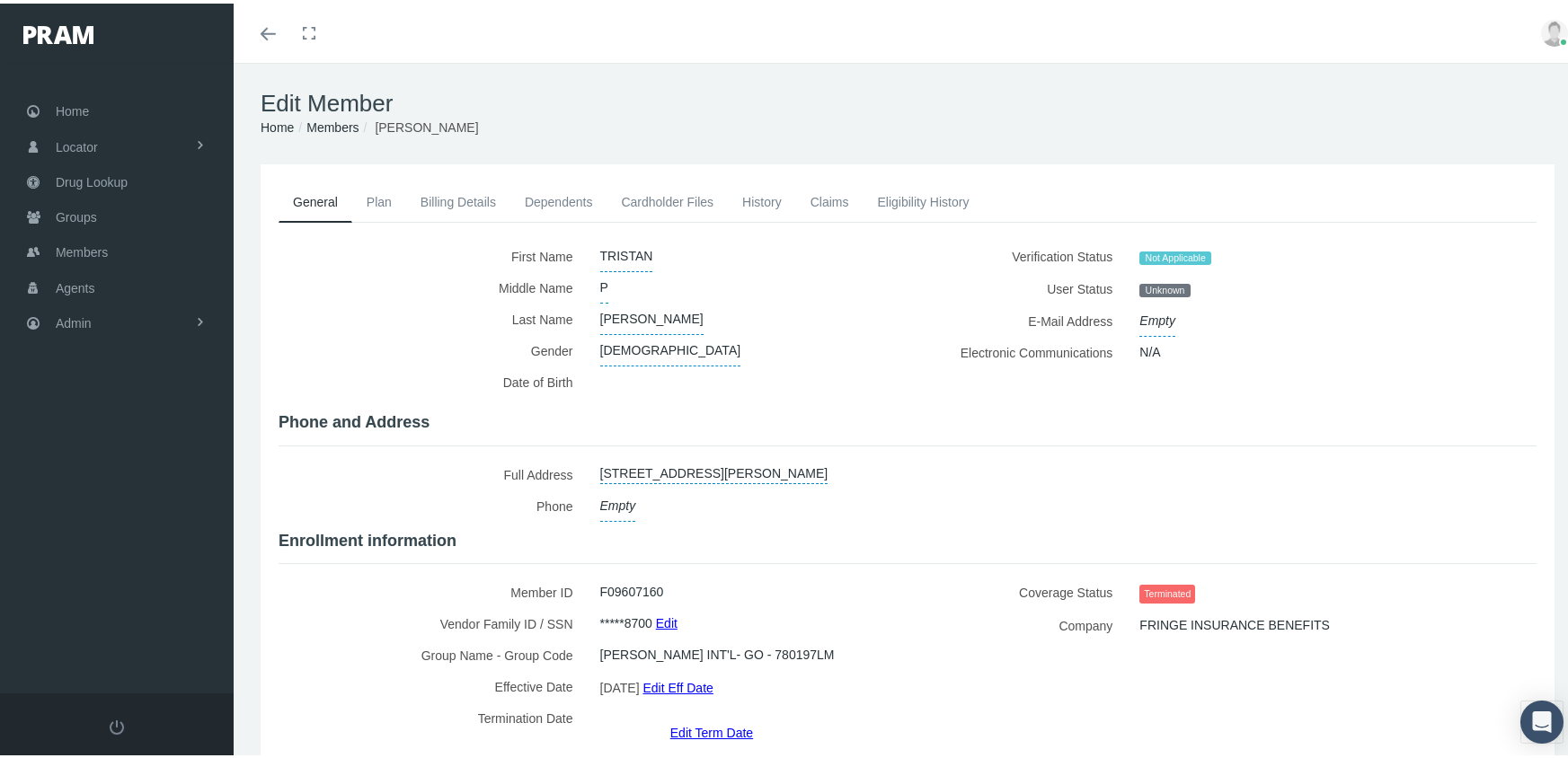
click at [711, 715] on link "Edit Term Date" at bounding box center [711, 728] width 83 height 26
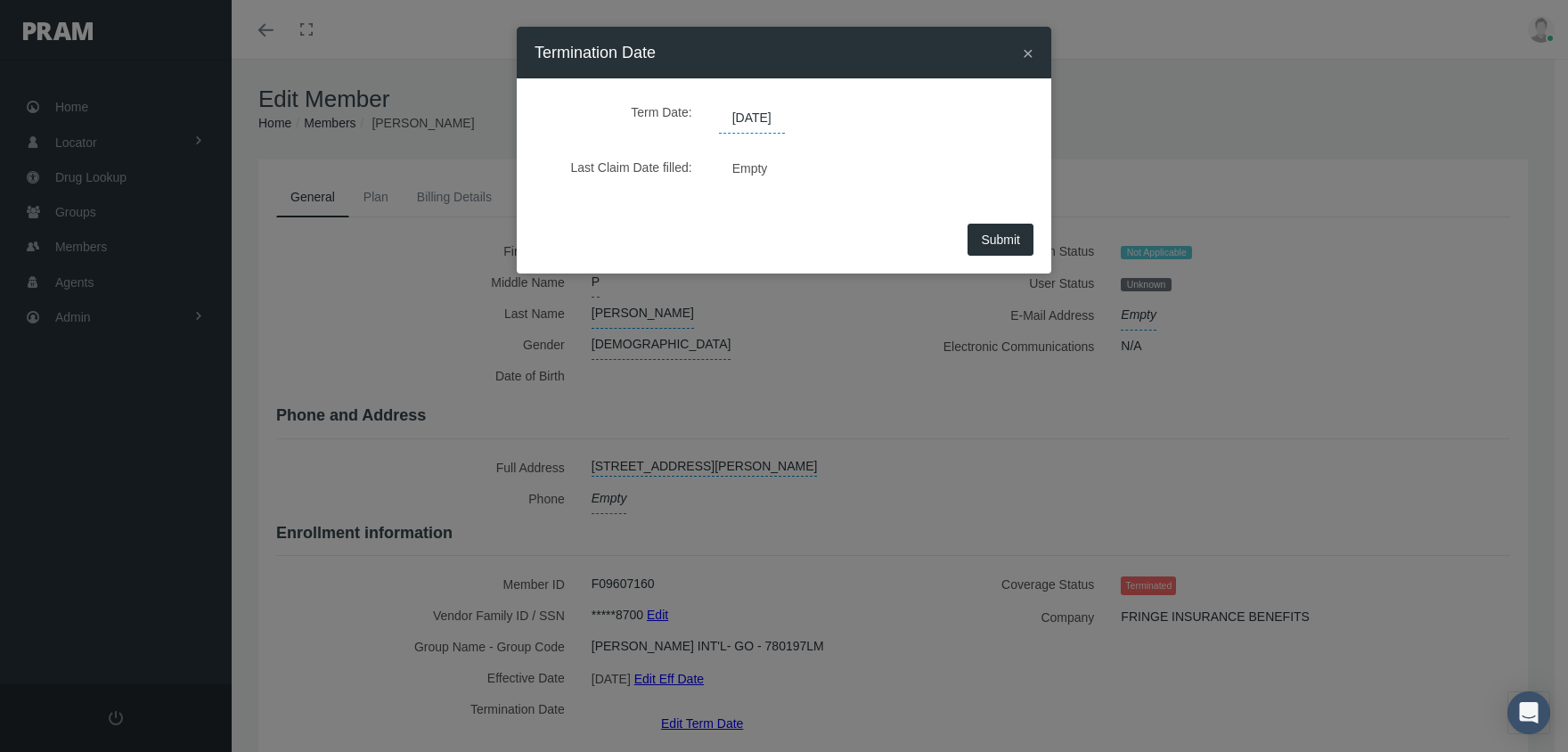
click at [774, 122] on span "08/30/2025" at bounding box center [752, 119] width 66 height 30
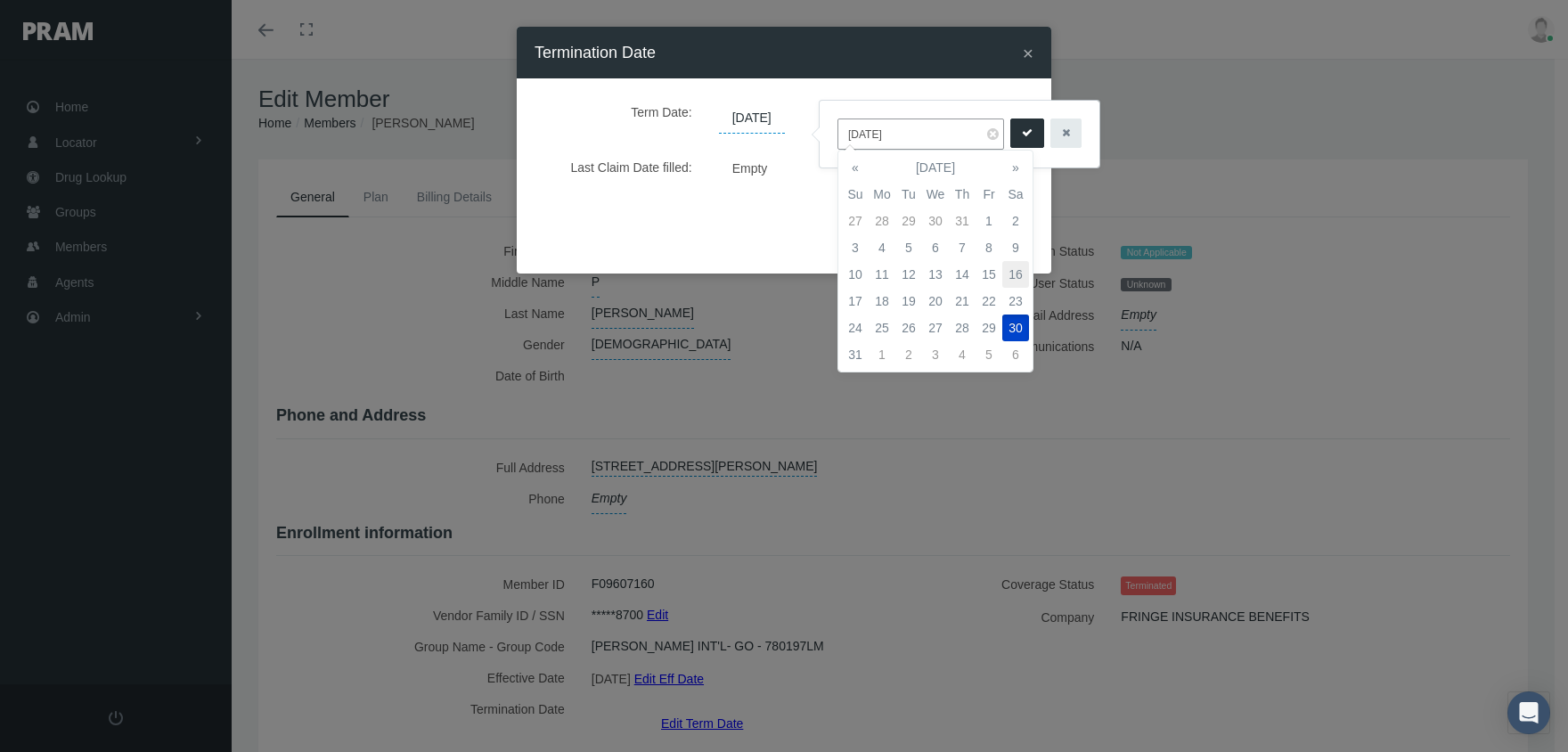
click at [1017, 265] on td "16" at bounding box center [1016, 274] width 26 height 26
type input "08/16/2025"
click at [1021, 134] on icon "submit" at bounding box center [1026, 133] width 10 height 17
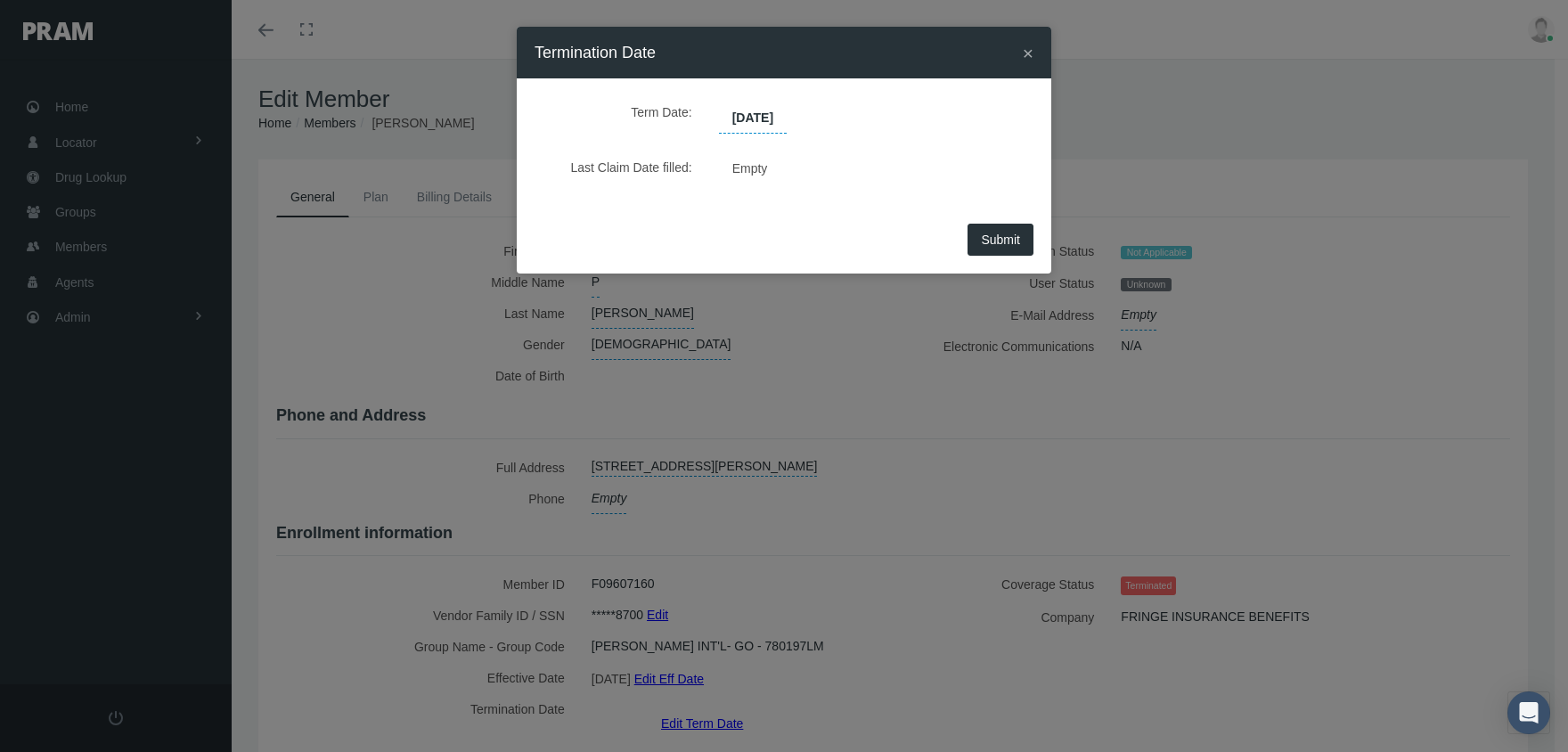
click at [1011, 241] on span "Submit" at bounding box center [1001, 239] width 40 height 14
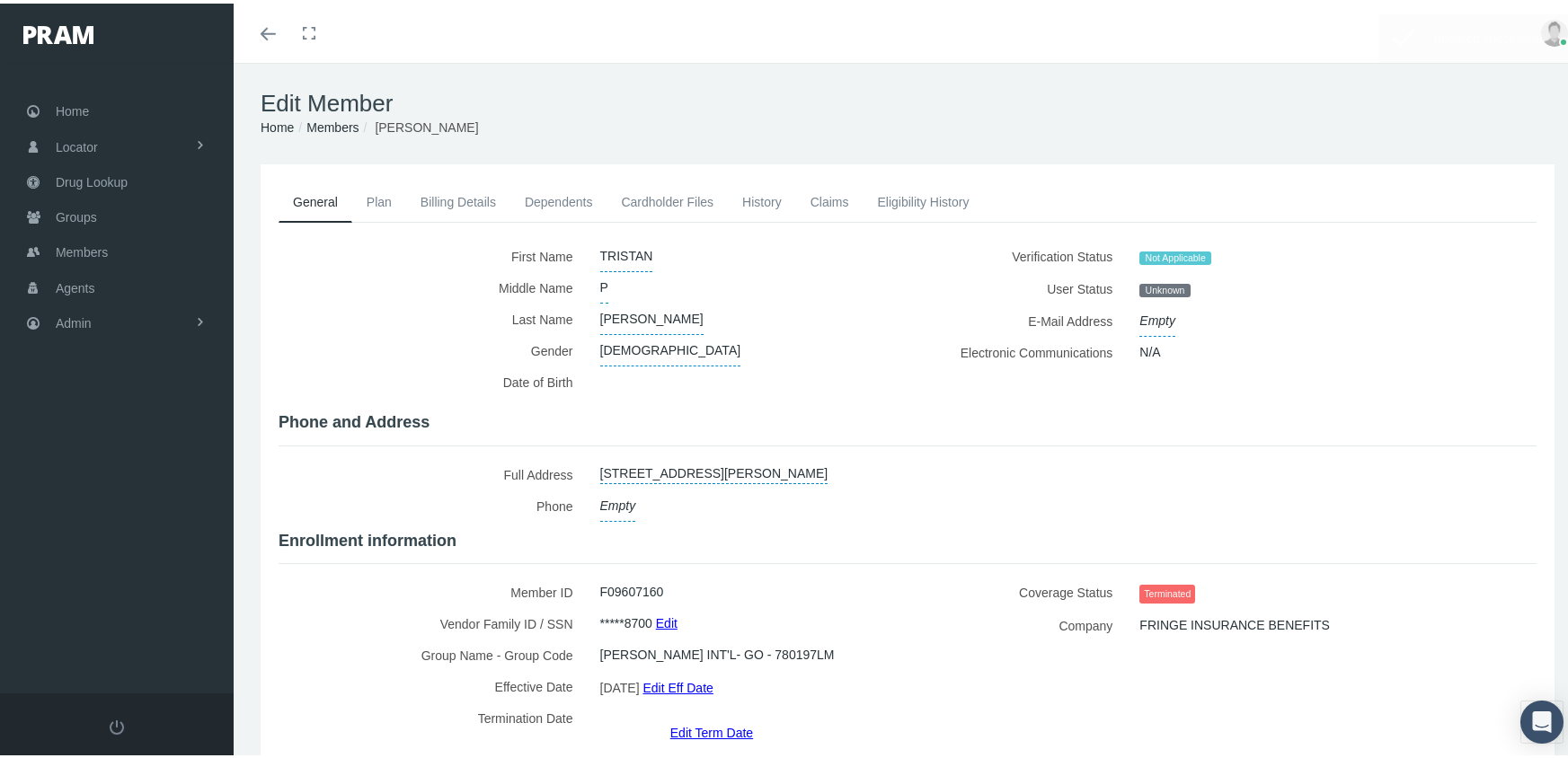
click at [321, 128] on link "Members" at bounding box center [332, 123] width 52 height 14
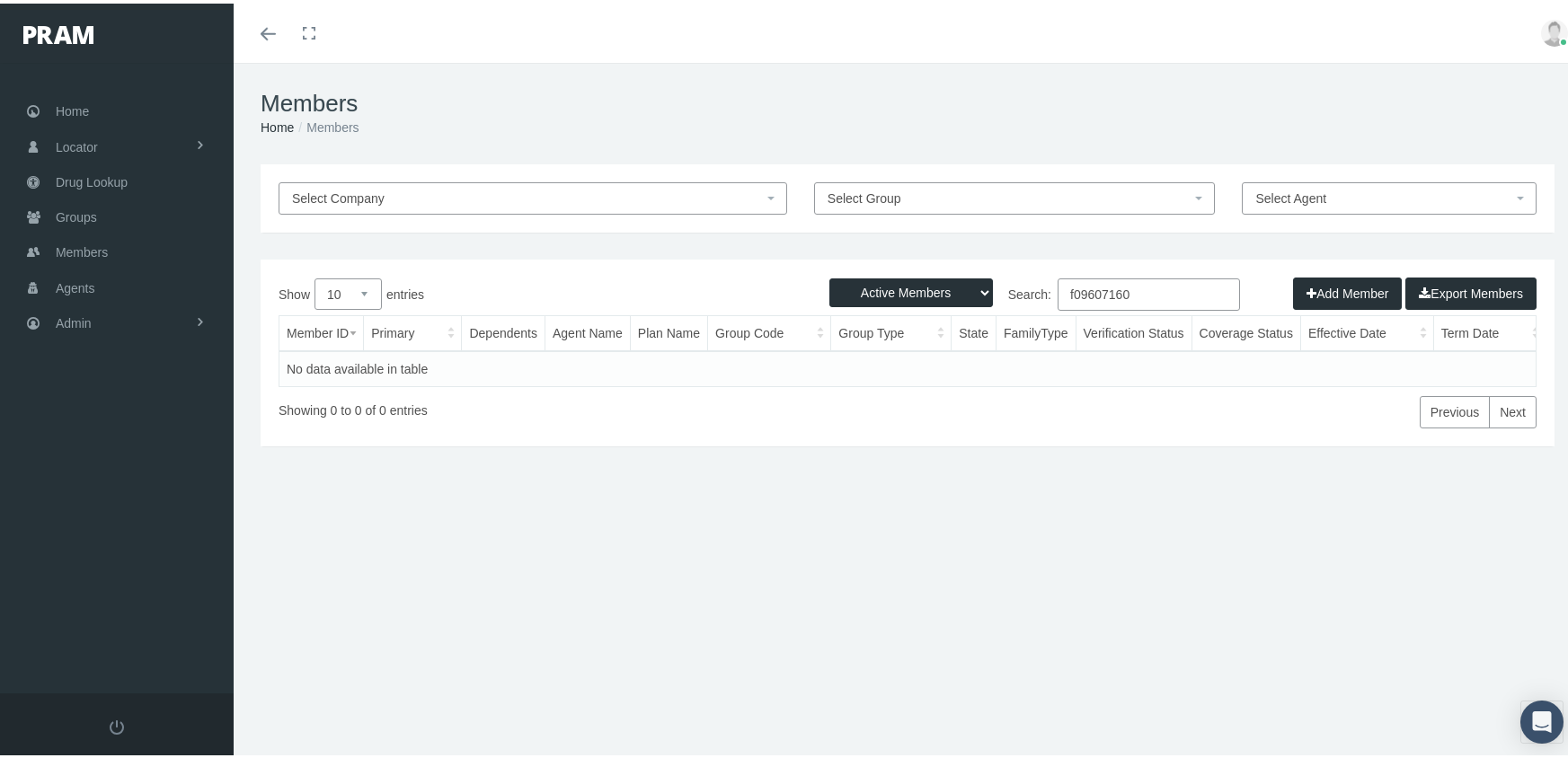
drag, startPoint x: 1140, startPoint y: 283, endPoint x: 978, endPoint y: 288, distance: 162.1
click at [978, 288] on div "Active Members Terminated Members Active & Terminated Add Member Export Members…" at bounding box center [907, 349] width 1293 height 187
type input "f09712916"
click at [870, 291] on select "Active Members Terminated Members Active & Terminated" at bounding box center [911, 289] width 163 height 28
select select "3"
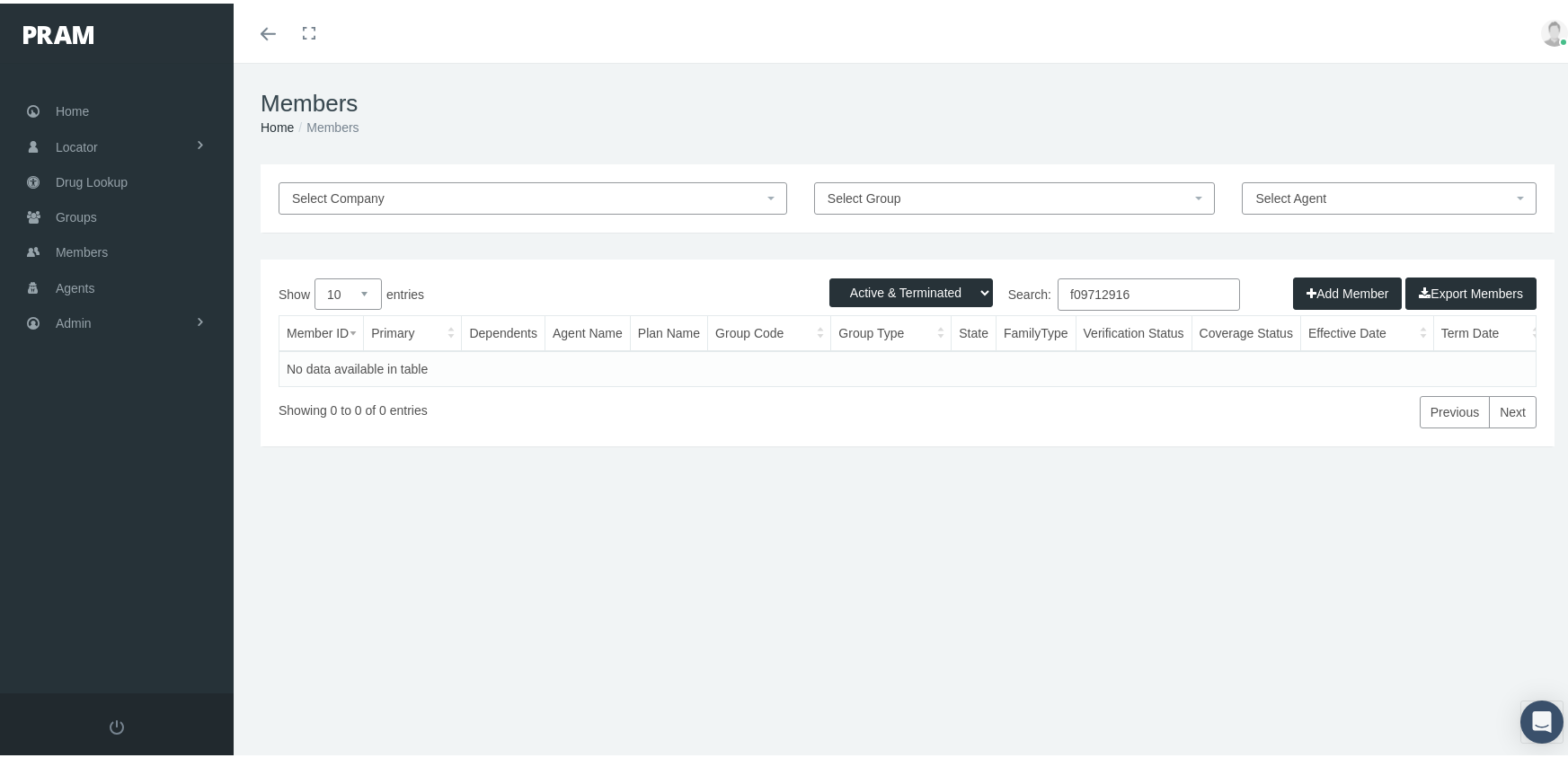
click at [830, 275] on select "Active Members Terminated Members Active & Terminated" at bounding box center [911, 289] width 163 height 28
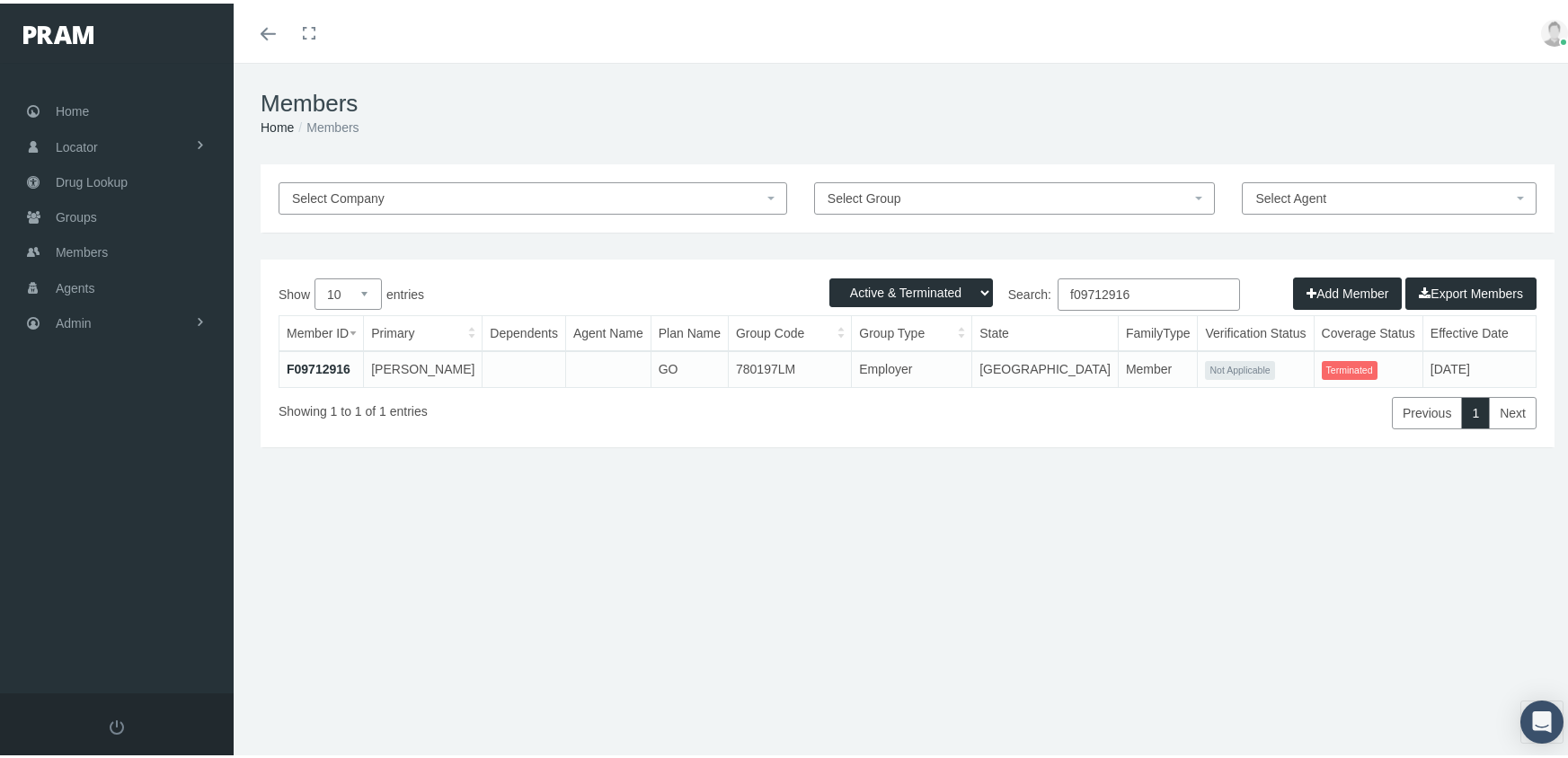
click at [318, 365] on link "F09712916" at bounding box center [318, 365] width 64 height 14
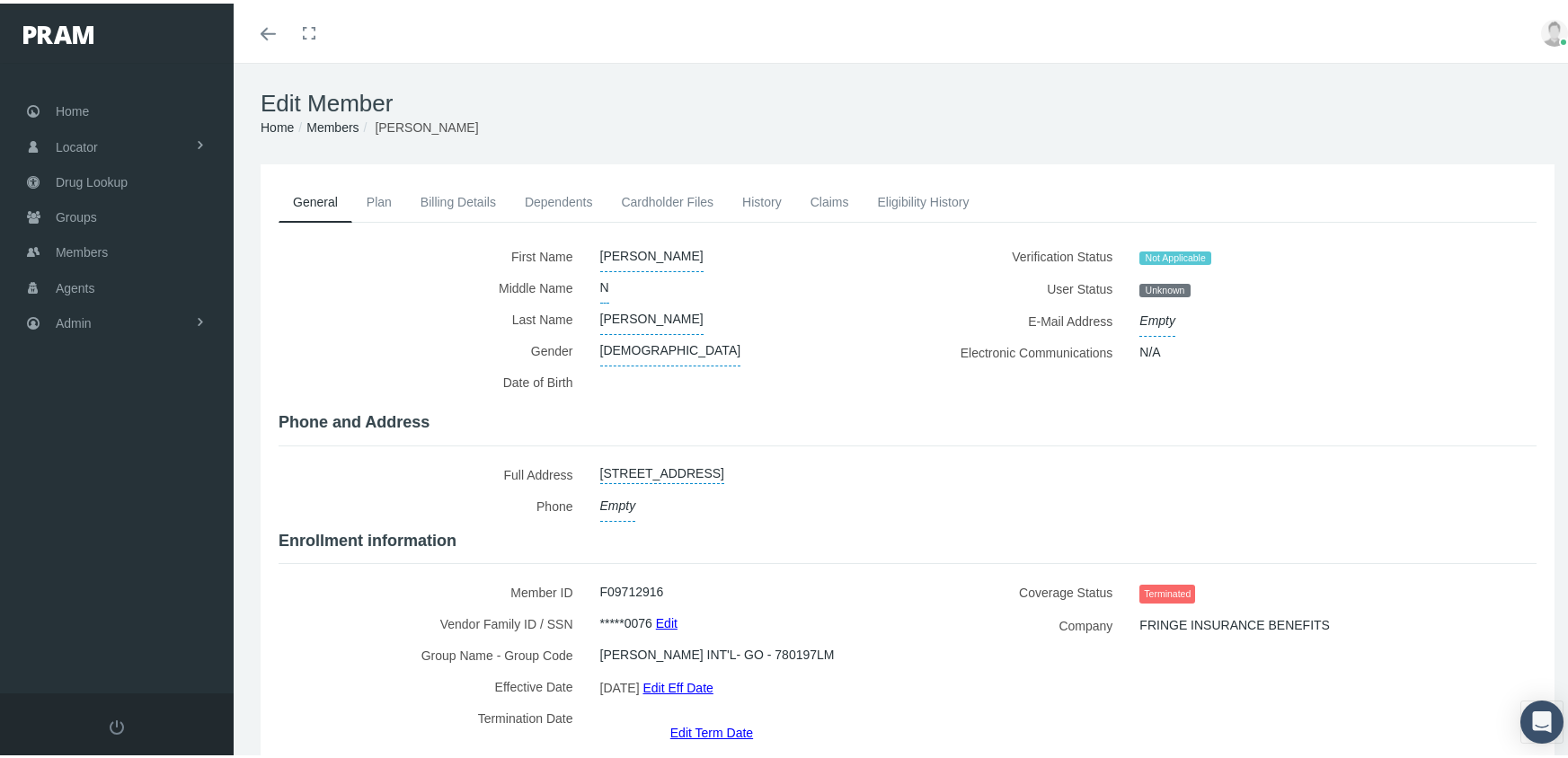
click at [710, 715] on link "Edit Term Date" at bounding box center [711, 728] width 83 height 26
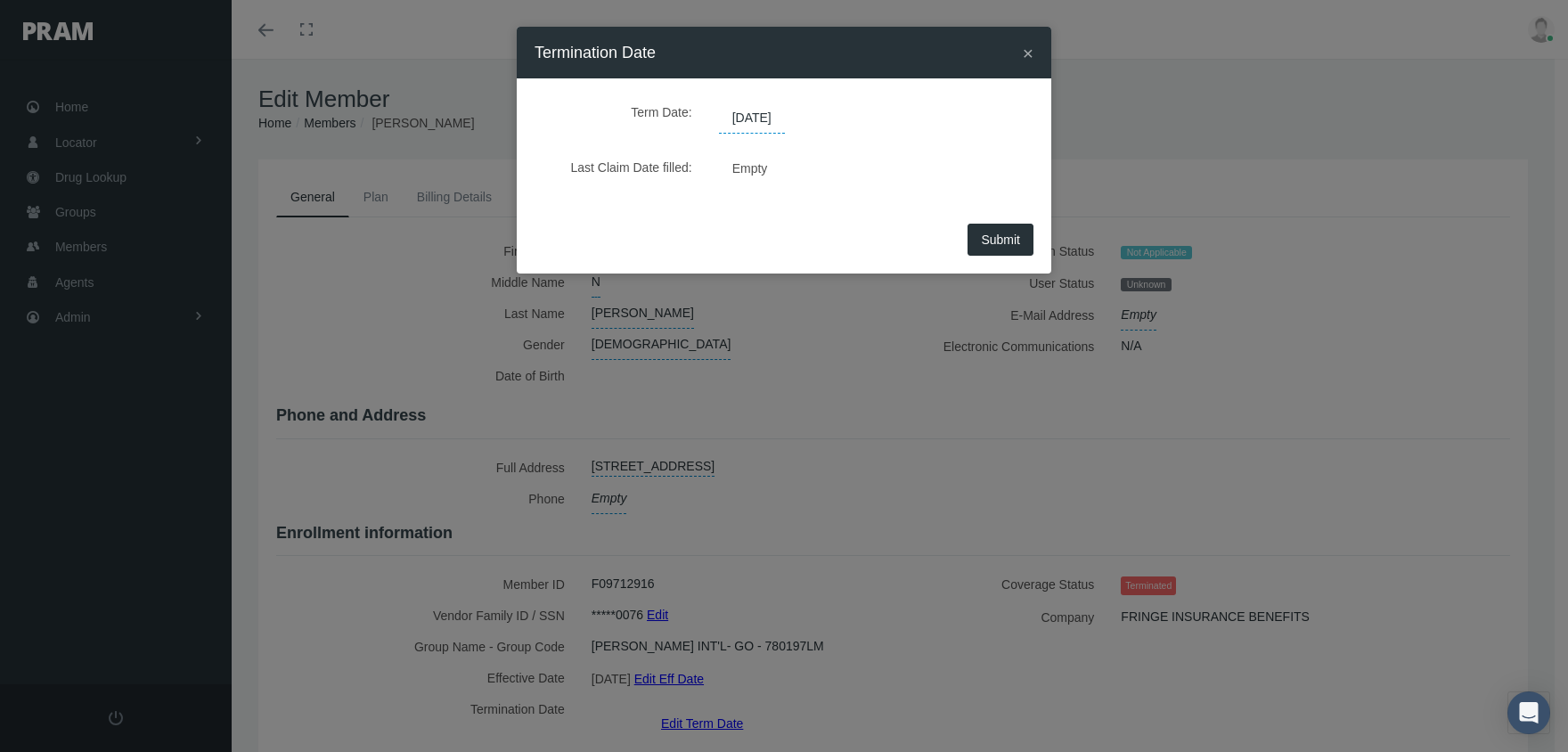
click at [777, 115] on span "[DATE]" at bounding box center [752, 119] width 66 height 30
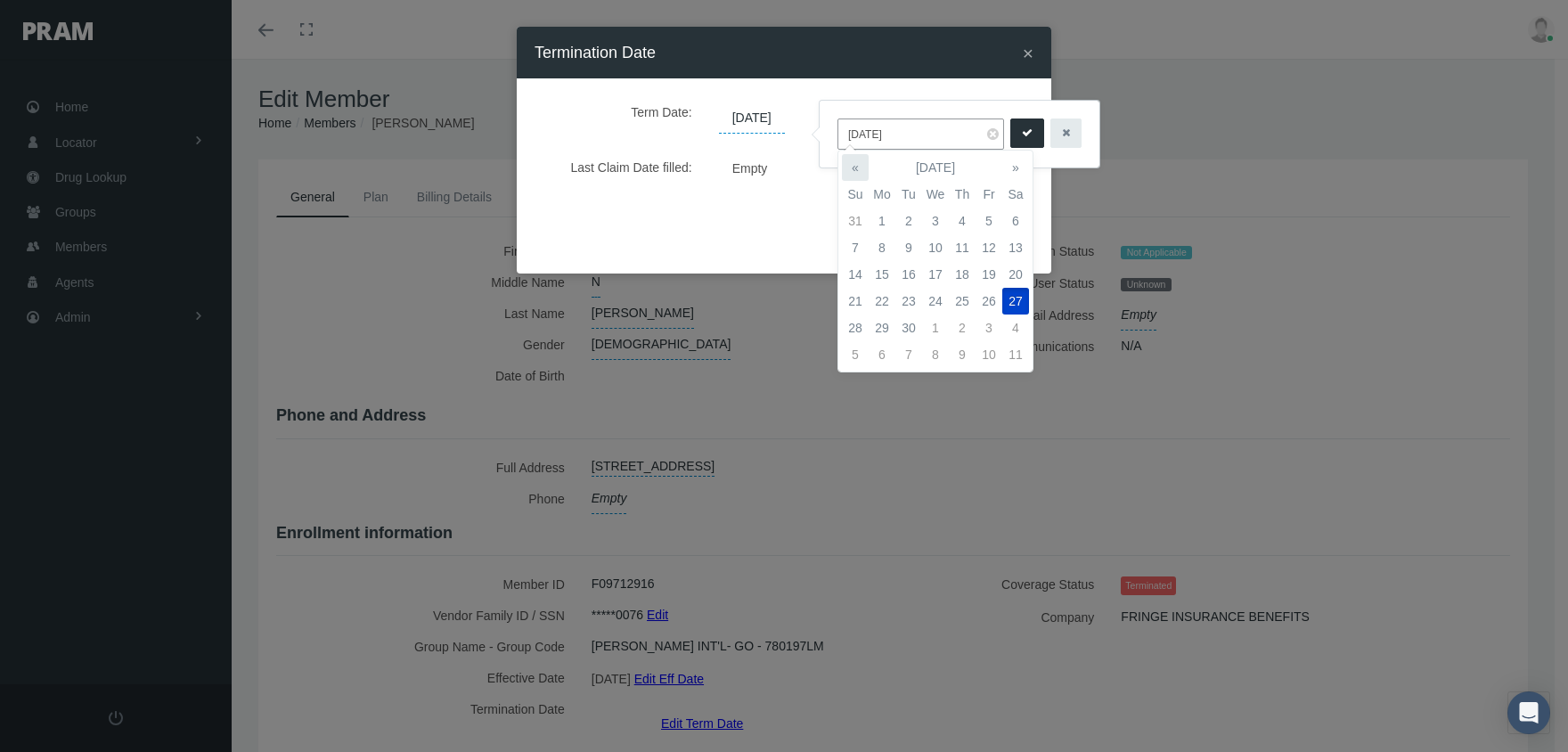
click at [864, 164] on th "«" at bounding box center [855, 168] width 26 height 26
click at [1007, 266] on td "16" at bounding box center [1016, 274] width 26 height 26
type input "[DATE]"
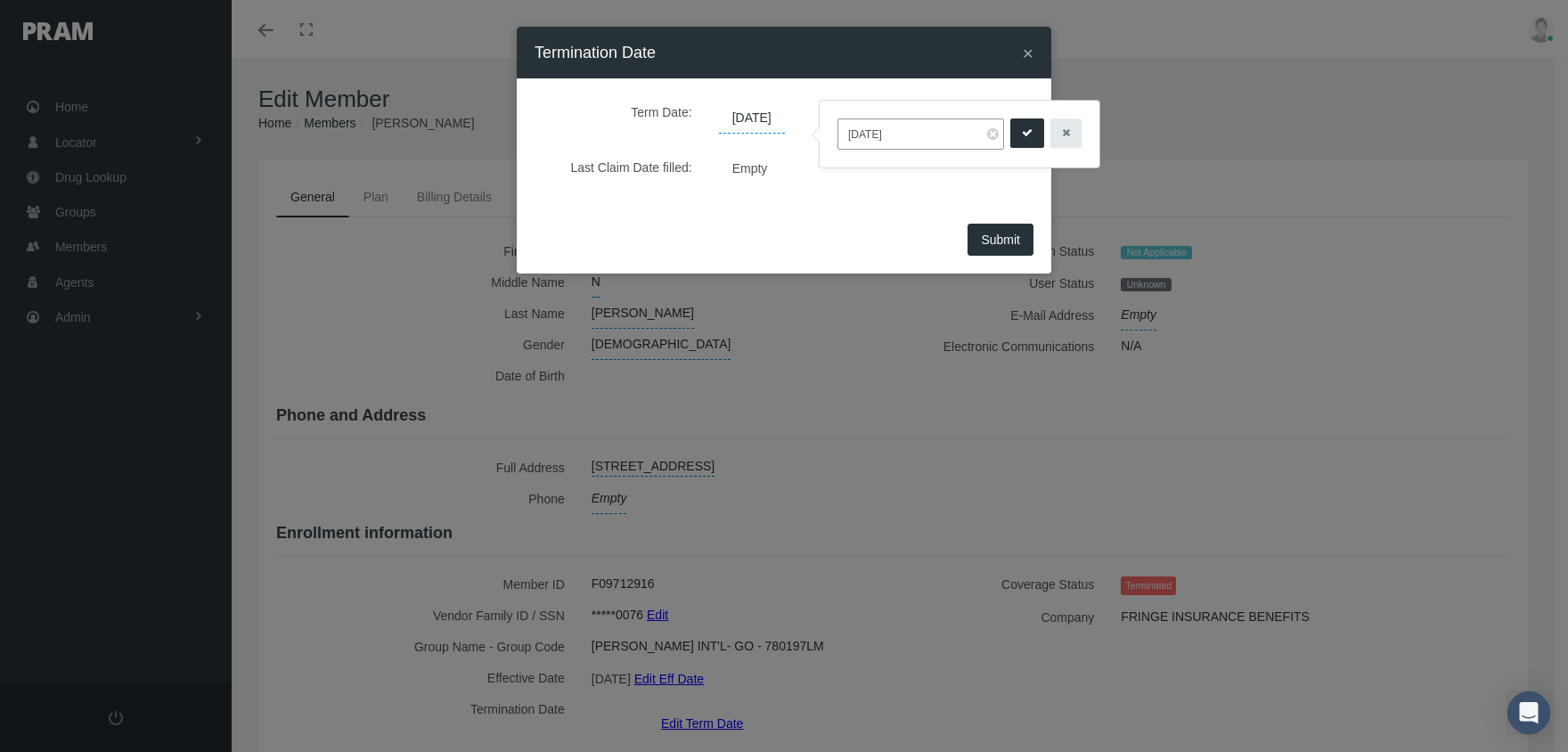
click at [1020, 123] on button "submit" at bounding box center [1027, 133] width 34 height 29
click at [1006, 239] on span "Submit" at bounding box center [1001, 239] width 40 height 14
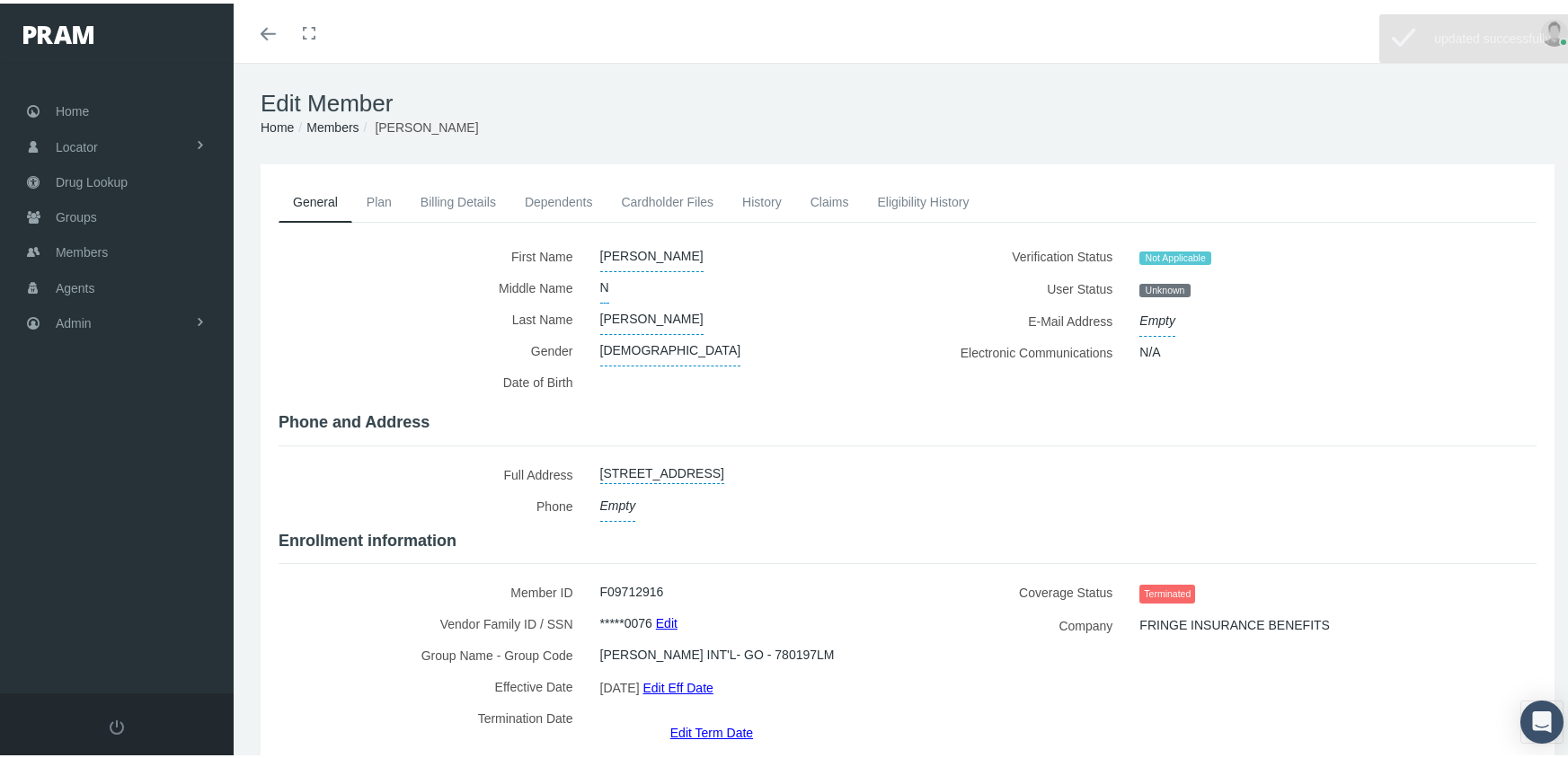
click at [340, 123] on link "Members" at bounding box center [332, 123] width 52 height 14
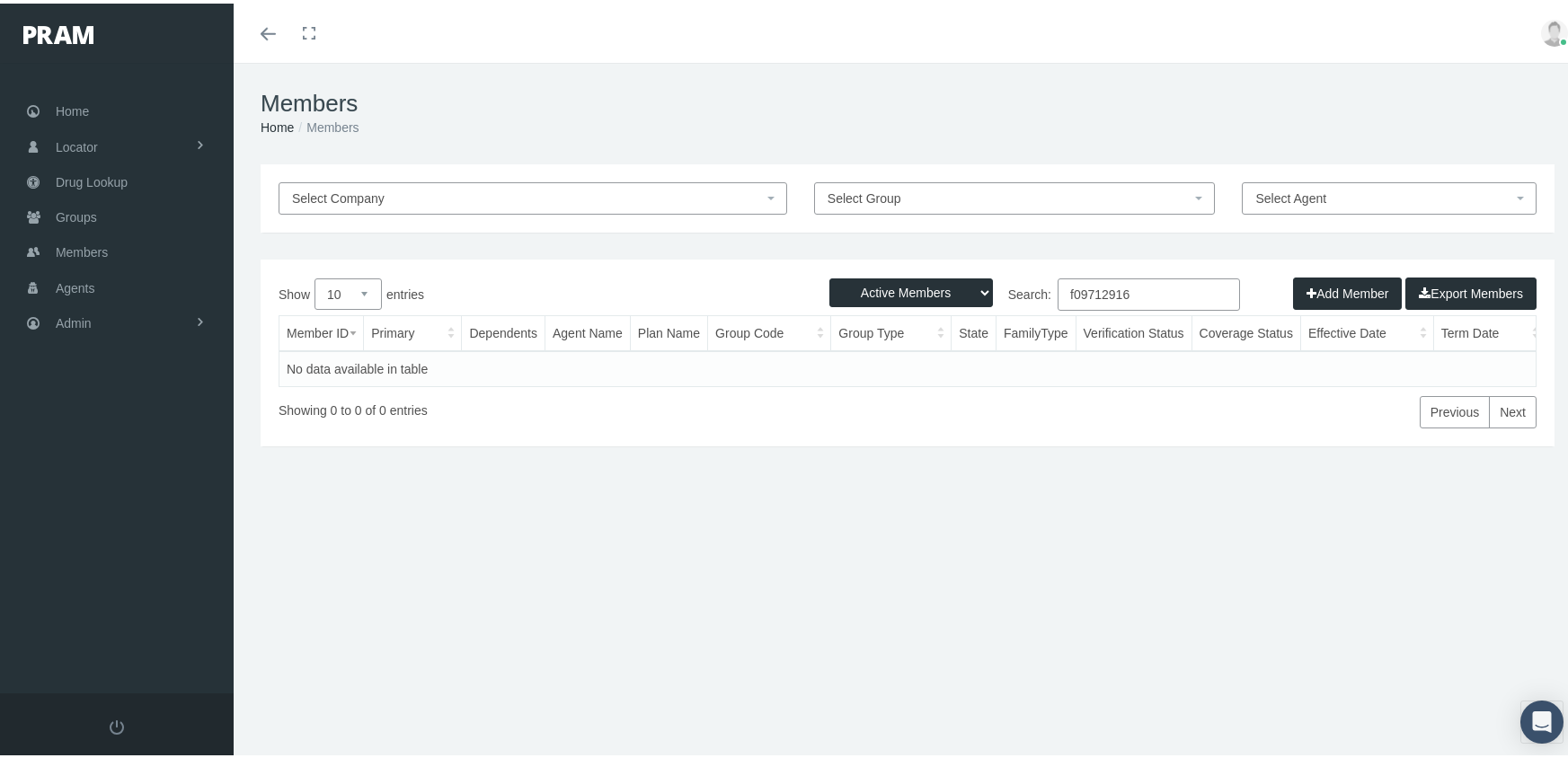
click at [889, 288] on select "Active Members Terminated Members Active & Terminated" at bounding box center [911, 289] width 163 height 28
select select "3"
click at [830, 275] on select "Active Members Terminated Members Active & Terminated" at bounding box center [911, 289] width 163 height 28
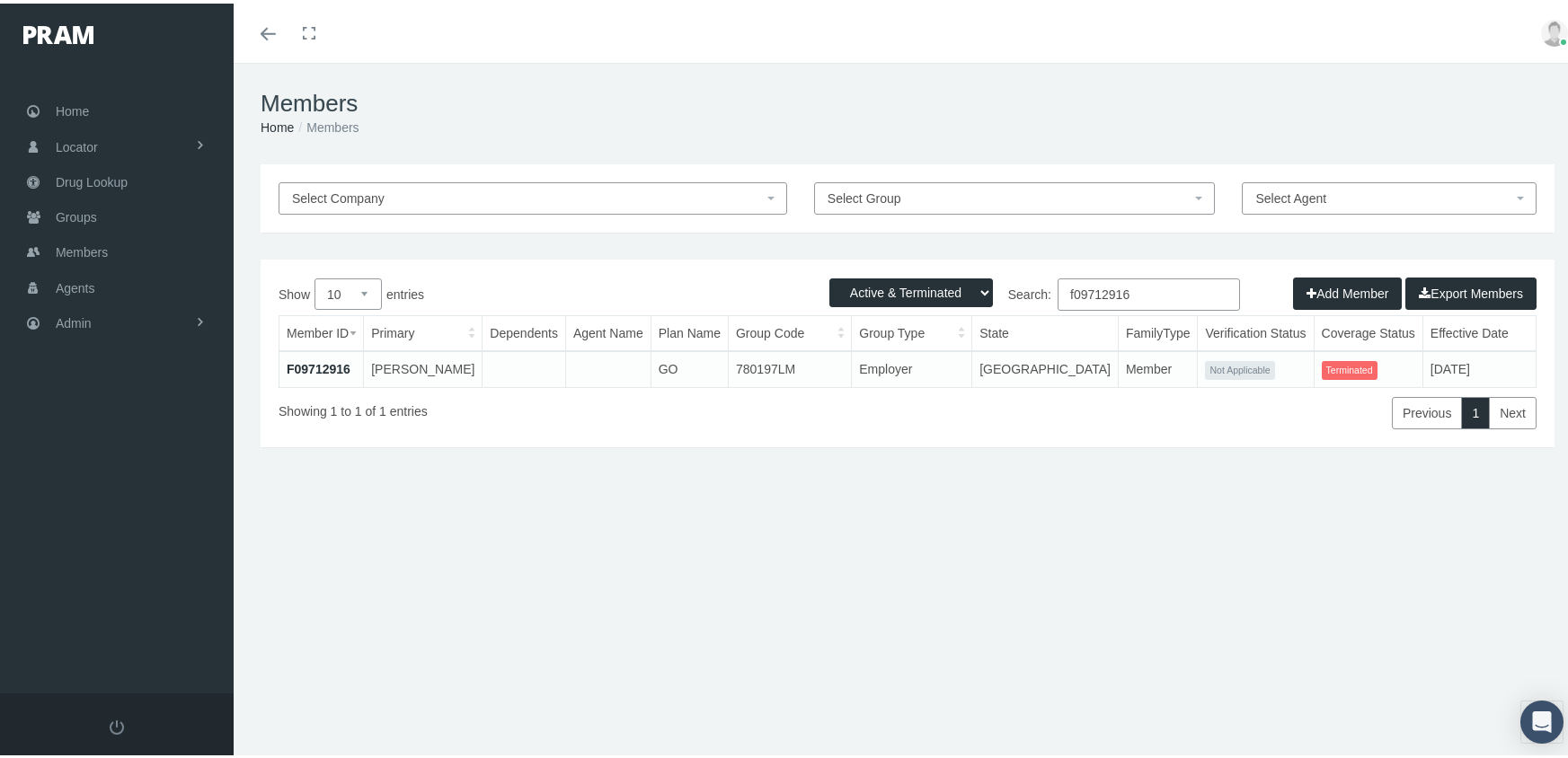
click at [1165, 285] on input "f09712916" at bounding box center [1149, 291] width 182 height 32
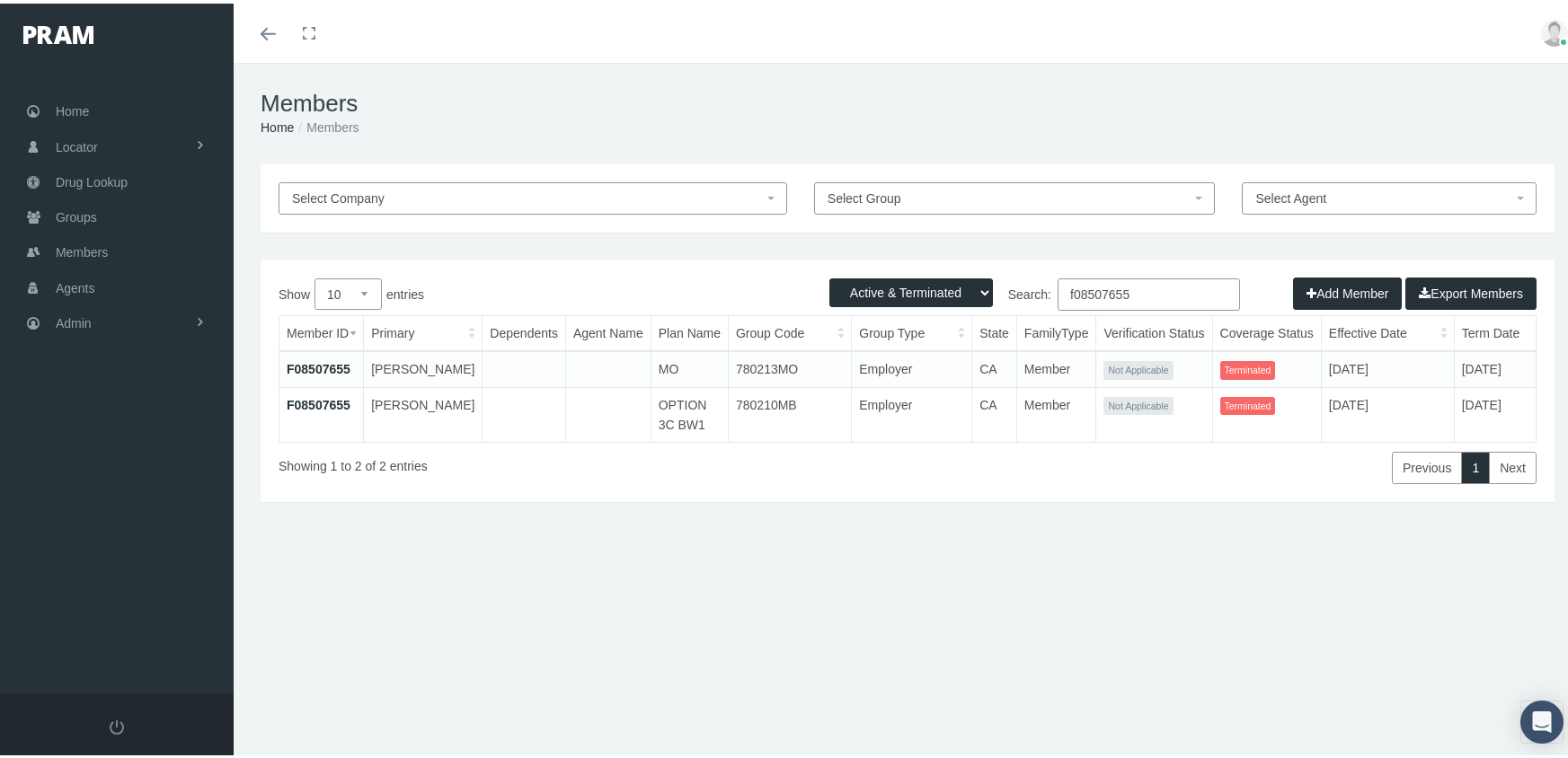
type input "f08507655"
click at [298, 403] on link "F08507655" at bounding box center [318, 401] width 64 height 14
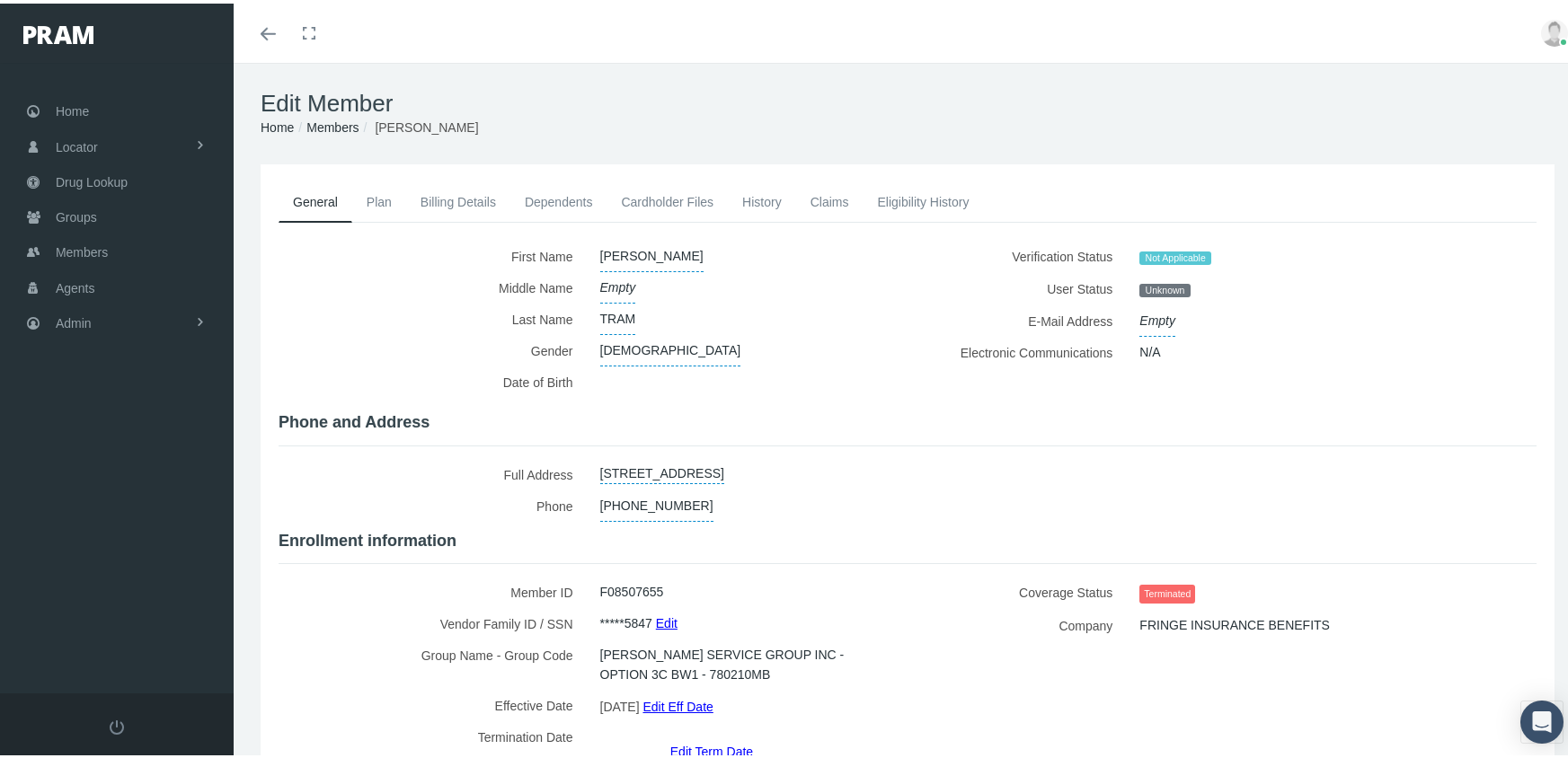
click at [715, 734] on link "Edit Term Date" at bounding box center [711, 747] width 83 height 26
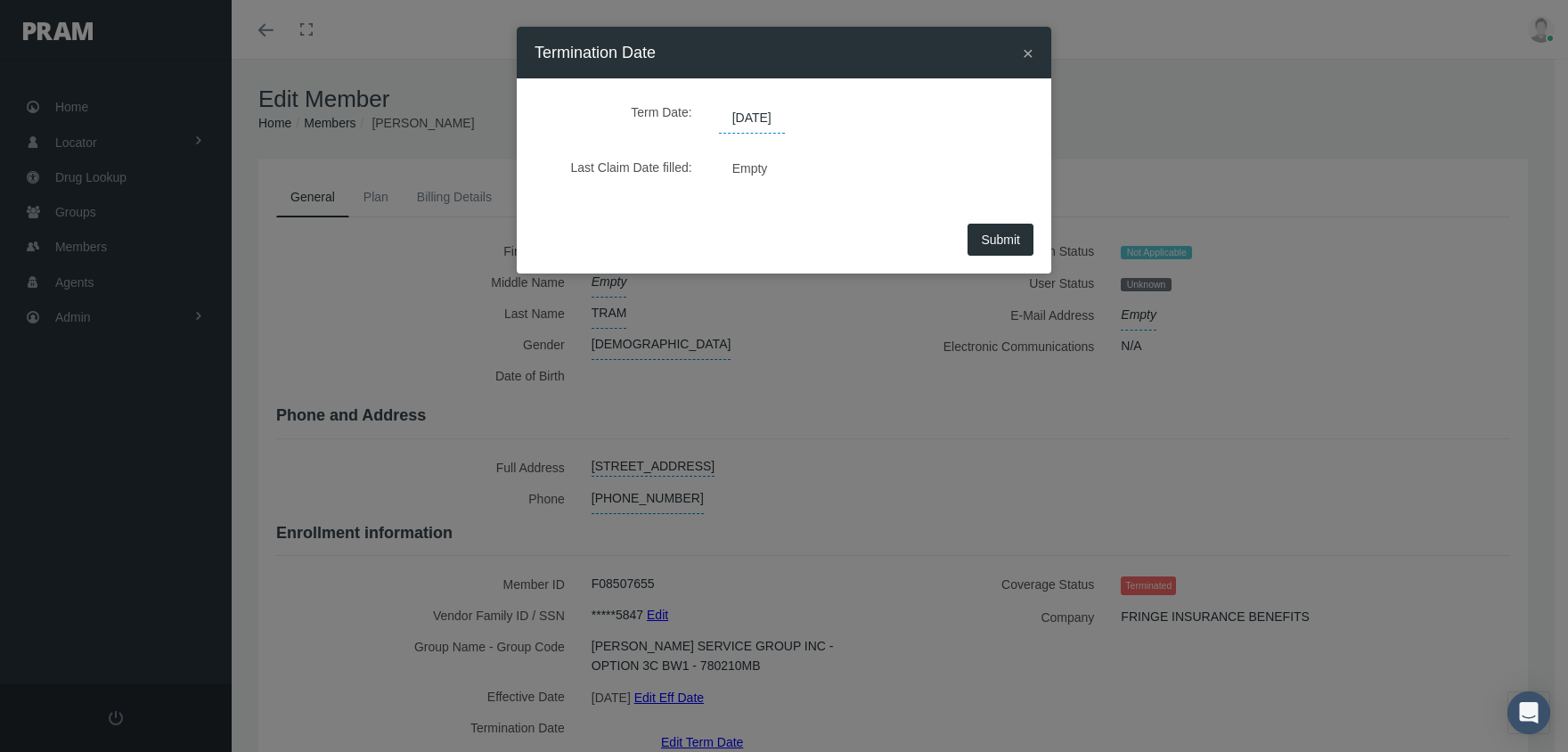
click at [745, 116] on span "[DATE]" at bounding box center [752, 119] width 66 height 30
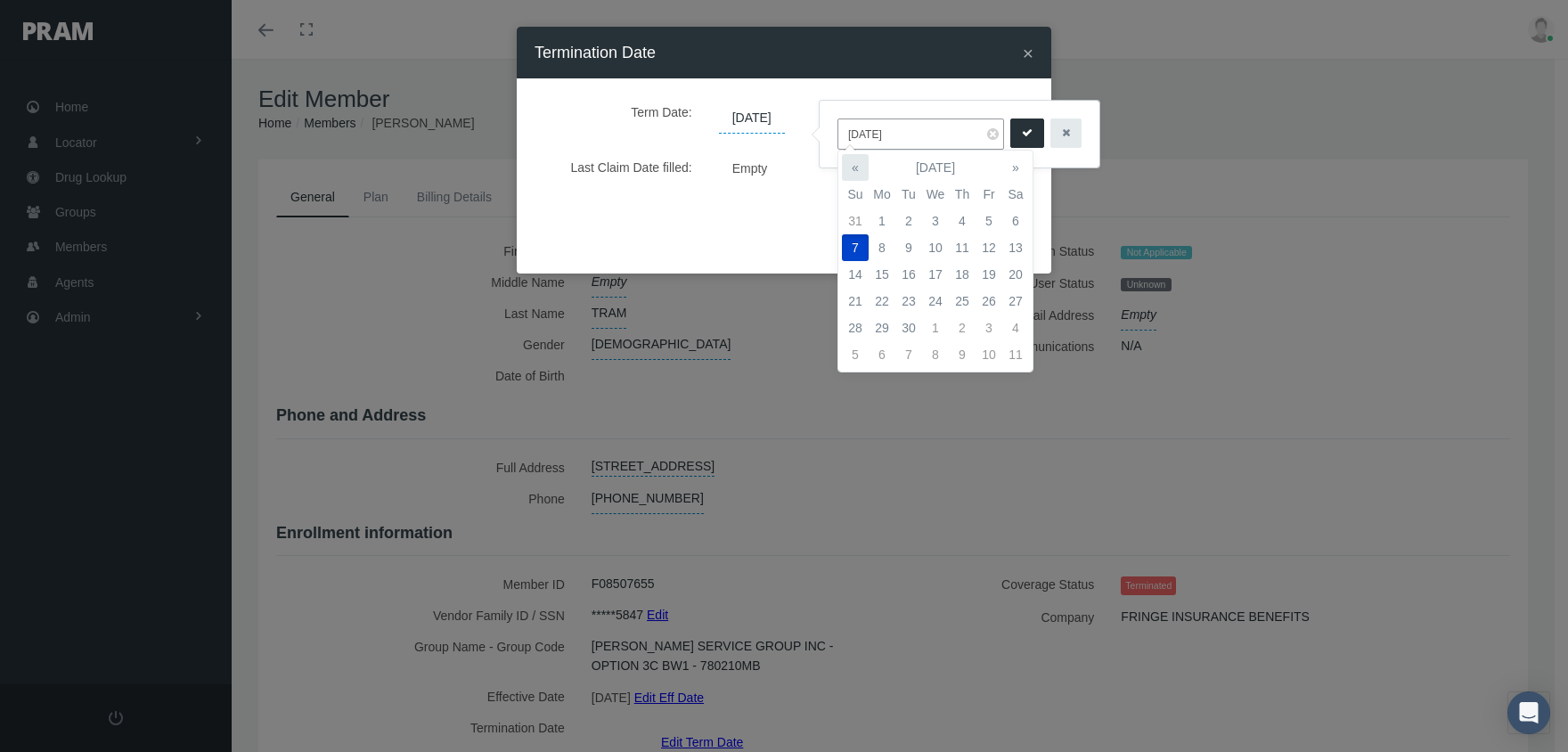
click at [850, 168] on th "«" at bounding box center [855, 168] width 26 height 26
click at [858, 355] on td "31" at bounding box center [855, 354] width 26 height 26
type input "[DATE]"
click at [1010, 128] on button "submit" at bounding box center [1027, 133] width 34 height 29
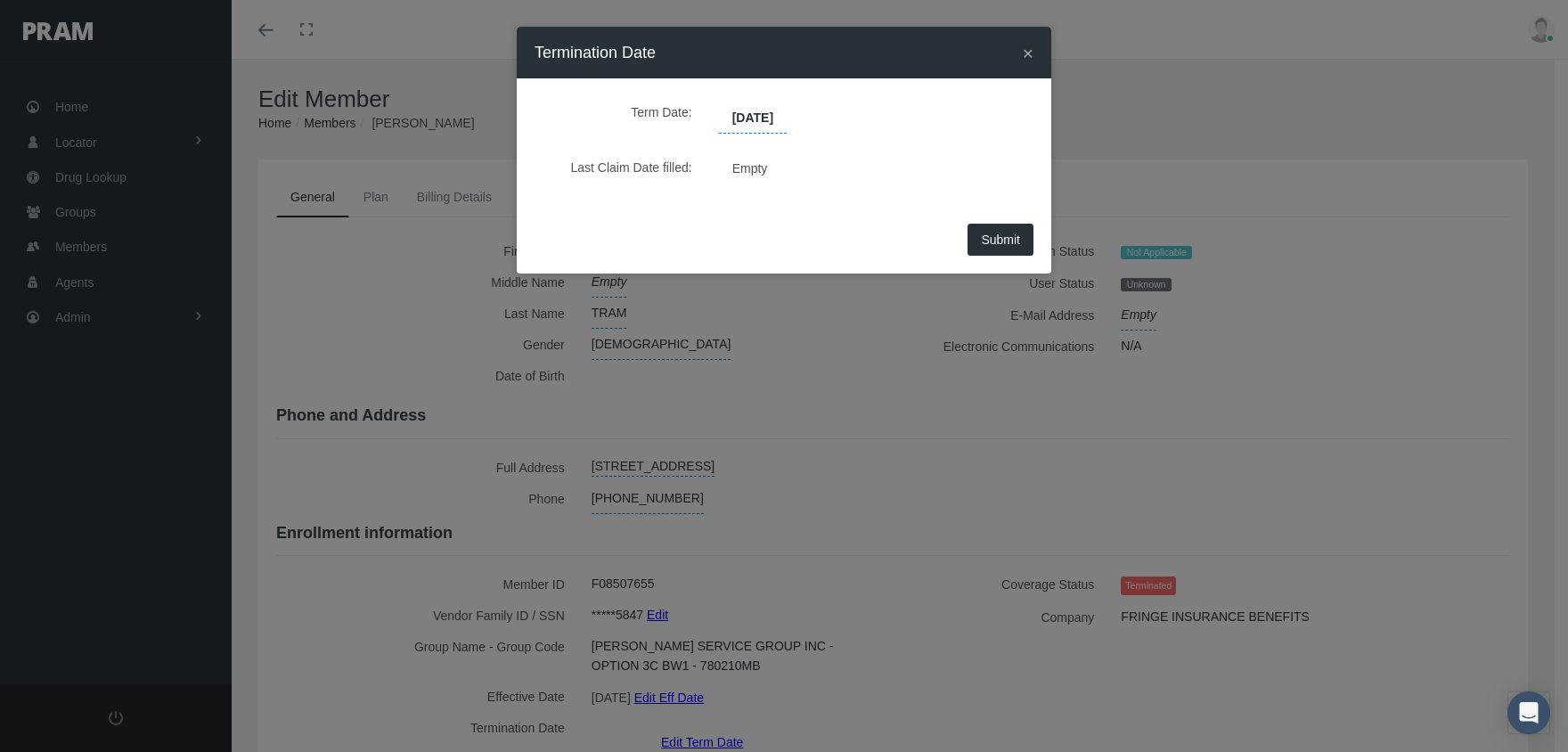
click at [978, 239] on button "Submit" at bounding box center [1001, 239] width 66 height 32
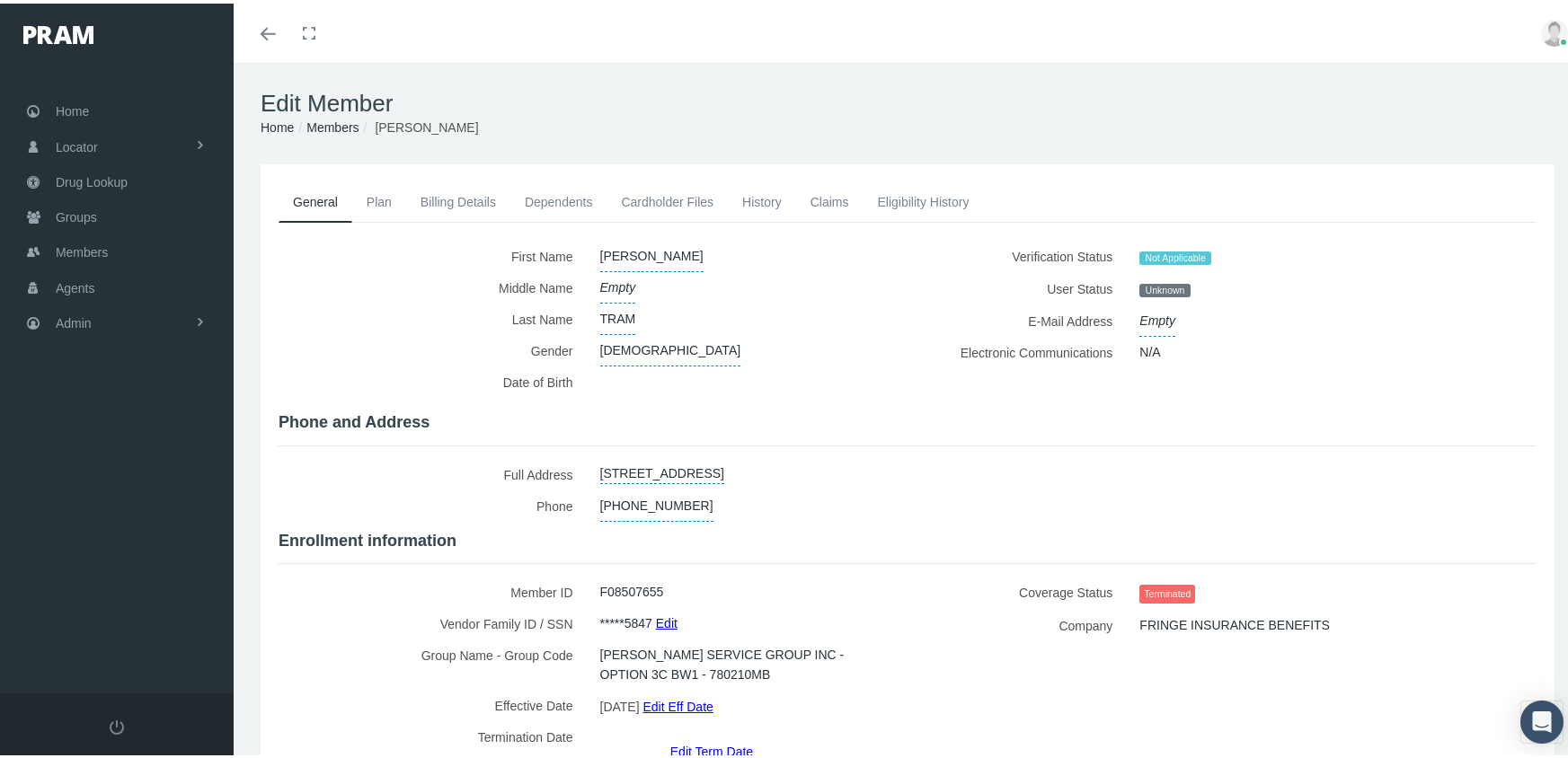
click at [341, 123] on link "Members" at bounding box center [332, 123] width 52 height 14
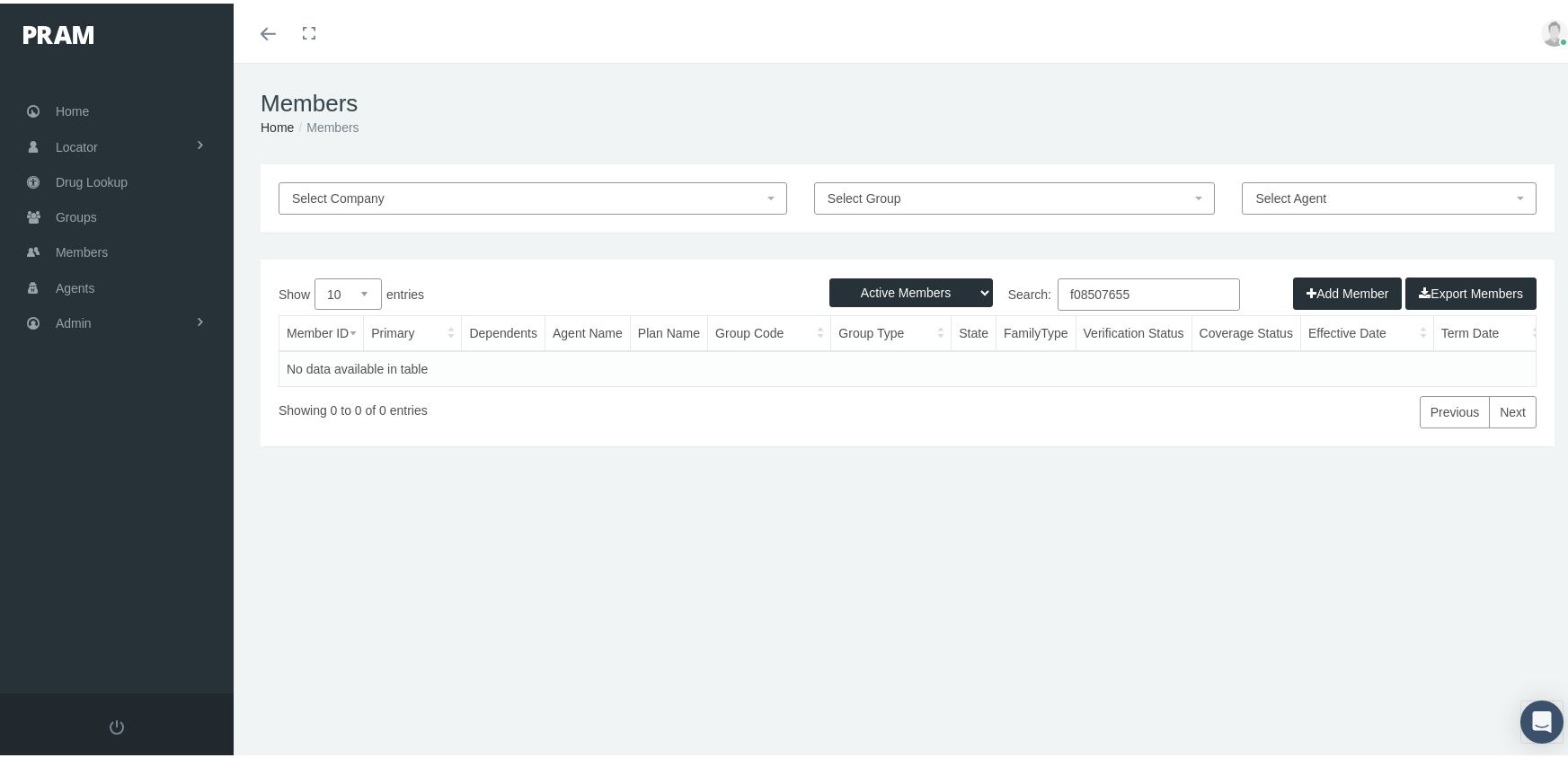
click at [911, 288] on select "Active Members Terminated Members Active & Terminated" at bounding box center [911, 289] width 163 height 28
select select "3"
click at [830, 275] on select "Active Members Terminated Members Active & Terminated" at bounding box center [911, 289] width 163 height 28
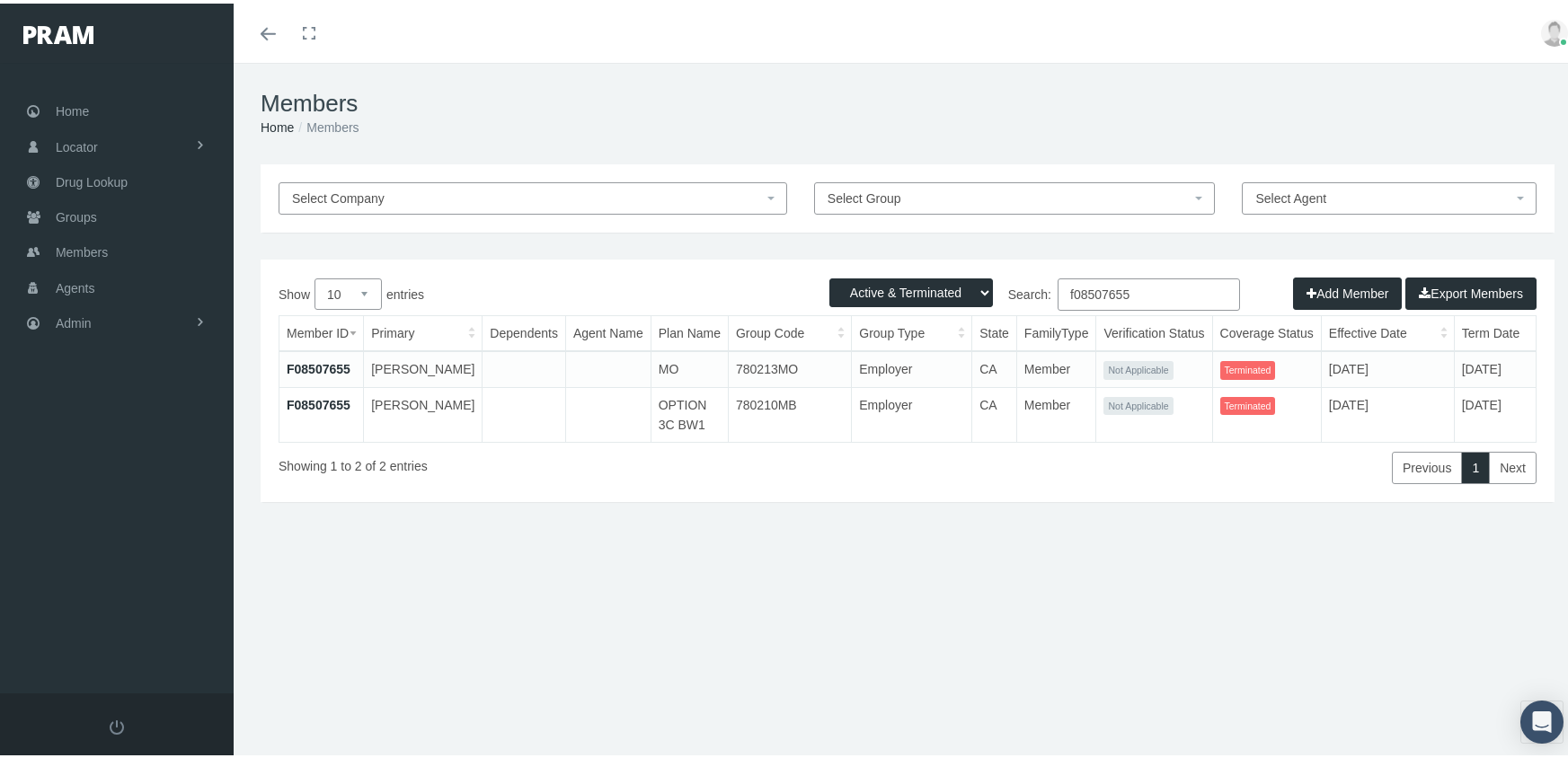
click at [1147, 287] on input "f08507655" at bounding box center [1149, 291] width 182 height 32
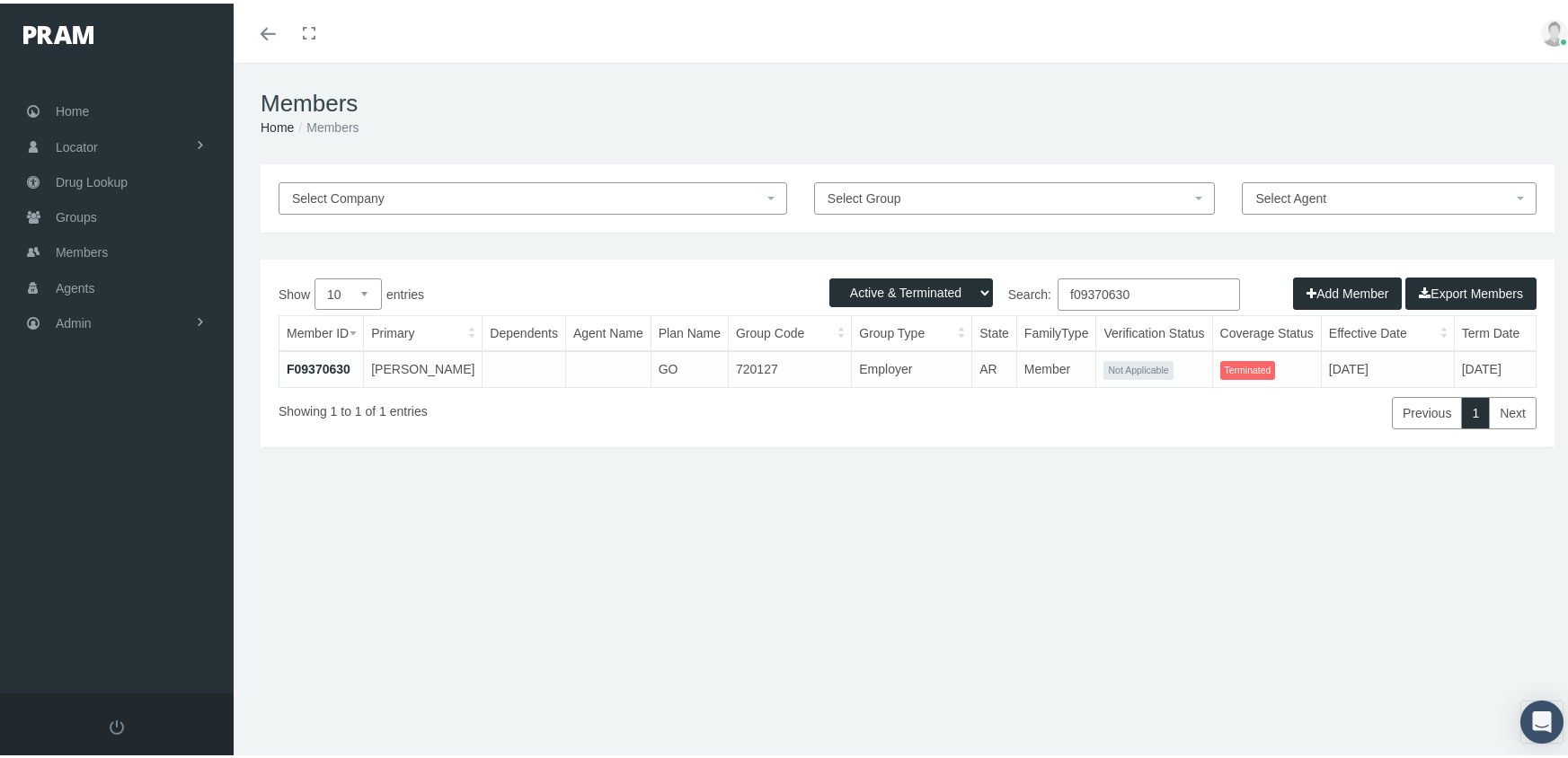
type input "f09370630"
click at [313, 365] on link "F09370630" at bounding box center [318, 365] width 64 height 14
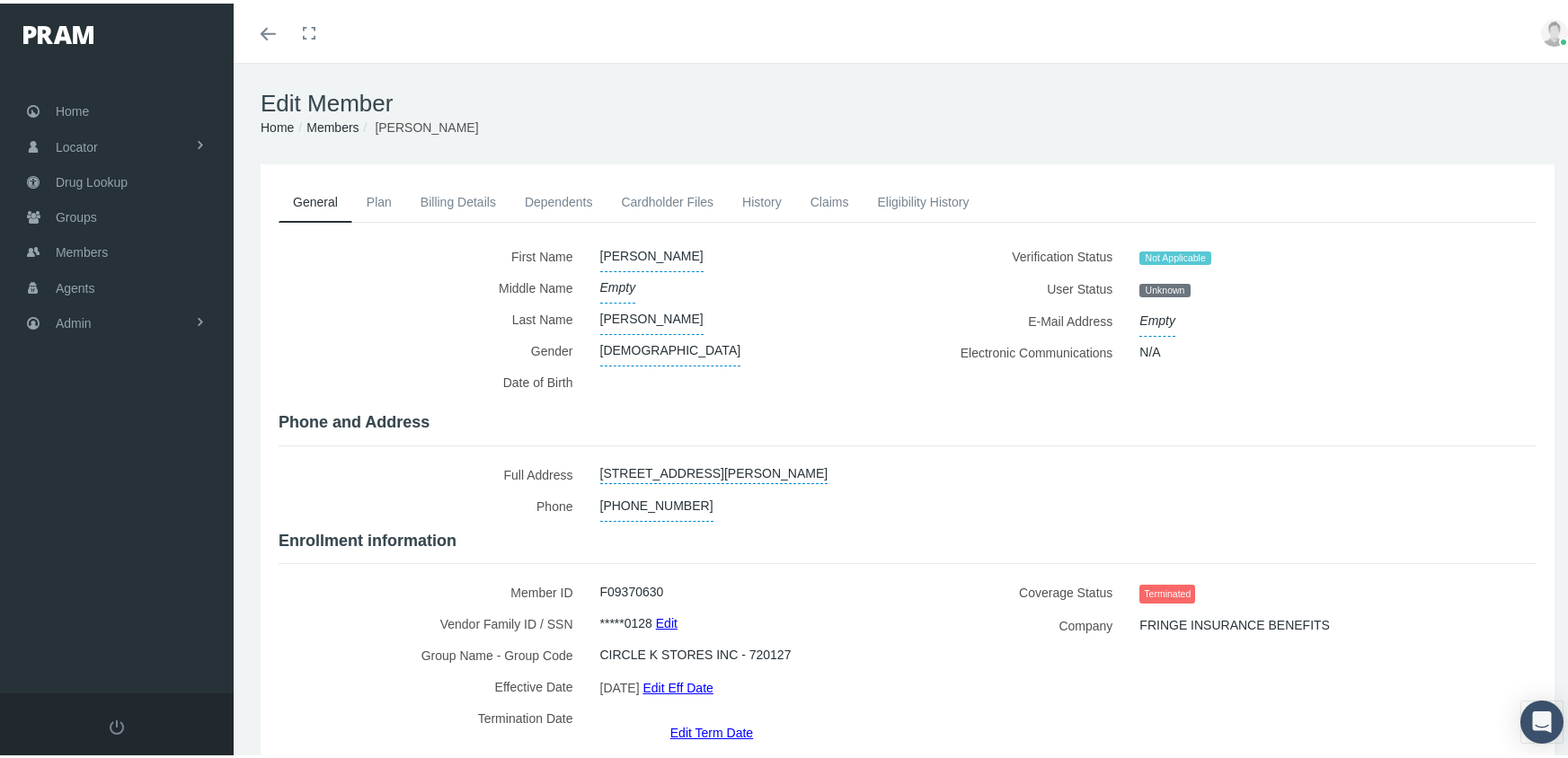
click at [711, 715] on link "Edit Term Date" at bounding box center [711, 728] width 83 height 26
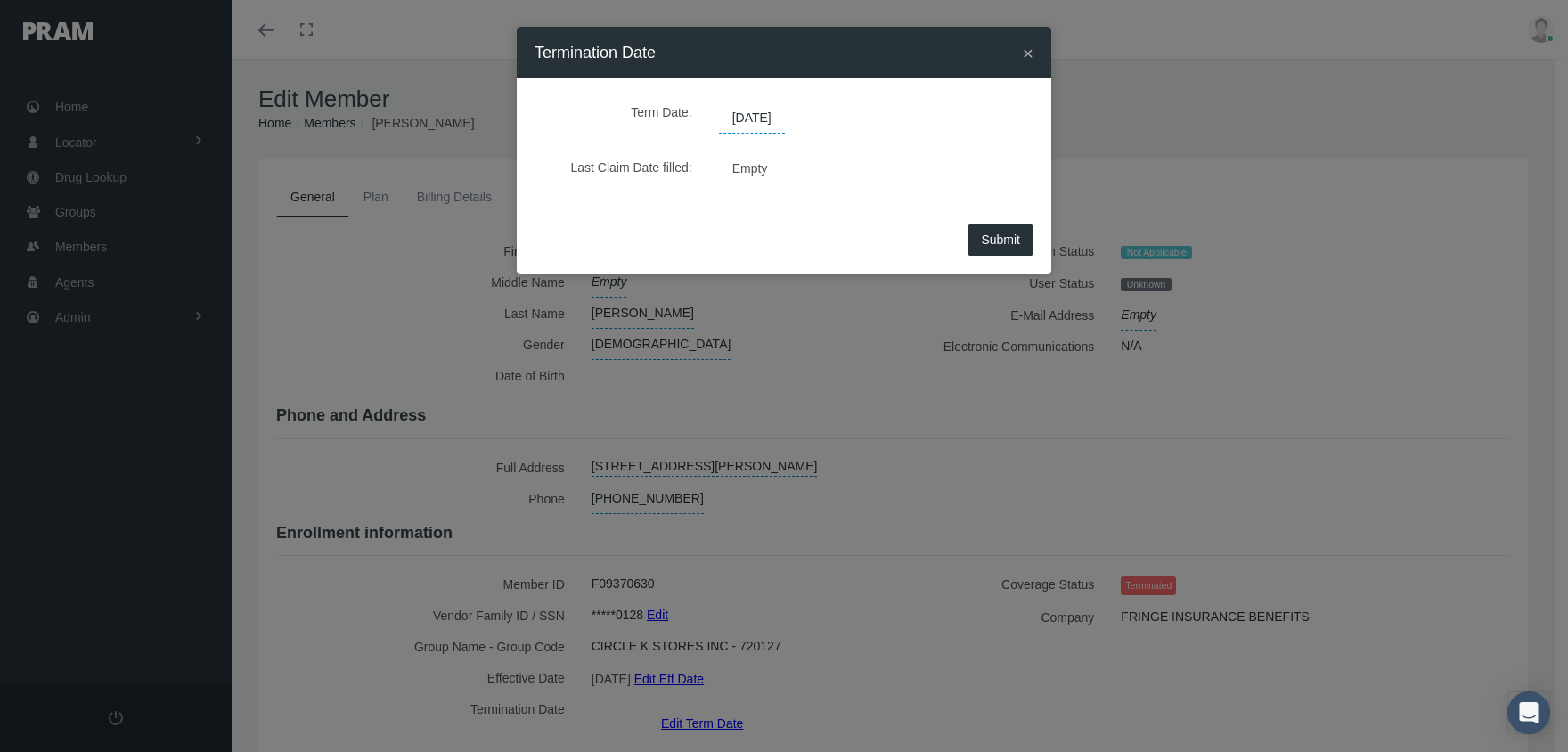
click at [763, 115] on span "[DATE]" at bounding box center [752, 119] width 66 height 30
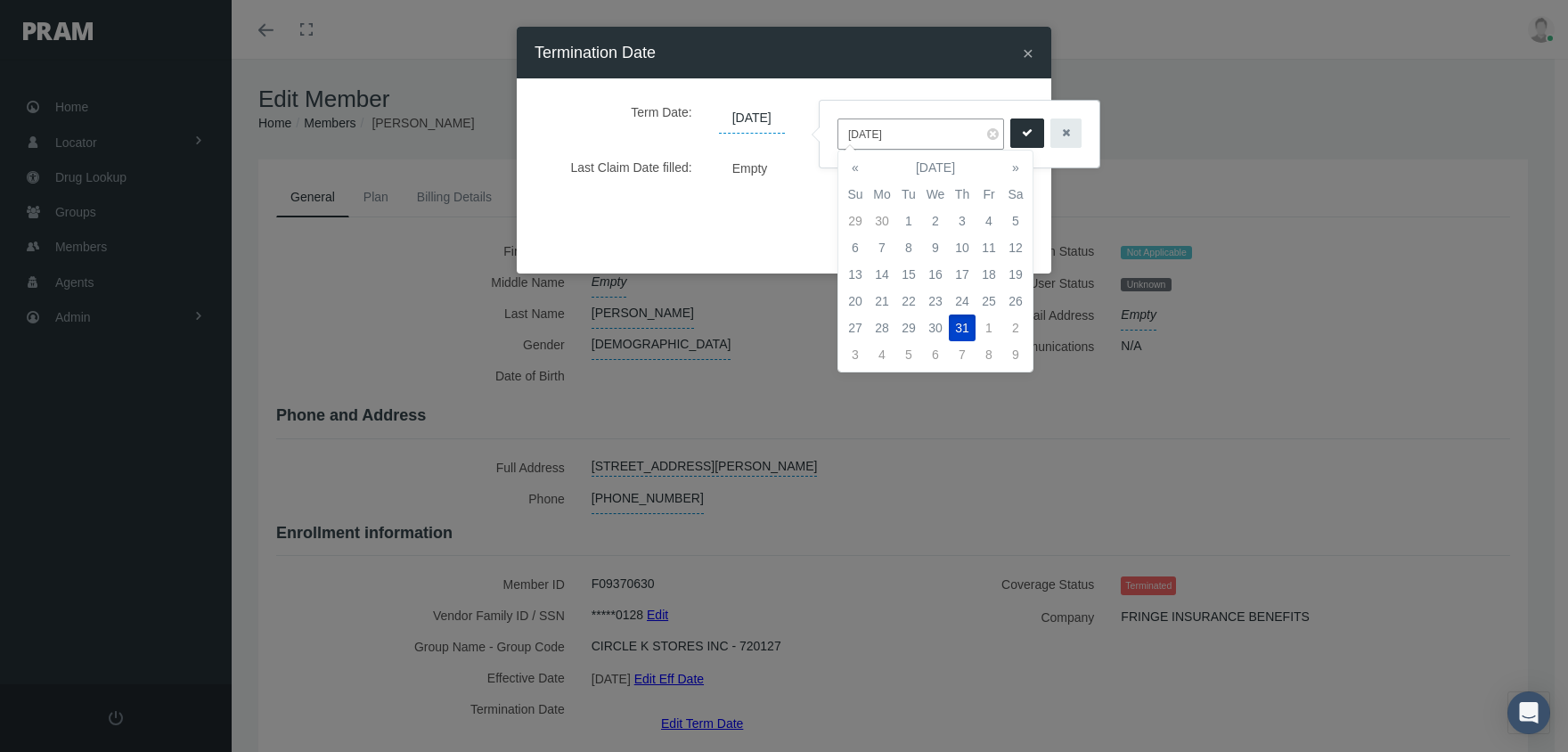
drag, startPoint x: 914, startPoint y: 134, endPoint x: 816, endPoint y: 125, distance: 98.4
click at [819, 125] on div "[DATE]" at bounding box center [959, 134] width 282 height 69
type input "[DATE]"
click at [1021, 132] on icon "submit" at bounding box center [1026, 133] width 10 height 17
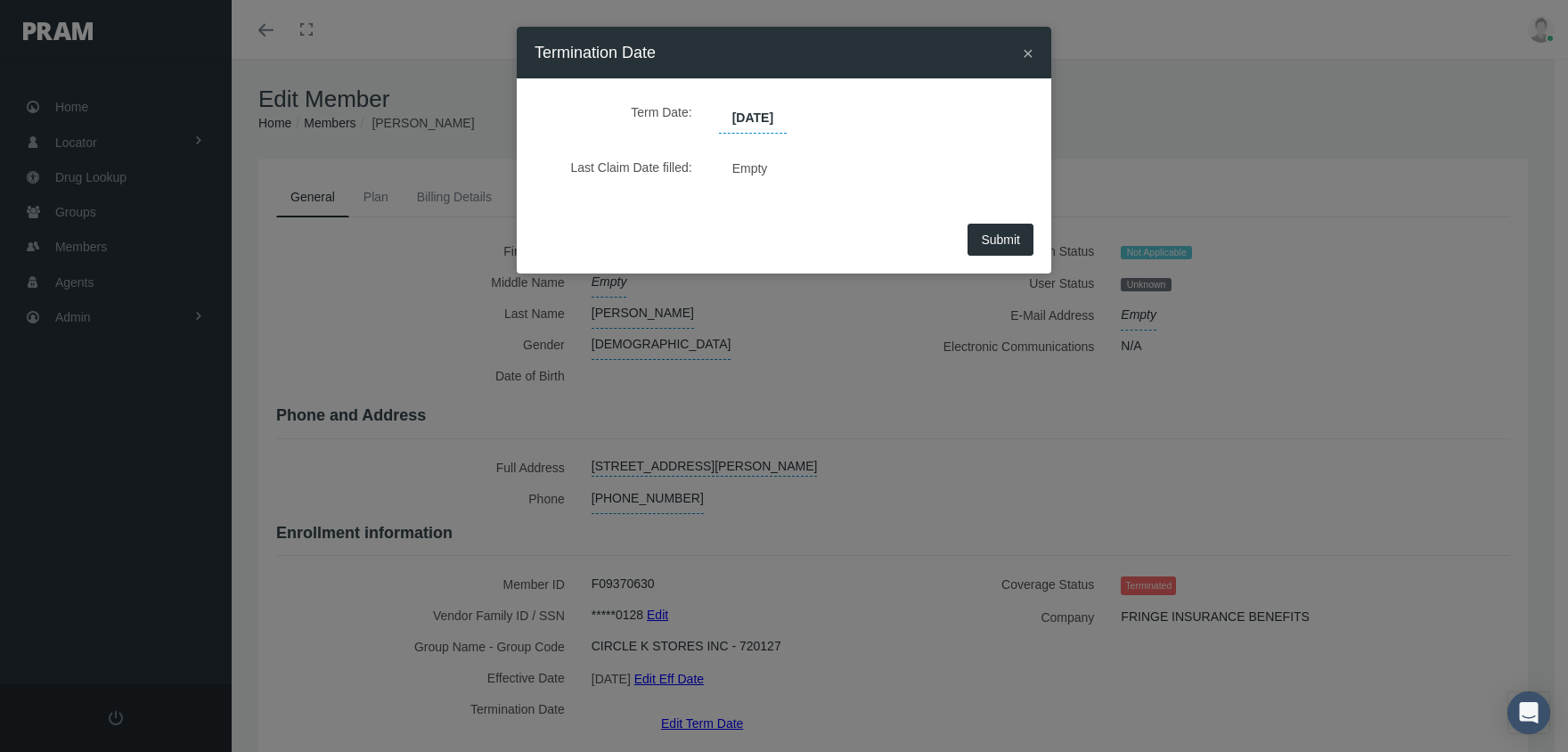
click at [1008, 238] on span "Submit" at bounding box center [1001, 239] width 40 height 14
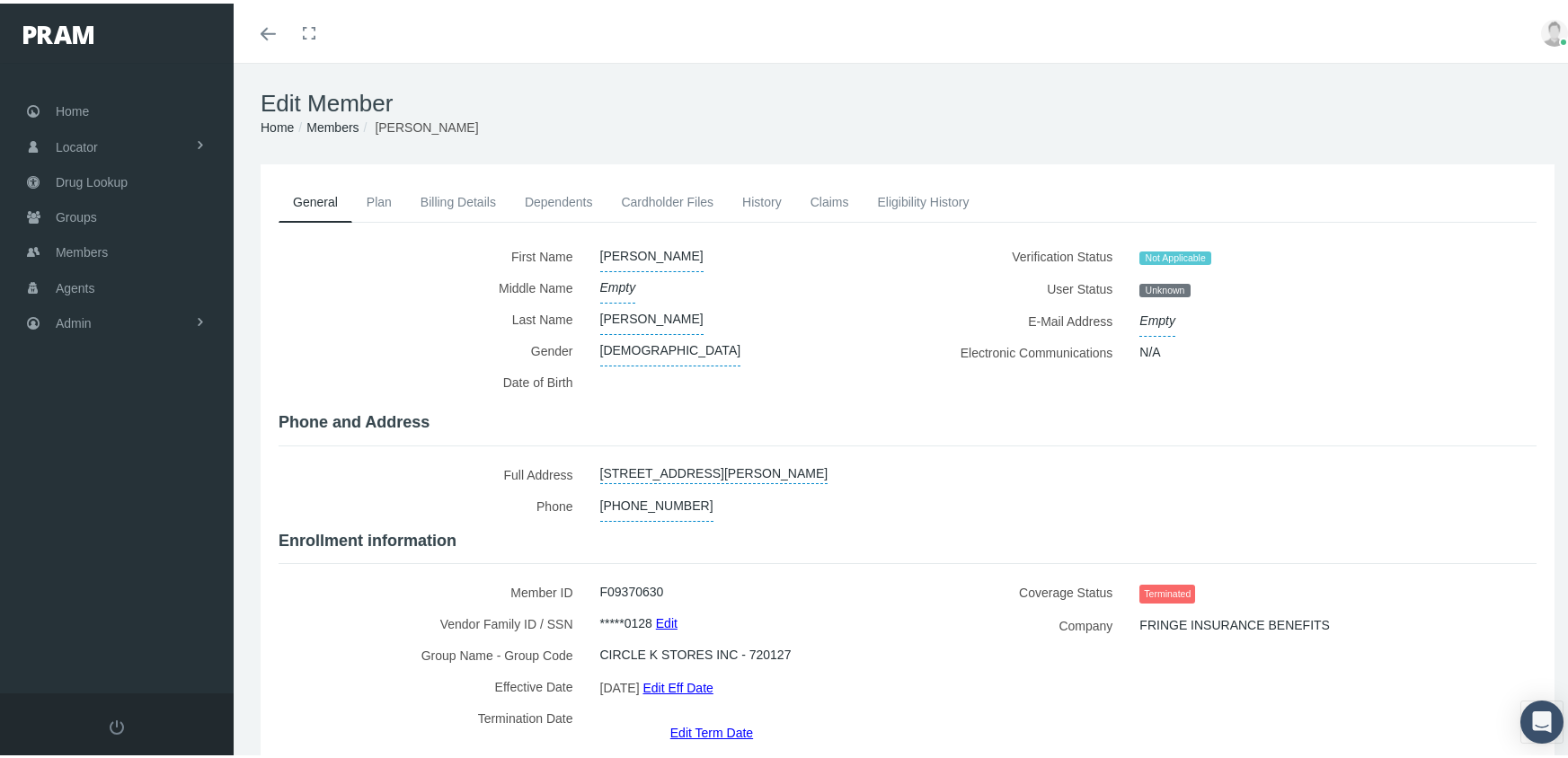
click at [344, 117] on link "Members" at bounding box center [332, 123] width 52 height 14
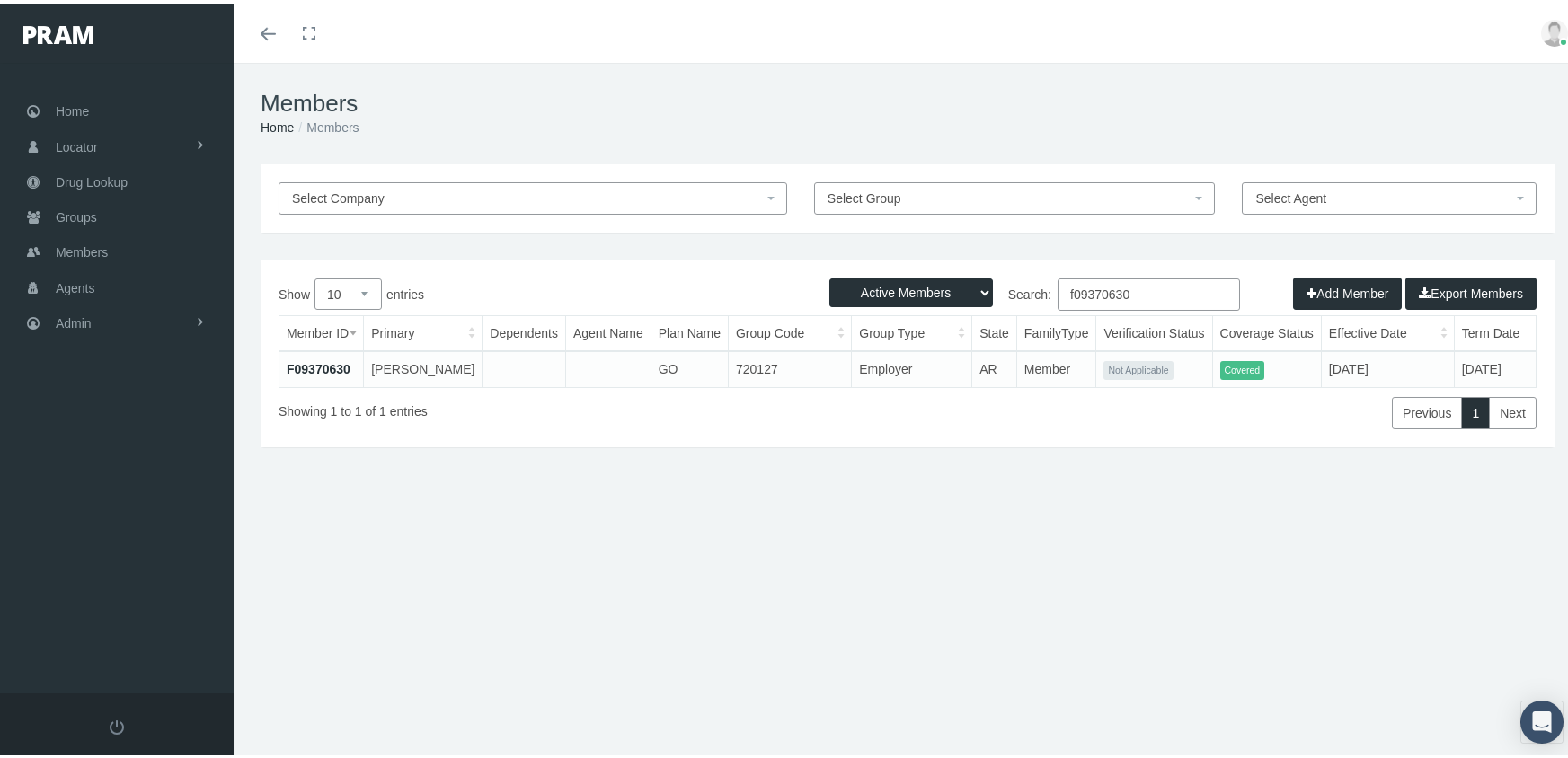
click at [898, 287] on select "Active Members Terminated Members Active & Terminated" at bounding box center [911, 289] width 163 height 28
select select "3"
click at [830, 275] on select "Active Members Terminated Members Active & Terminated" at bounding box center [911, 289] width 163 height 28
click at [1142, 290] on input "f09370630" at bounding box center [1149, 291] width 182 height 32
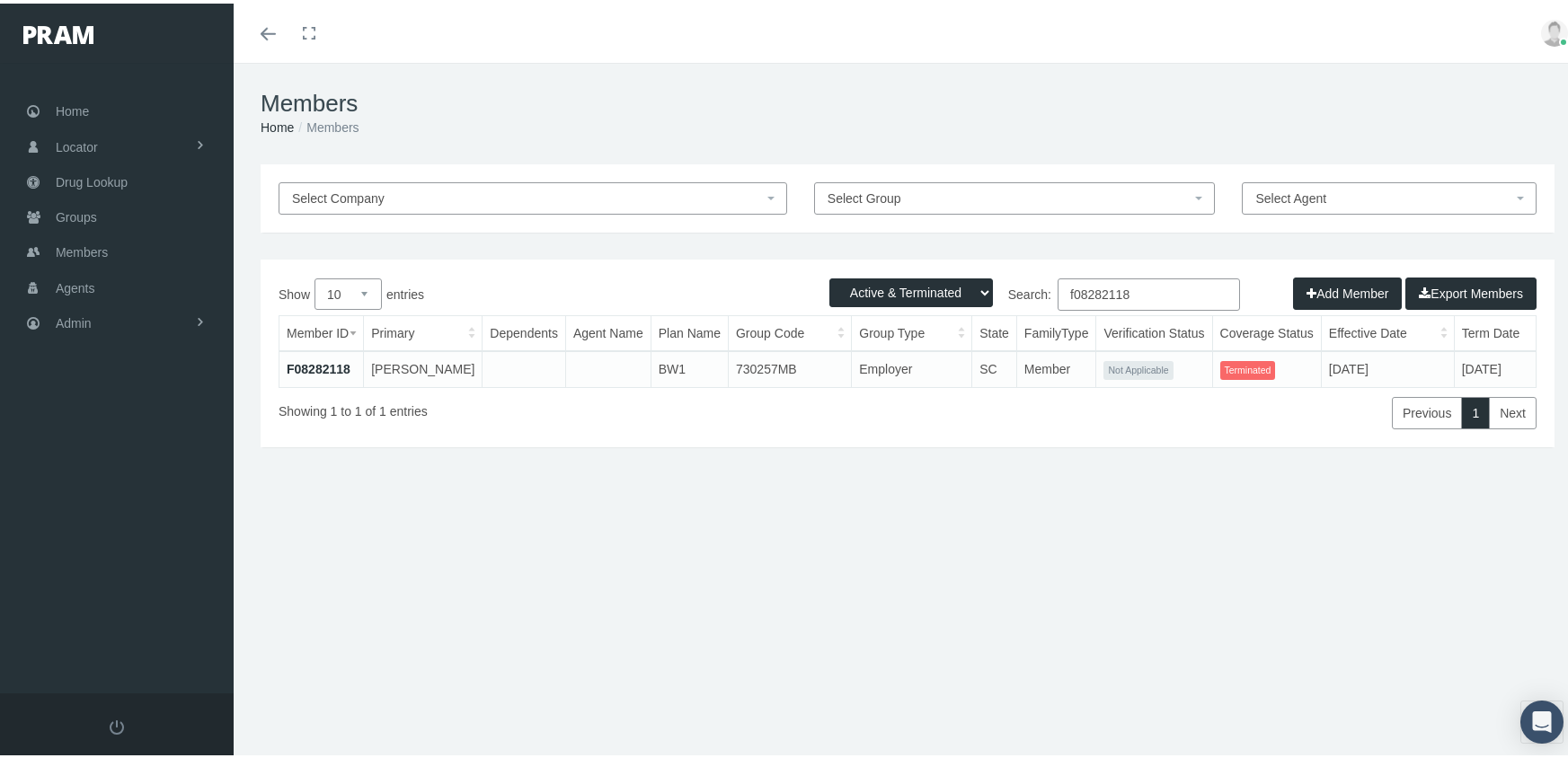
type input "f08282118"
click at [335, 358] on link "F08282118" at bounding box center [318, 365] width 64 height 14
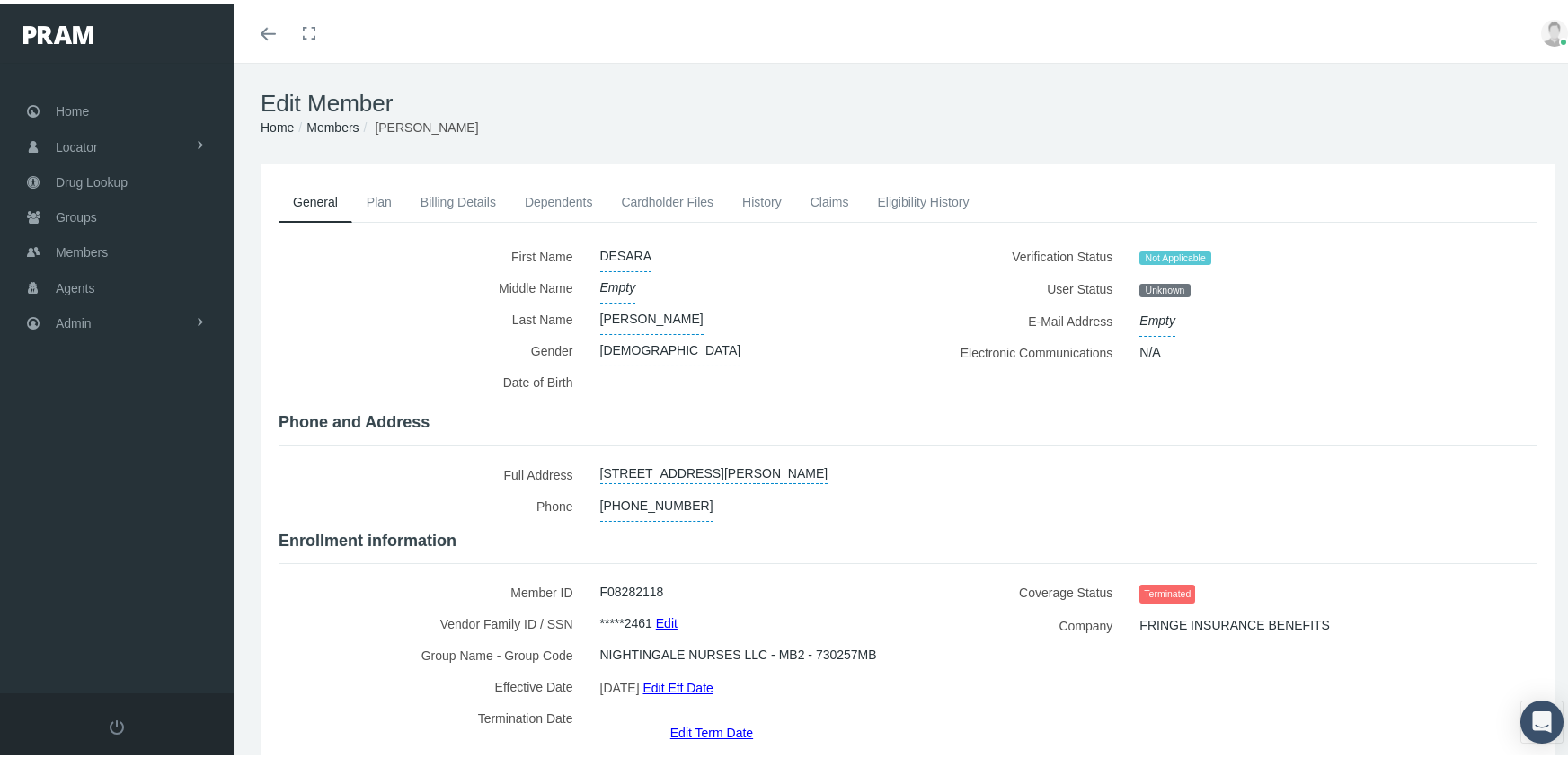
click at [707, 715] on link "Edit Term Date" at bounding box center [711, 728] width 83 height 26
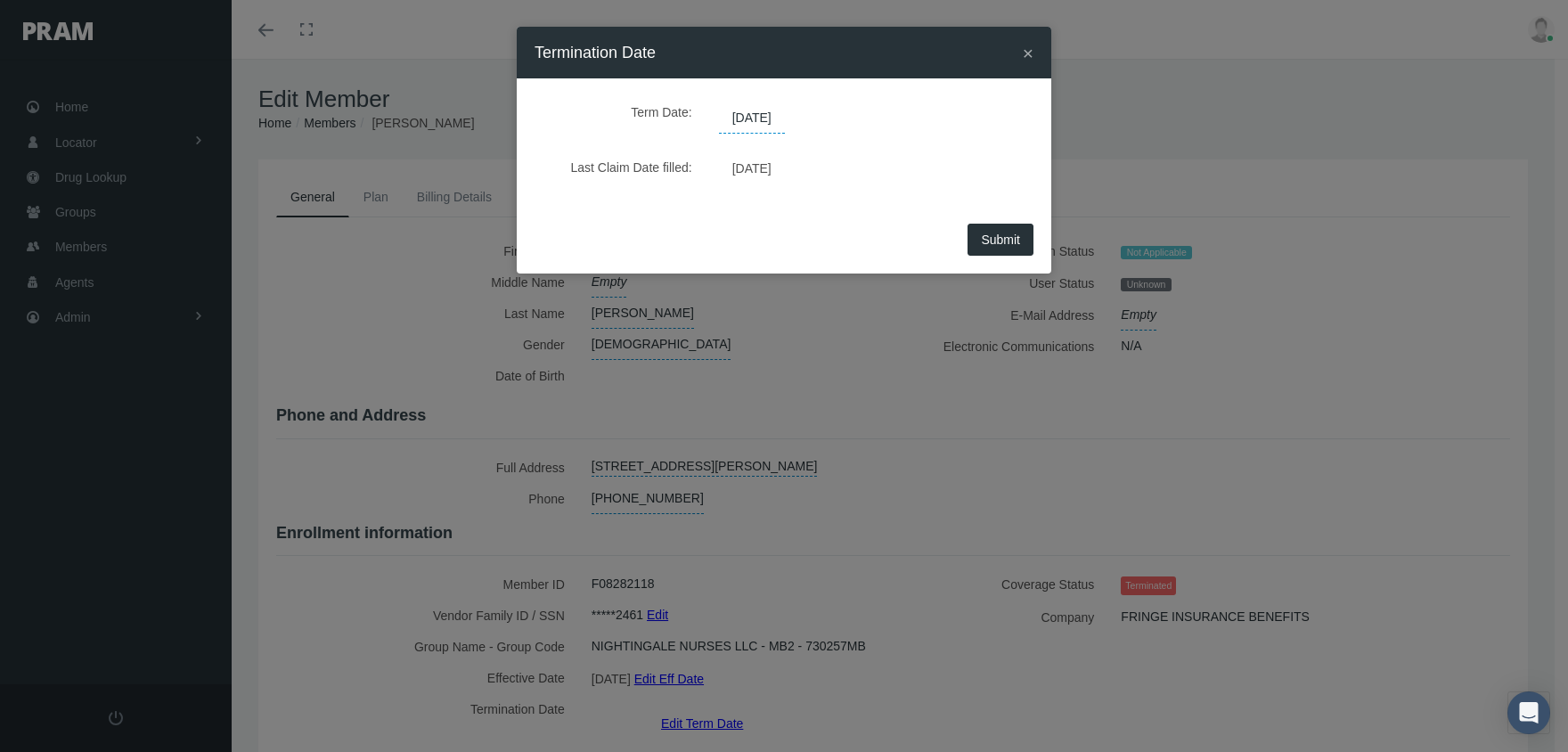
click at [783, 107] on span "06/14/2025" at bounding box center [752, 119] width 66 height 30
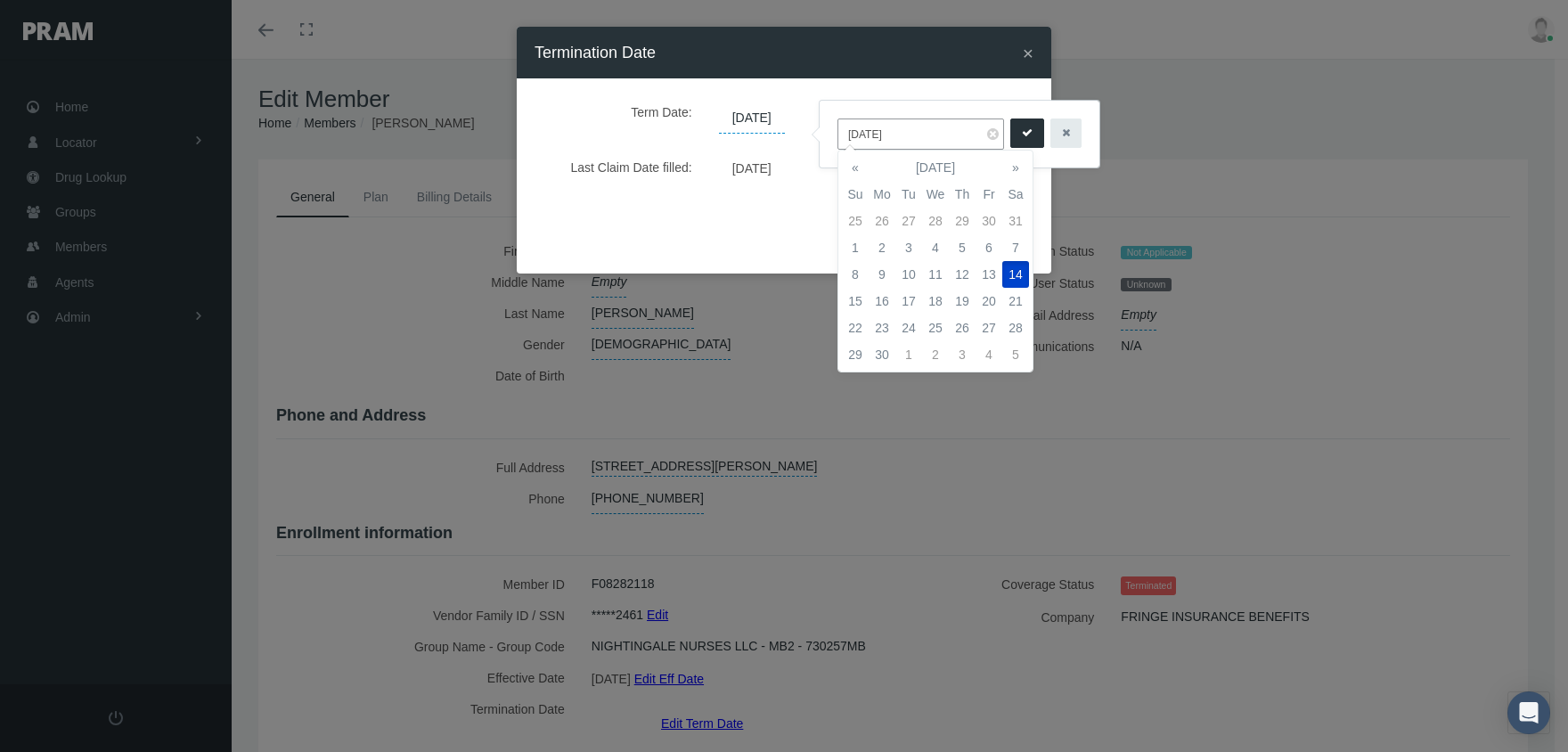
drag, startPoint x: 909, startPoint y: 132, endPoint x: 836, endPoint y: 132, distance: 73.0
click at [836, 132] on div "06/14/2025" at bounding box center [959, 134] width 280 height 67
type input "[DATE]"
click at [1021, 124] on icon "submit" at bounding box center [1026, 133] width 10 height 17
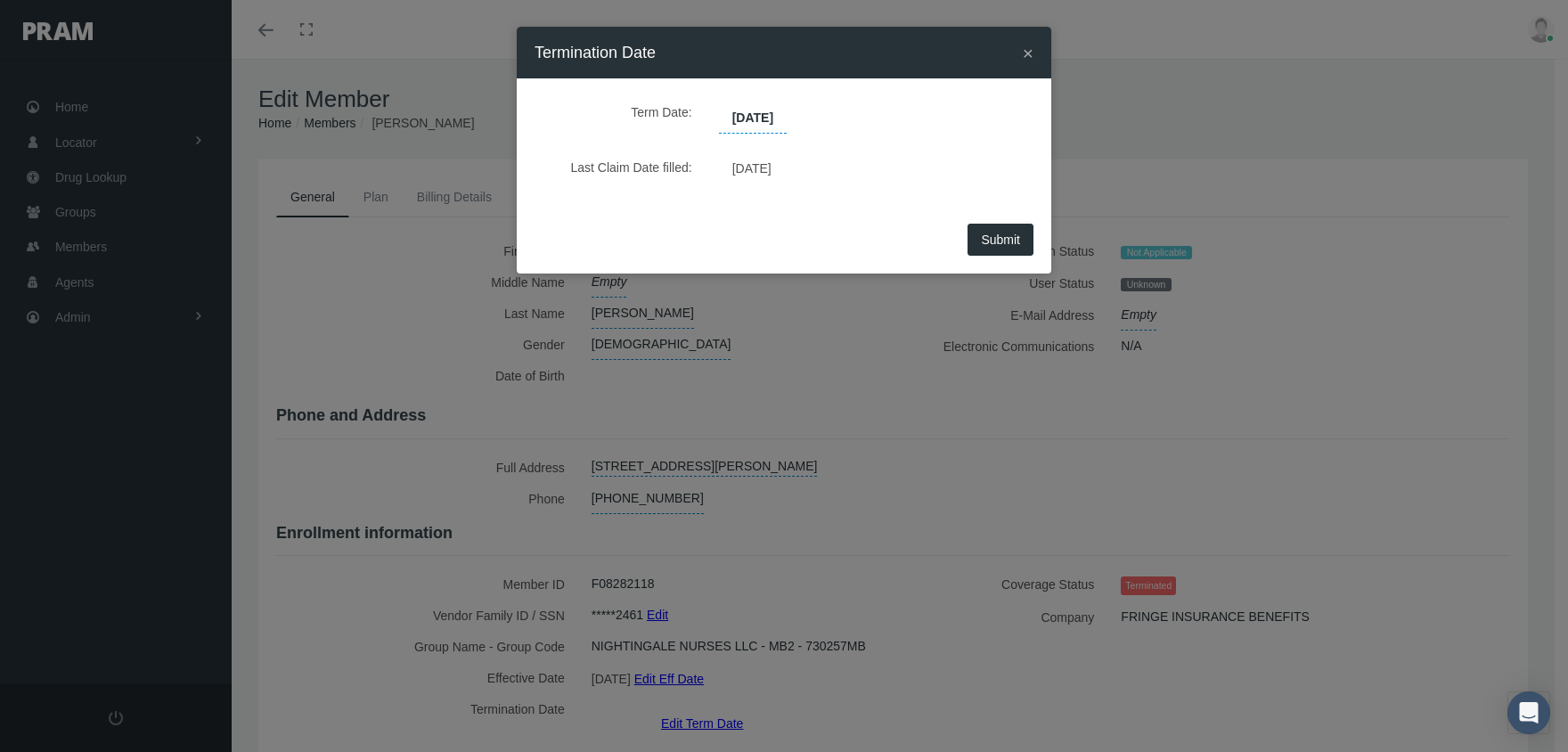
click at [991, 226] on button "Submit" at bounding box center [1001, 239] width 66 height 32
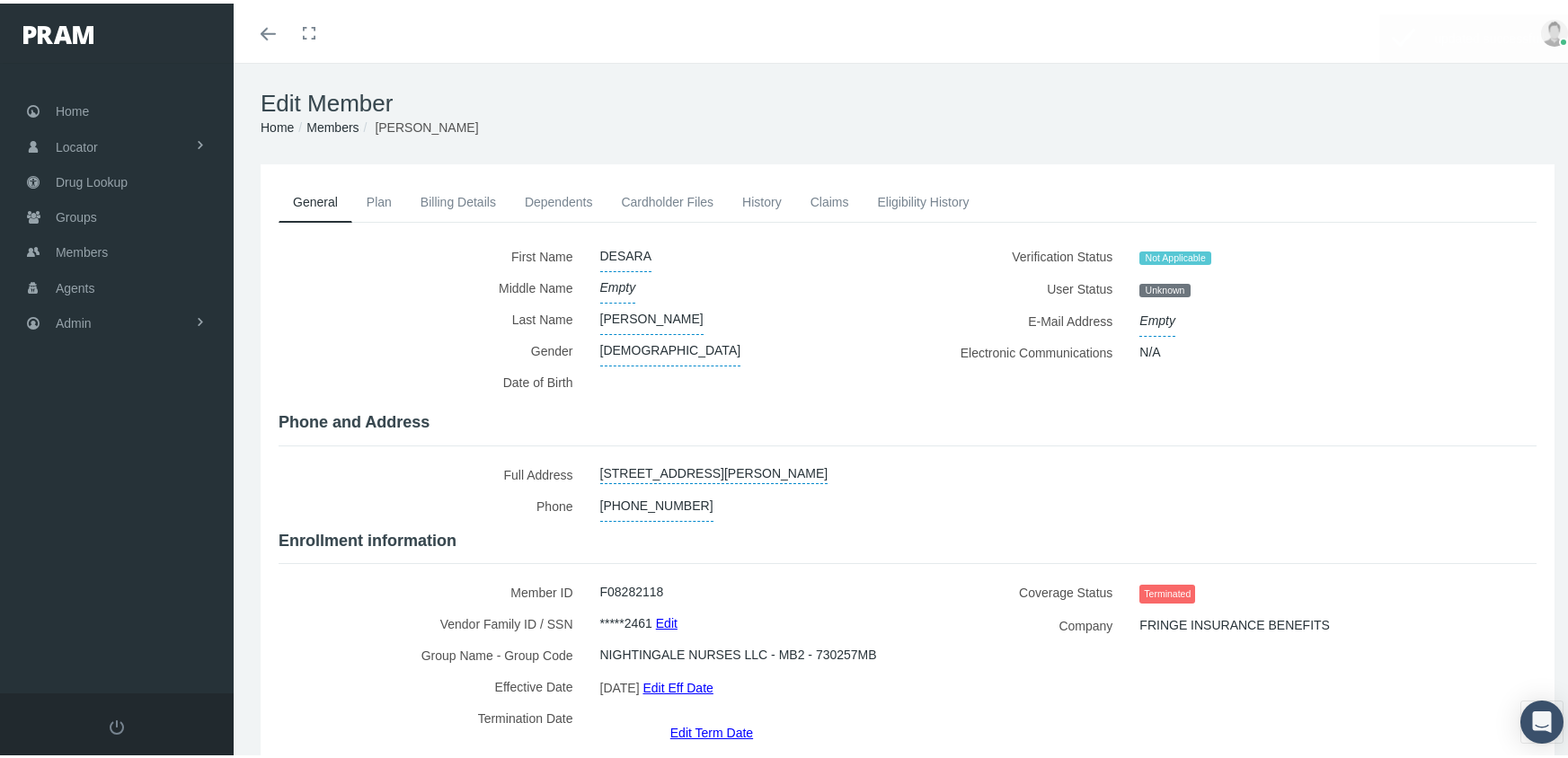
click at [326, 123] on link "Members" at bounding box center [332, 123] width 52 height 14
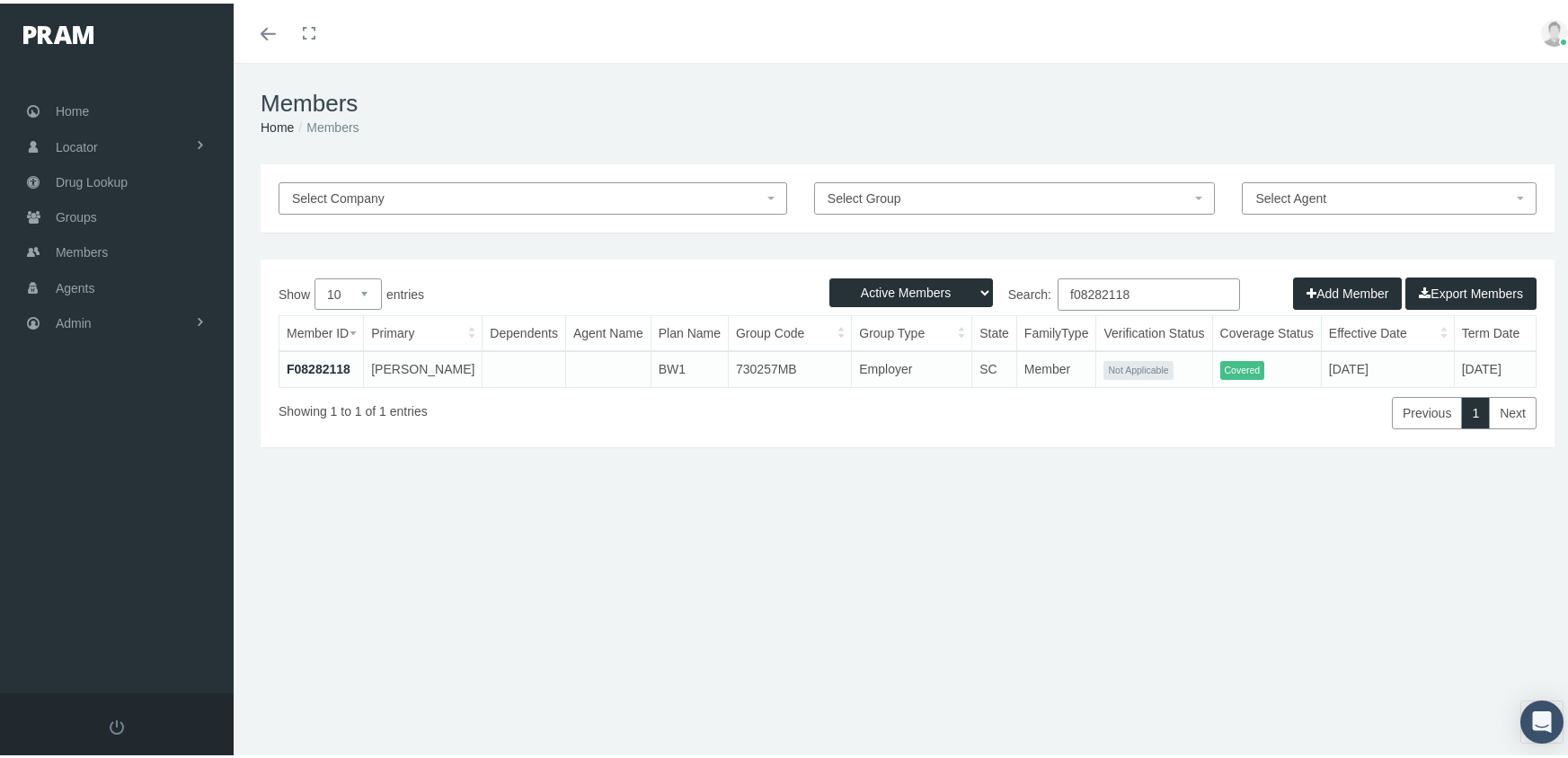
click at [884, 287] on select "Active Members Terminated Members Active & Terminated" at bounding box center [911, 289] width 163 height 28
select select "3"
click at [830, 275] on select "Active Members Terminated Members Active & Terminated" at bounding box center [911, 289] width 163 height 28
click at [1150, 286] on input "f08282118" at bounding box center [1149, 291] width 182 height 32
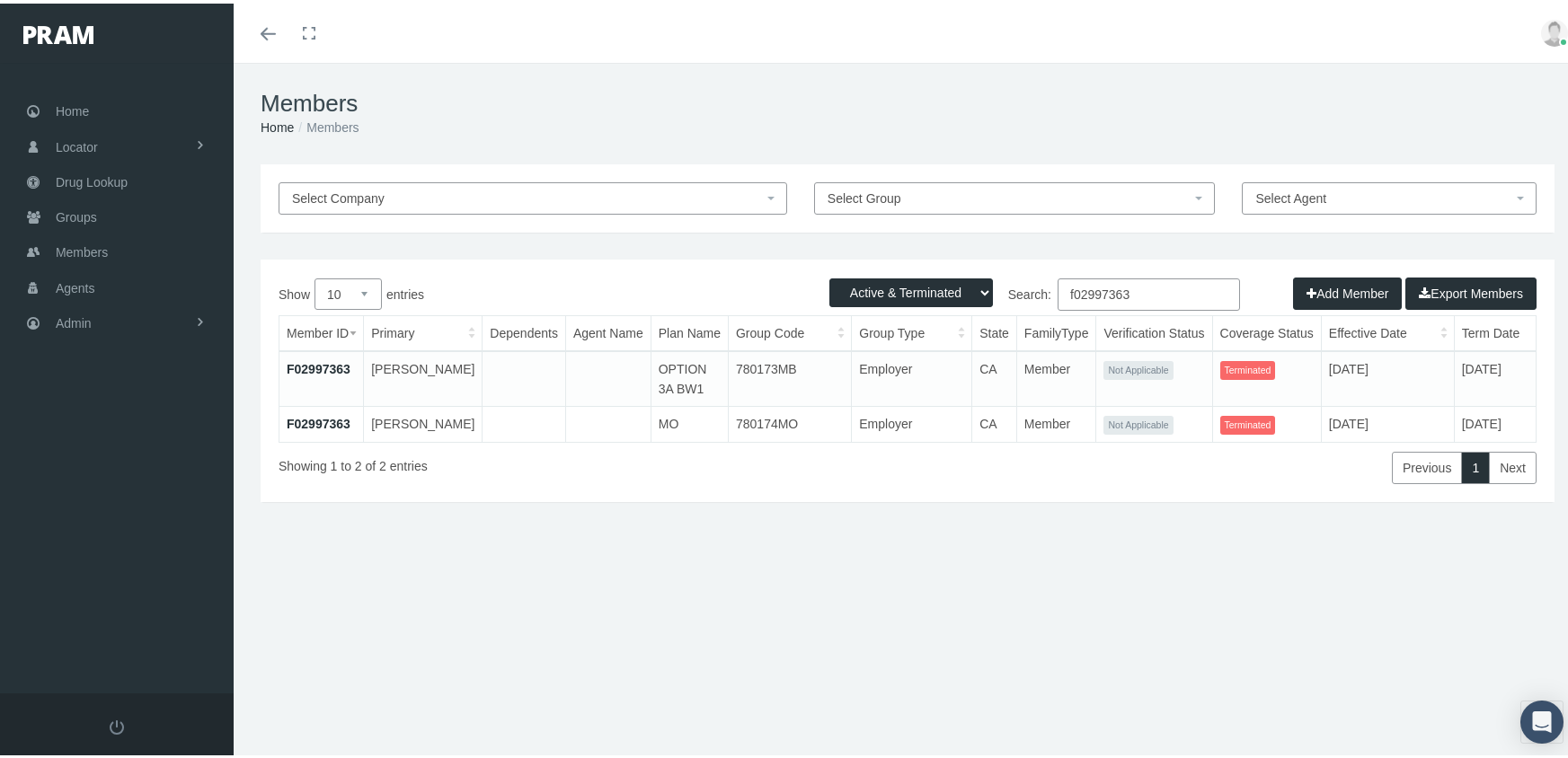
type input "f02997363"
click at [307, 409] on td "F02997363" at bounding box center [321, 420] width 85 height 35
click at [308, 421] on link "F02997363" at bounding box center [318, 420] width 64 height 14
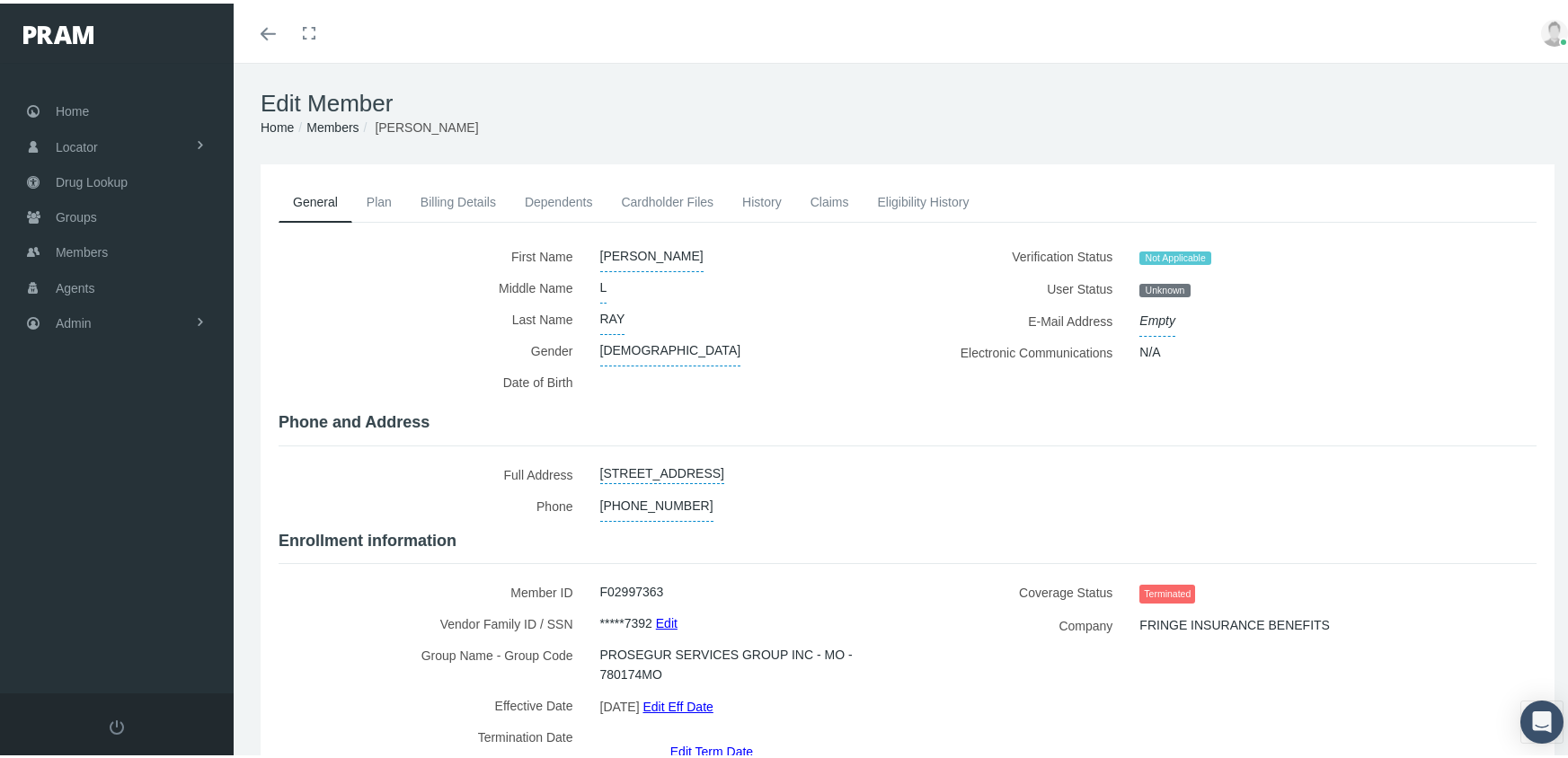
click at [705, 734] on link "Edit Term Date" at bounding box center [711, 747] width 83 height 26
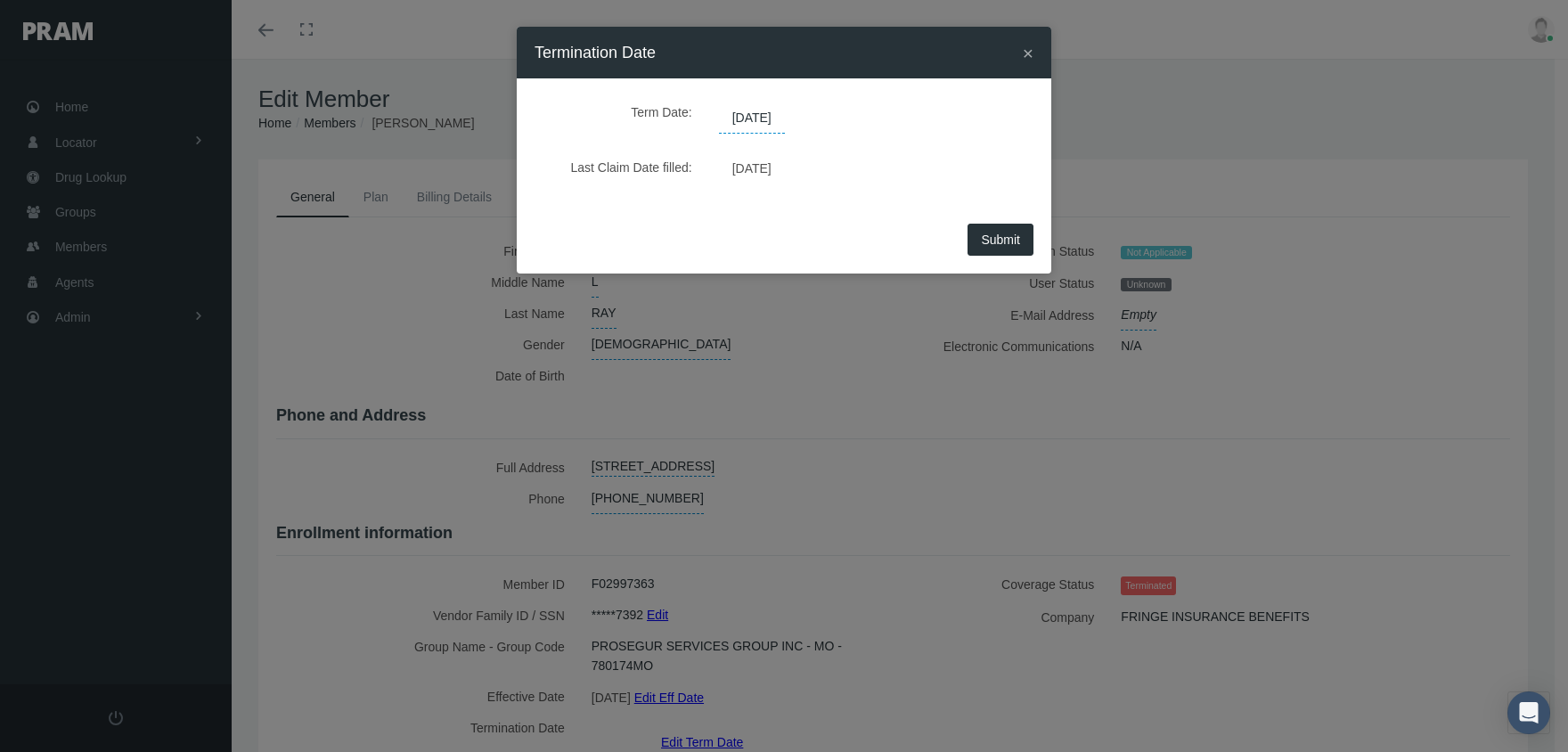
click at [770, 115] on span "[DATE]" at bounding box center [752, 119] width 66 height 30
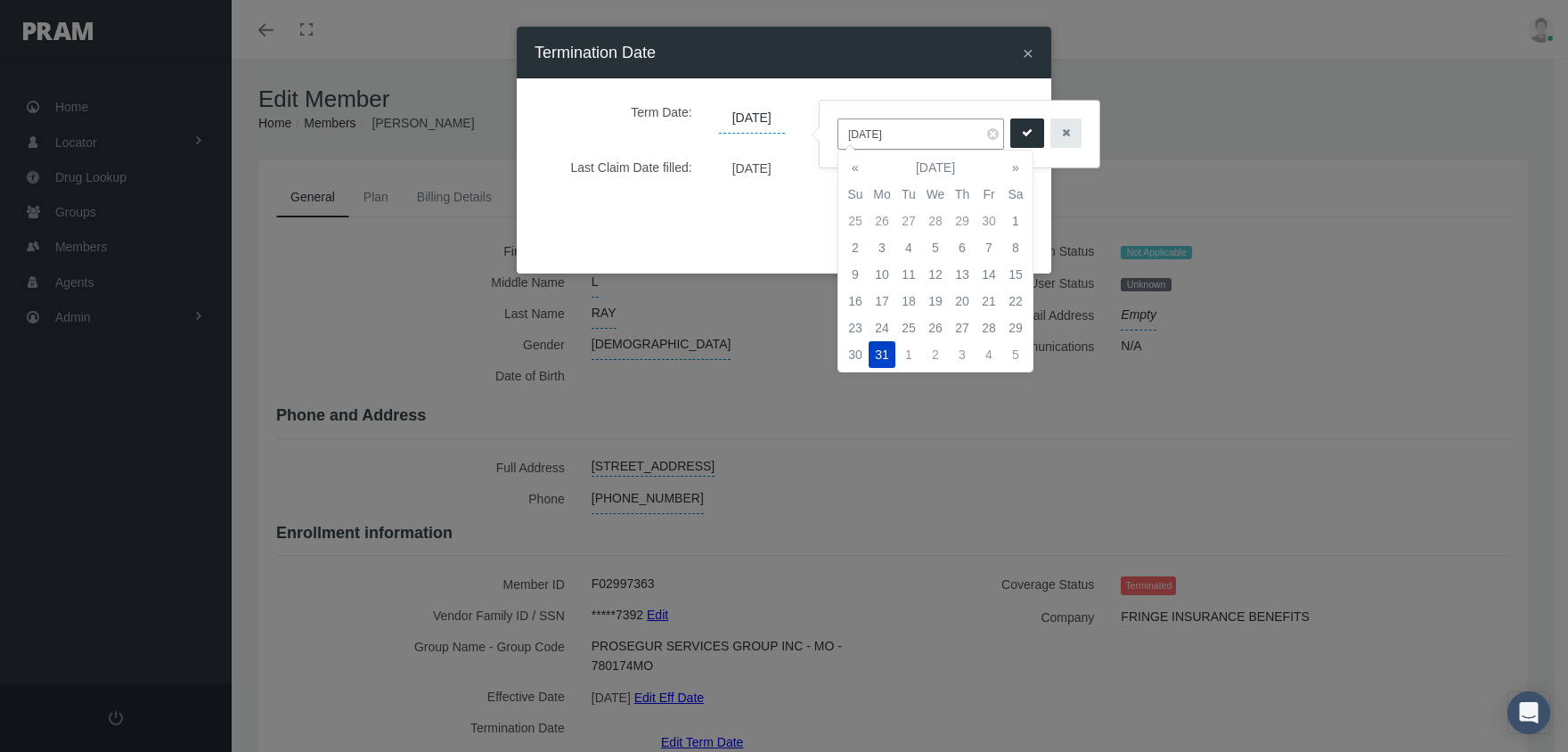
drag, startPoint x: 904, startPoint y: 128, endPoint x: 818, endPoint y: 138, distance: 86.6
click at [819, 138] on div "[DATE]" at bounding box center [959, 134] width 282 height 69
type input "[DATE]"
click at [1021, 136] on icon "submit" at bounding box center [1026, 133] width 10 height 17
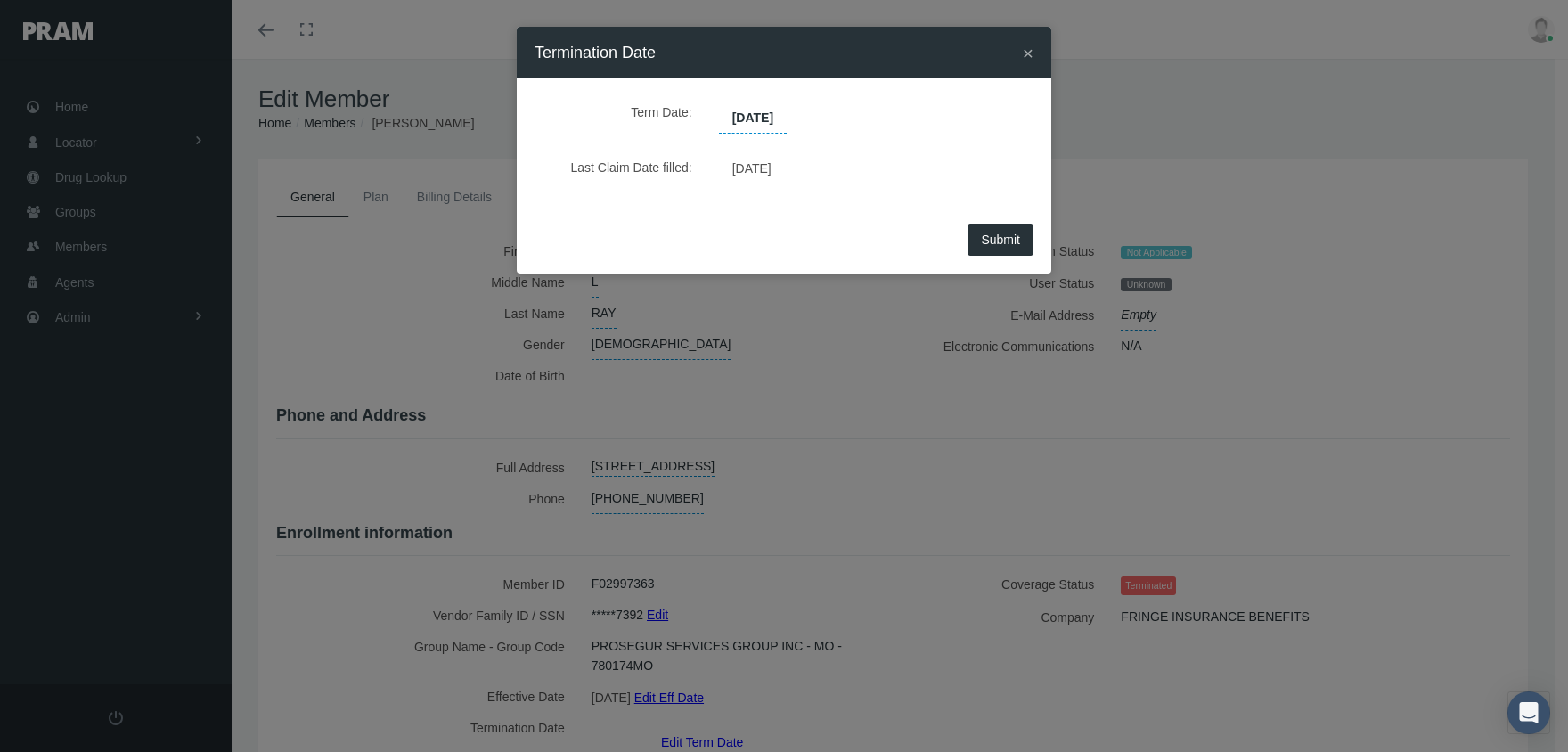
click at [997, 237] on span "Submit" at bounding box center [1001, 239] width 40 height 14
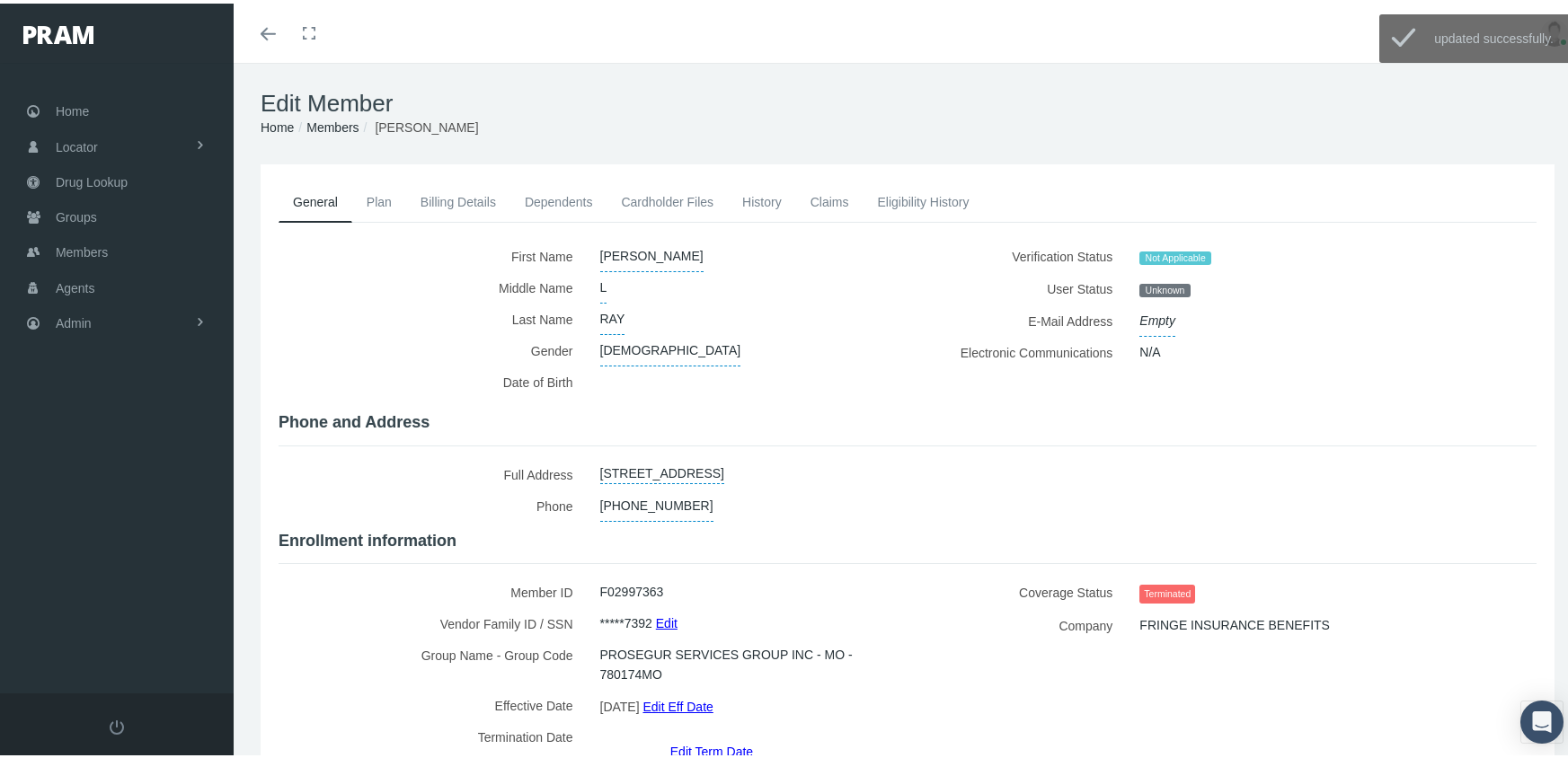
click at [345, 119] on link "Members" at bounding box center [332, 123] width 52 height 14
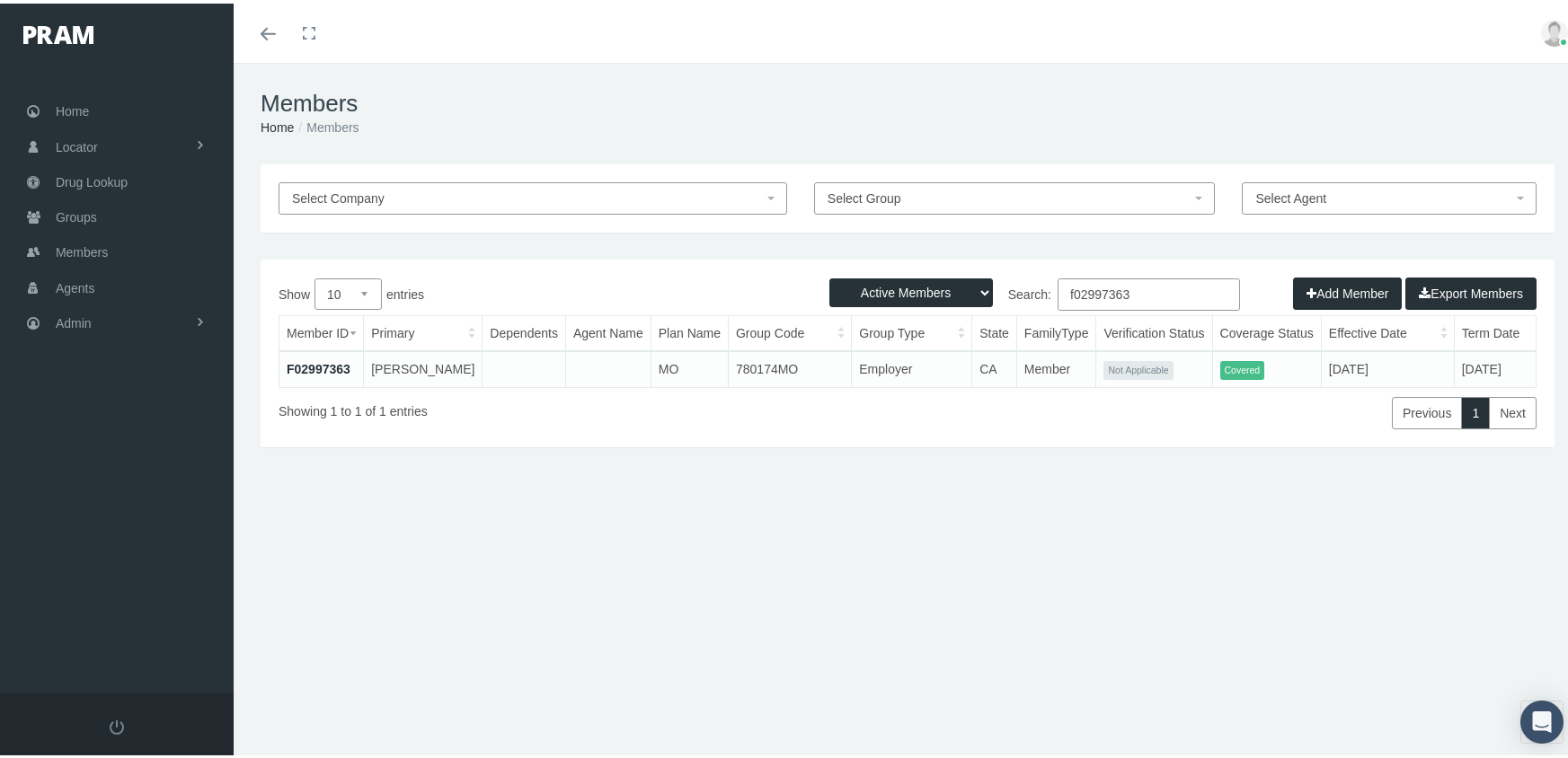
click at [923, 295] on select "Active Members Terminated Members Active & Terminated" at bounding box center [911, 289] width 163 height 28
select select "3"
click at [830, 275] on select "Active Members Terminated Members Active & Terminated" at bounding box center [911, 289] width 163 height 28
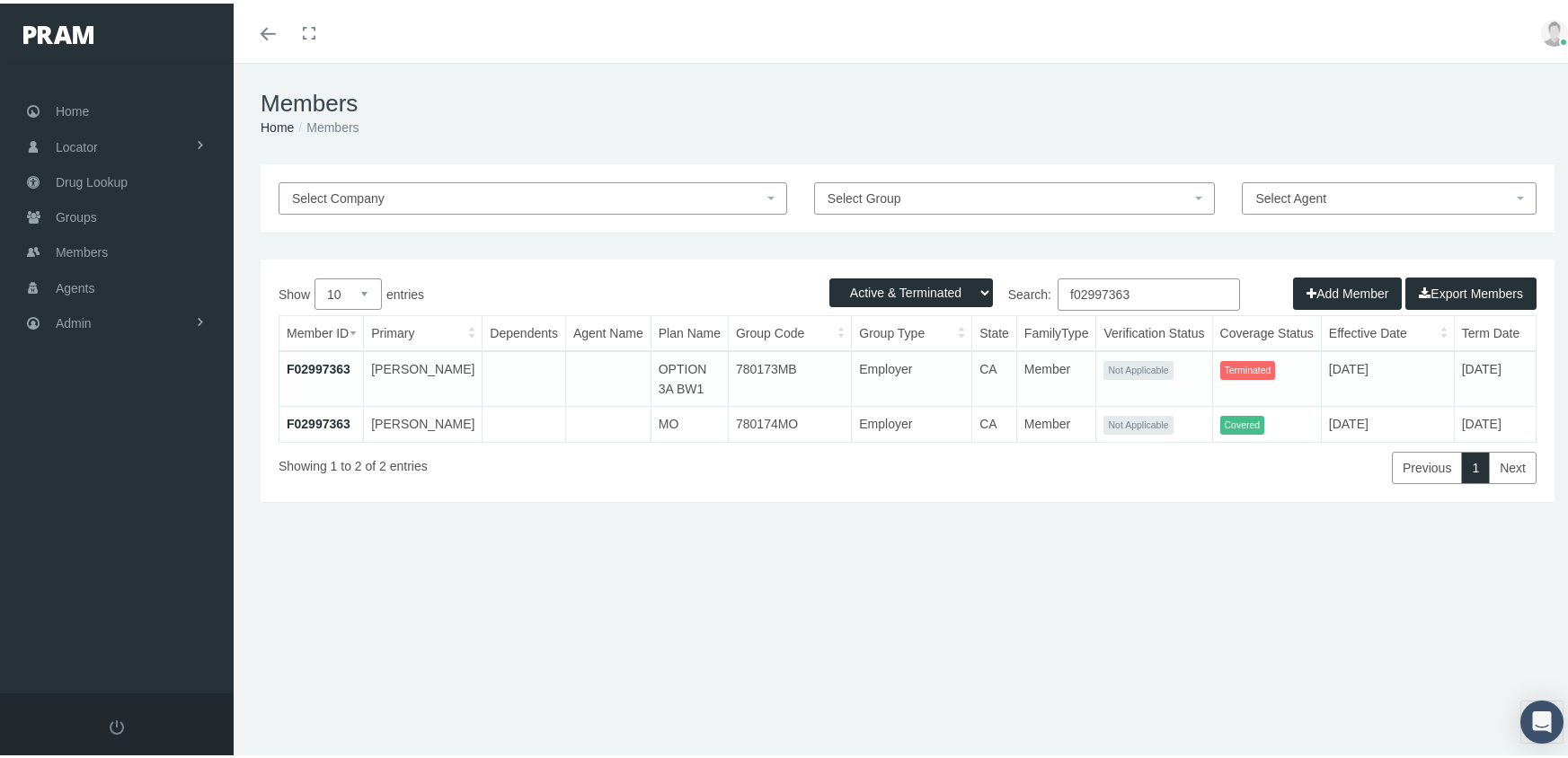
click at [1139, 297] on input "f02997363" at bounding box center [1149, 291] width 182 height 32
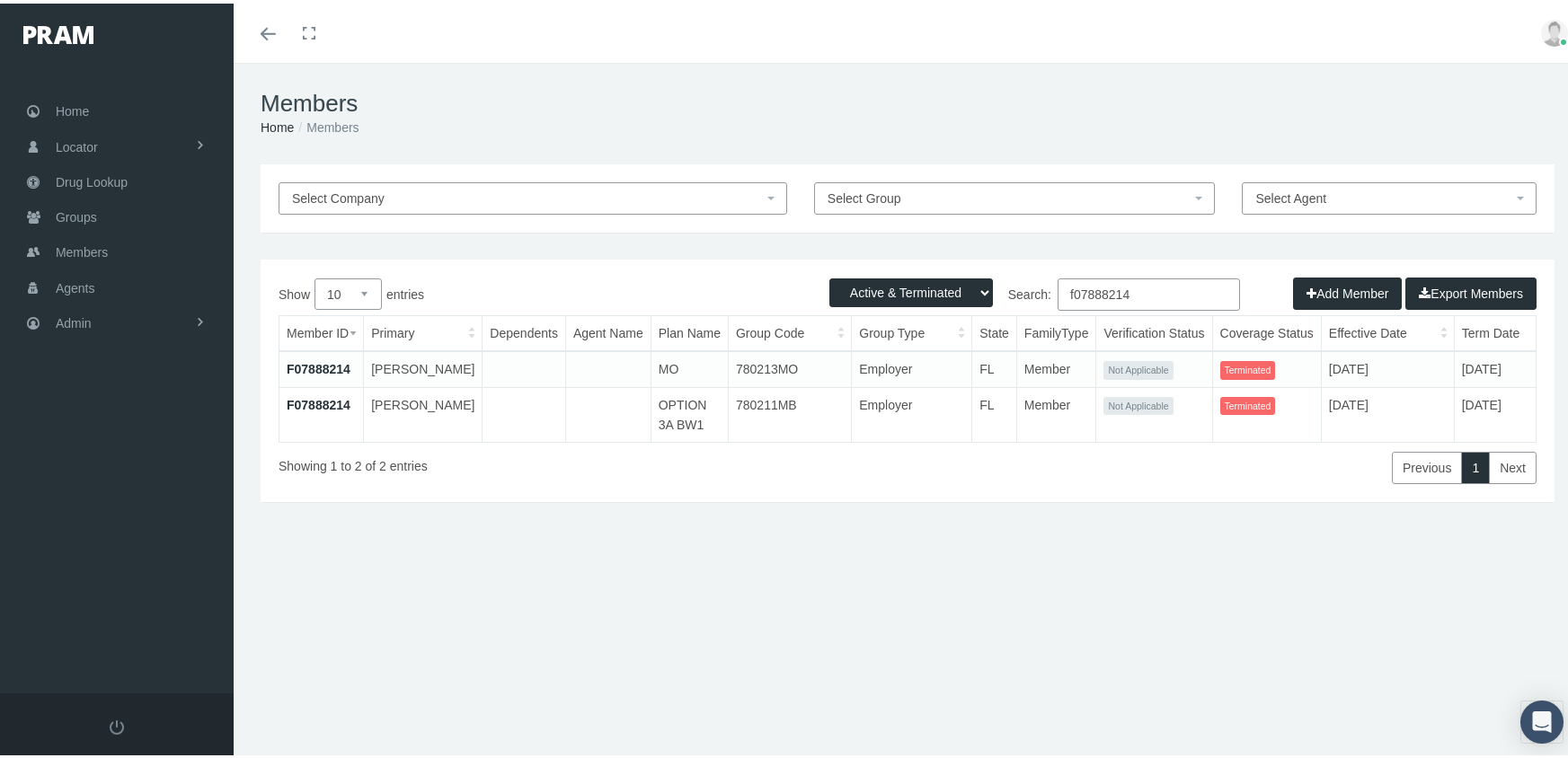
type input "f07888214"
click at [323, 408] on link "F07888214" at bounding box center [318, 401] width 64 height 14
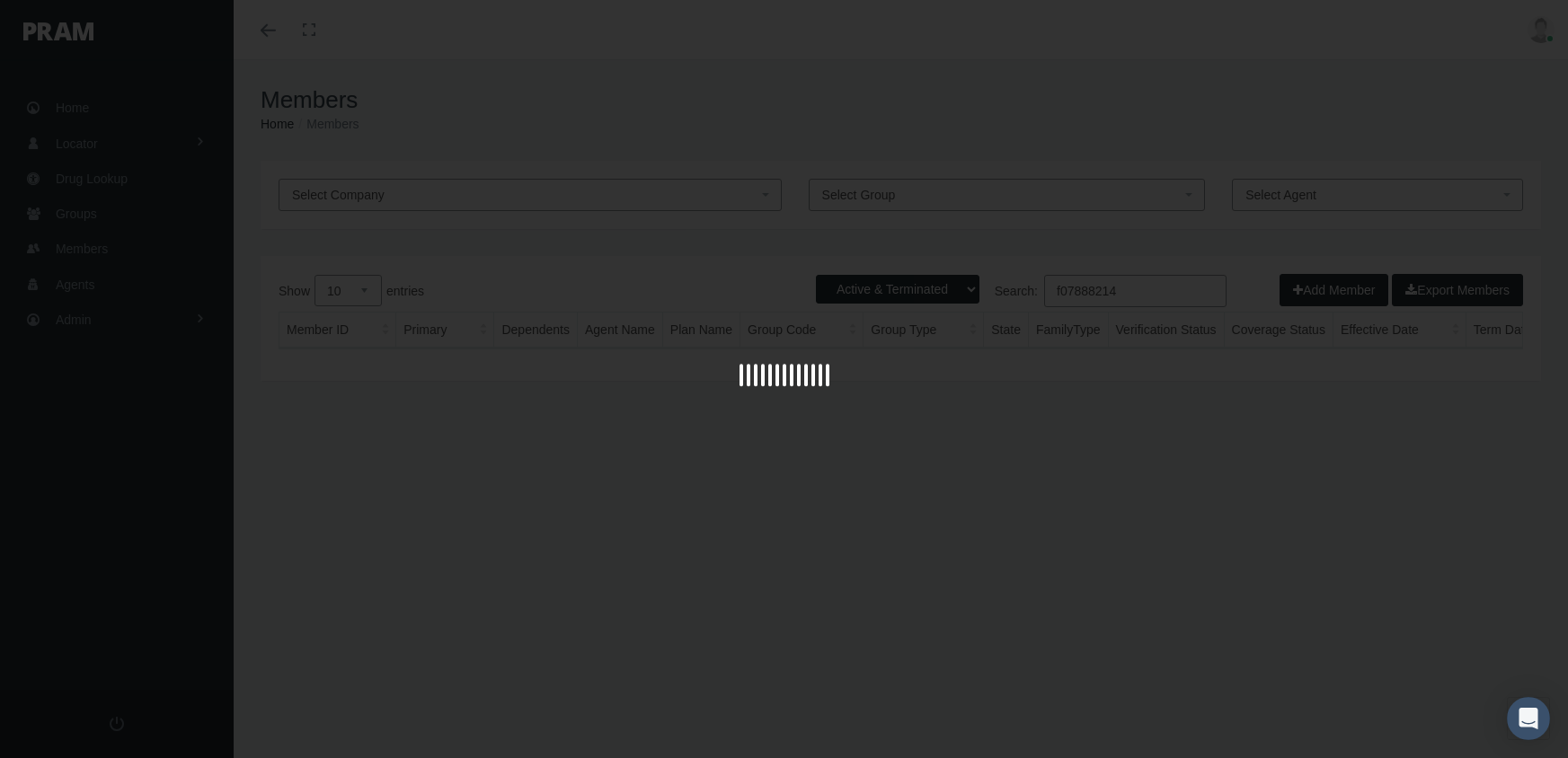
select select "3"
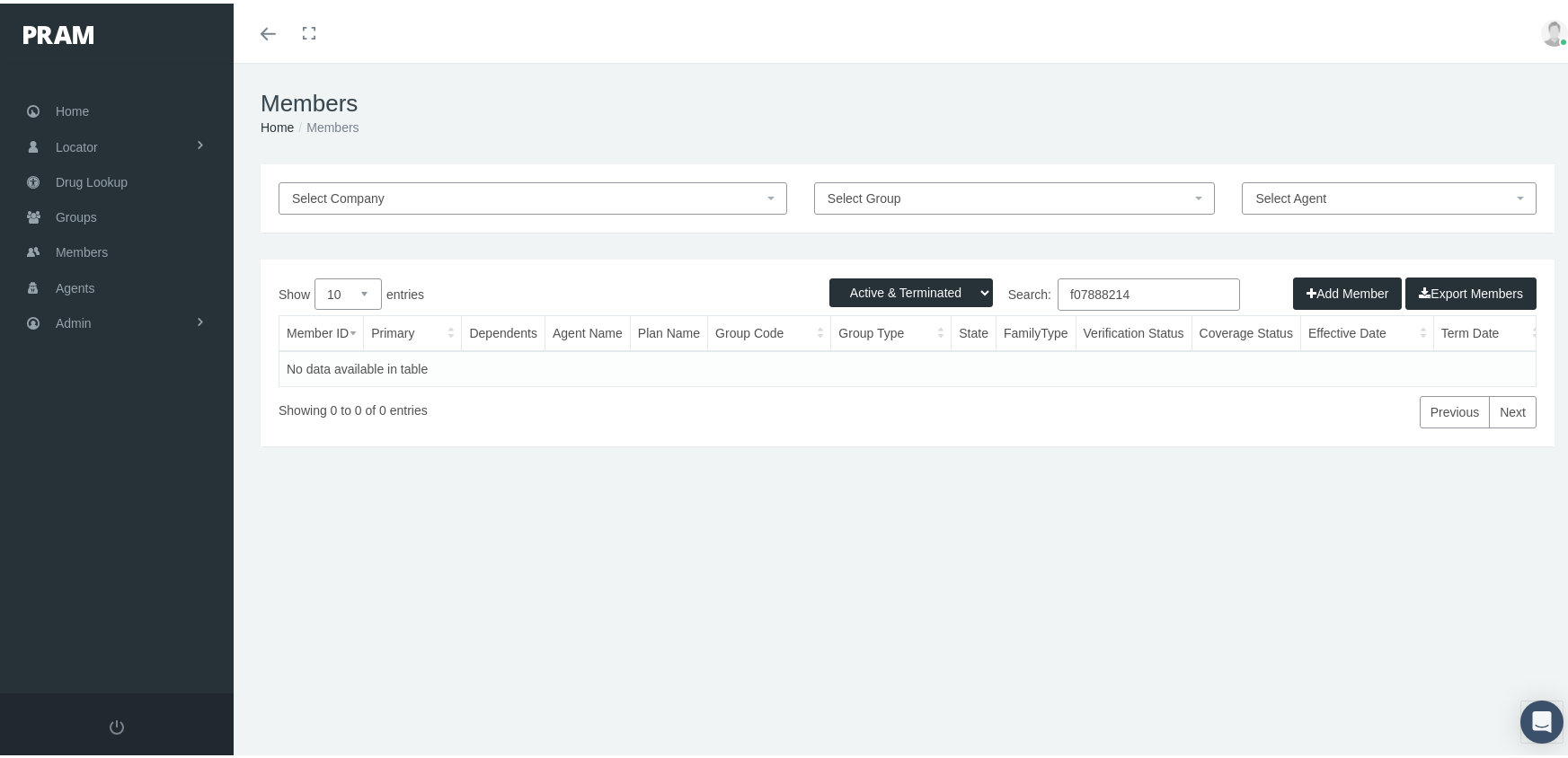
drag, startPoint x: 1147, startPoint y: 288, endPoint x: 1162, endPoint y: 297, distance: 17.5
click at [959, 276] on div "Active Members Terminated Members Active & Terminated Add Member Export Members…" at bounding box center [907, 349] width 1293 height 187
type input "f07888214"
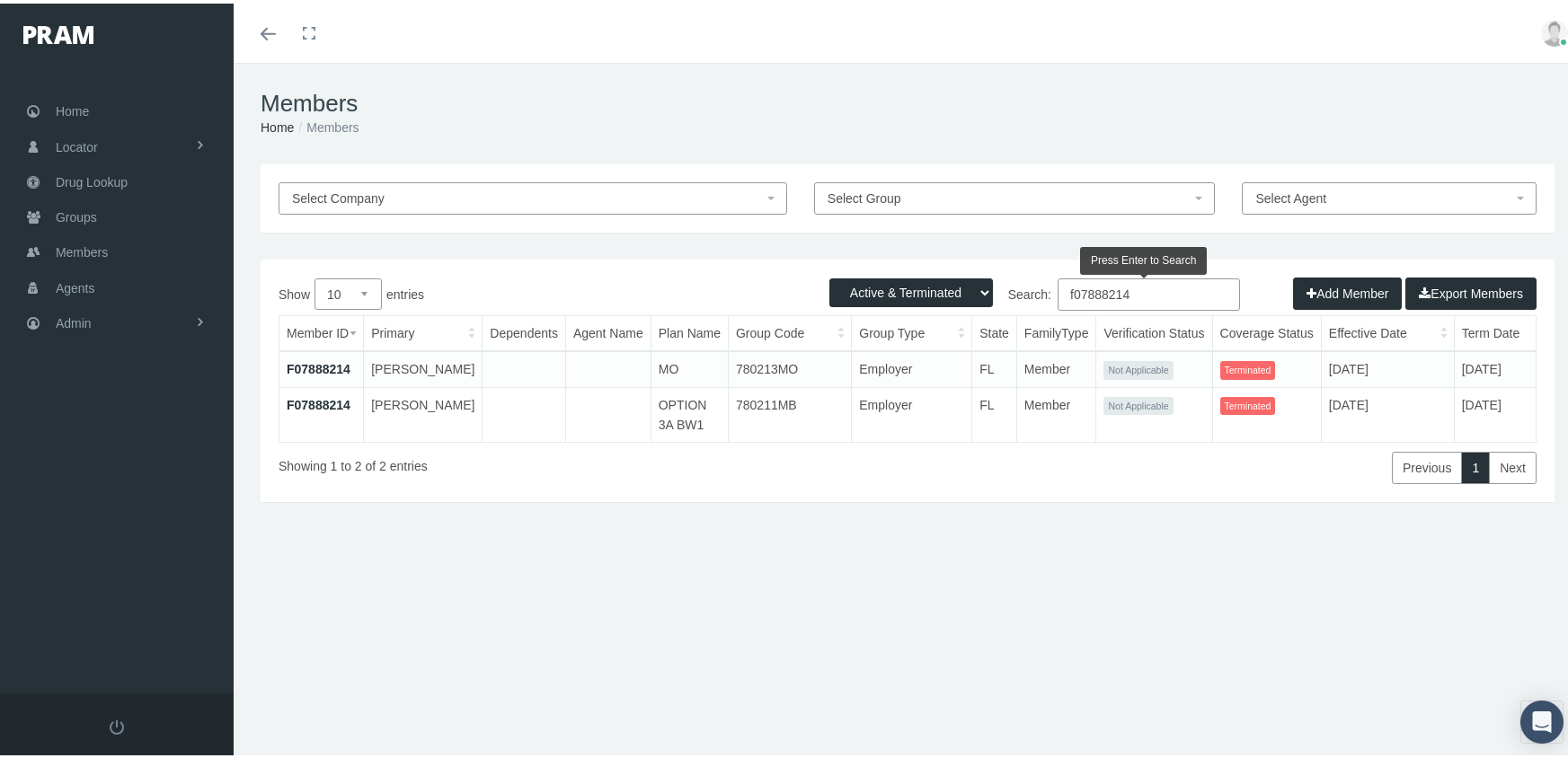
click at [331, 364] on link "F07888214" at bounding box center [318, 365] width 64 height 14
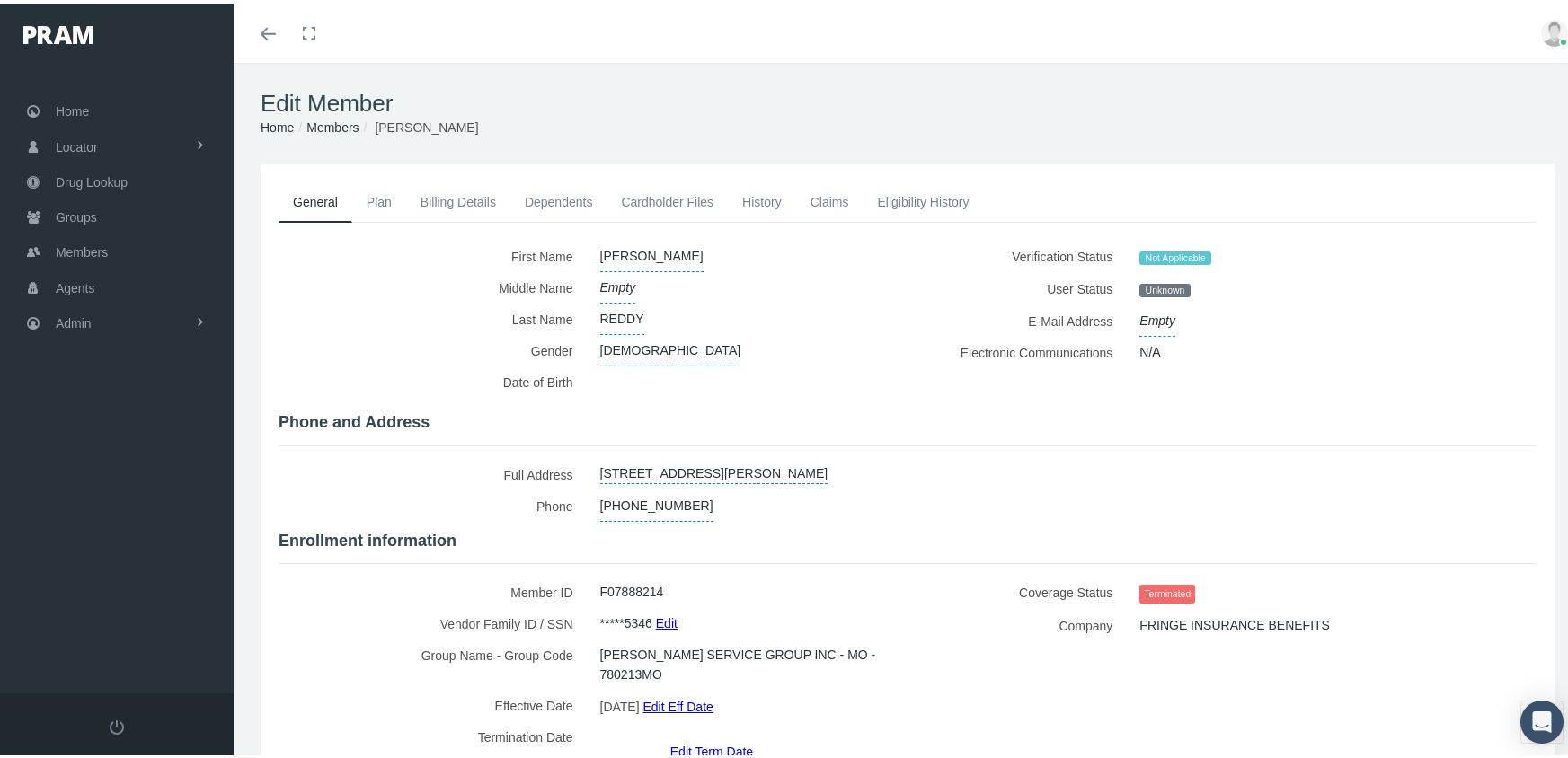
click at [701, 734] on link "Edit Term Date" at bounding box center [711, 747] width 83 height 26
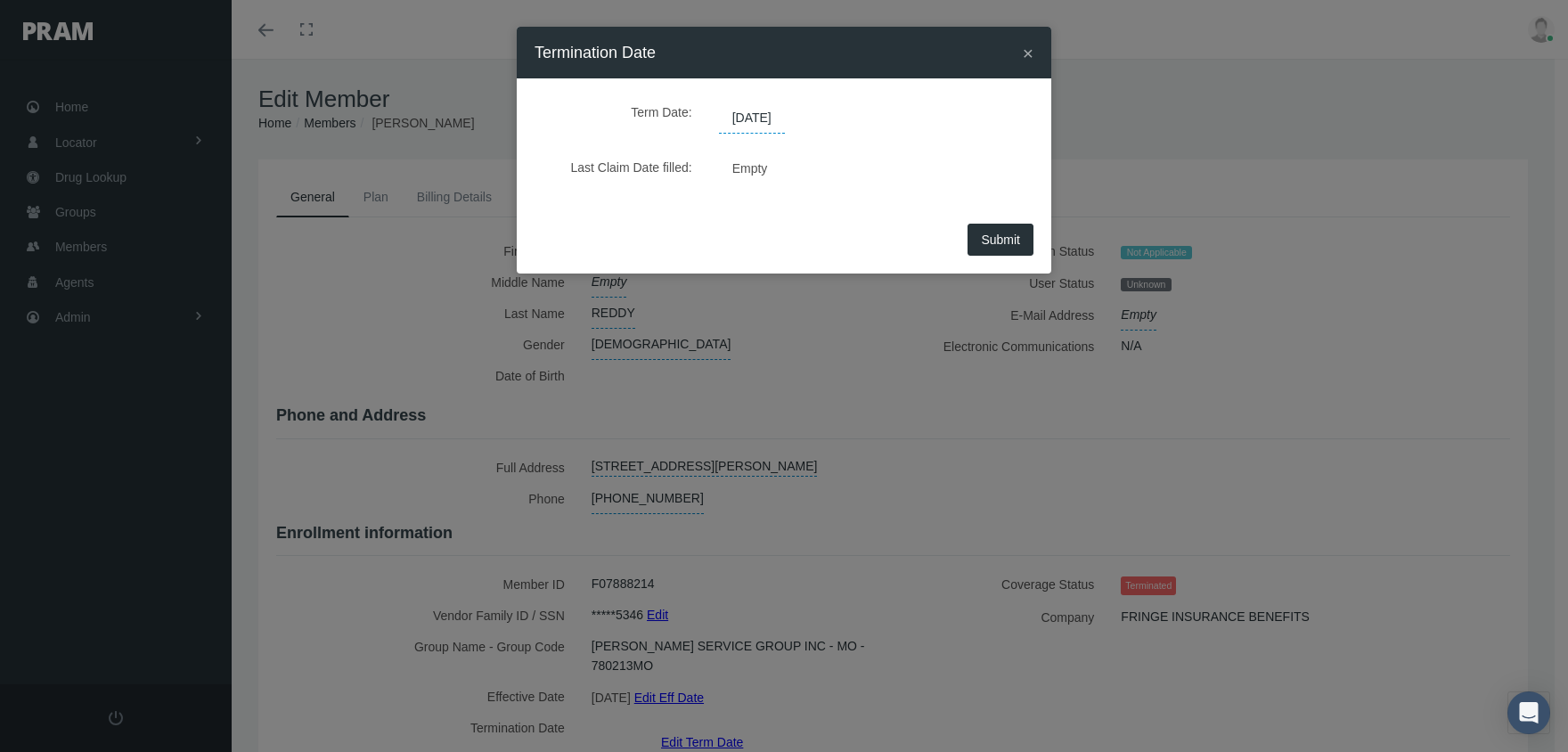
click at [769, 126] on span "[DATE]" at bounding box center [752, 119] width 66 height 30
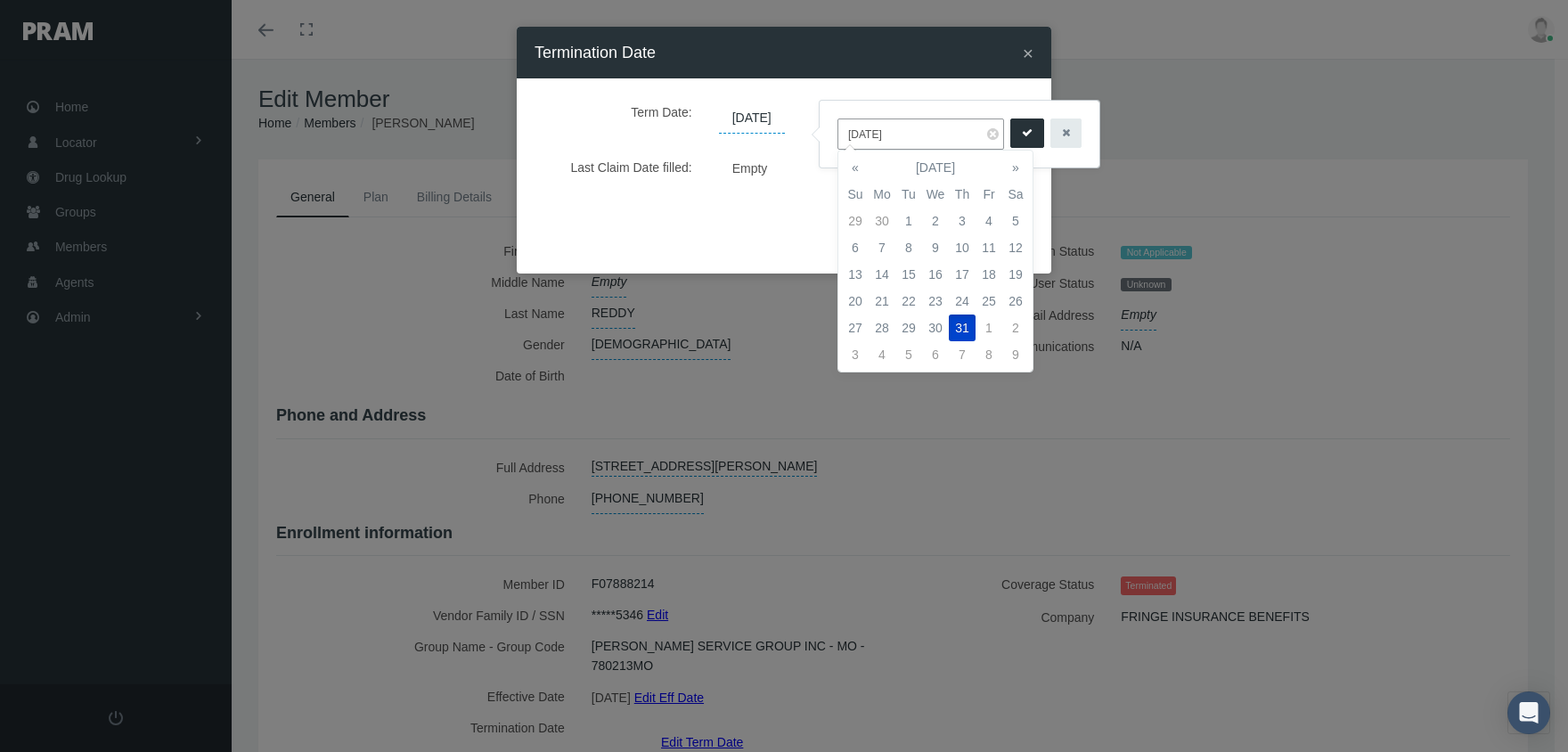
drag, startPoint x: 931, startPoint y: 133, endPoint x: 797, endPoint y: 109, distance: 136.1
click at [797, 109] on body "Toggle Fullscreen Toggle navigation Toggle menubar Toggle fullscreen Profile Lo…" at bounding box center [784, 376] width 1568 height 752
drag, startPoint x: 910, startPoint y: 136, endPoint x: 840, endPoint y: 127, distance: 70.6
click at [840, 127] on input "10/31/2024" at bounding box center [921, 134] width 167 height 31
type input "12/31/2039"
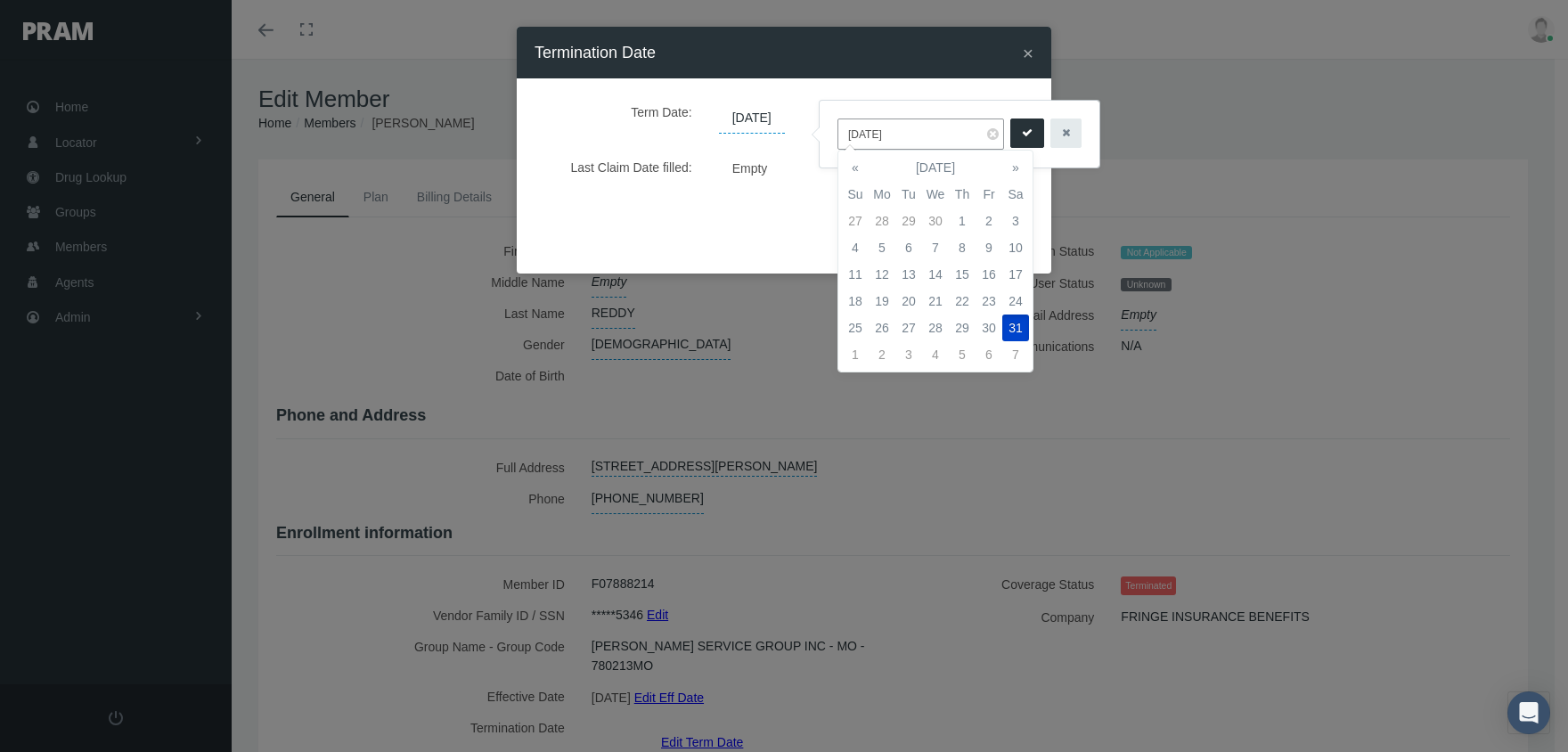
click at [1021, 135] on icon "submit" at bounding box center [1026, 133] width 10 height 17
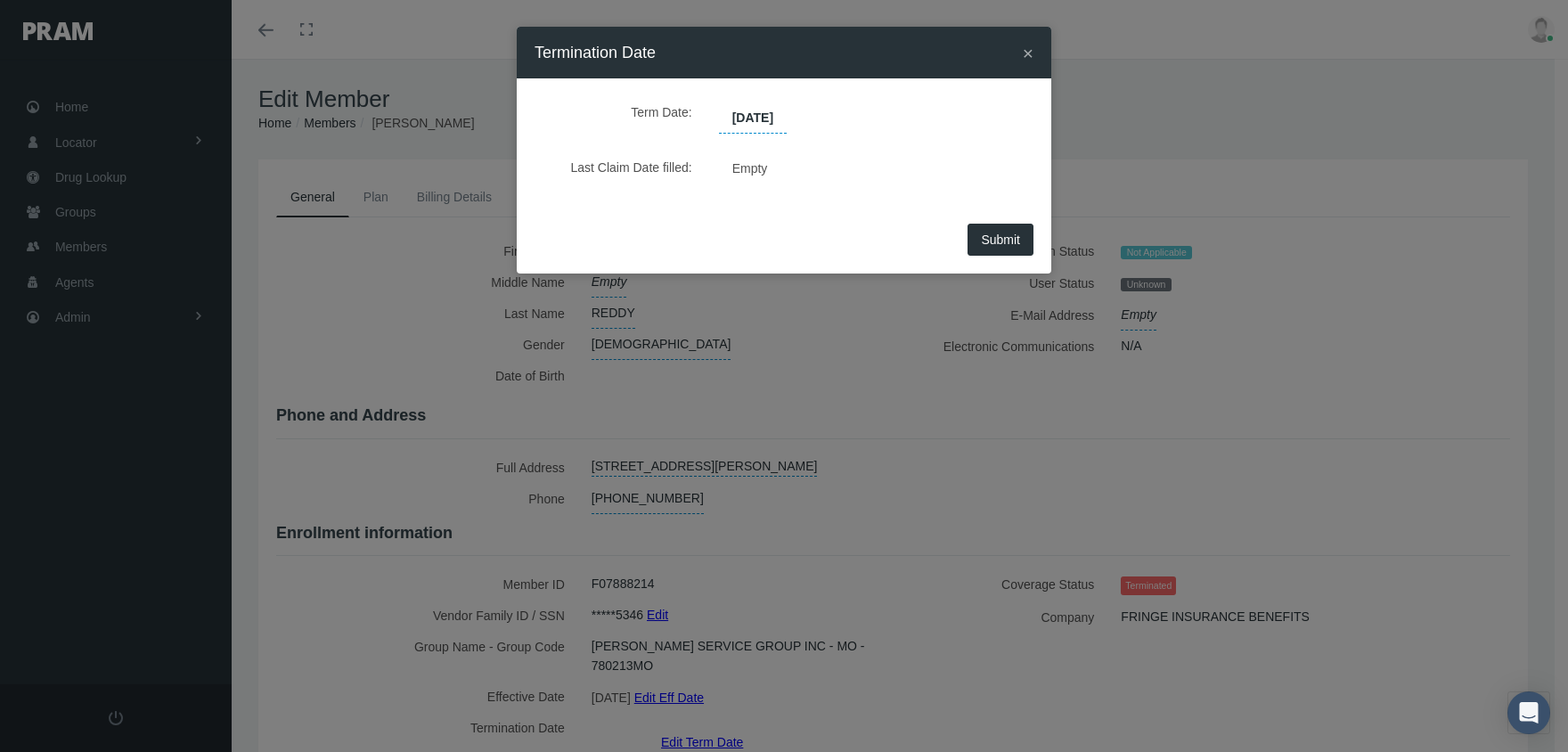
click at [1009, 243] on span "Submit" at bounding box center [1001, 239] width 40 height 14
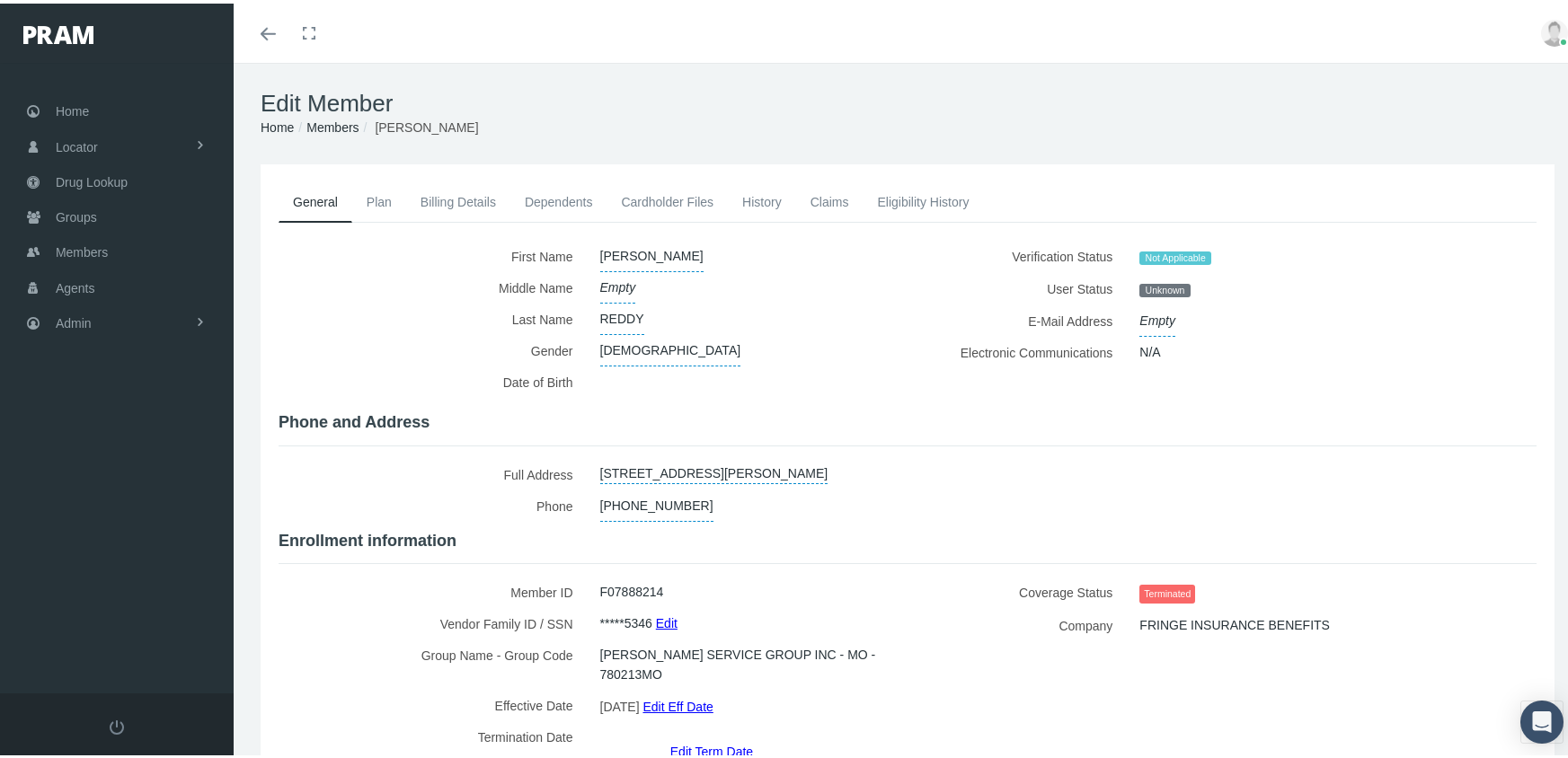
drag, startPoint x: 337, startPoint y: 121, endPoint x: 316, endPoint y: 117, distance: 21.4
click at [337, 121] on link "Members" at bounding box center [332, 123] width 52 height 14
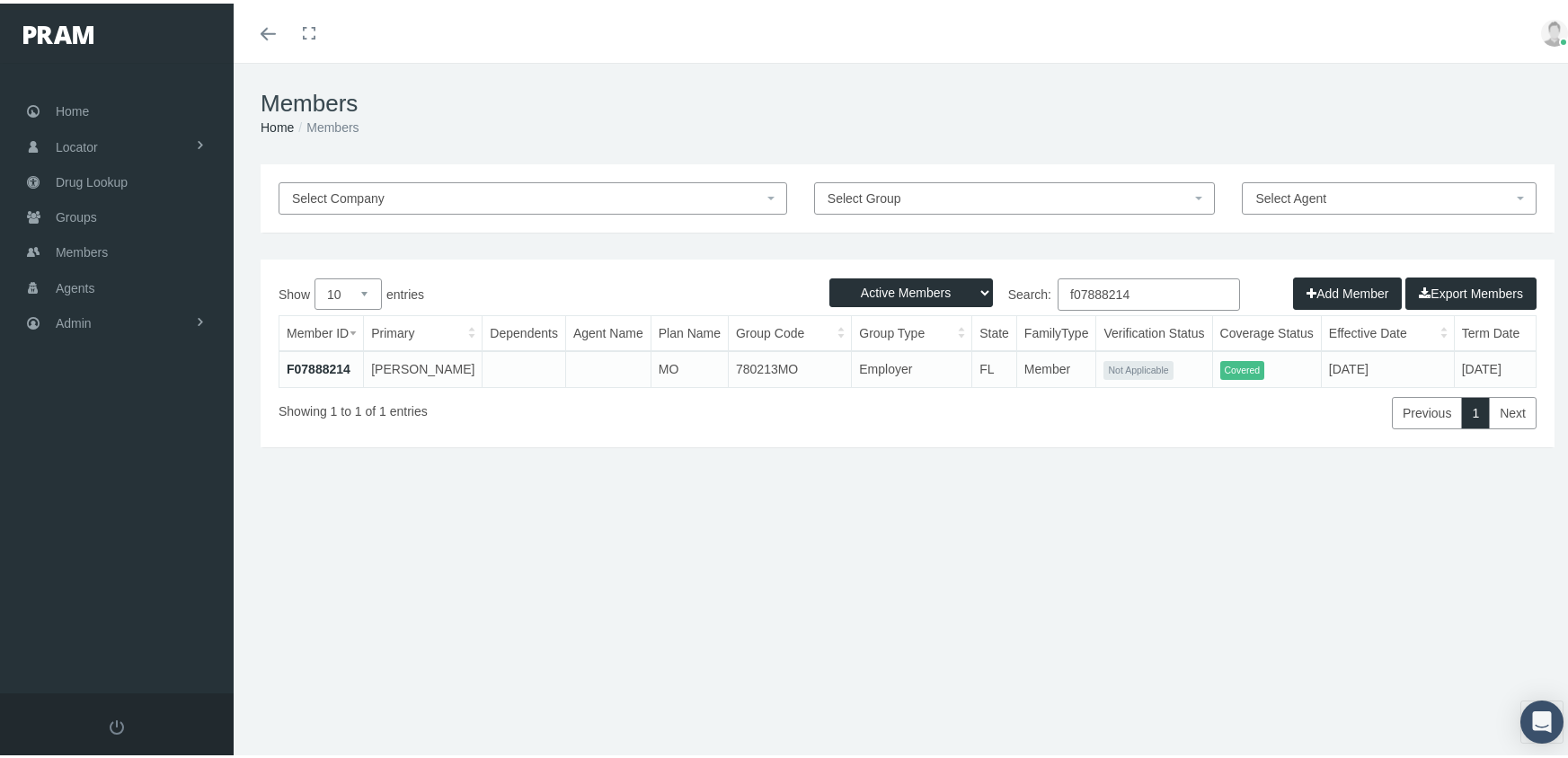
click at [889, 289] on select "Active Members Terminated Members Active & Terminated" at bounding box center [911, 289] width 163 height 28
select select "3"
click at [830, 275] on select "Active Members Terminated Members Active & Terminated" at bounding box center [911, 289] width 163 height 28
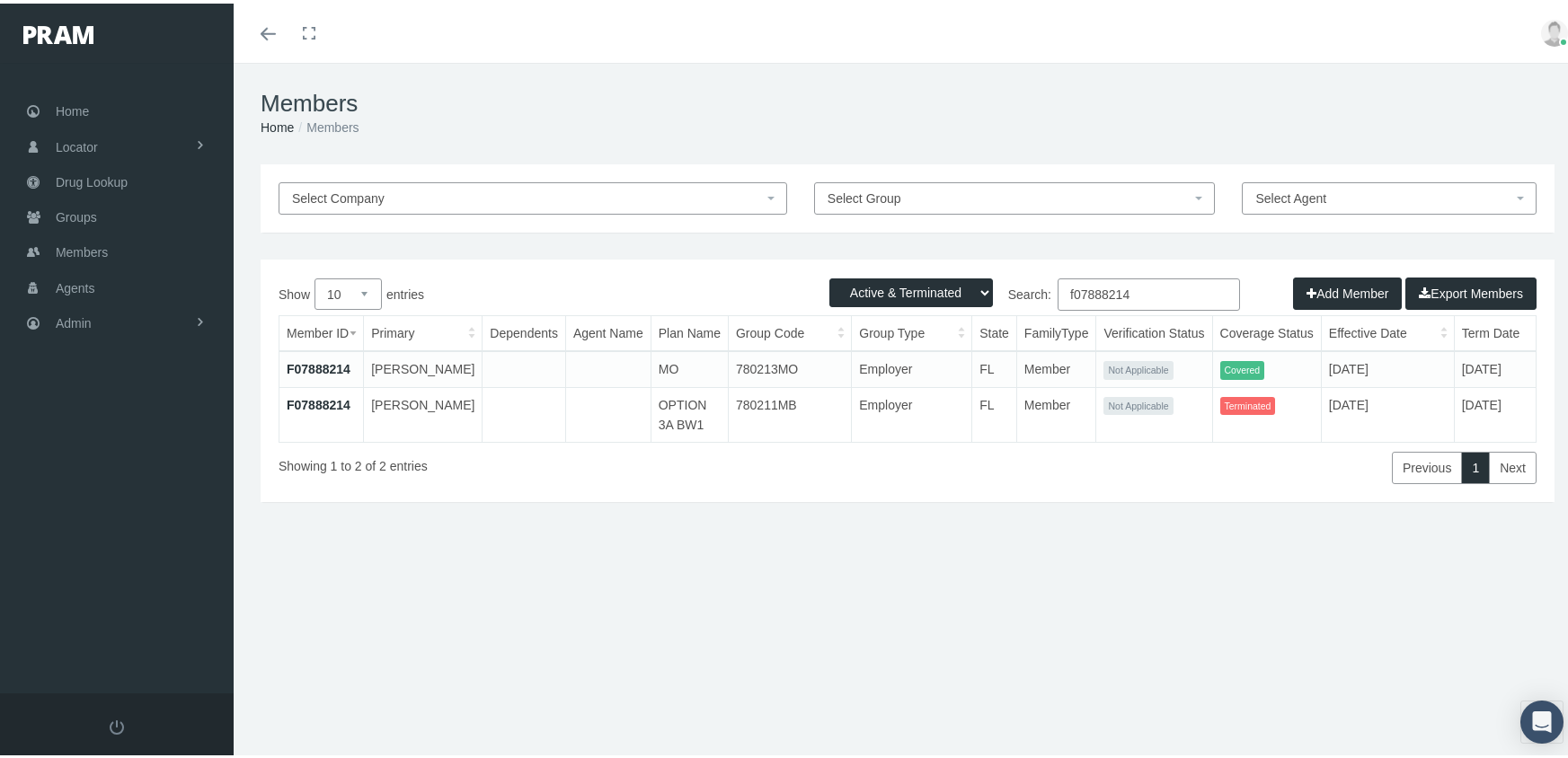
click at [1143, 291] on input "f07888214" at bounding box center [1149, 291] width 182 height 32
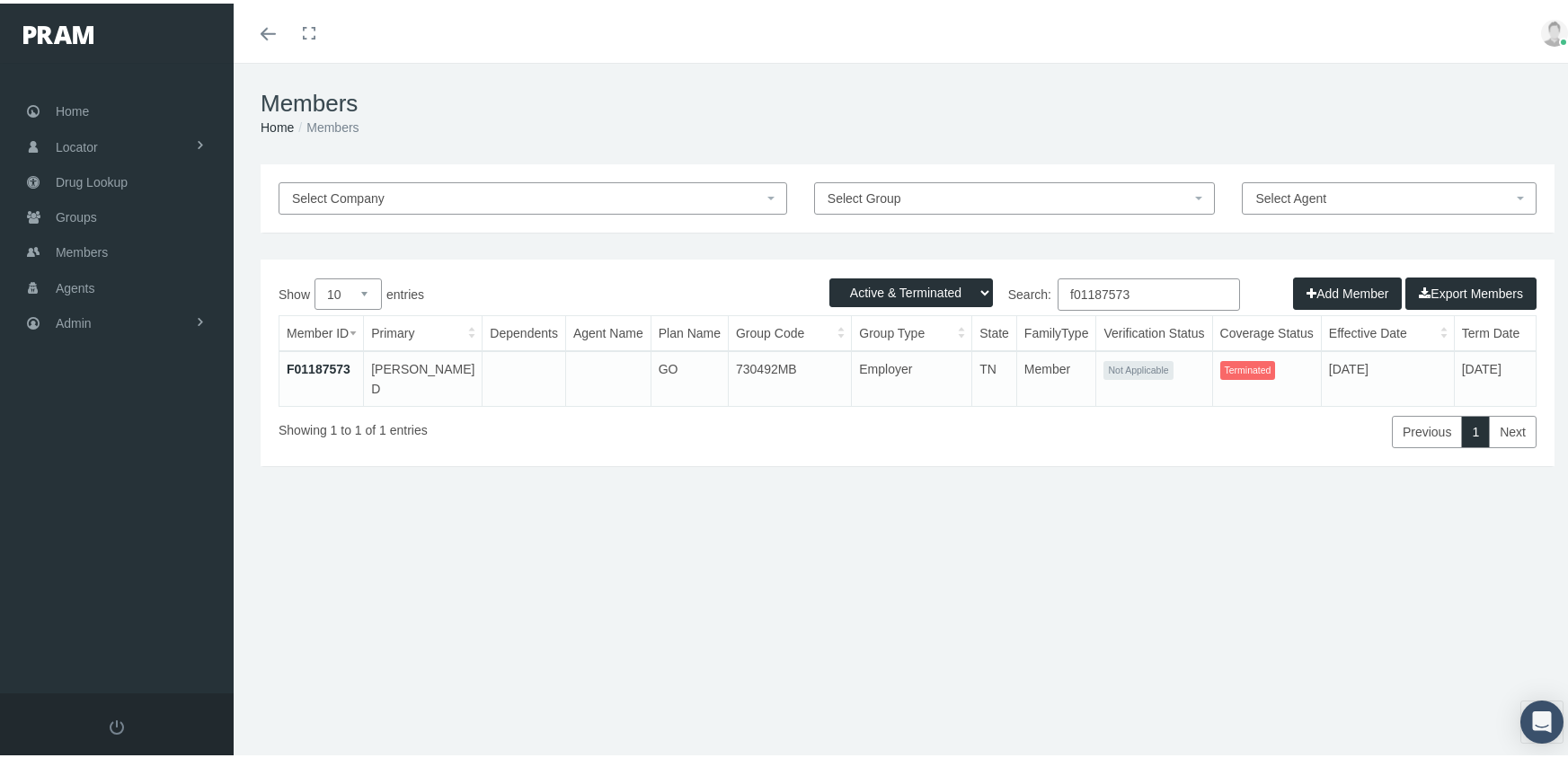
type input "f01187573"
click at [303, 358] on link "F01187573" at bounding box center [318, 365] width 64 height 14
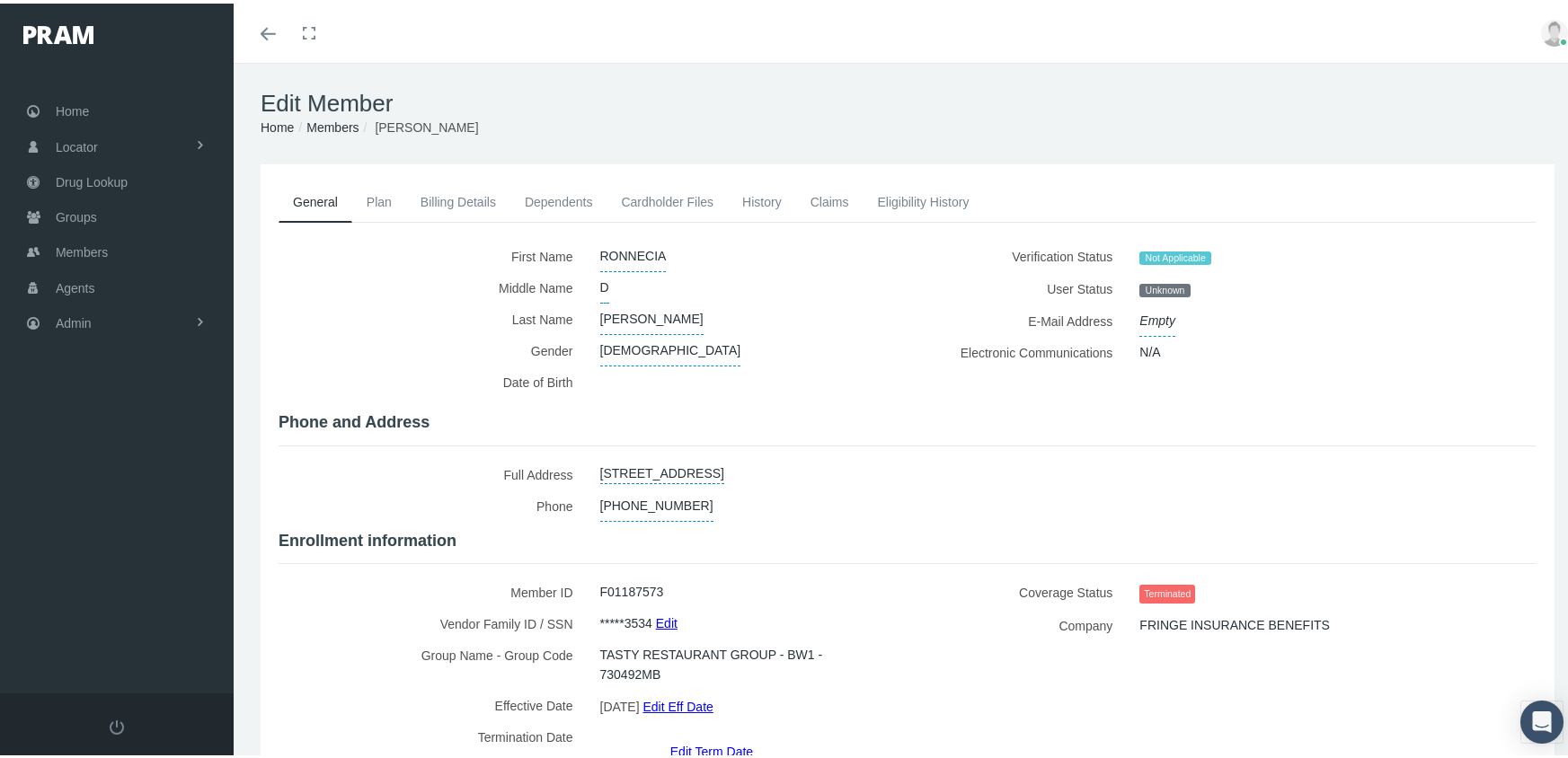
click at [710, 734] on link "Edit Term Date" at bounding box center [711, 747] width 83 height 26
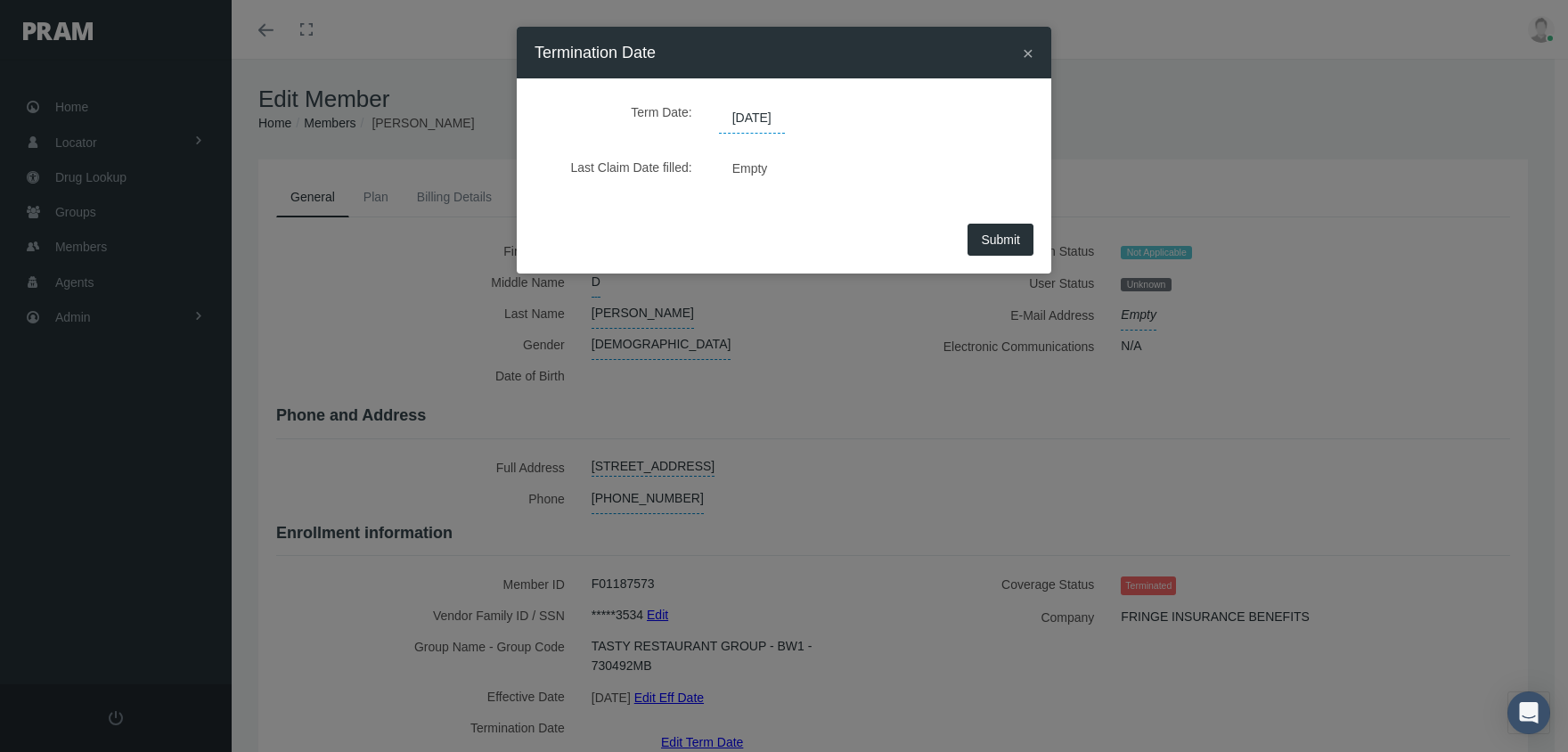
click at [769, 112] on span "10/06/2025" at bounding box center [752, 119] width 66 height 30
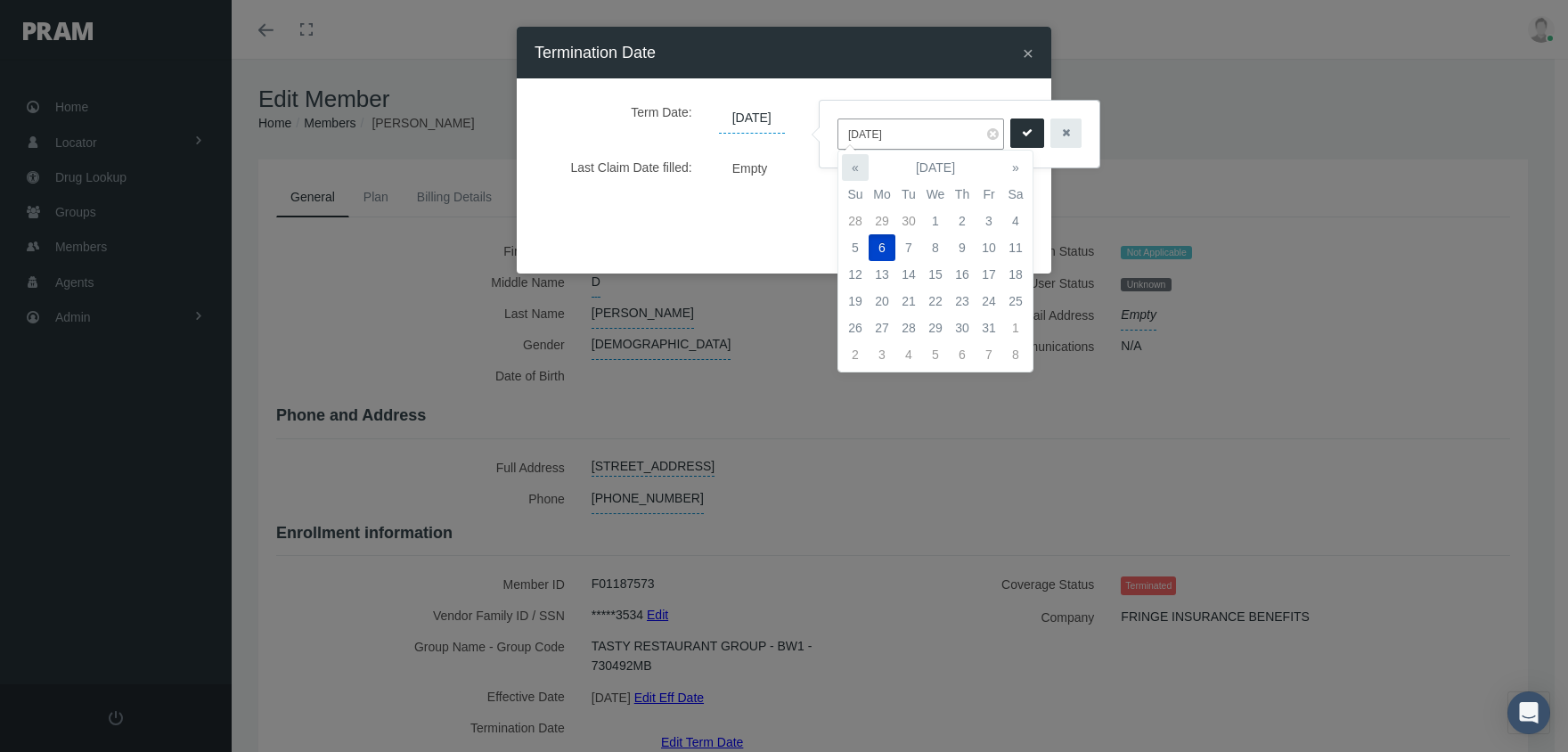
click at [849, 162] on th "«" at bounding box center [855, 168] width 26 height 26
click at [961, 326] on td "31" at bounding box center [962, 328] width 26 height 26
type input "07/31/2025"
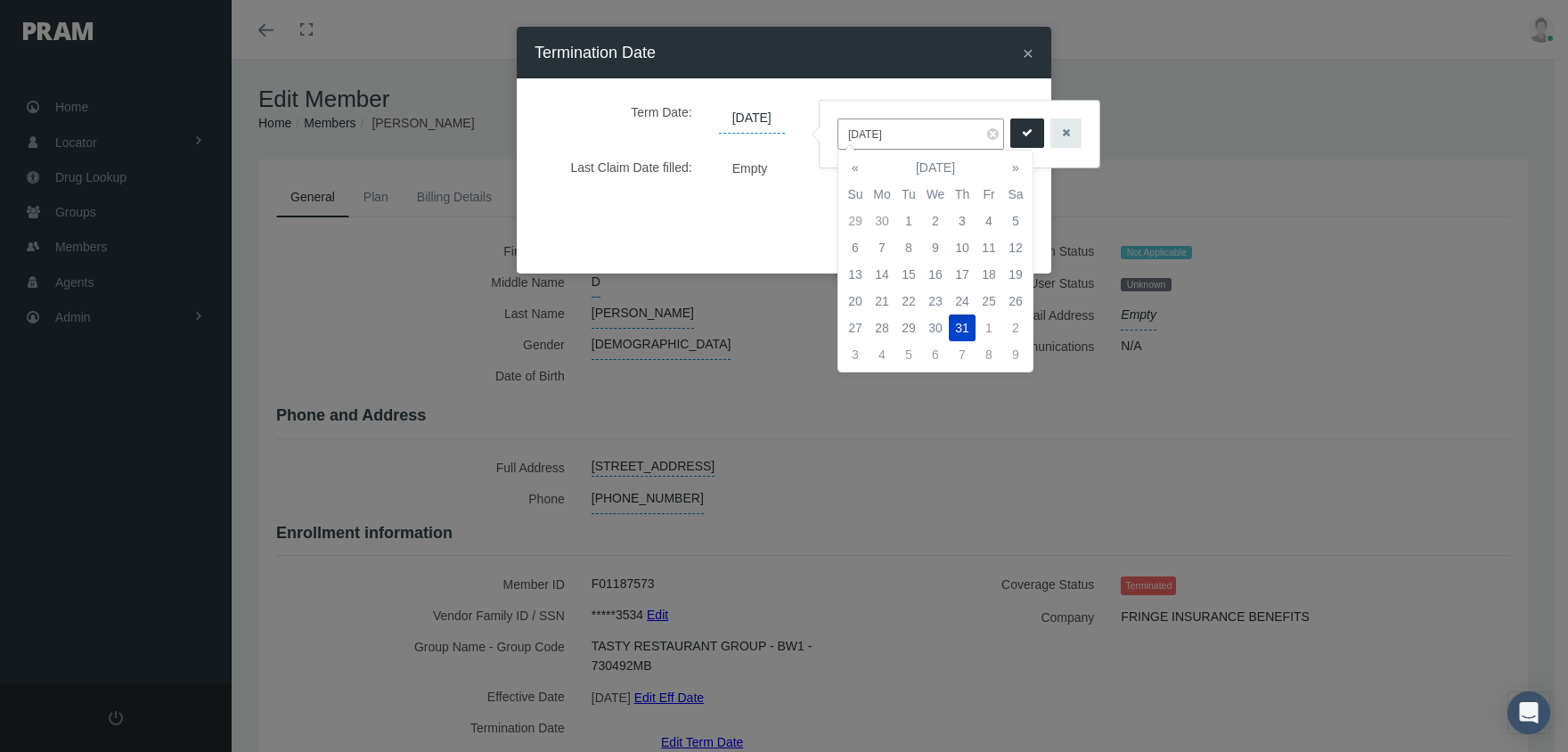
click at [1010, 132] on button "submit" at bounding box center [1027, 133] width 34 height 29
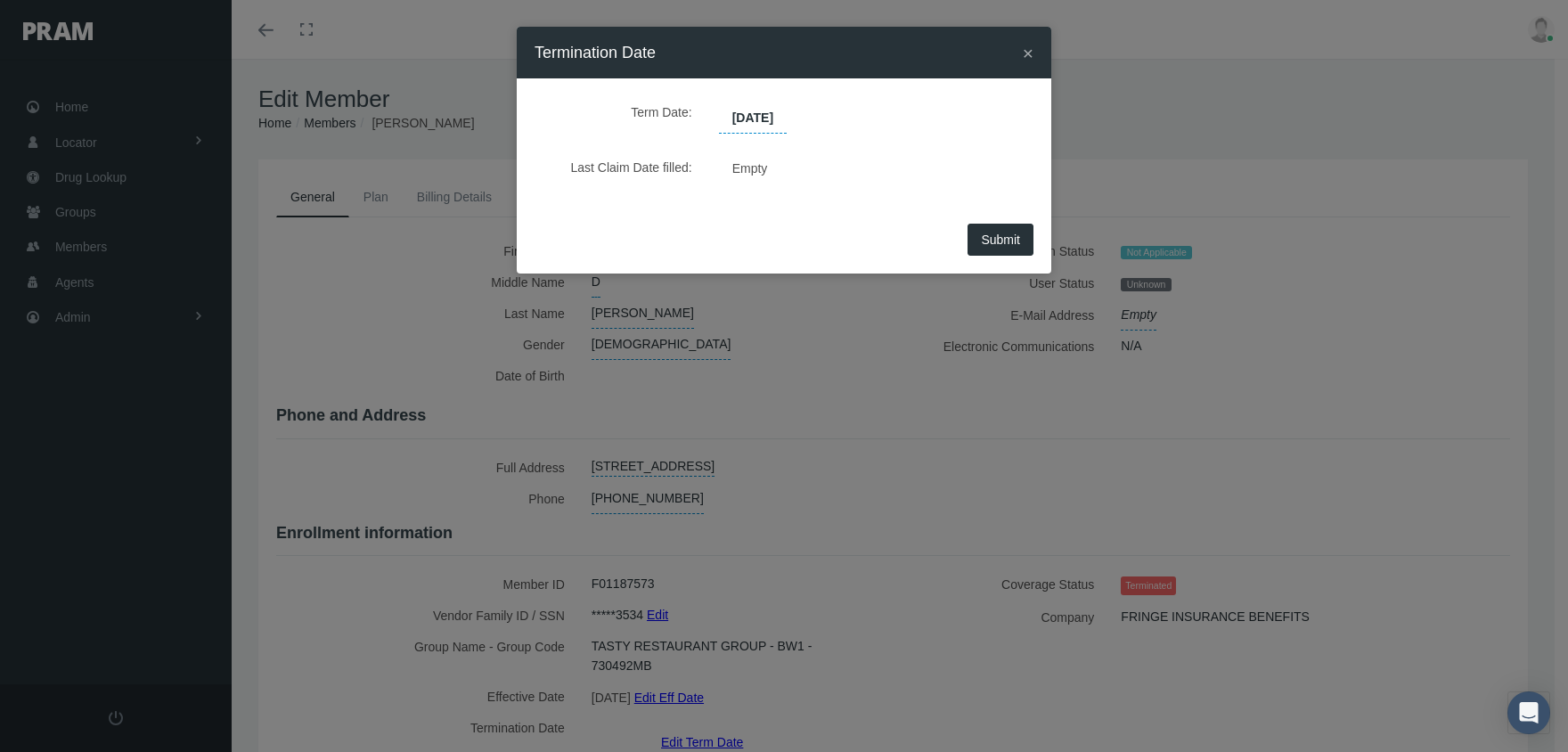
click at [1016, 243] on span "Submit" at bounding box center [1001, 239] width 40 height 14
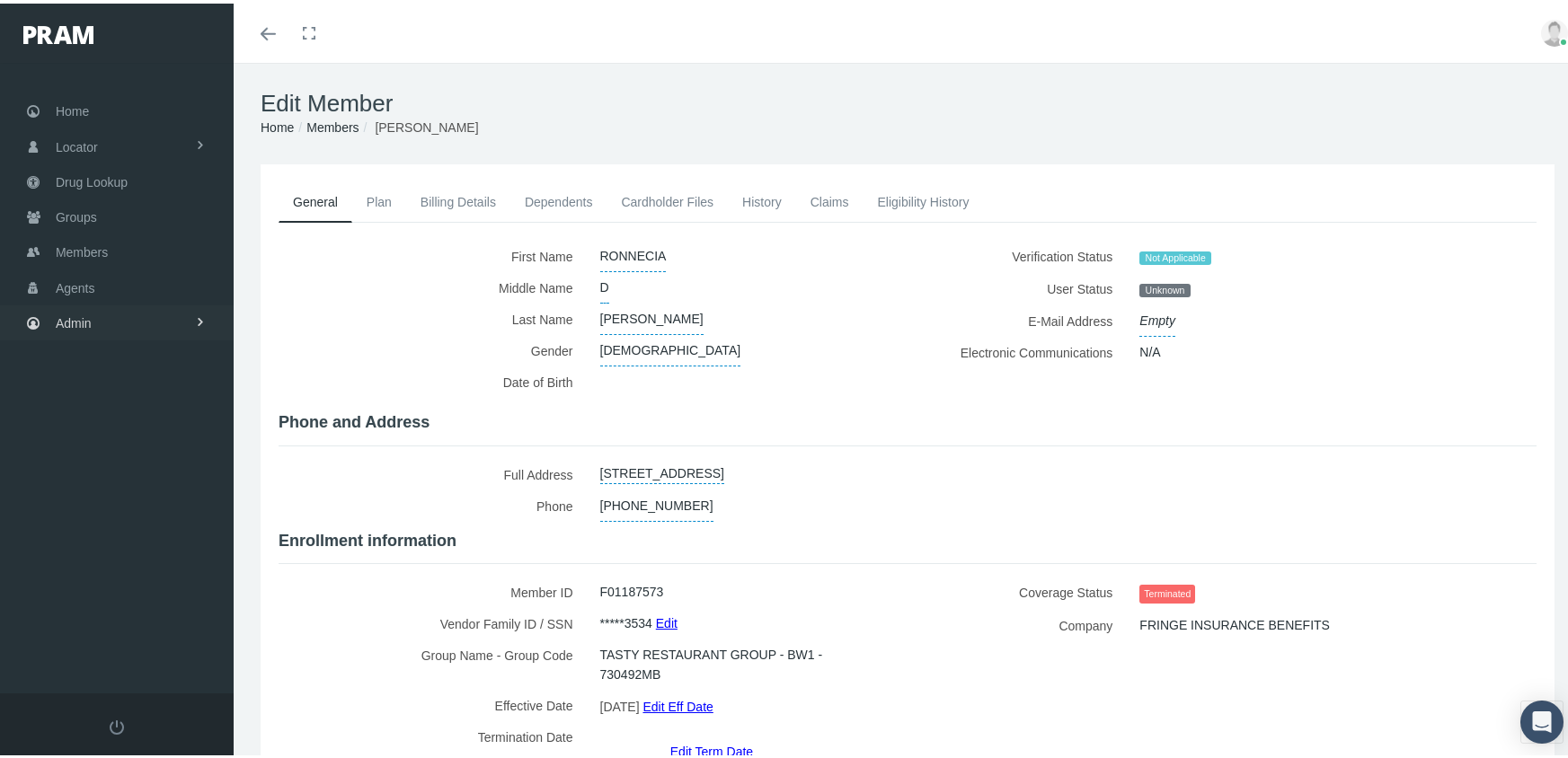
click at [71, 319] on span "Admin" at bounding box center [74, 320] width 36 height 34
click at [114, 449] on span "Group Billing" at bounding box center [110, 459] width 72 height 30
click at [137, 605] on link "Corrections" at bounding box center [117, 620] width 234 height 31
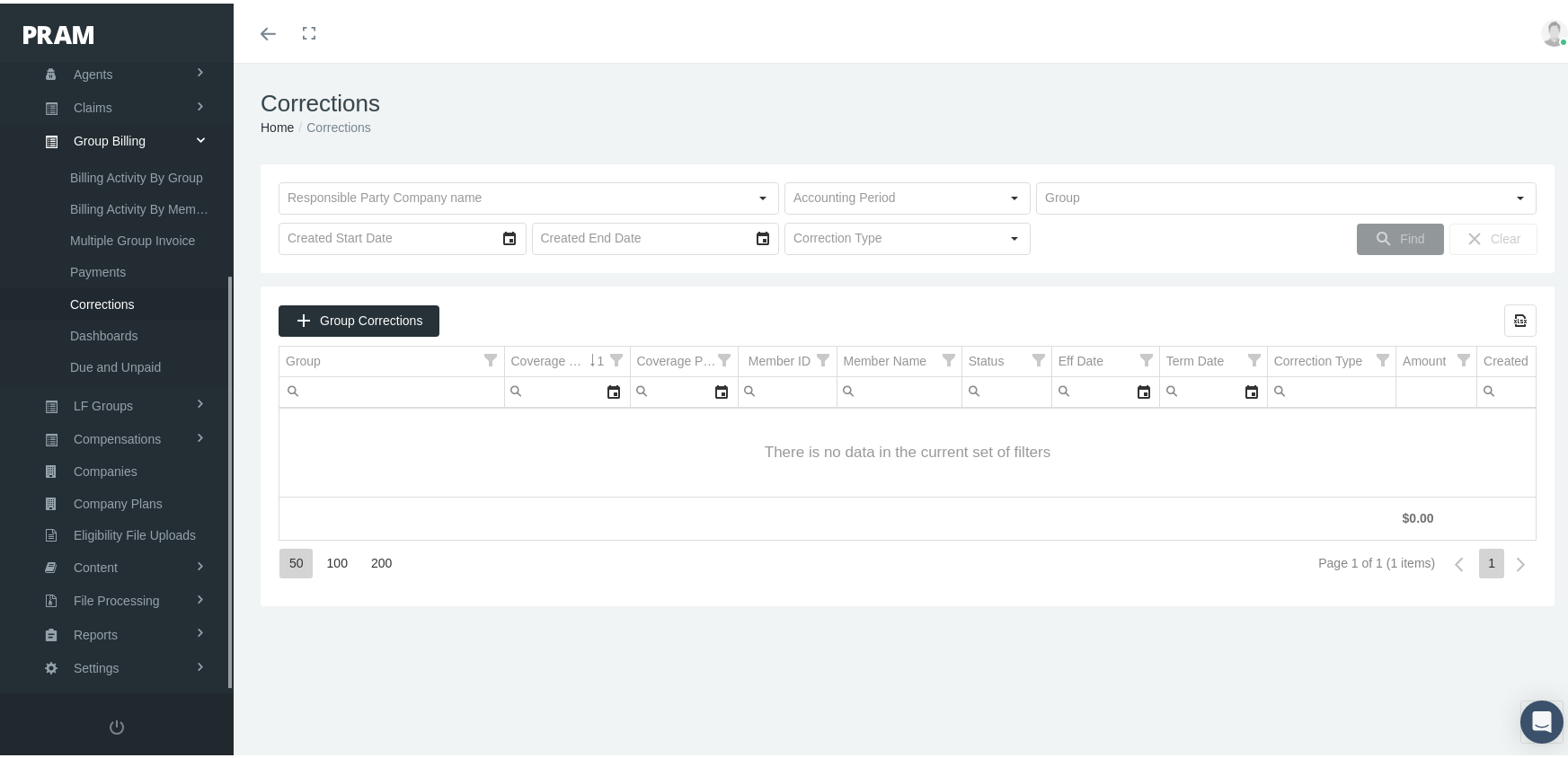
scroll to position [325, 0]
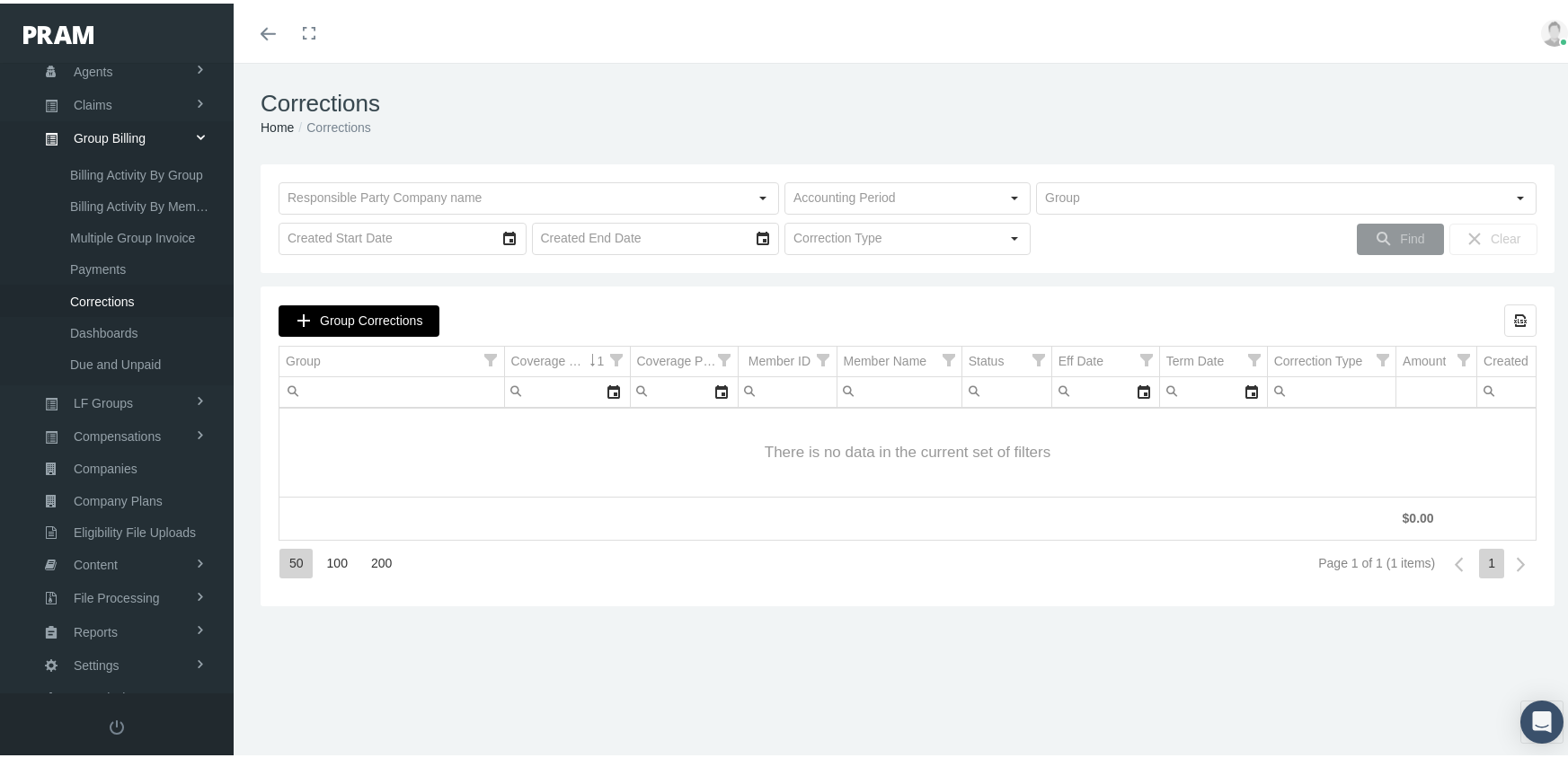
click at [369, 316] on span "Group Corrections" at bounding box center [372, 316] width 103 height 14
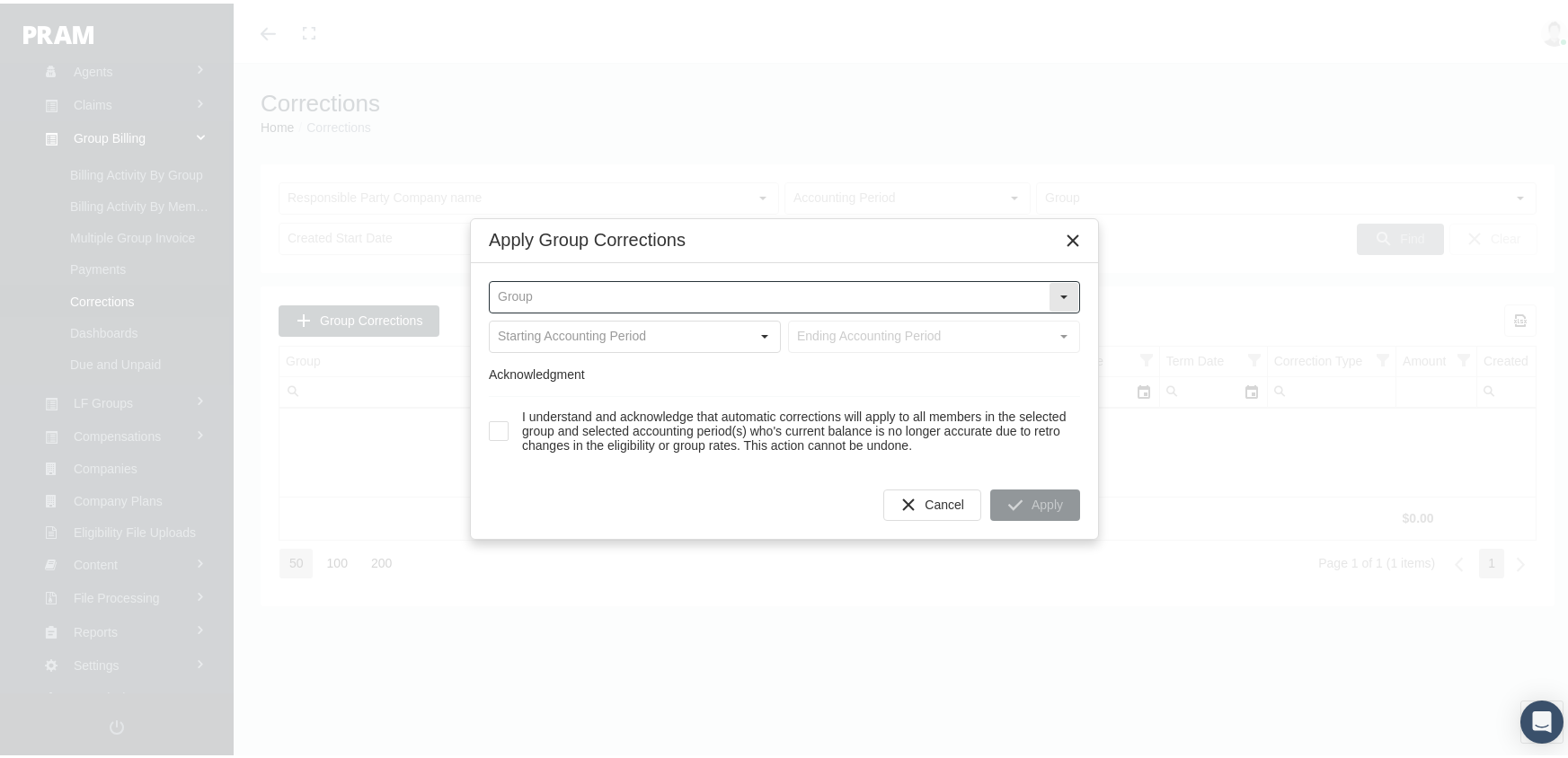
click at [736, 283] on input "text" at bounding box center [769, 294] width 559 height 30
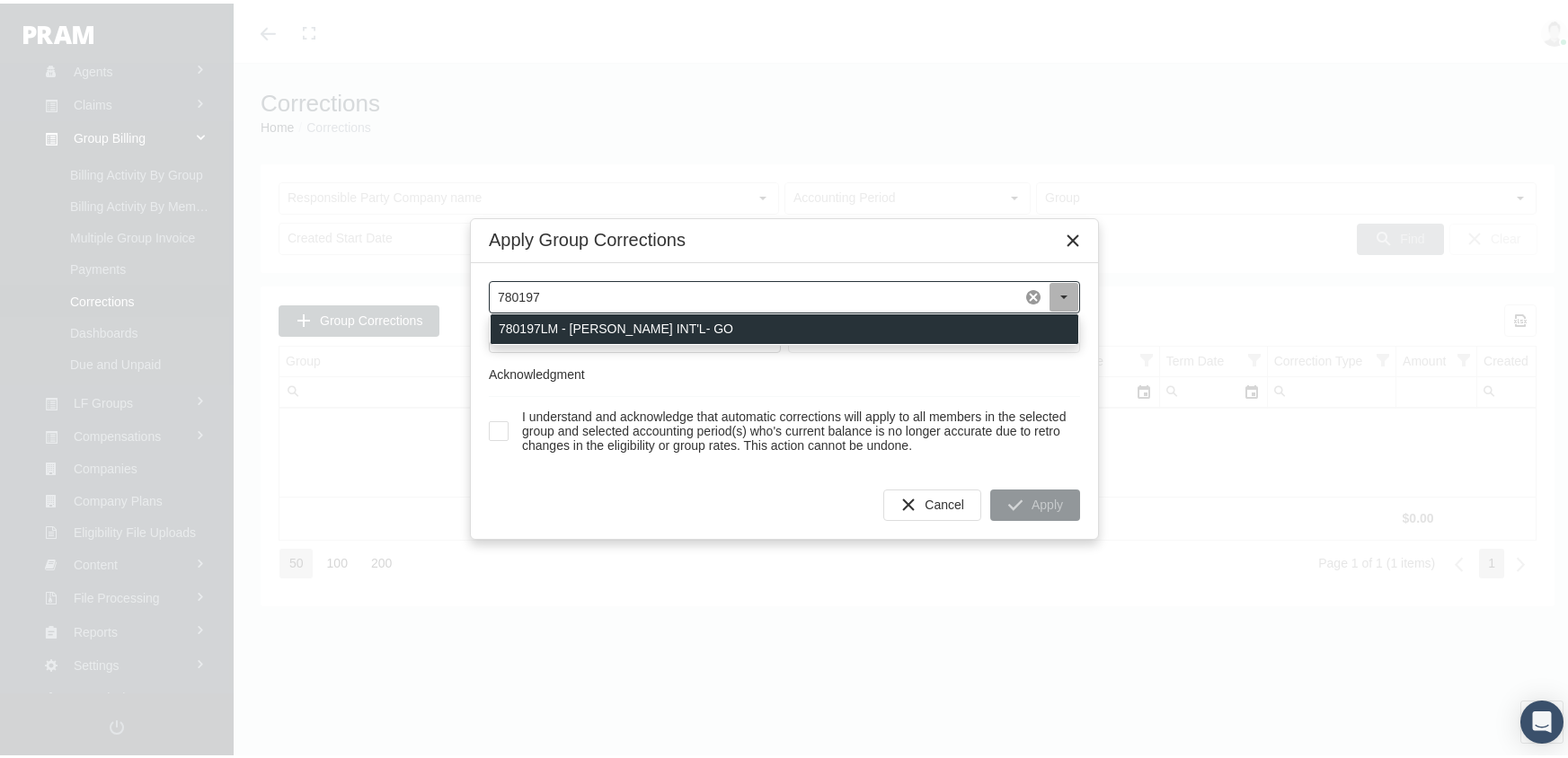
click at [725, 315] on div "780197LM - [PERSON_NAME] INT'L- GO" at bounding box center [784, 325] width 587 height 29
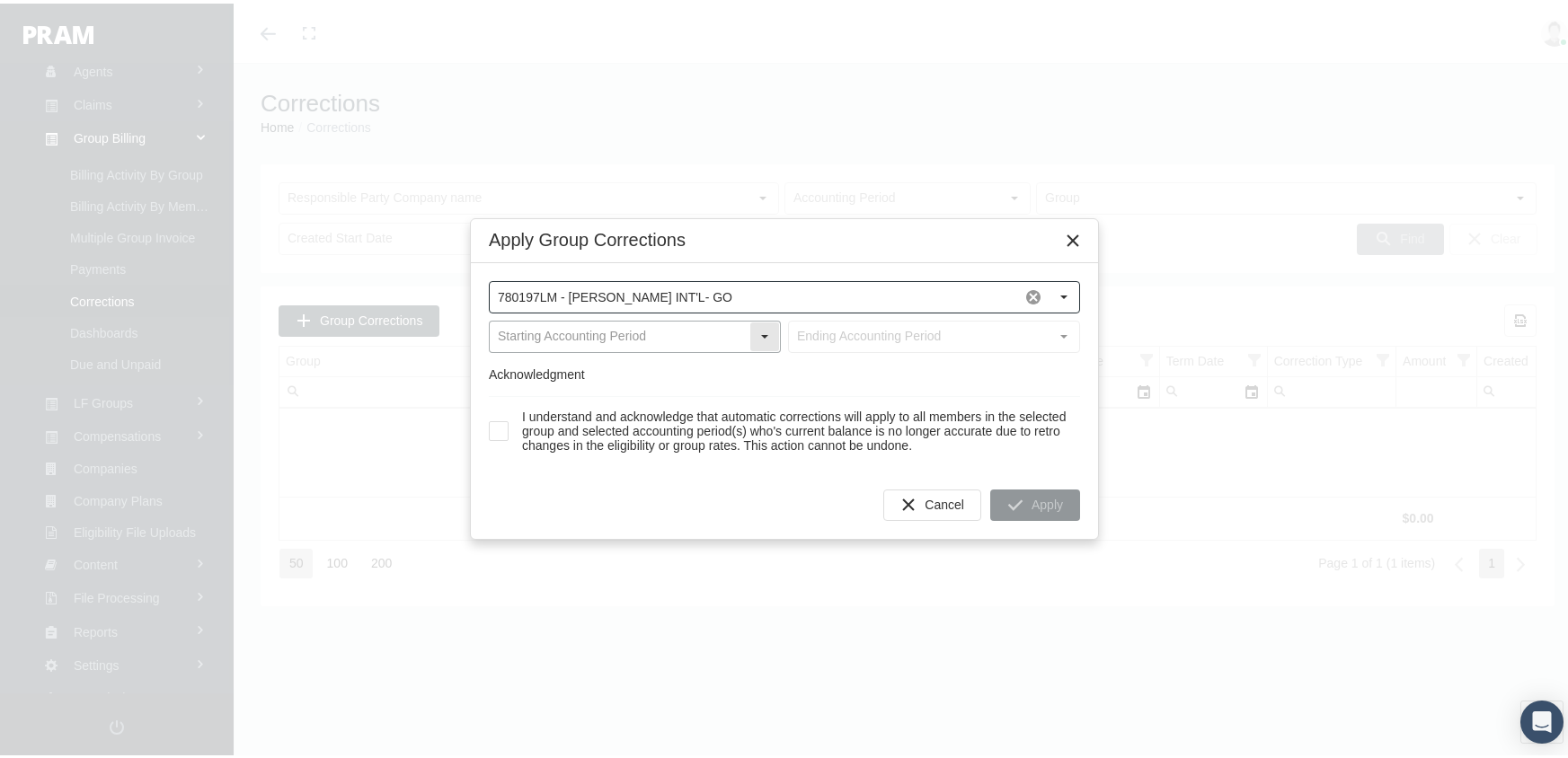
type input "780197LM - [PERSON_NAME] INT'L- GO"
click at [645, 334] on input "text" at bounding box center [619, 333] width 259 height 30
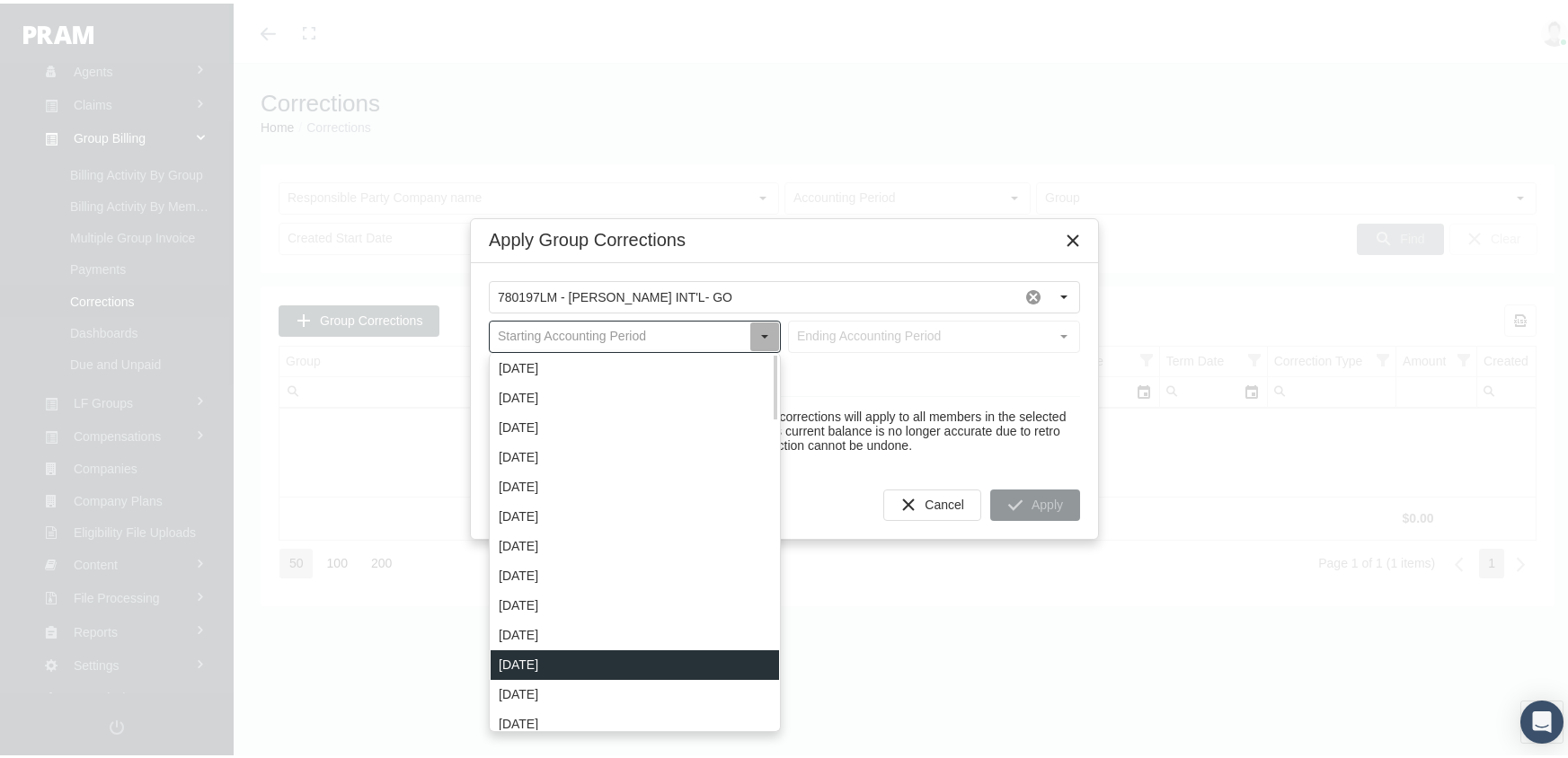
click at [564, 654] on div "[DATE]" at bounding box center [634, 661] width 288 height 29
type input "[DATE]"
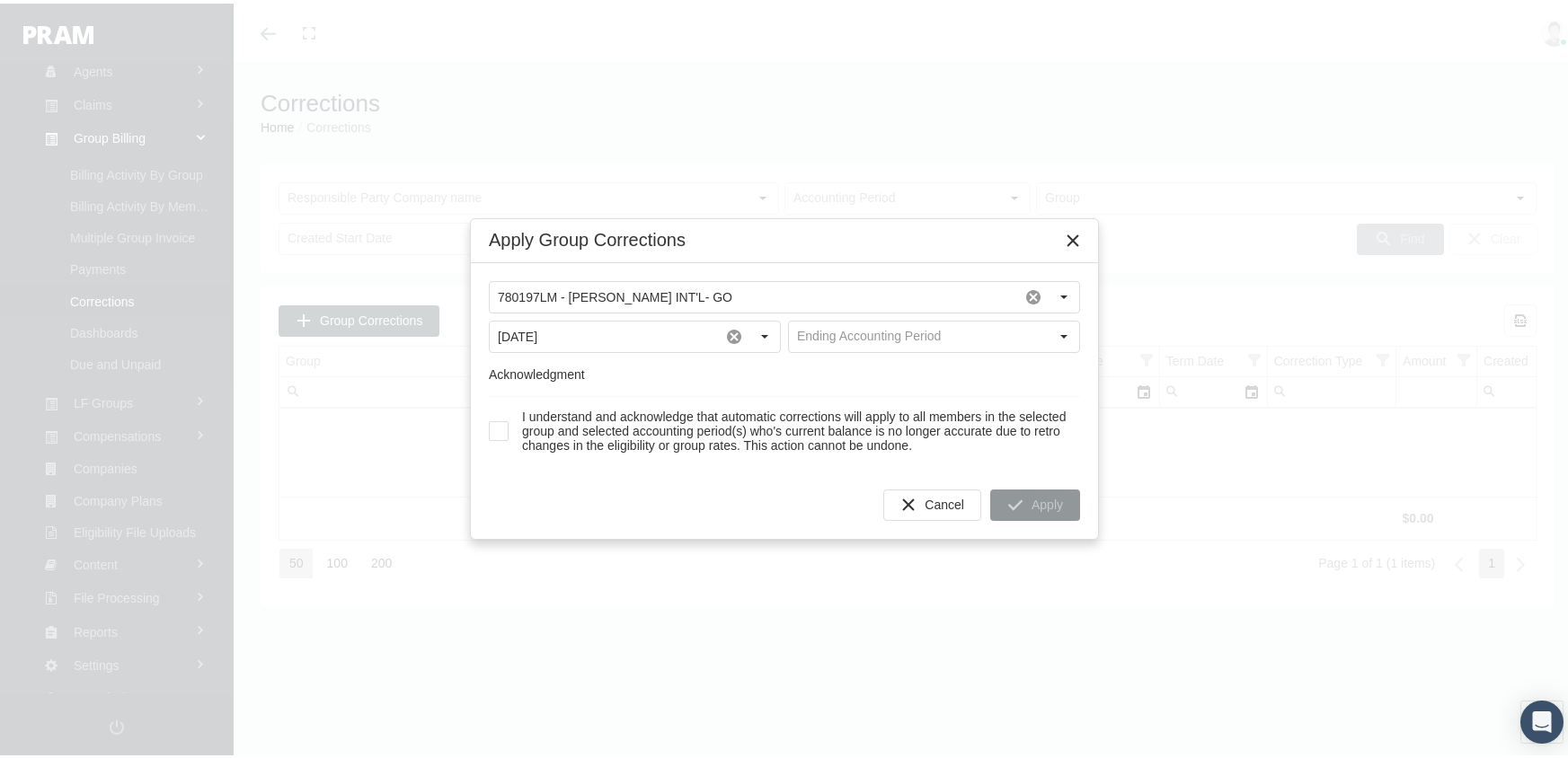
click at [963, 316] on div "780197LM - [PERSON_NAME] INT'L- GO Pull down to refresh... Release to refresh..…" at bounding box center [784, 363] width 627 height 207
click at [957, 322] on input "text" at bounding box center [918, 333] width 259 height 30
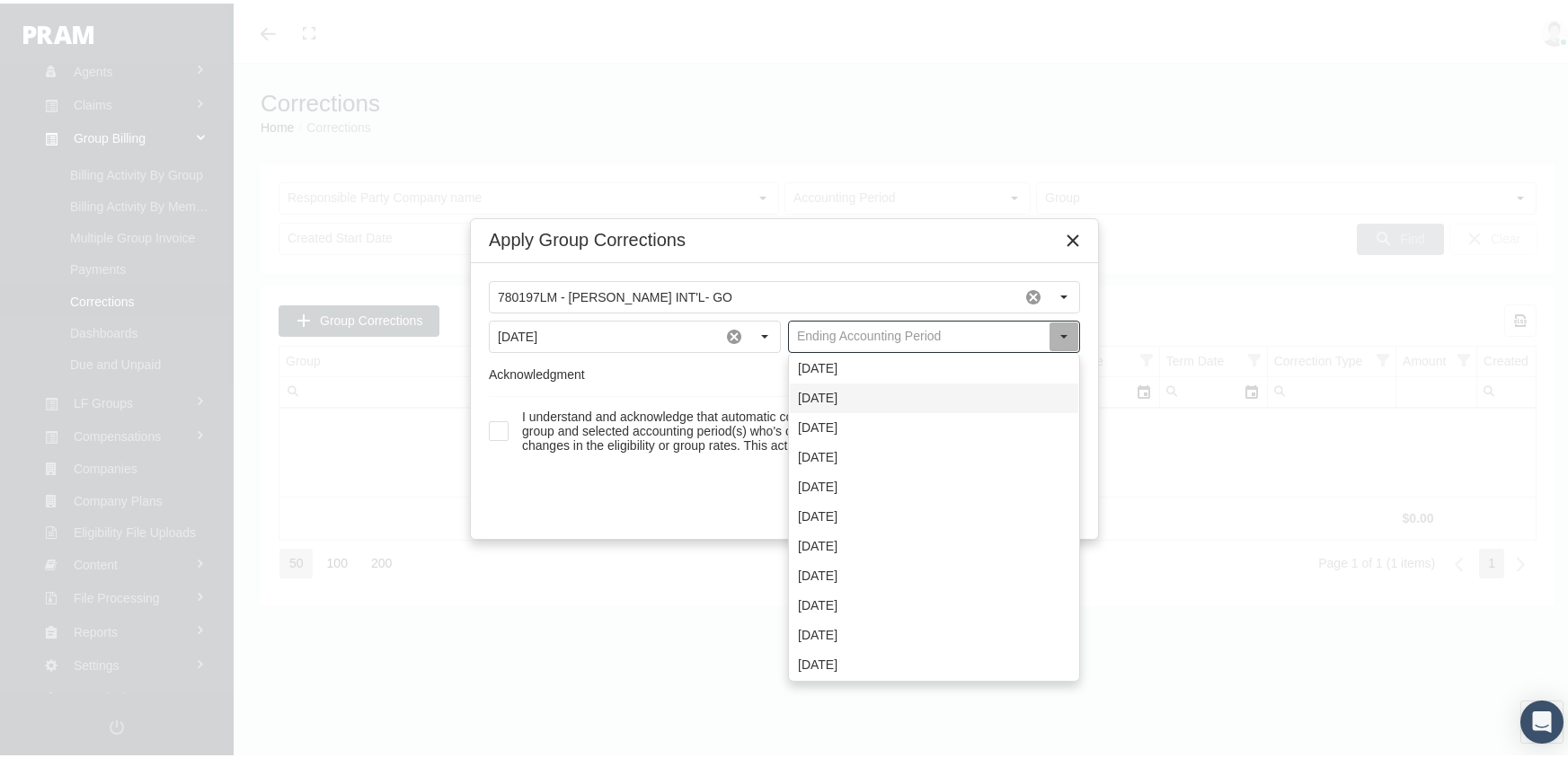
click at [861, 389] on div "[DATE]" at bounding box center [933, 394] width 288 height 29
type input "[DATE]"
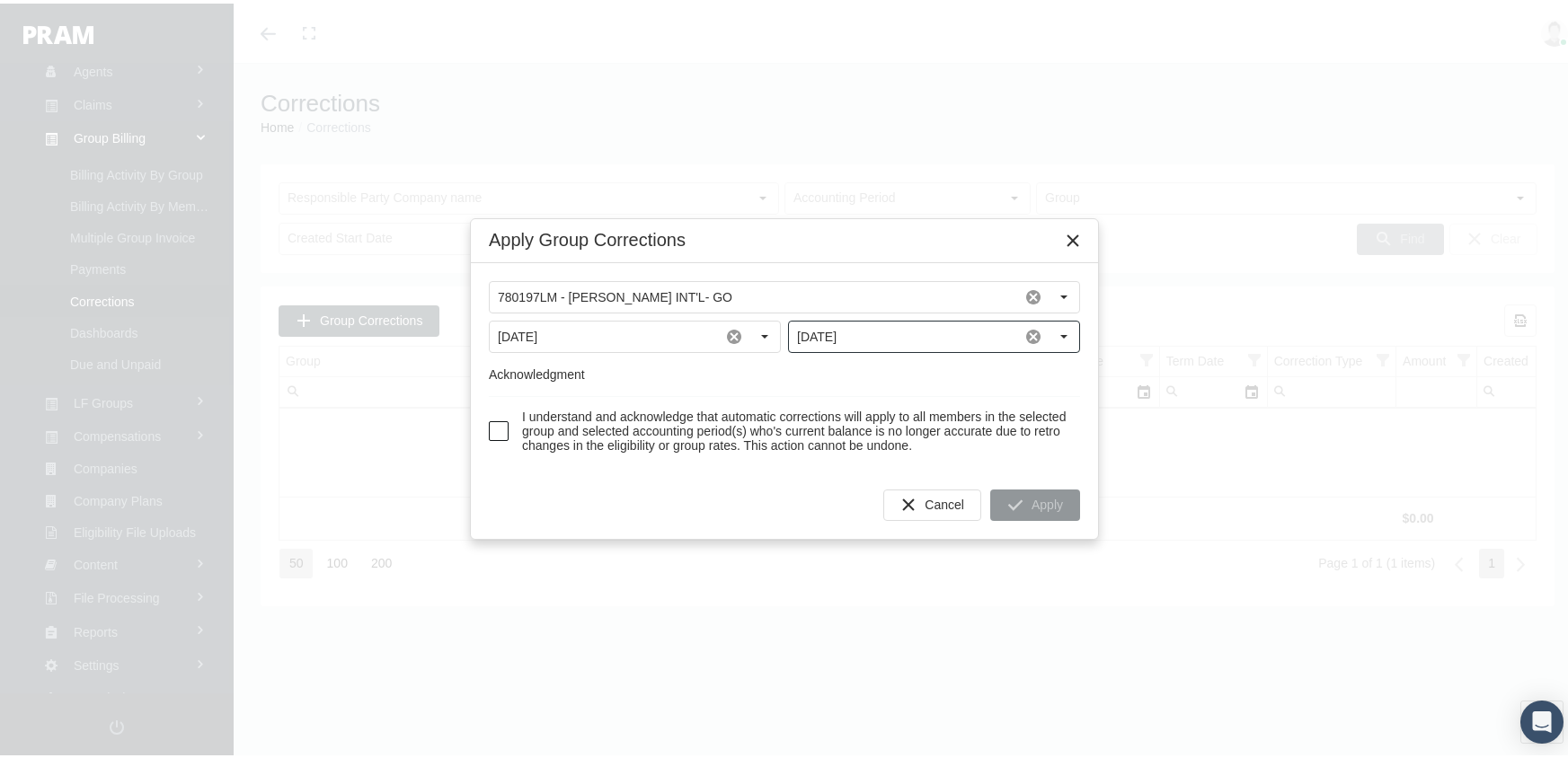
click at [498, 422] on span at bounding box center [498, 427] width 20 height 20
click at [1040, 508] on span "Apply" at bounding box center [1046, 501] width 31 height 14
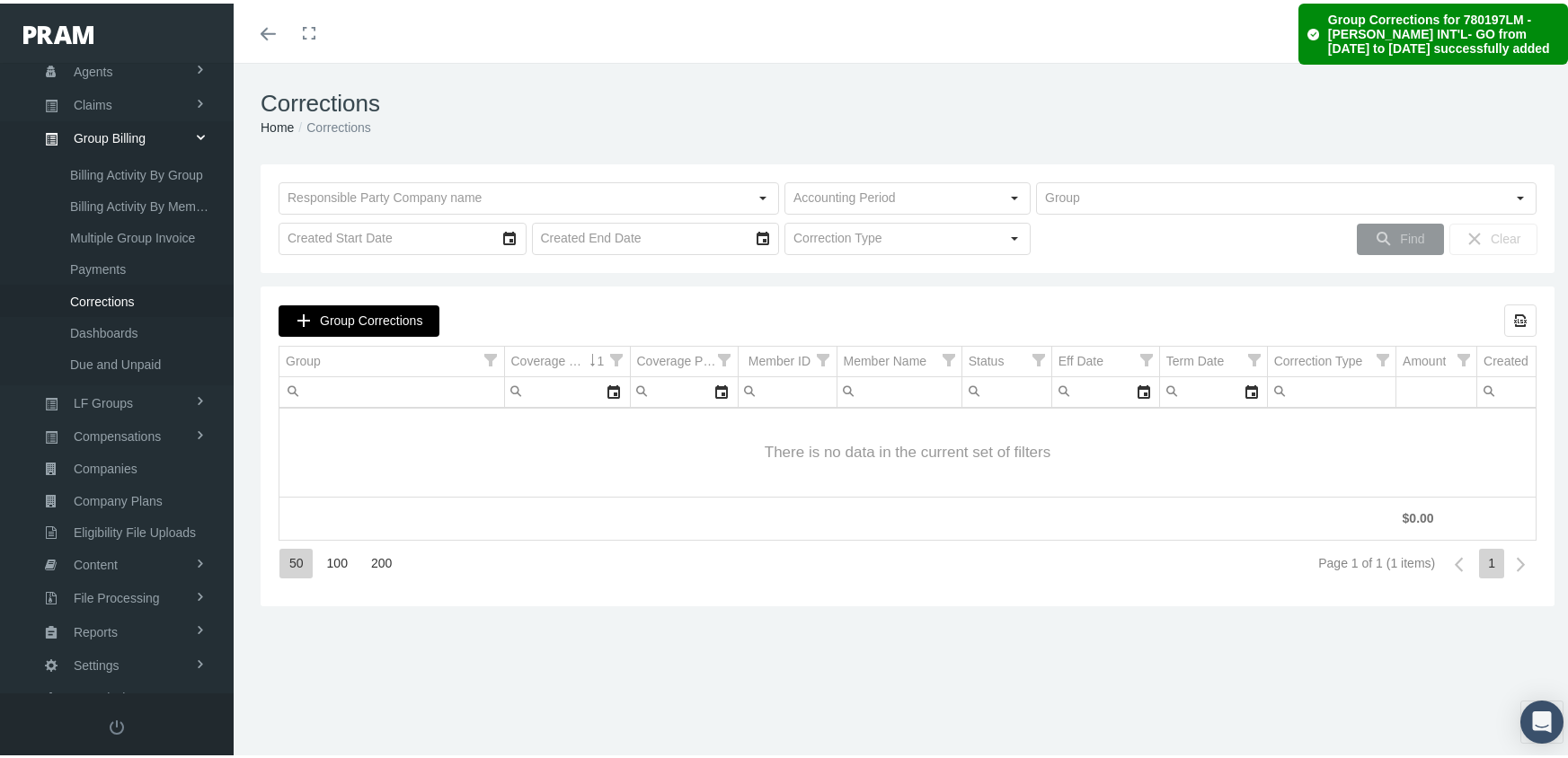
click at [346, 322] on span "Group Corrections" at bounding box center [372, 316] width 103 height 14
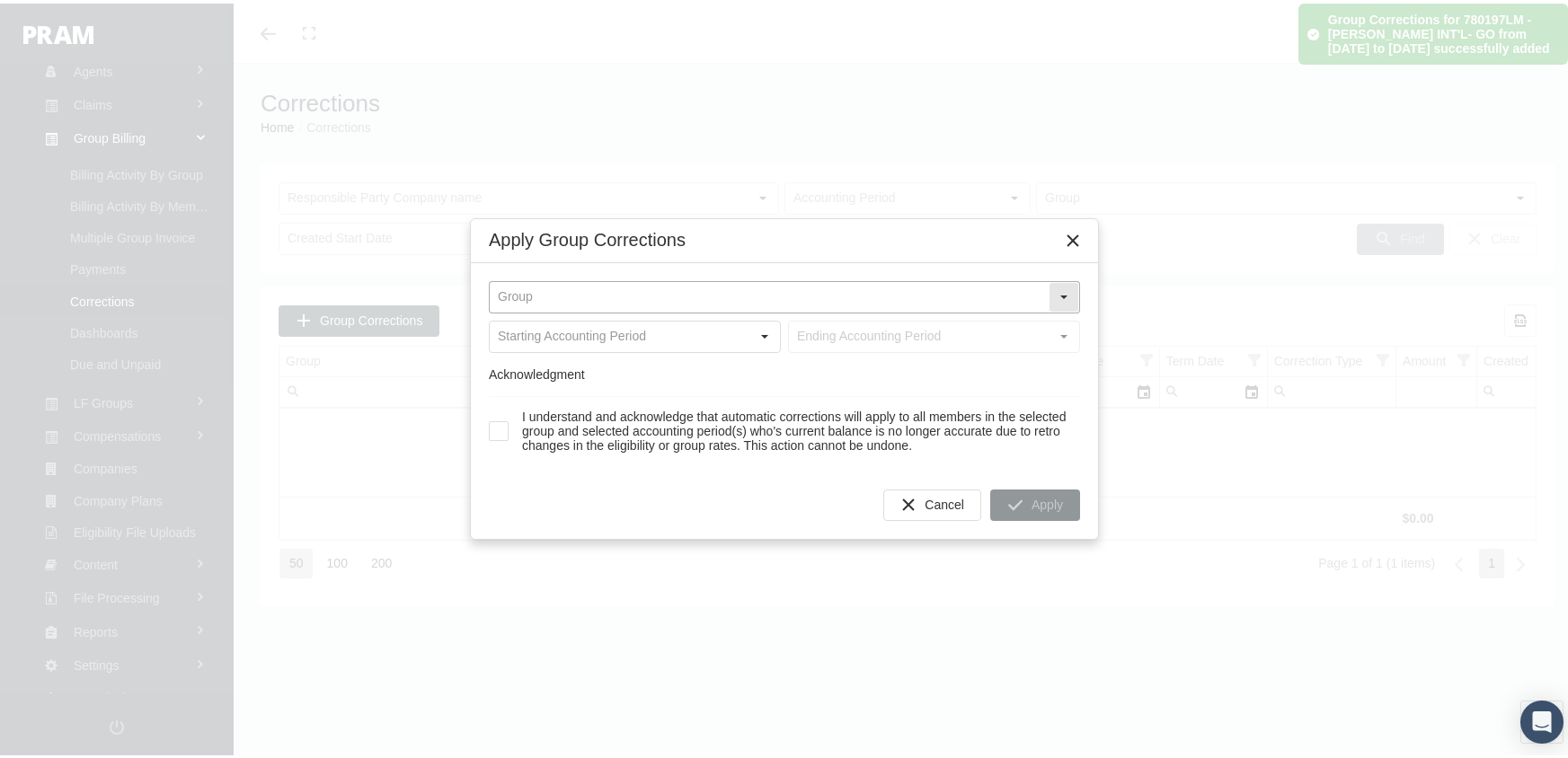
click at [567, 292] on input "text" at bounding box center [769, 294] width 559 height 30
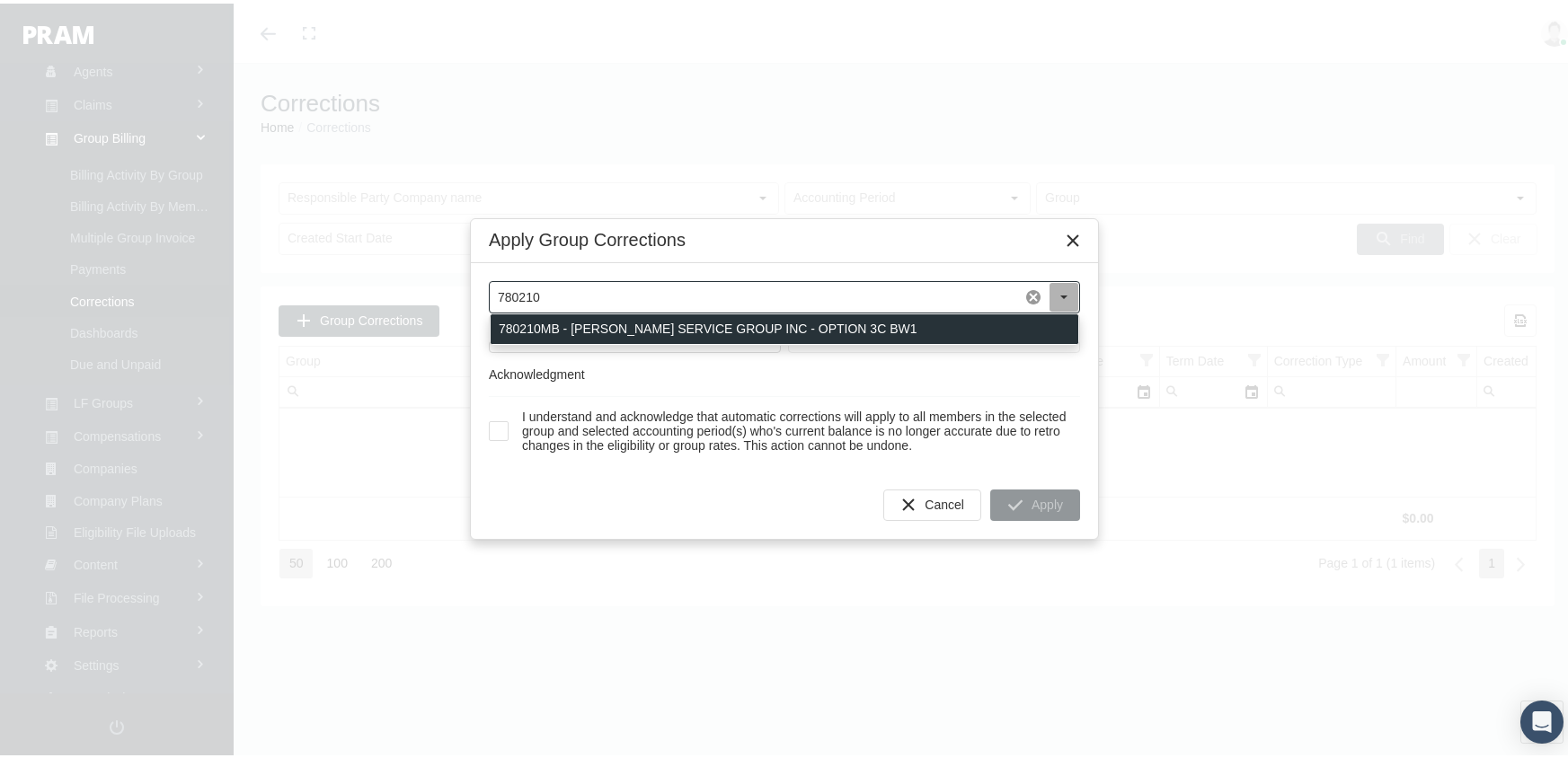
click at [632, 317] on div "780210MB - [PERSON_NAME] SERVICE GROUP INC - OPTION 3C BW1" at bounding box center [784, 325] width 587 height 29
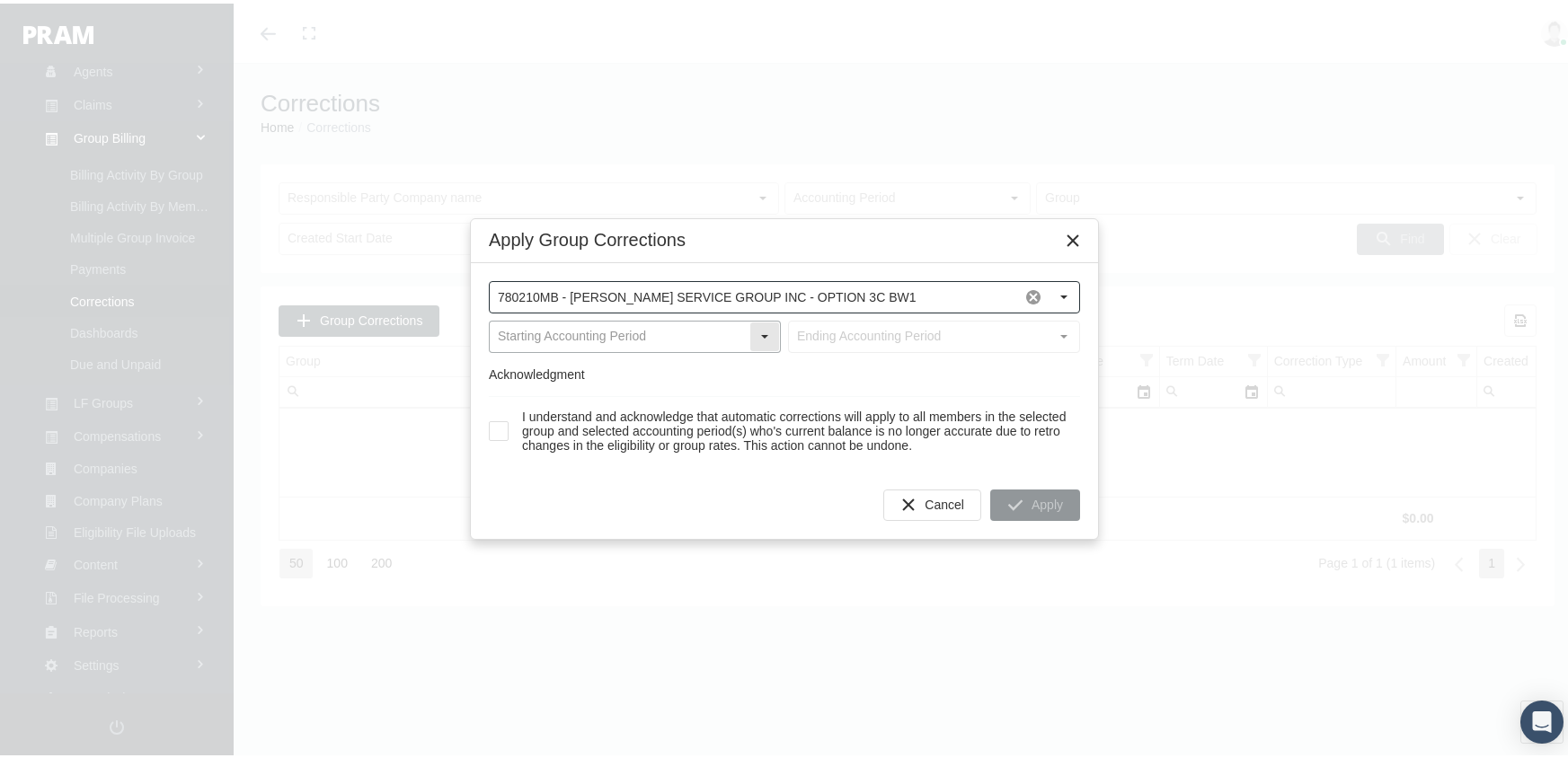
type input "780210MB - [PERSON_NAME] SERVICE GROUP INC - OPTION 3C BW1"
click at [594, 332] on input "text" at bounding box center [619, 333] width 259 height 30
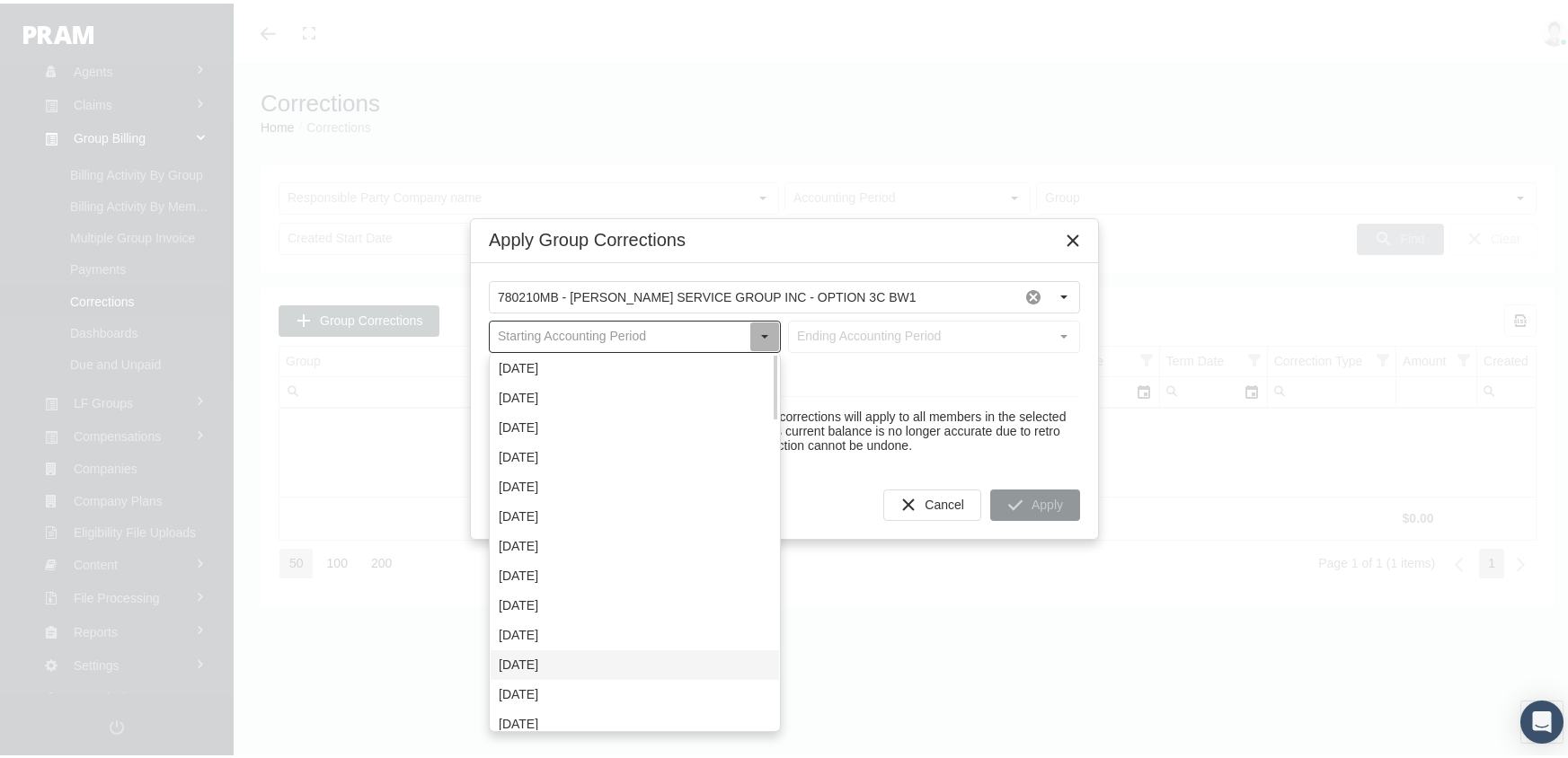
click at [552, 664] on div "[DATE]" at bounding box center [634, 661] width 288 height 29
type input "[DATE]"
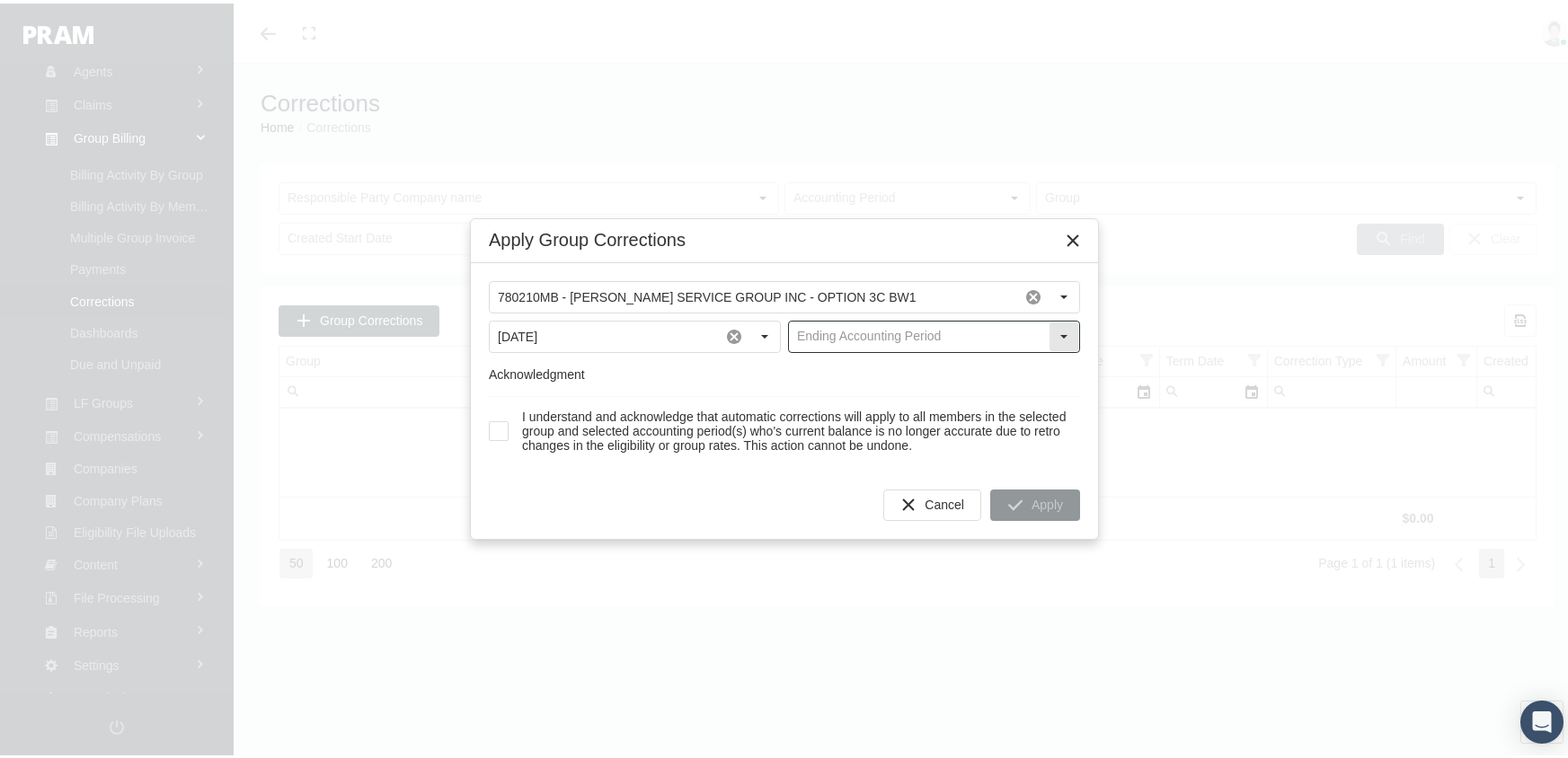
click at [945, 334] on input "text" at bounding box center [918, 333] width 259 height 30
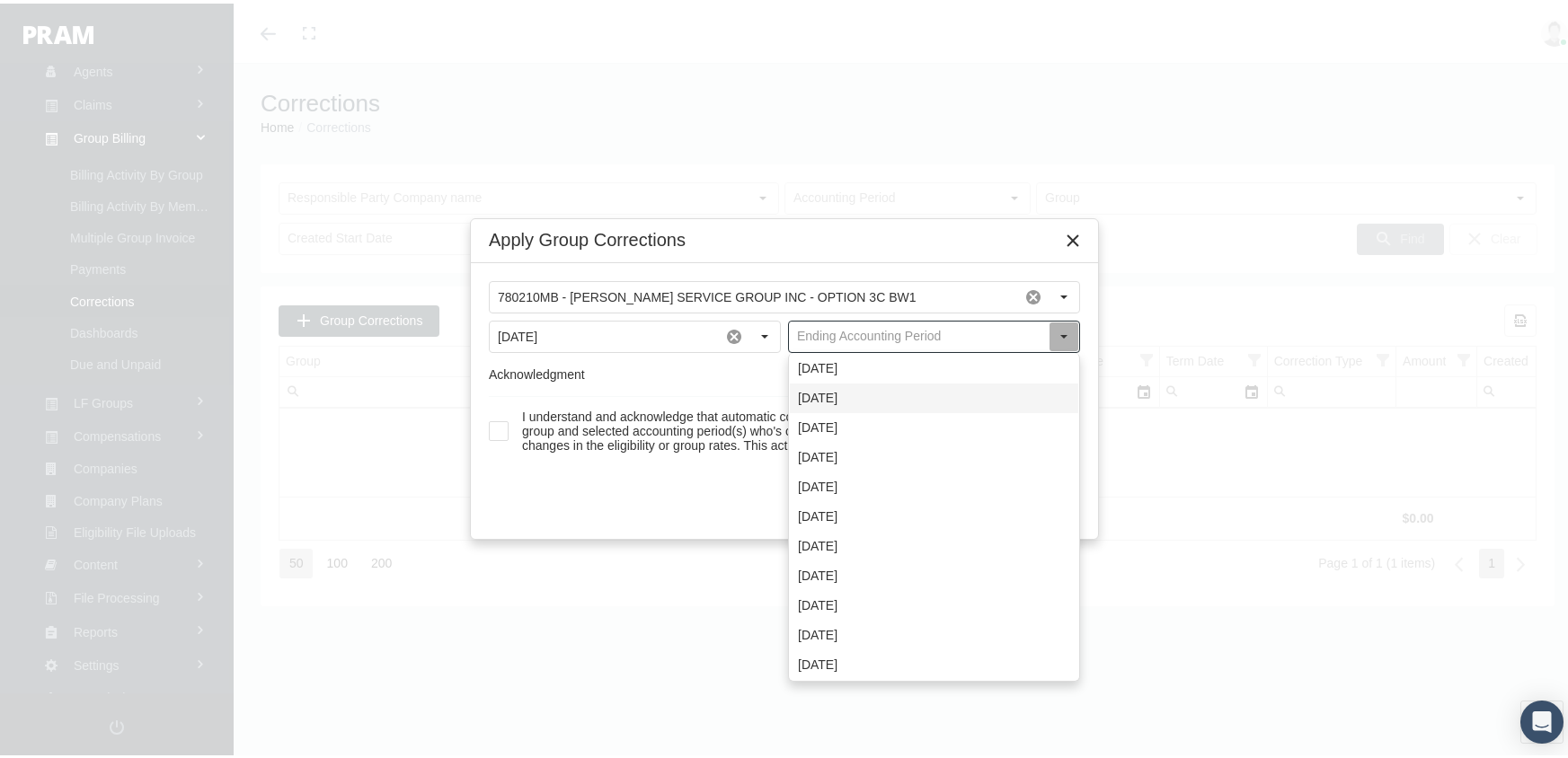
click at [856, 391] on div "[DATE]" at bounding box center [933, 394] width 288 height 29
type input "[DATE]"
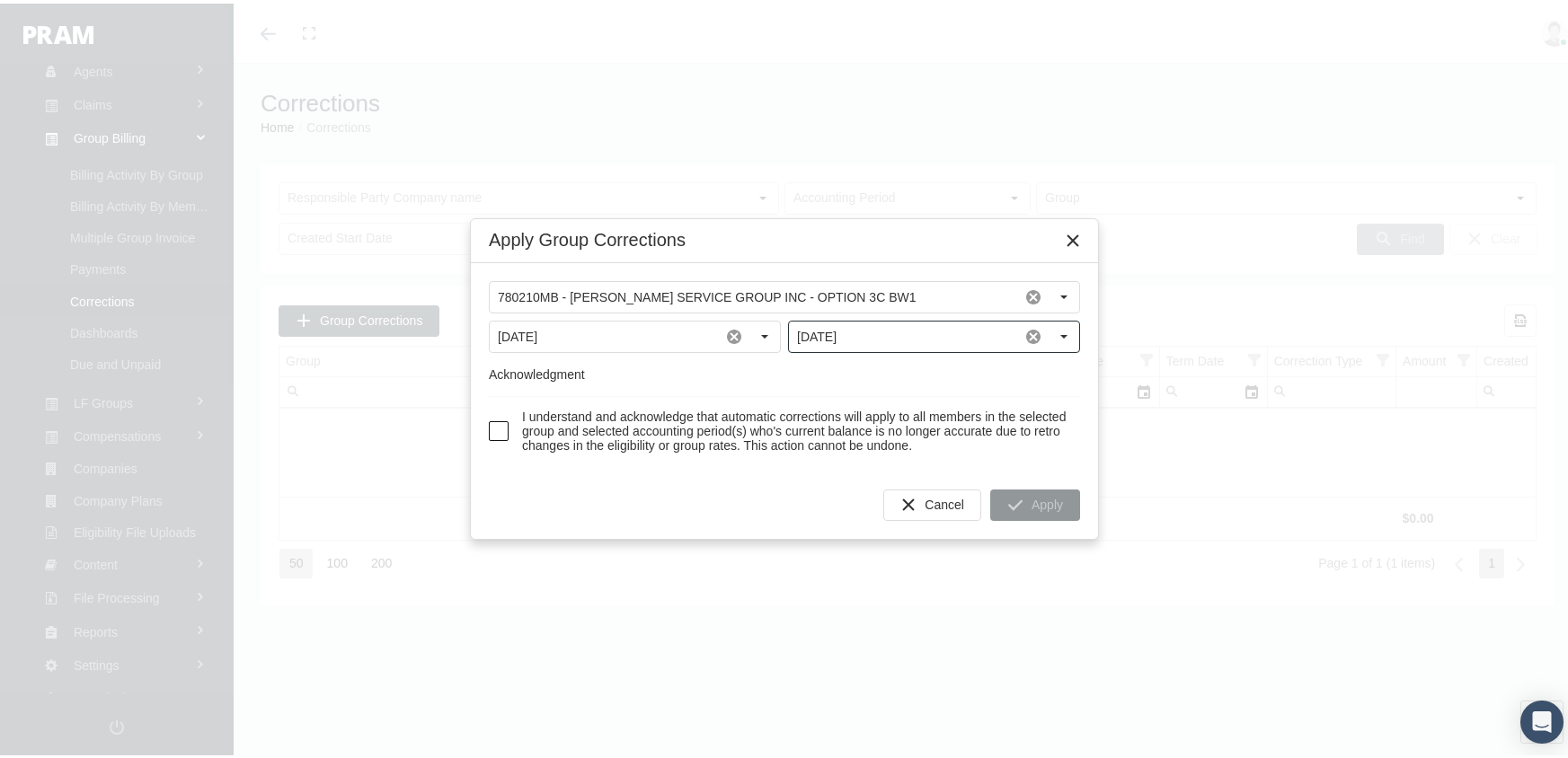
click at [505, 429] on span at bounding box center [498, 427] width 20 height 20
click at [1035, 508] on span "Apply" at bounding box center [1046, 501] width 31 height 14
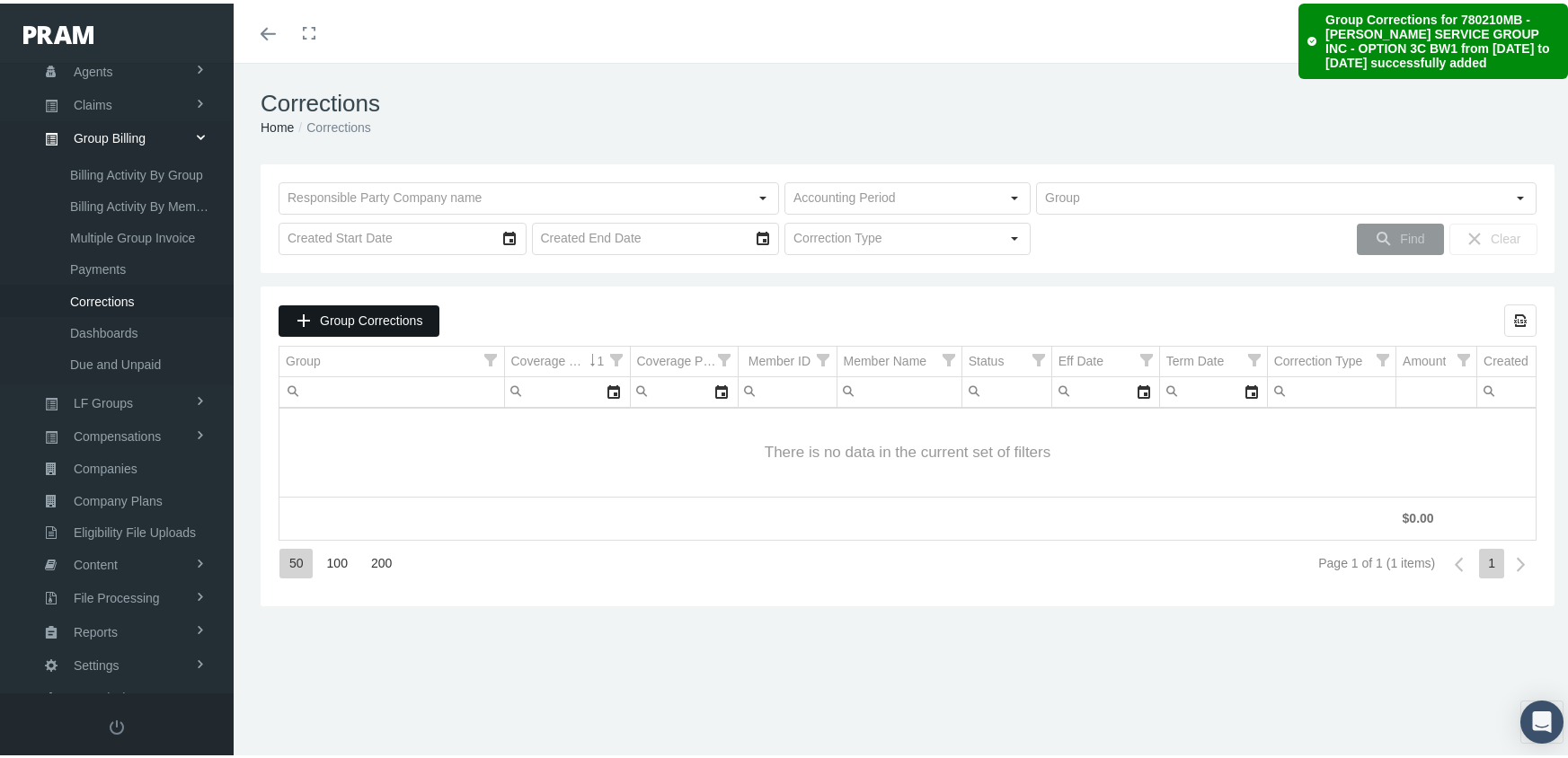
click at [343, 317] on span "Group Corrections" at bounding box center [372, 316] width 103 height 14
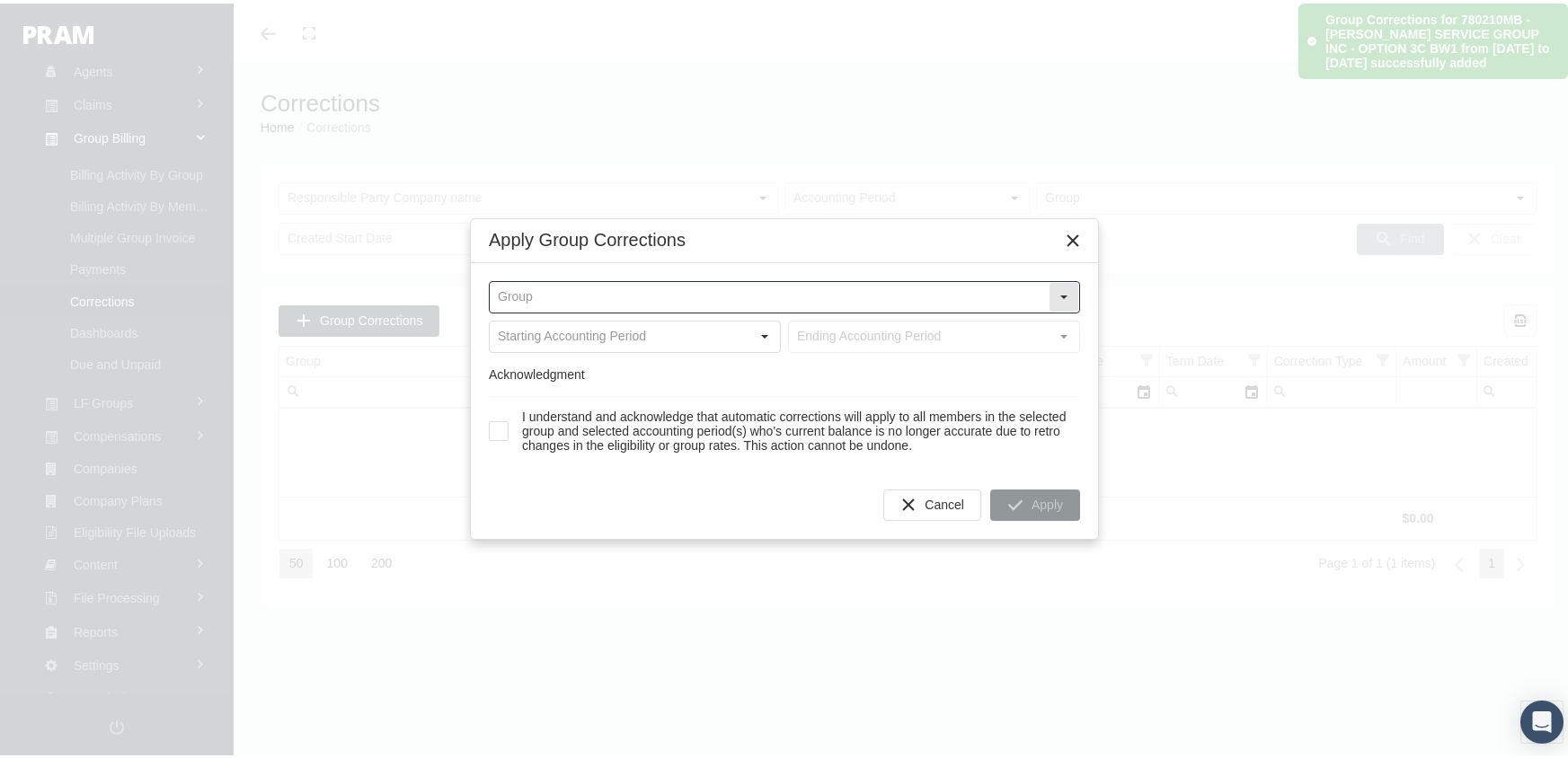
click at [577, 288] on input "text" at bounding box center [769, 294] width 559 height 30
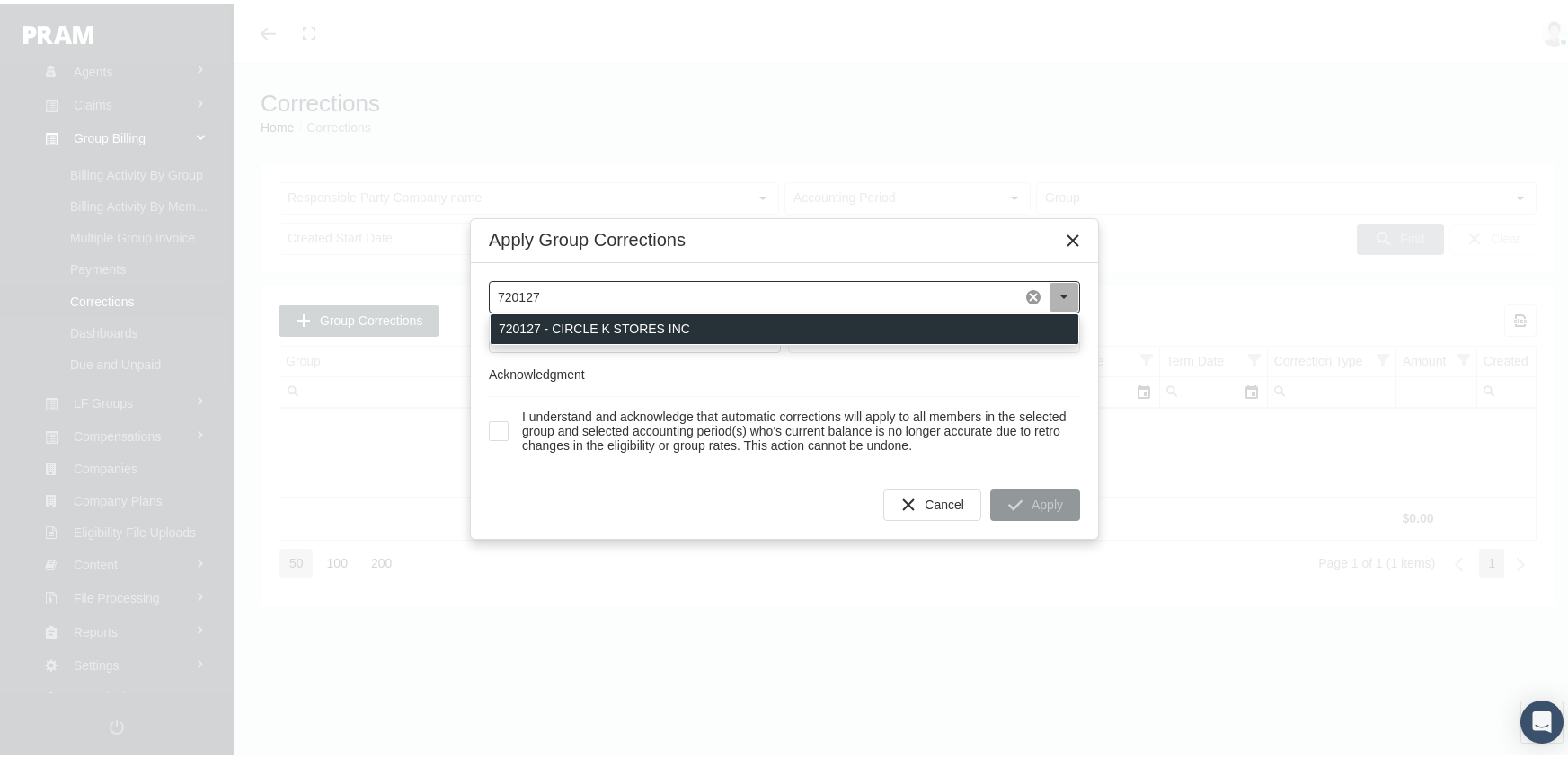
click at [576, 325] on div "720127 - CIRCLE K STORES INC" at bounding box center [784, 325] width 587 height 29
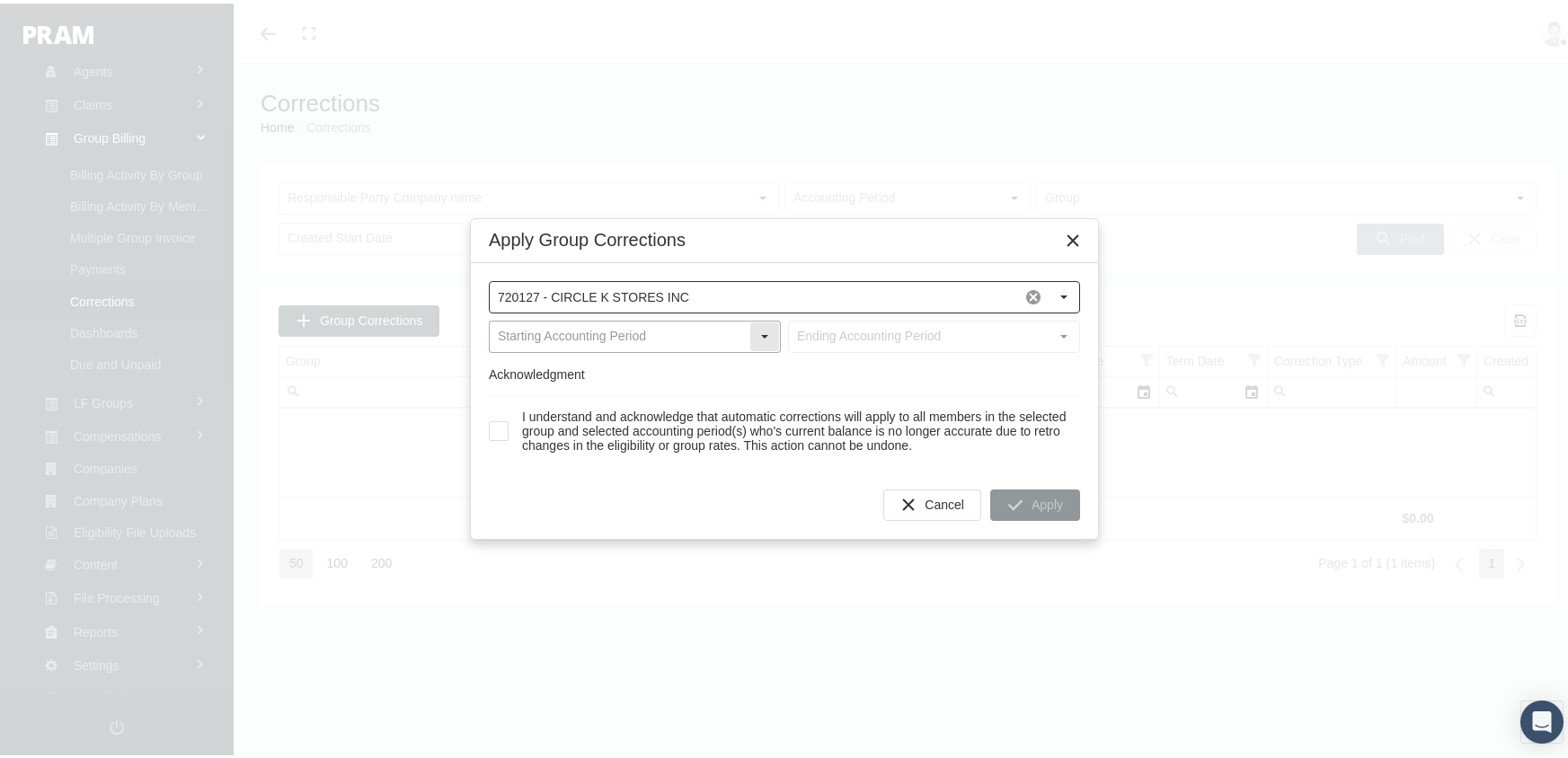
type input "720127 - CIRCLE K STORES INC"
click at [576, 325] on input "text" at bounding box center [619, 333] width 259 height 30
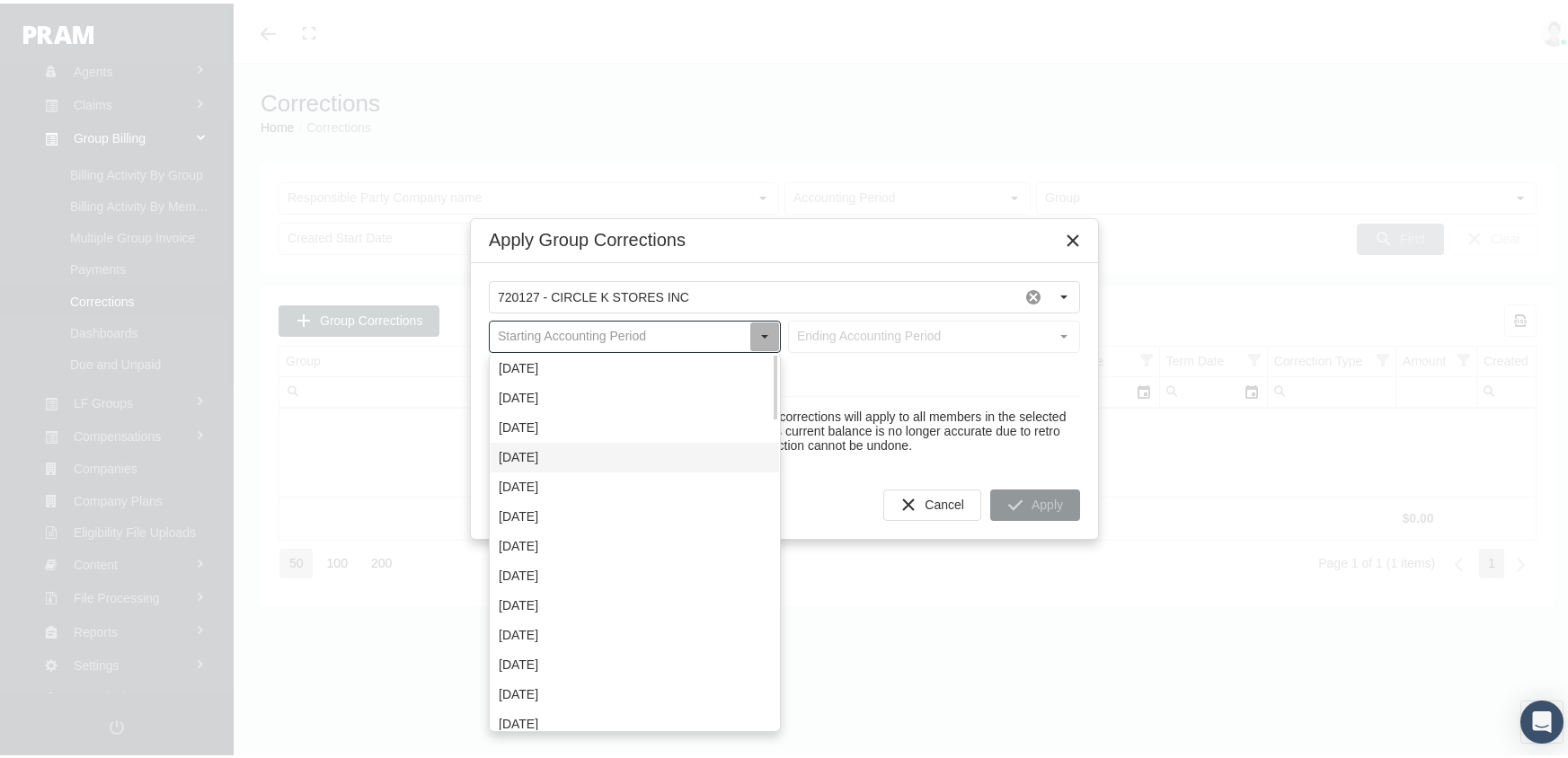
click at [550, 453] on div "[DATE]" at bounding box center [634, 453] width 288 height 29
type input "[DATE]"
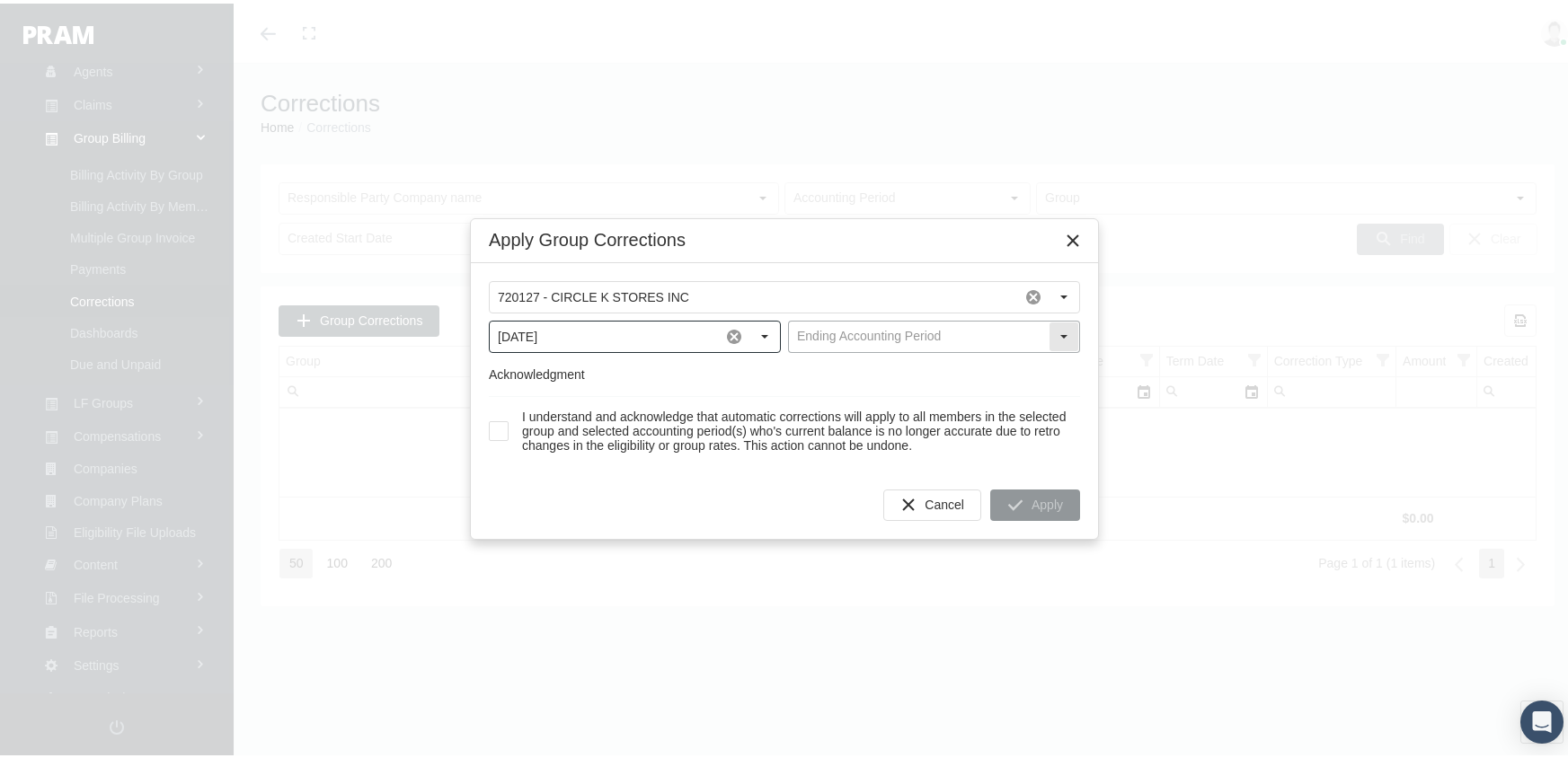
click at [937, 322] on input "text" at bounding box center [918, 333] width 259 height 30
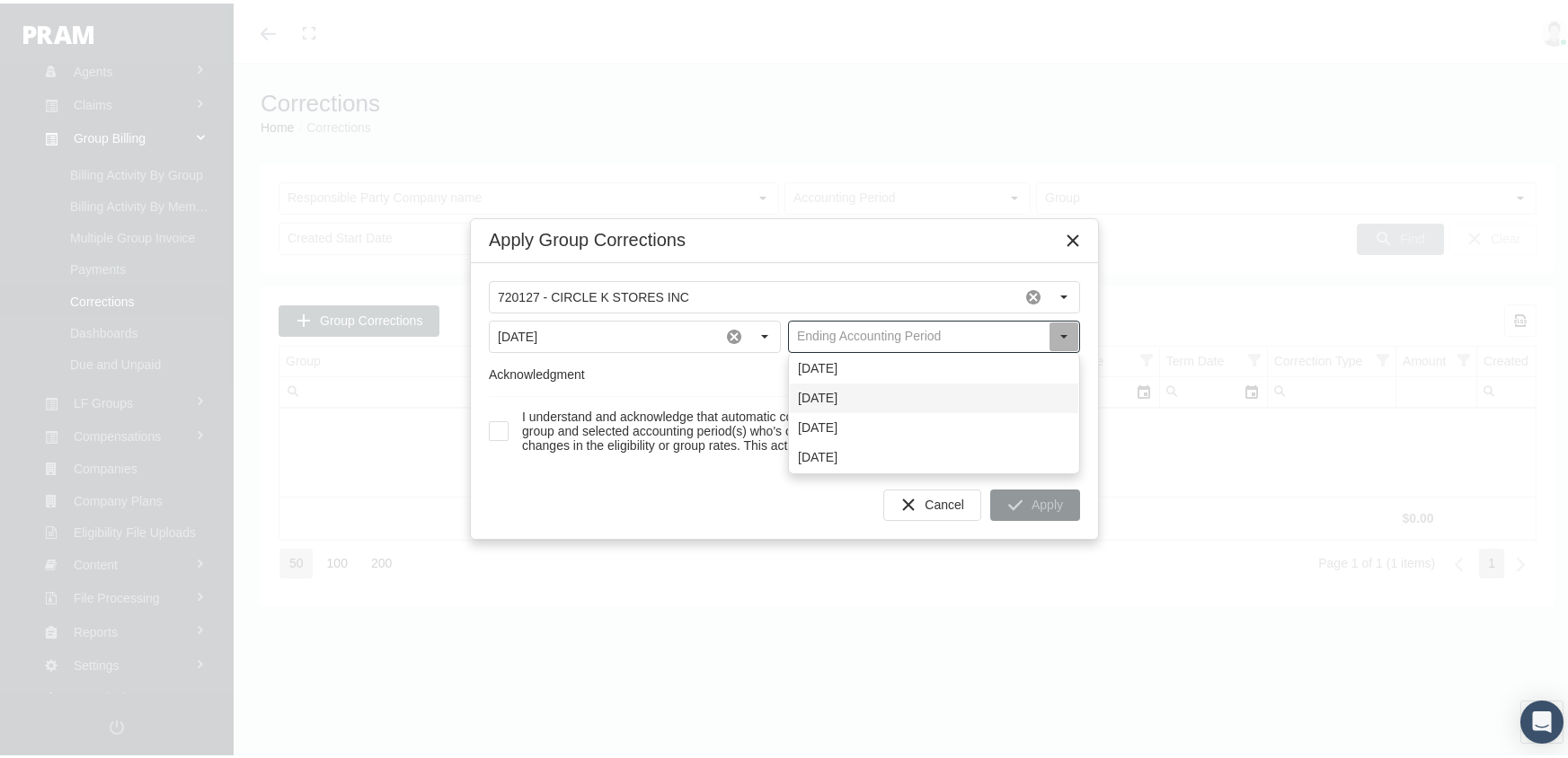
click at [849, 385] on div "[DATE]" at bounding box center [933, 394] width 288 height 29
type input "[DATE]"
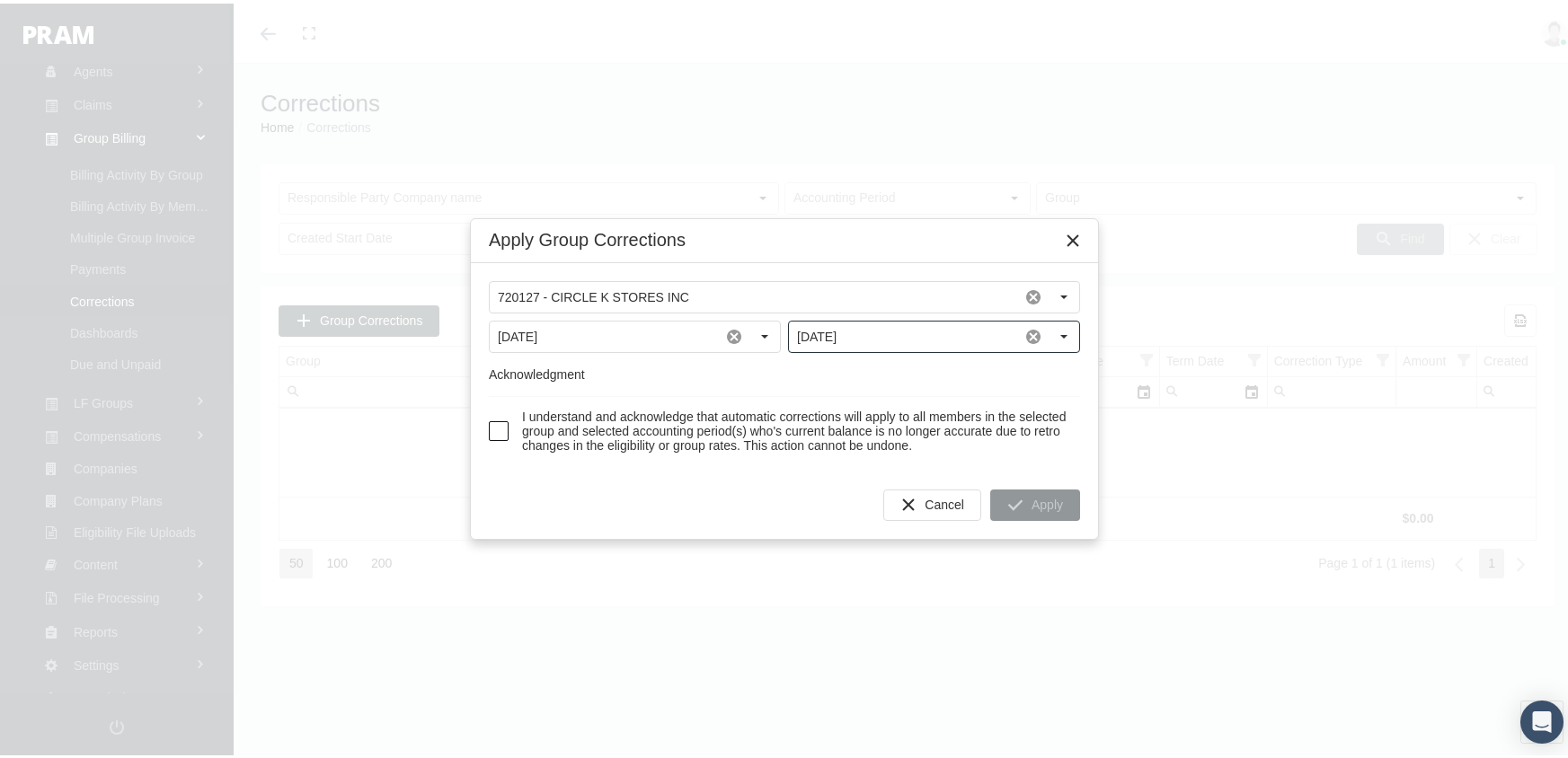
click at [502, 427] on span at bounding box center [498, 427] width 20 height 20
click at [1035, 506] on span "Apply" at bounding box center [1046, 501] width 31 height 14
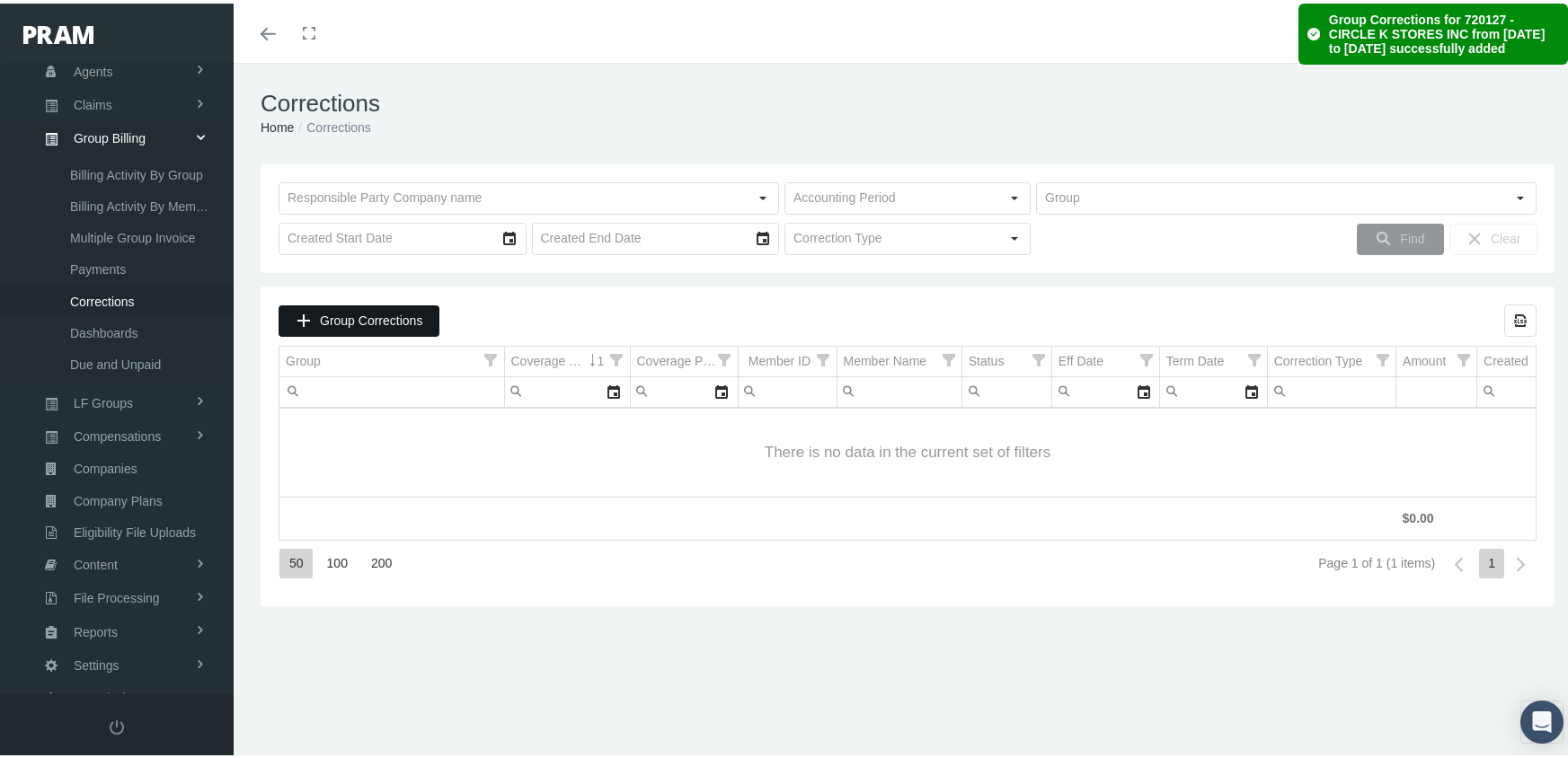
click at [387, 310] on span "Group Corrections" at bounding box center [372, 316] width 103 height 14
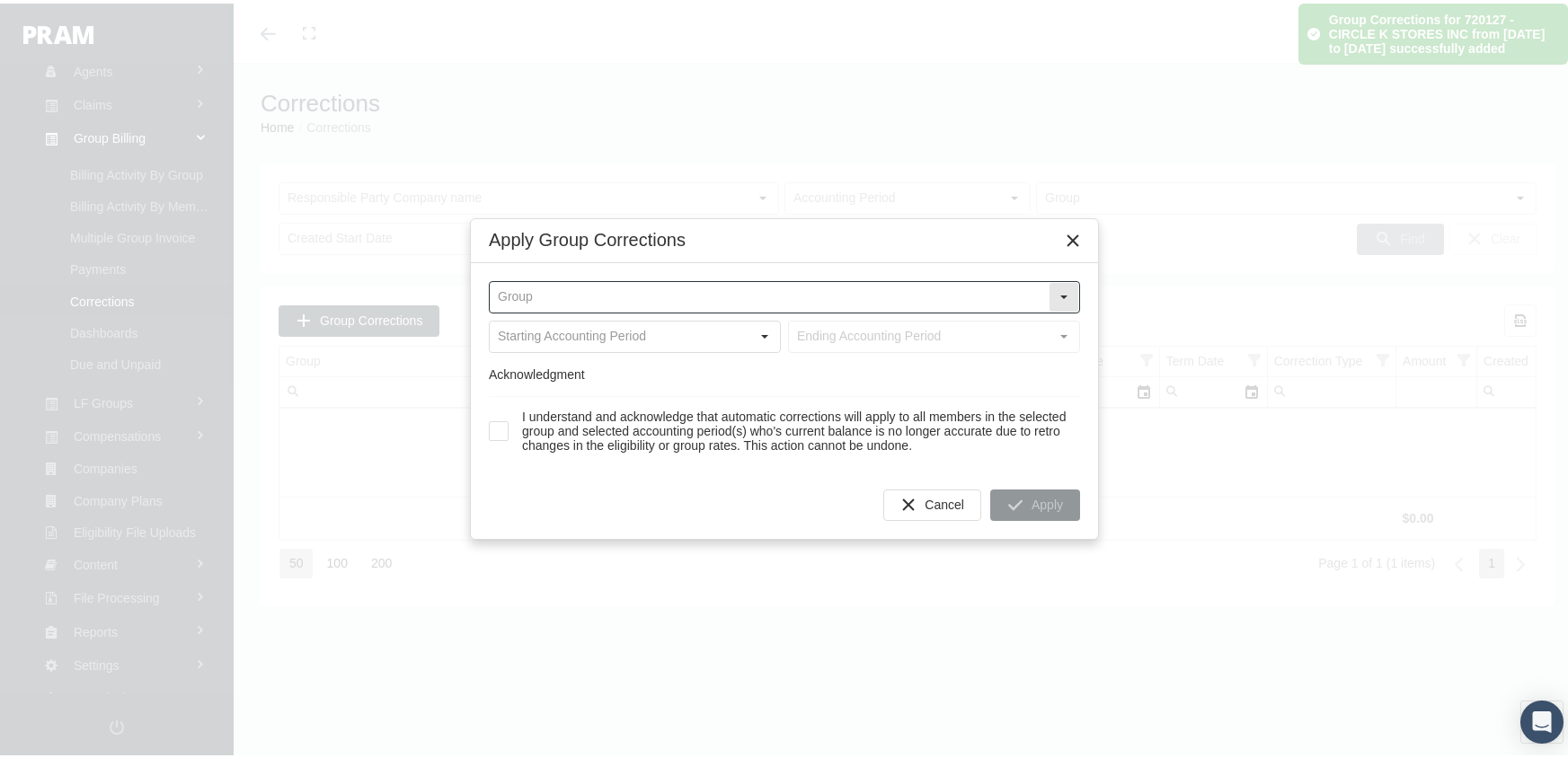
click at [754, 288] on input "text" at bounding box center [769, 294] width 559 height 30
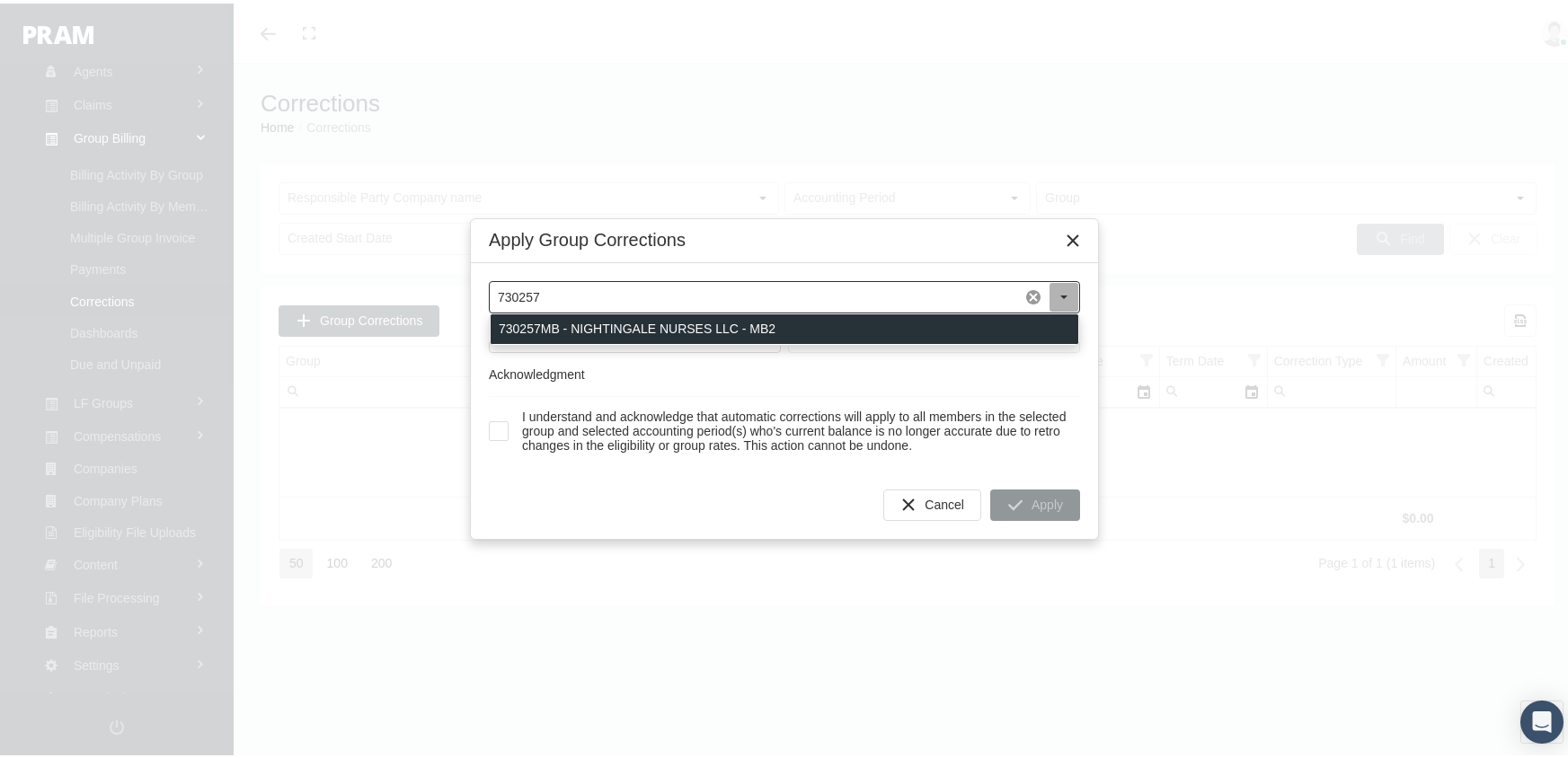
click at [754, 317] on div "730257MB - NIGHTINGALE NURSES LLC - MB2" at bounding box center [784, 325] width 587 height 29
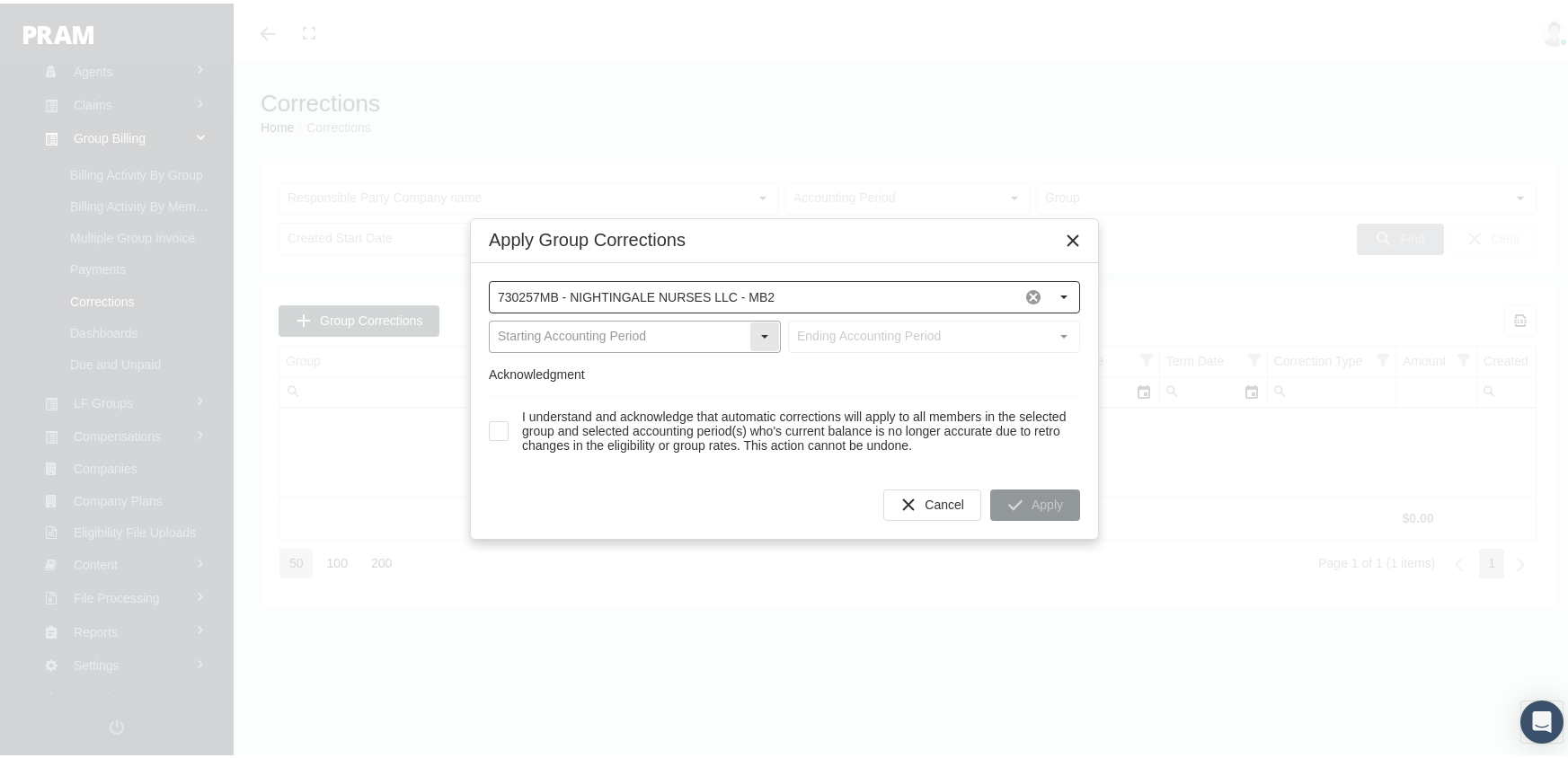
type input "730257MB - NIGHTINGALE NURSES LLC - MB2"
click at [558, 332] on input "text" at bounding box center [619, 333] width 259 height 30
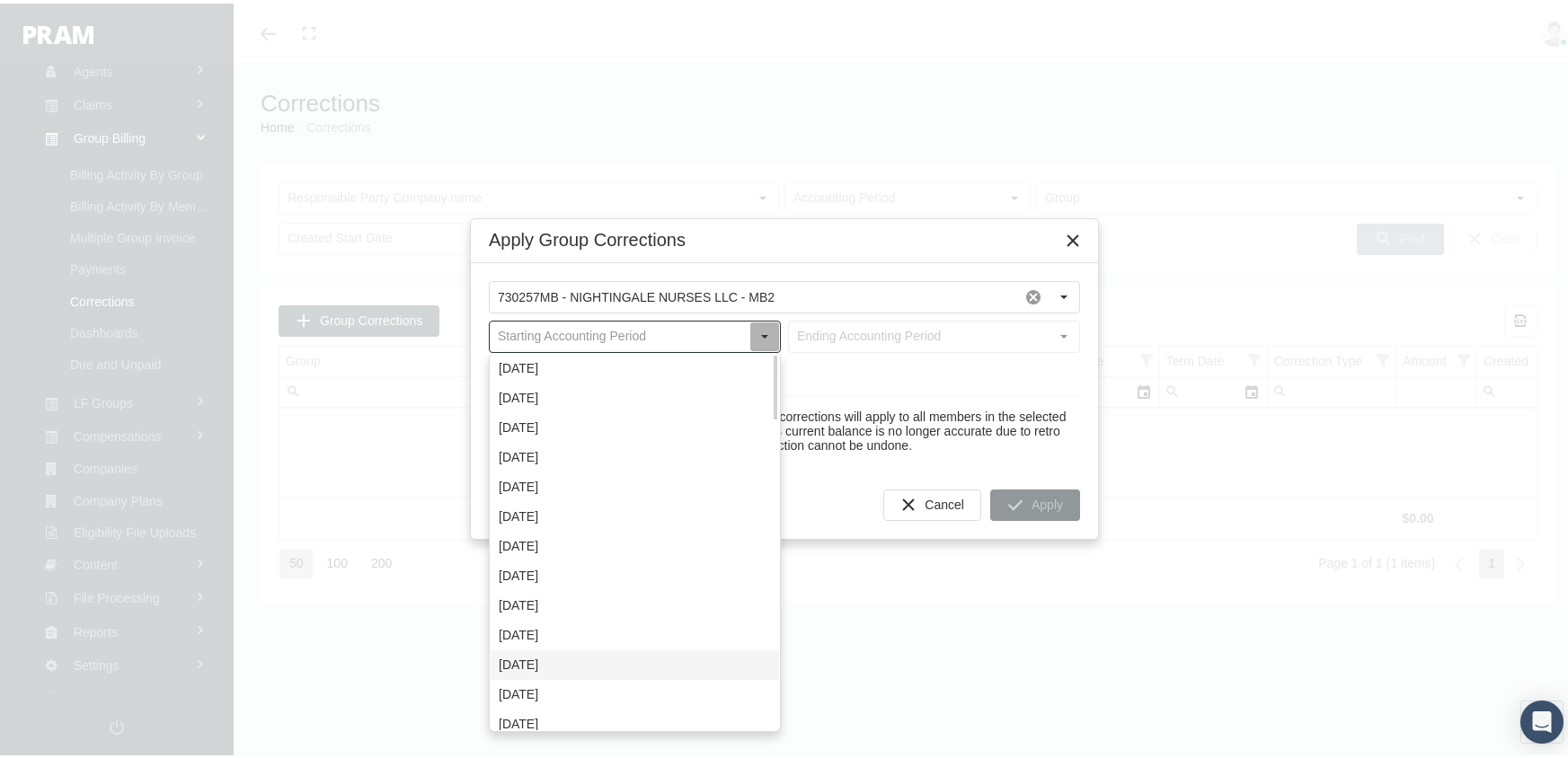
click at [562, 659] on div "[DATE]" at bounding box center [634, 661] width 288 height 29
type input "[DATE]"
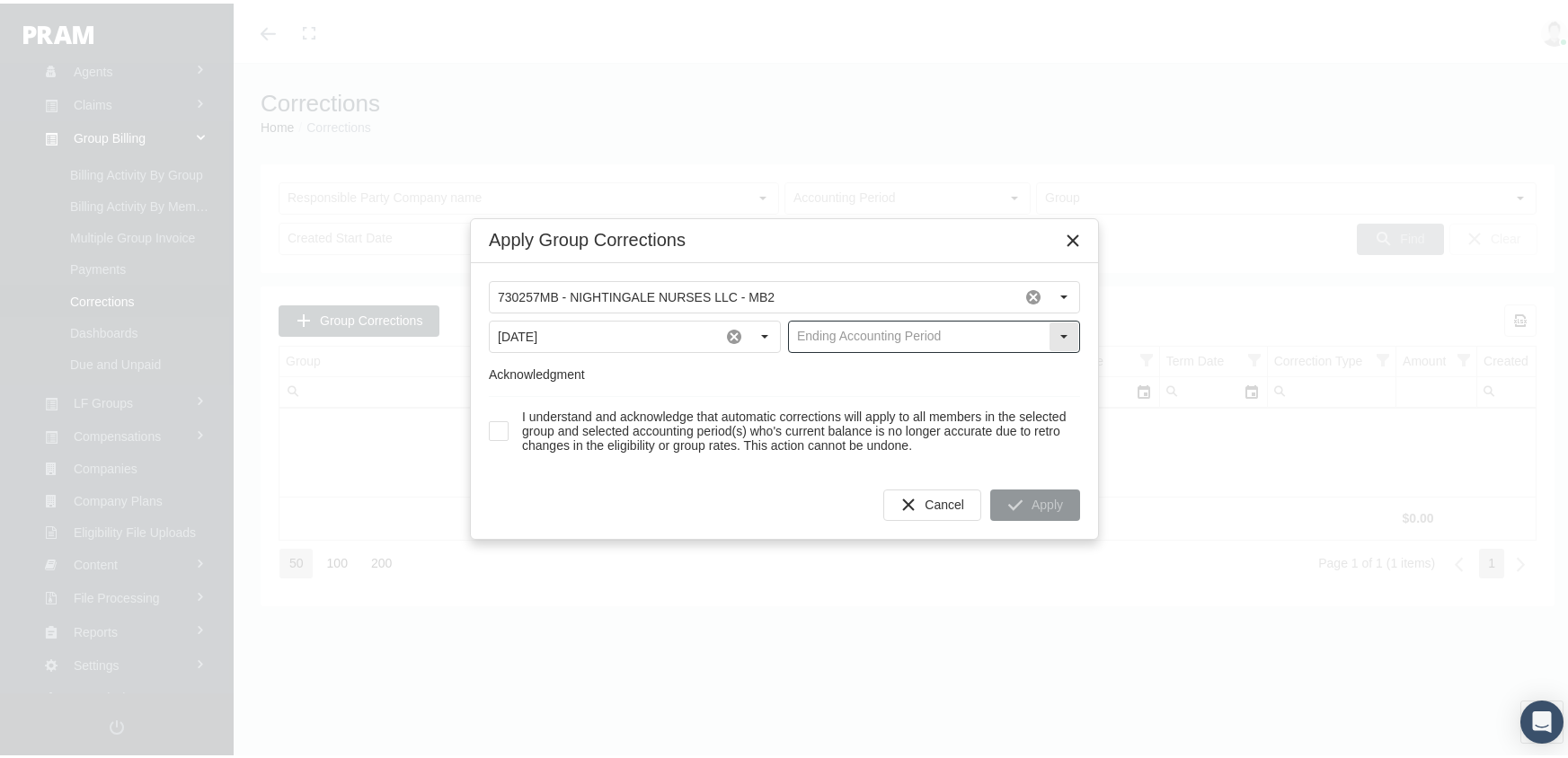
click at [891, 326] on input "text" at bounding box center [918, 333] width 259 height 30
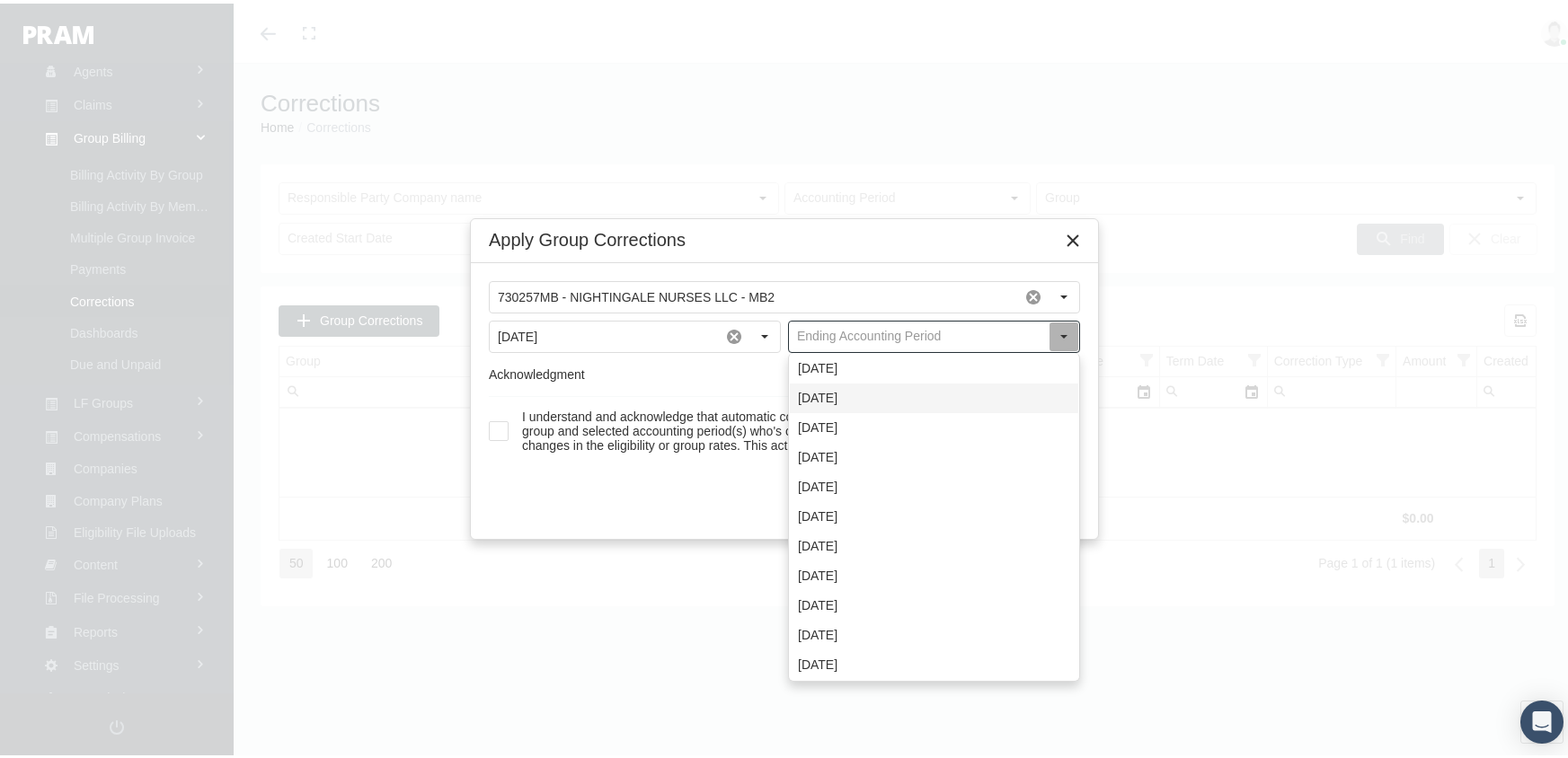
click at [845, 391] on div "[DATE]" at bounding box center [933, 394] width 288 height 29
type input "[DATE]"
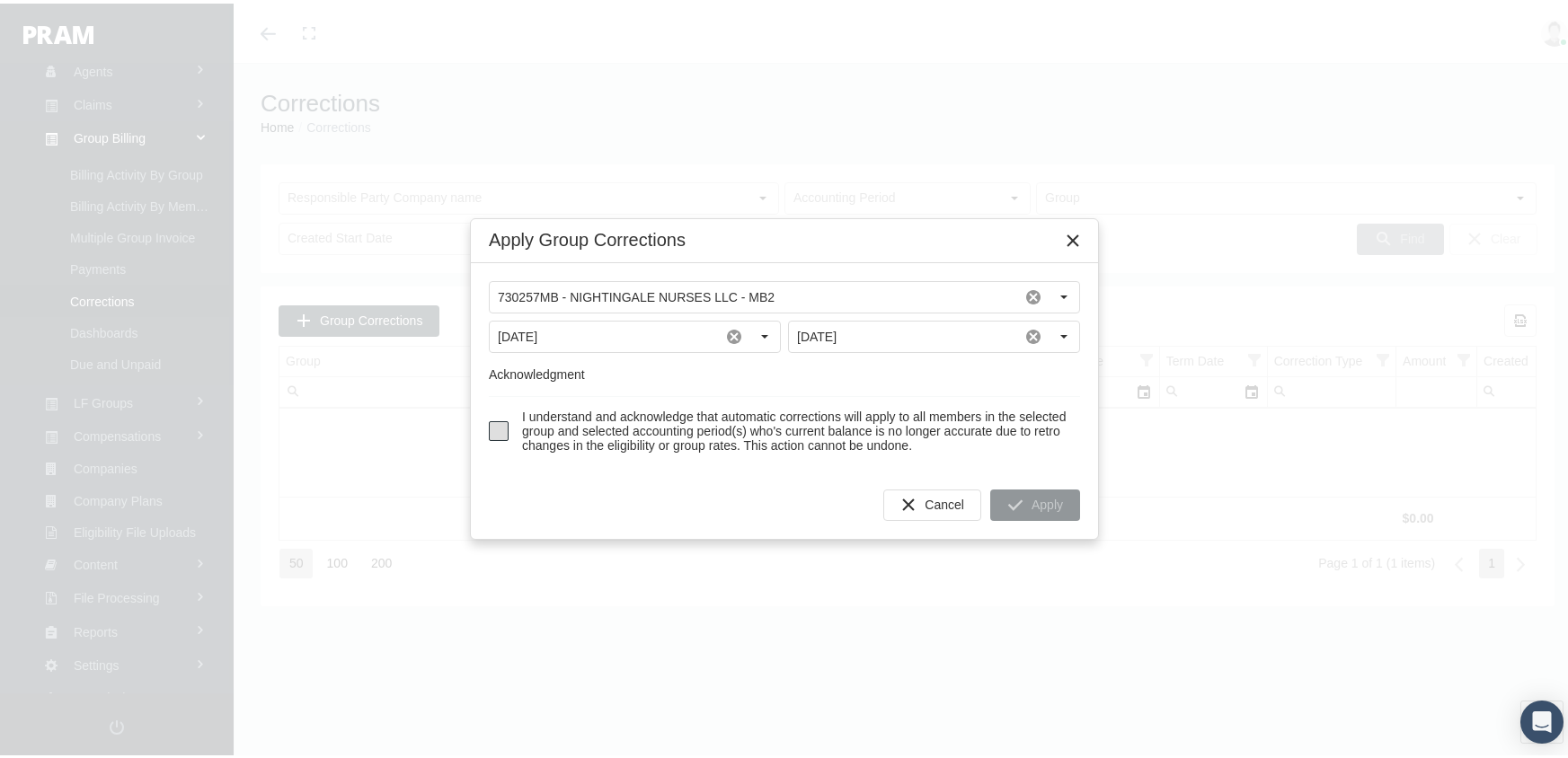
click at [498, 422] on span at bounding box center [498, 427] width 20 height 20
click at [1022, 499] on div "Apply" at bounding box center [1035, 501] width 88 height 29
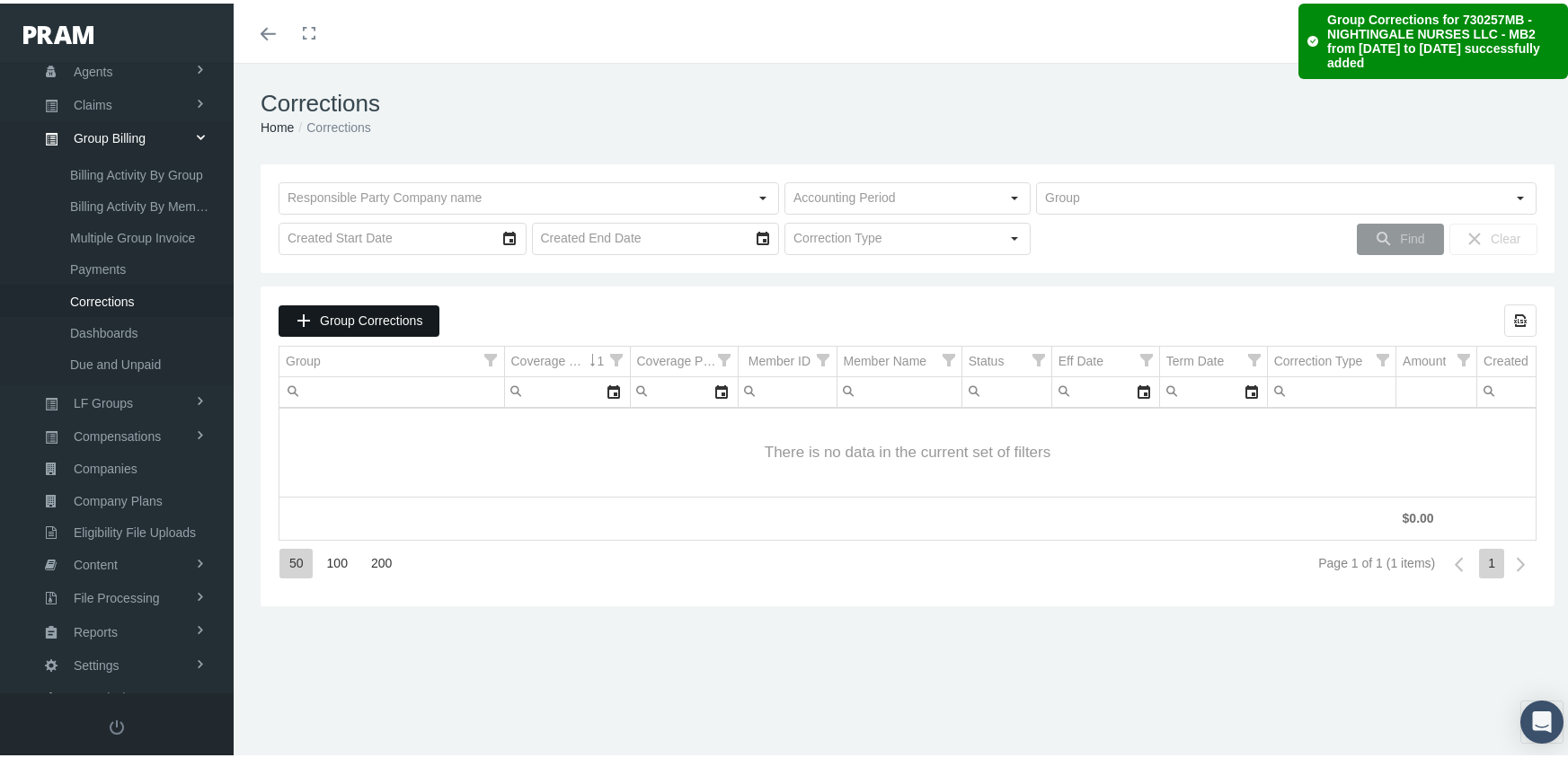
click at [341, 313] on span "Group Corrections" at bounding box center [372, 316] width 103 height 14
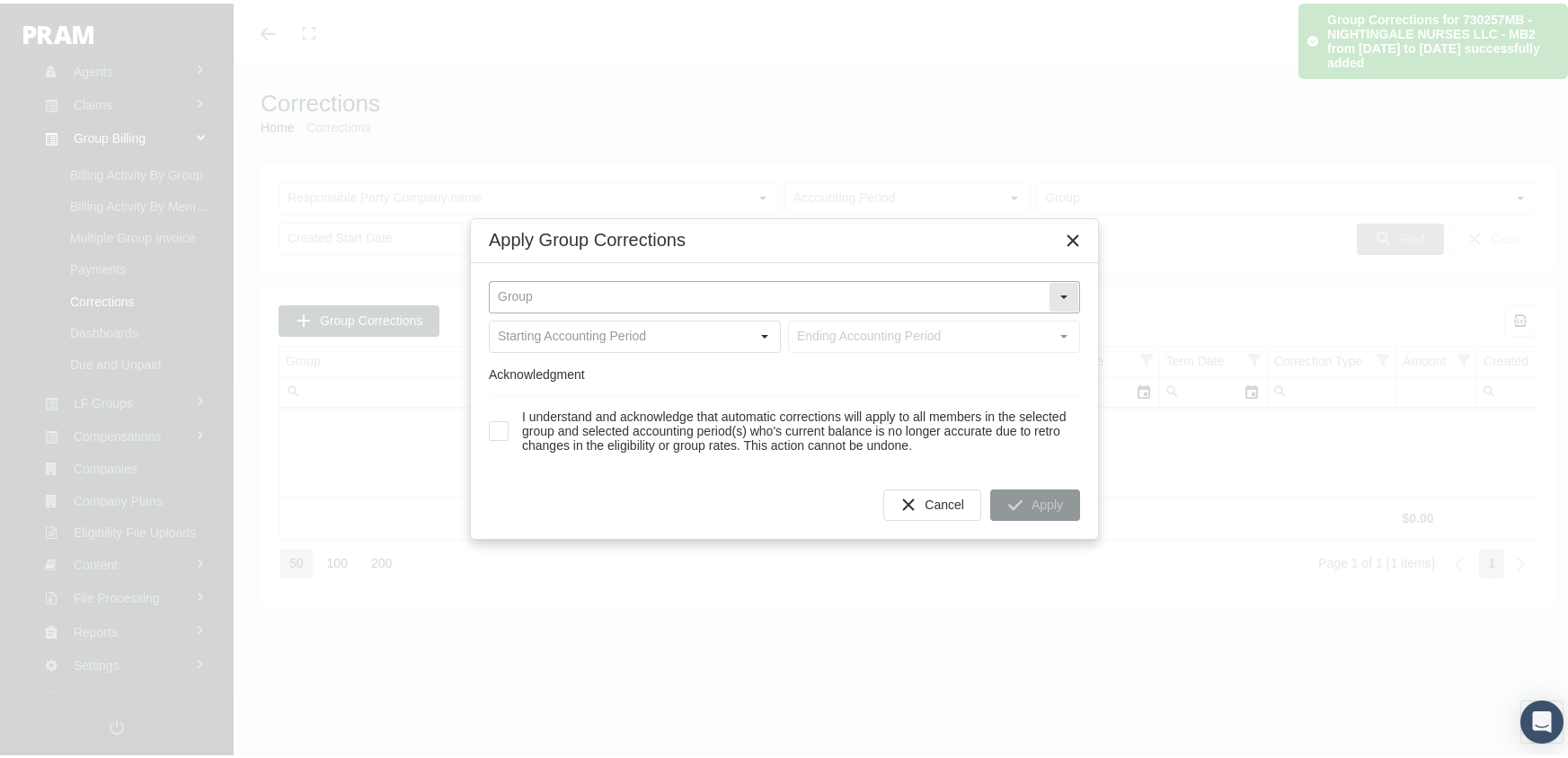
click at [562, 283] on input "text" at bounding box center [769, 294] width 559 height 30
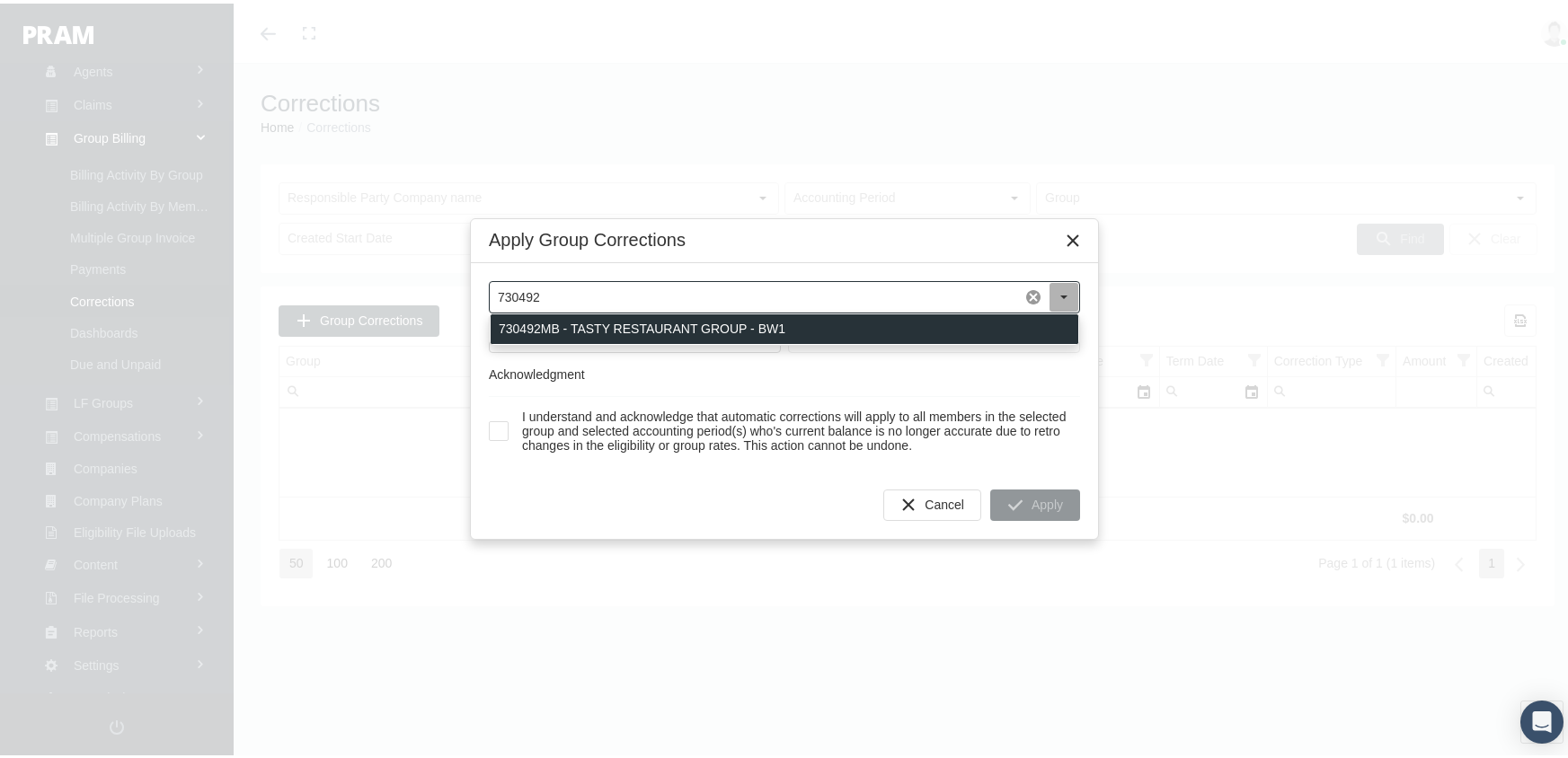
click at [604, 317] on div "730492MB - TASTY RESTAURANT GROUP - BW1" at bounding box center [784, 325] width 587 height 29
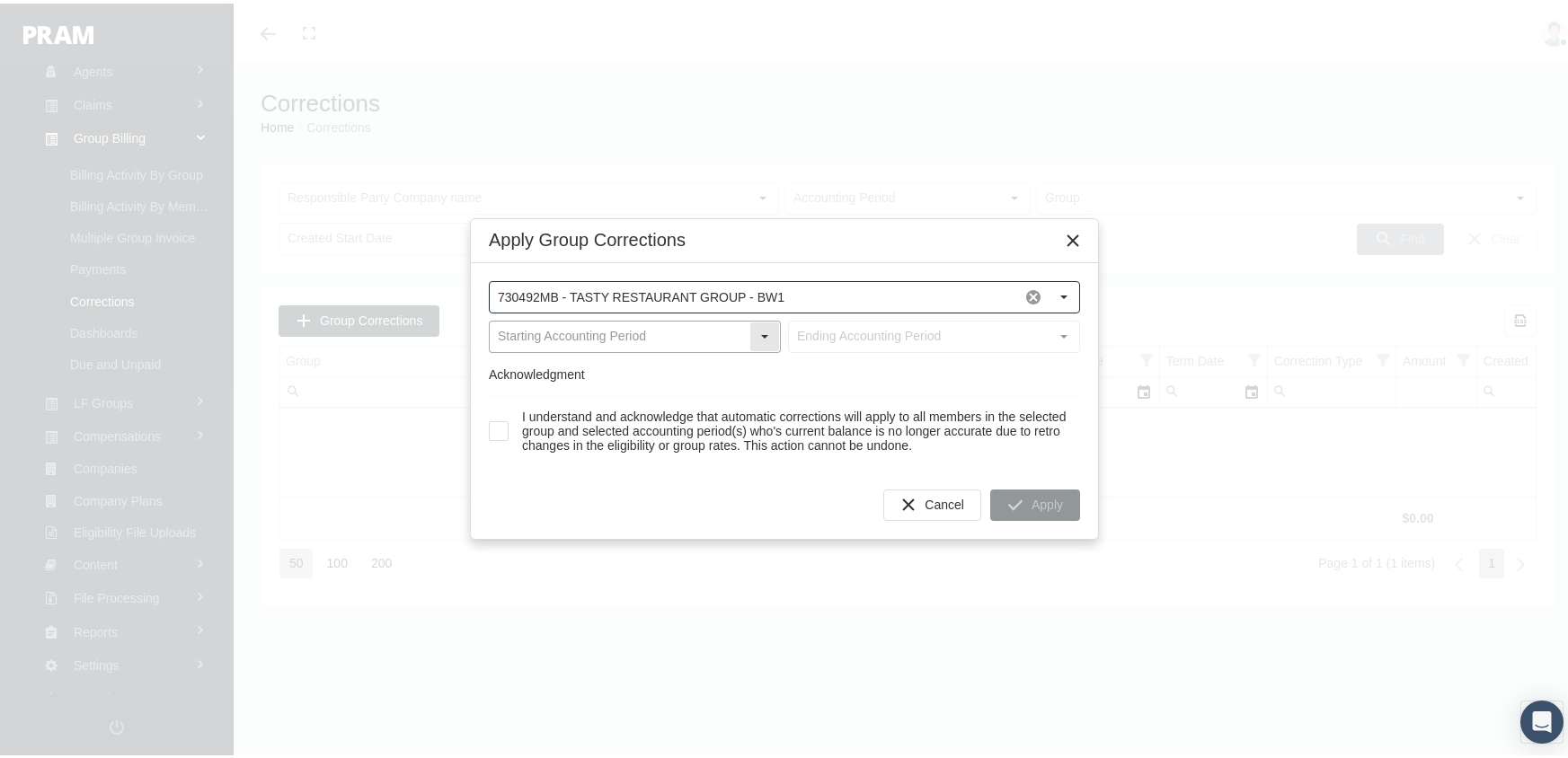
type input "730492MB - TASTY RESTAURANT GROUP - BW1"
click at [640, 334] on input "text" at bounding box center [619, 333] width 259 height 30
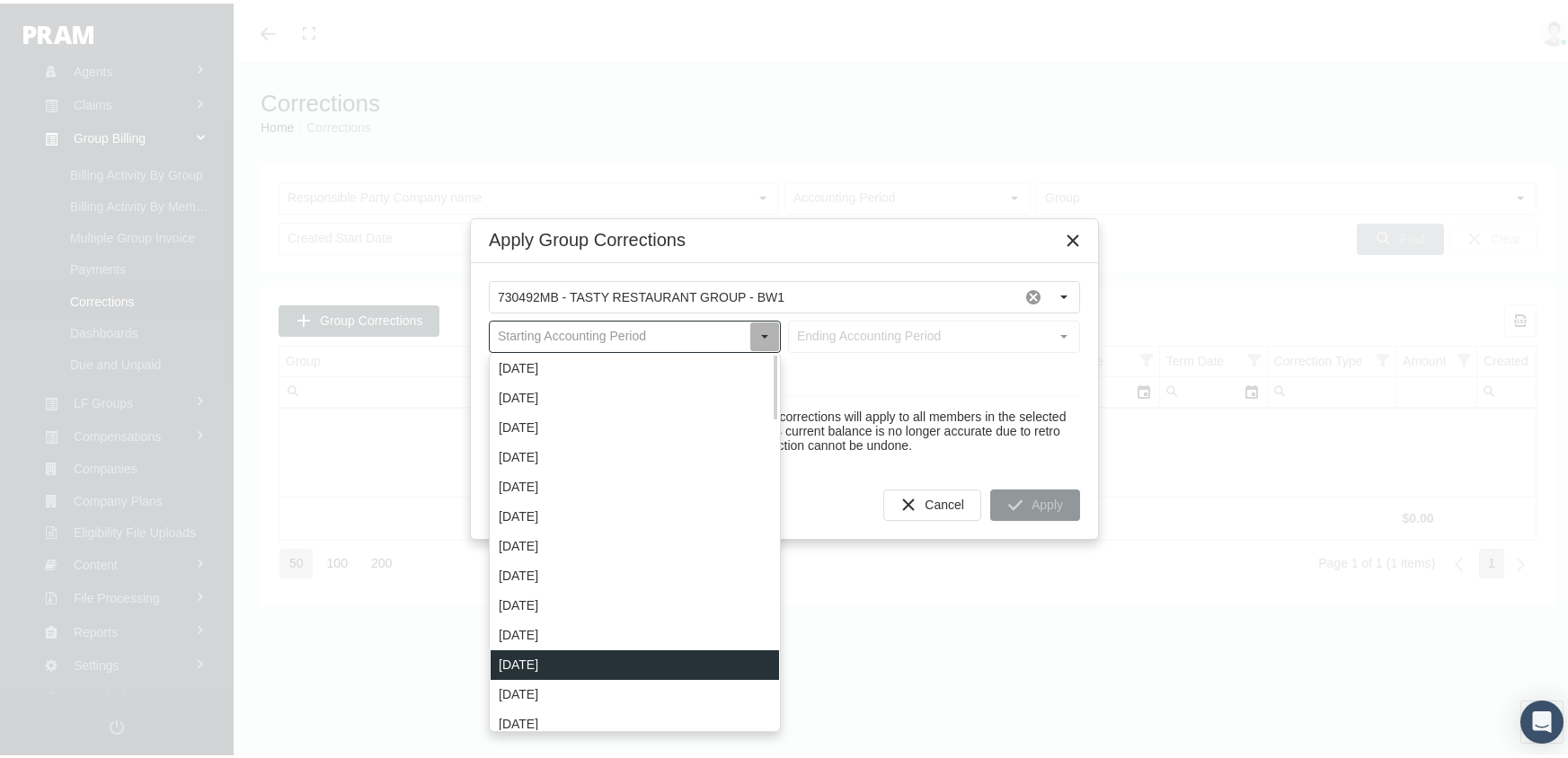
click at [569, 654] on div "[DATE]" at bounding box center [634, 661] width 288 height 29
type input "[DATE]"
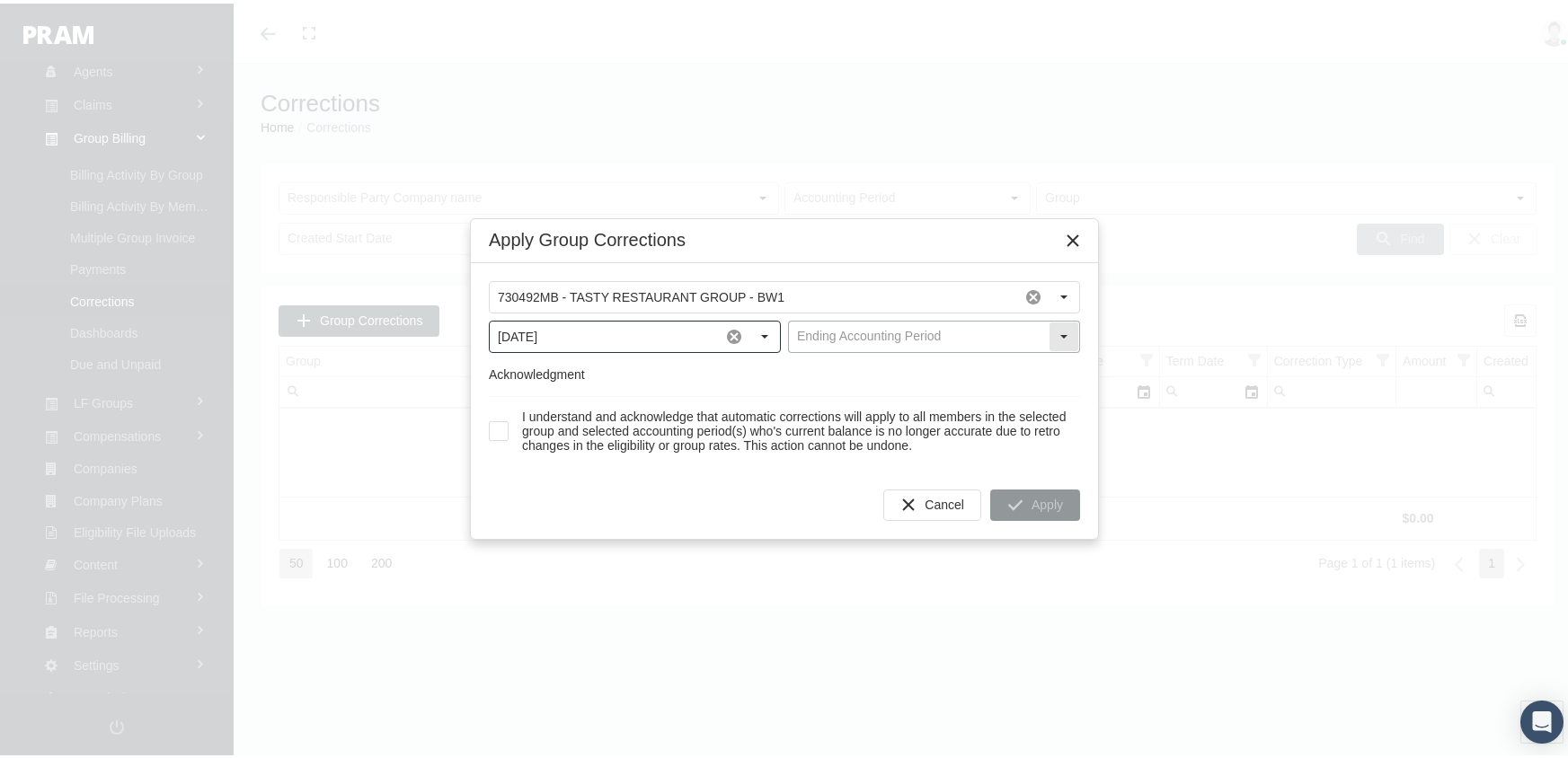
click at [889, 323] on input "text" at bounding box center [918, 333] width 259 height 30
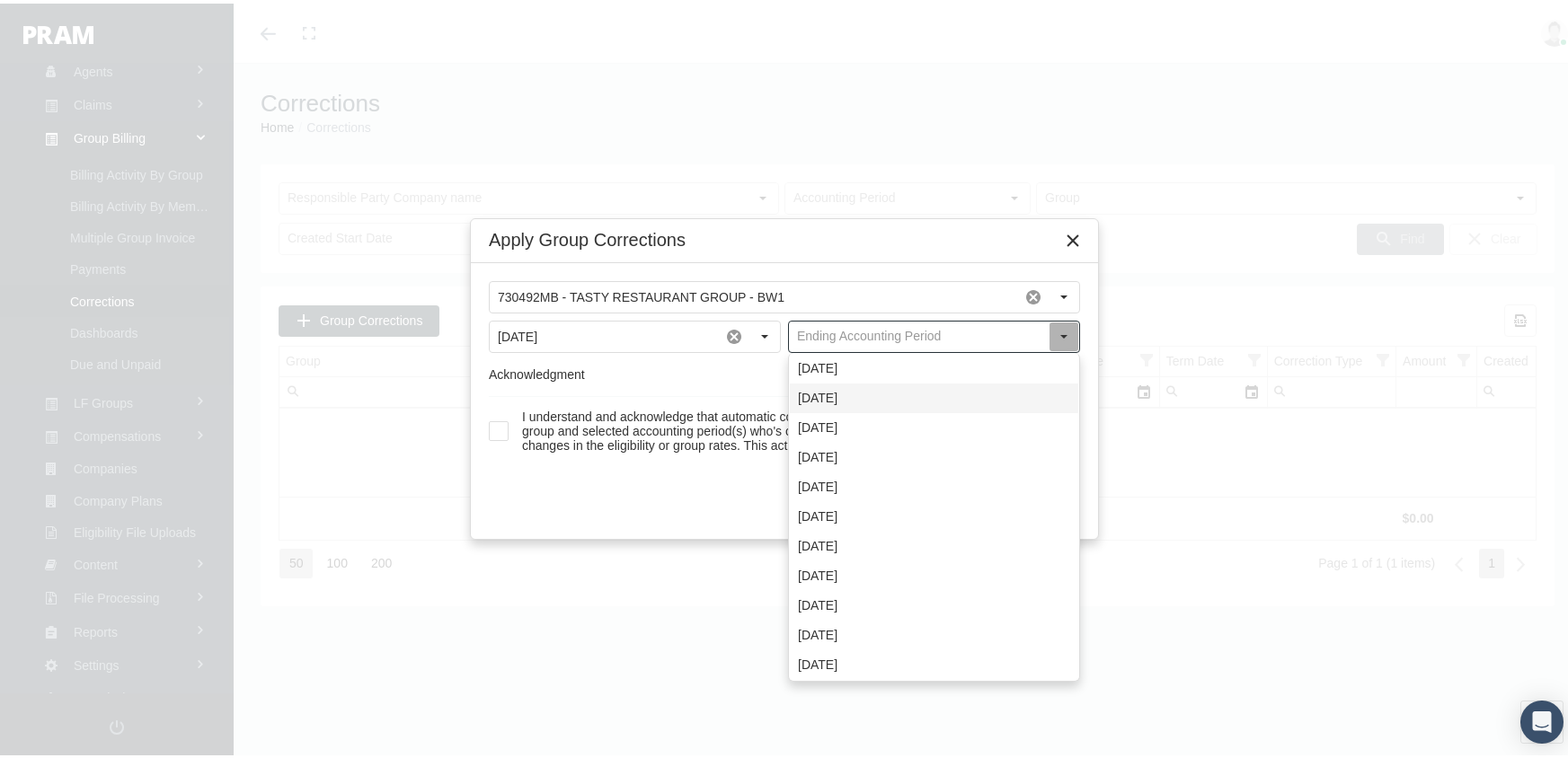
click at [836, 393] on div "[DATE]" at bounding box center [933, 394] width 288 height 29
type input "[DATE]"
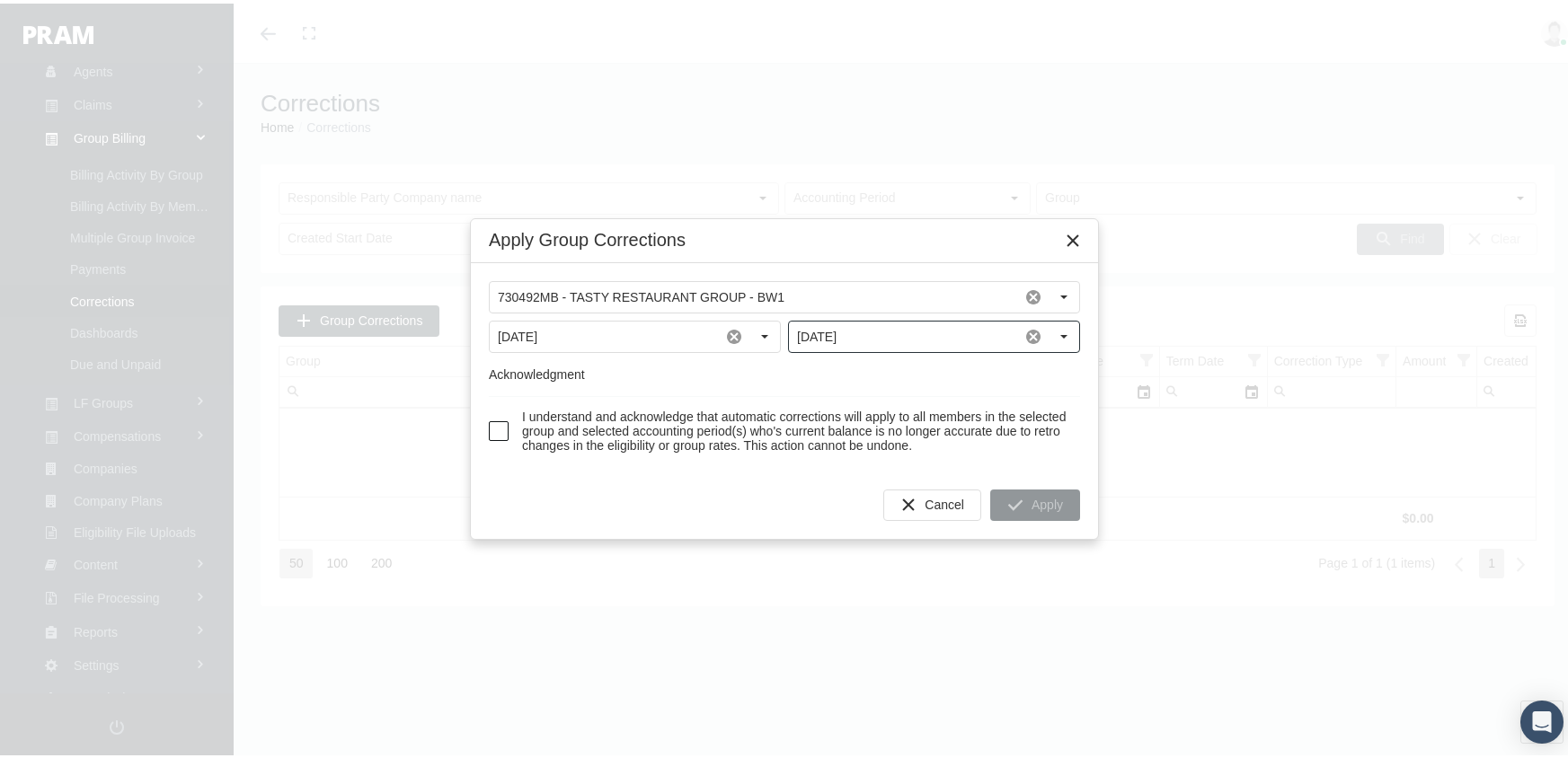
click at [502, 427] on span at bounding box center [498, 427] width 20 height 20
click at [1021, 502] on icon "Apply" at bounding box center [1015, 501] width 16 height 16
